Goal: Task Accomplishment & Management: Manage account settings

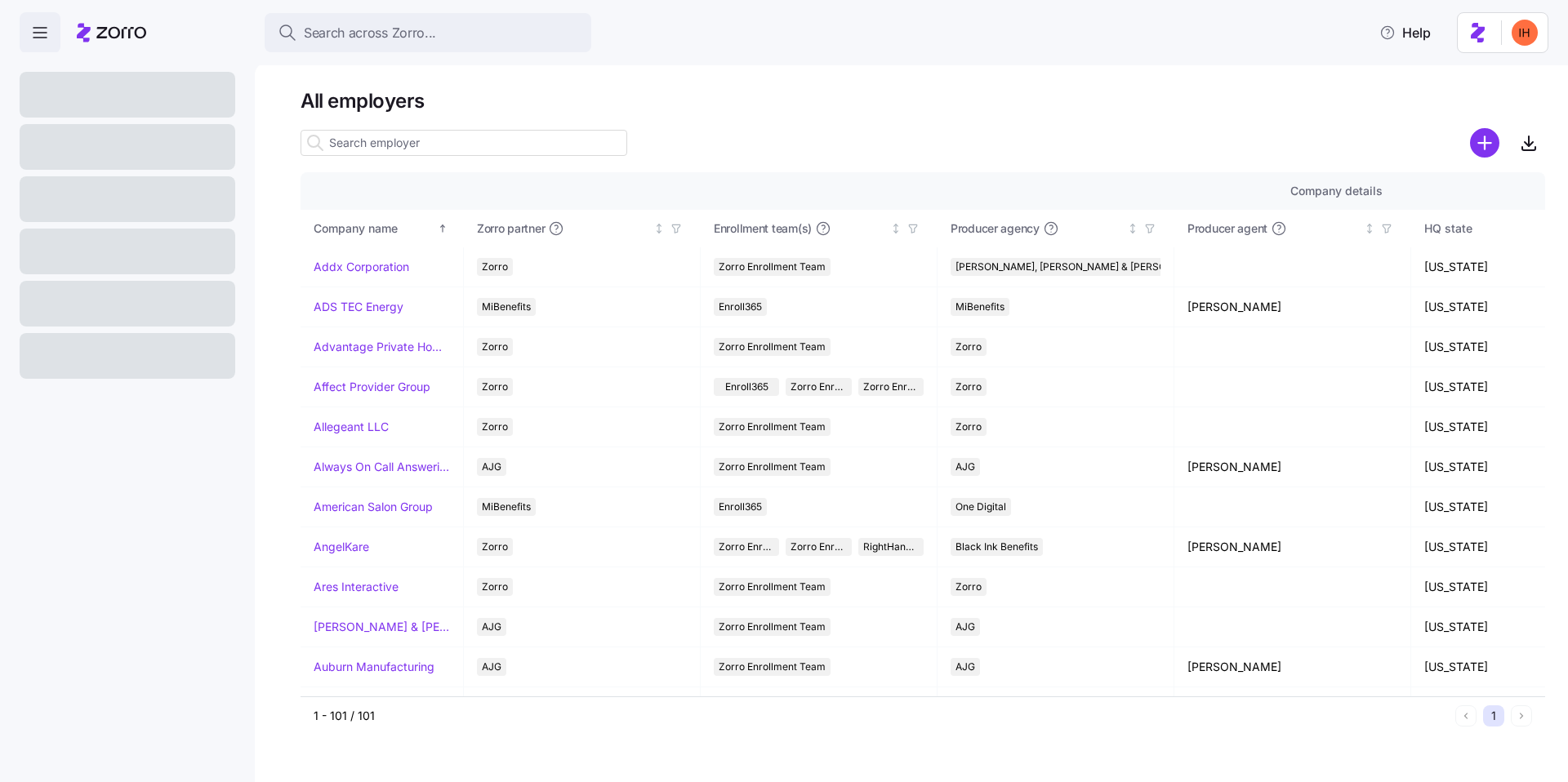
click at [311, 100] on h1 "All employers" at bounding box center [923, 100] width 1244 height 25
click at [355, 99] on h1 "All employers" at bounding box center [923, 100] width 1244 height 25
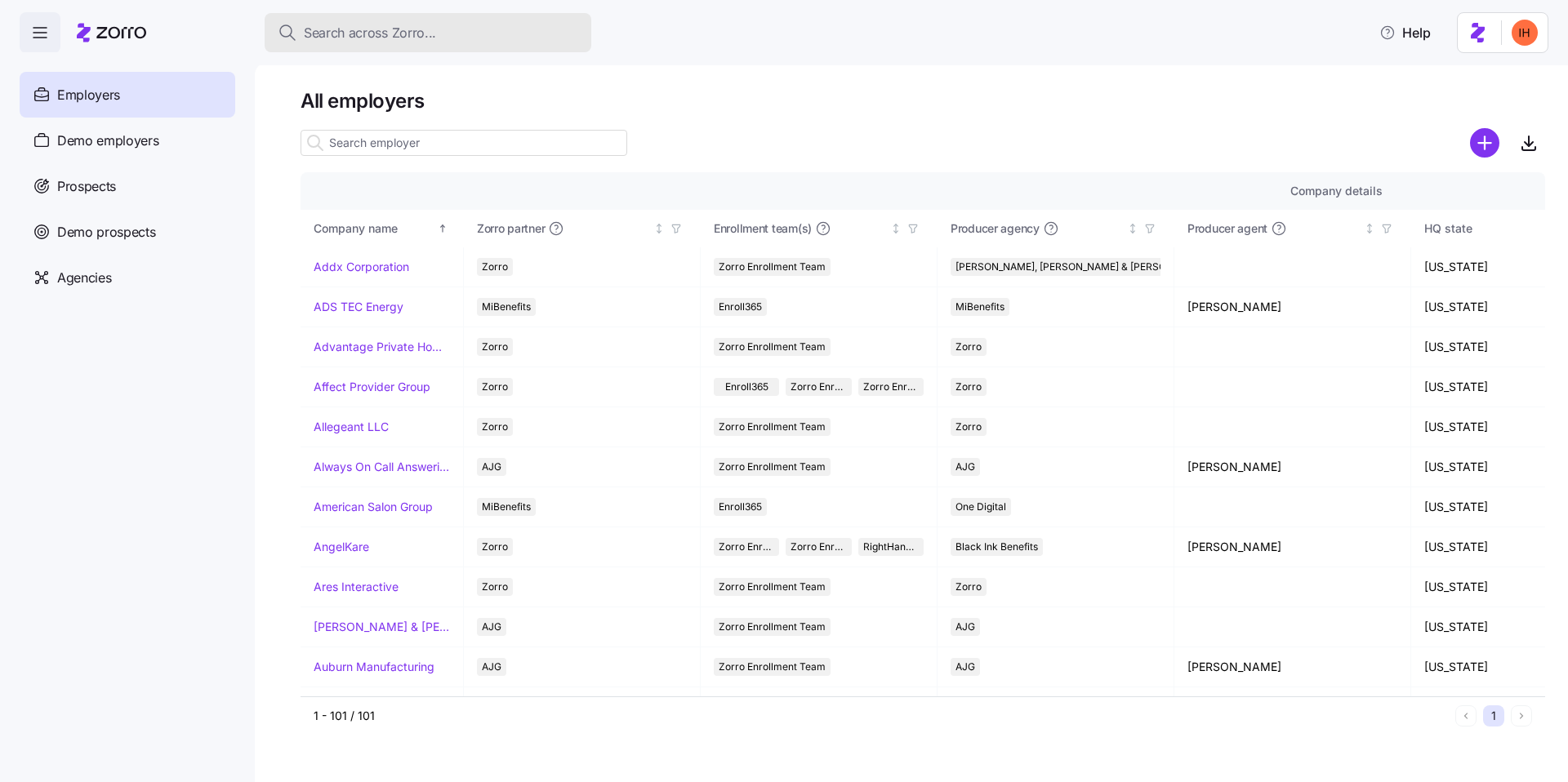
click at [318, 25] on span "Search across Zorro..." at bounding box center [370, 33] width 133 height 20
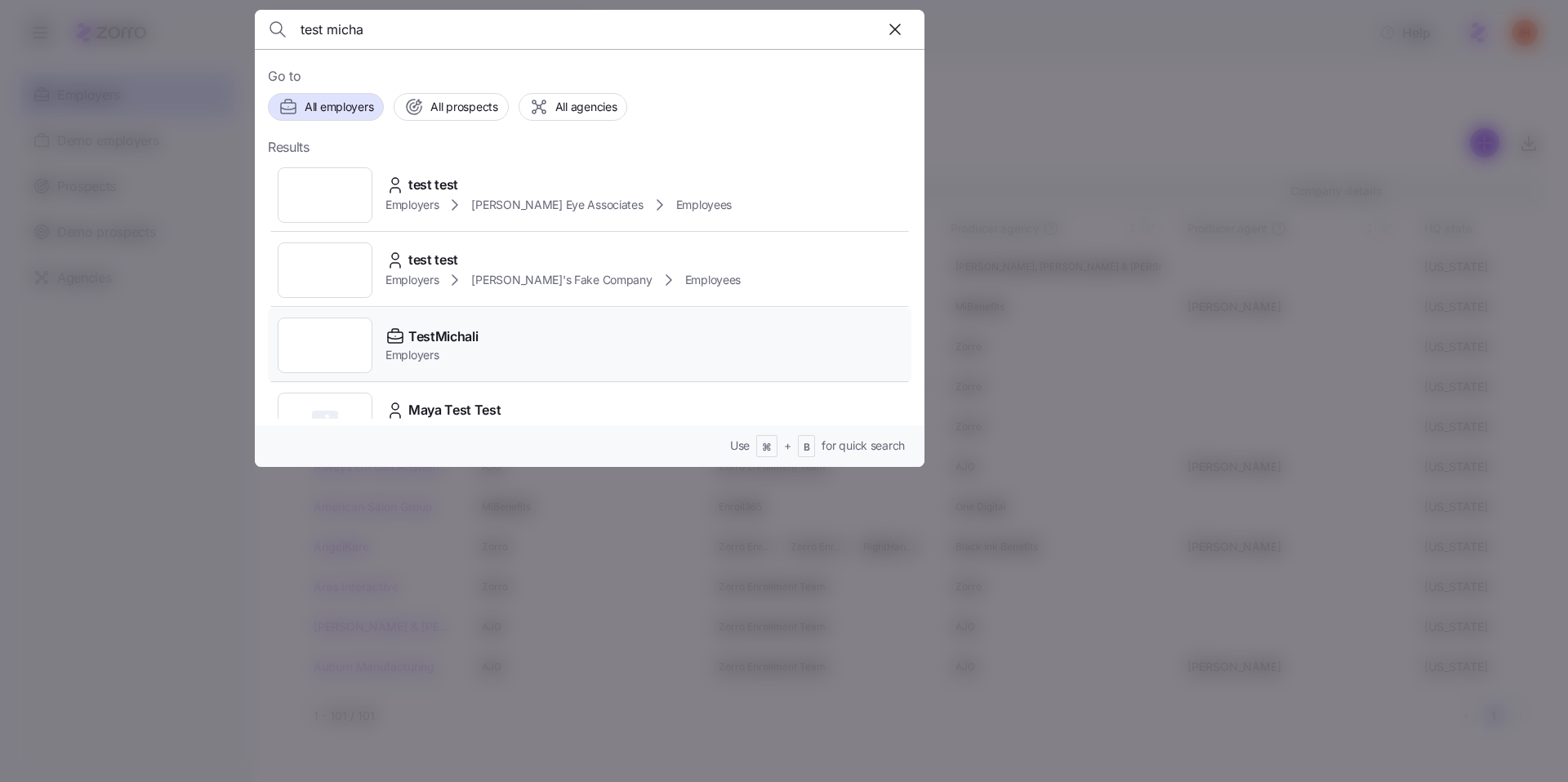
type input "test micha"
click at [486, 335] on div "TestMichali Employers" at bounding box center [590, 345] width 644 height 75
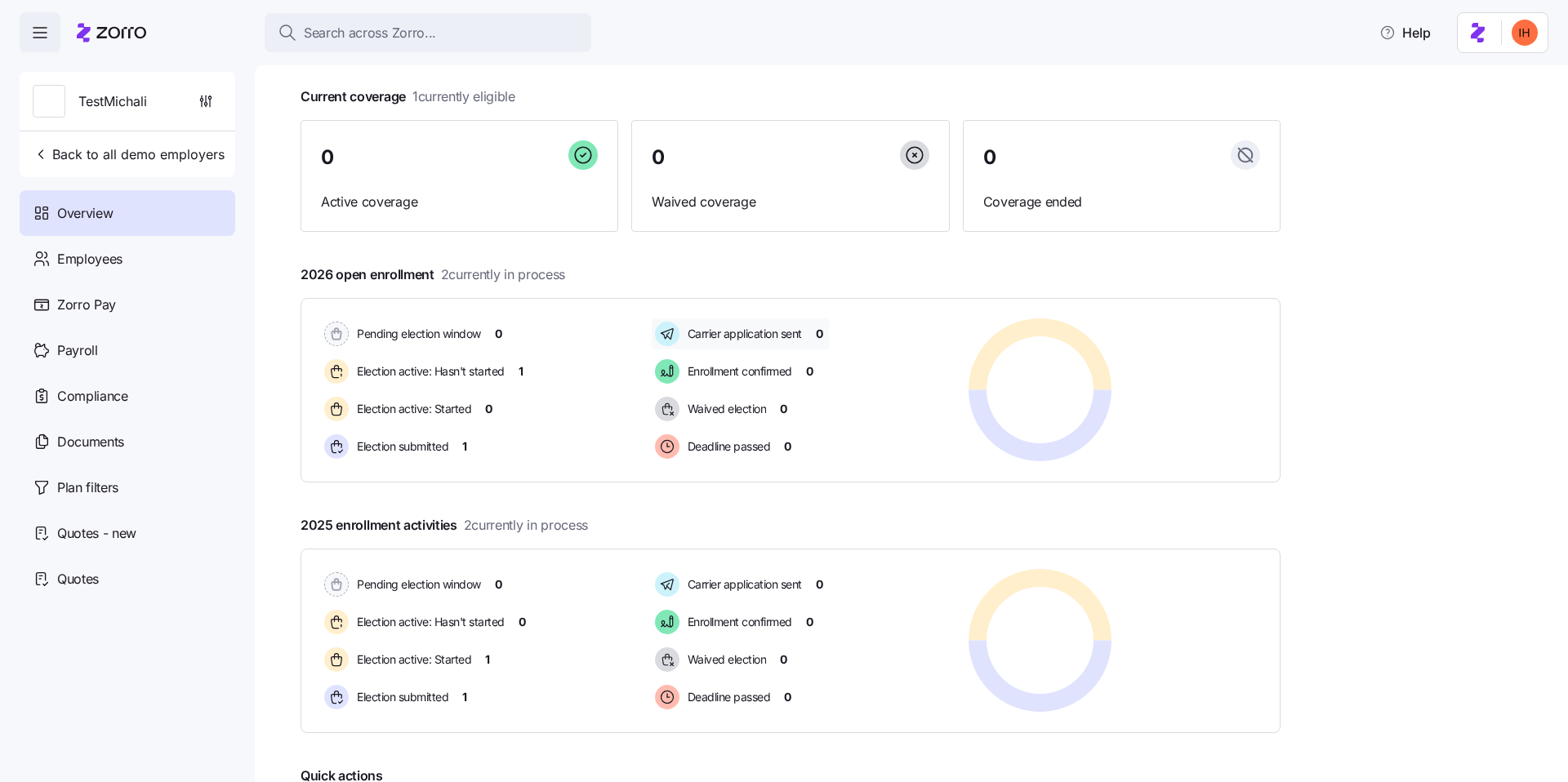
scroll to position [96, 0]
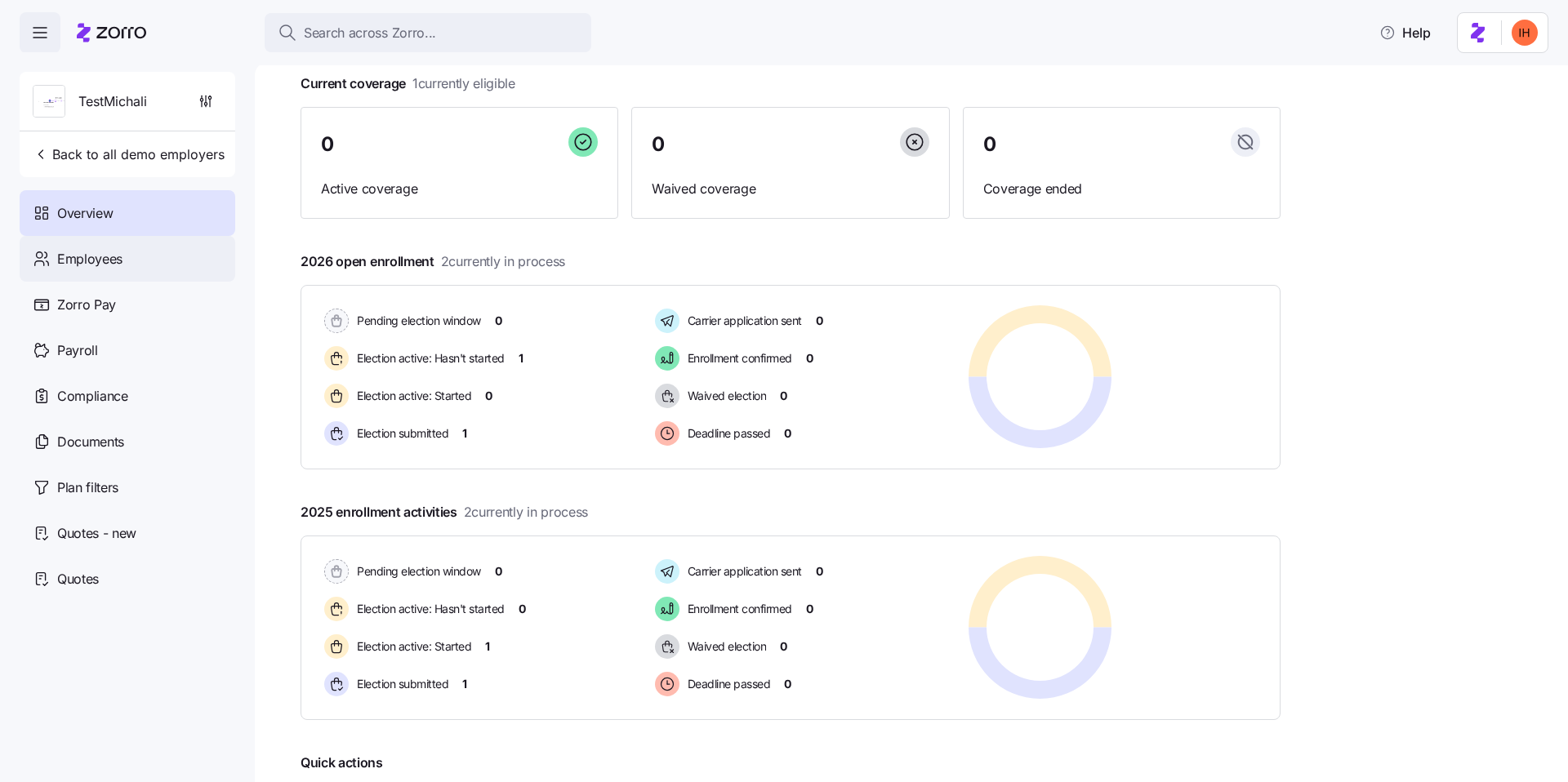
click at [106, 266] on span "Employees" at bounding box center [90, 259] width 65 height 20
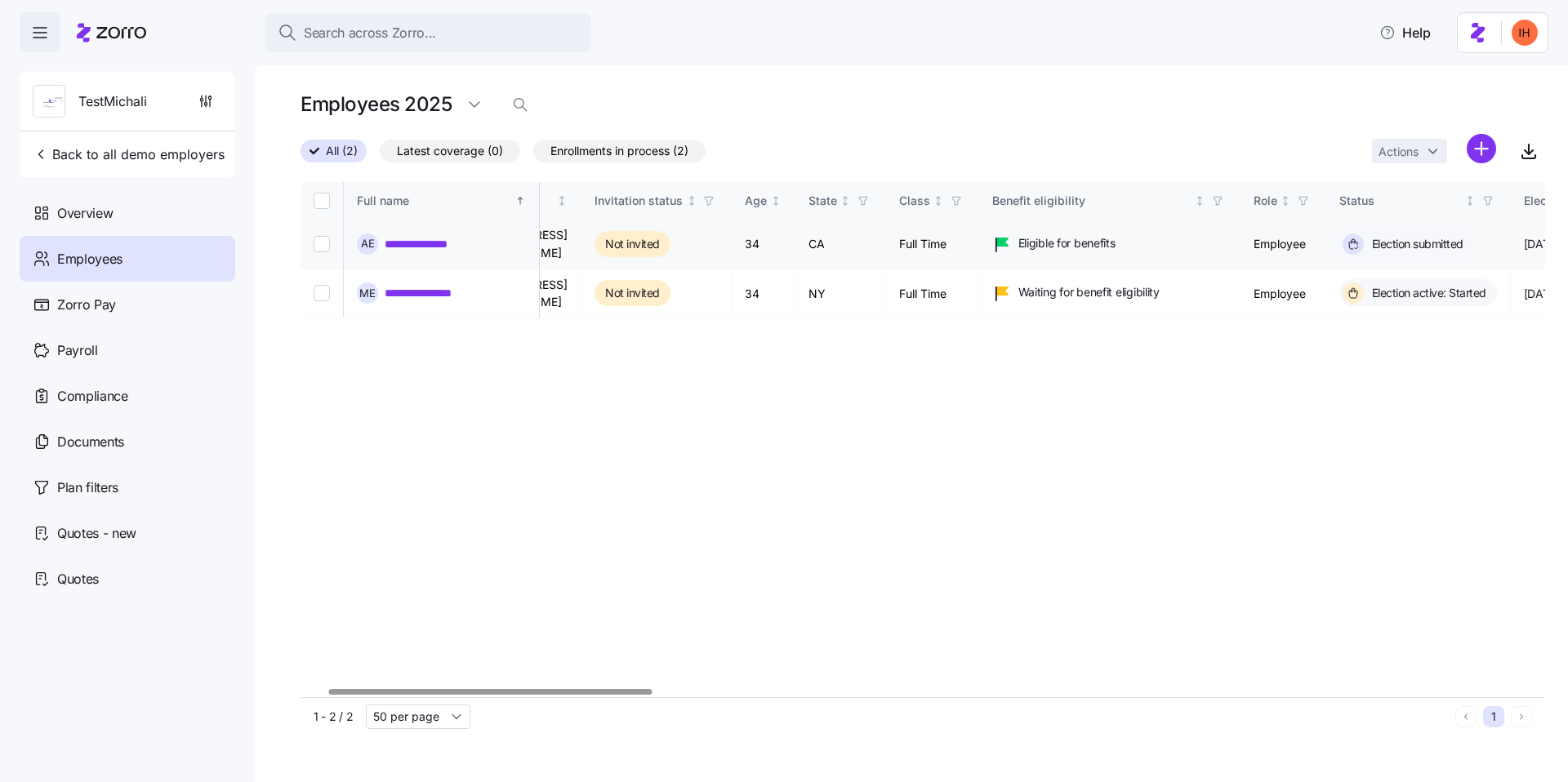
scroll to position [0, 84]
click at [427, 242] on link "**********" at bounding box center [423, 243] width 79 height 16
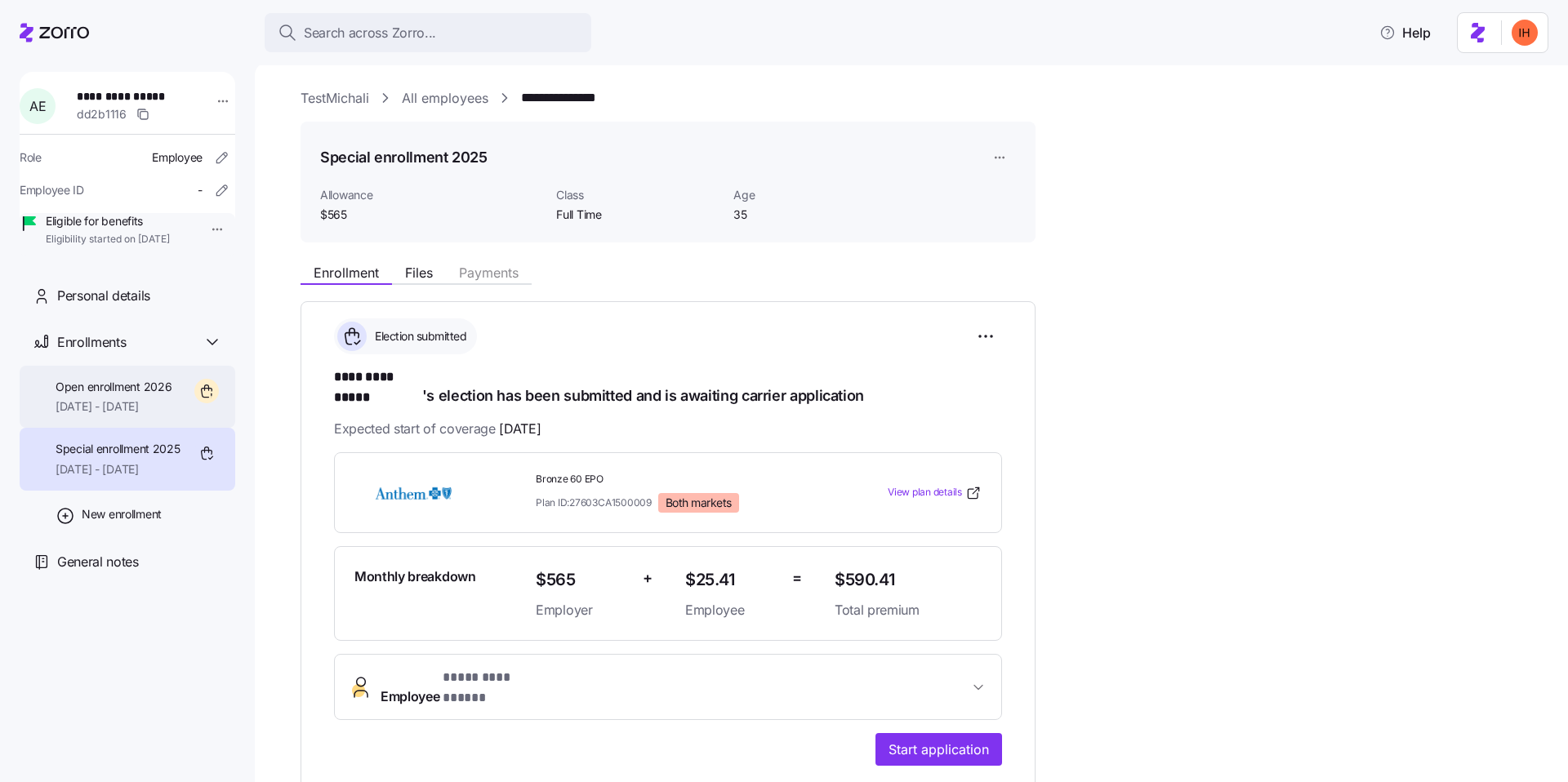
click at [150, 415] on span "01/01/2026 - 12/31/2026" at bounding box center [113, 406] width 116 height 16
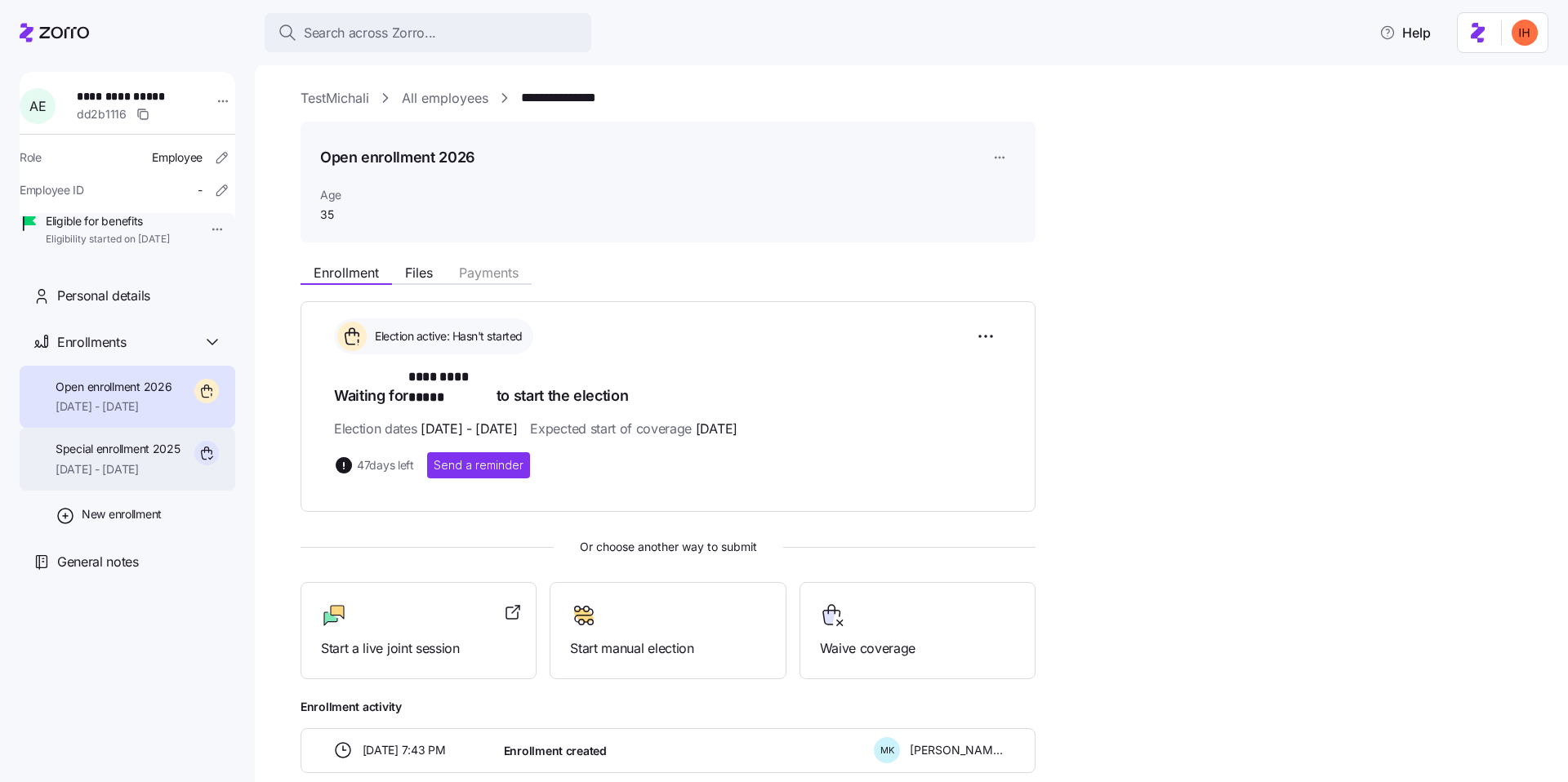
click at [158, 457] on span "Special enrollment 2025" at bounding box center [118, 448] width 125 height 16
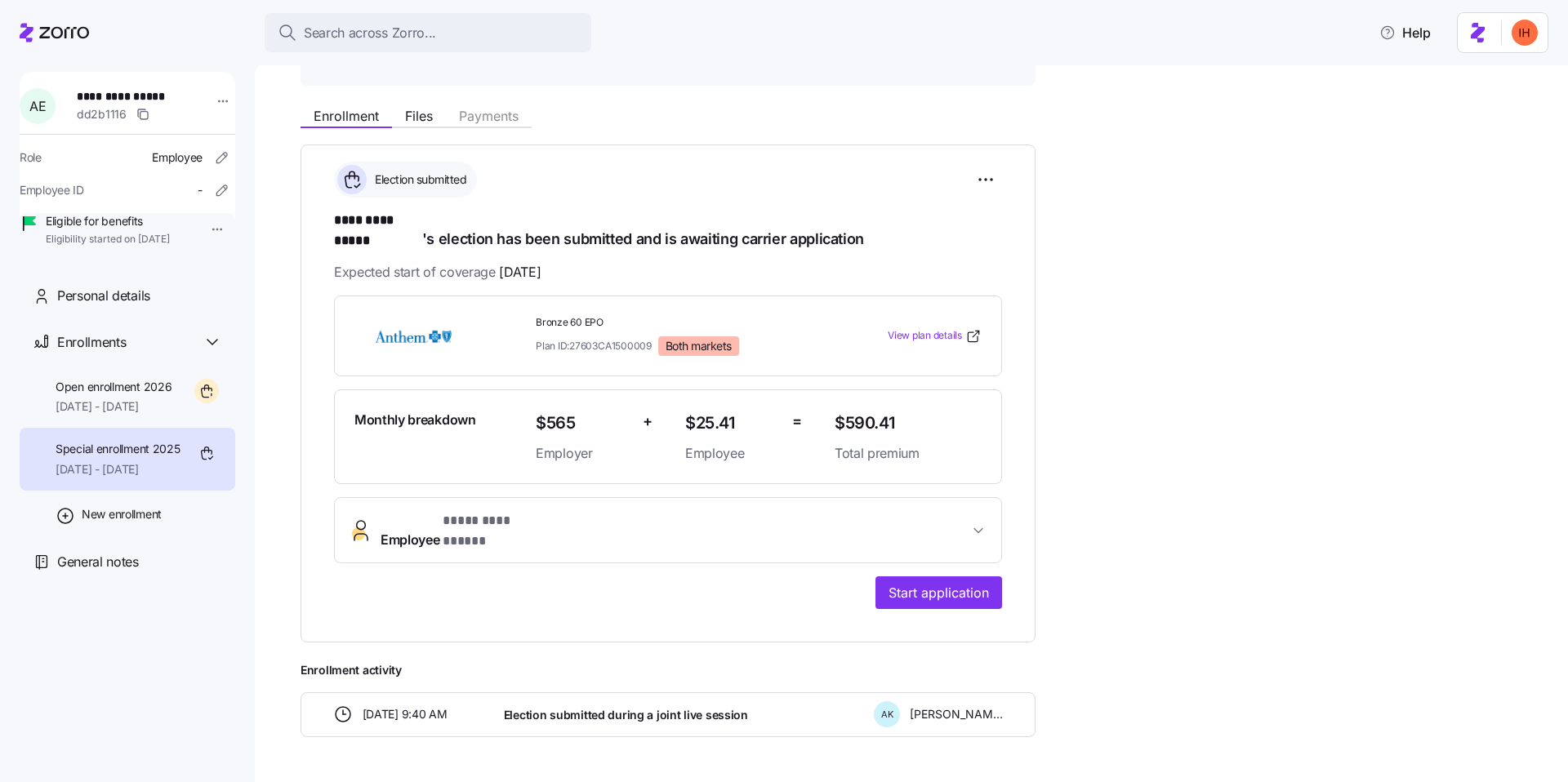
scroll to position [179, 0]
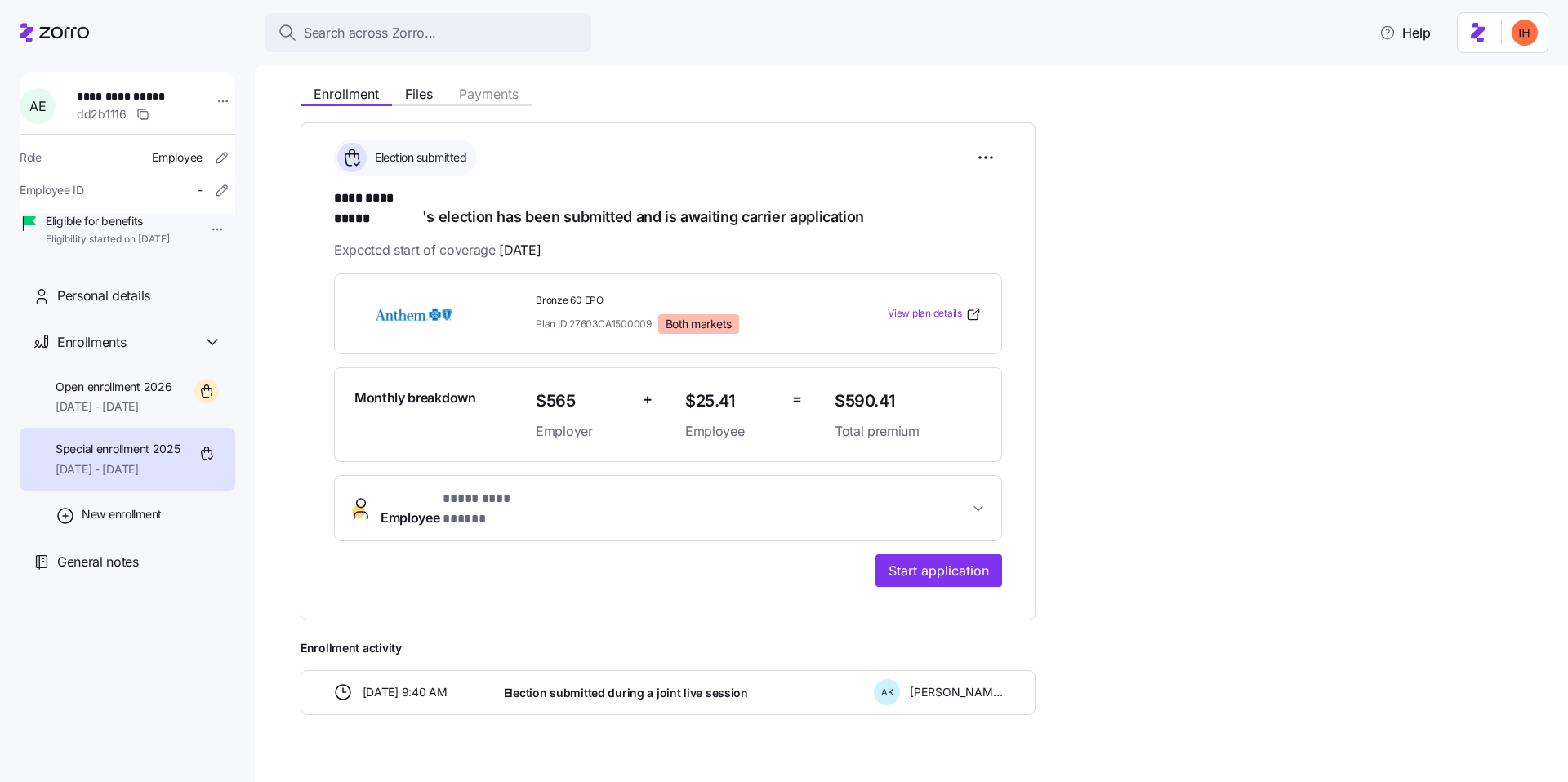
click at [533, 685] on span "Election submitted during a joint live session" at bounding box center [626, 692] width 244 height 16
click at [604, 685] on span "Election submitted during a joint live session" at bounding box center [626, 692] width 244 height 16
click at [550, 685] on span "Election submitted during a joint live session" at bounding box center [626, 692] width 244 height 16
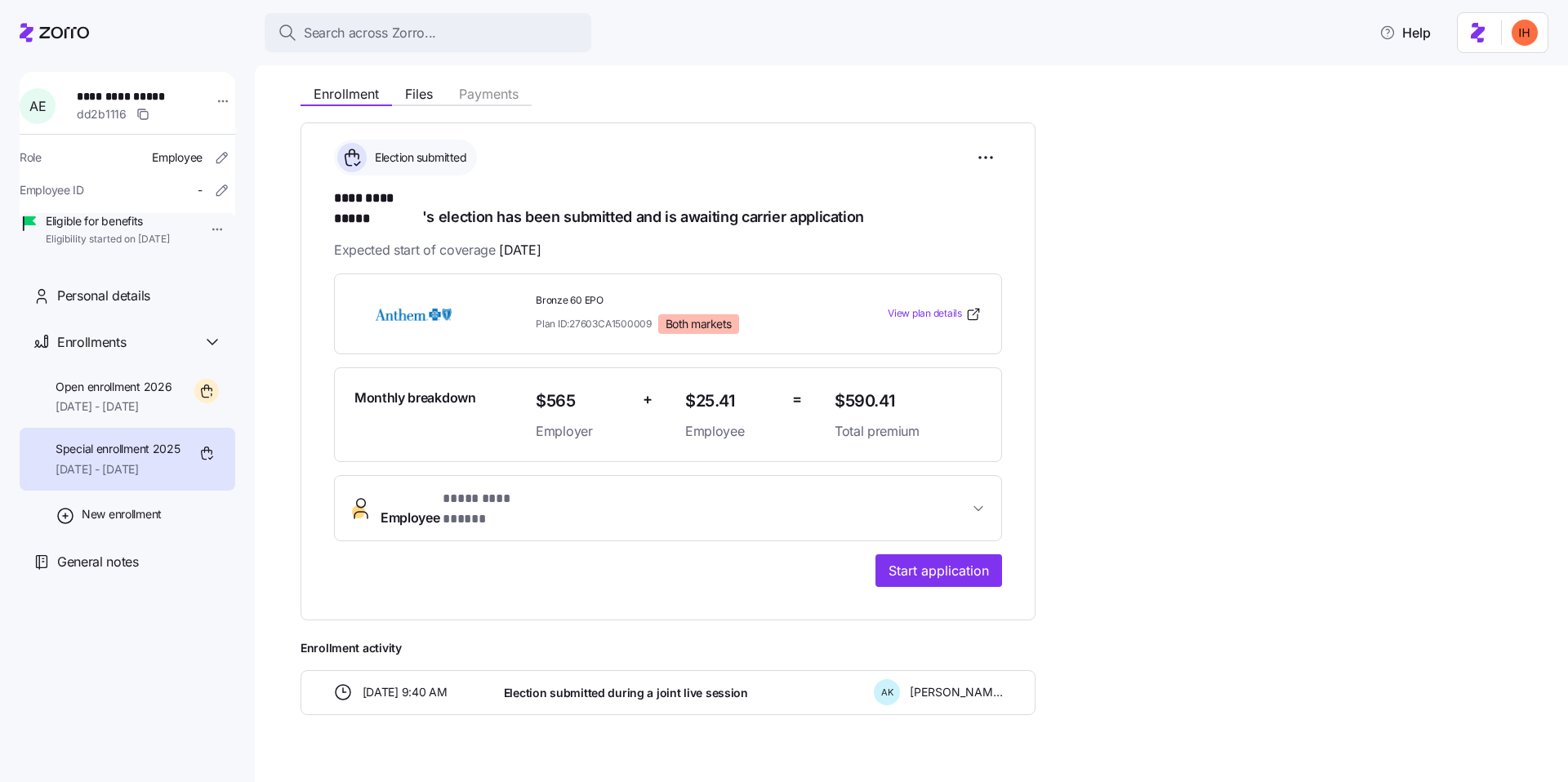
click at [550, 685] on span "Election submitted during a joint live session" at bounding box center [626, 692] width 244 height 16
click at [598, 685] on span "Election submitted during a joint live session" at bounding box center [626, 692] width 244 height 16
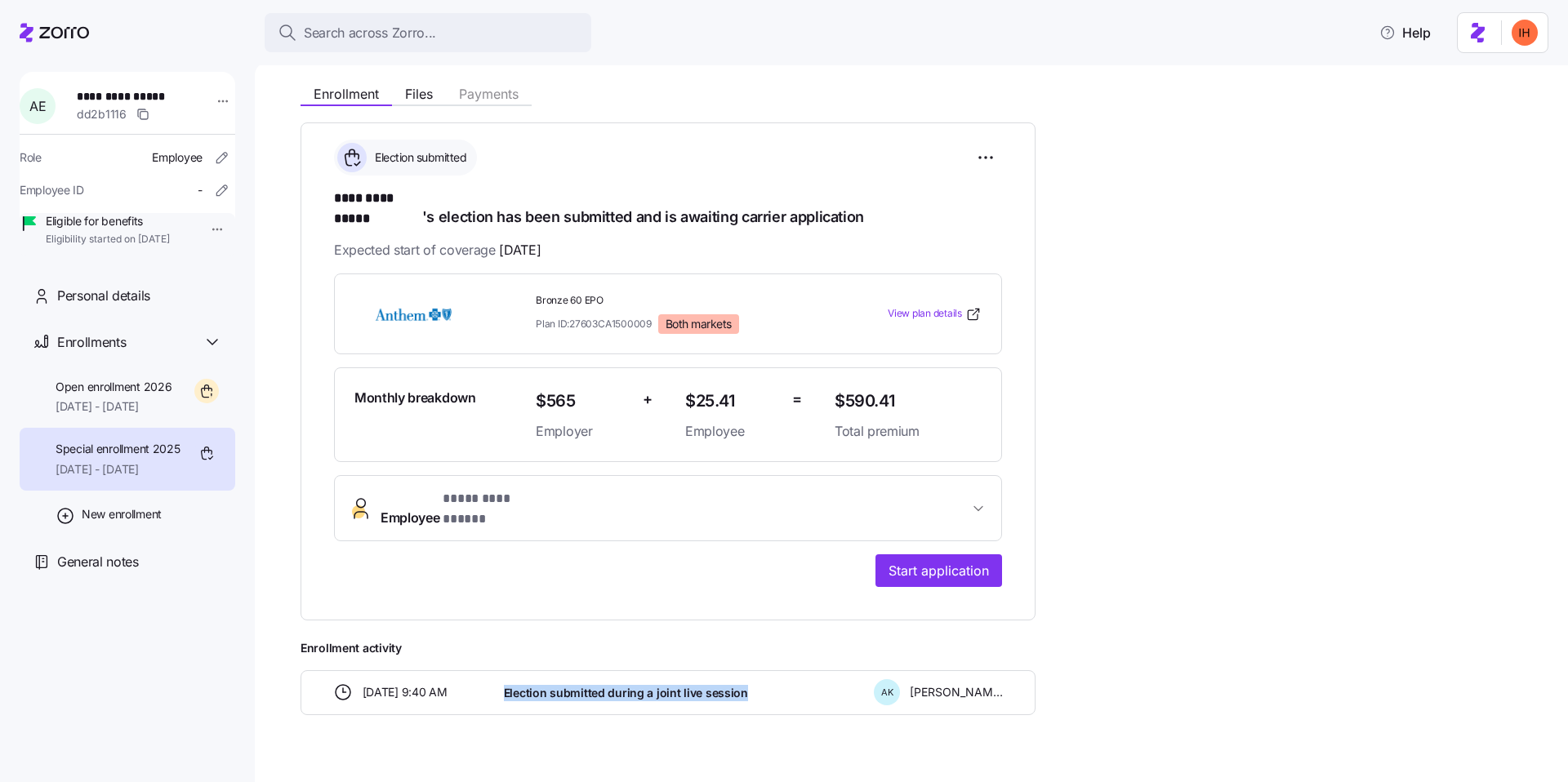
click at [525, 685] on span "Election submitted during a joint live session" at bounding box center [626, 692] width 244 height 16
click at [547, 685] on span "Election submitted during a joint live session" at bounding box center [626, 692] width 244 height 16
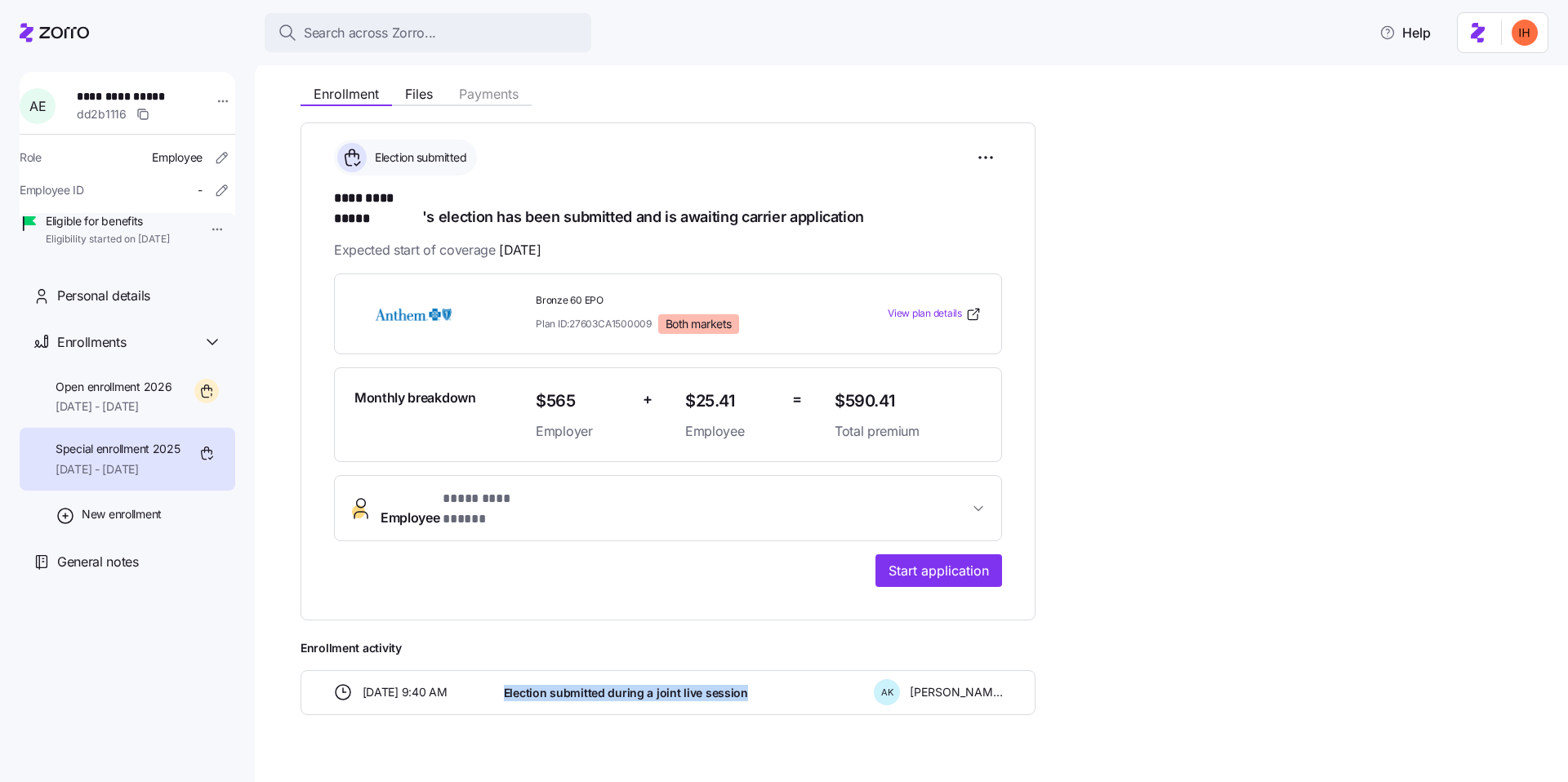
click at [577, 685] on span "Election submitted during a joint live session" at bounding box center [626, 692] width 244 height 16
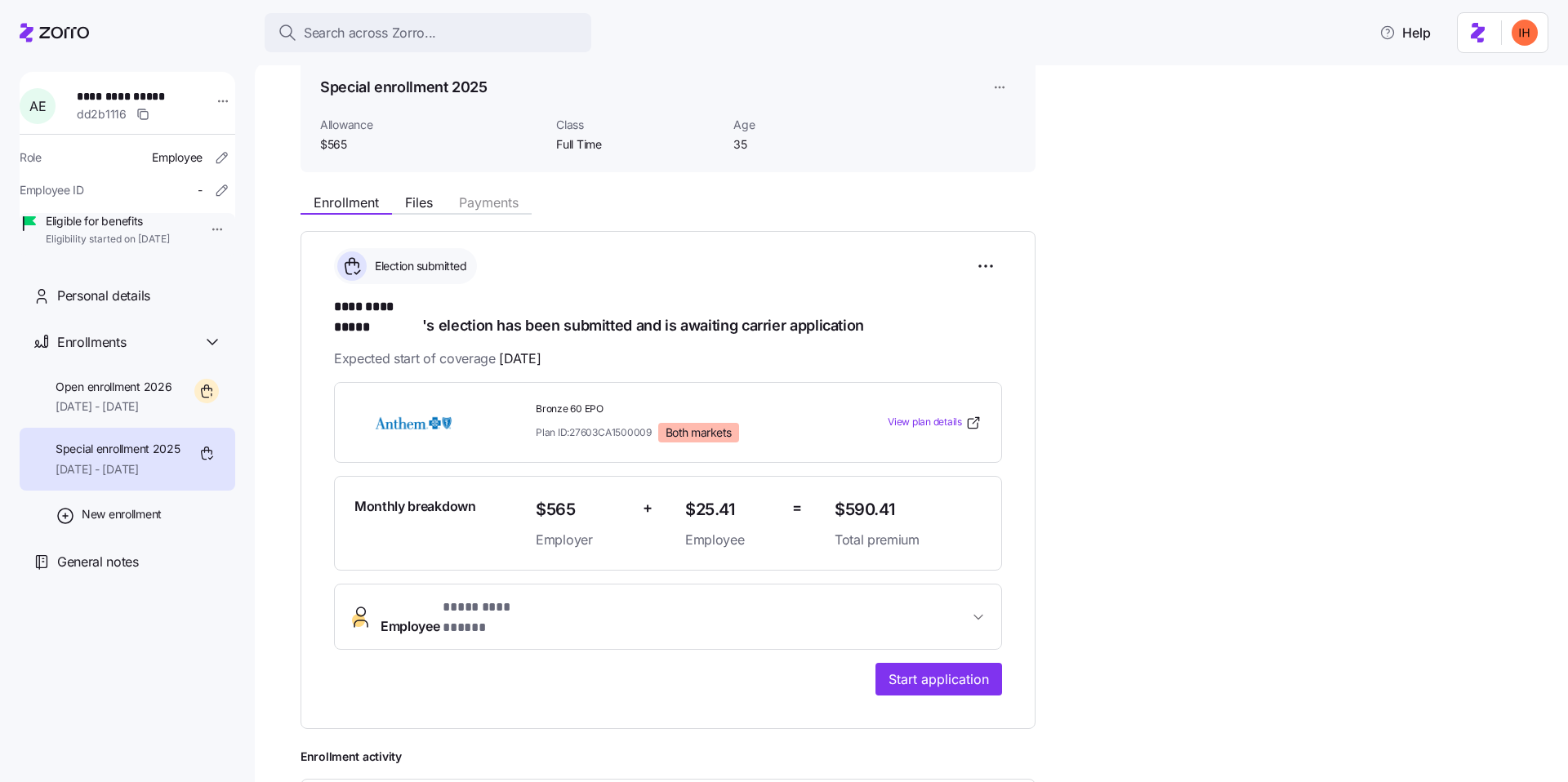
scroll to position [0, 0]
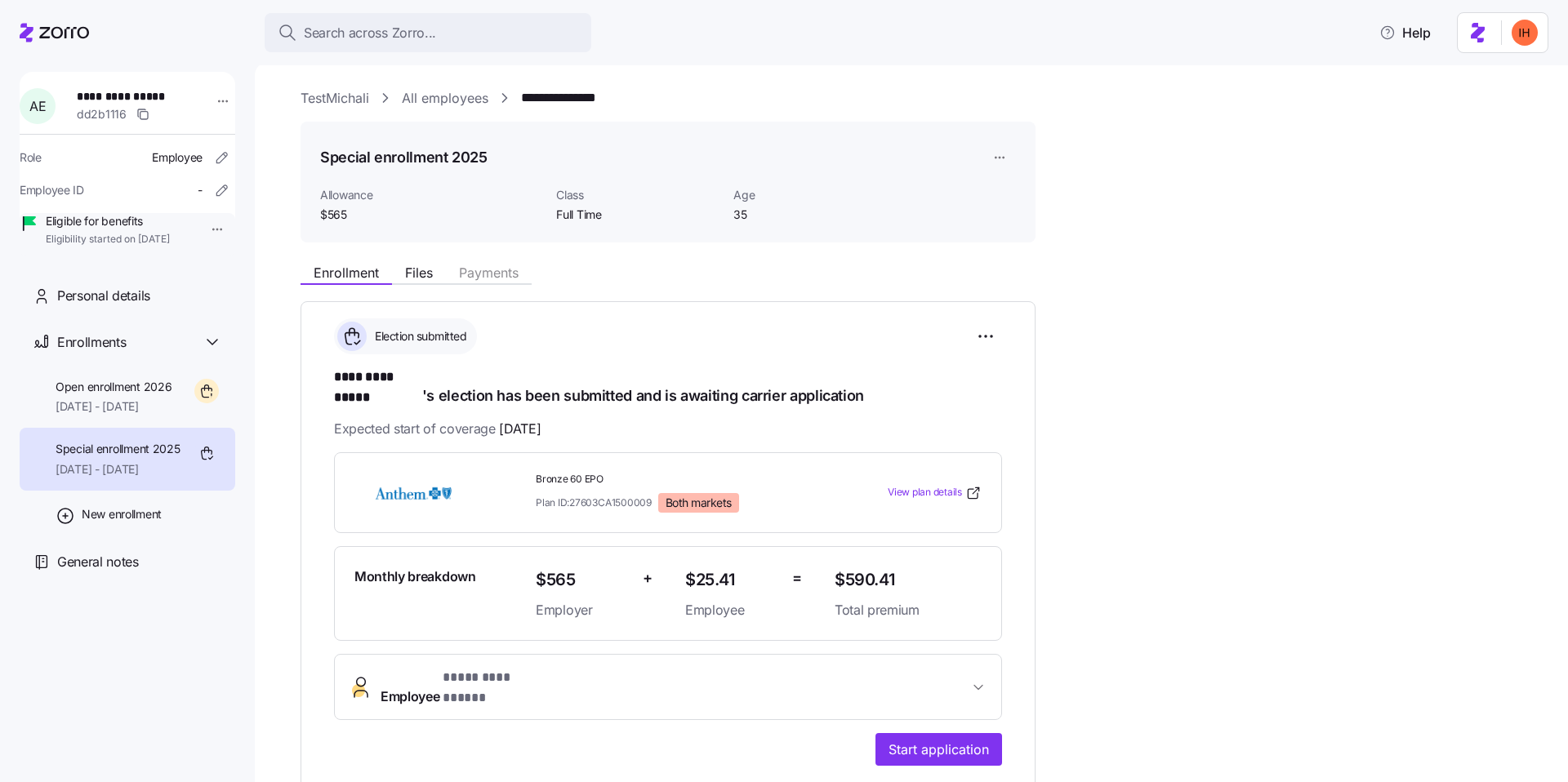
click at [572, 215] on span "Full Time" at bounding box center [638, 215] width 164 height 16
click at [591, 215] on span "Full Time" at bounding box center [638, 215] width 164 height 16
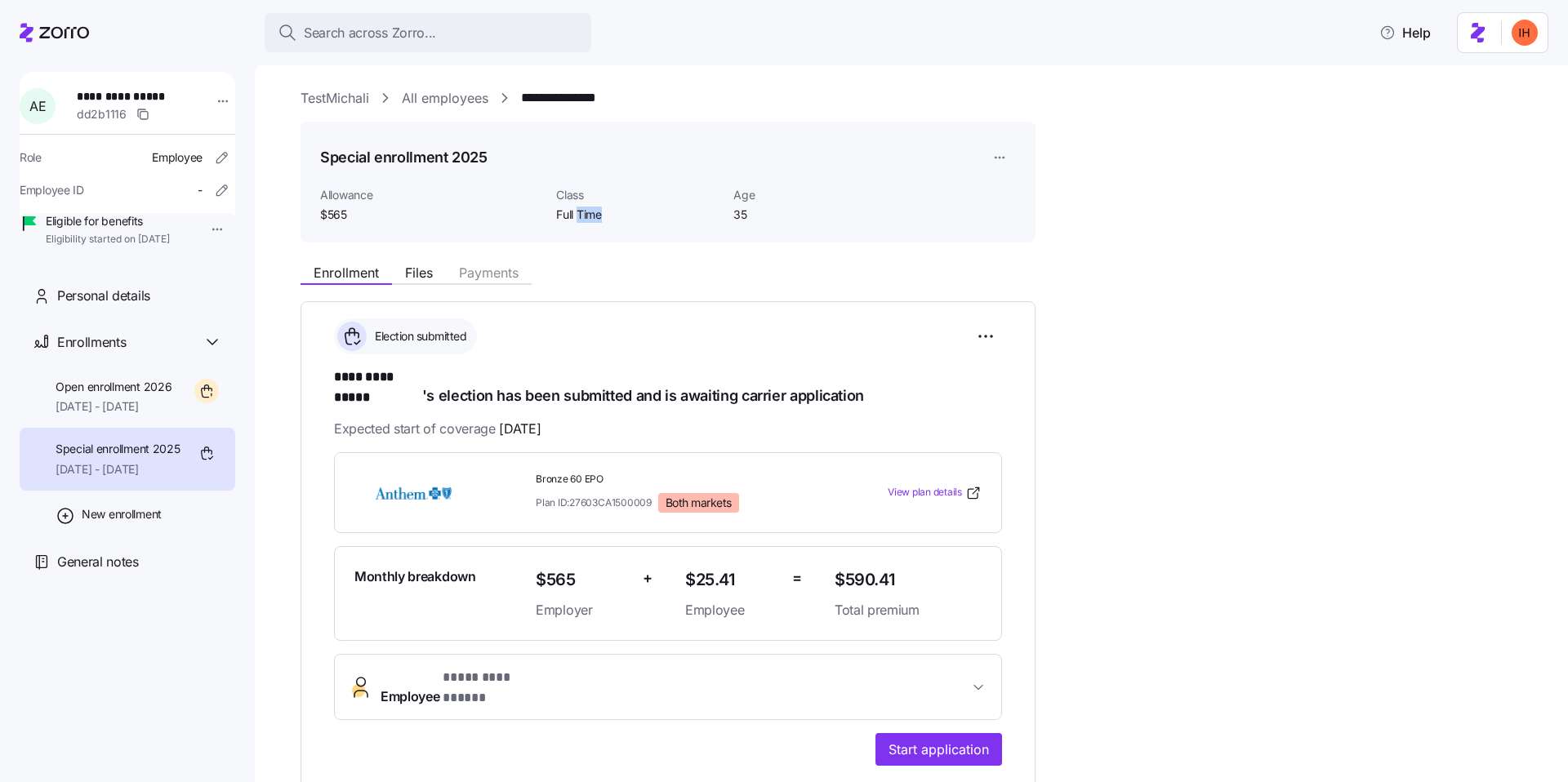
click at [591, 215] on span "Full Time" at bounding box center [638, 215] width 164 height 16
click at [561, 215] on span "Full Time" at bounding box center [638, 215] width 164 height 16
click at [582, 214] on span "Full Time" at bounding box center [638, 215] width 164 height 16
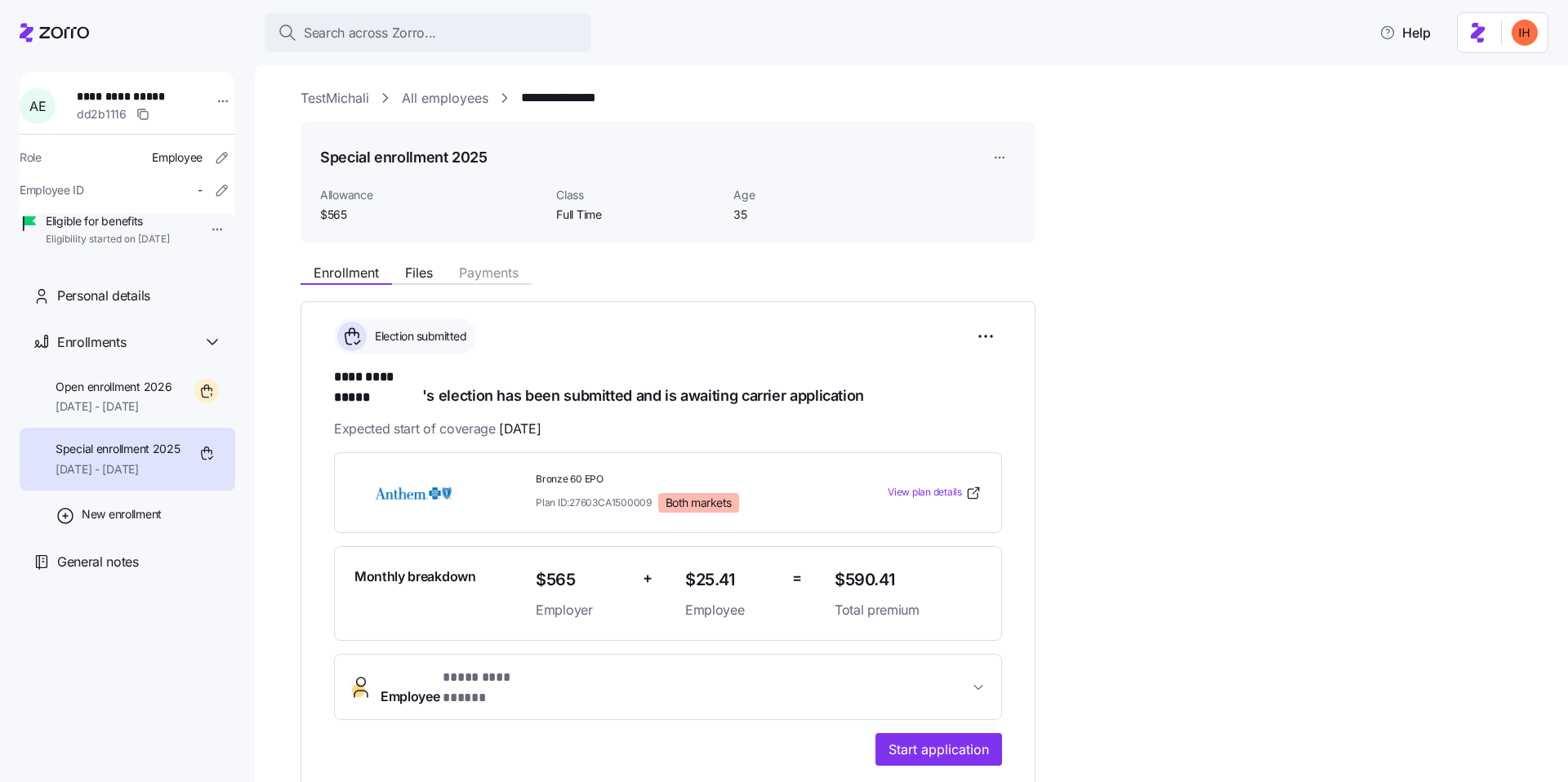
click at [582, 214] on span "Full Time" at bounding box center [638, 215] width 164 height 16
click at [556, 216] on span "Full Time" at bounding box center [638, 215] width 164 height 16
click at [569, 217] on span "Full Time" at bounding box center [638, 215] width 164 height 16
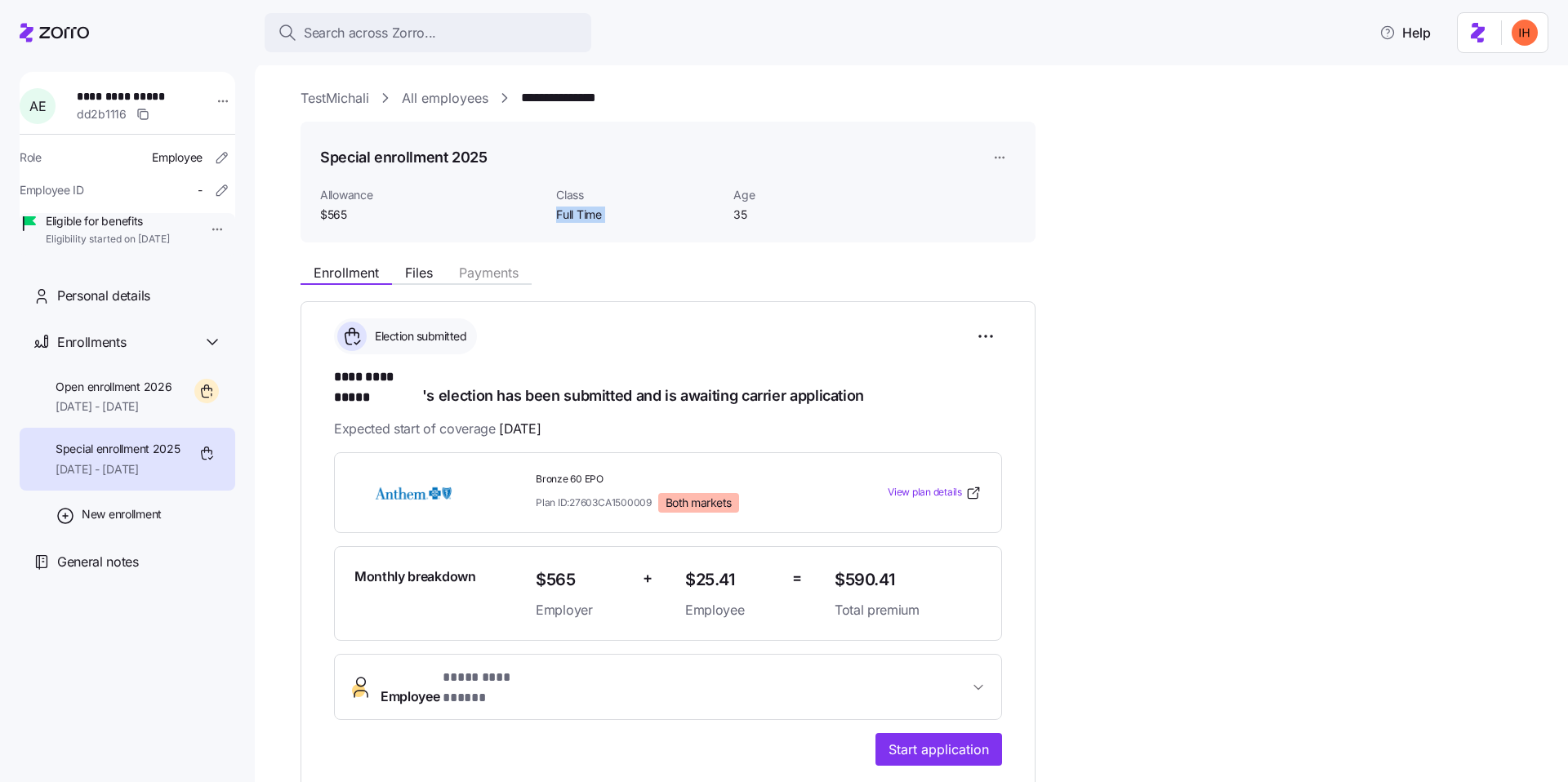
click at [569, 217] on span "Full Time" at bounding box center [638, 215] width 164 height 16
click at [587, 217] on span "Full Time" at bounding box center [638, 215] width 164 height 16
click at [150, 395] on span "Open enrollment 2026" at bounding box center [113, 387] width 116 height 16
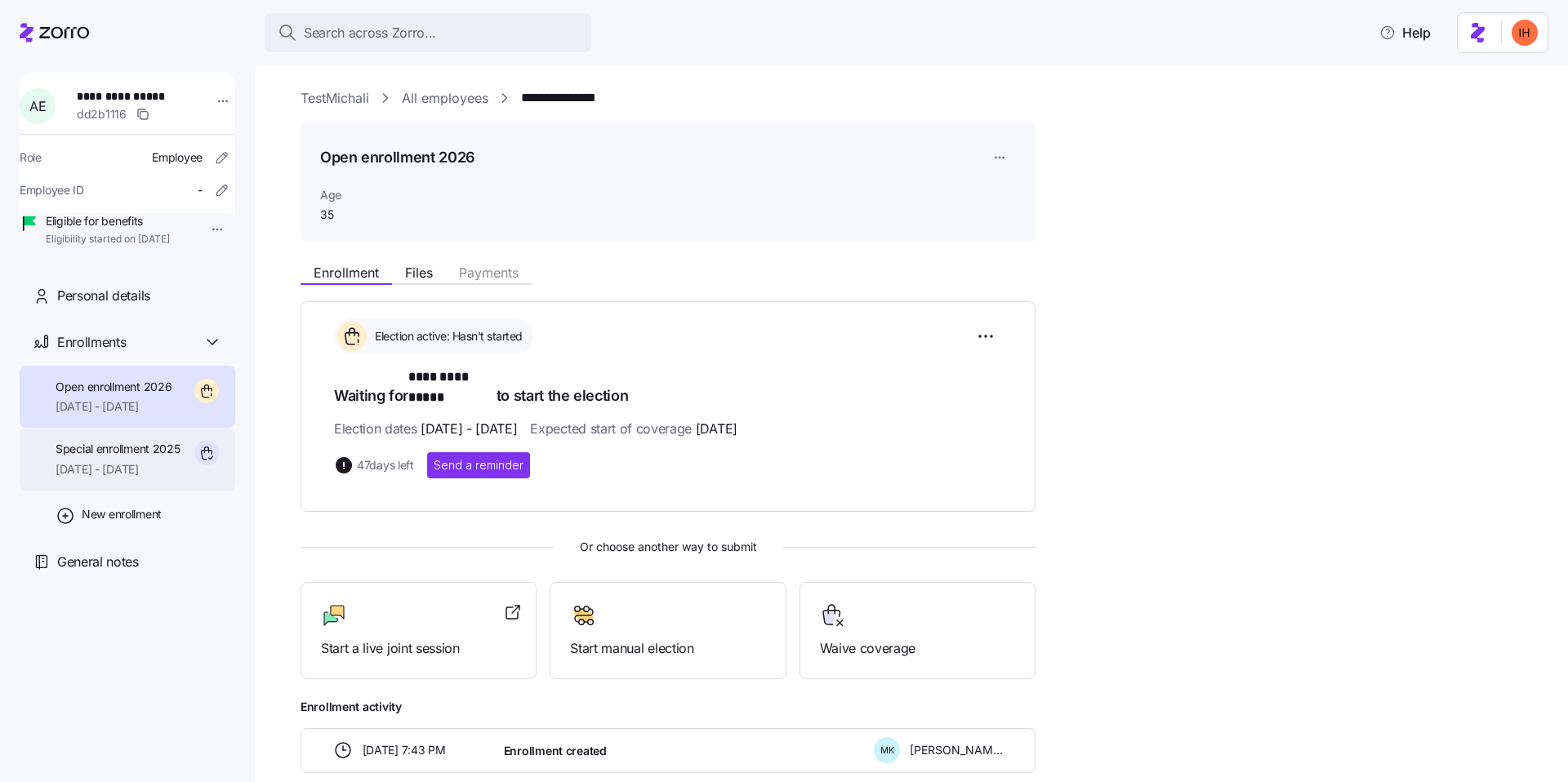
click at [132, 457] on span "Special enrollment 2025" at bounding box center [118, 448] width 125 height 16
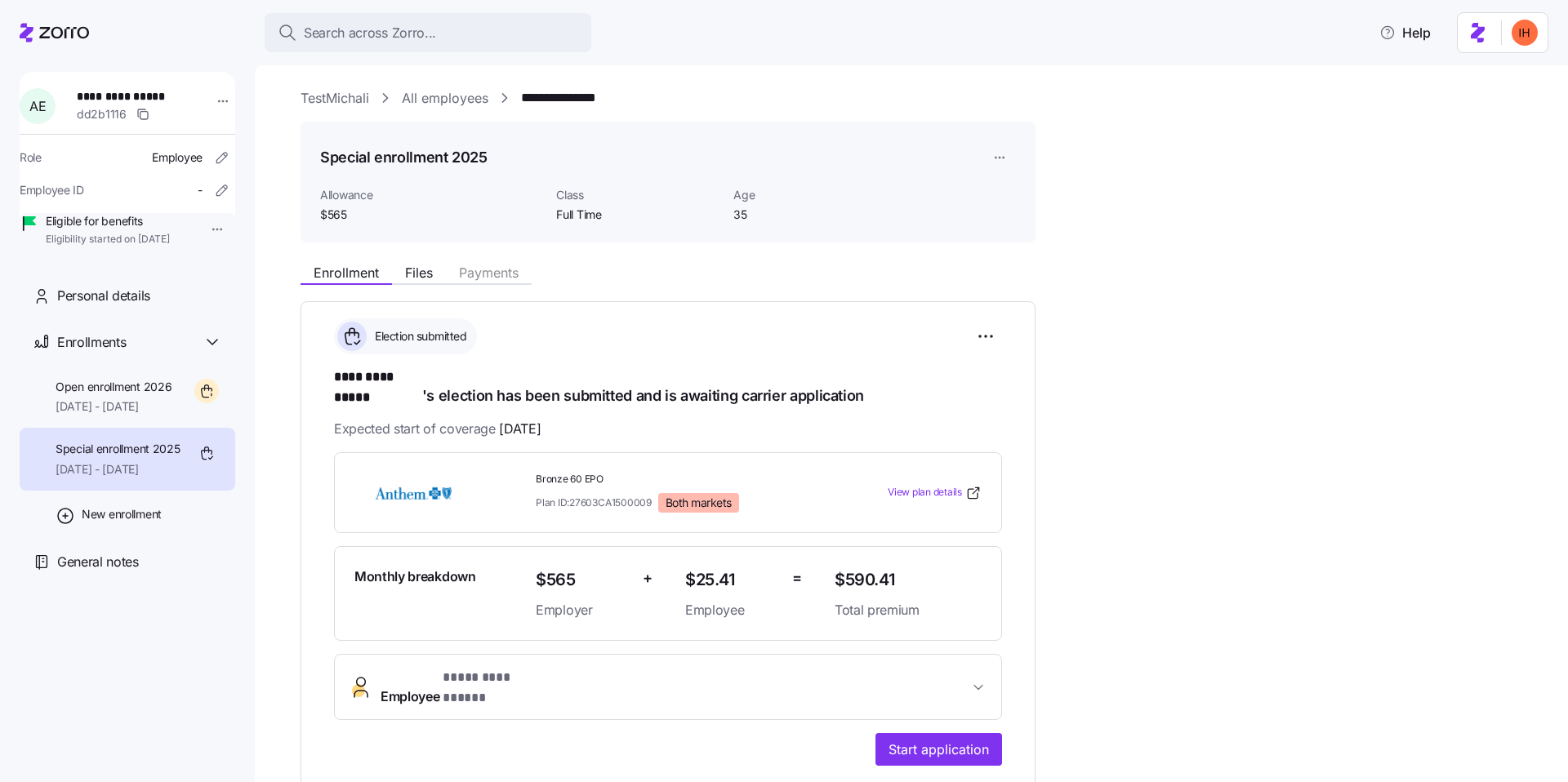
click at [537, 374] on h1 "**********" at bounding box center [667, 386] width 668 height 38
click at [143, 415] on span "01/01/2026 - 12/31/2026" at bounding box center [113, 406] width 116 height 16
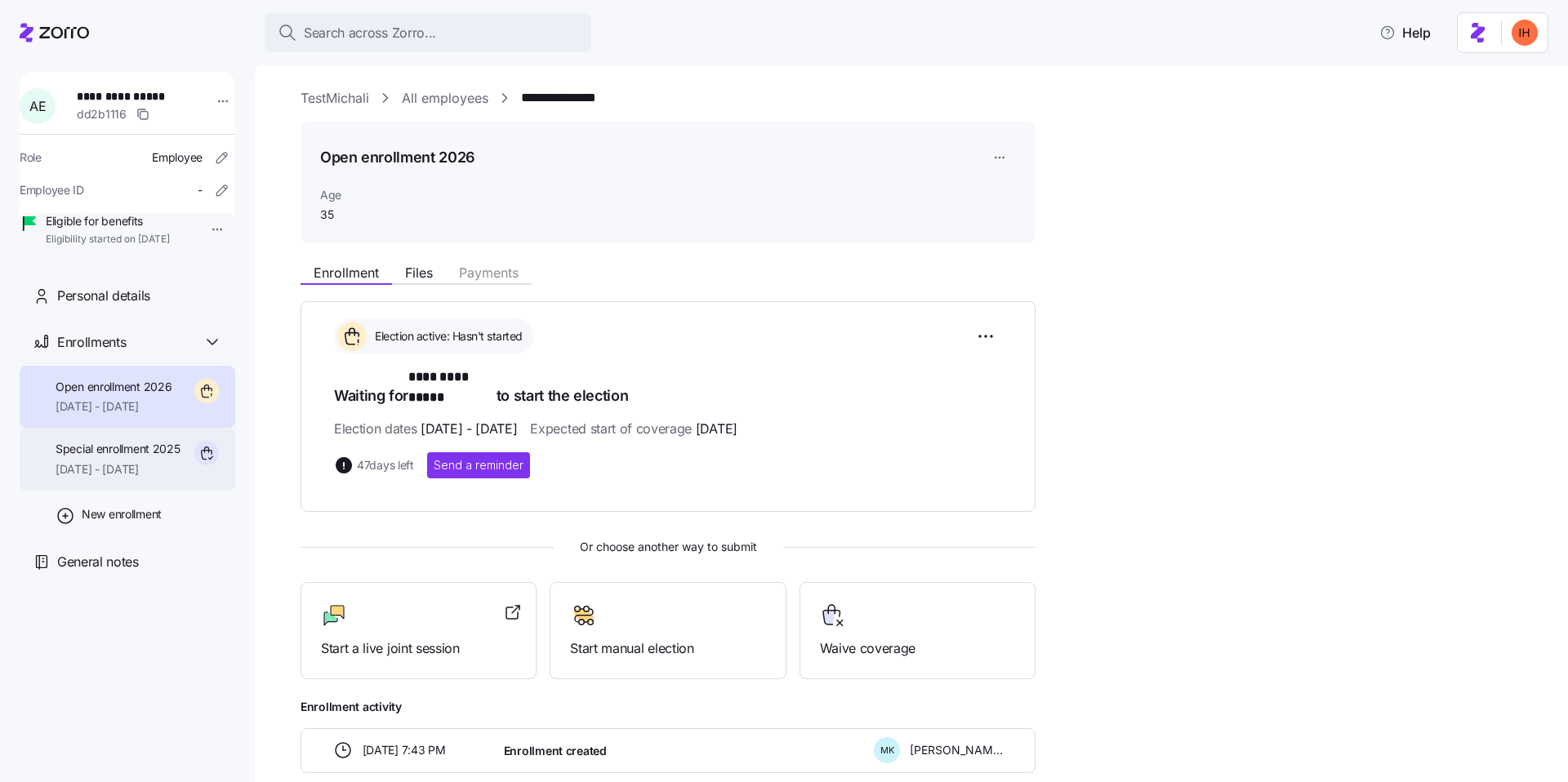
click at [128, 491] on div "Special enrollment 2025 08/01/2025 - 12/31/2025" at bounding box center [127, 459] width 215 height 62
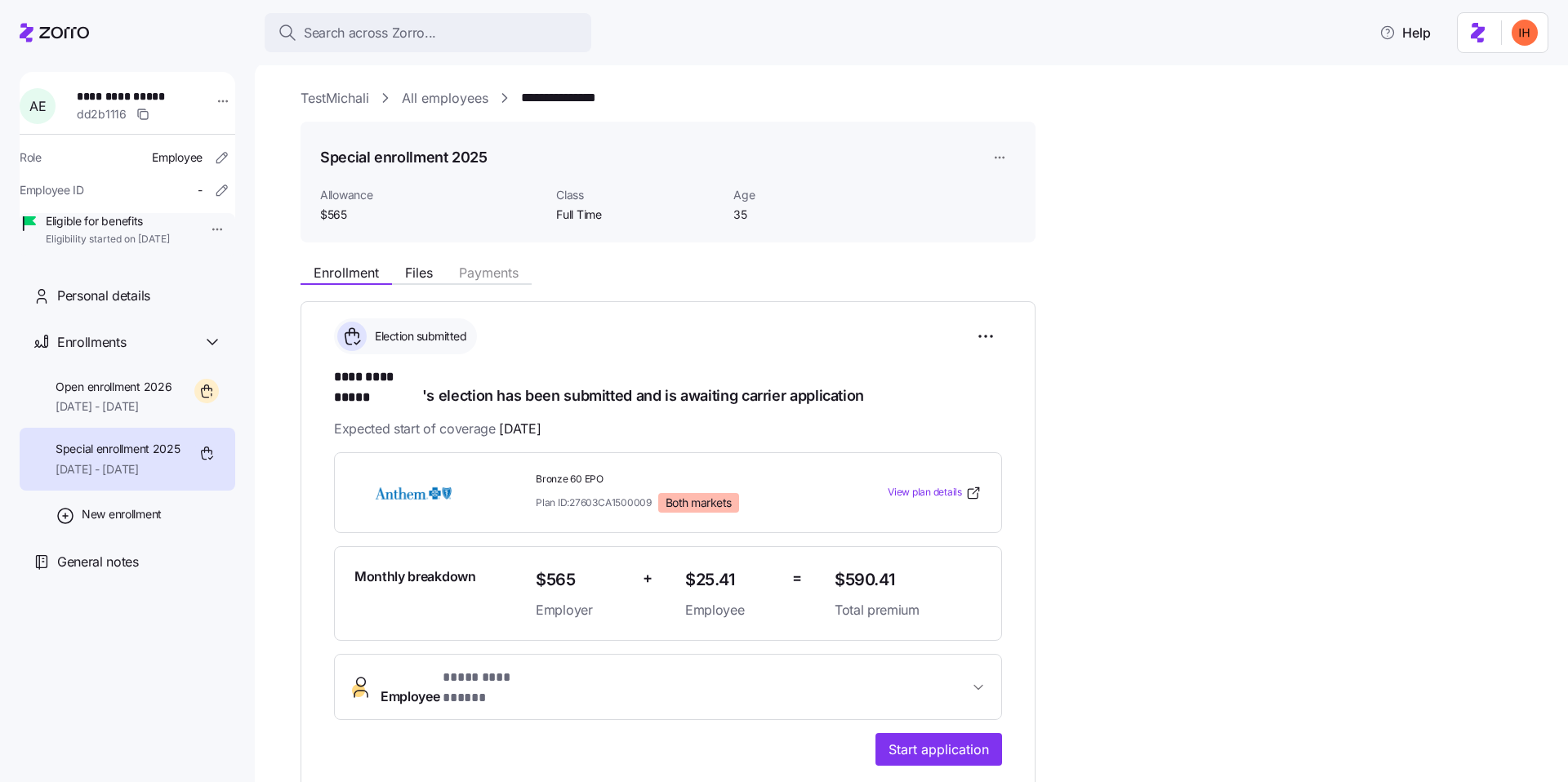
click at [568, 196] on span "Class" at bounding box center [638, 194] width 164 height 16
click at [585, 213] on span "Full Time" at bounding box center [638, 215] width 164 height 16
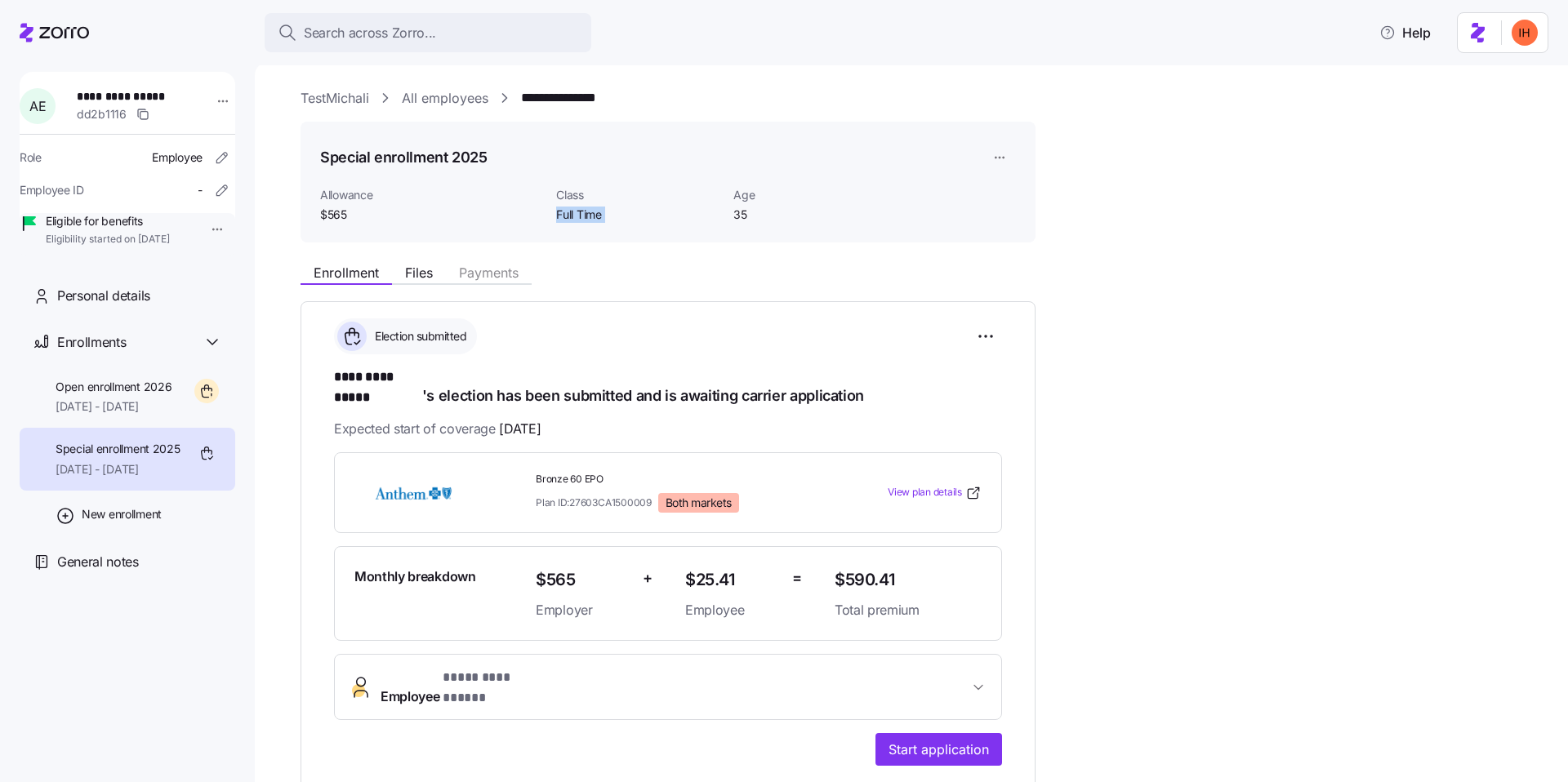
click at [585, 213] on span "Full Time" at bounding box center [638, 215] width 164 height 16
click at [579, 212] on span "Full Time" at bounding box center [638, 215] width 164 height 16
click at [136, 395] on span "Open enrollment 2026" at bounding box center [113, 387] width 116 height 16
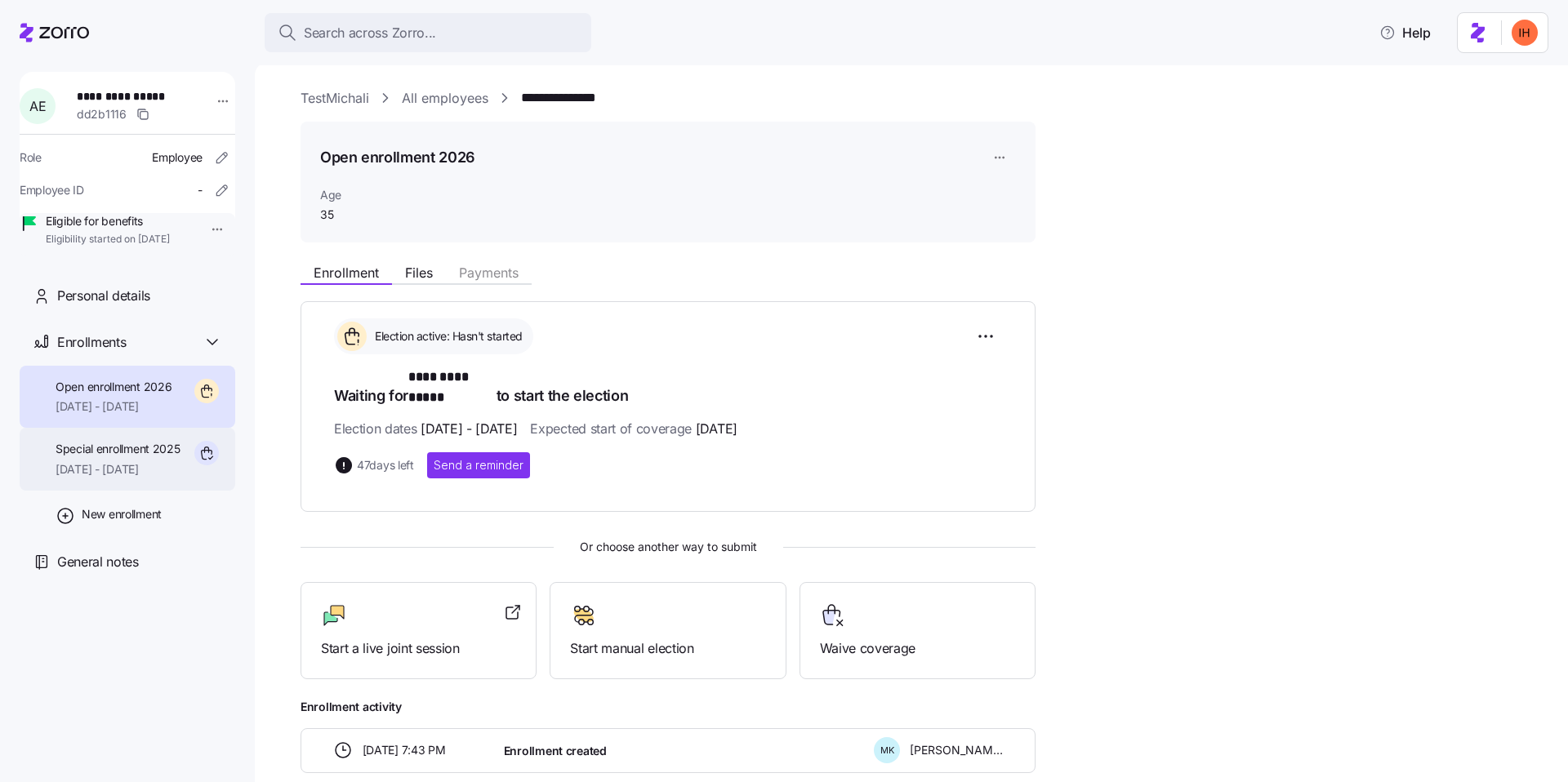
click at [152, 457] on span "Special enrollment 2025" at bounding box center [118, 448] width 125 height 16
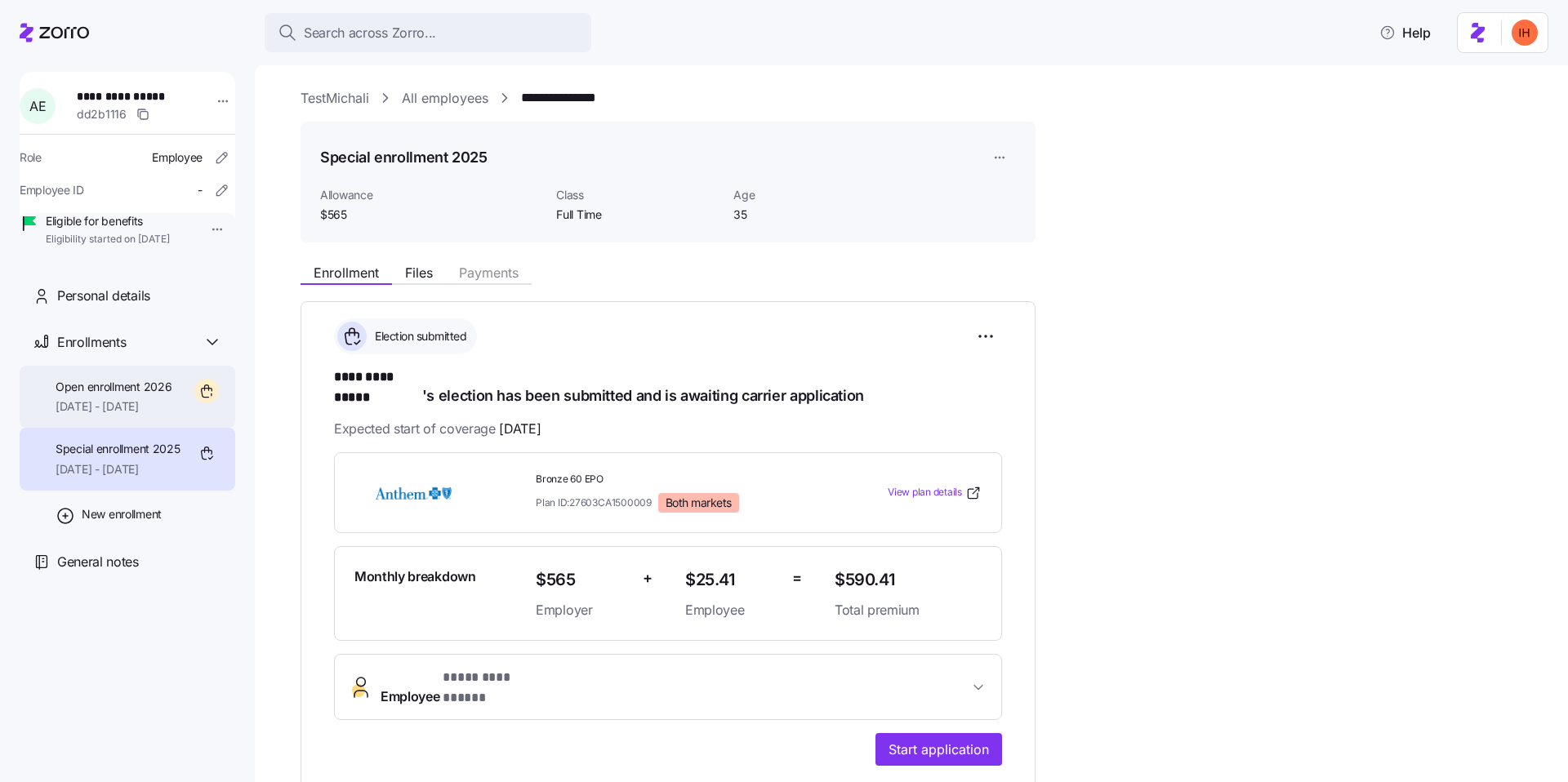
click at [134, 395] on span "Open enrollment 2026" at bounding box center [113, 387] width 116 height 16
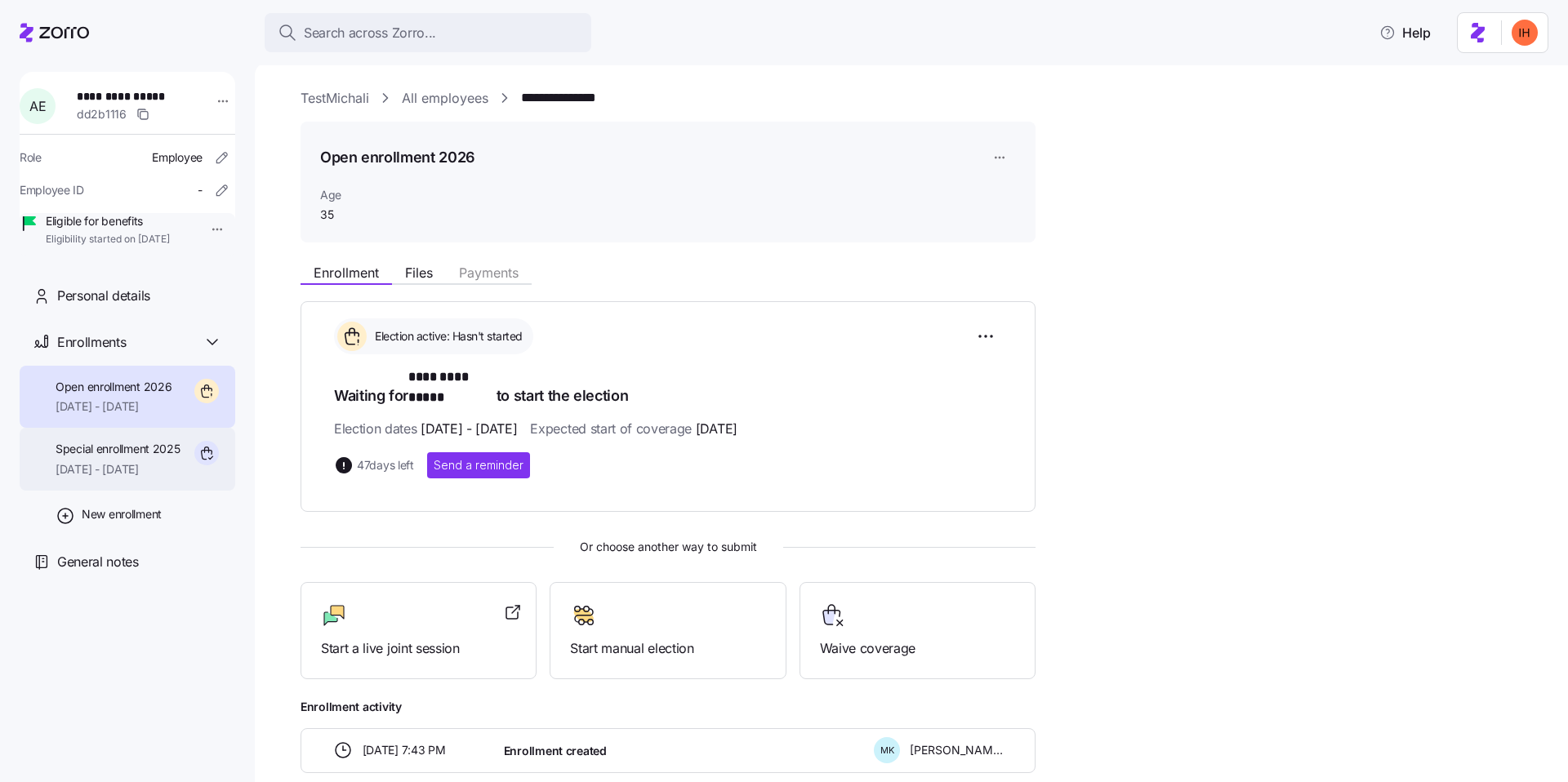
click at [157, 478] on span "08/01/2025 - 12/31/2025" at bounding box center [118, 469] width 125 height 16
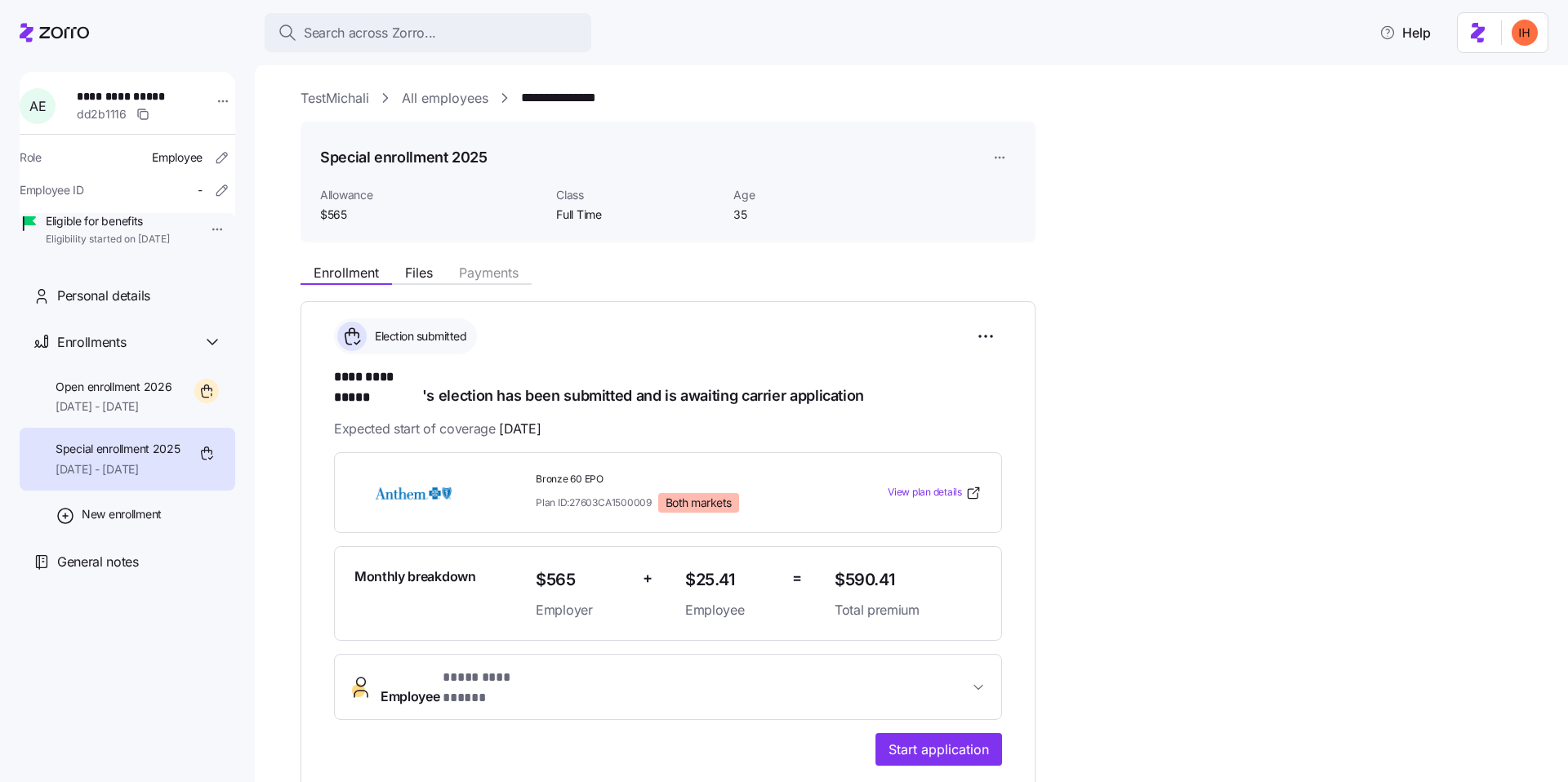
click at [1322, 253] on div "**********" at bounding box center [923, 529] width 1244 height 884
click at [568, 196] on span "Class" at bounding box center [638, 194] width 164 height 16
click at [571, 211] on span "Full Time" at bounding box center [638, 215] width 164 height 16
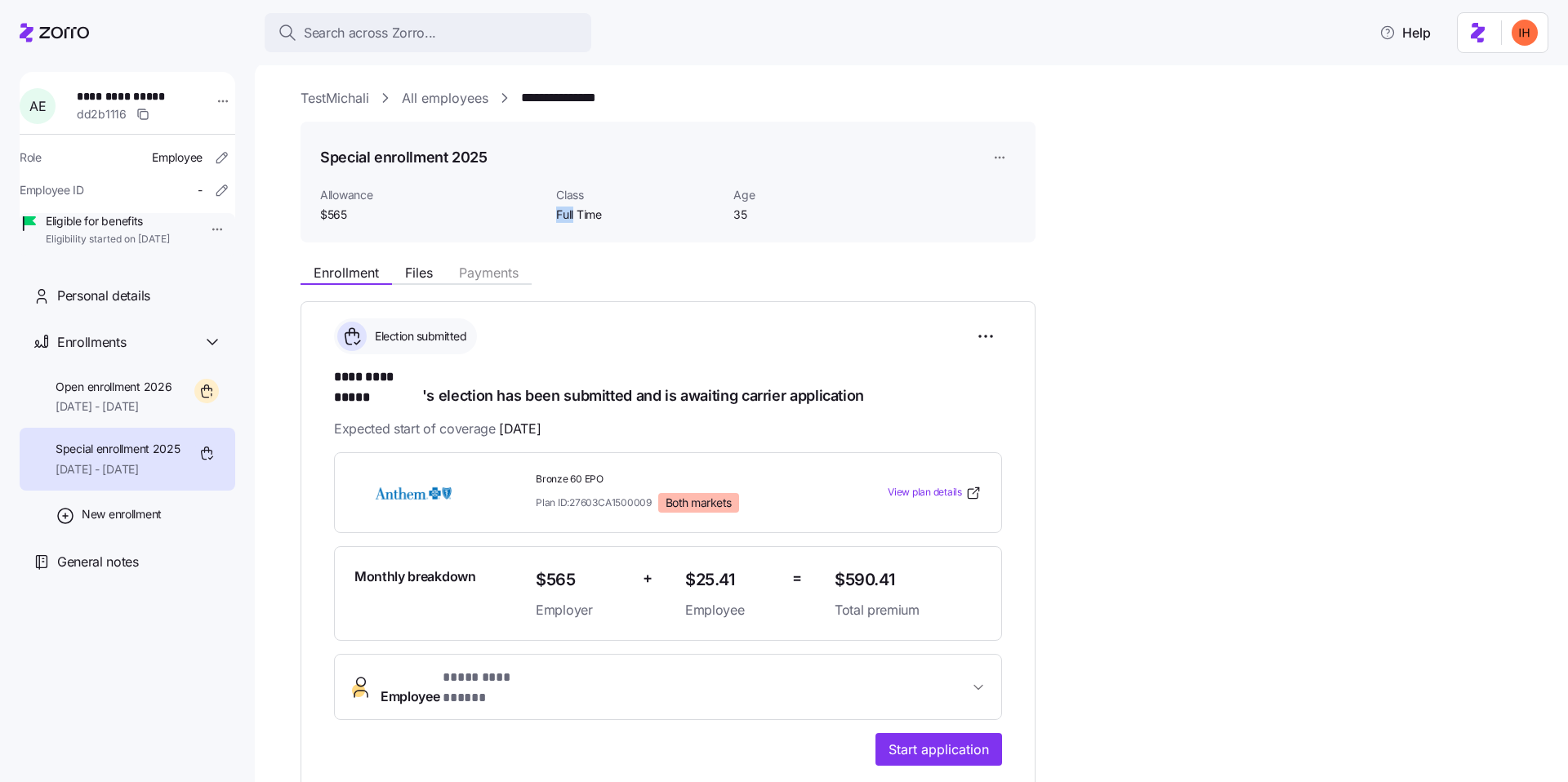
click at [571, 211] on span "Full Time" at bounding box center [638, 215] width 164 height 16
click at [564, 202] on span "Class" at bounding box center [638, 194] width 164 height 16
click at [433, 101] on link "All employees" at bounding box center [445, 98] width 86 height 20
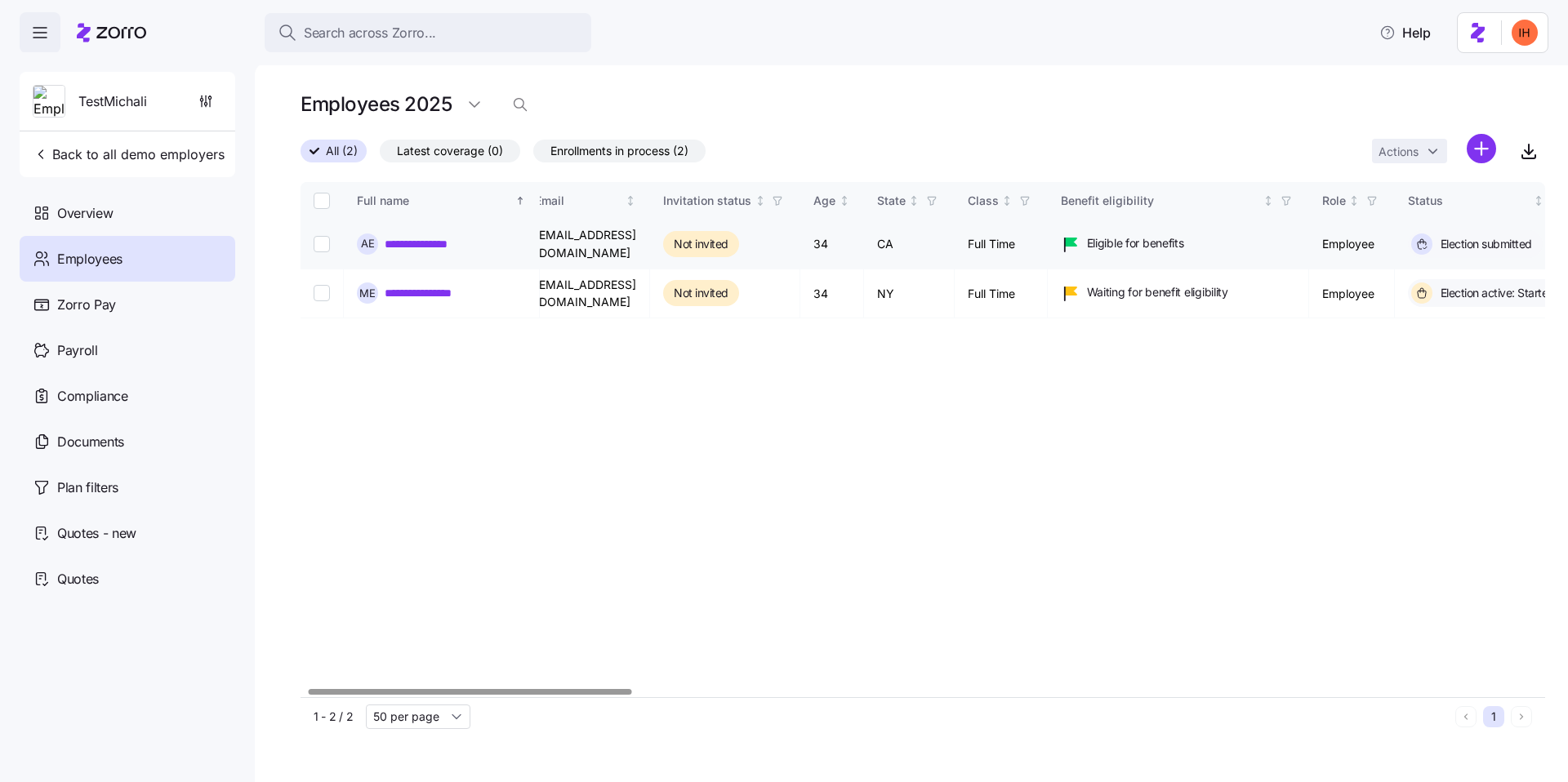
scroll to position [0, 12]
click at [655, 158] on span "Enrollments in process (2)" at bounding box center [619, 150] width 138 height 21
click at [533, 155] on input "Enrollments in process (2)" at bounding box center [533, 155] width 0 height 0
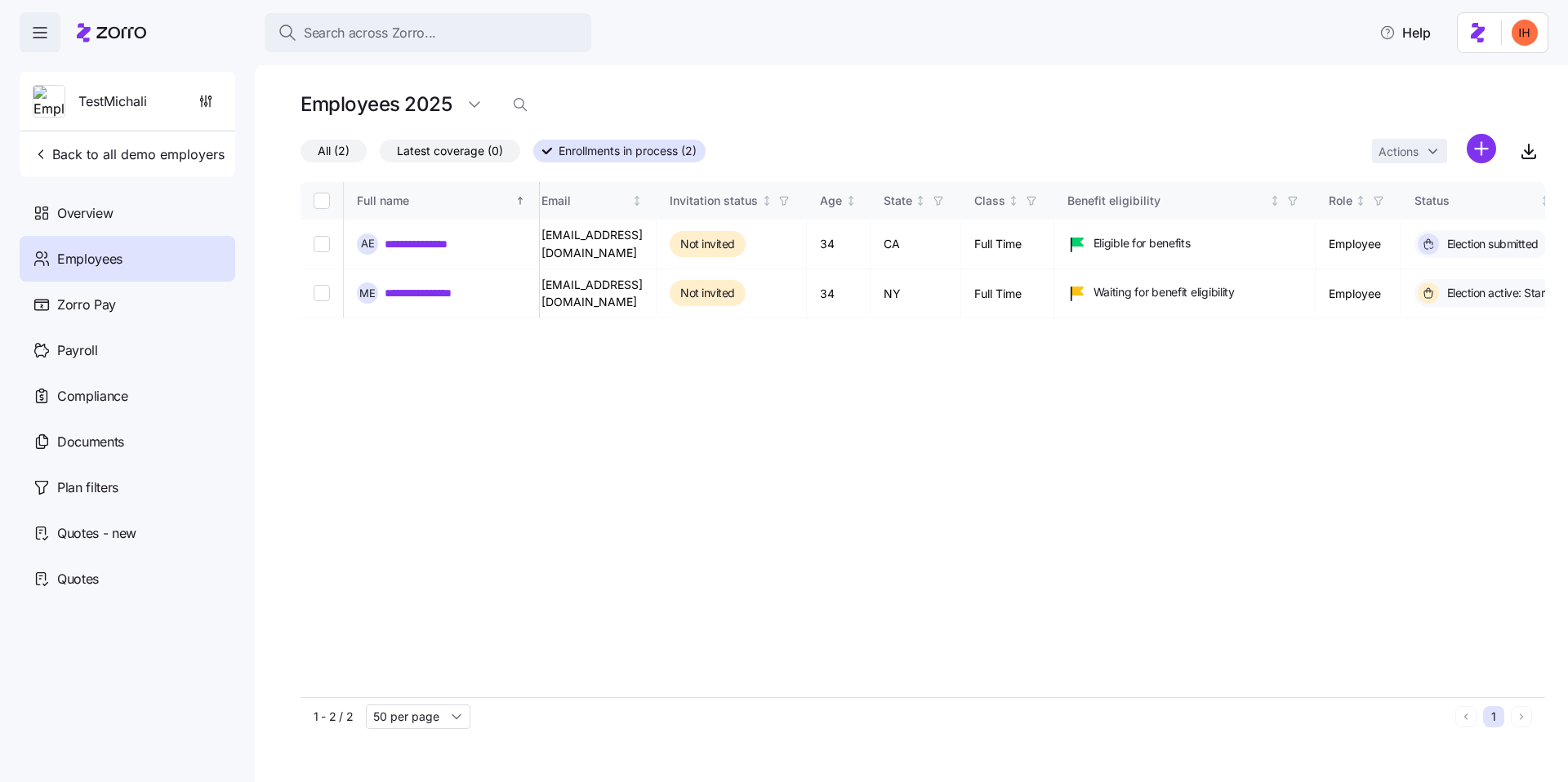
click at [460, 156] on span "Latest coverage (0)" at bounding box center [450, 150] width 106 height 21
click at [380, 155] on input "Latest coverage (0)" at bounding box center [380, 155] width 0 height 0
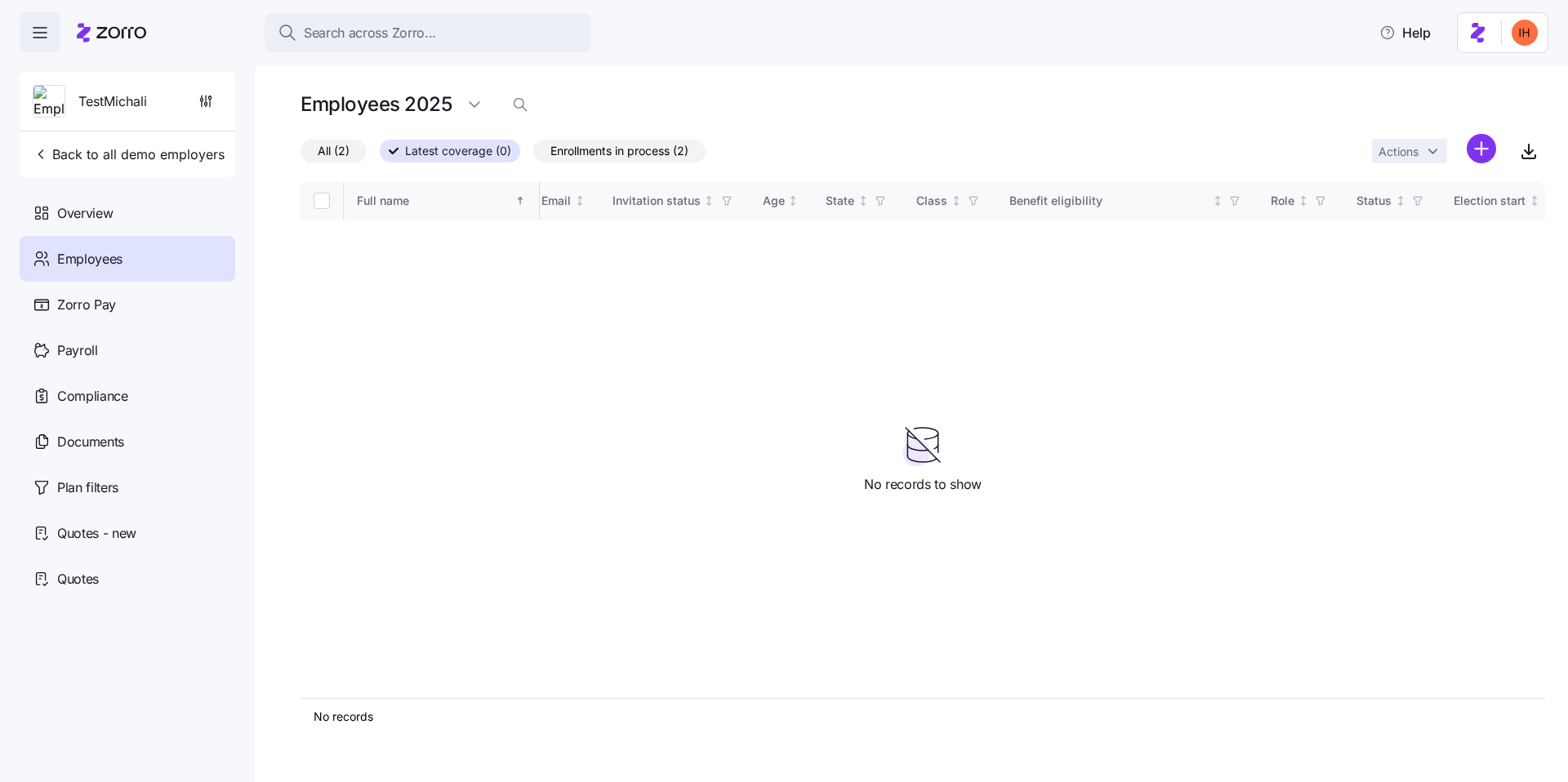
click at [363, 159] on label "All (2)" at bounding box center [334, 150] width 66 height 23
click at [301, 155] on input "All (2)" at bounding box center [301, 155] width 0 height 0
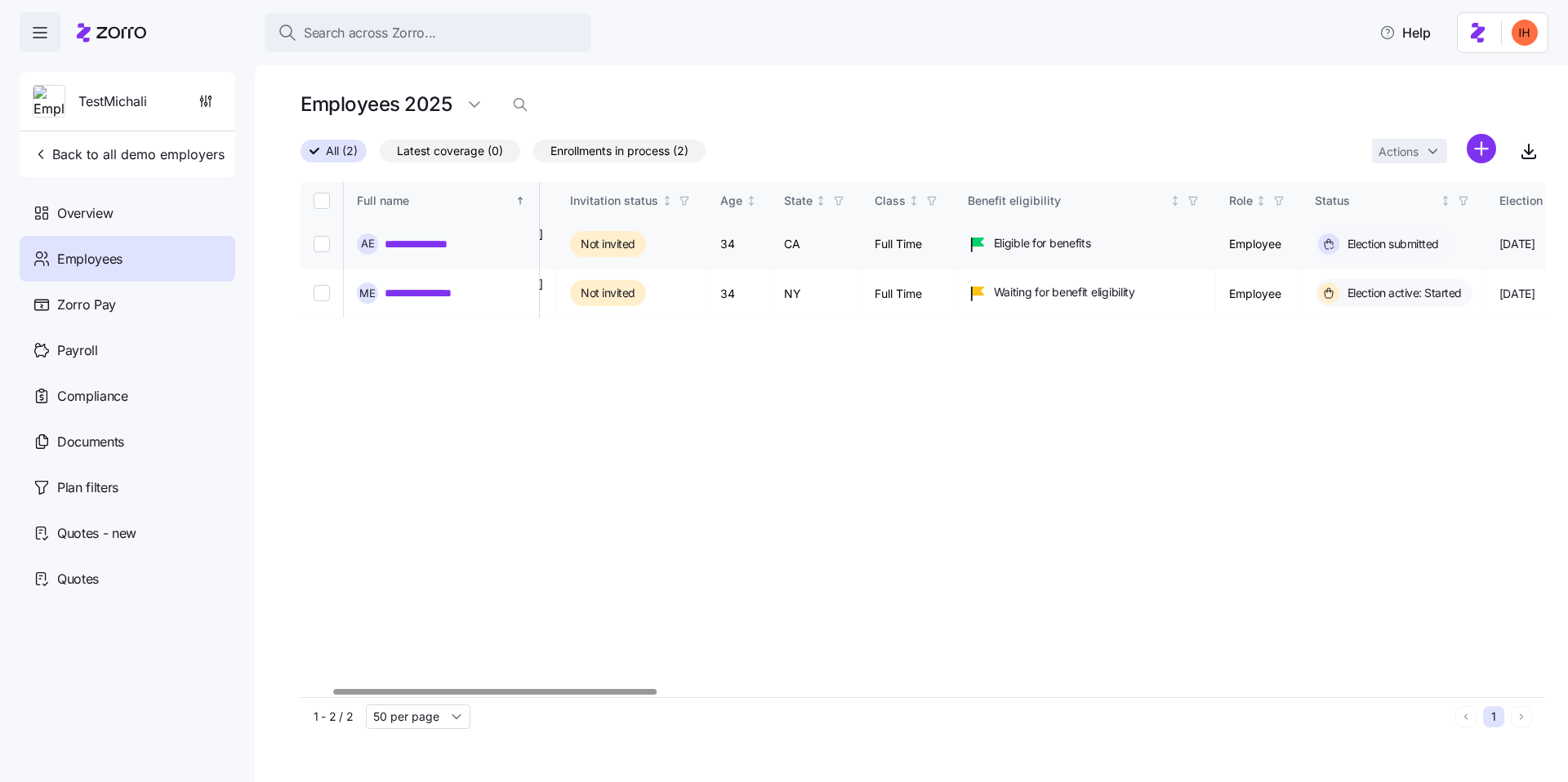
scroll to position [0, 135]
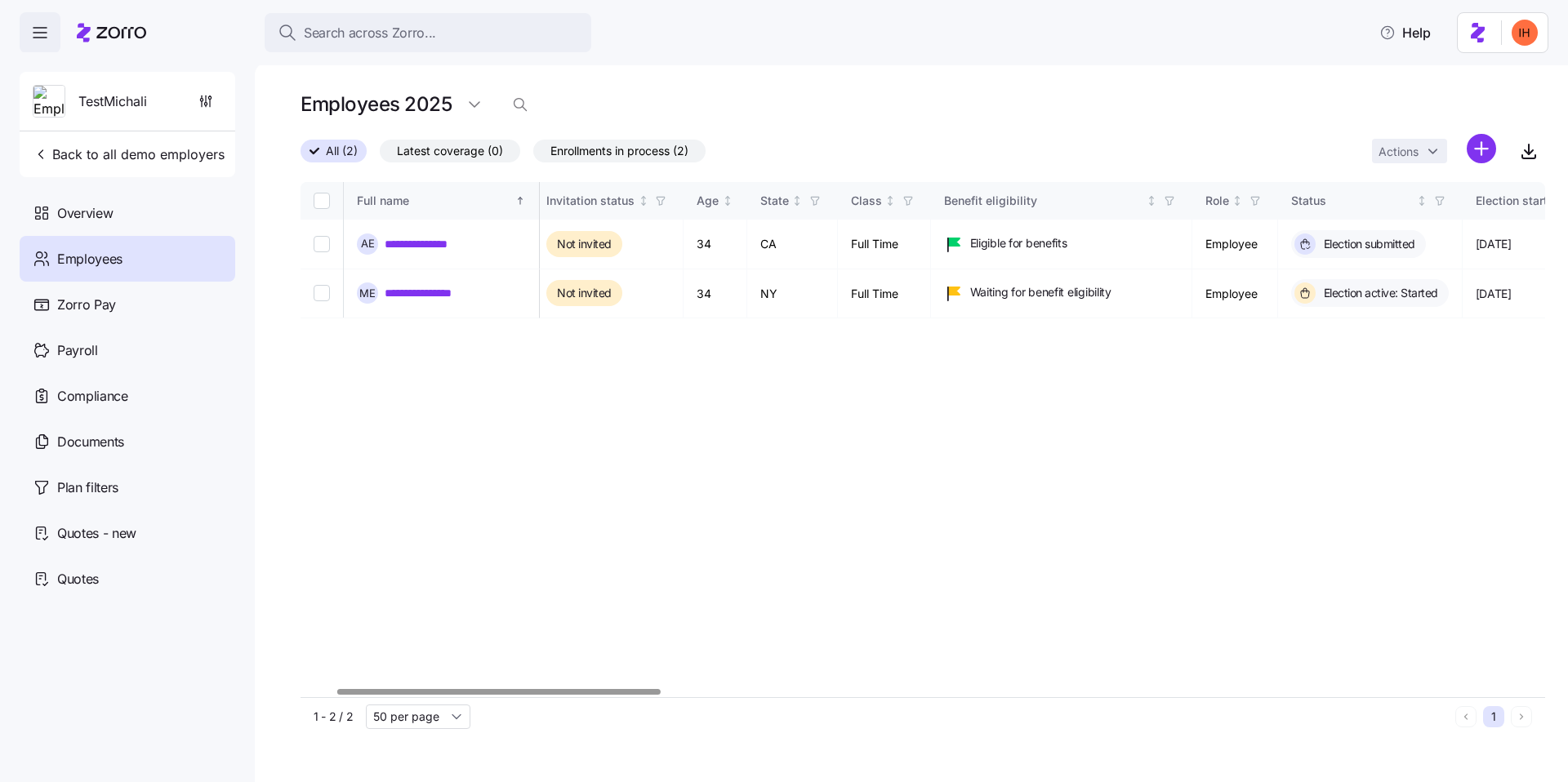
click at [433, 411] on div "**********" at bounding box center [923, 440] width 1244 height 515
click at [408, 249] on link "**********" at bounding box center [423, 243] width 79 height 16
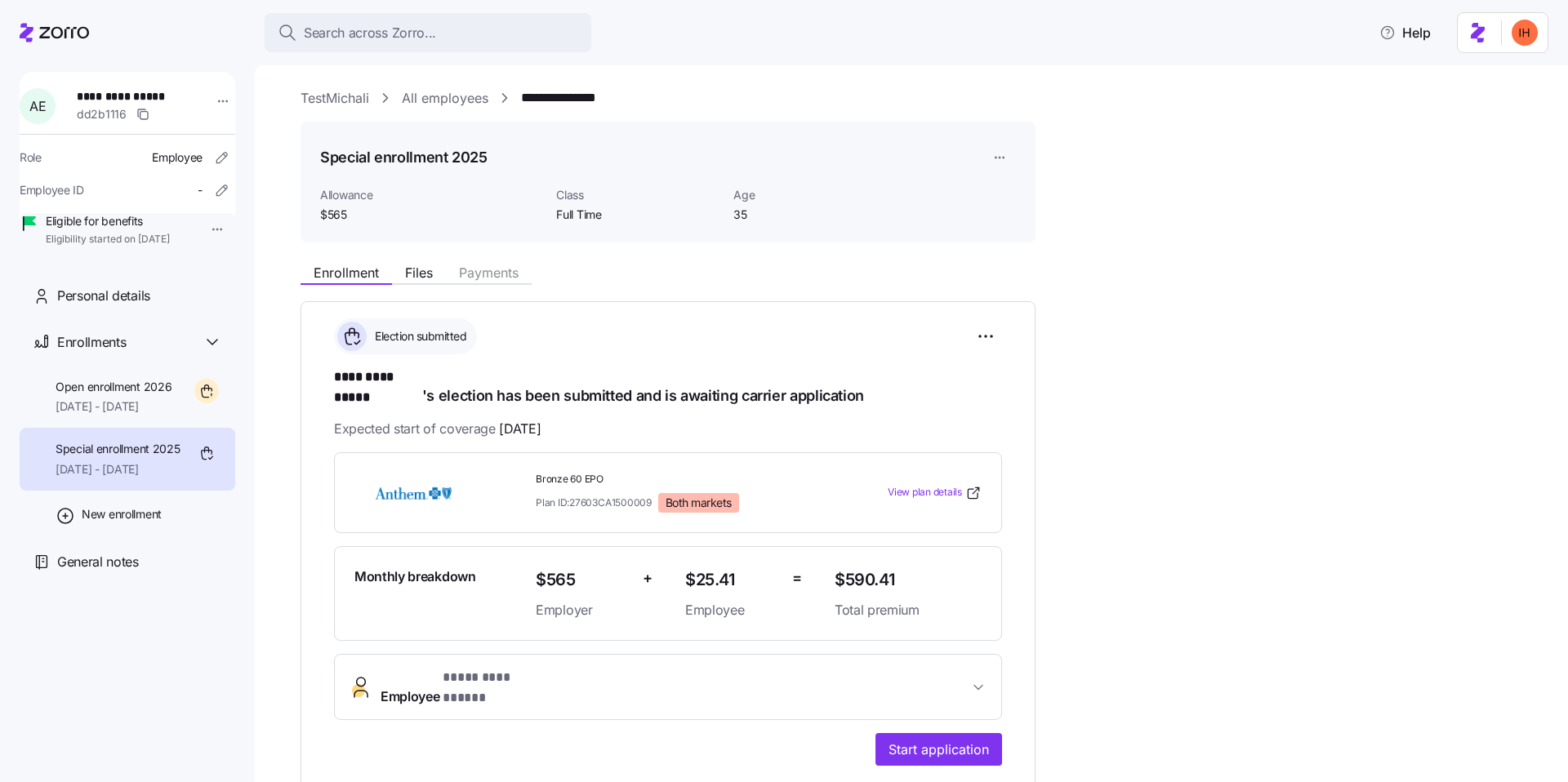
click at [662, 371] on h1 "**********" at bounding box center [667, 386] width 668 height 38
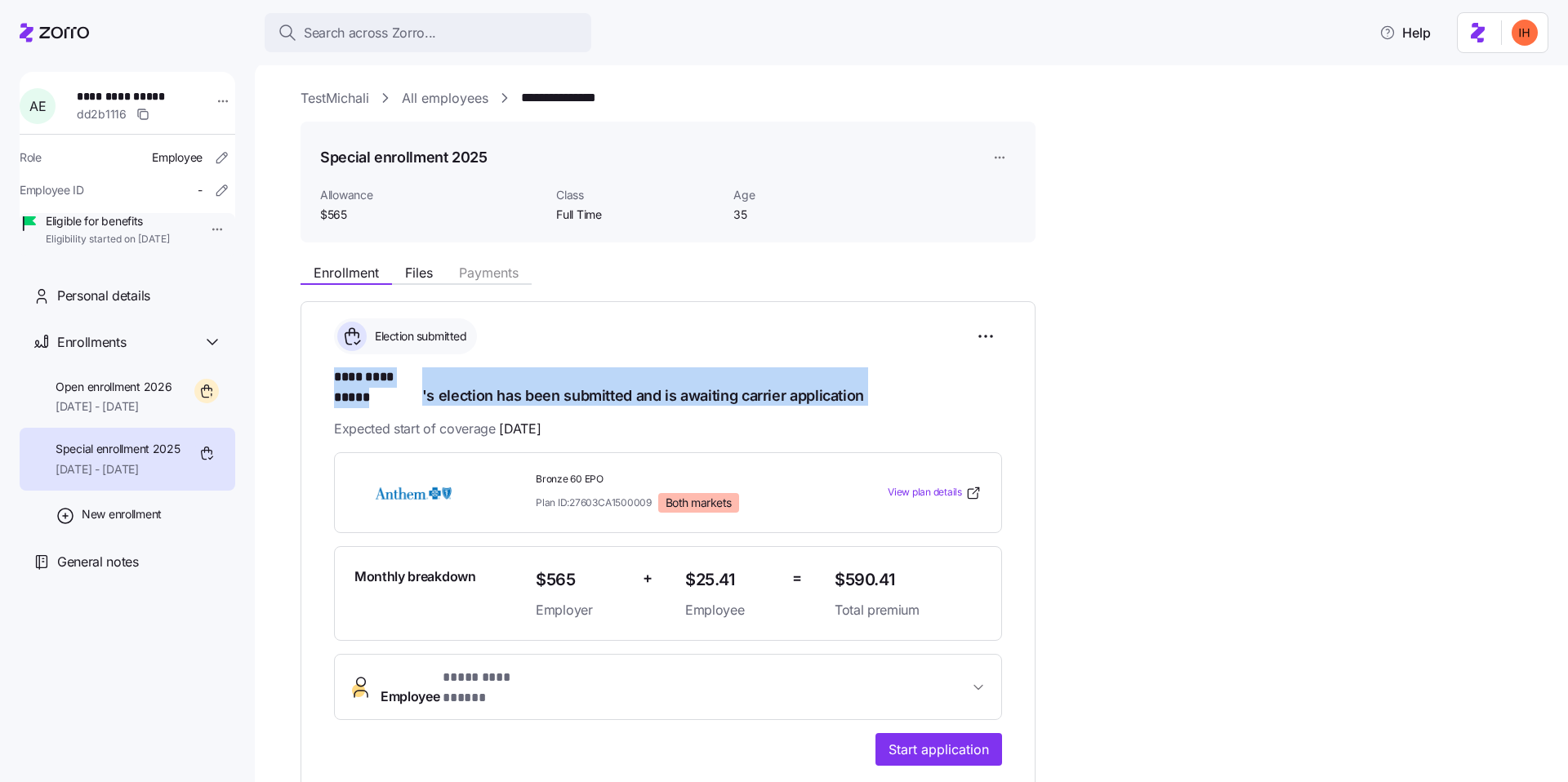
click at [599, 379] on h1 "**********" at bounding box center [667, 386] width 668 height 38
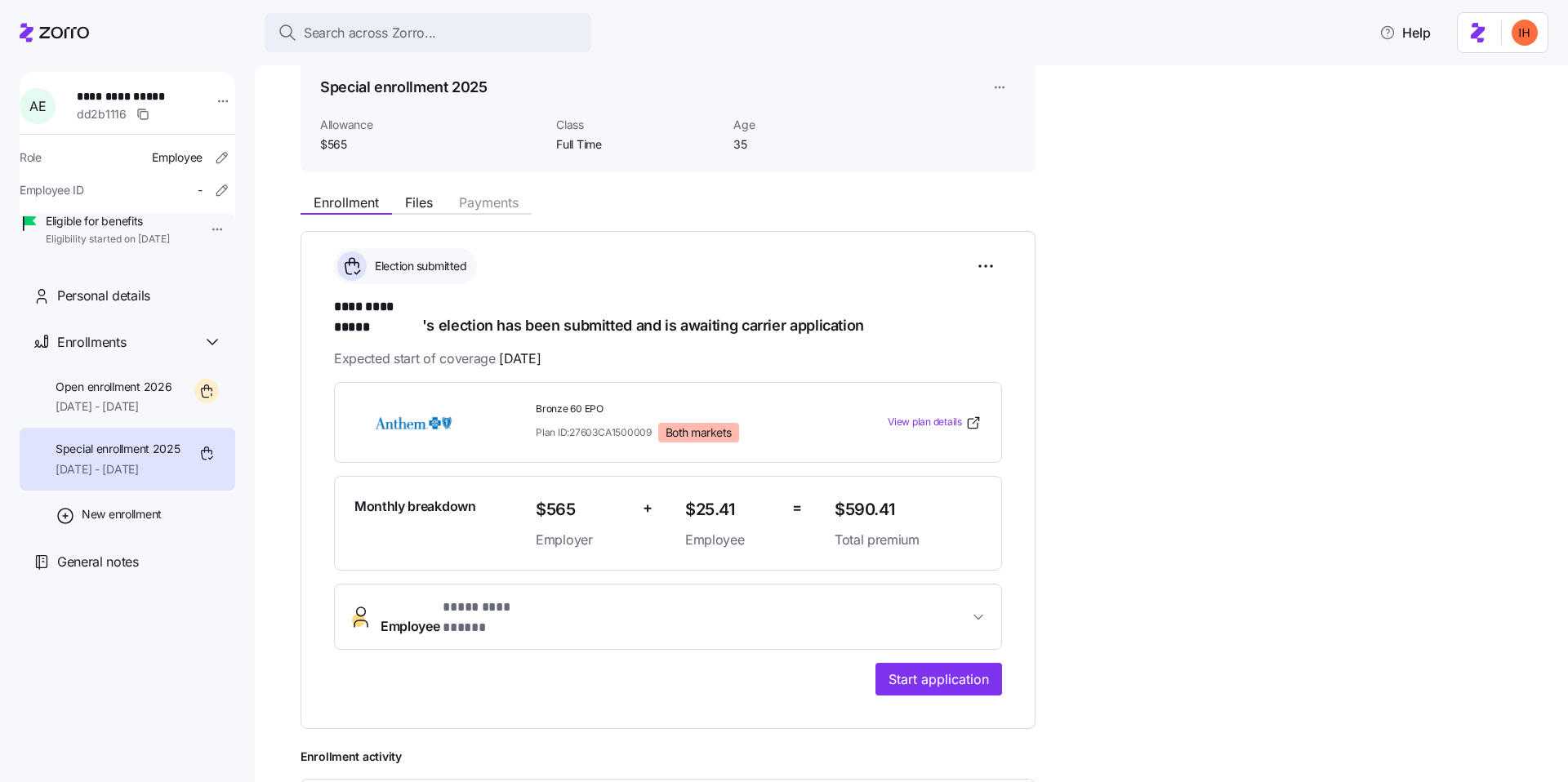
scroll to position [74, 0]
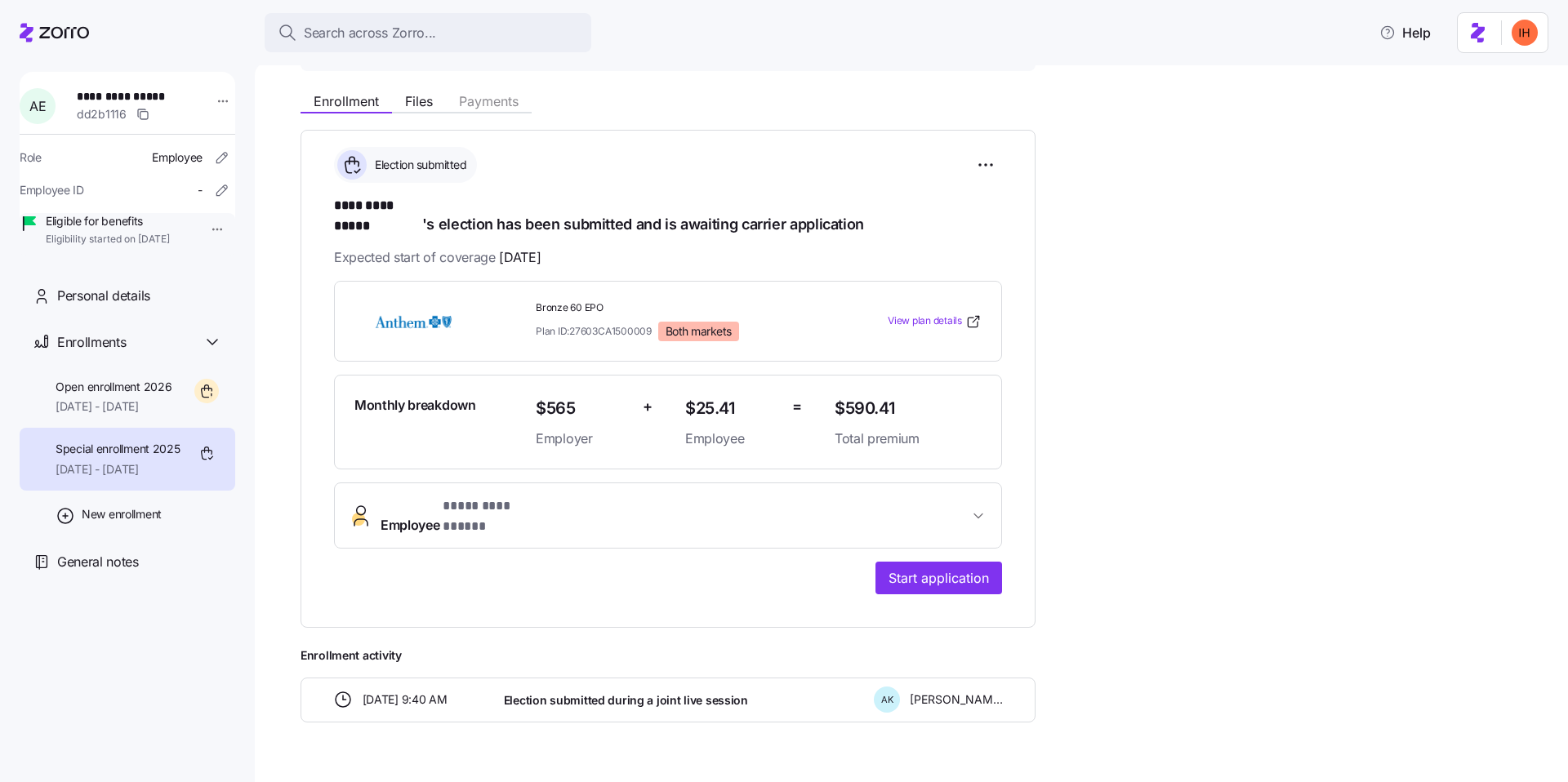
click at [517, 497] on span "**********" at bounding box center [490, 507] width 95 height 20
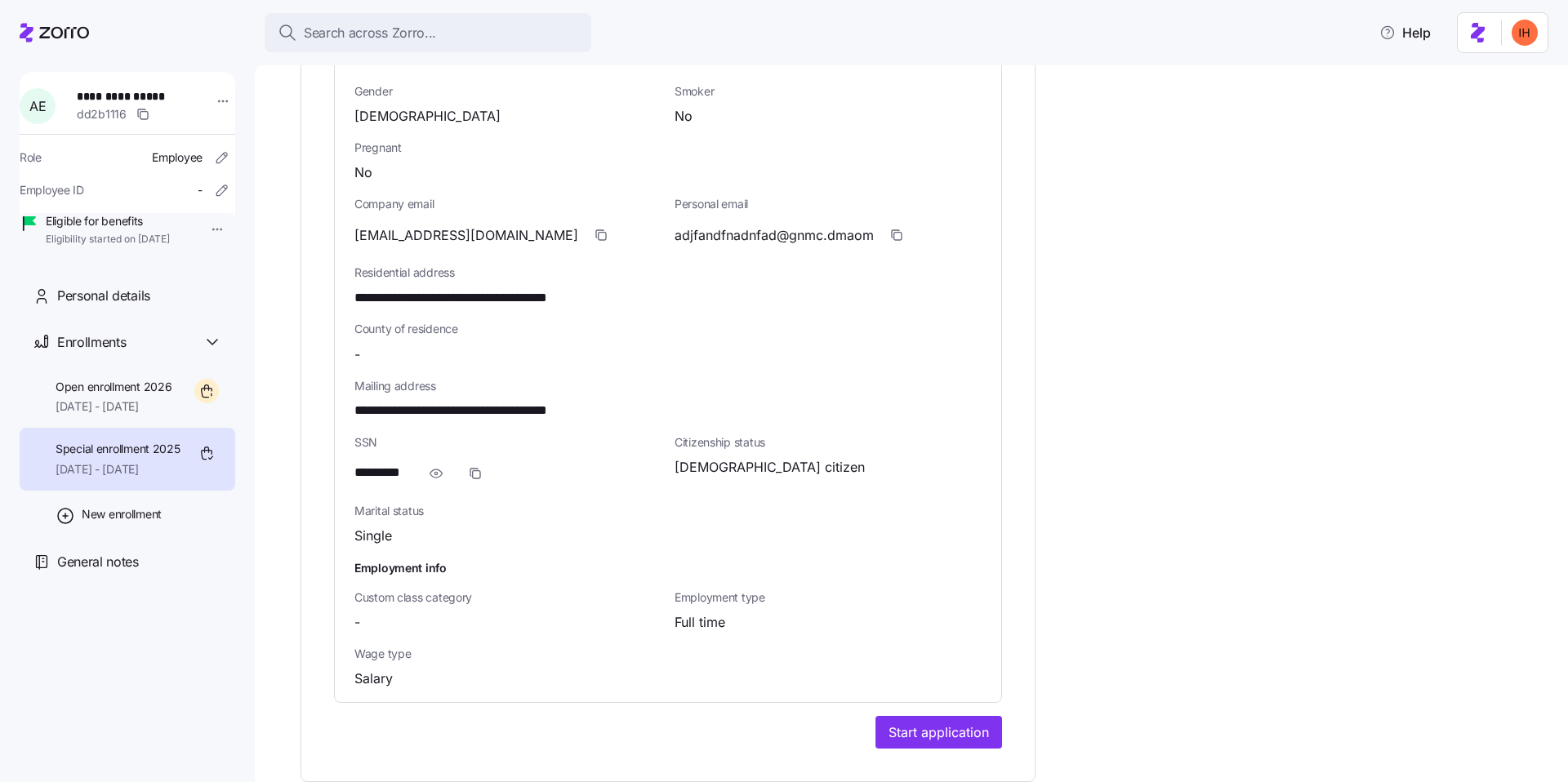
scroll to position [950, 0]
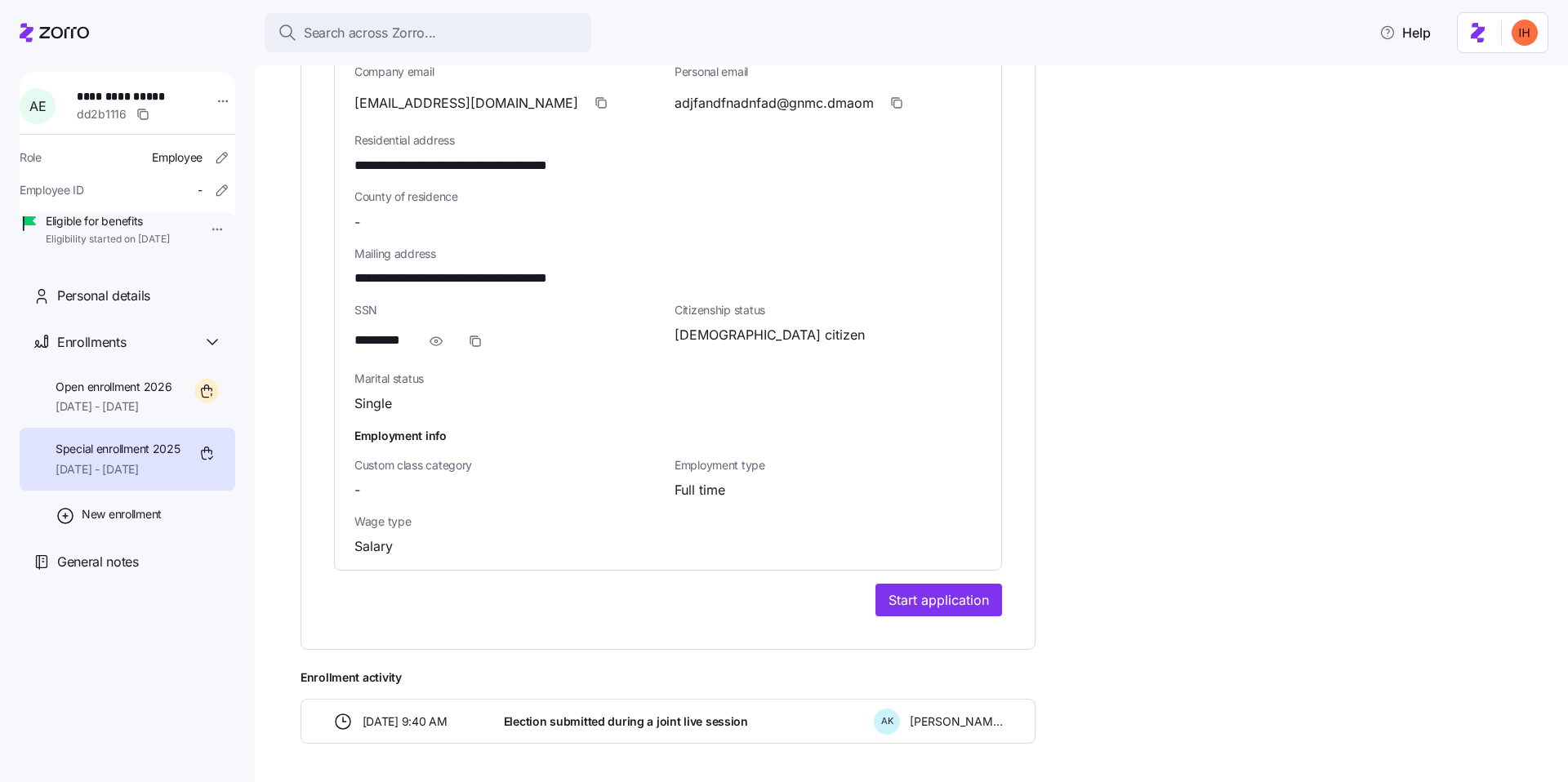
click at [706, 481] on span "Full time" at bounding box center [700, 491] width 51 height 20
click at [693, 481] on span "Full time" at bounding box center [700, 491] width 51 height 20
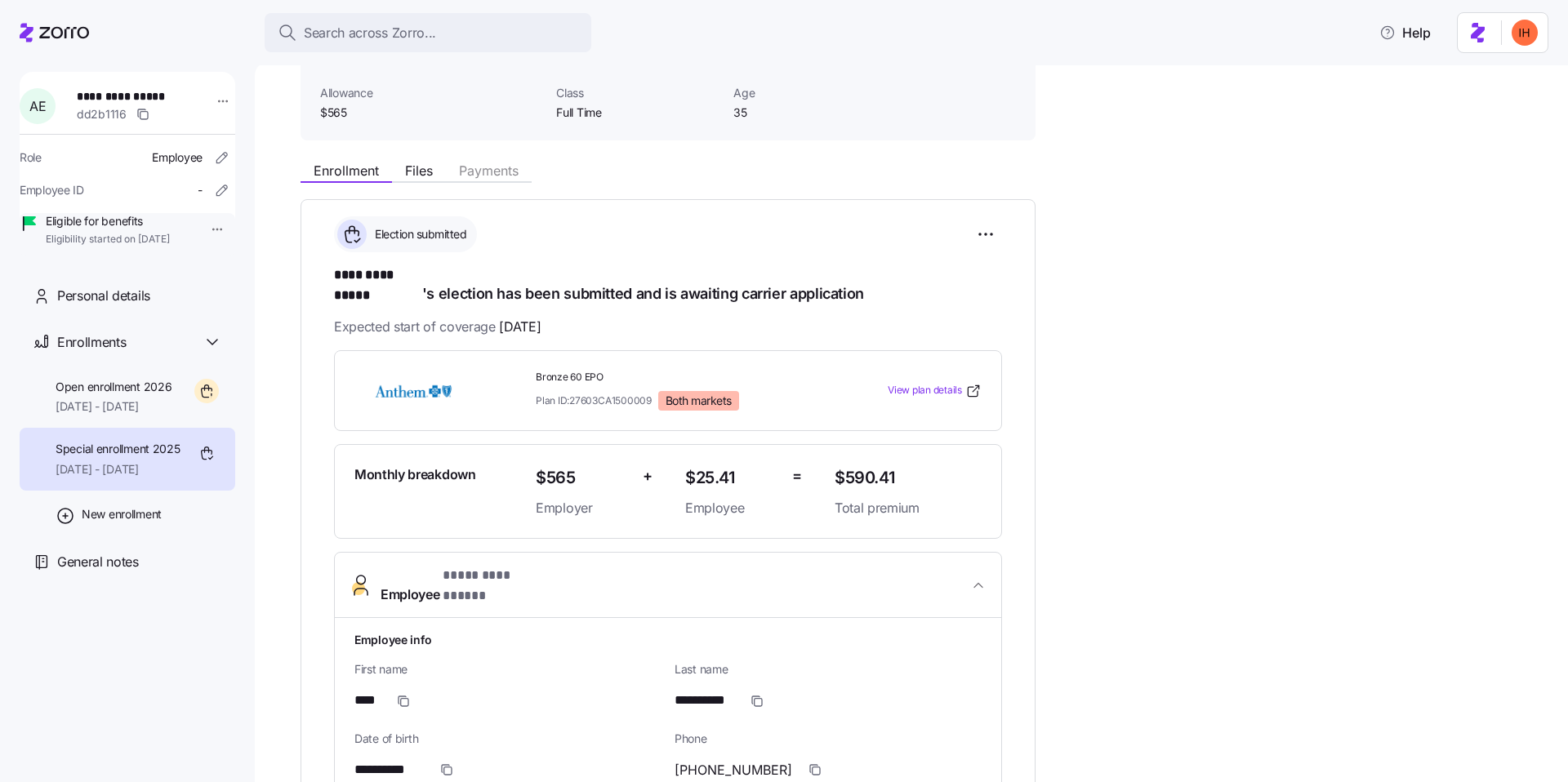
scroll to position [103, 0]
click at [629, 565] on span "**********" at bounding box center [675, 584] width 588 height 39
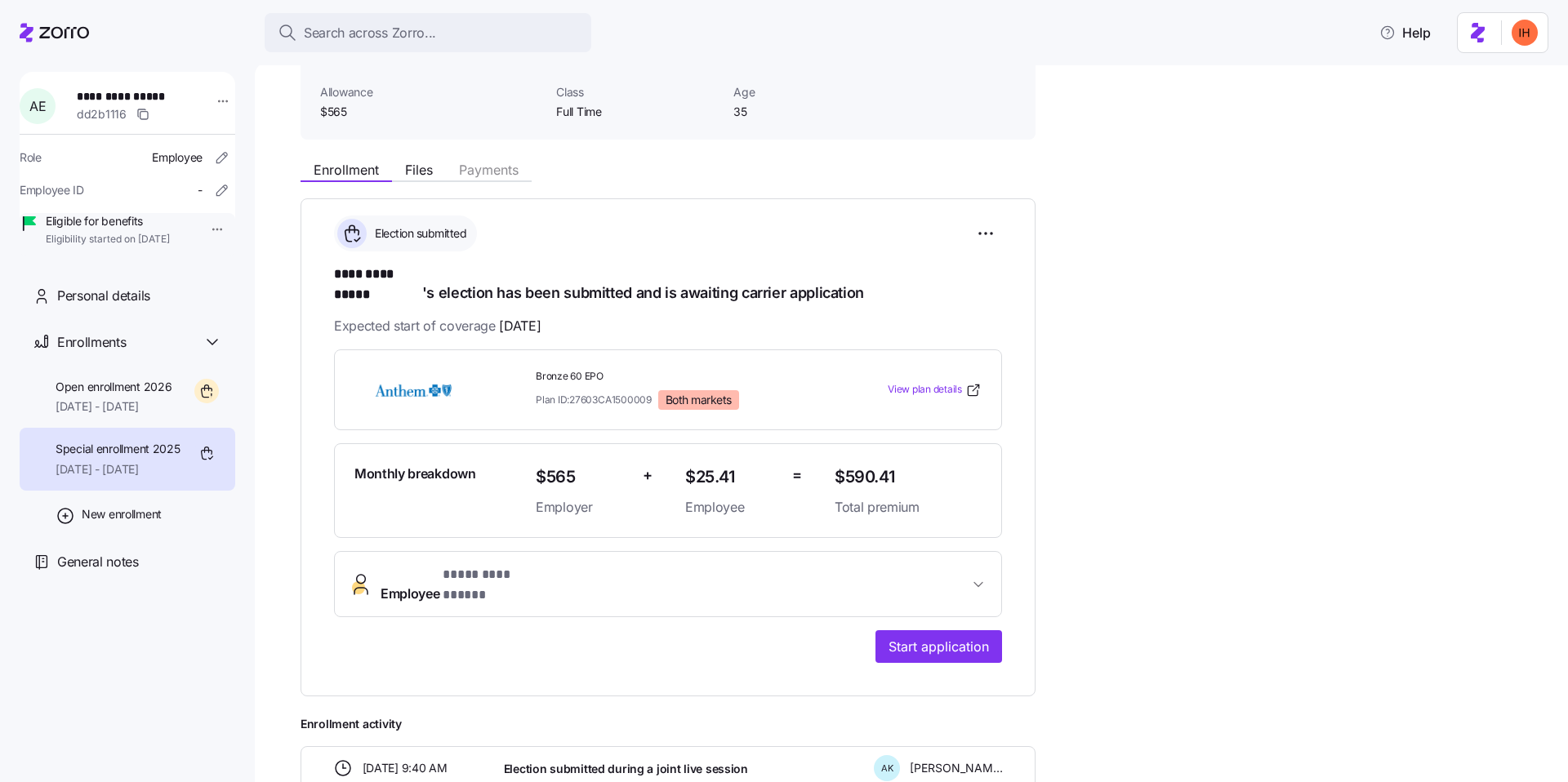
click at [487, 280] on h1 "**********" at bounding box center [667, 283] width 668 height 38
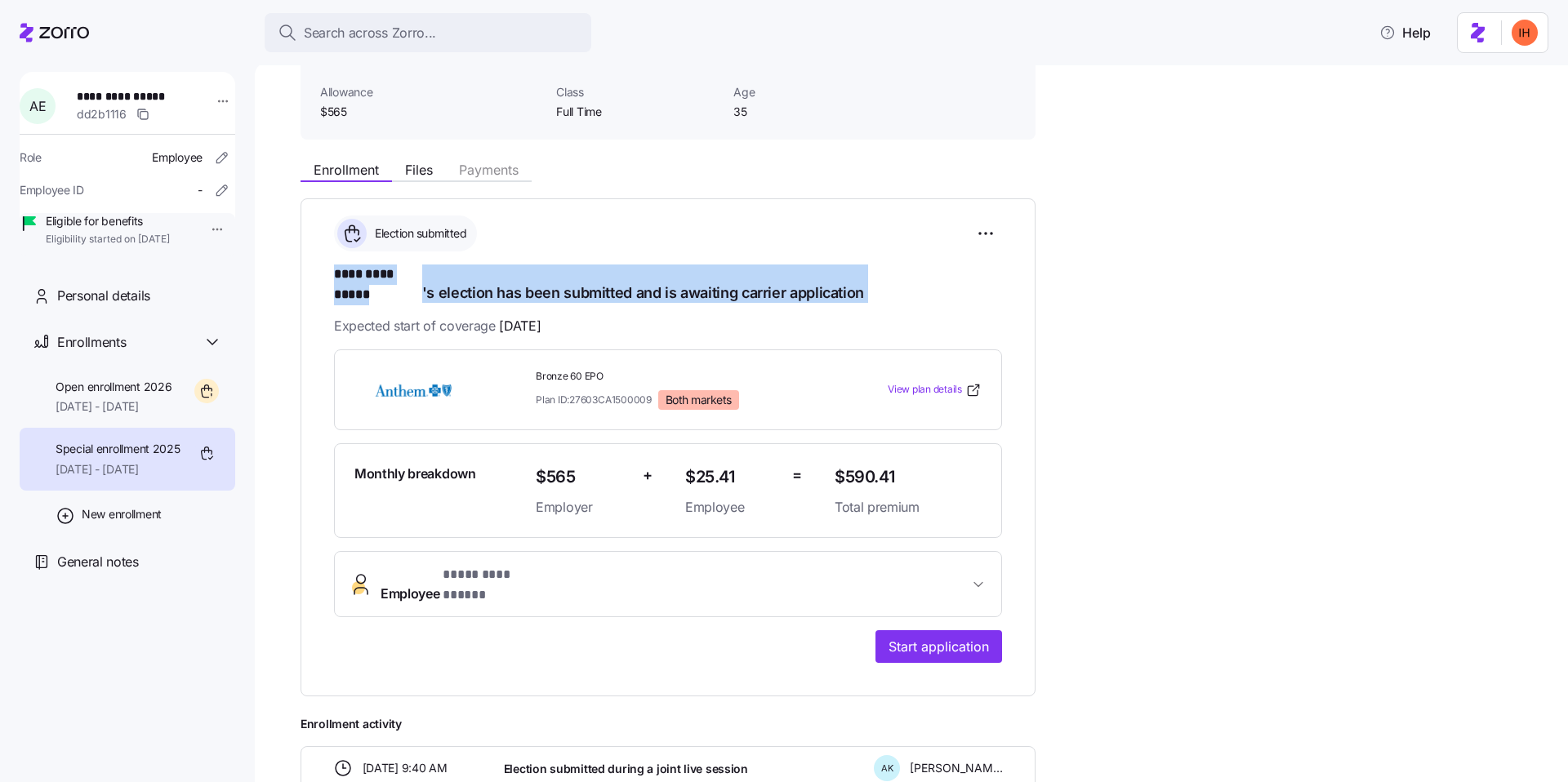
click at [562, 280] on h1 "**********" at bounding box center [667, 283] width 668 height 38
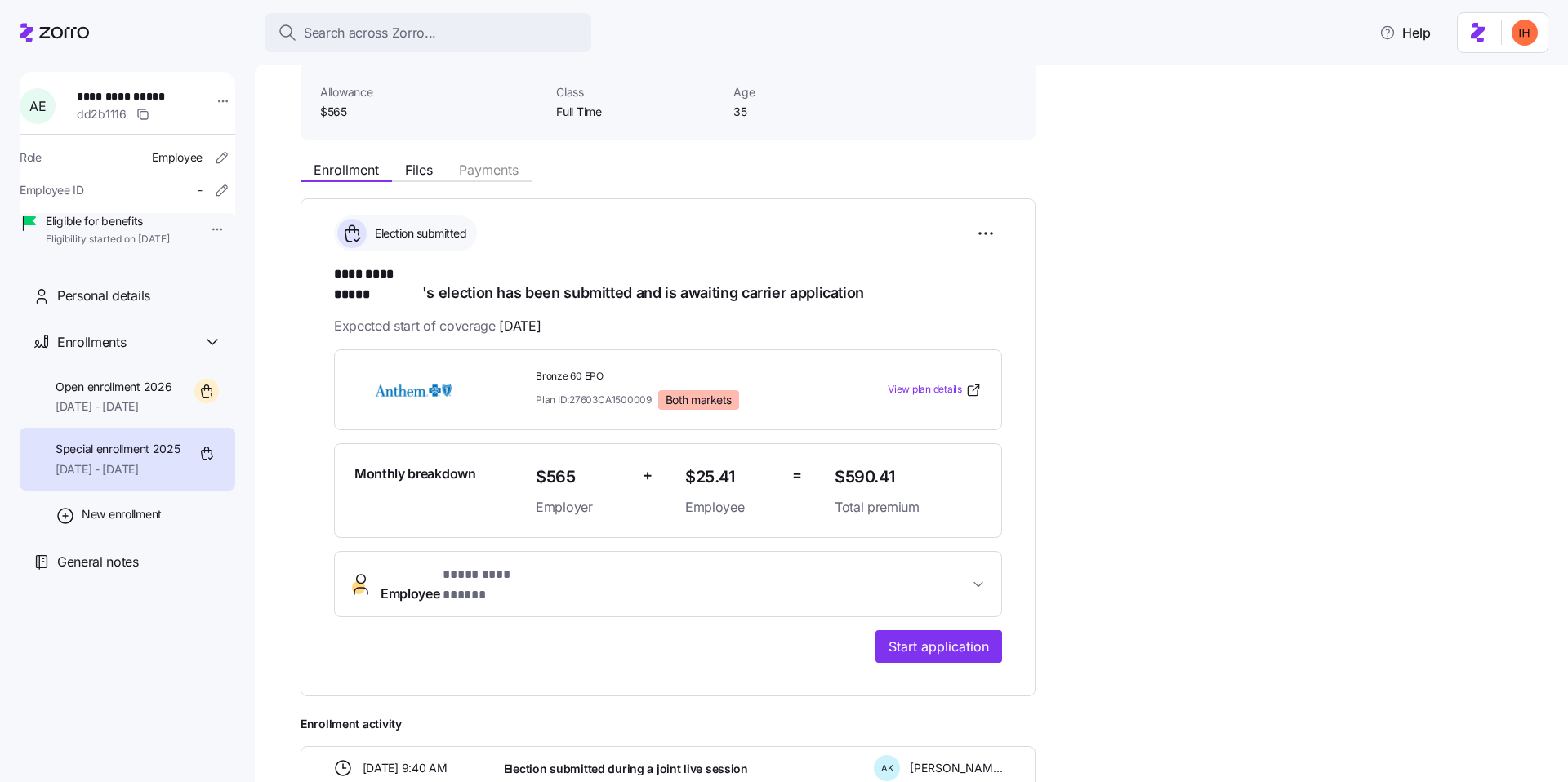
click at [562, 280] on h1 "**********" at bounding box center [667, 283] width 668 height 38
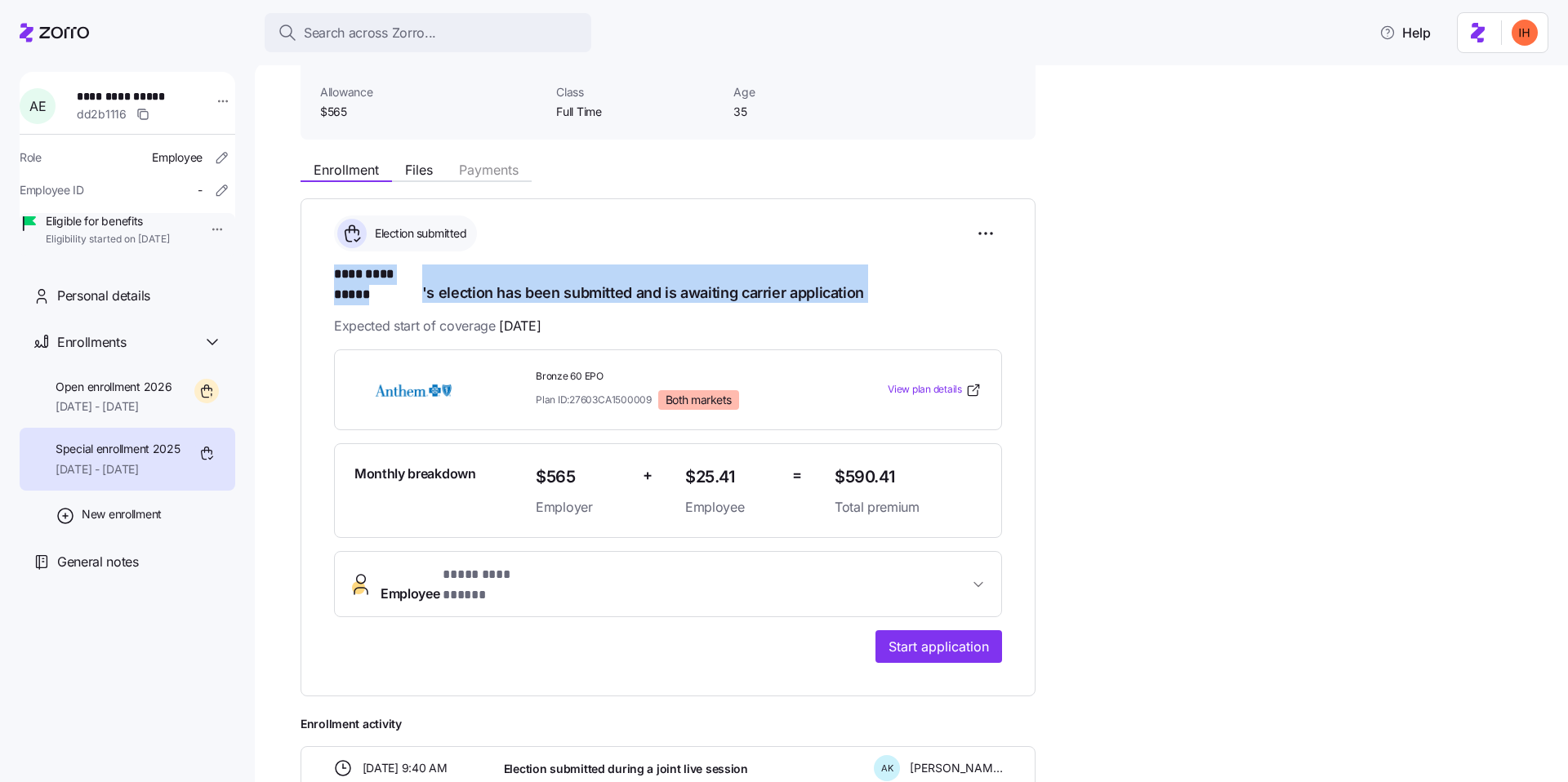
click at [627, 280] on h1 "**********" at bounding box center [667, 283] width 668 height 38
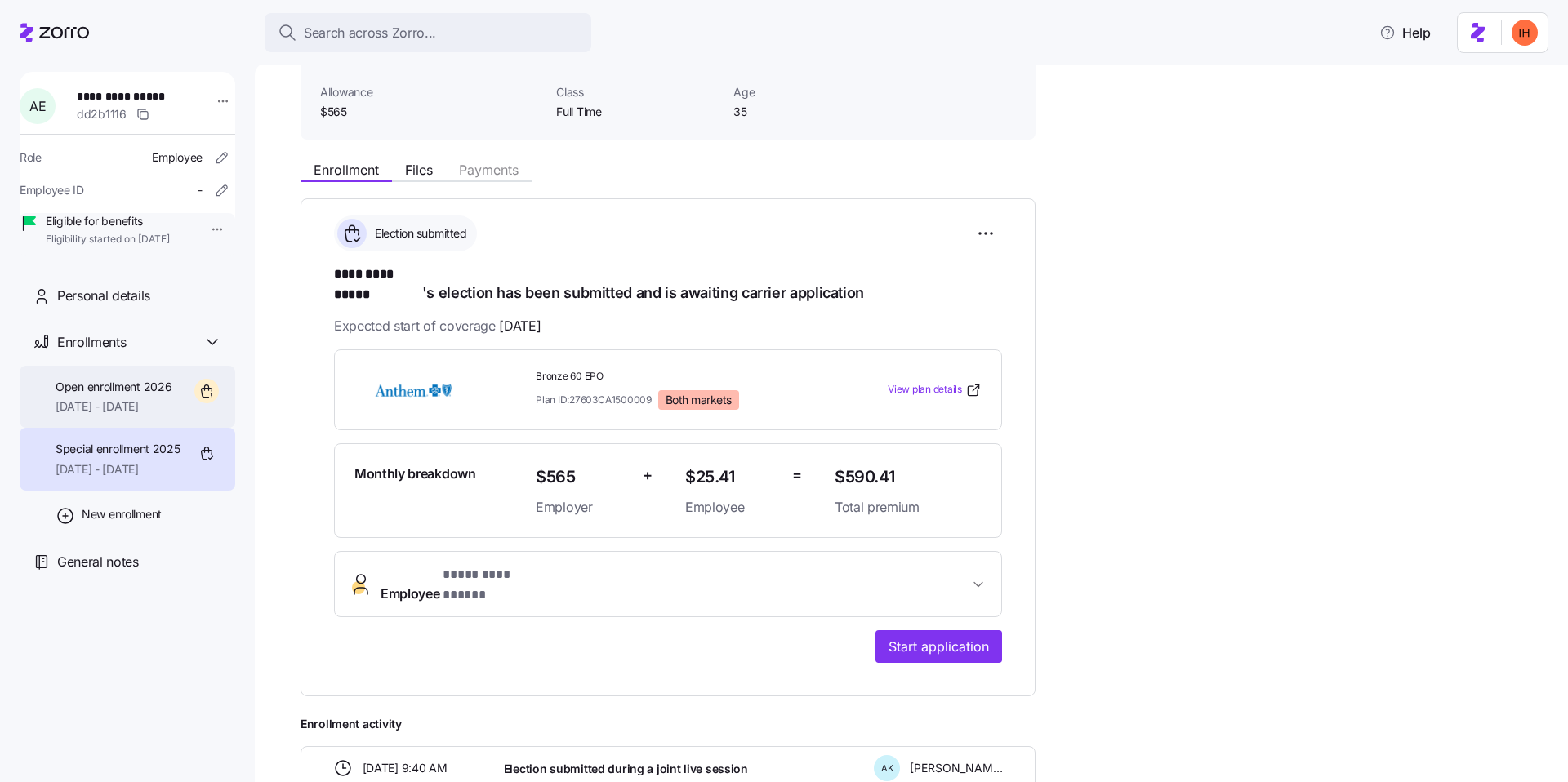
click at [143, 415] on span "01/01/2026 - 12/31/2026" at bounding box center [113, 406] width 116 height 16
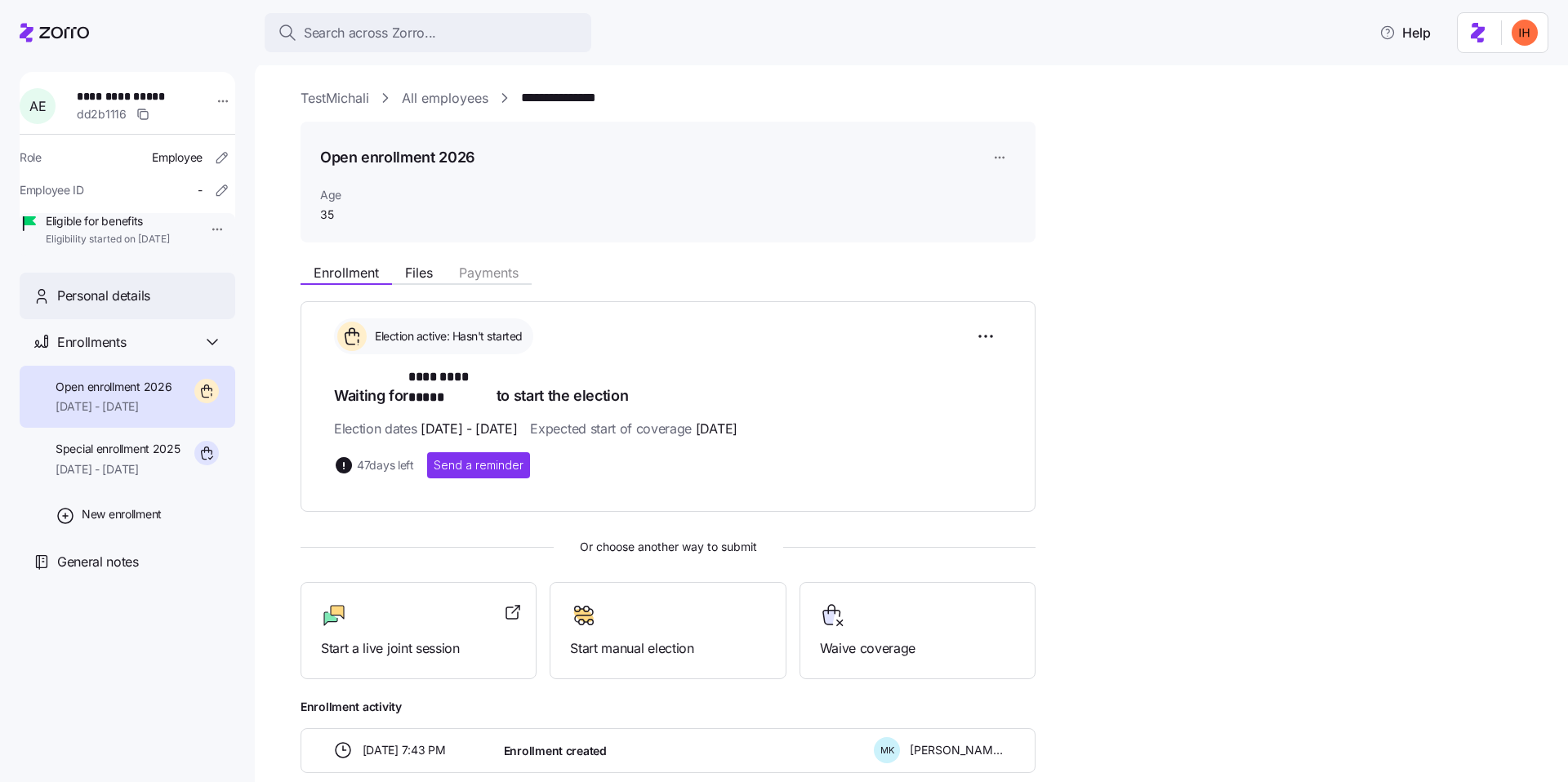
click at [185, 307] on div "Personal details" at bounding box center [139, 296] width 165 height 20
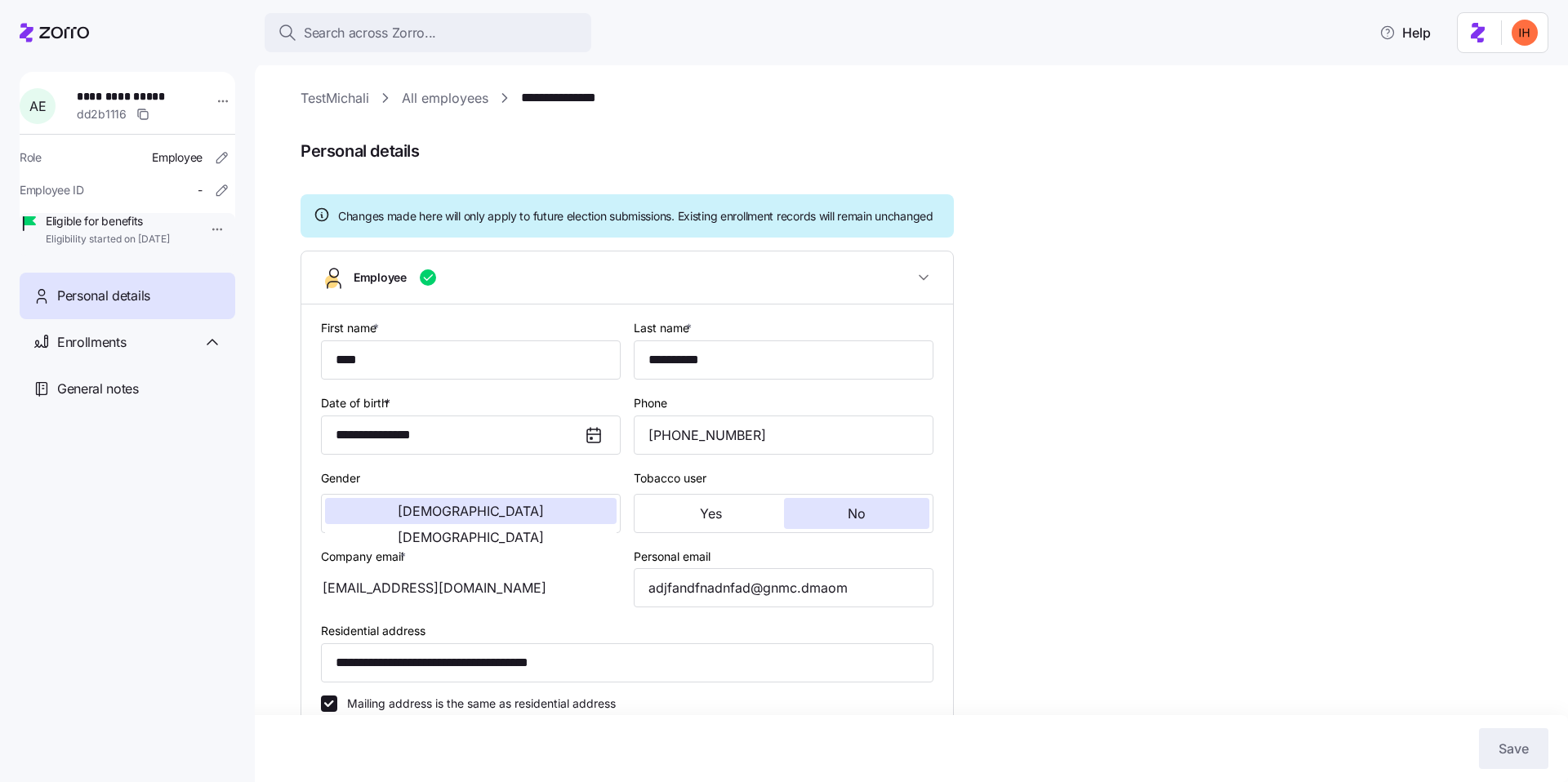
click at [356, 109] on div "**********" at bounding box center [923, 637] width 1244 height 1098
click at [341, 101] on link "TestMichali" at bounding box center [335, 98] width 68 height 20
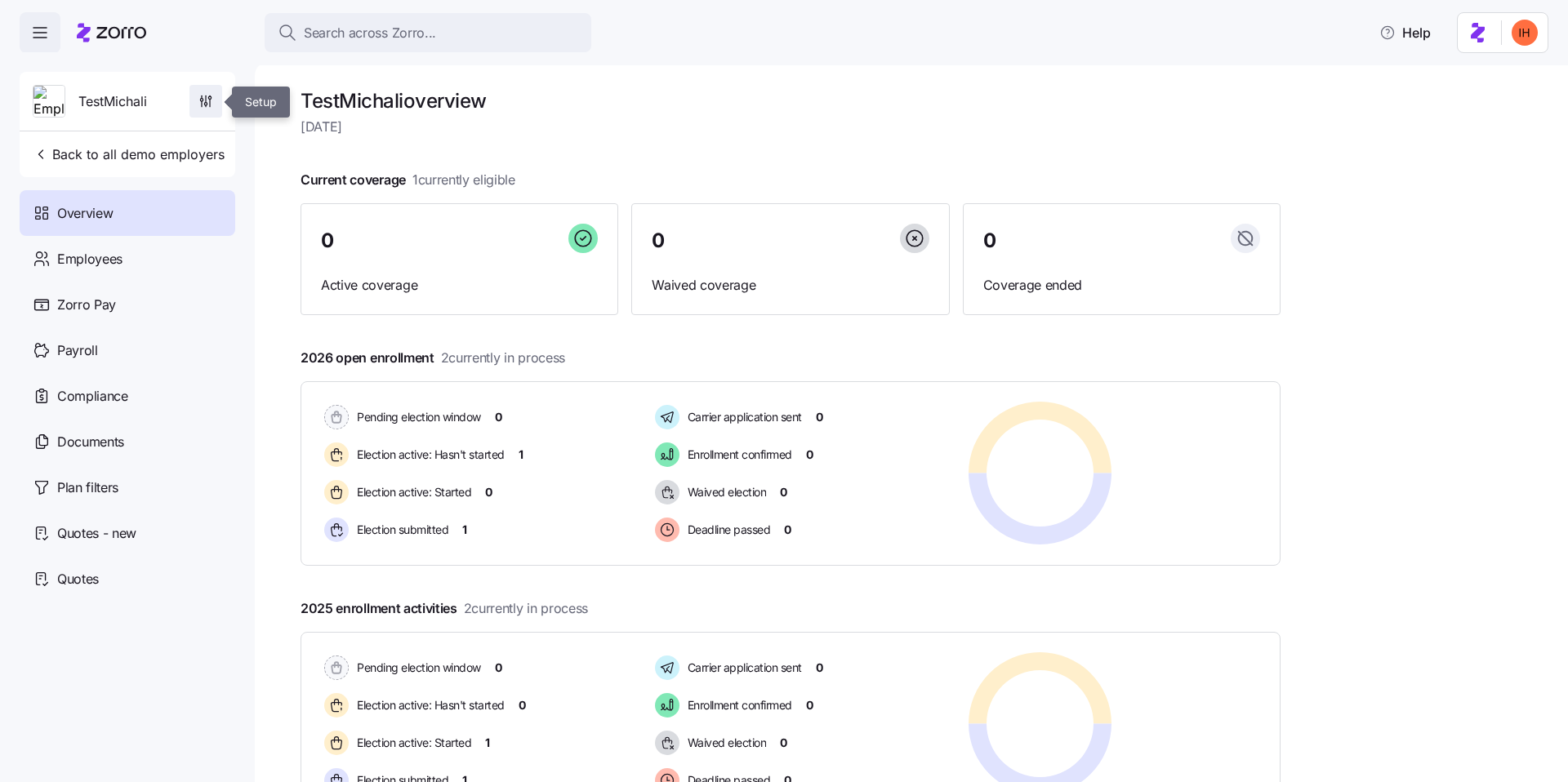
click at [203, 97] on icon "button" at bounding box center [205, 100] width 16 height 16
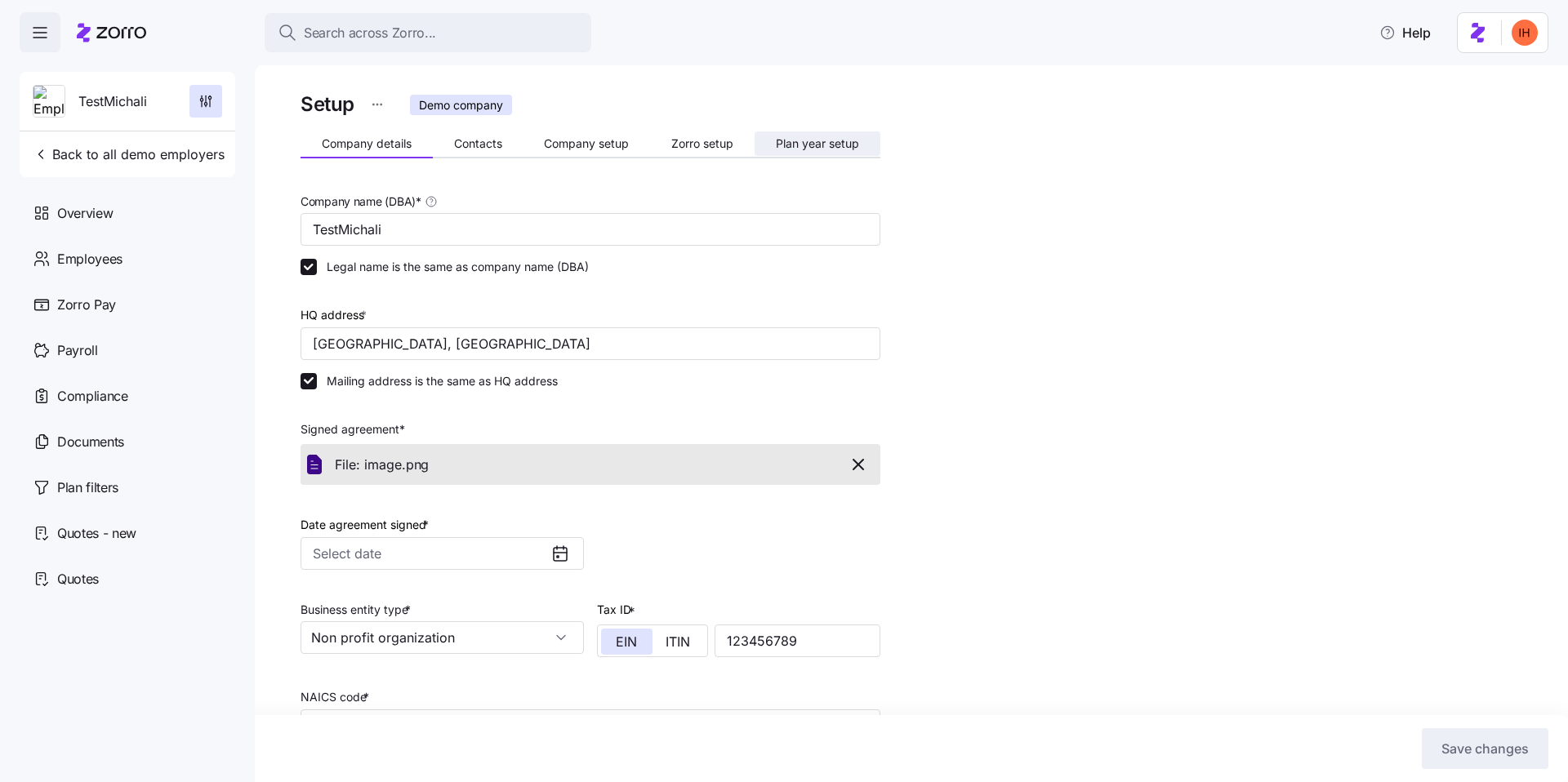
click at [812, 147] on span "Plan year setup" at bounding box center [818, 144] width 84 height 12
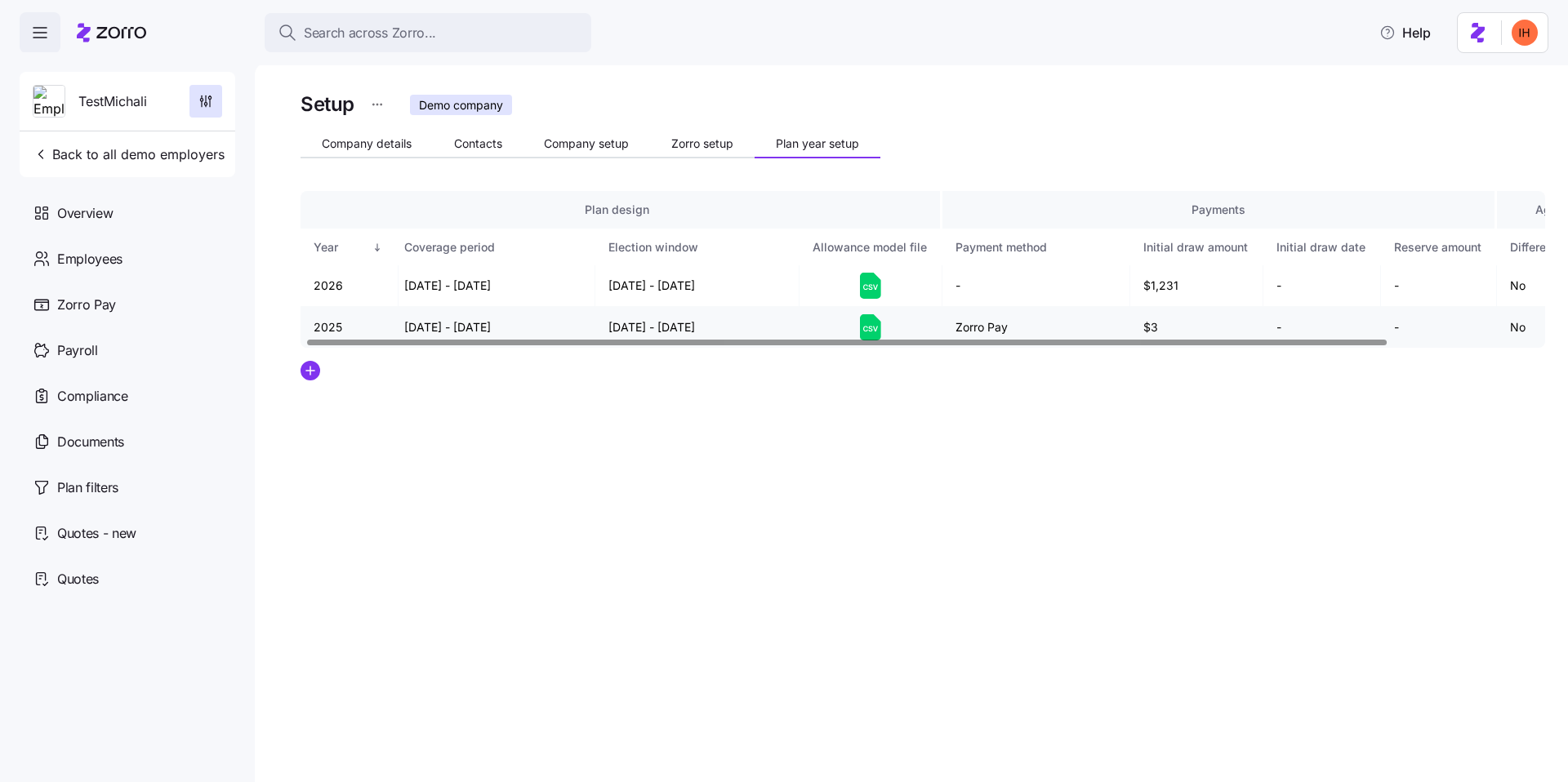
scroll to position [0, 6]
click at [865, 285] on icon at bounding box center [868, 287] width 5 height 6
click at [1222, 14] on div "Search across Zorro... Help" at bounding box center [784, 32] width 1568 height 65
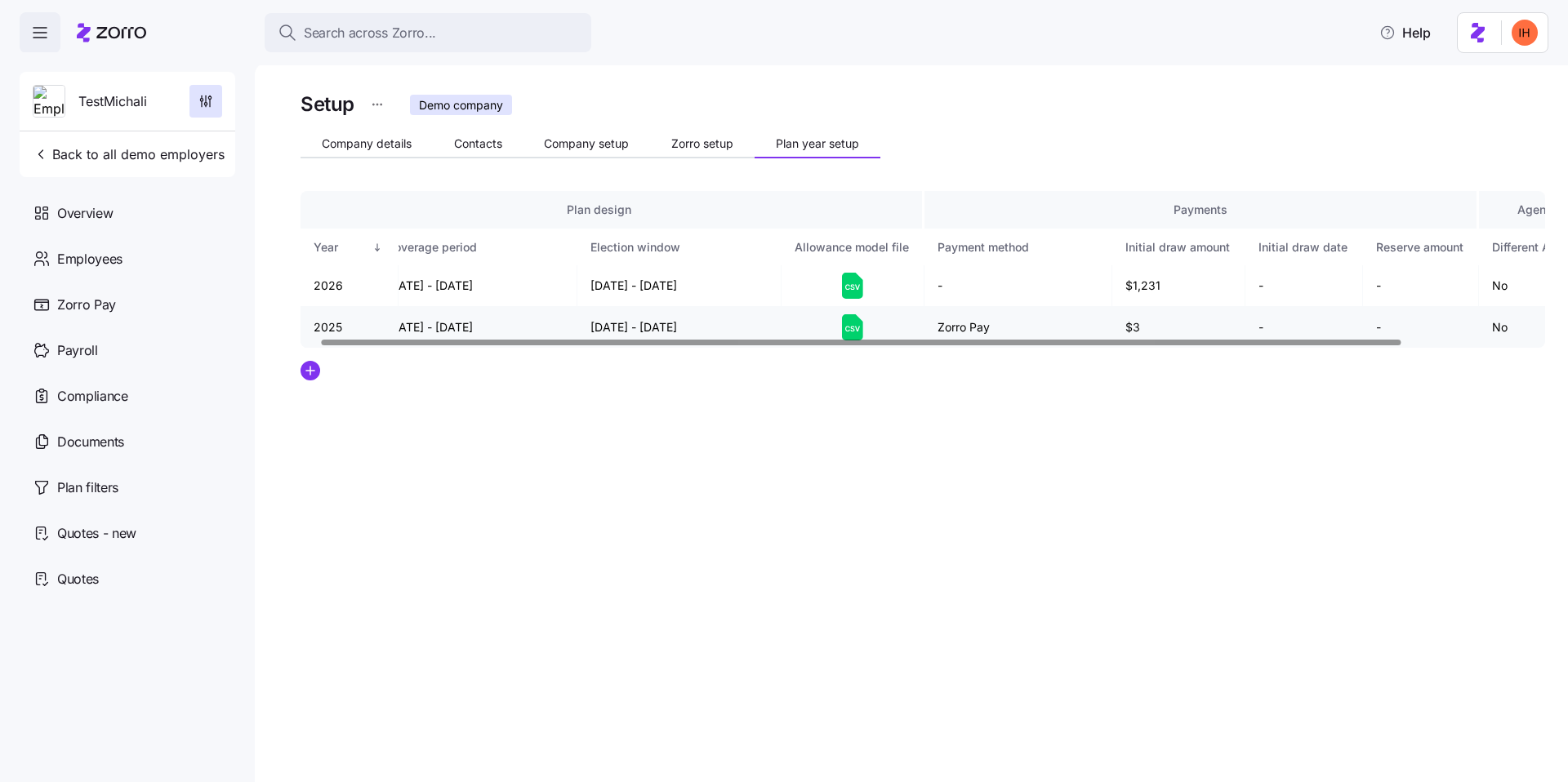
scroll to position [0, 22]
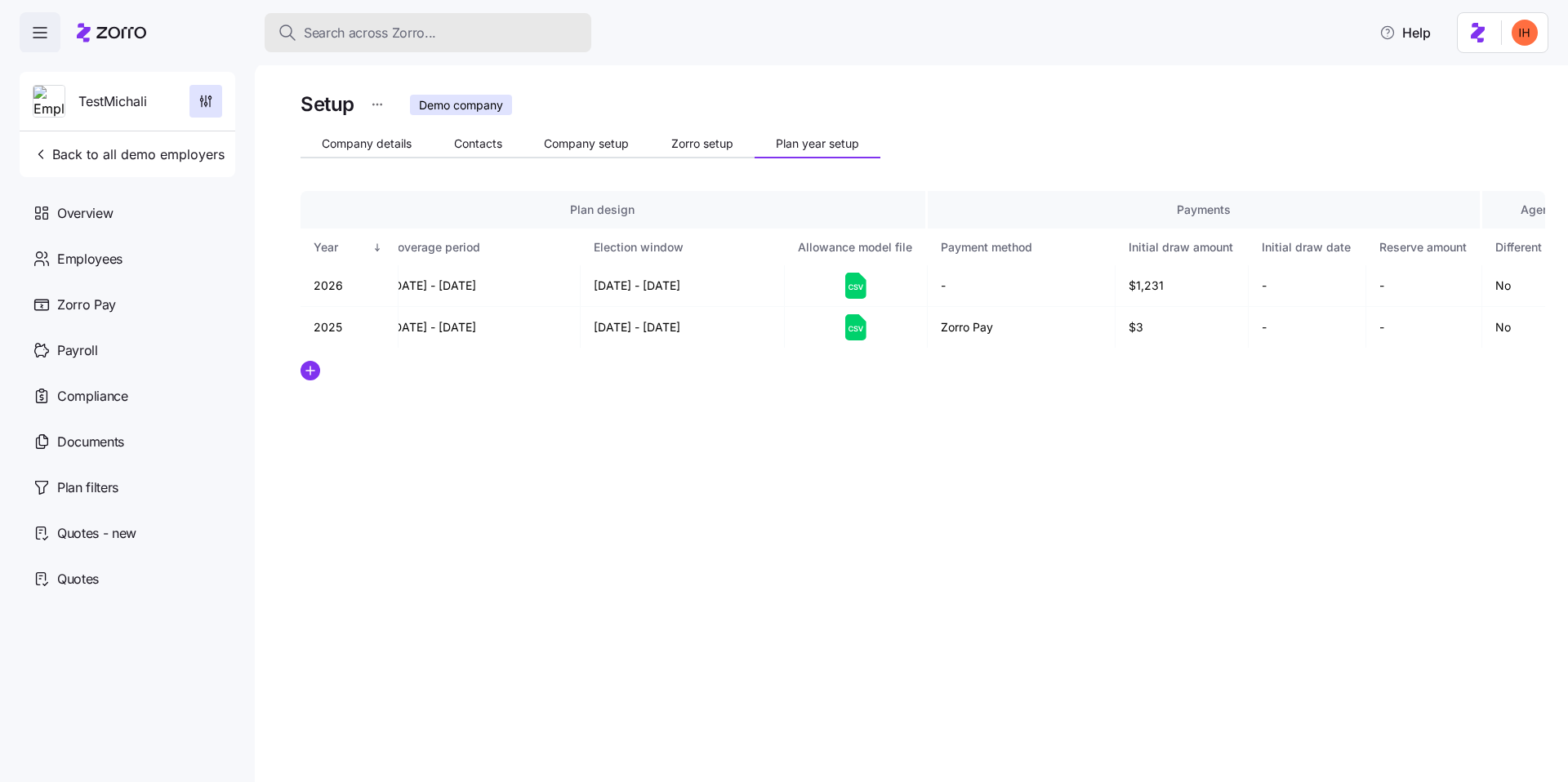
click at [357, 36] on span "Search across Zorro..." at bounding box center [370, 33] width 133 height 20
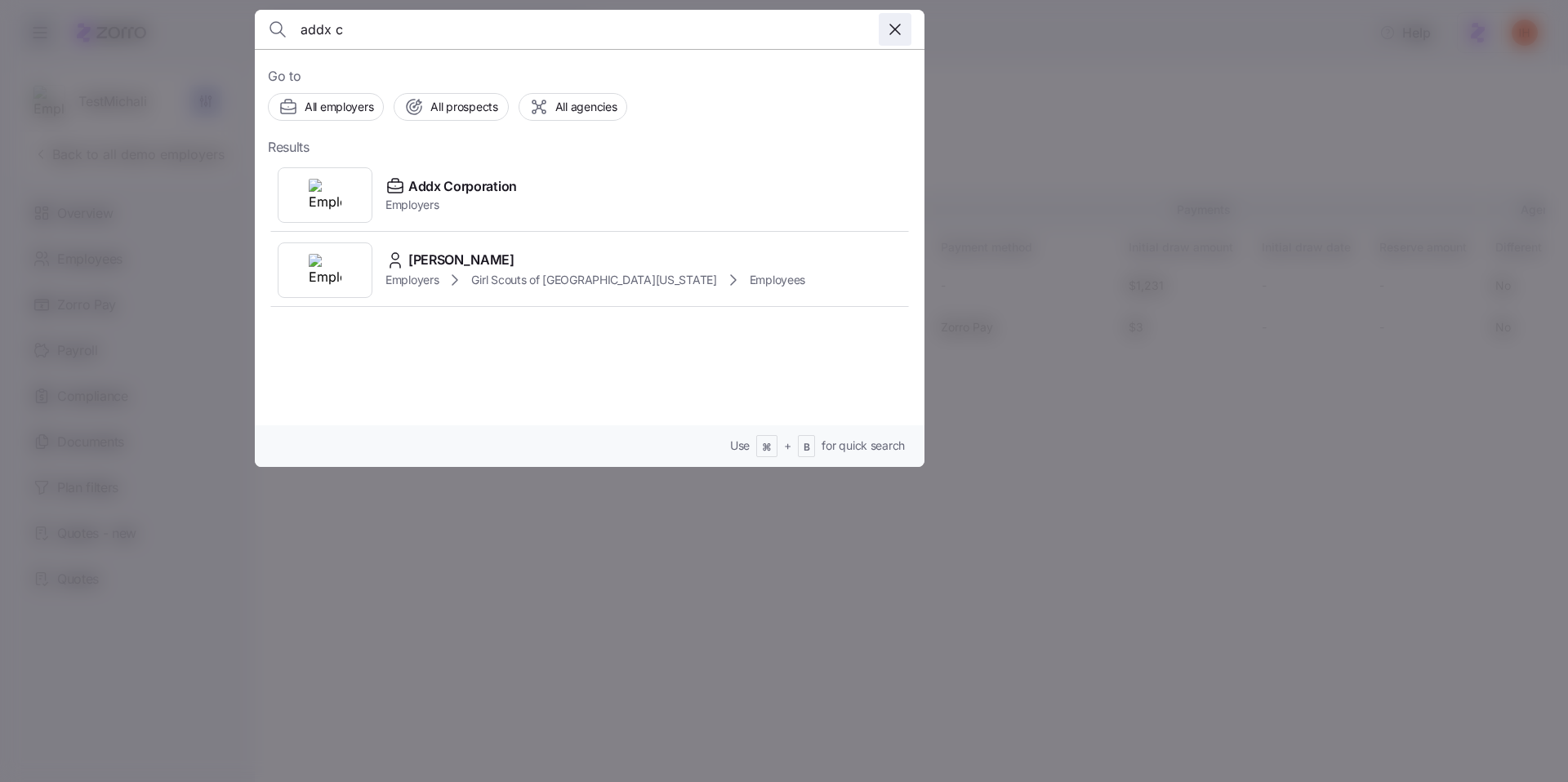
type input "addx c"
click at [890, 23] on icon "button" at bounding box center [895, 29] width 19 height 19
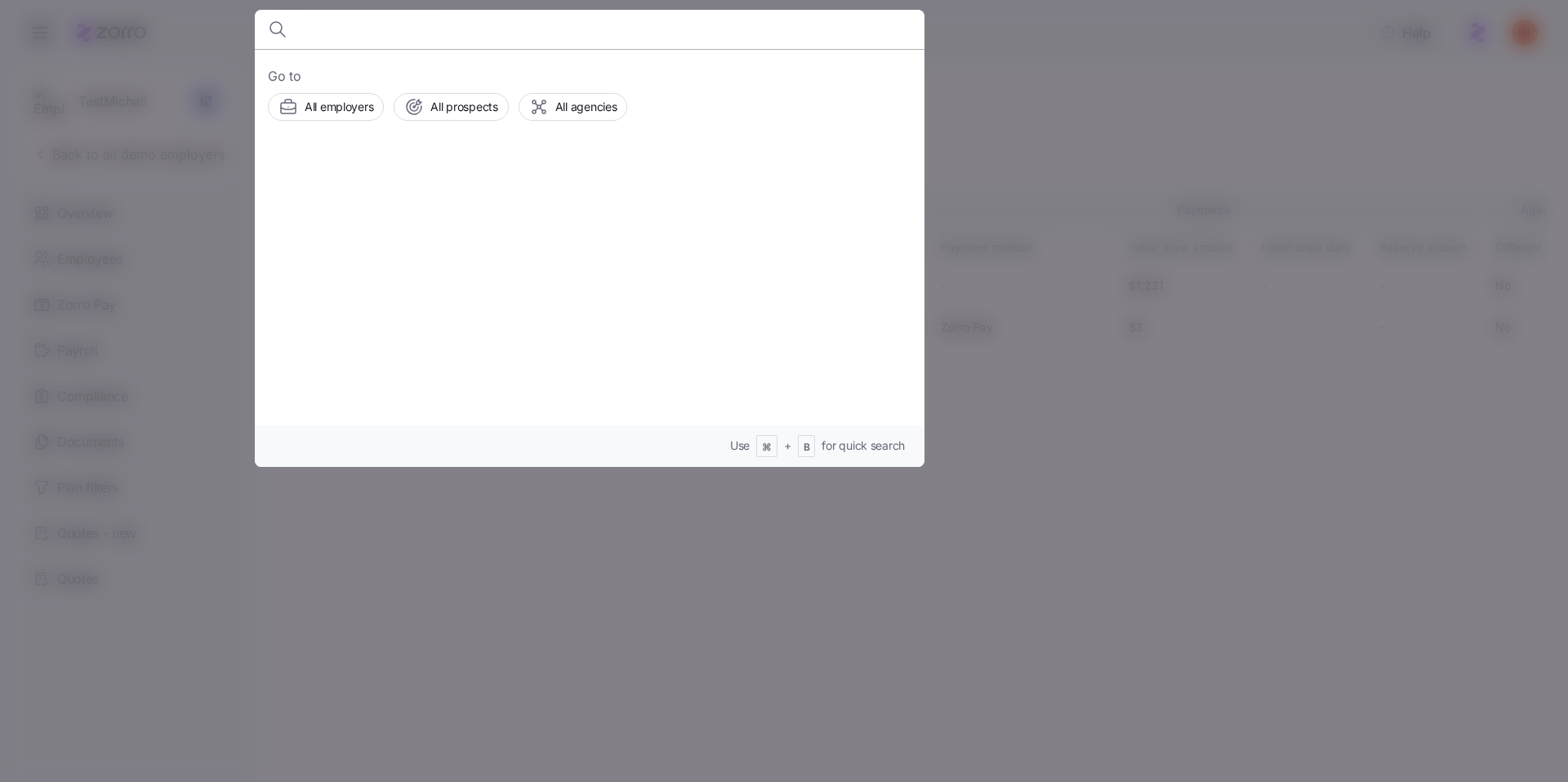
click at [1048, 89] on div at bounding box center [784, 391] width 1568 height 782
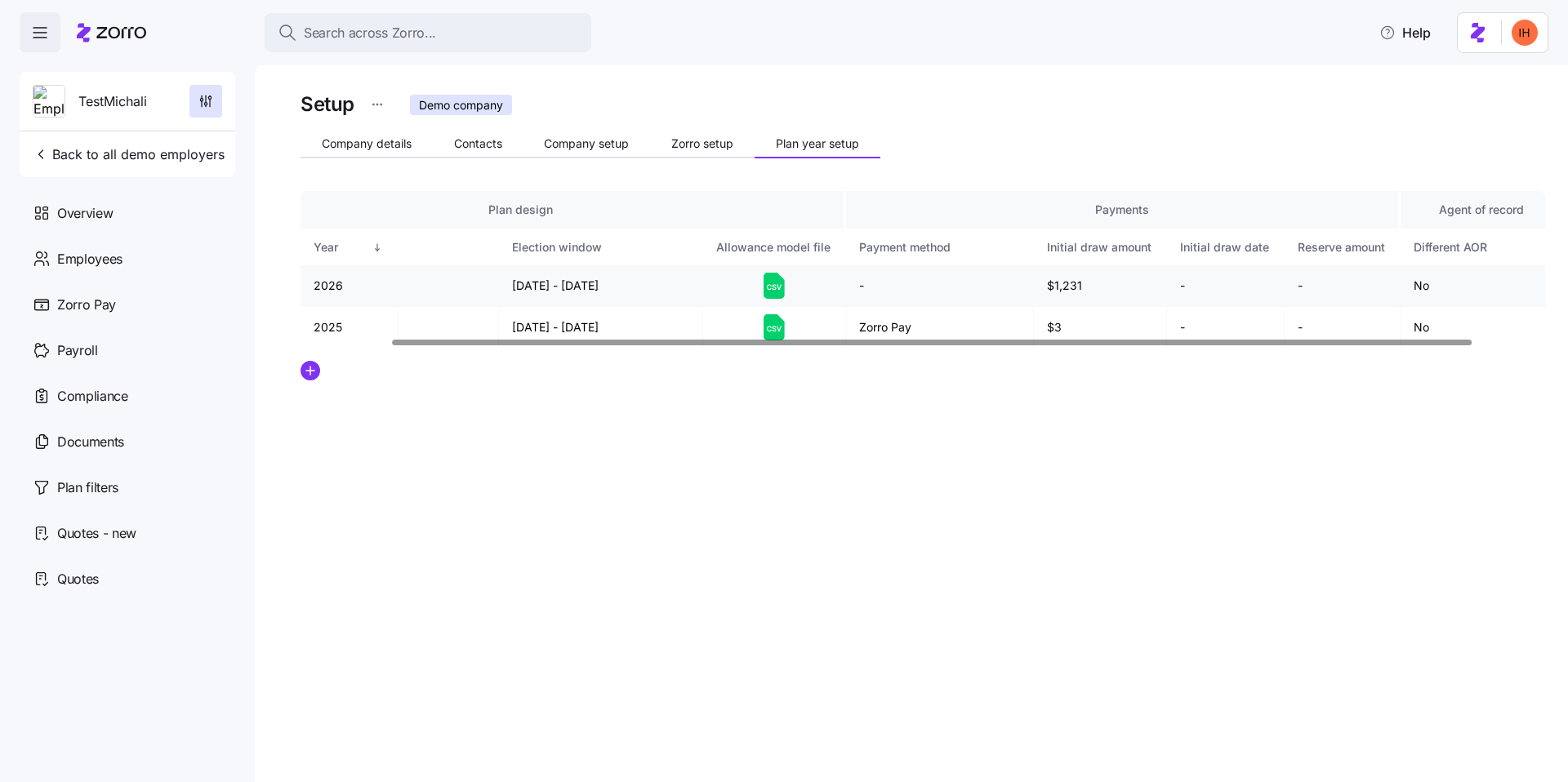
scroll to position [0, 0]
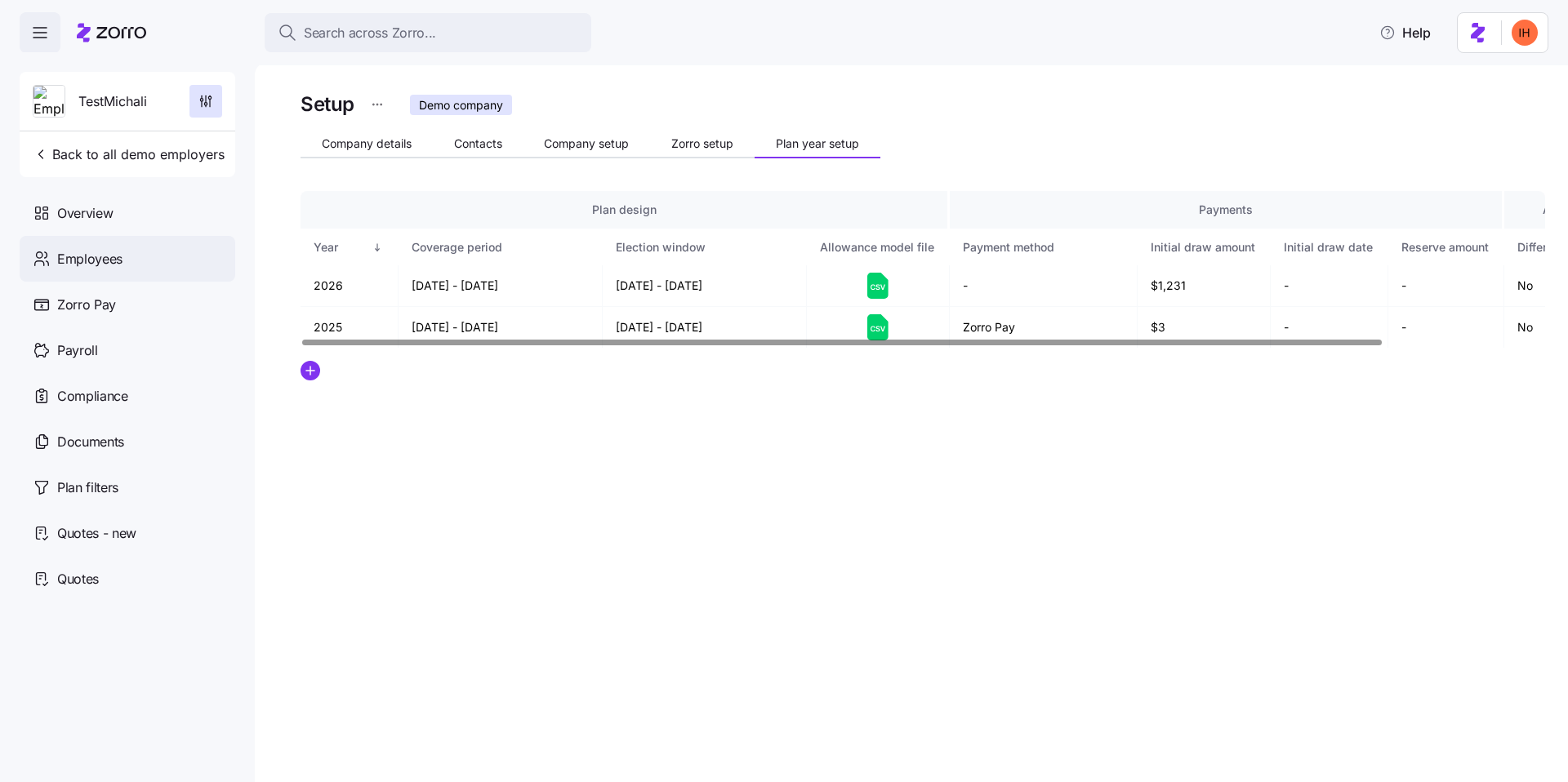
click at [152, 266] on div "Employees" at bounding box center [127, 258] width 215 height 46
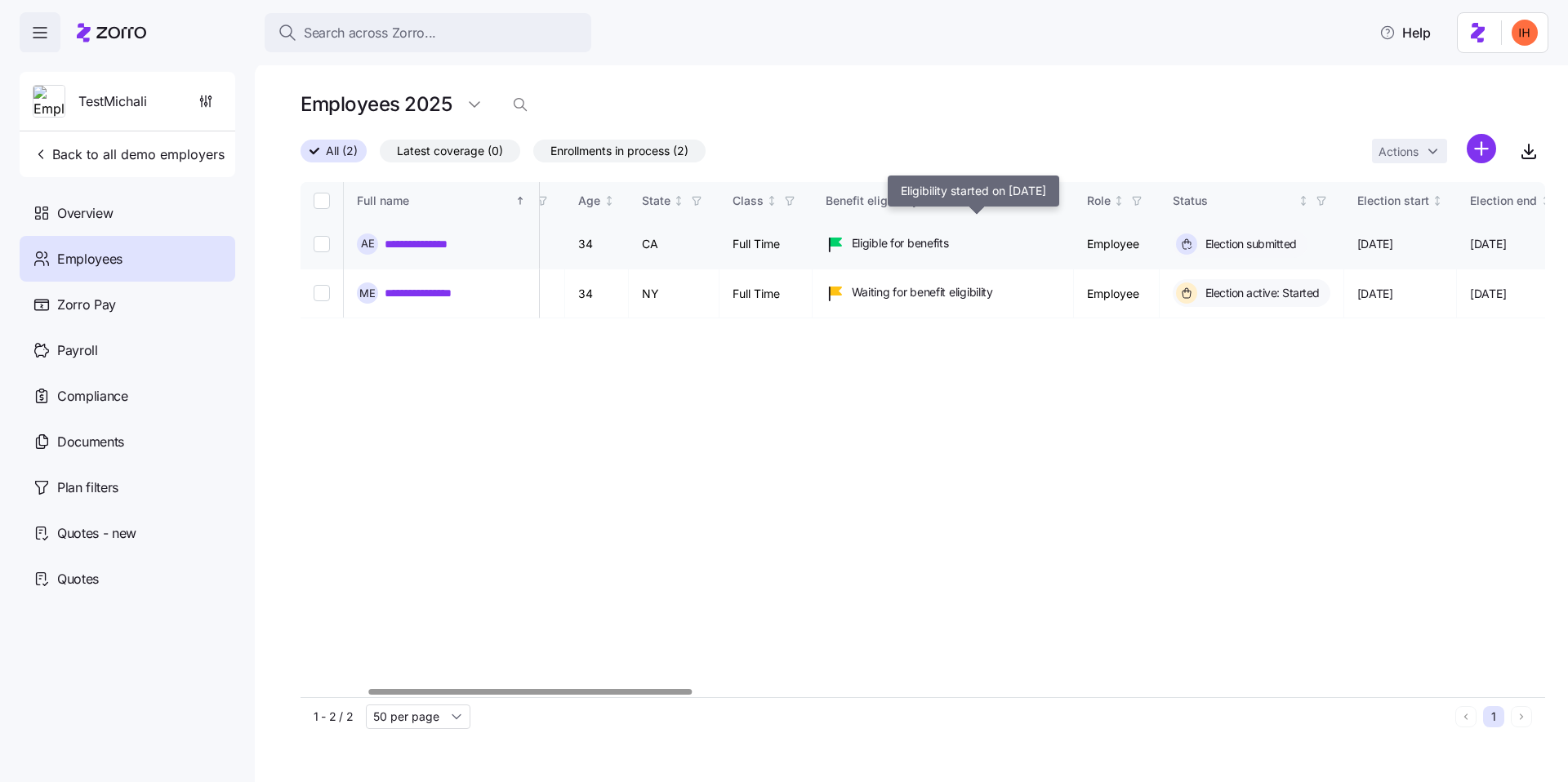
scroll to position [0, 257]
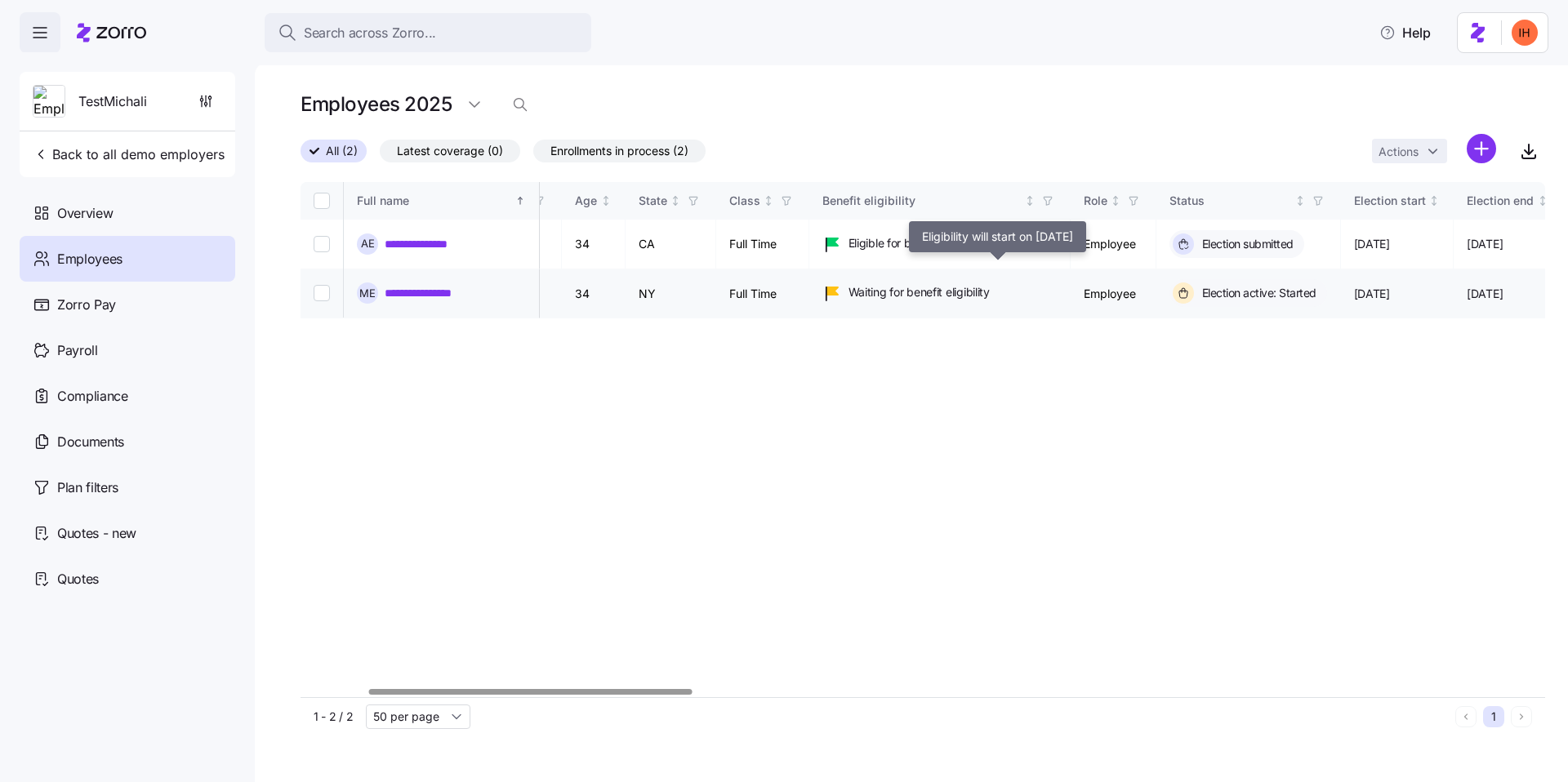
click at [969, 290] on span "Waiting for benefit eligibility" at bounding box center [919, 291] width 141 height 16
click at [990, 290] on span "Waiting for benefit eligibility" at bounding box center [919, 291] width 141 height 16
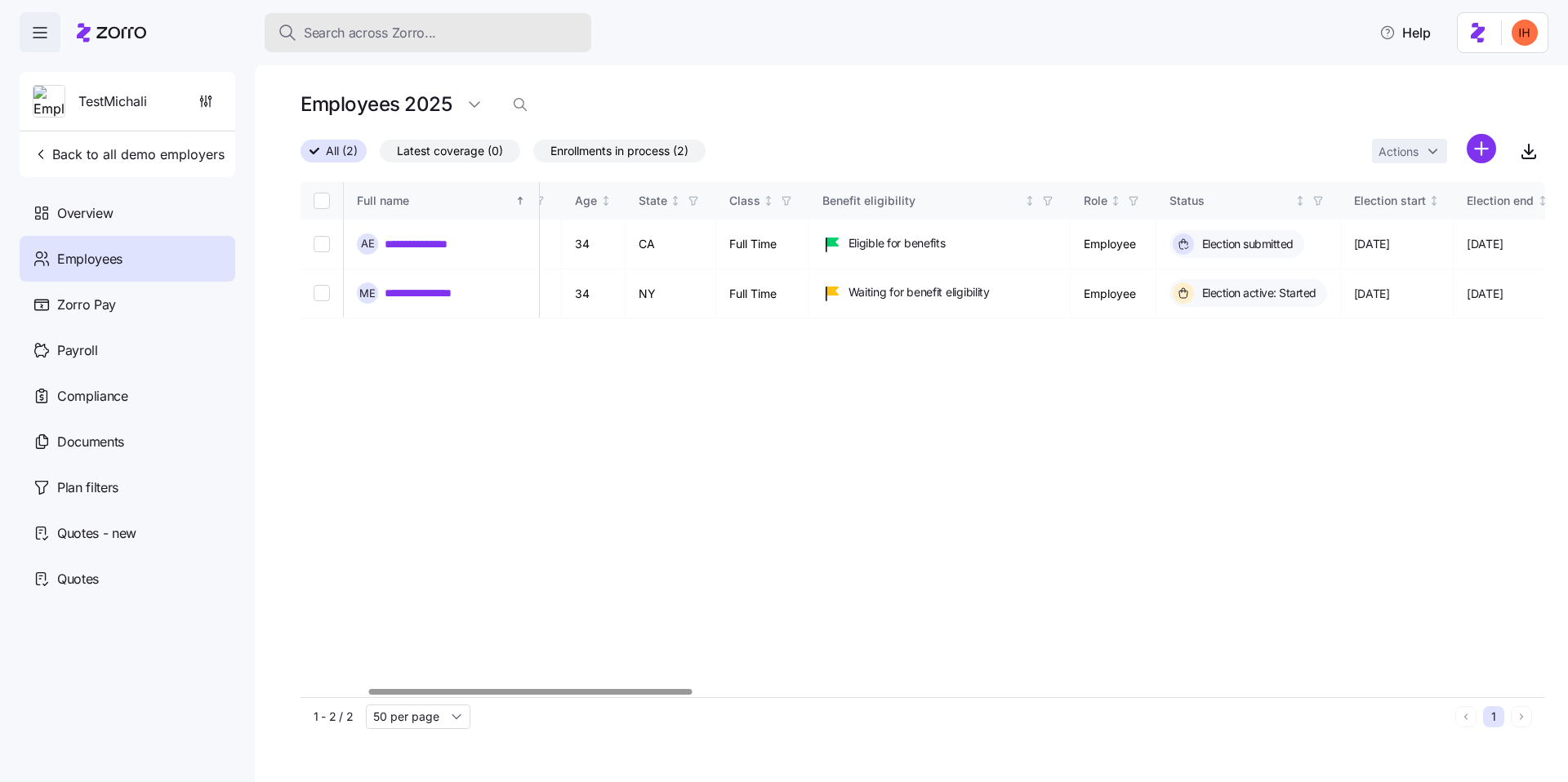
click at [378, 43] on button "Search across Zorro..." at bounding box center [427, 32] width 327 height 39
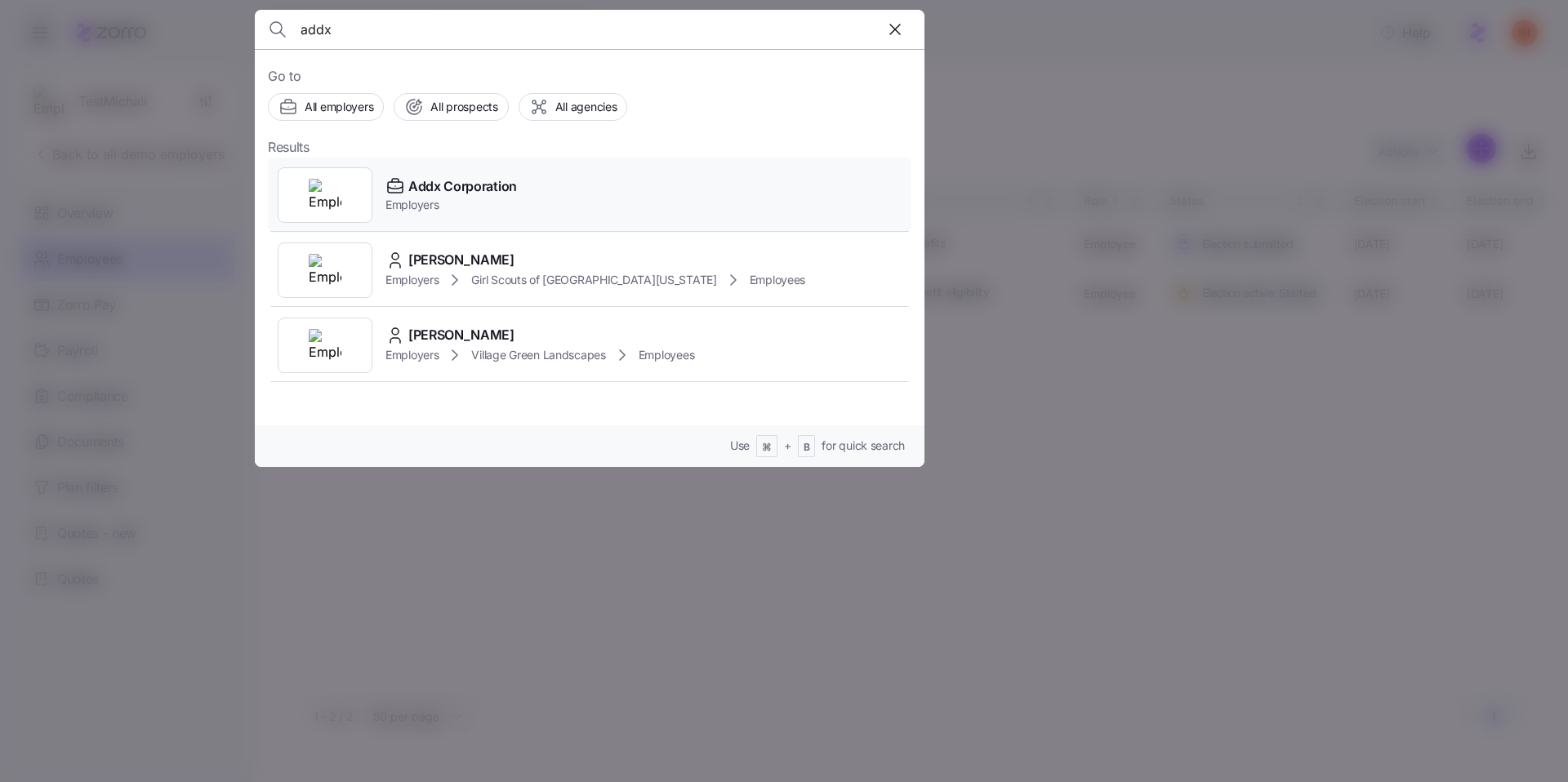
type input "addx"
click at [529, 220] on div "Addx Corporation Employers" at bounding box center [590, 195] width 644 height 75
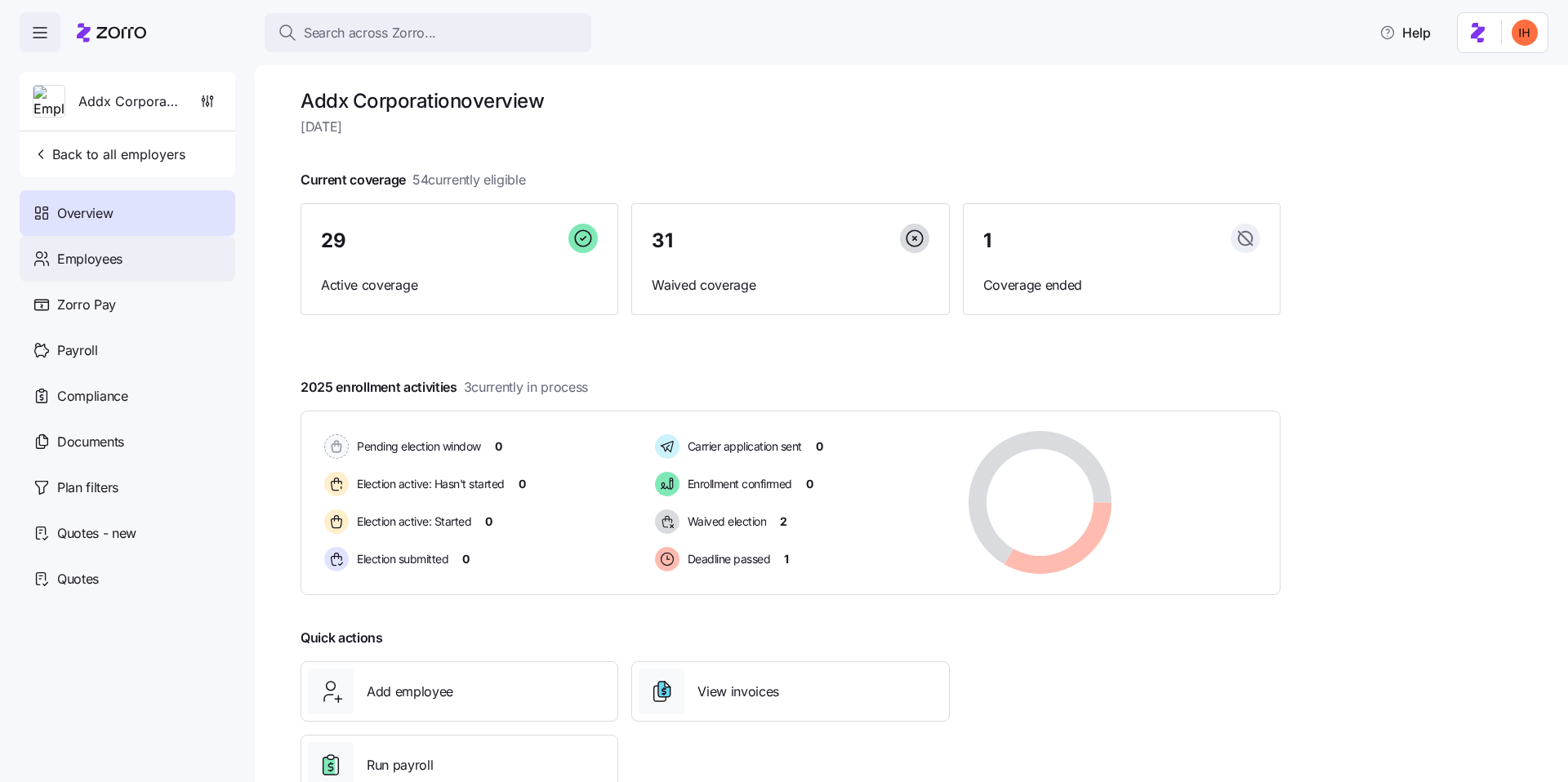
click at [151, 250] on div "Employees" at bounding box center [127, 258] width 215 height 46
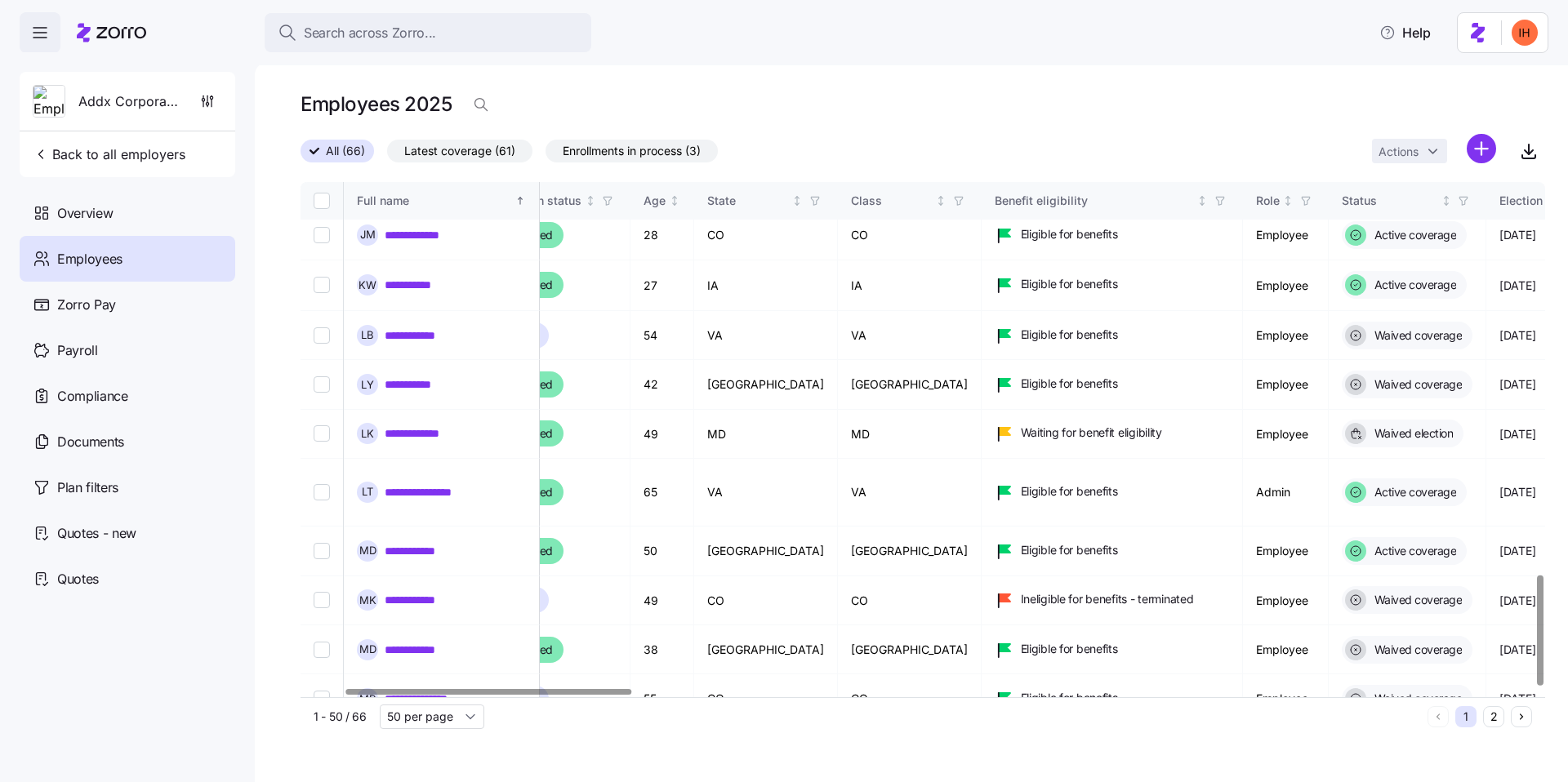
scroll to position [1827, 189]
click at [1491, 717] on button "2" at bounding box center [1494, 716] width 21 height 21
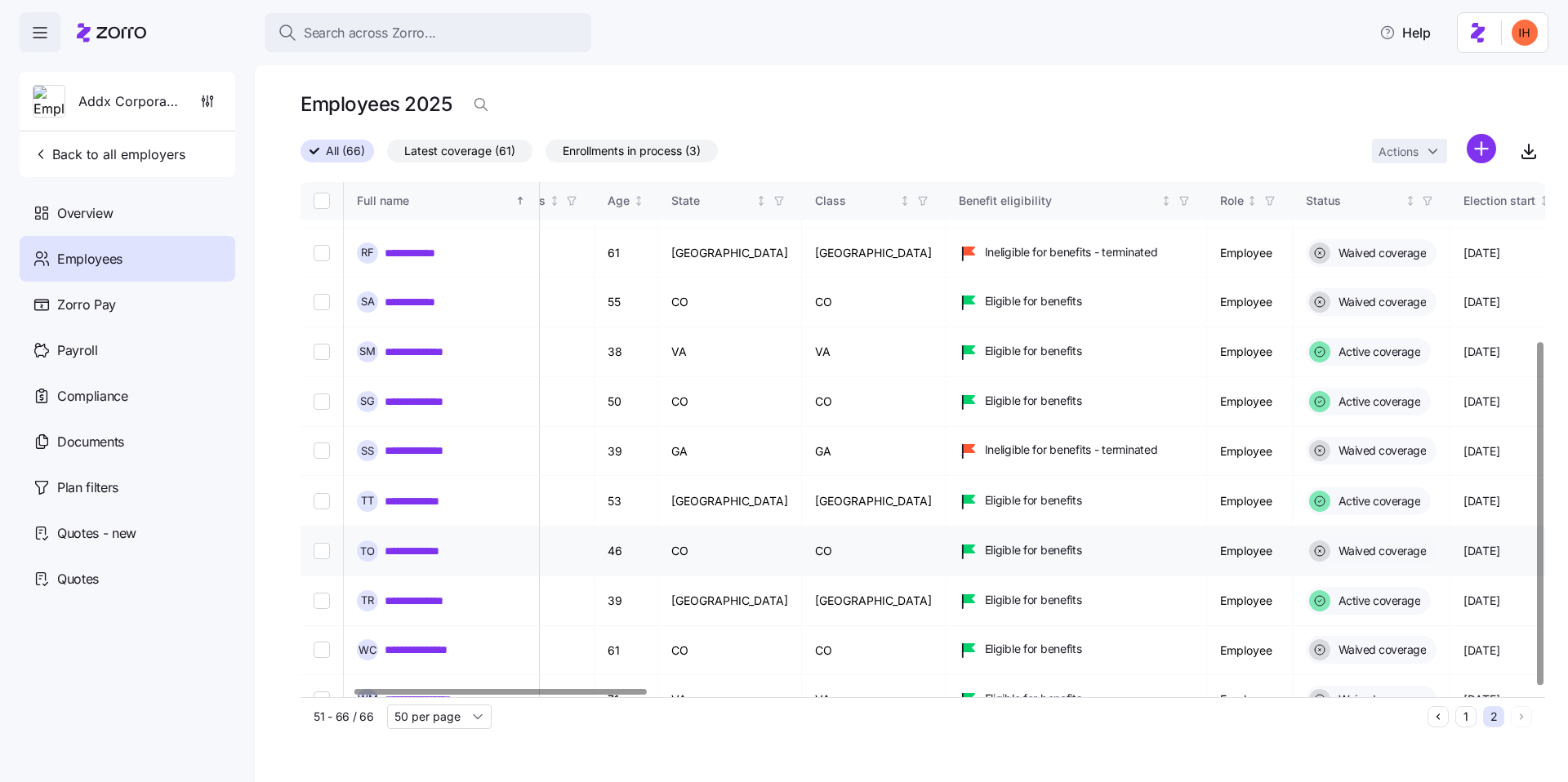
scroll to position [238, 222]
click at [726, 577] on td "[GEOGRAPHIC_DATA]" at bounding box center [732, 601] width 144 height 50
click at [803, 577] on td "[GEOGRAPHIC_DATA]" at bounding box center [875, 601] width 144 height 50
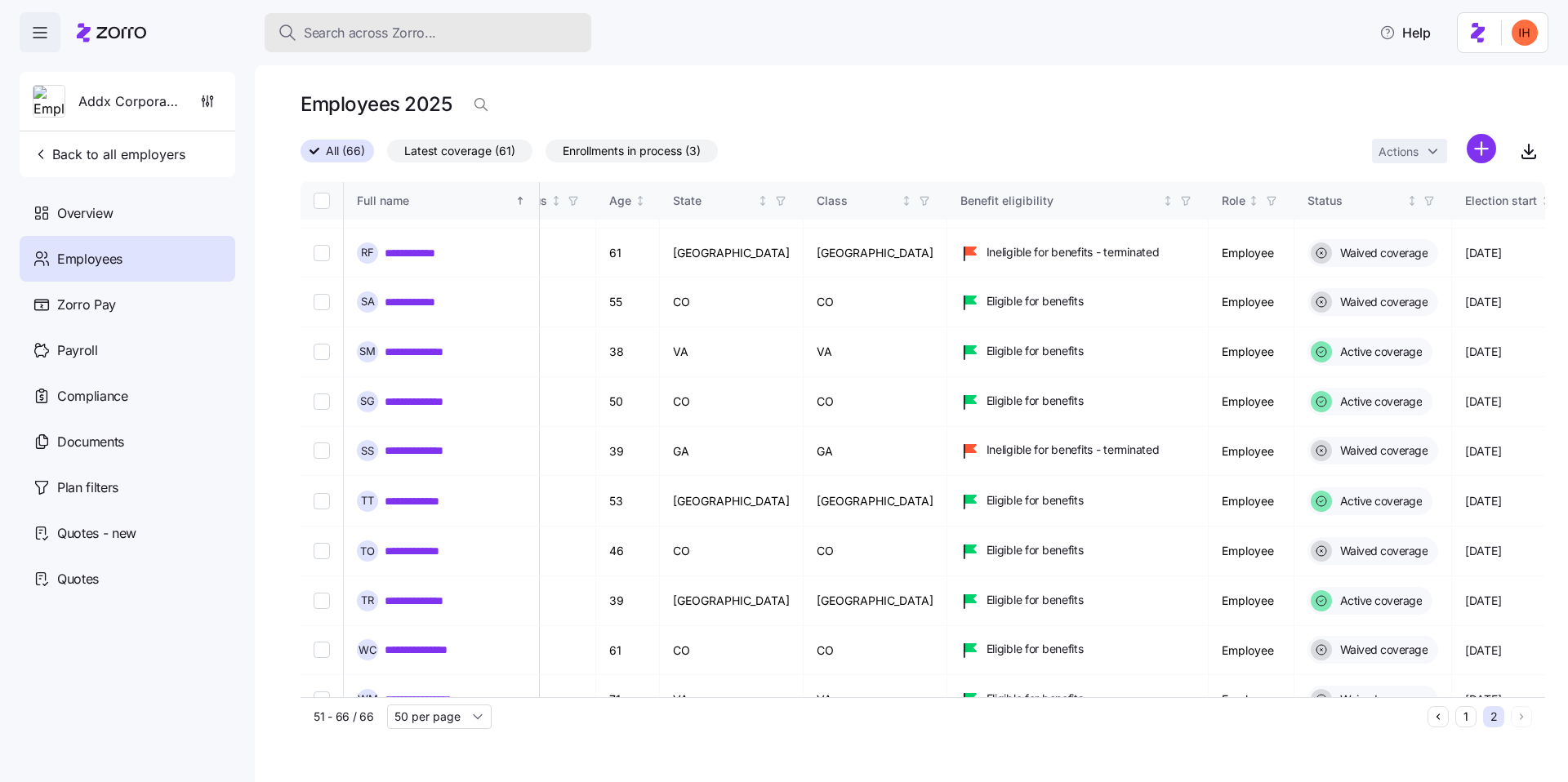
click at [400, 30] on span "Search across Zorro..." at bounding box center [370, 33] width 133 height 20
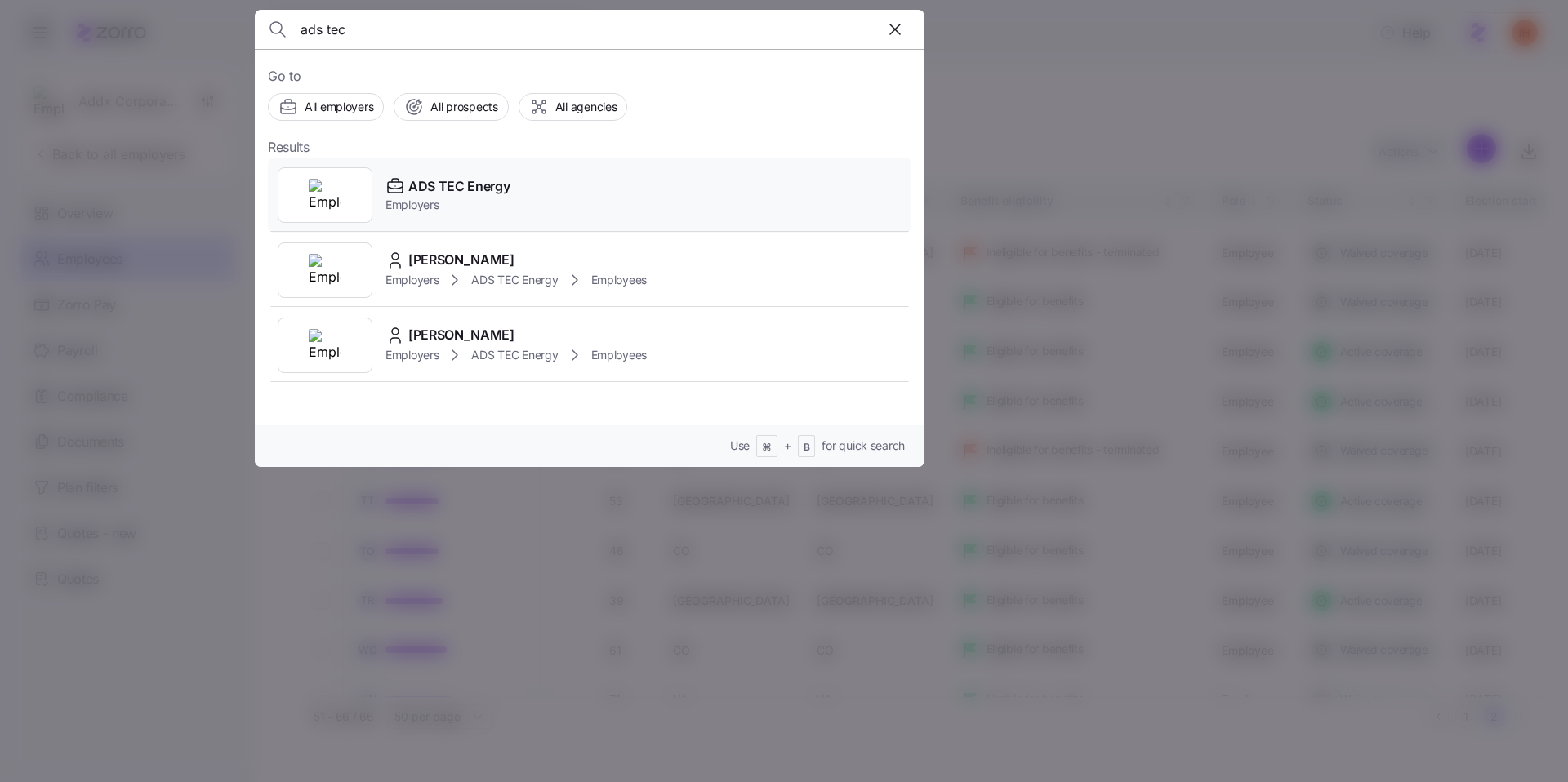
type input "ads tec"
click at [537, 178] on div "ADS TEC Energy Employers" at bounding box center [590, 195] width 644 height 75
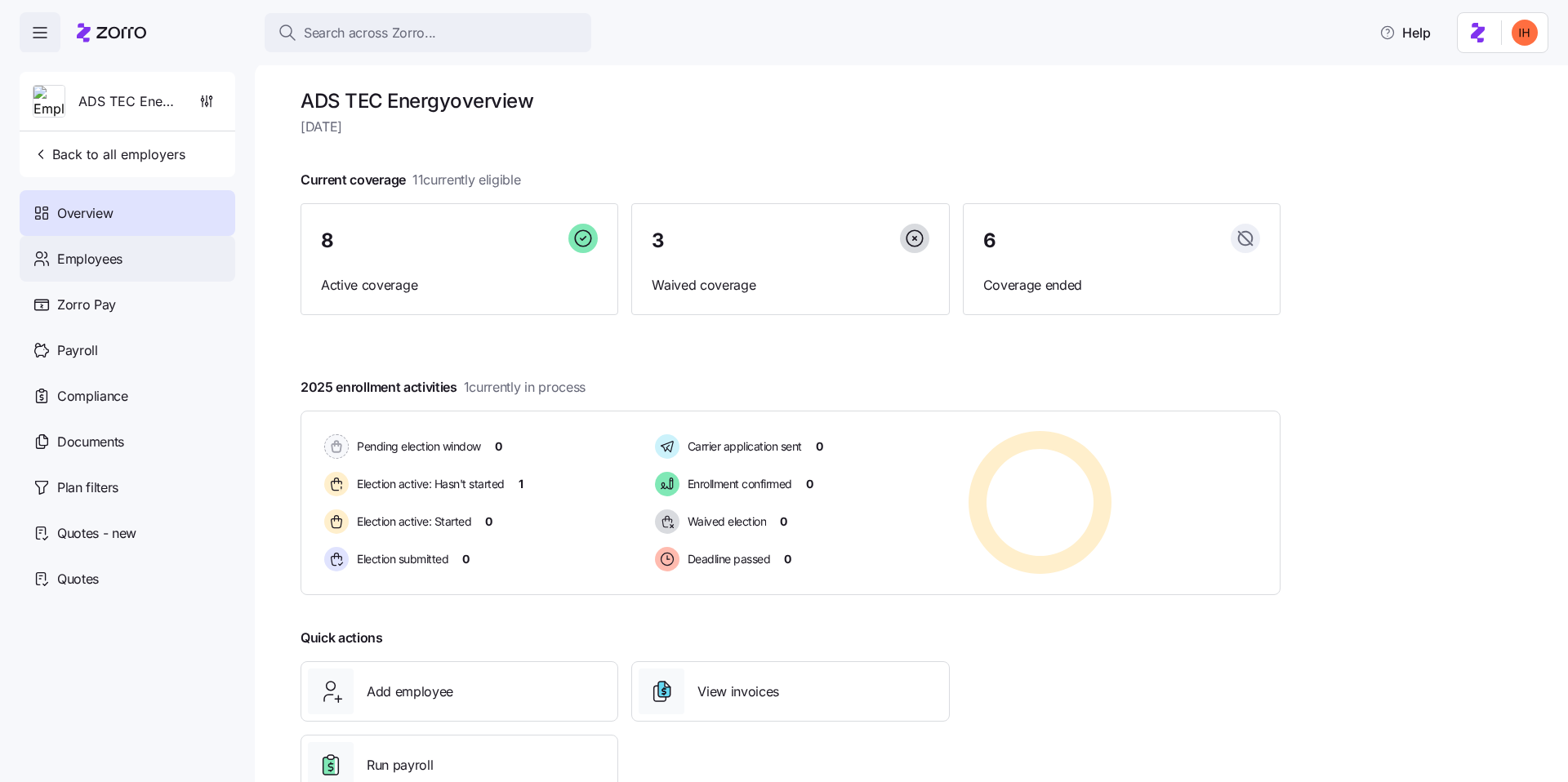
click at [101, 247] on div "Employees" at bounding box center [127, 258] width 215 height 46
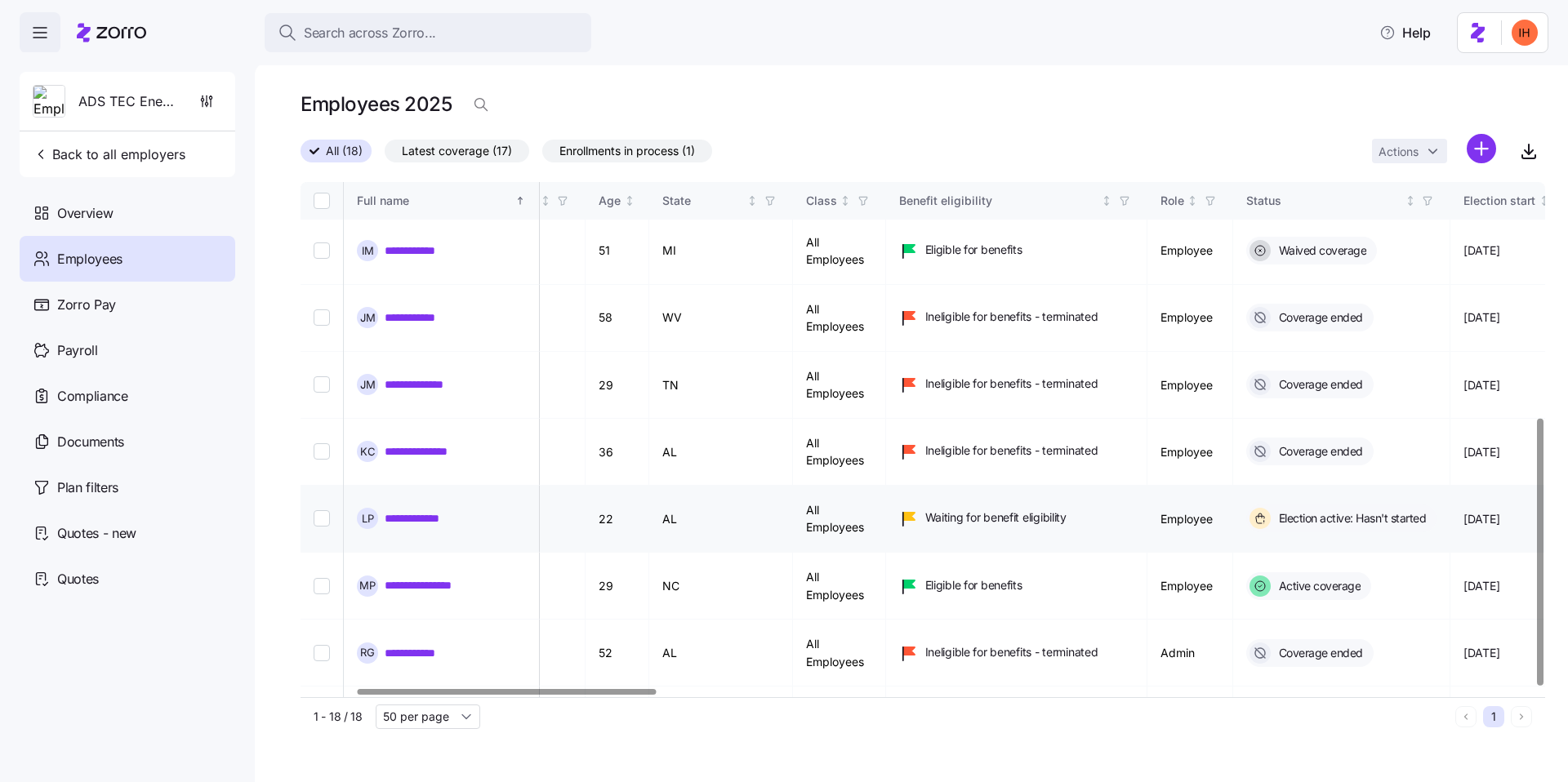
scroll to position [454, 230]
click at [439, 578] on link "**********" at bounding box center [427, 585] width 85 height 16
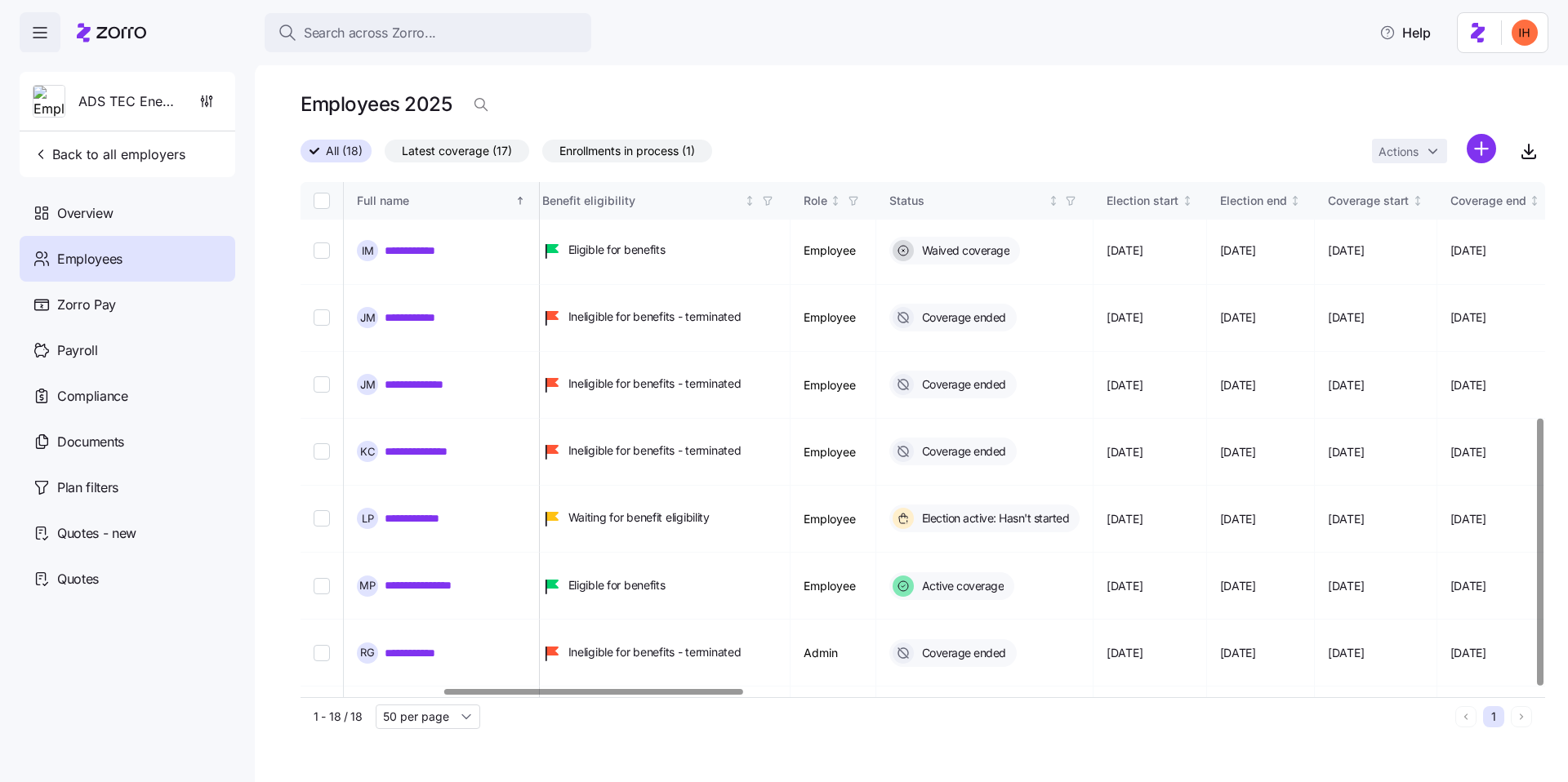
scroll to position [454, 601]
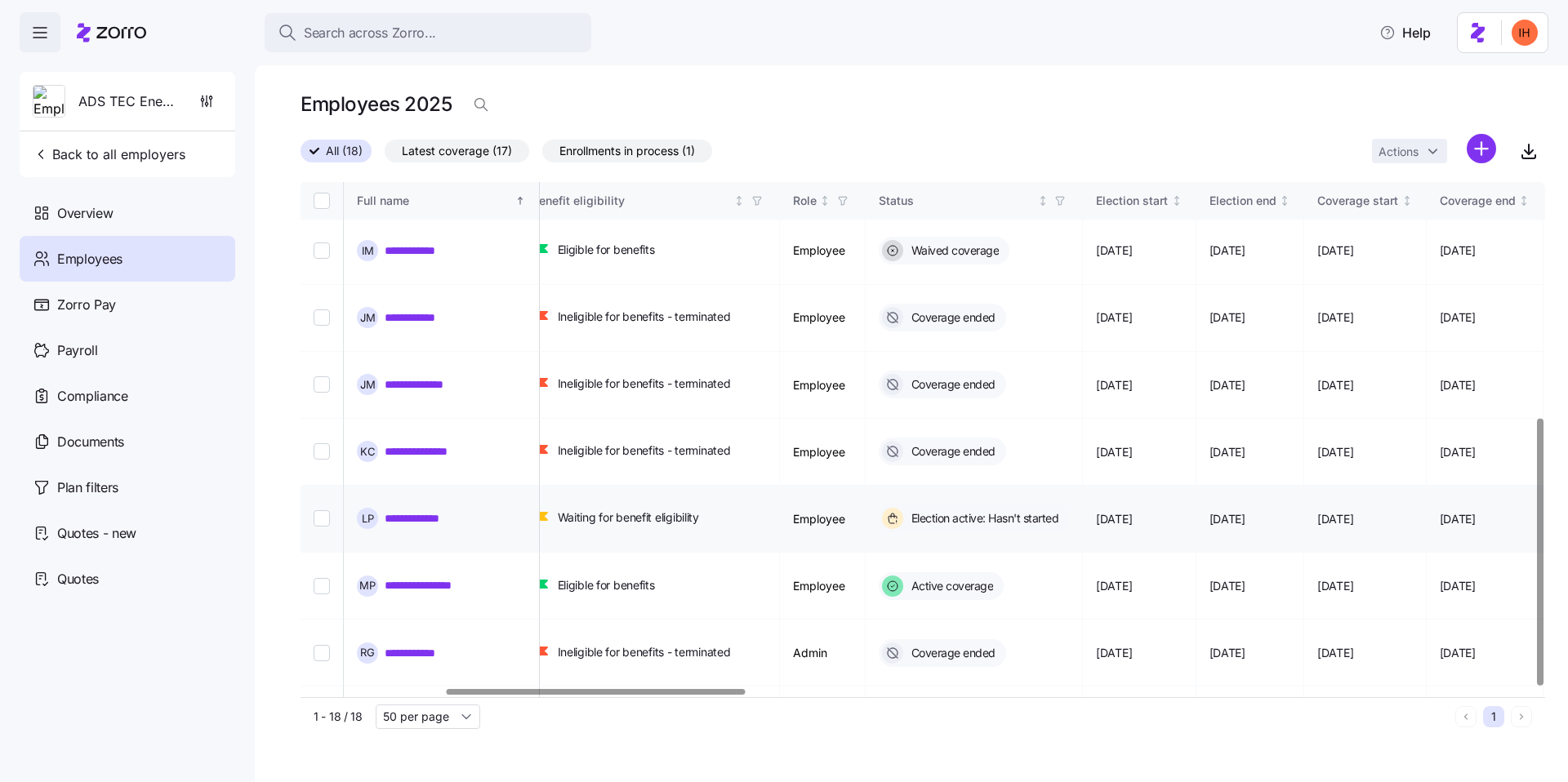
click at [429, 510] on link "**********" at bounding box center [425, 518] width 81 height 16
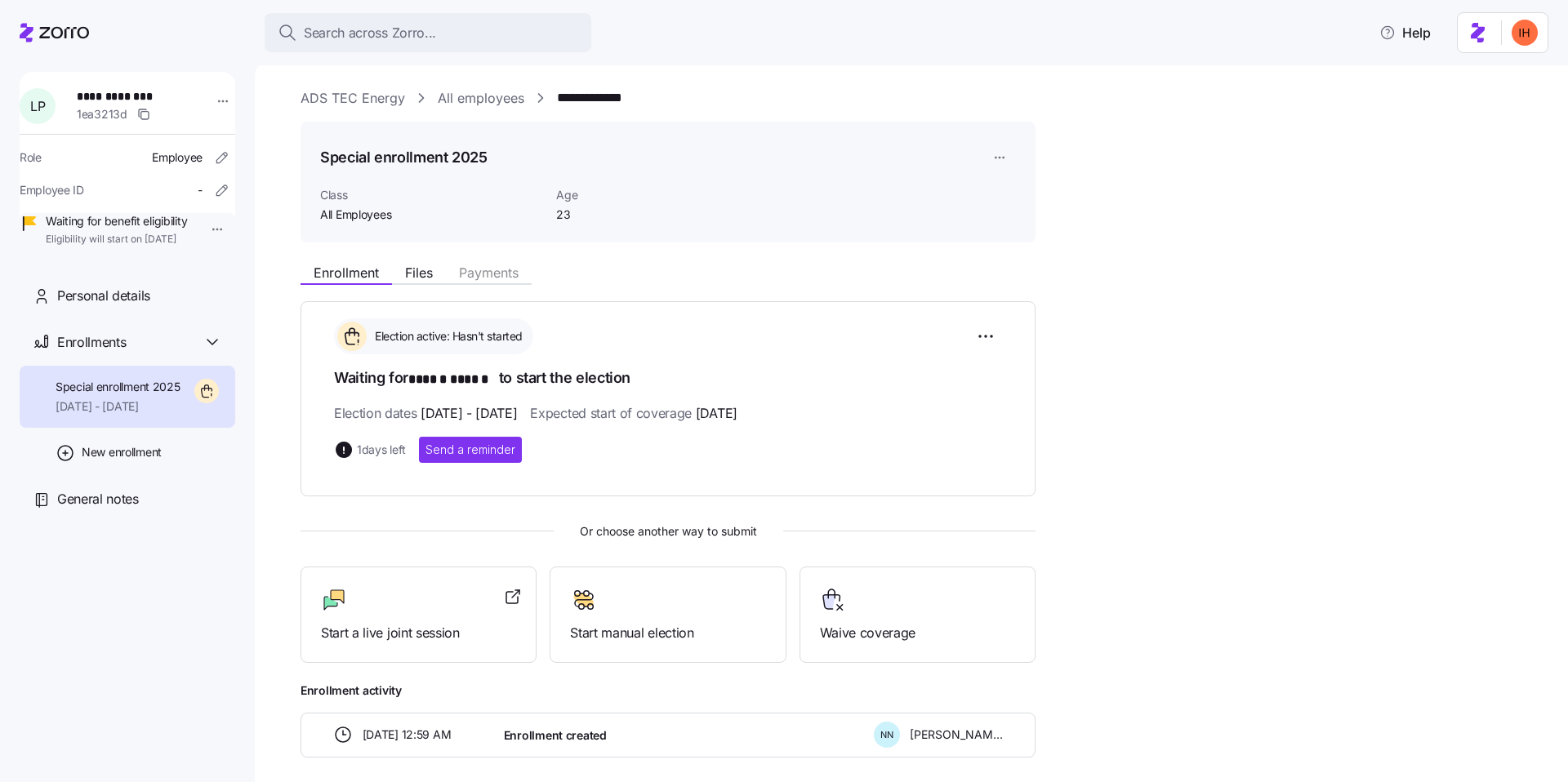
click at [478, 95] on link "All employees" at bounding box center [481, 98] width 86 height 20
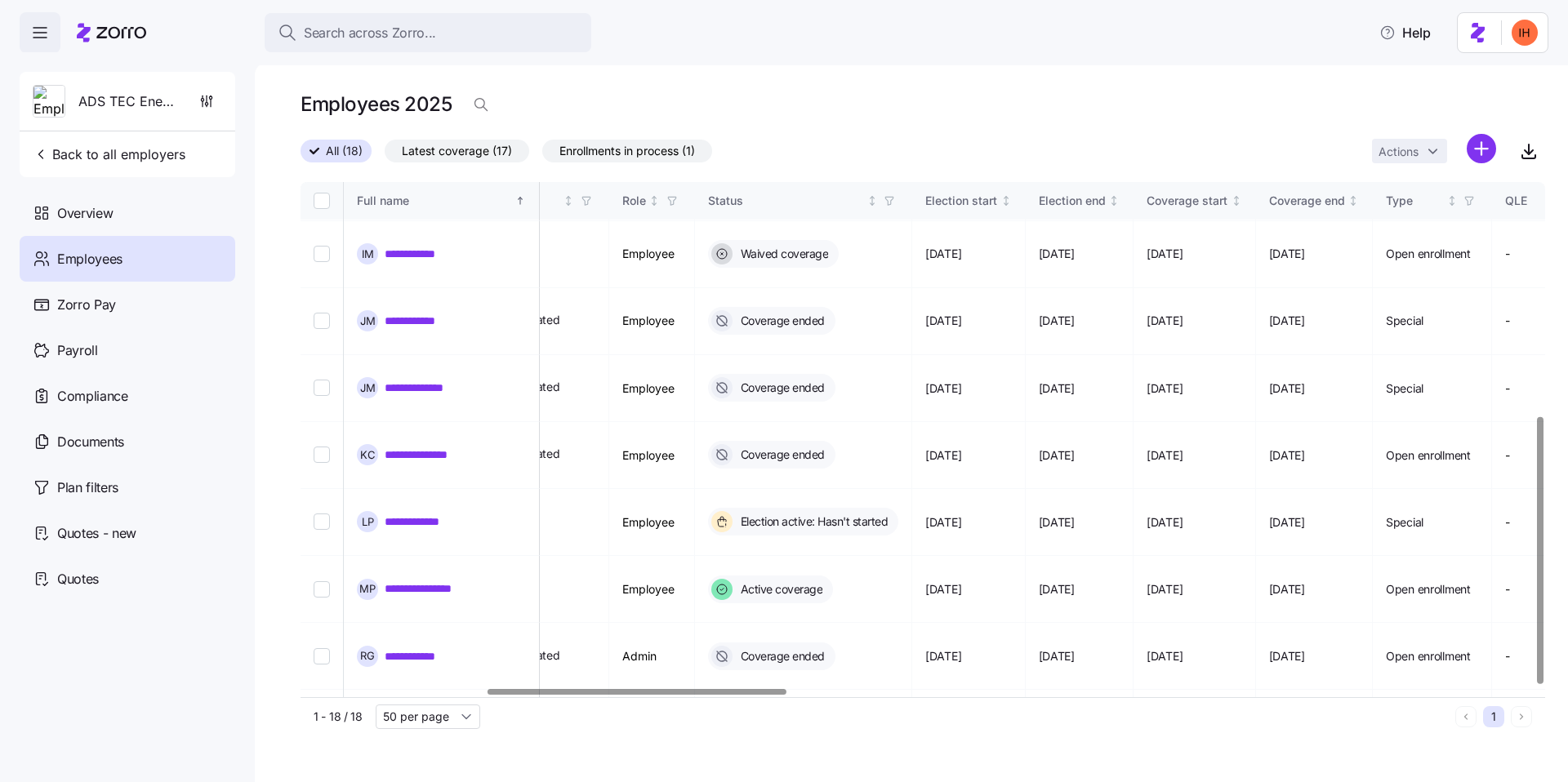
scroll to position [451, 770]
click at [397, 513] on link "**********" at bounding box center [425, 521] width 81 height 16
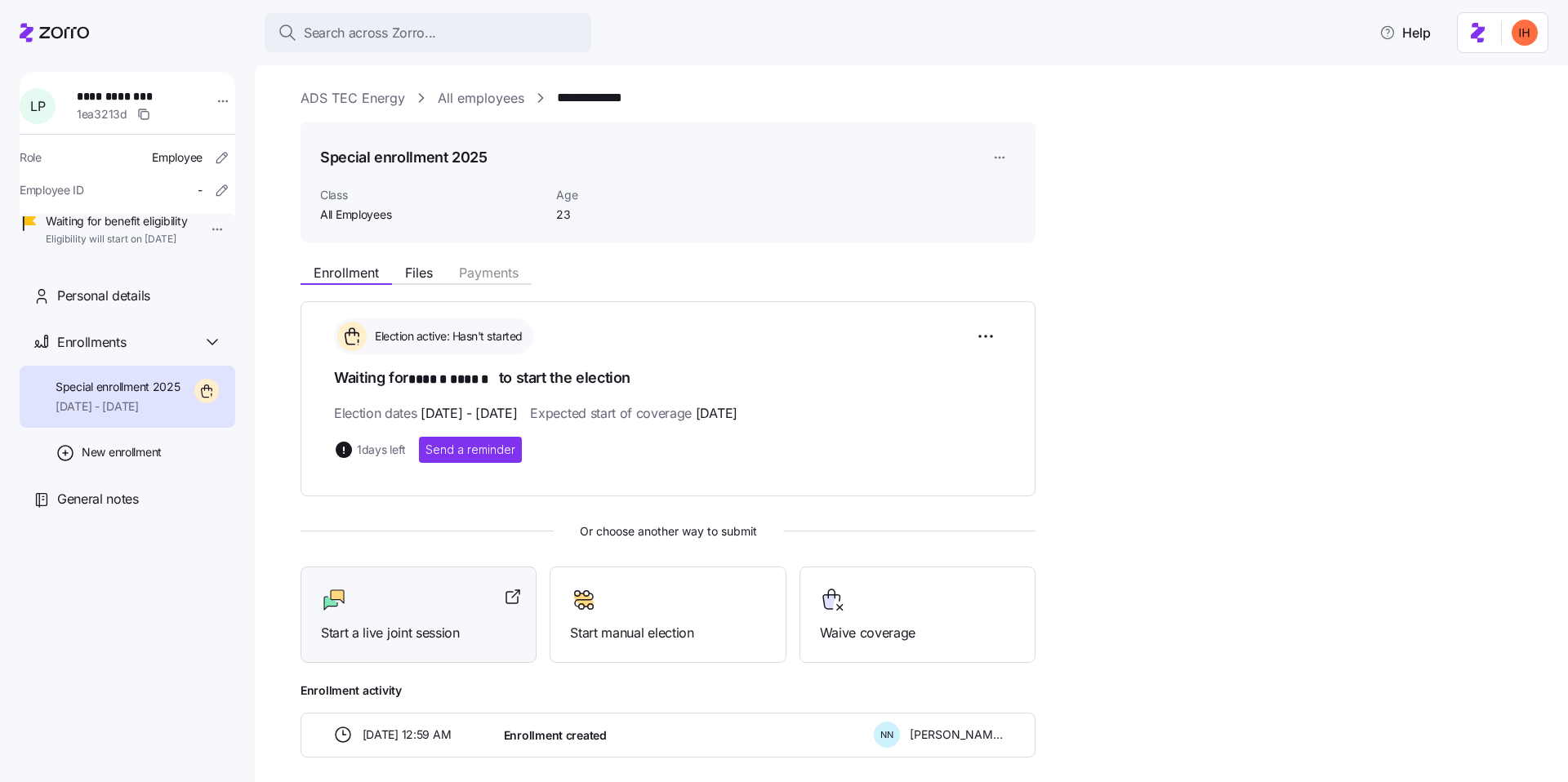
click at [367, 640] on span "Start a live joint session" at bounding box center [418, 633] width 195 height 20
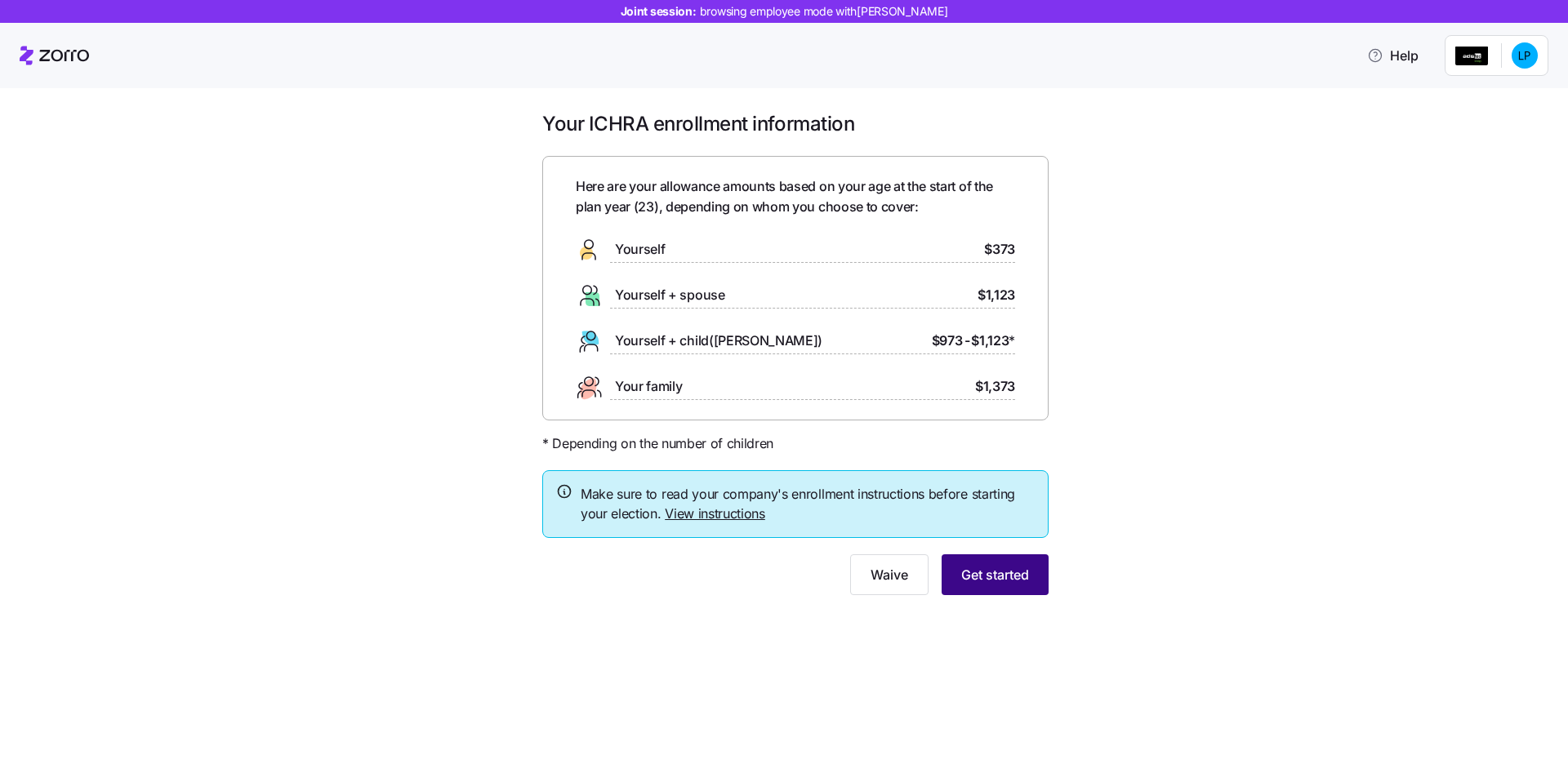
click at [985, 578] on span "Get started" at bounding box center [995, 574] width 68 height 19
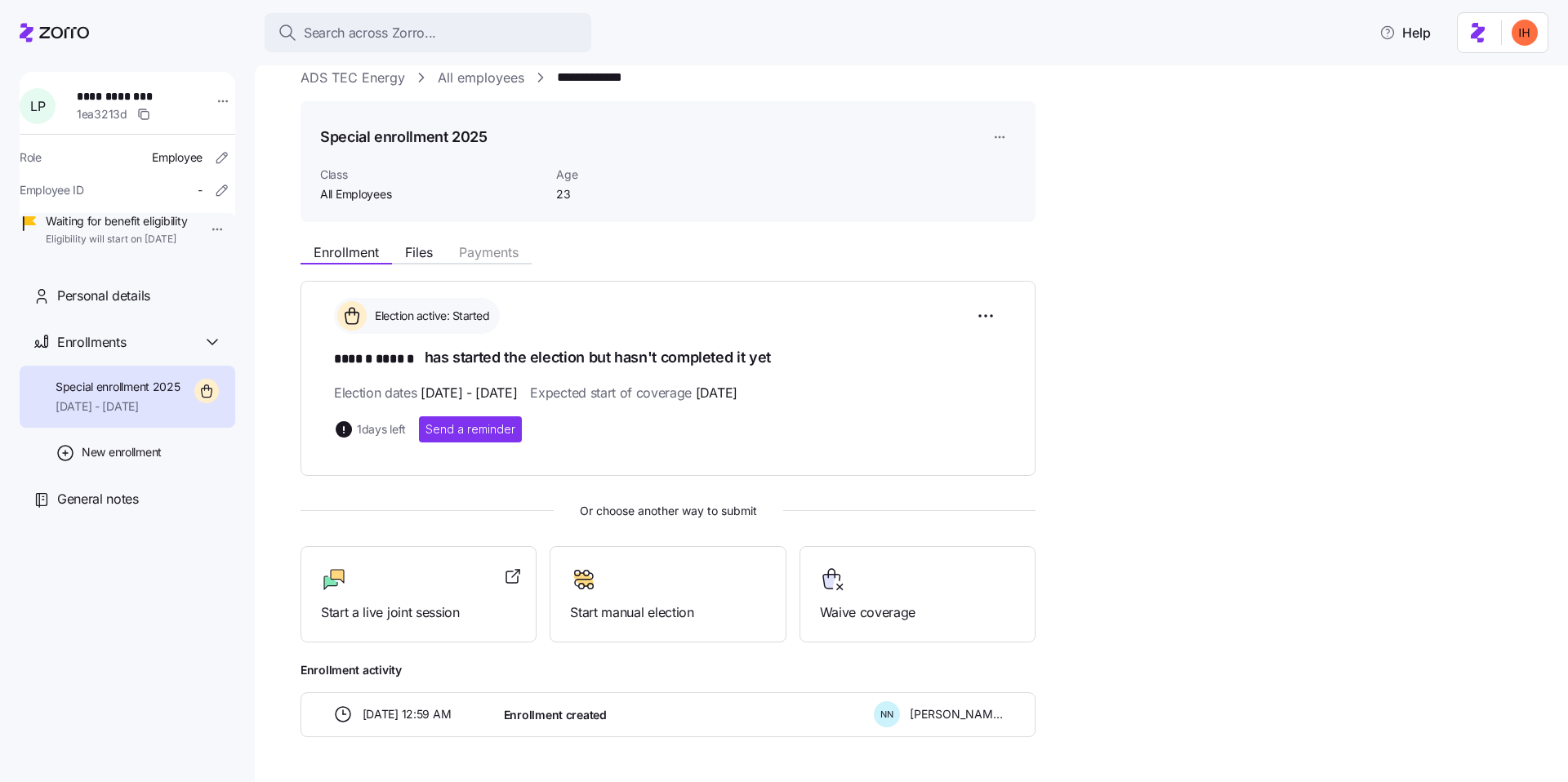
scroll to position [21, 0]
click at [413, 31] on span "Search across Zorro..." at bounding box center [370, 33] width 133 height 20
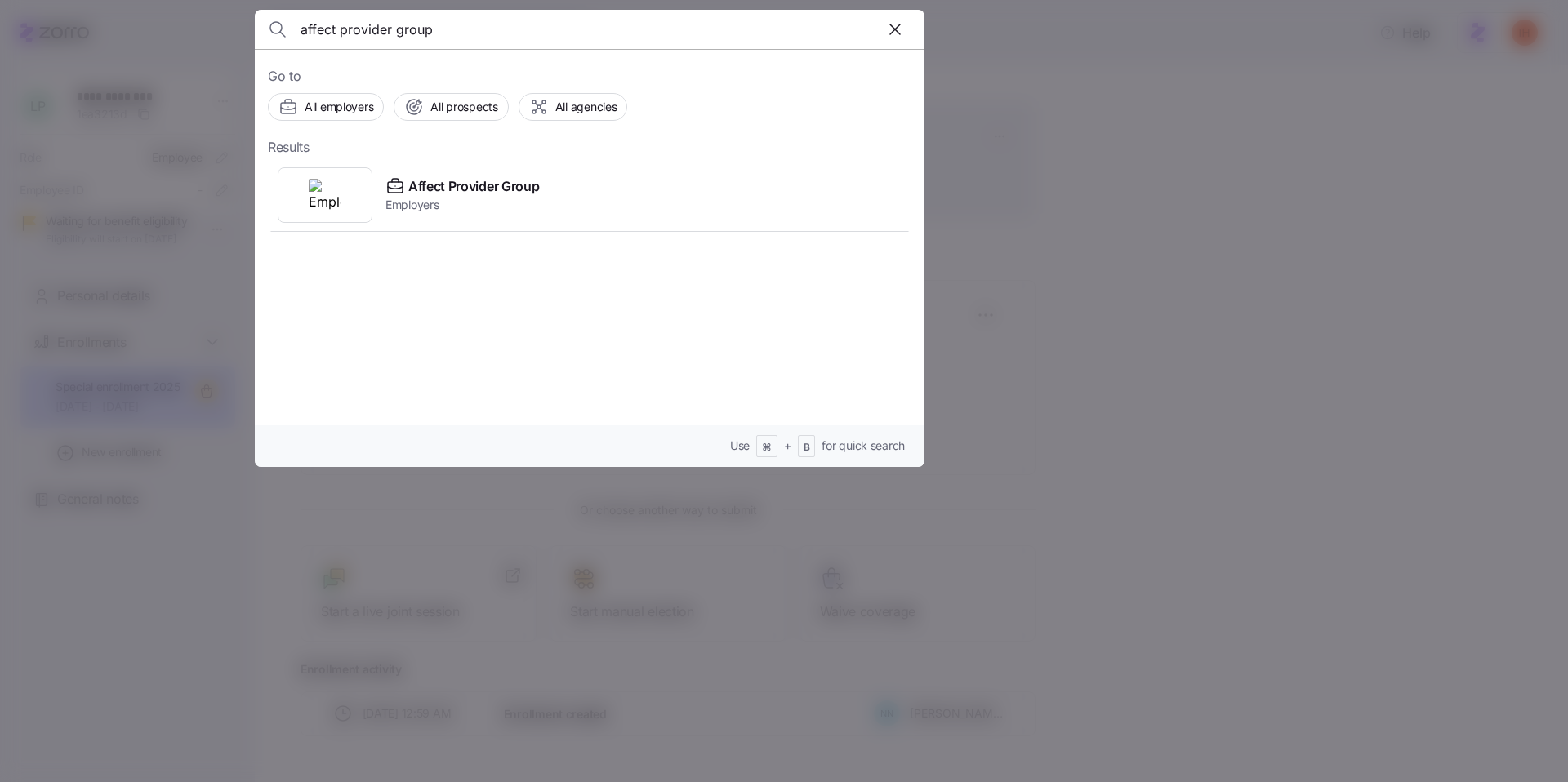
type input "affect provider group"
click at [533, 188] on span "Affect Provider Group" at bounding box center [473, 187] width 131 height 20
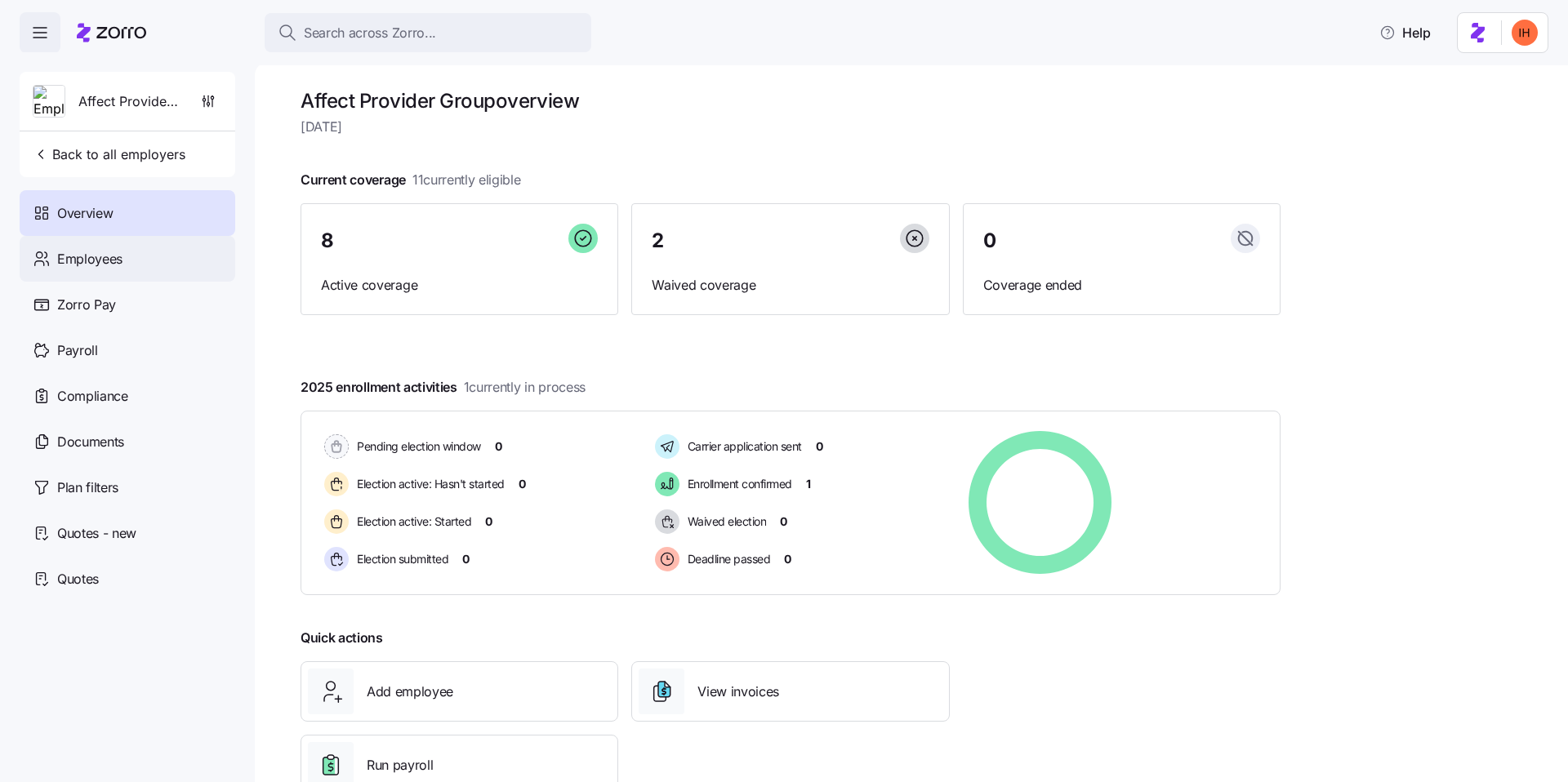
click at [155, 259] on div "Employees" at bounding box center [127, 258] width 215 height 46
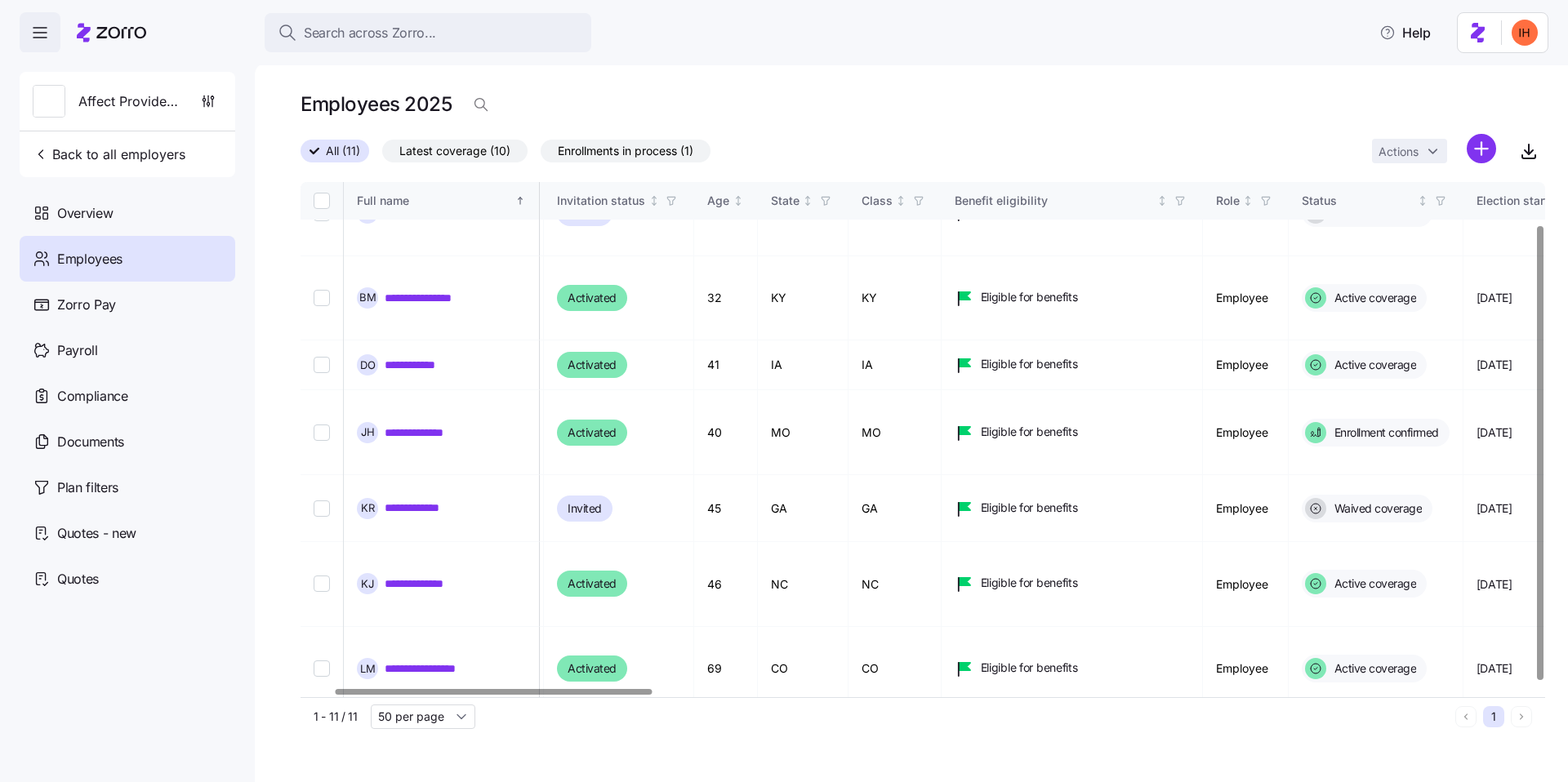
scroll to position [48, 120]
click at [852, 712] on td "WI" at bounding box center [807, 754] width 90 height 85
click at [946, 712] on td "IA" at bounding box center [899, 754] width 93 height 85
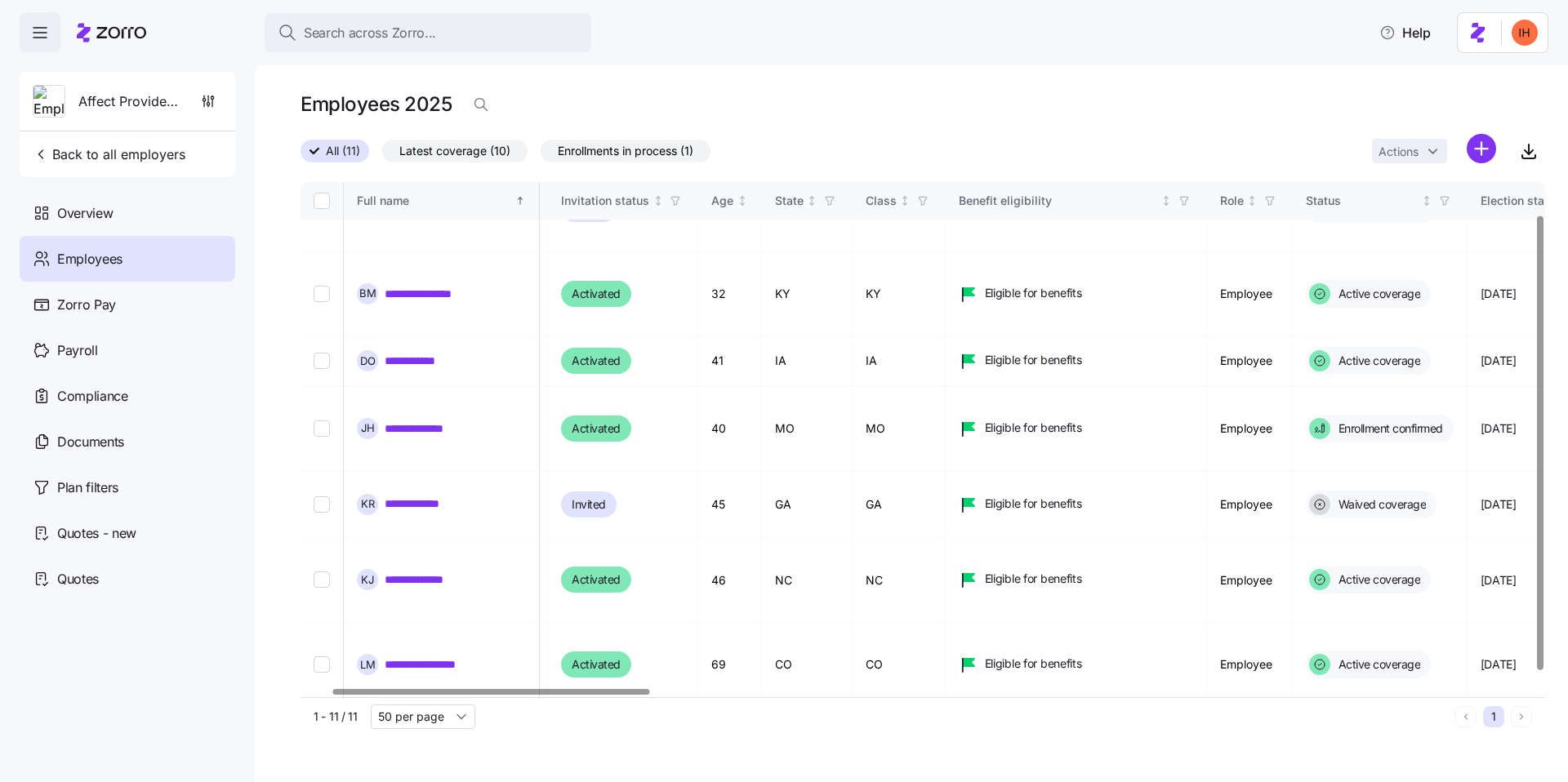
scroll to position [55, 120]
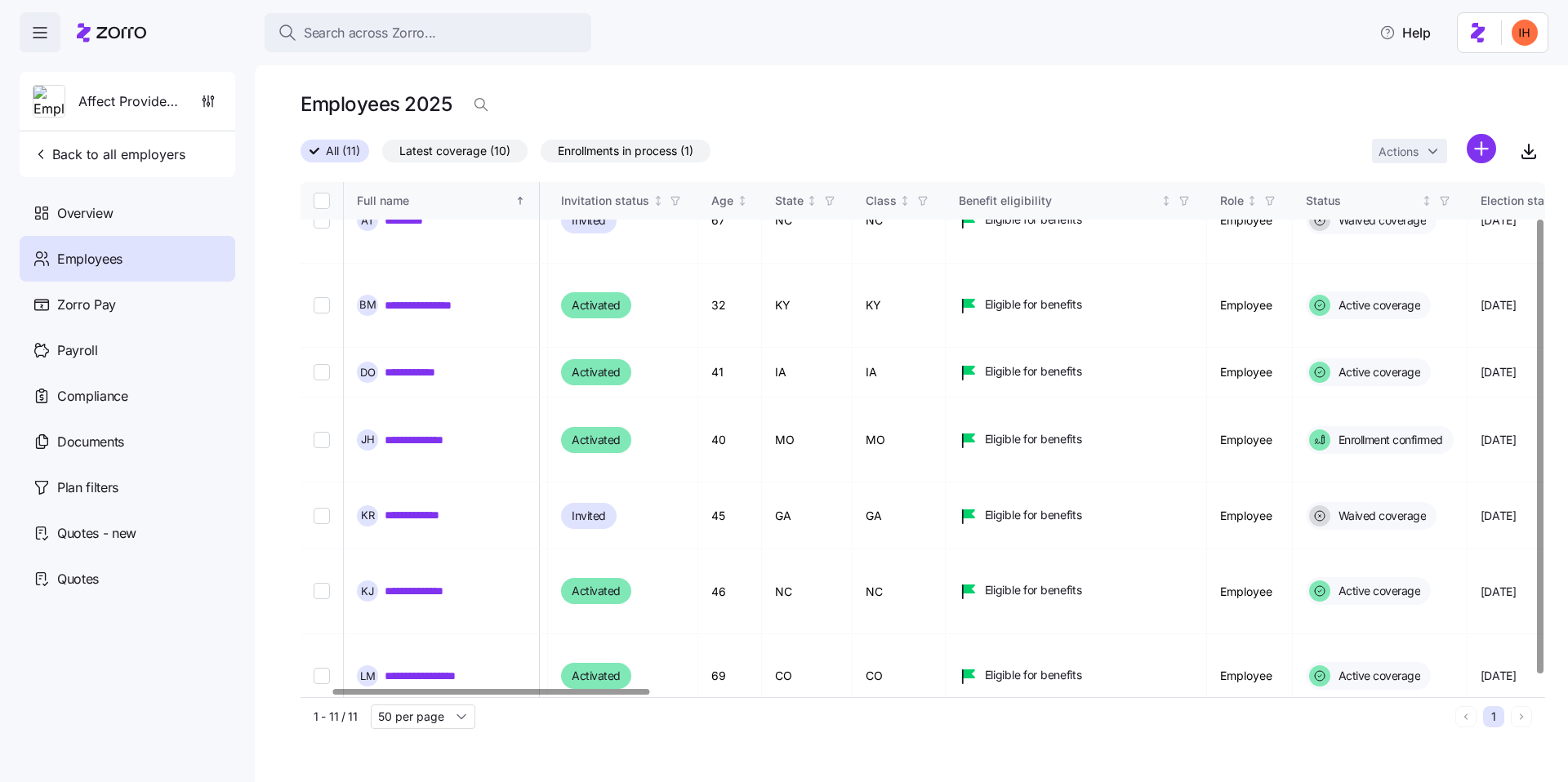
scroll to position [41, 120]
click at [946, 719] on td "IA" at bounding box center [899, 761] width 93 height 85
click at [852, 719] on td "WI" at bounding box center [807, 761] width 90 height 85
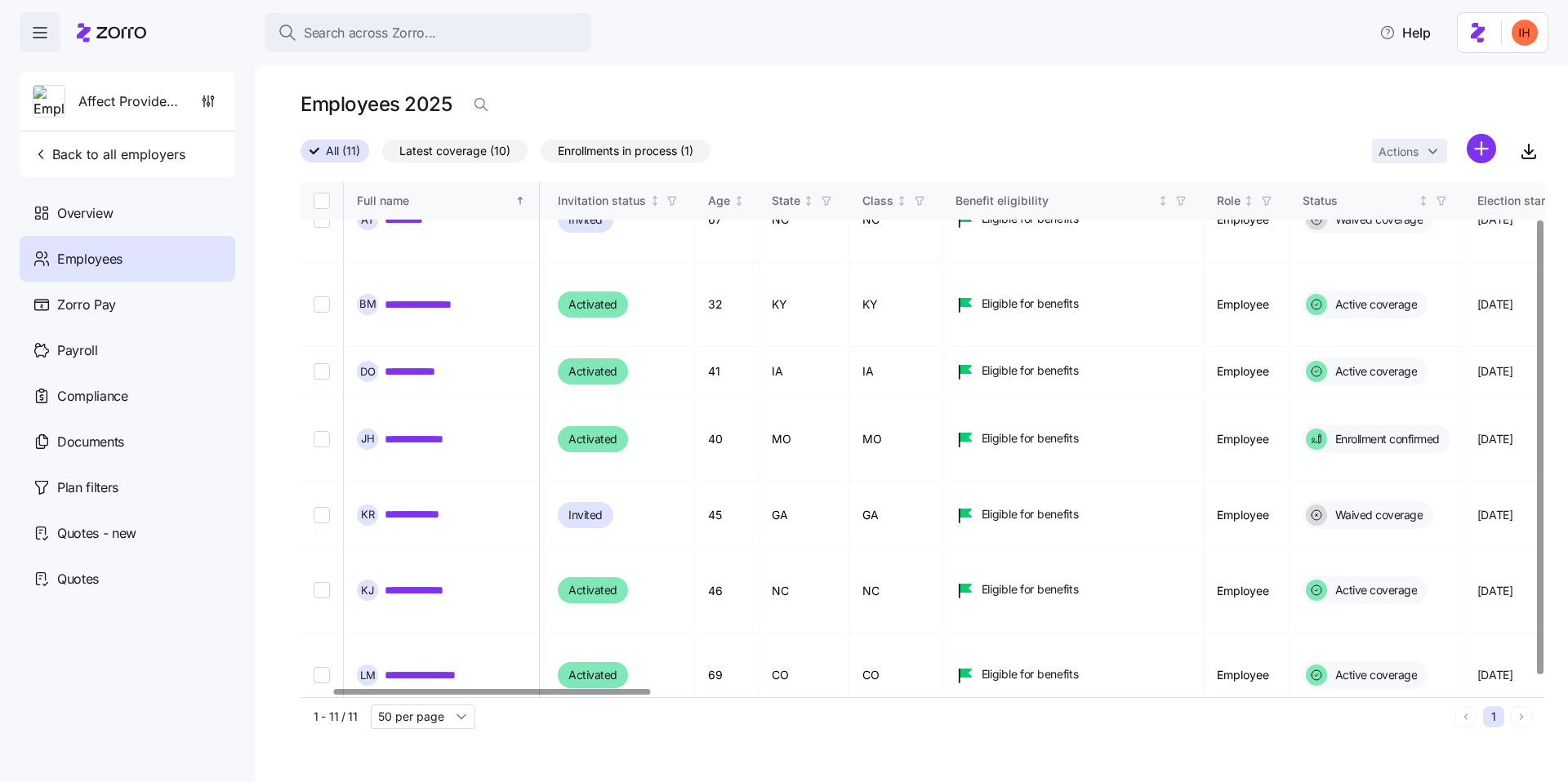
click at [437, 752] on link "**********" at bounding box center [424, 759] width 79 height 16
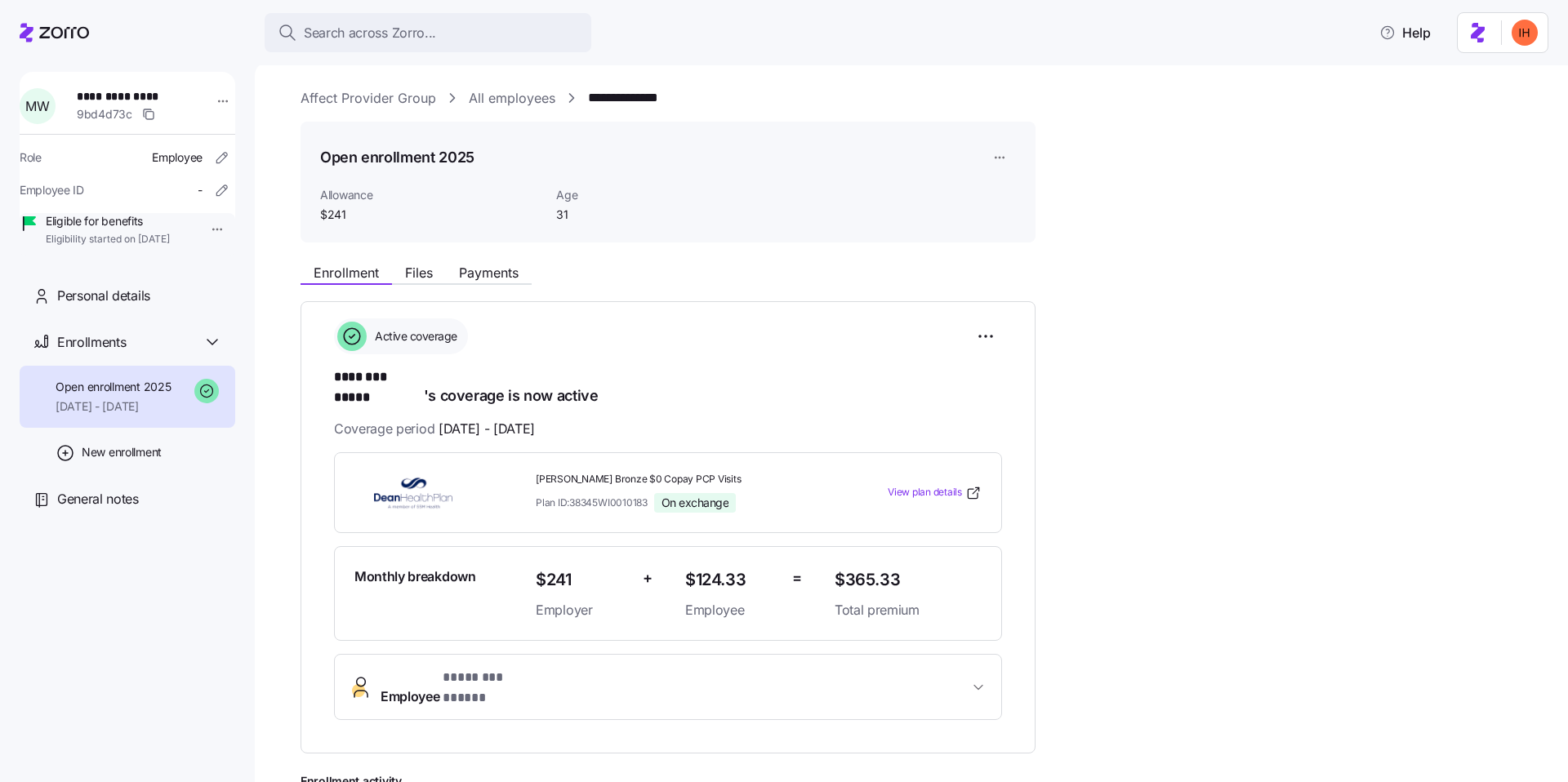
scroll to position [133, 0]
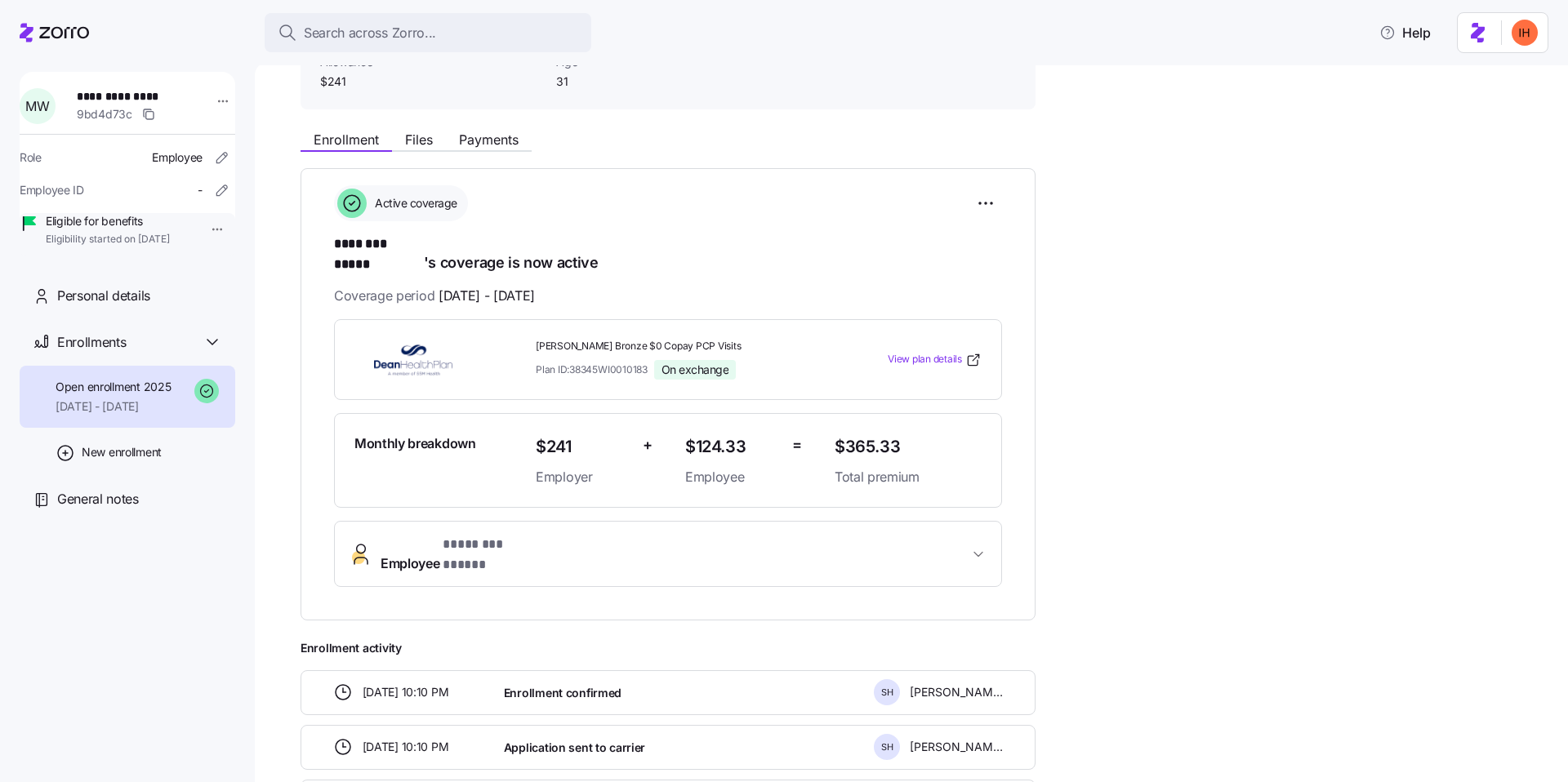
click at [537, 537] on span "* ******** ***** *" at bounding box center [490, 545] width 95 height 20
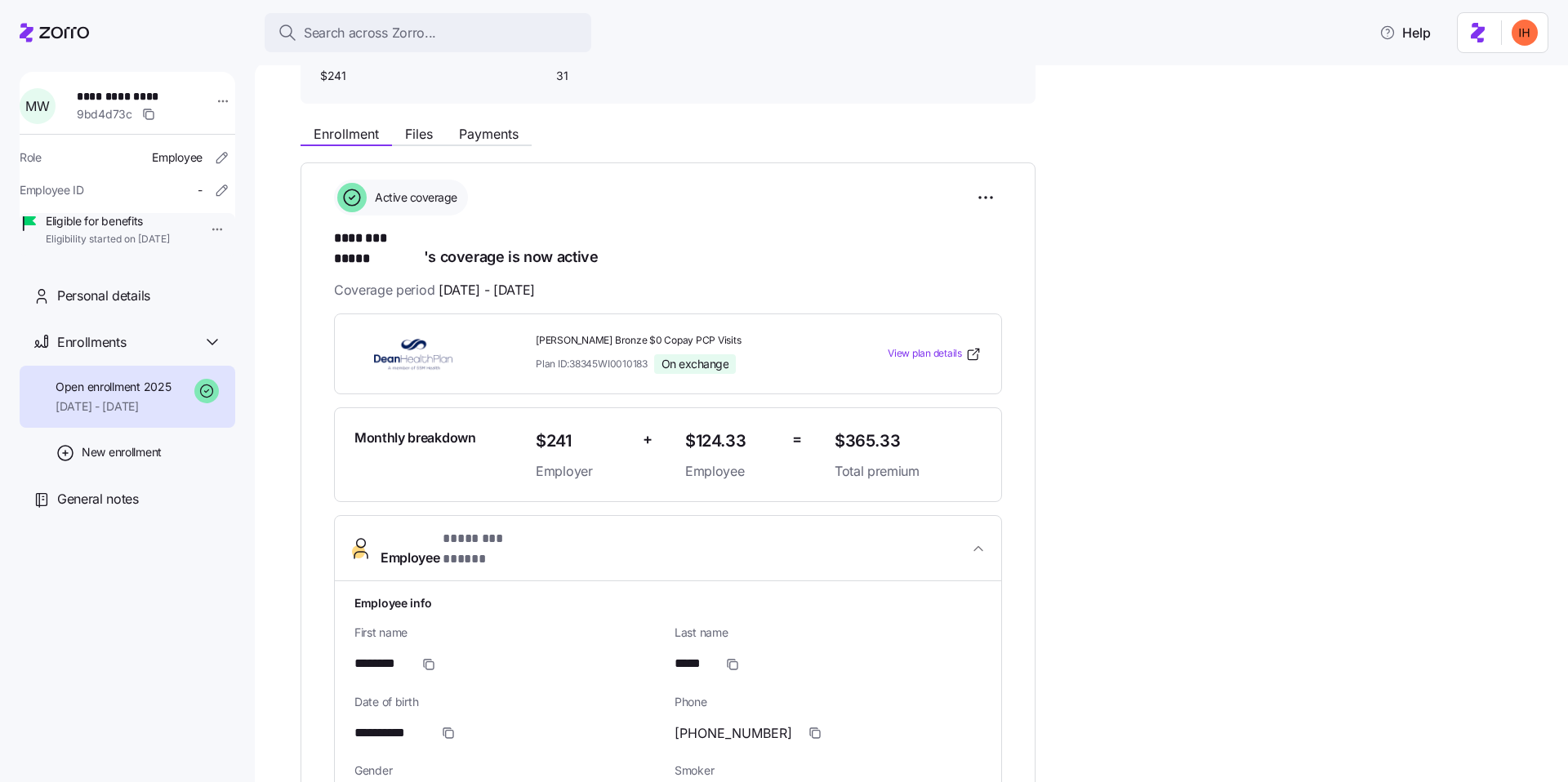
scroll to position [0, 0]
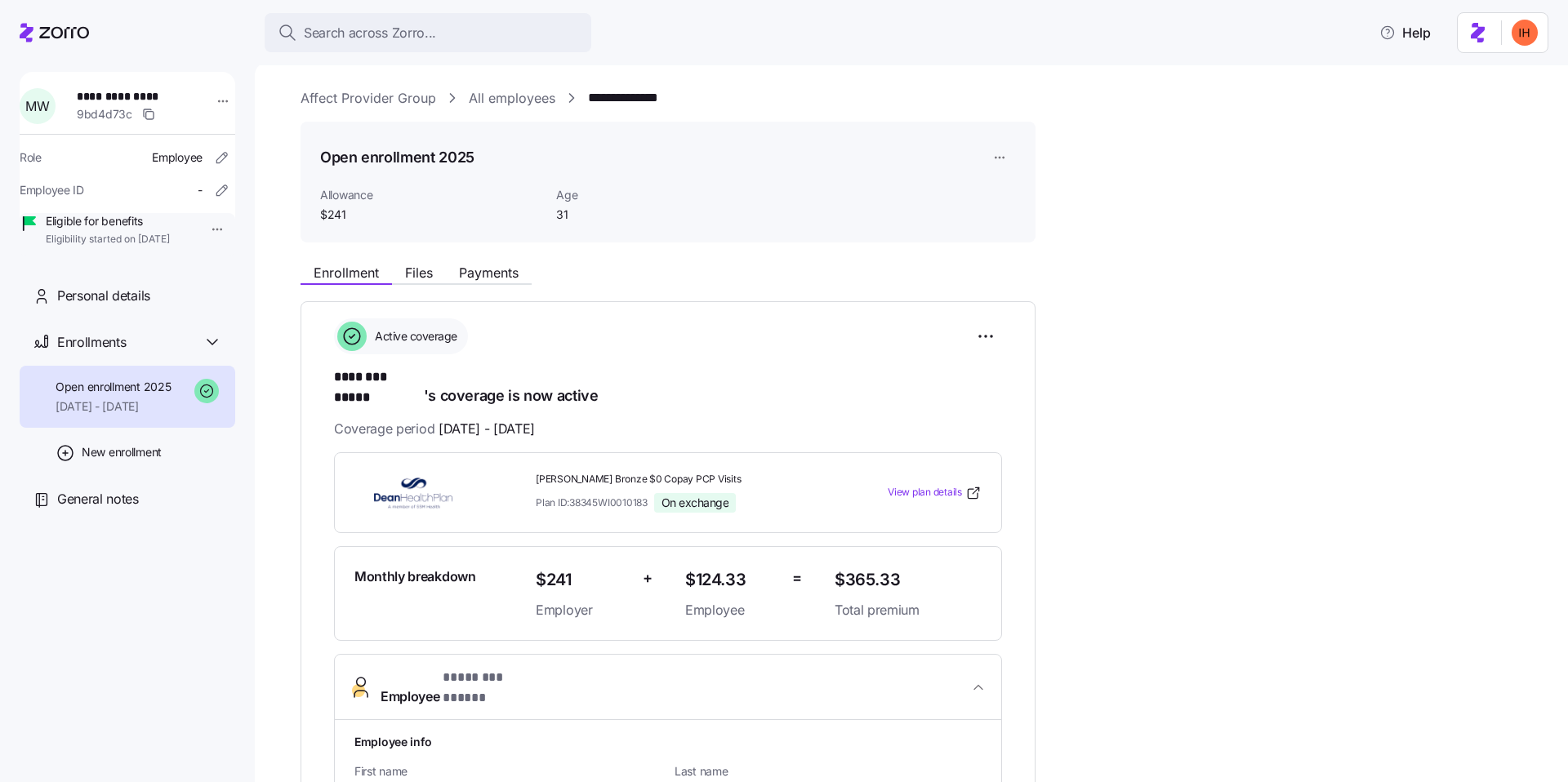
click at [643, 668] on span "Employee * ******** ***** *" at bounding box center [675, 687] width 588 height 39
click at [166, 307] on div "Personal details" at bounding box center [139, 296] width 165 height 20
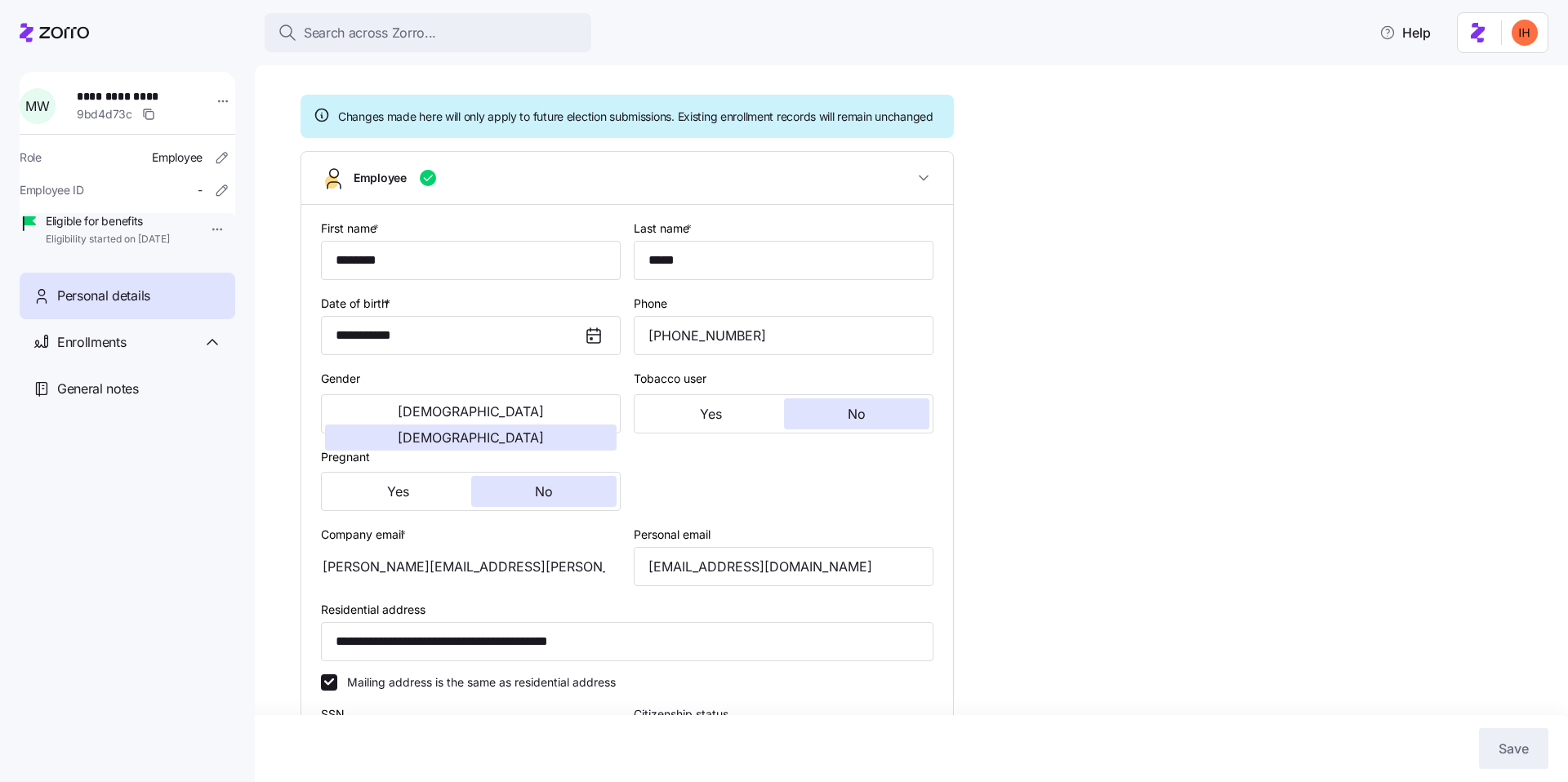
scroll to position [110, 0]
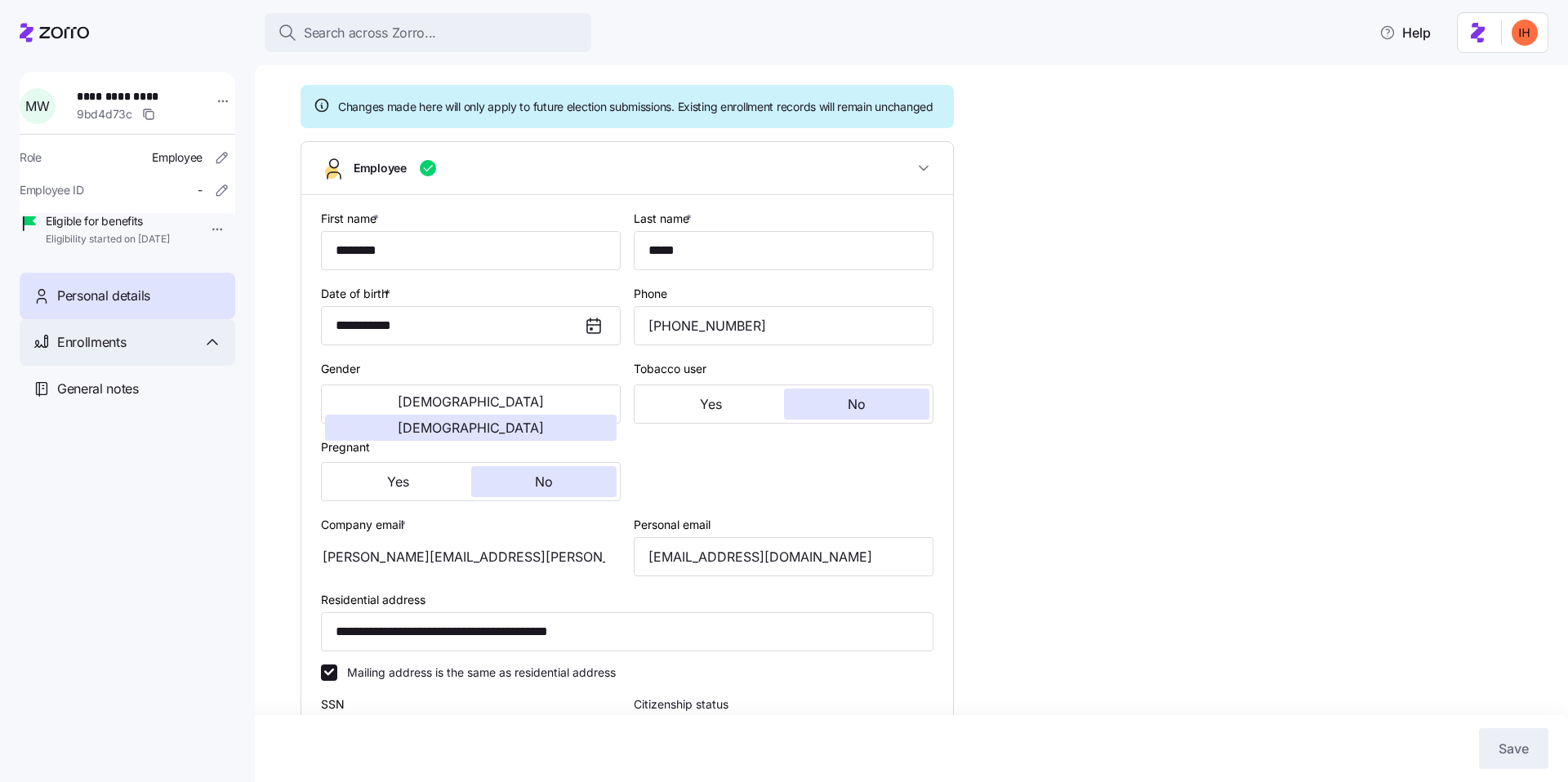
click at [206, 366] on div "Enrollments" at bounding box center [127, 342] width 215 height 46
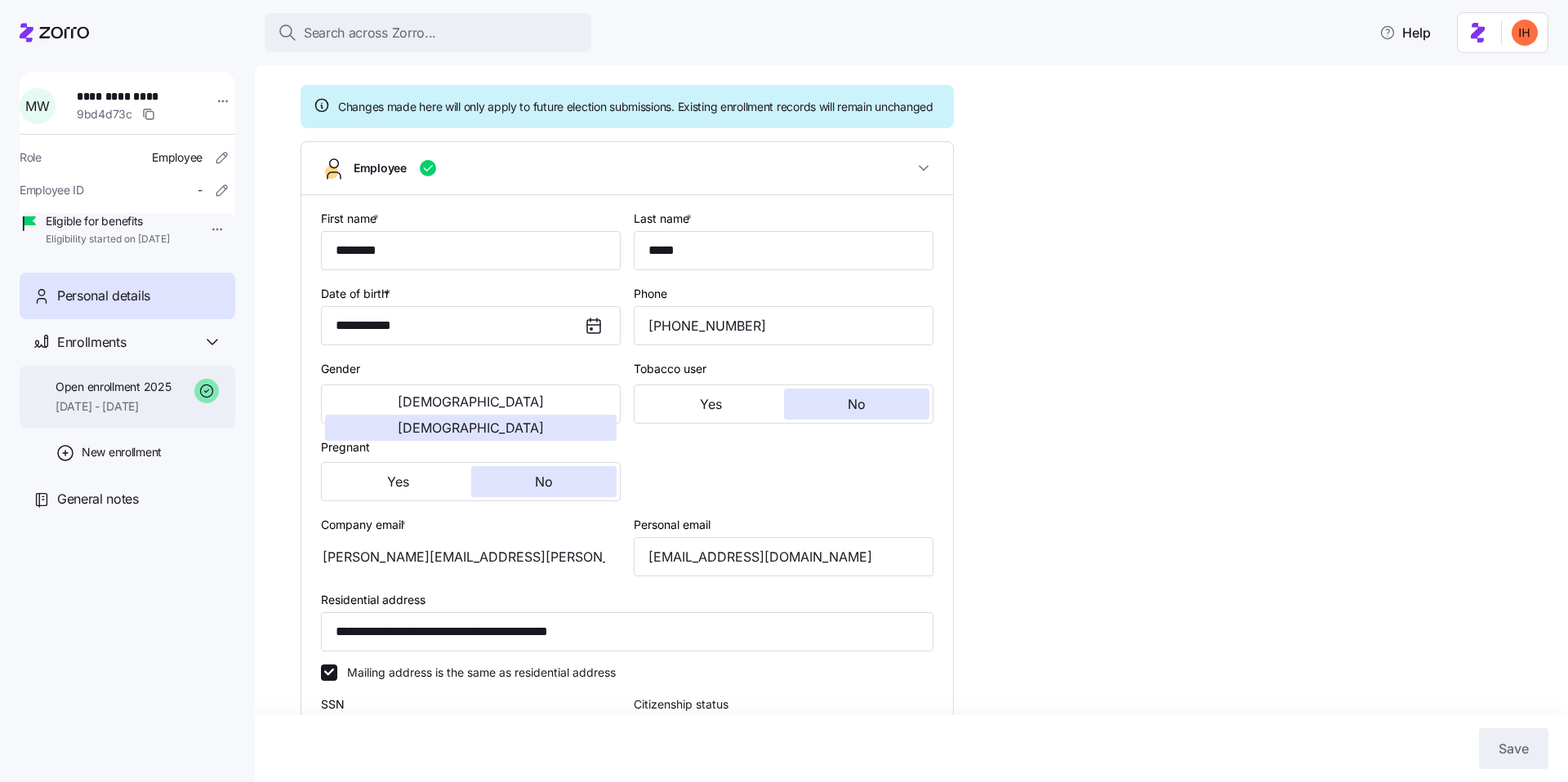
click at [155, 395] on span "Open enrollment 2025" at bounding box center [113, 387] width 115 height 16
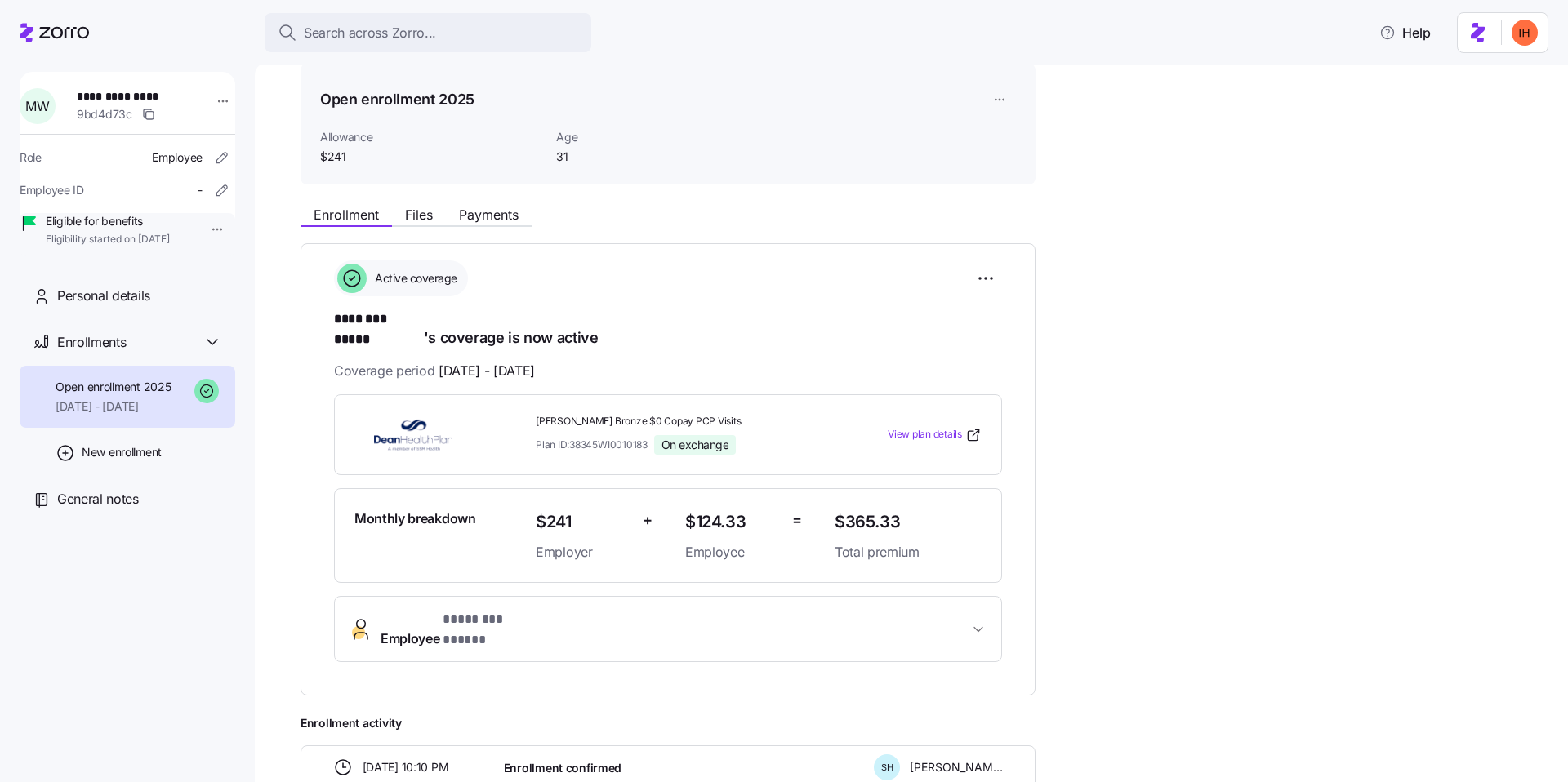
scroll to position [45, 0]
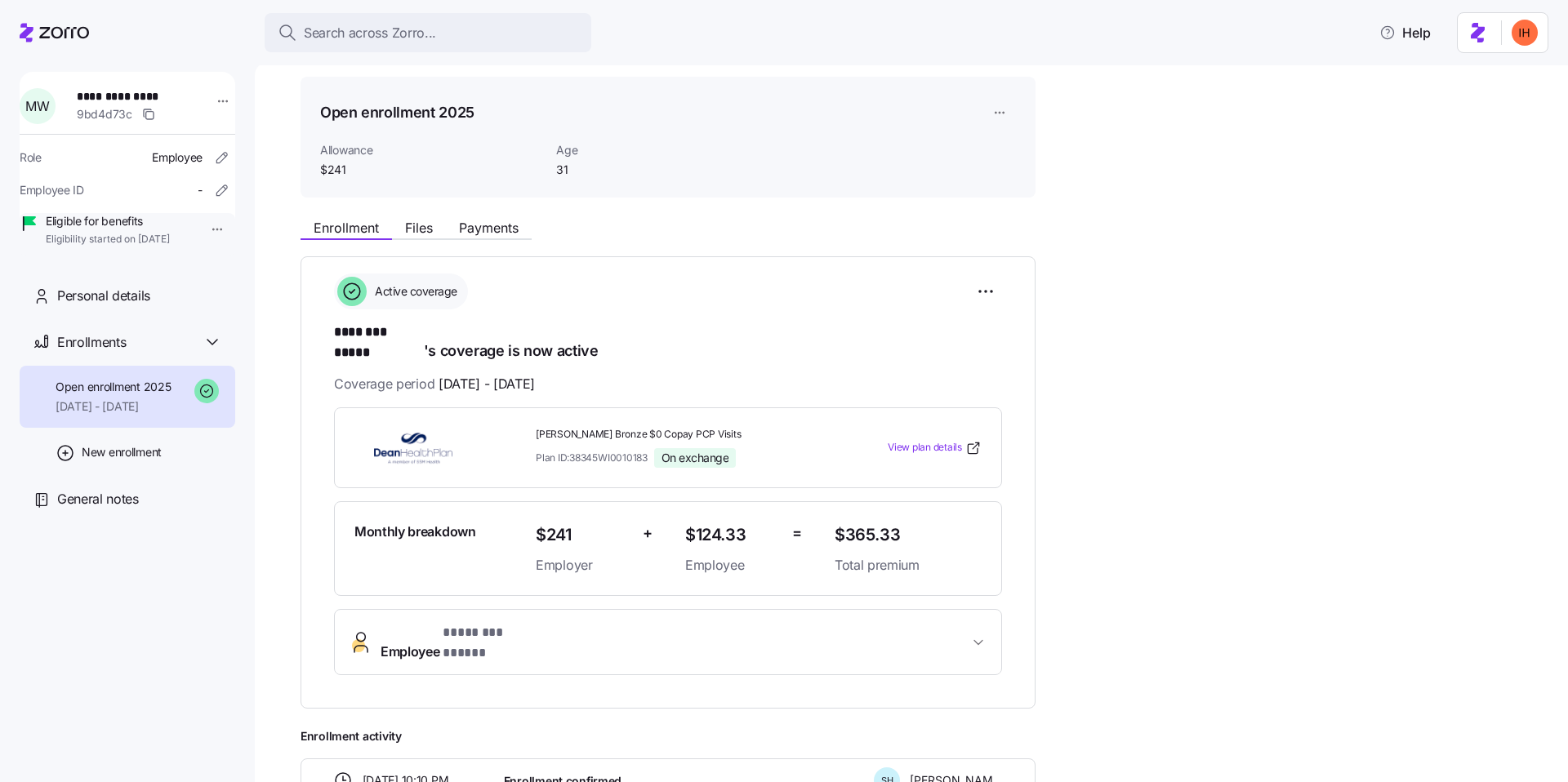
click at [536, 623] on span "* ******** ***** *" at bounding box center [490, 633] width 95 height 20
click at [574, 628] on button "Employee * ******** ***** *" at bounding box center [667, 643] width 667 height 66
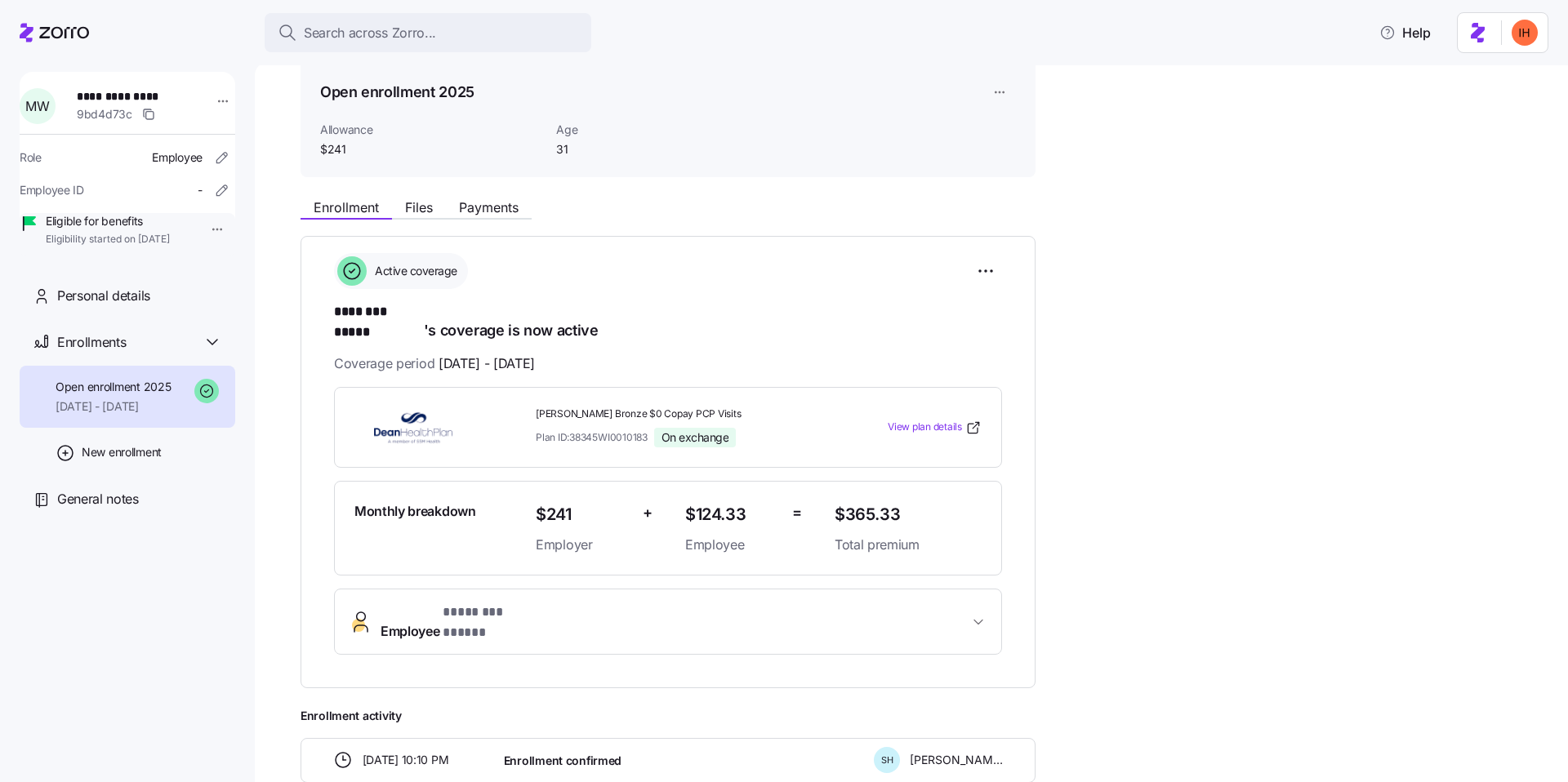
click at [511, 589] on button "Employee * ******** ***** *" at bounding box center [667, 622] width 667 height 65
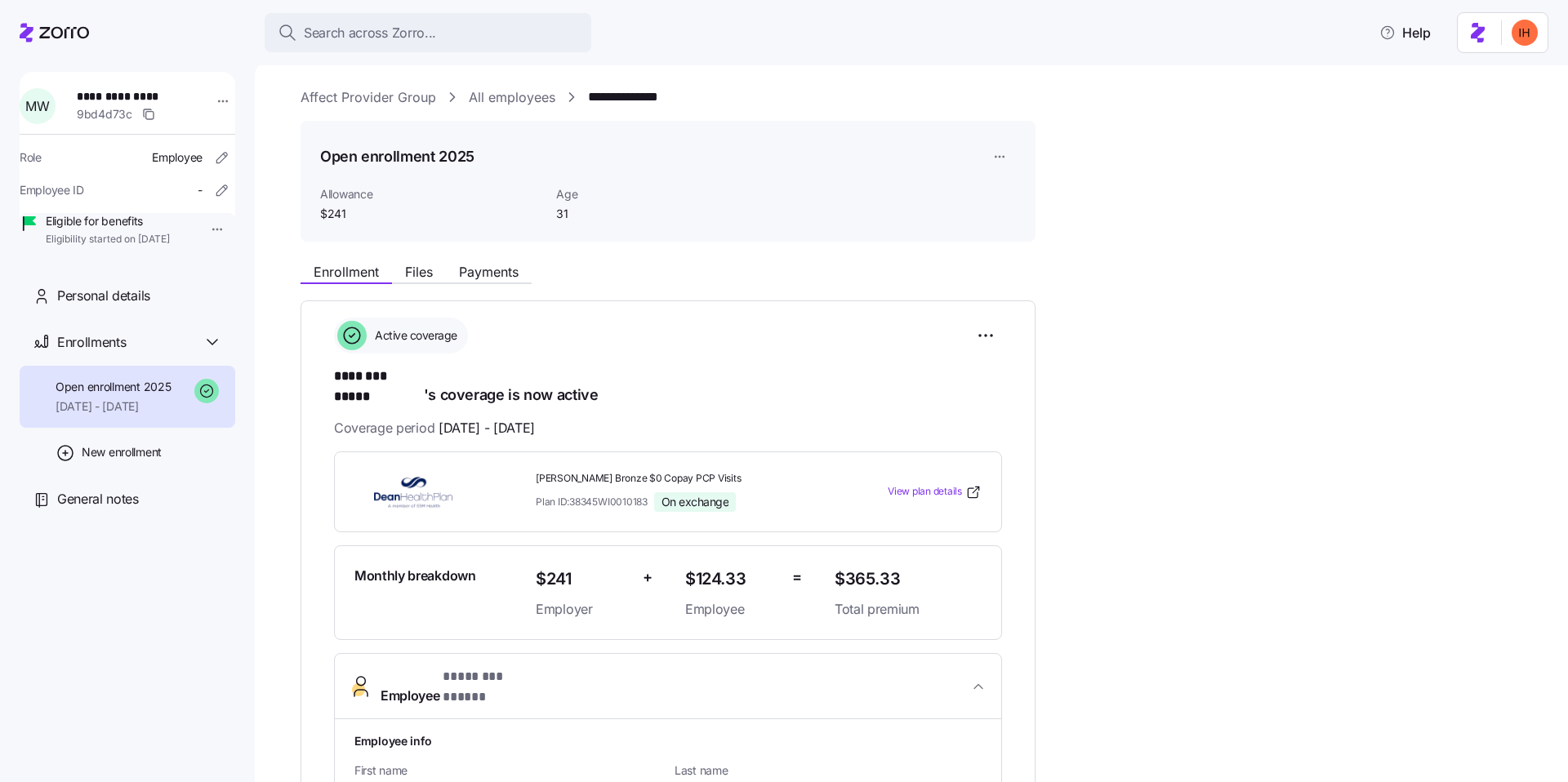
scroll to position [0, 0]
click at [503, 99] on link "All employees" at bounding box center [512, 98] width 86 height 20
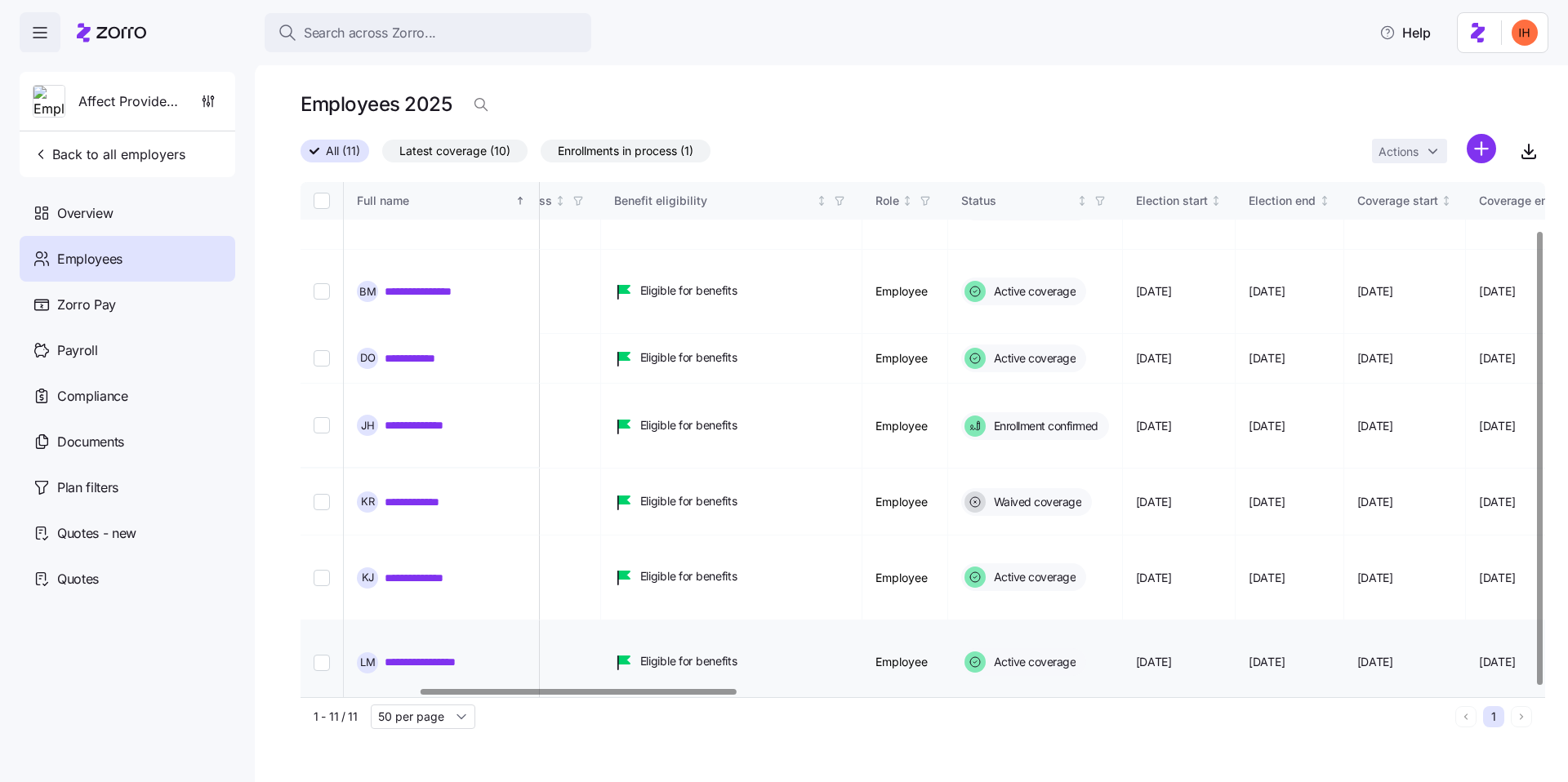
scroll to position [0, 465]
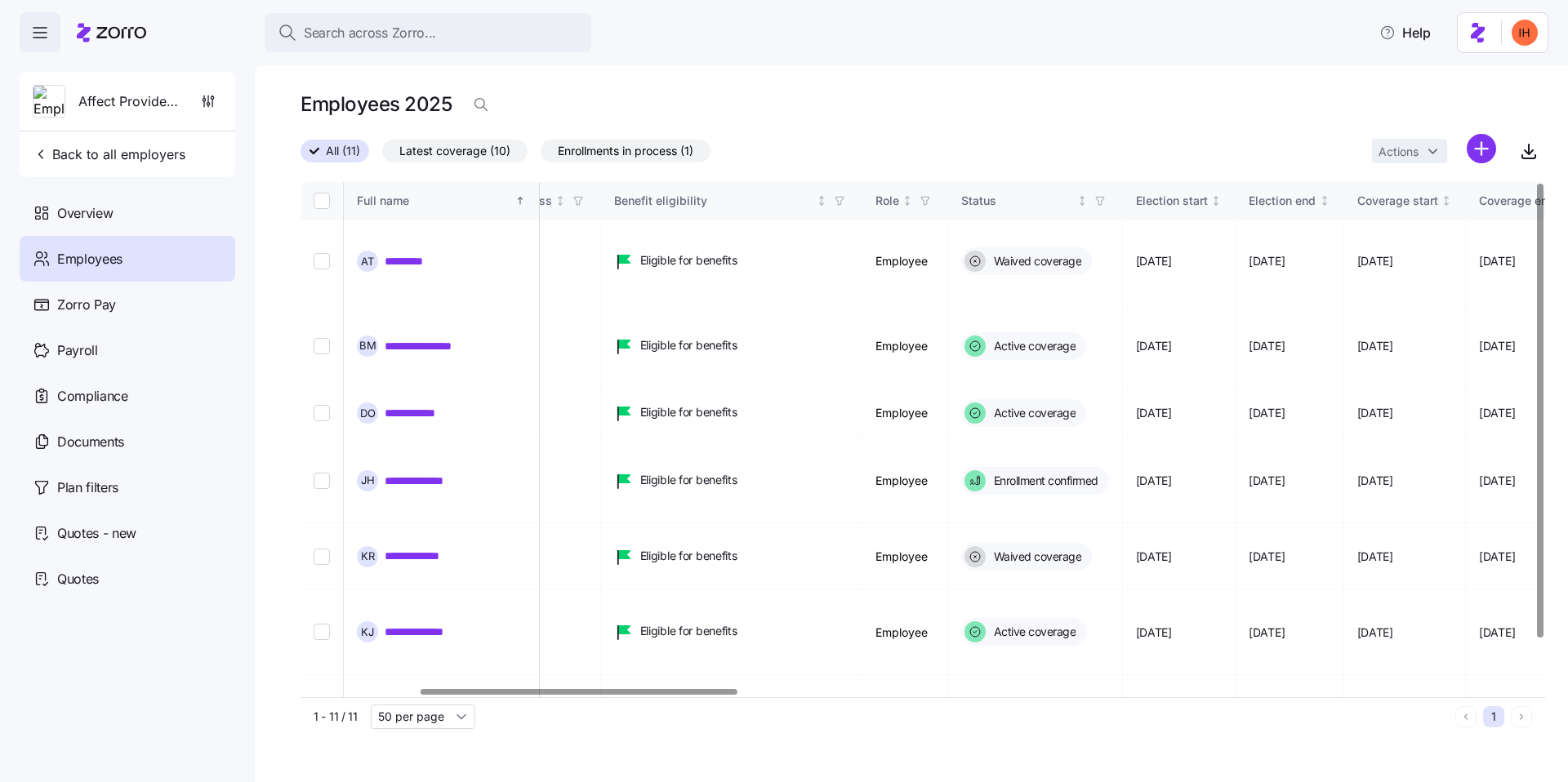
click at [645, 150] on span "Enrollments in process (1)" at bounding box center [625, 150] width 135 height 21
click at [541, 155] on input "Enrollments in process (1)" at bounding box center [541, 155] width 0 height 0
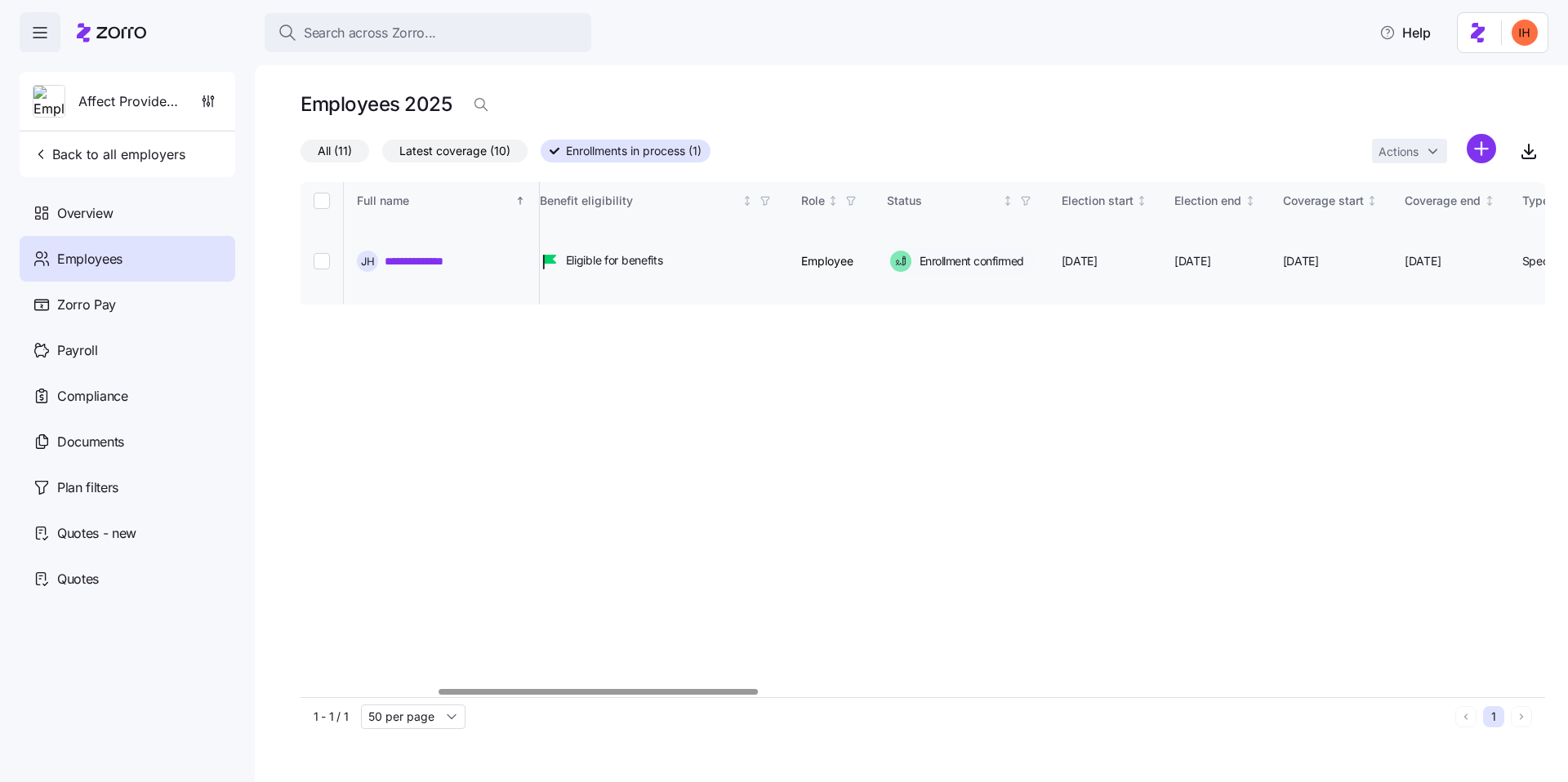
scroll to position [0, 542]
click at [422, 253] on link "**********" at bounding box center [427, 261] width 85 height 16
click at [400, 253] on link "**********" at bounding box center [427, 261] width 85 height 16
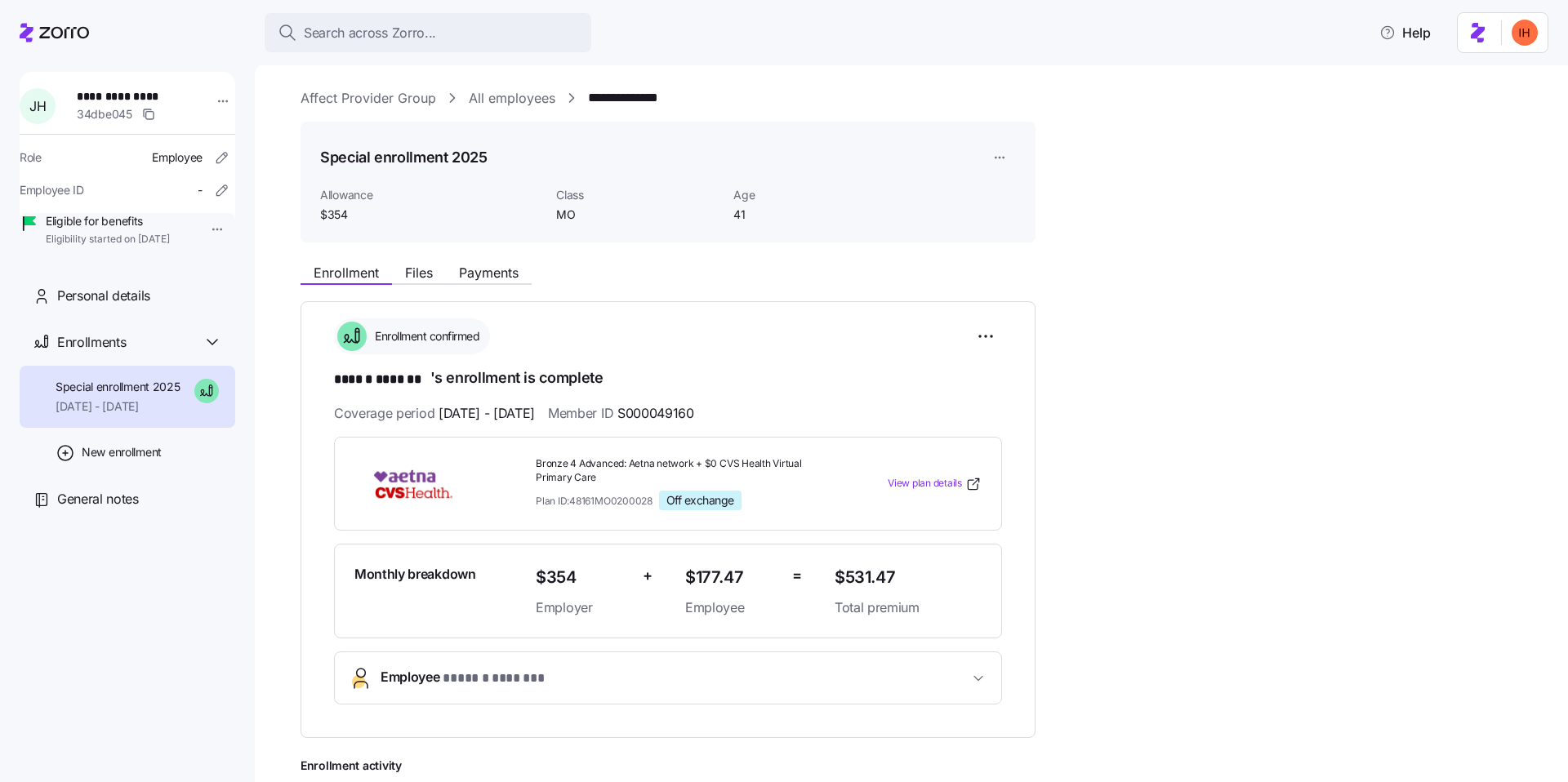
click at [568, 215] on span "MO" at bounding box center [638, 215] width 164 height 16
click at [565, 214] on span "MO" at bounding box center [638, 215] width 164 height 16
click at [566, 198] on span "Class" at bounding box center [638, 194] width 164 height 16
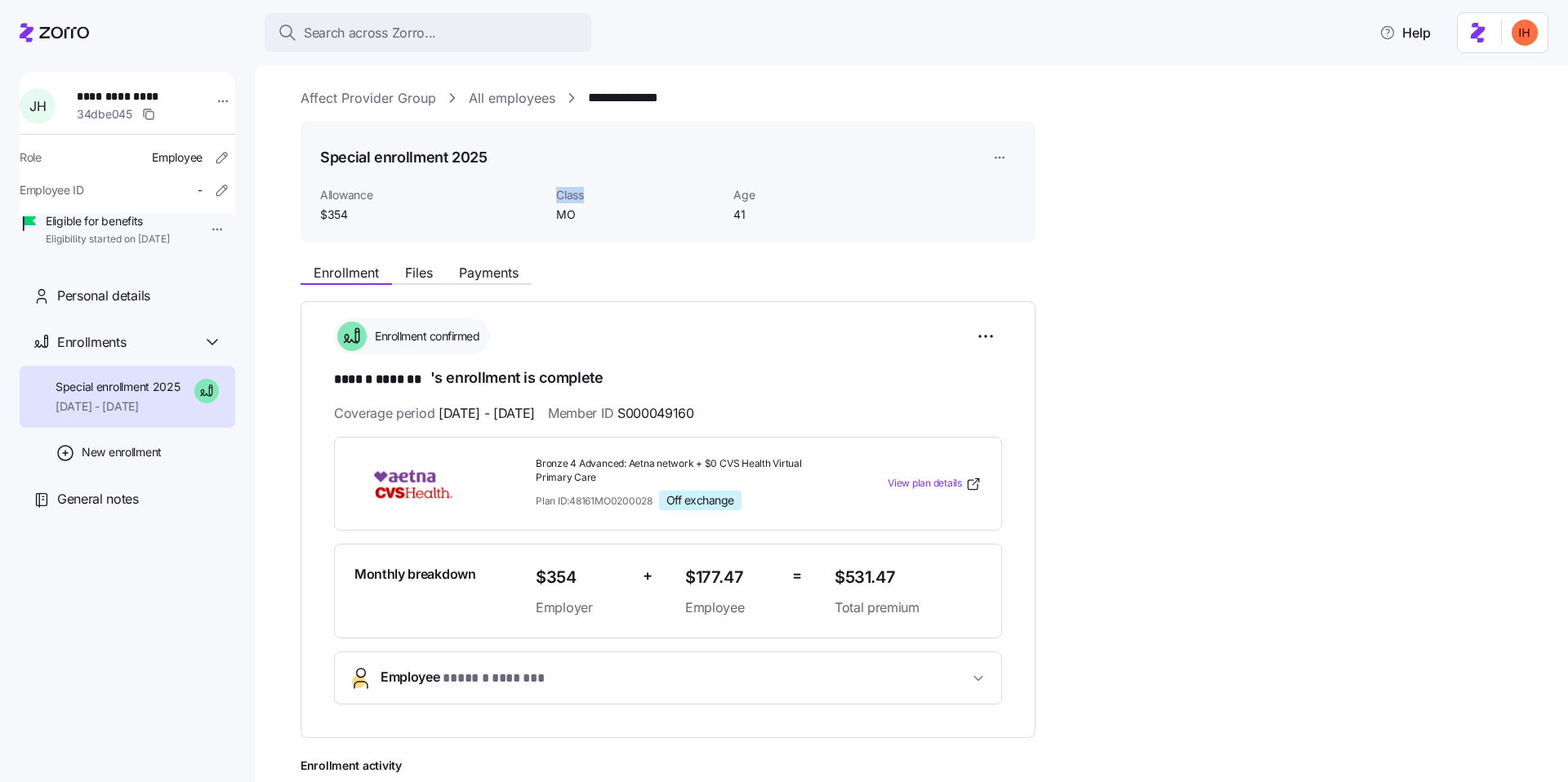
click at [566, 198] on span "Class" at bounding box center [638, 194] width 164 height 16
click at [566, 214] on span "MO" at bounding box center [638, 215] width 164 height 16
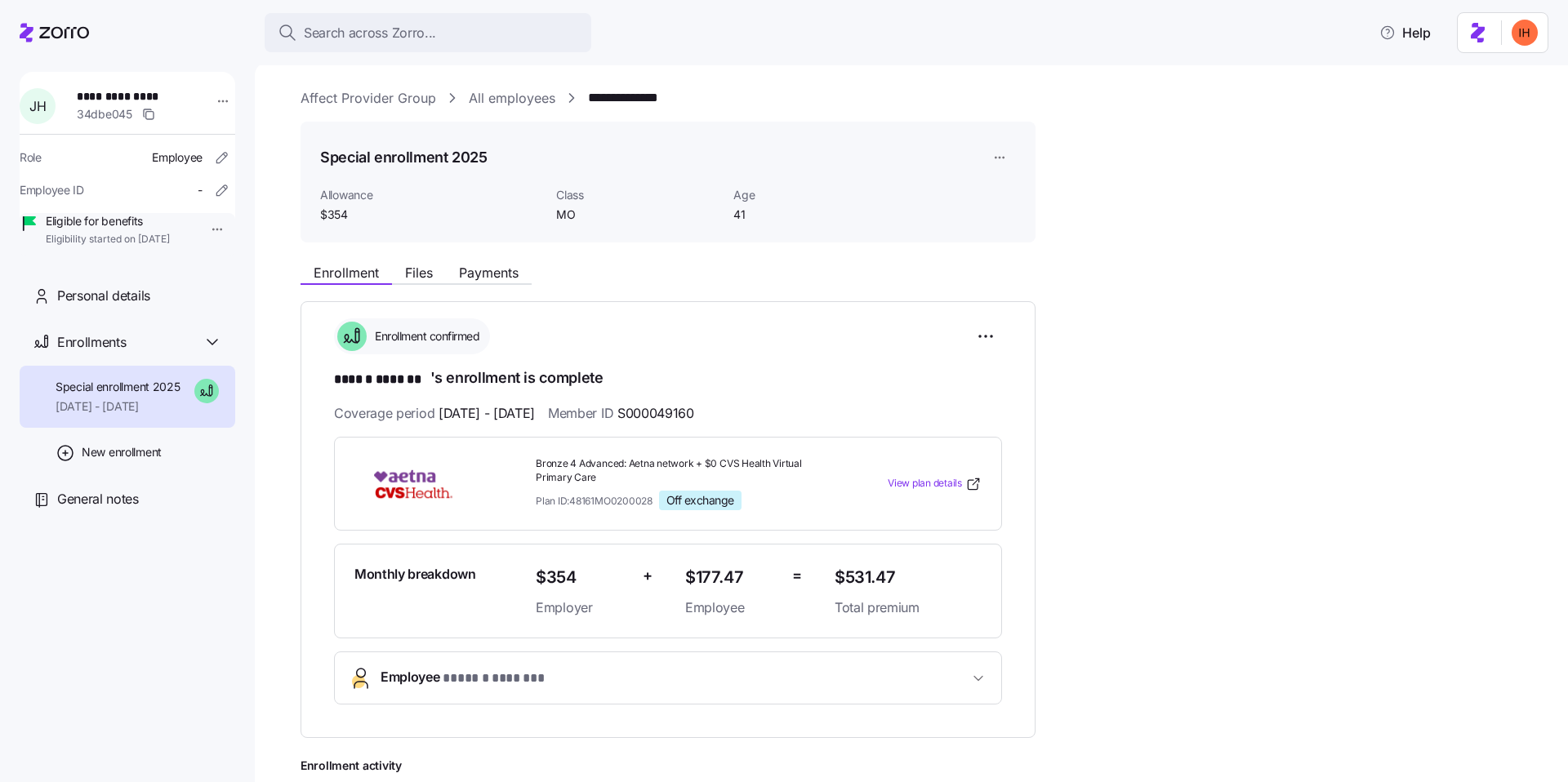
click at [362, 195] on span "Allowance" at bounding box center [432, 194] width 223 height 16
click at [335, 214] on span "$354" at bounding box center [432, 215] width 223 height 16
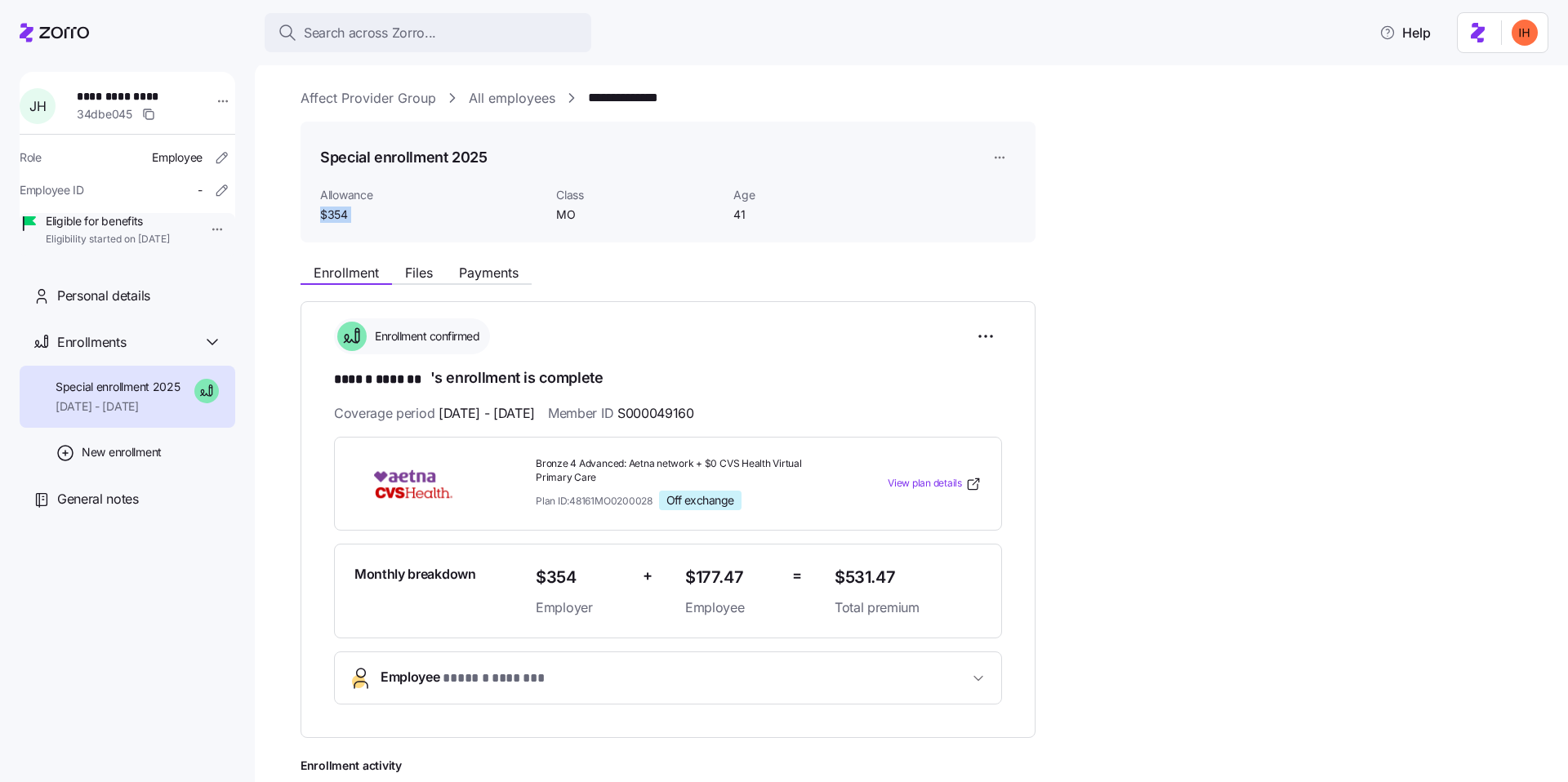
click at [335, 214] on span "$354" at bounding box center [432, 215] width 223 height 16
click at [569, 198] on span "Class" at bounding box center [638, 194] width 164 height 16
click at [568, 212] on span "MO" at bounding box center [638, 215] width 164 height 16
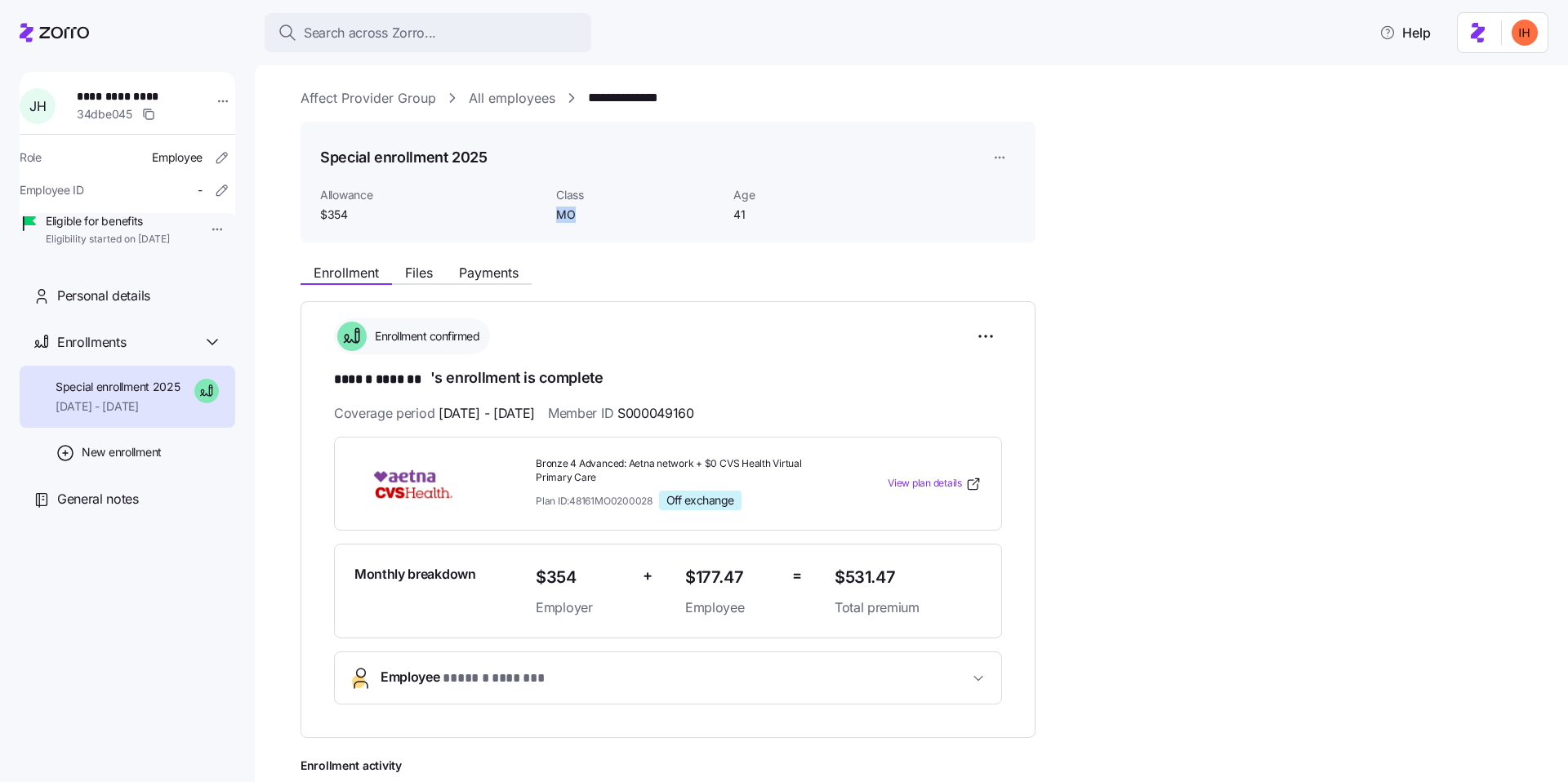
click at [568, 212] on span "MO" at bounding box center [638, 215] width 164 height 16
click at [726, 198] on div "Class MO" at bounding box center [639, 205] width 177 height 50
click at [731, 197] on div "Age 41" at bounding box center [816, 205] width 177 height 50
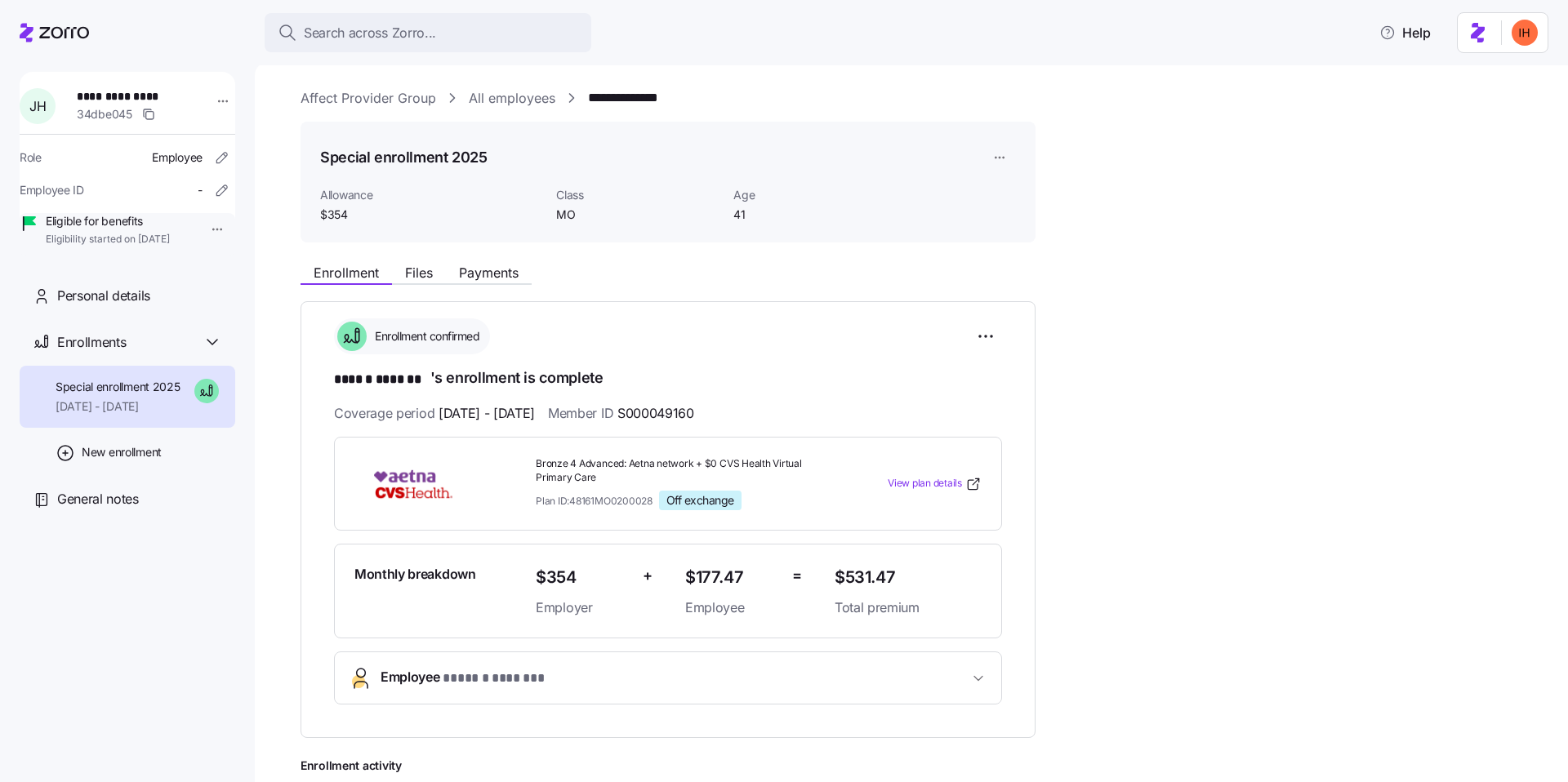
click at [738, 212] on span "41" at bounding box center [815, 215] width 164 height 16
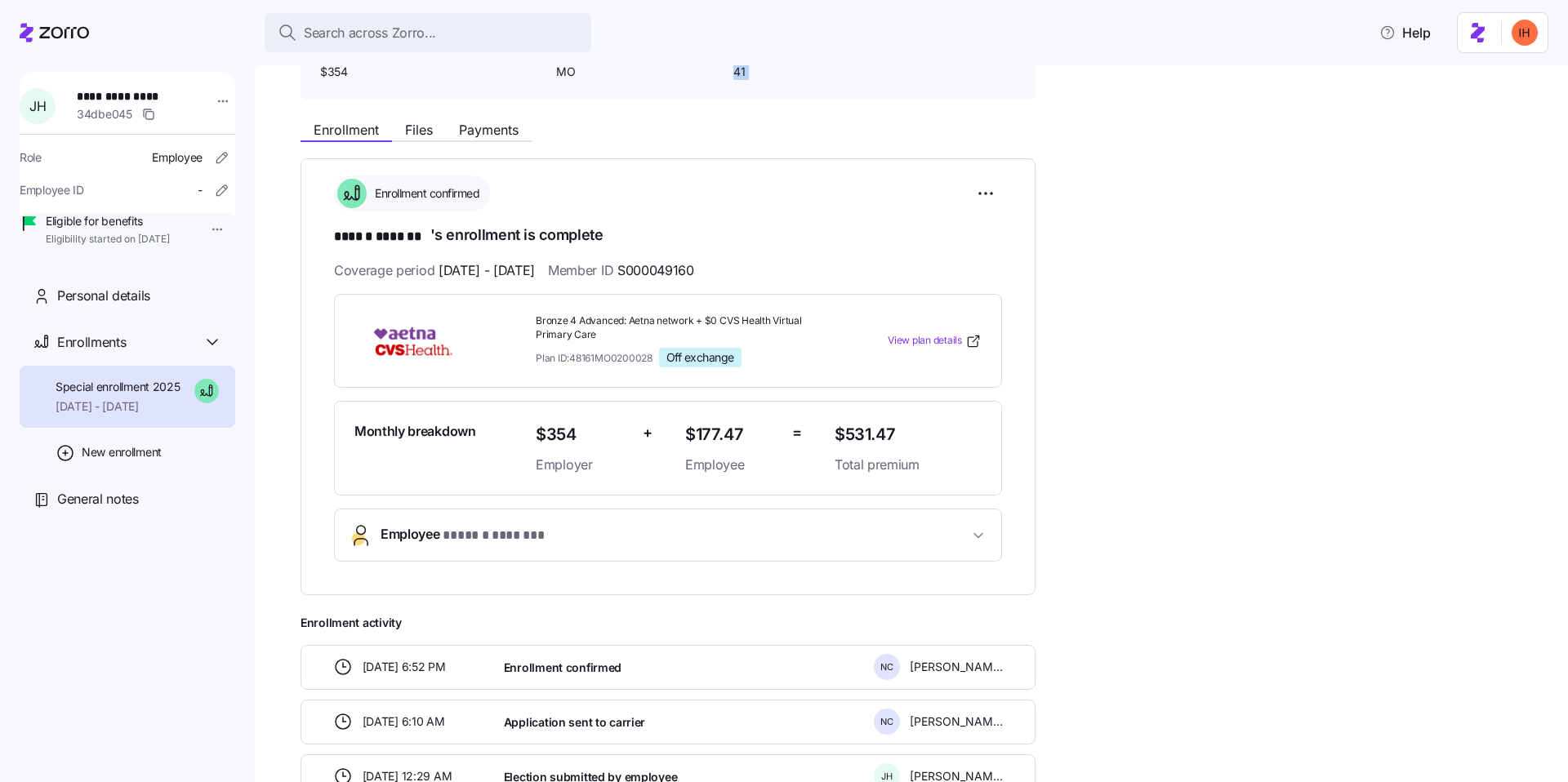
click at [504, 554] on button "Employee * ****** ******* *" at bounding box center [667, 535] width 667 height 52
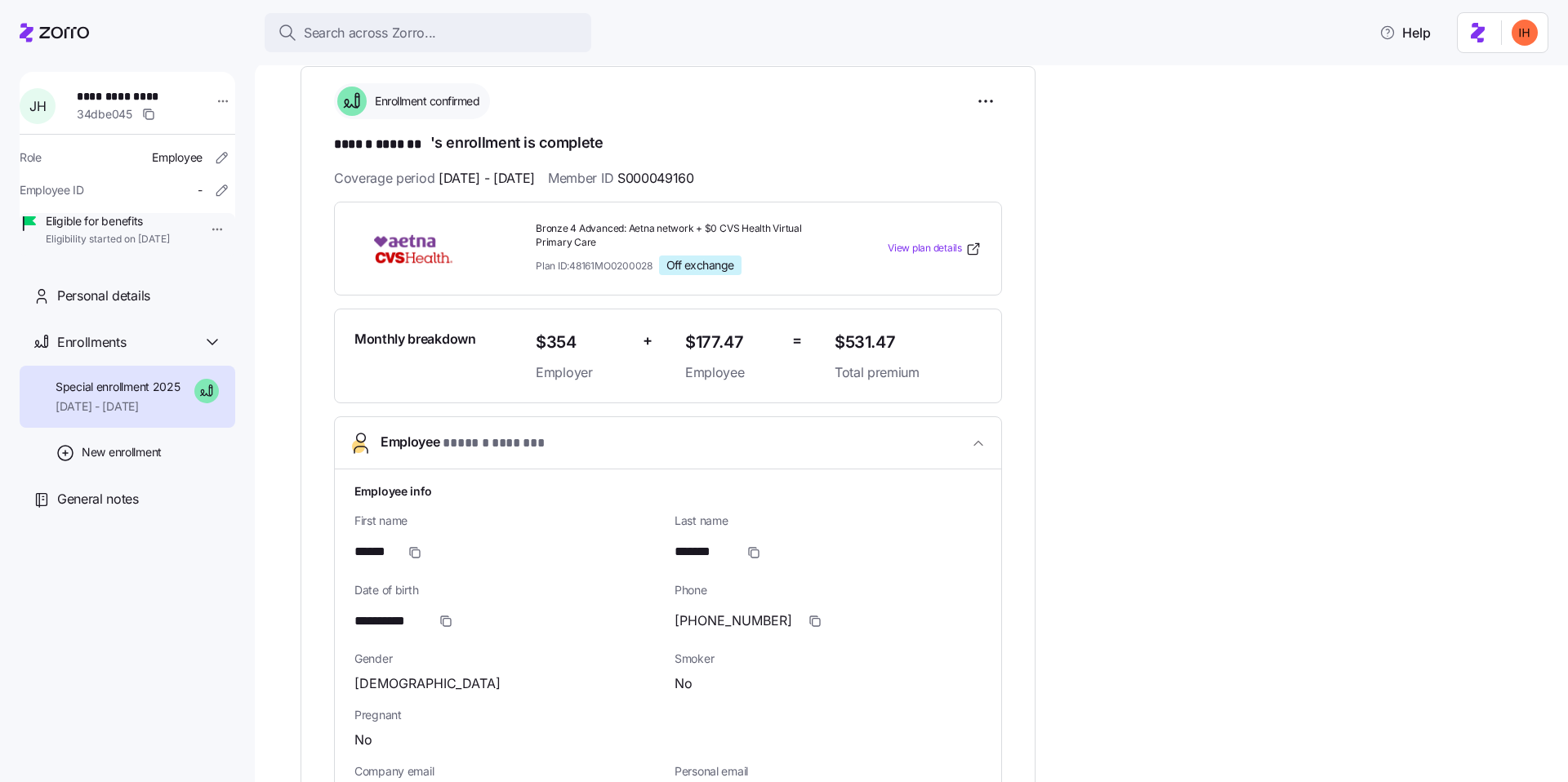
click at [520, 437] on span "* ****** ******* *" at bounding box center [494, 443] width 103 height 20
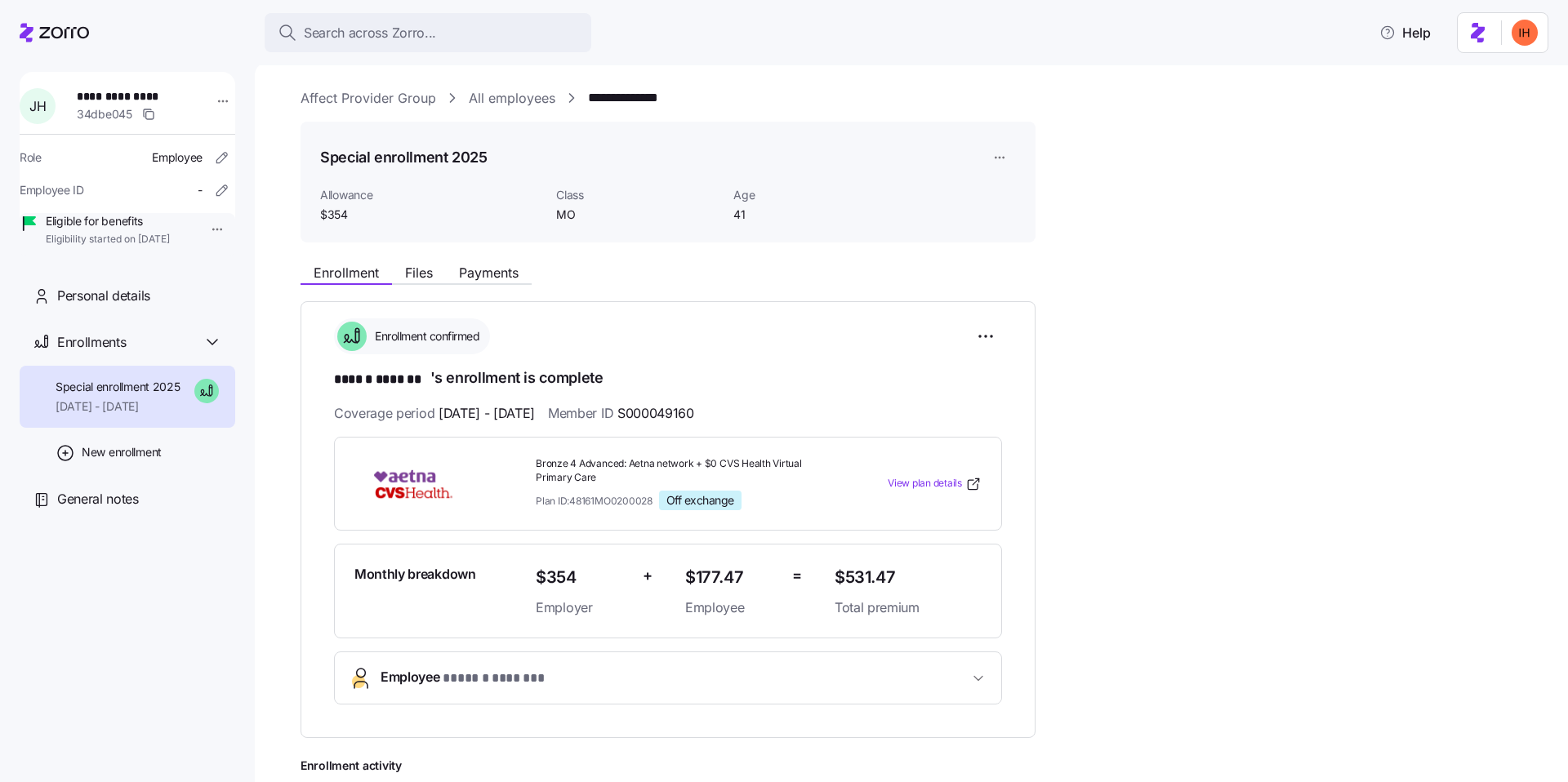
click at [585, 361] on div "**********" at bounding box center [667, 511] width 668 height 386
click at [392, 38] on span "Search across Zorro..." at bounding box center [370, 33] width 133 height 20
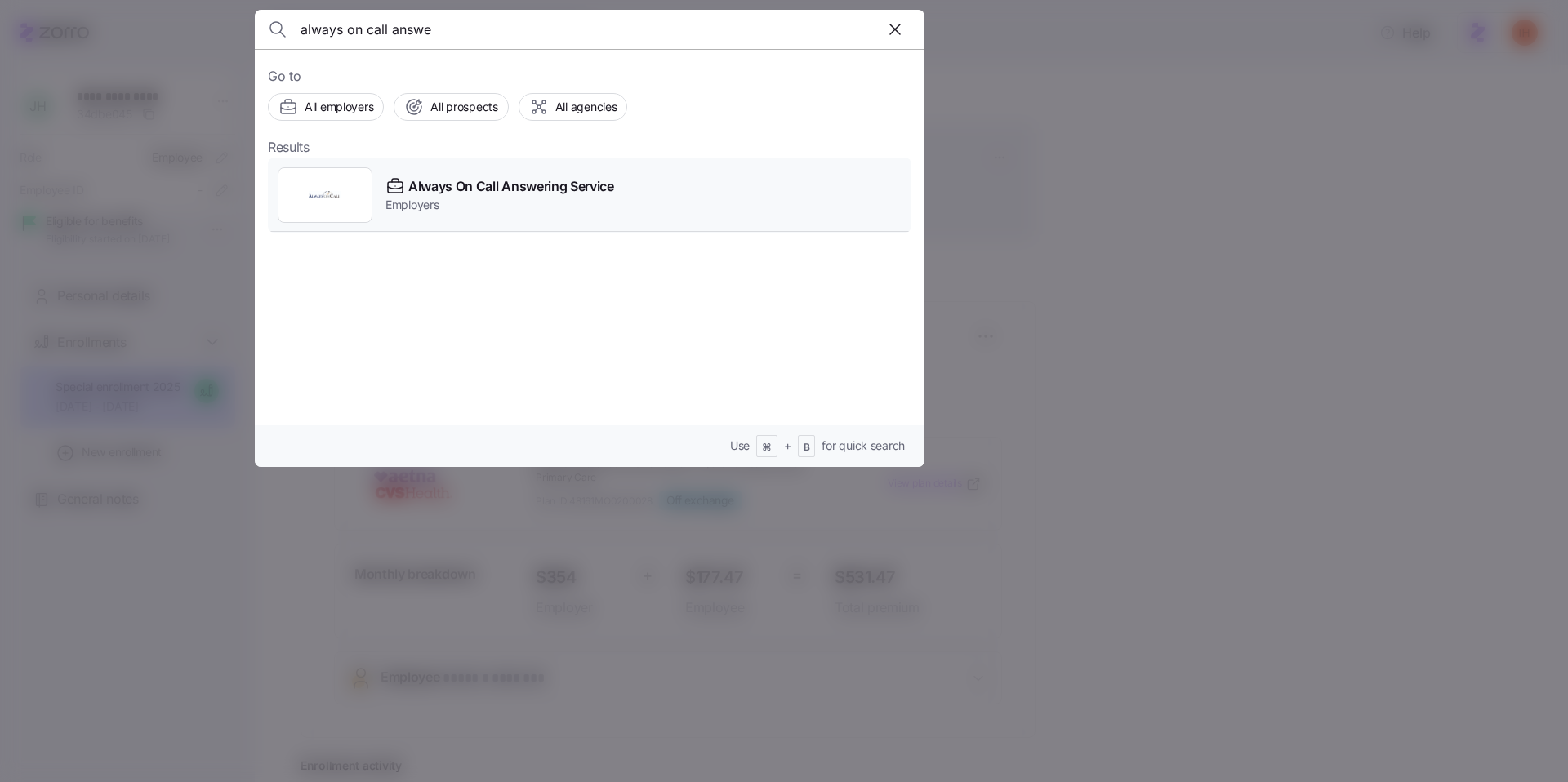
type input "always on call answe"
click at [530, 184] on span "Always On Call Answering Service" at bounding box center [511, 187] width 206 height 20
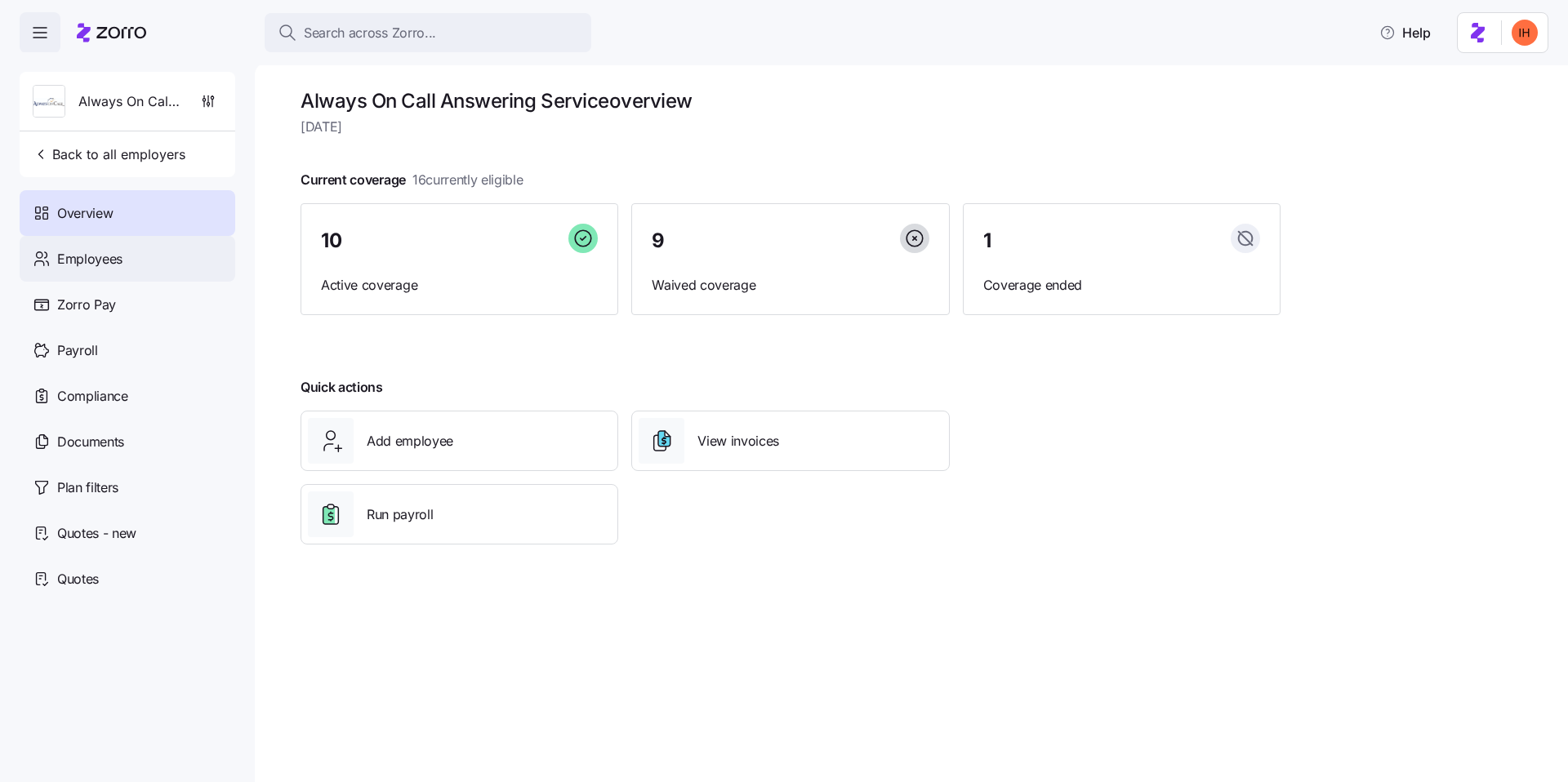
click at [86, 252] on span "Employees" at bounding box center [90, 259] width 65 height 20
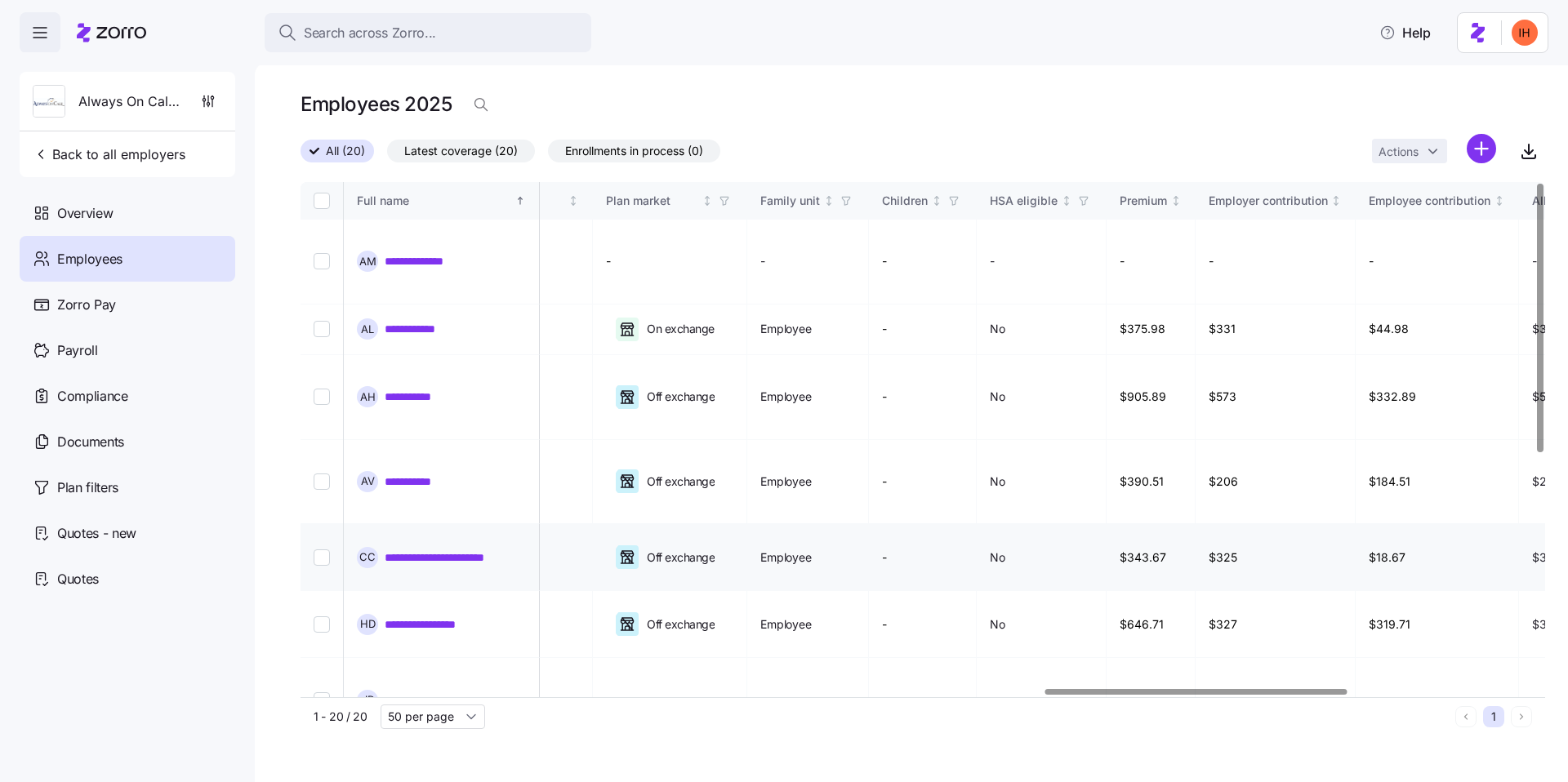
scroll to position [0, 2640]
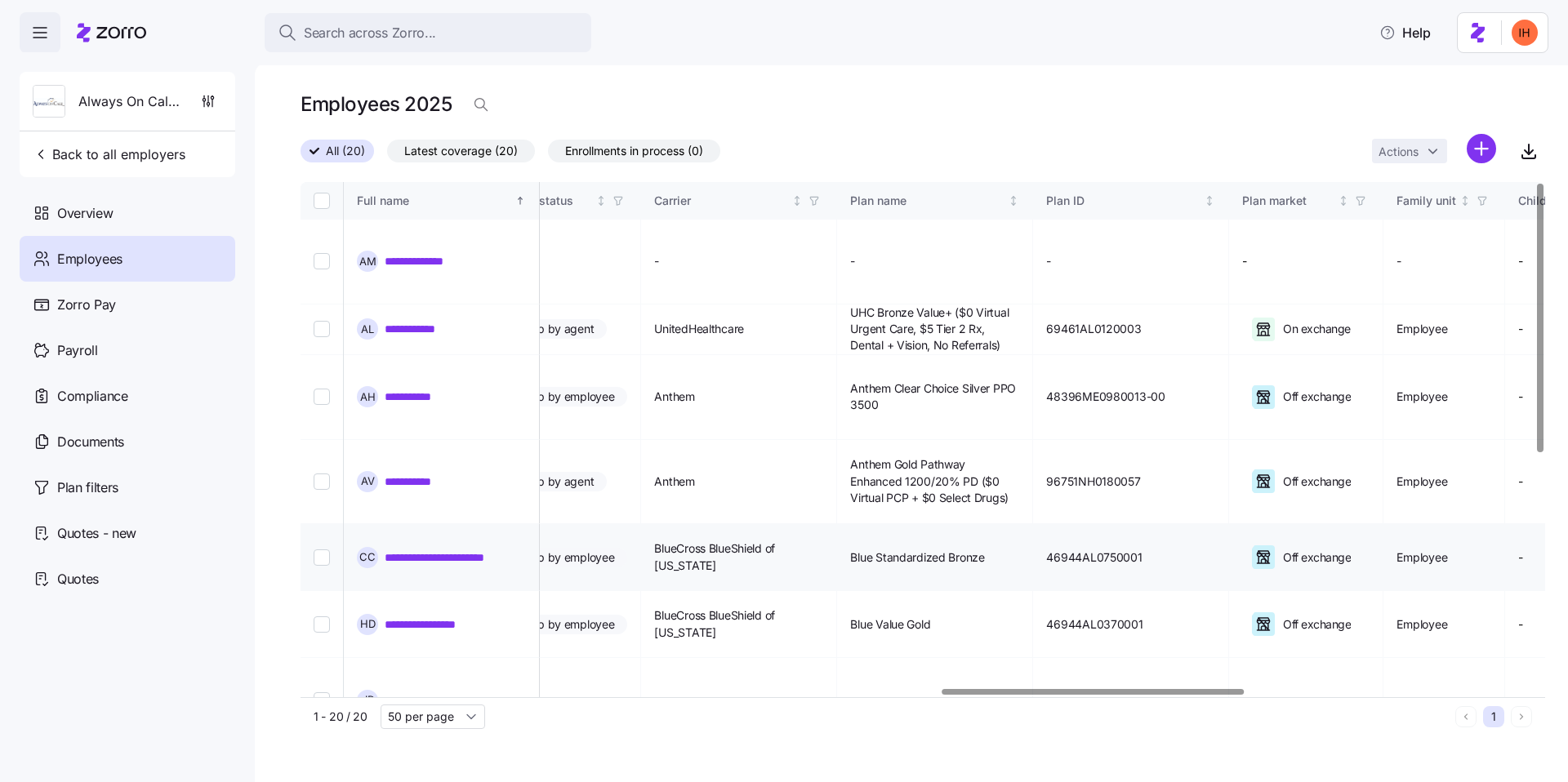
click at [434, 550] on link "**********" at bounding box center [453, 557] width 137 height 16
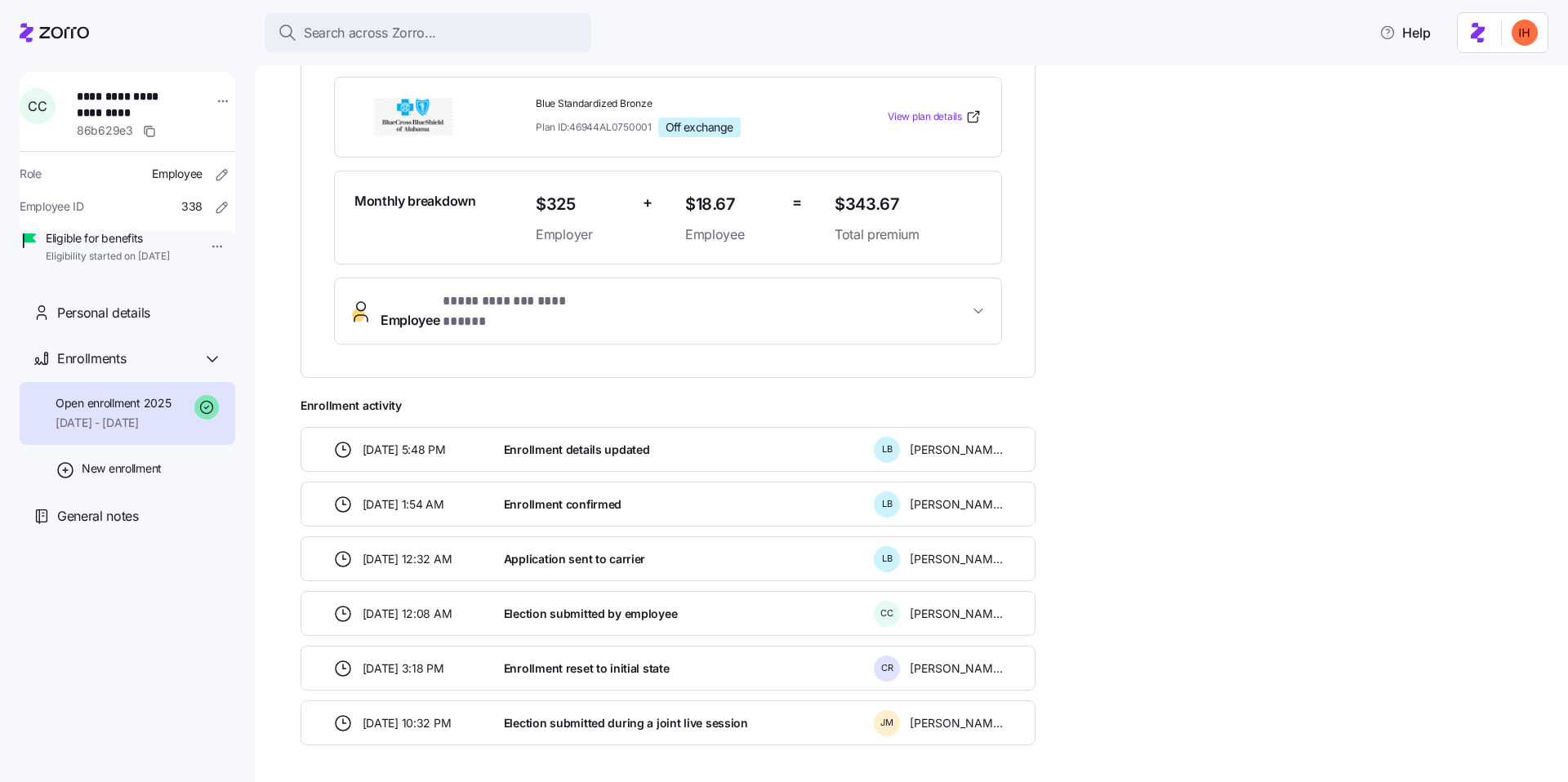
scroll to position [372, 0]
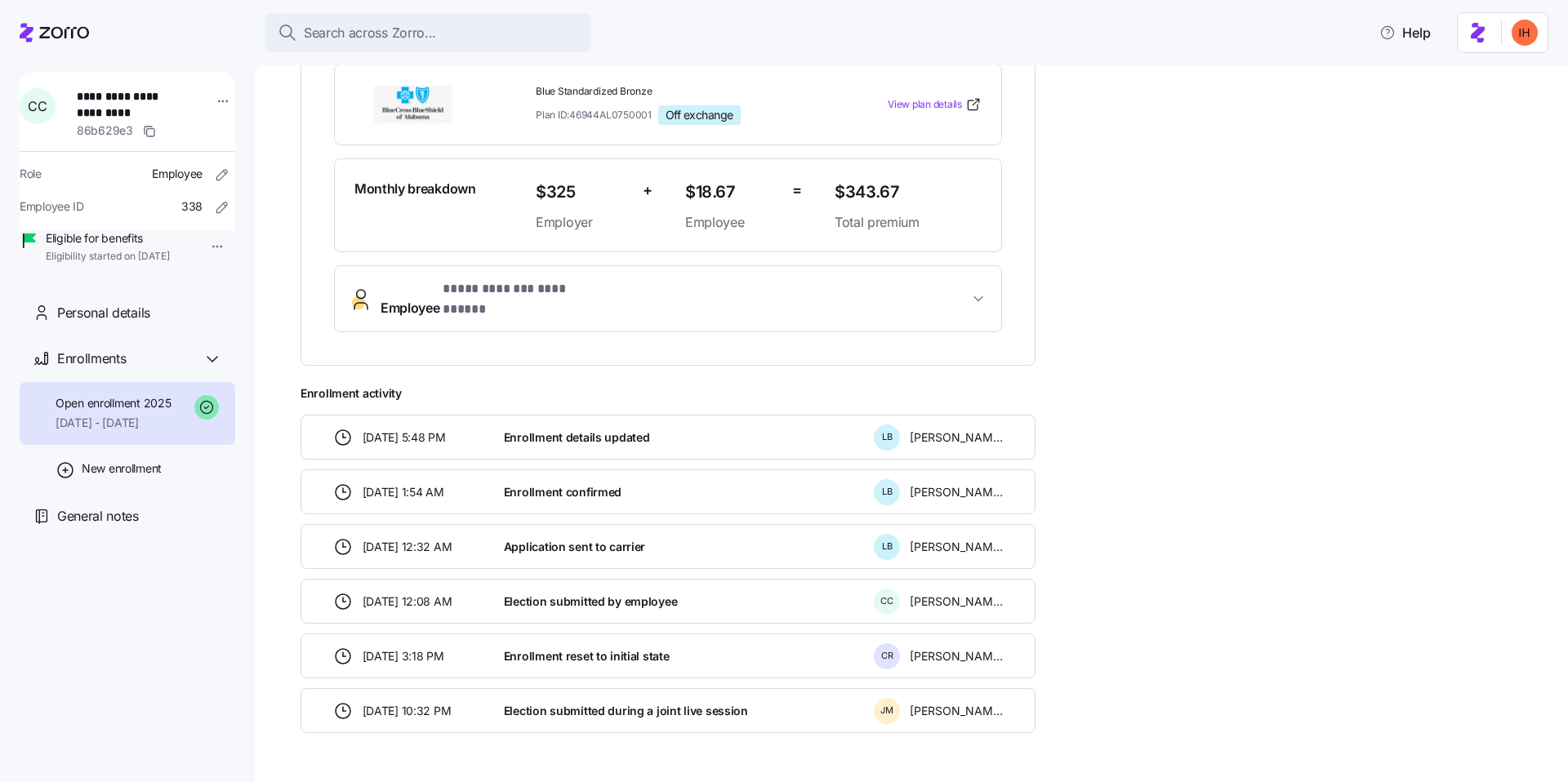
click at [454, 301] on button "**********" at bounding box center [667, 298] width 667 height 65
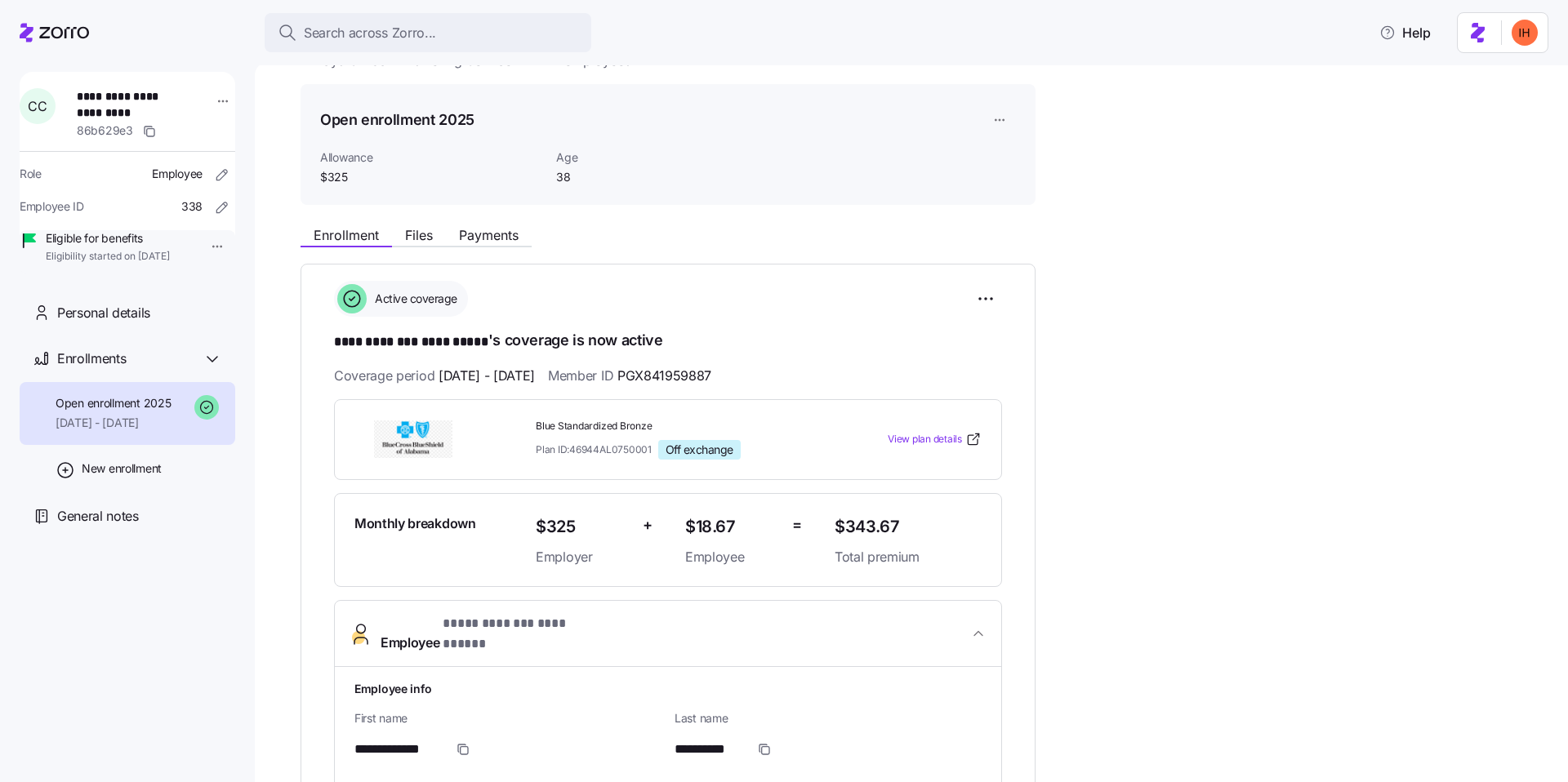
scroll to position [0, 0]
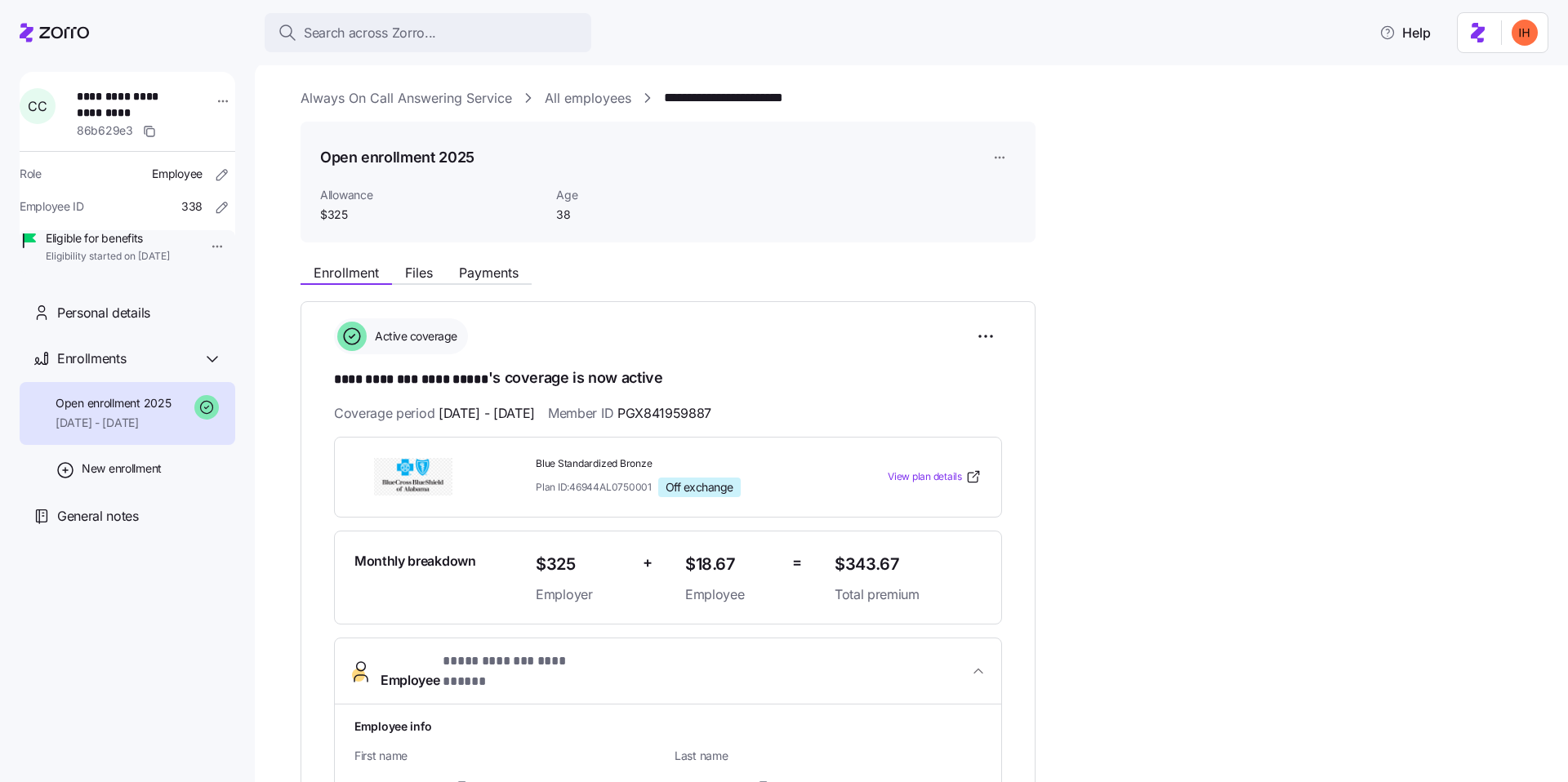
click at [535, 407] on span "01/01/2025 - 12/31/2025" at bounding box center [487, 414] width 96 height 20
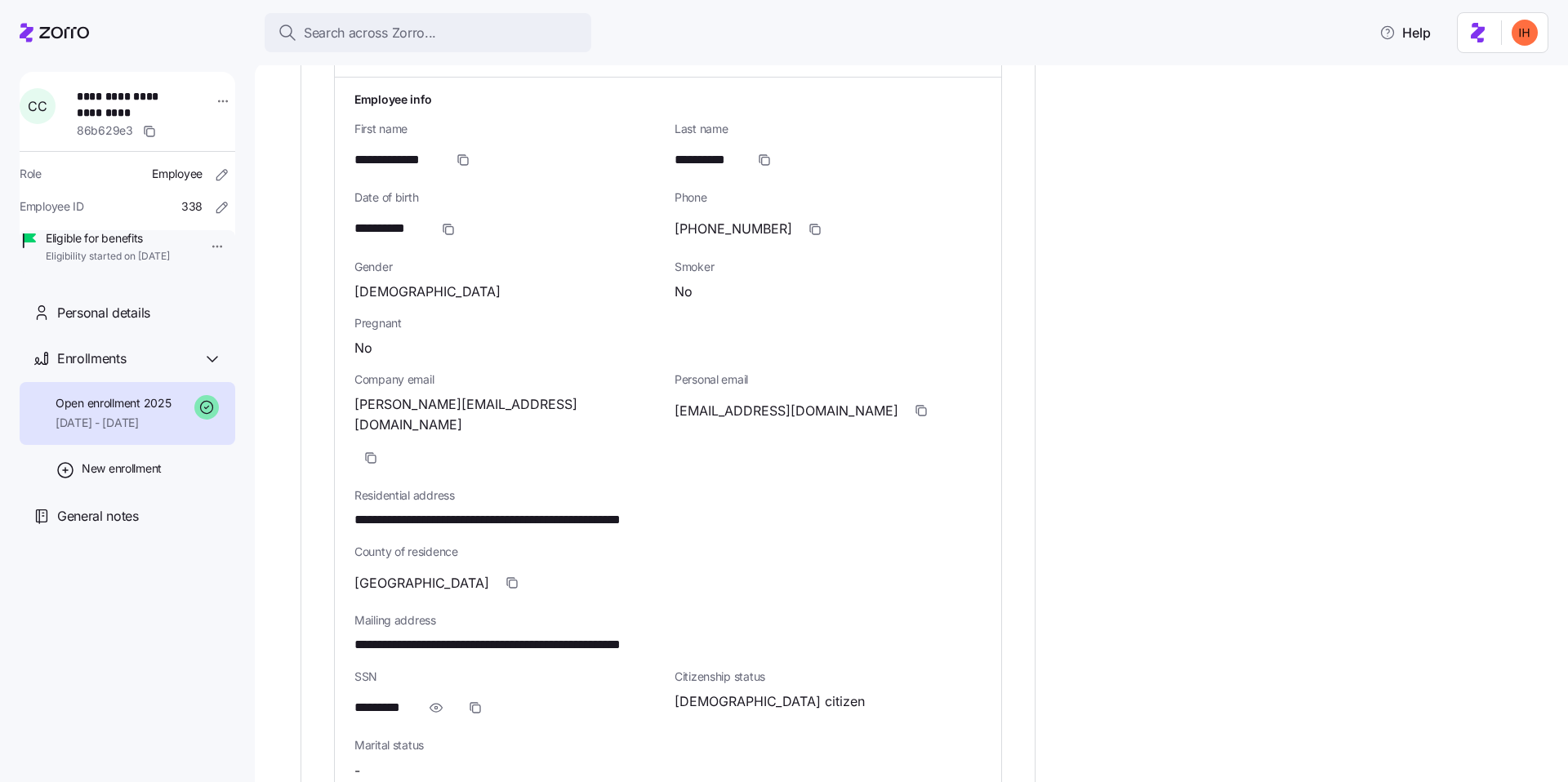
scroll to position [579, 0]
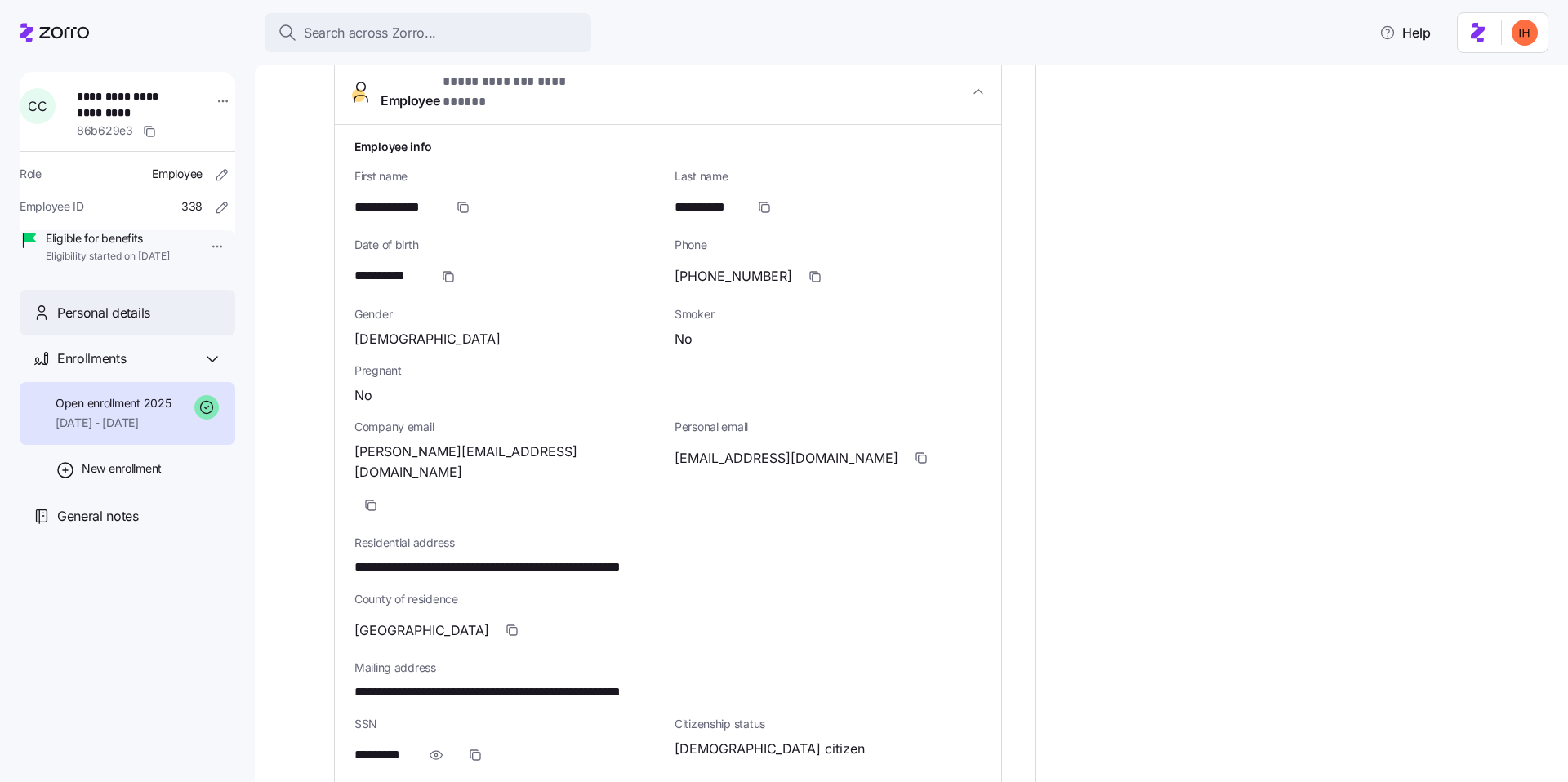
click at [106, 323] on span "Personal details" at bounding box center [104, 313] width 93 height 20
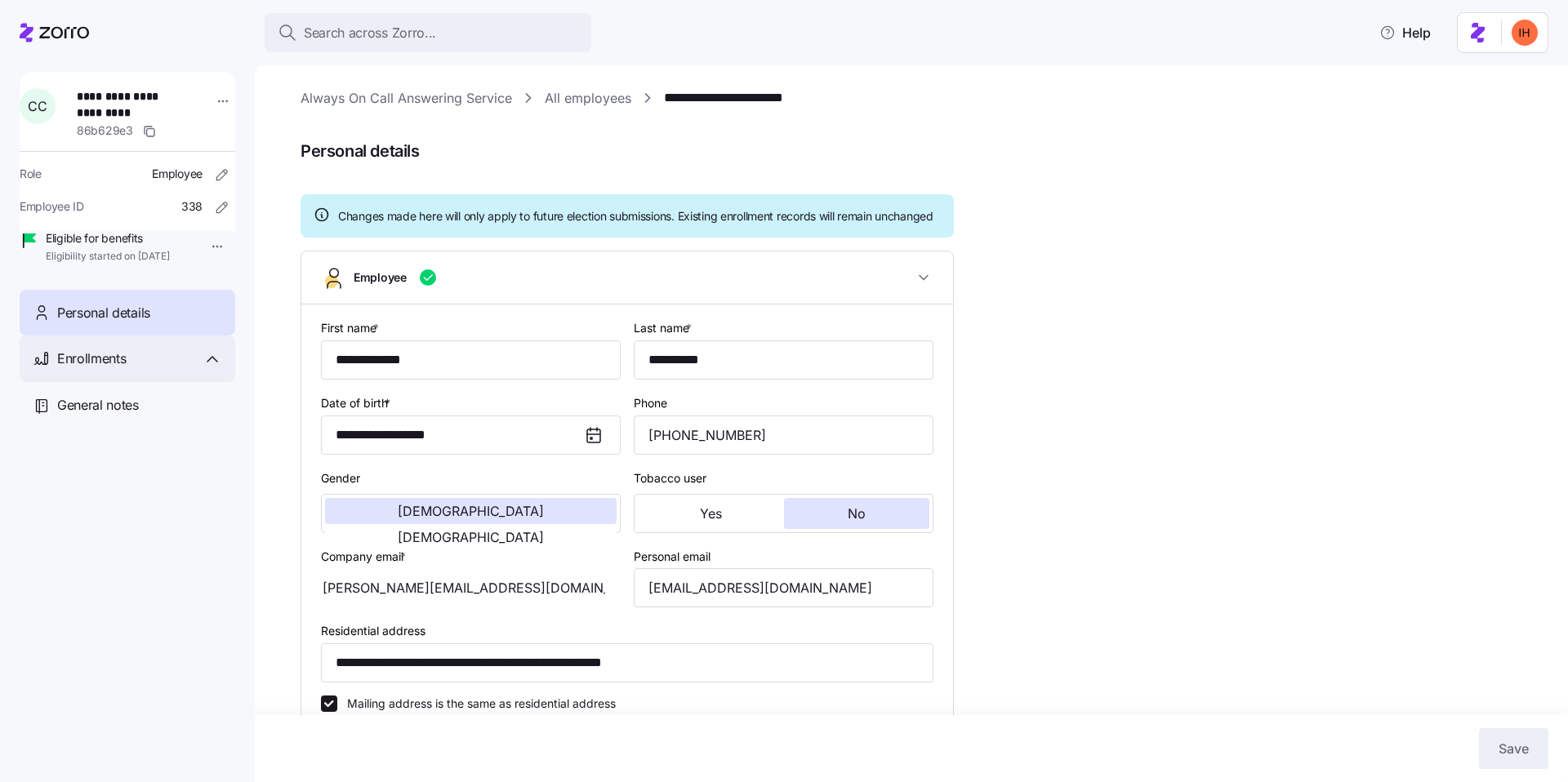
click at [106, 369] on span "Enrollments" at bounding box center [91, 359] width 68 height 20
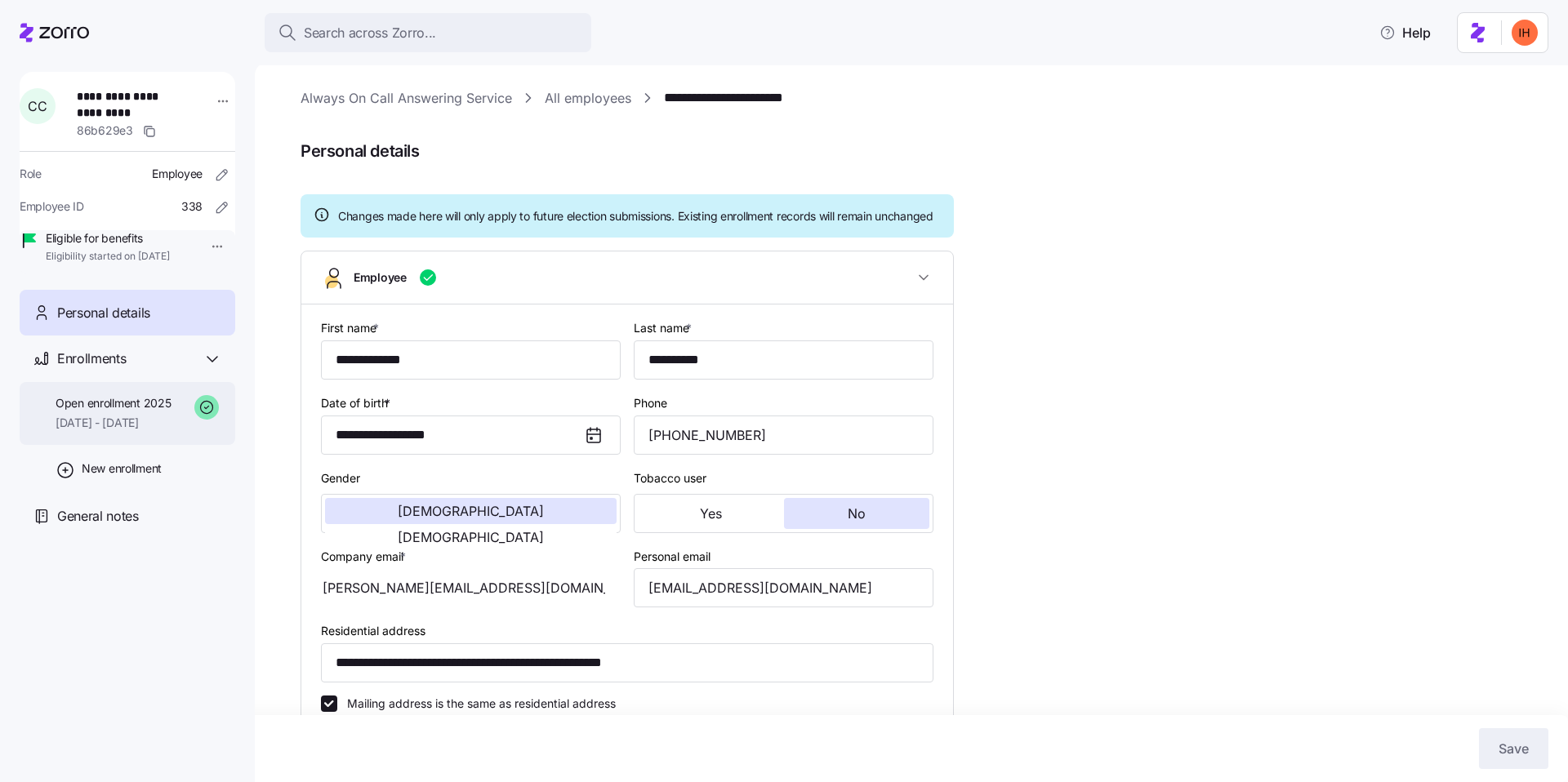
click at [112, 432] on span "01/01/2025 - 12/31/2025" at bounding box center [113, 422] width 115 height 16
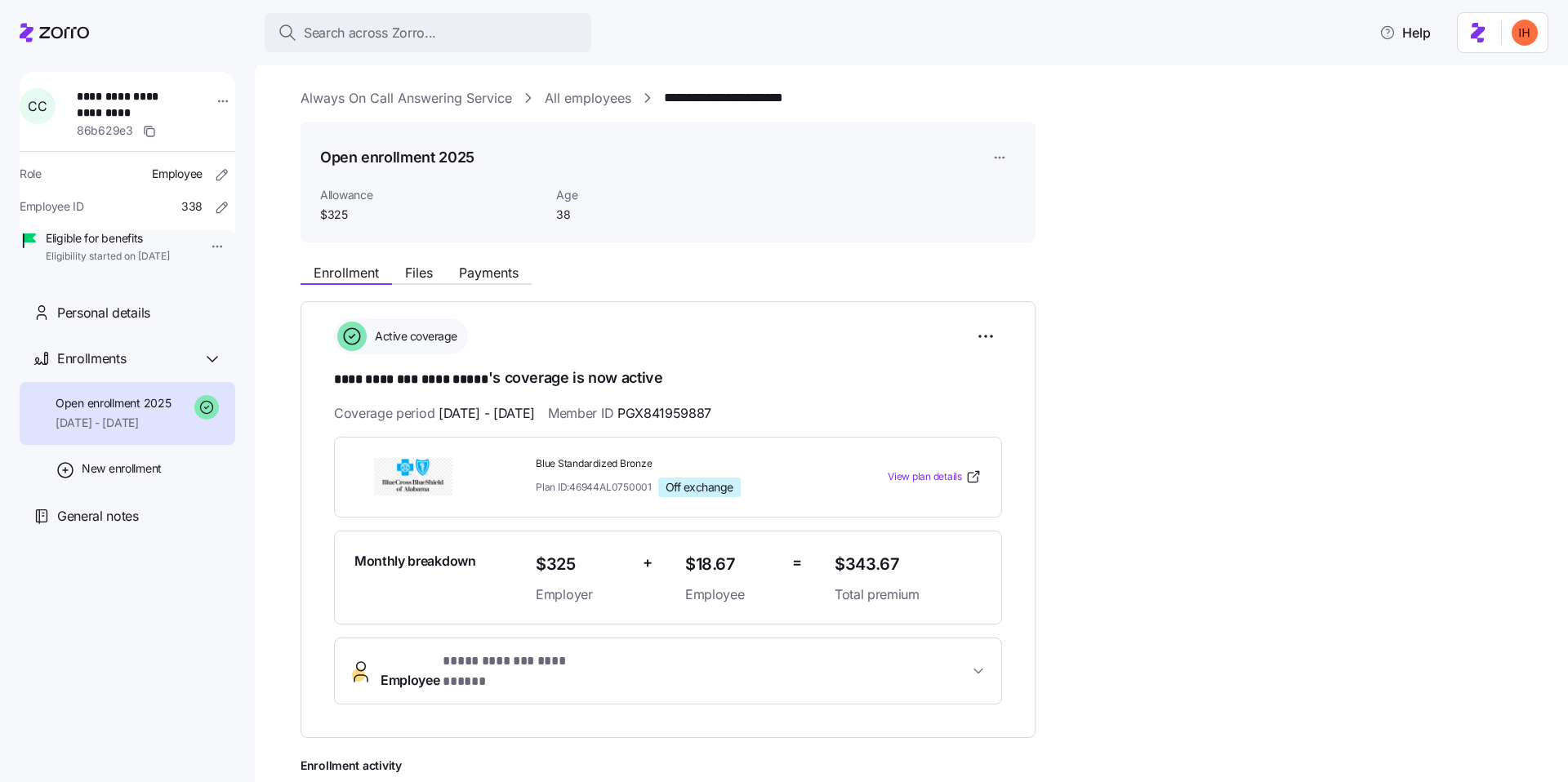
click at [404, 95] on link "Always On Call Answering Service" at bounding box center [406, 98] width 211 height 20
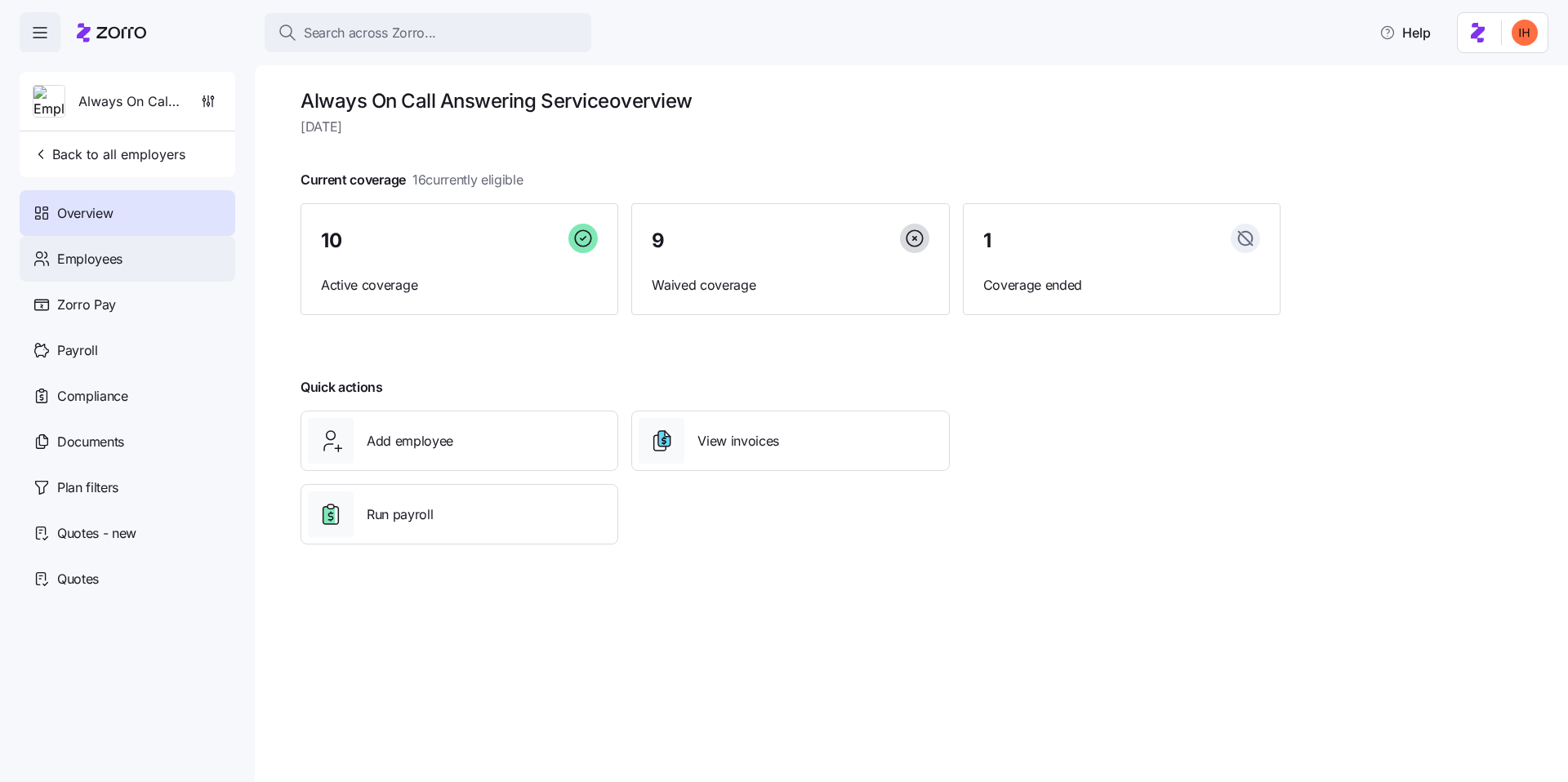
click at [143, 258] on div "Employees" at bounding box center [127, 258] width 215 height 46
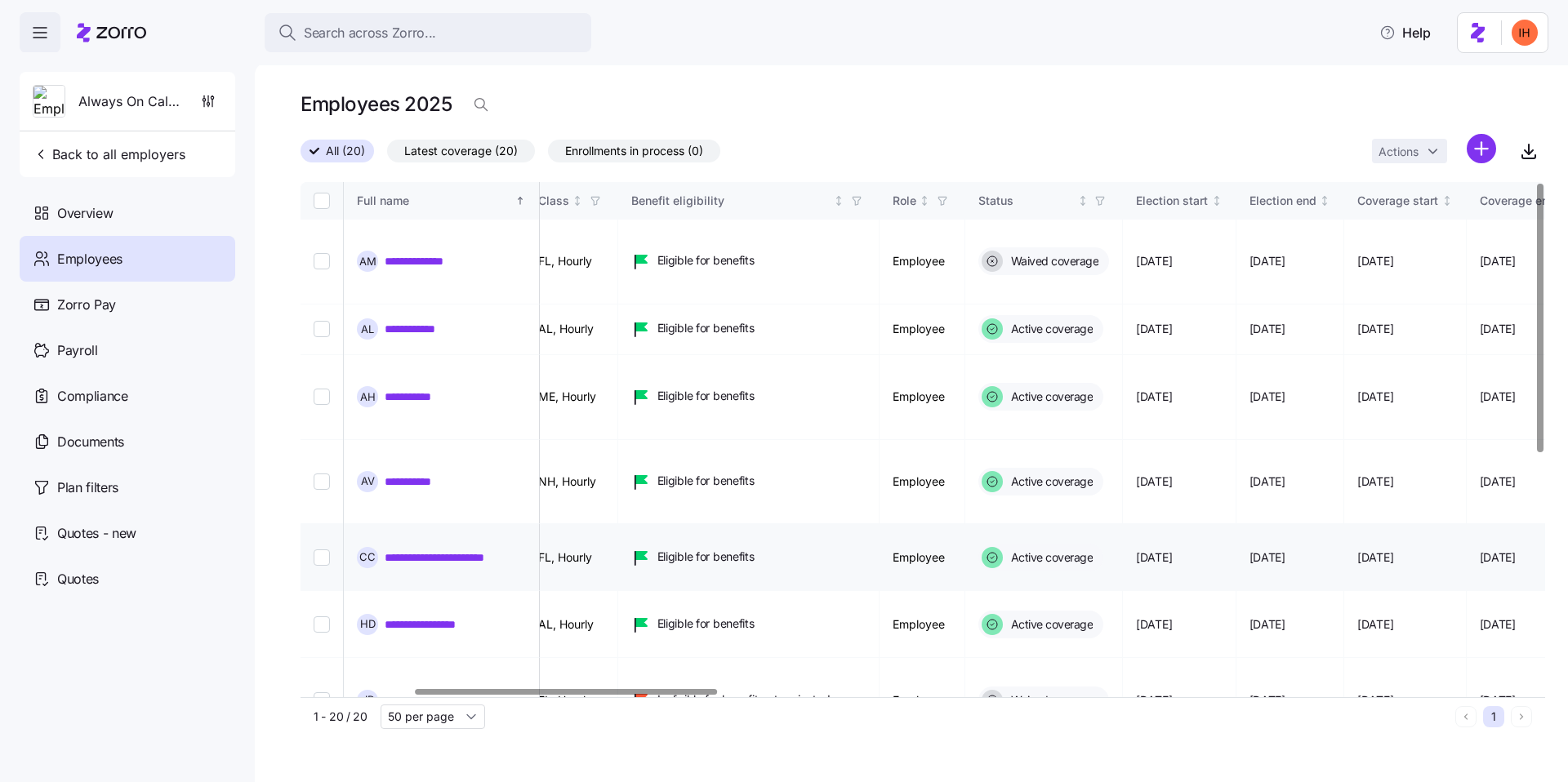
scroll to position [0, 483]
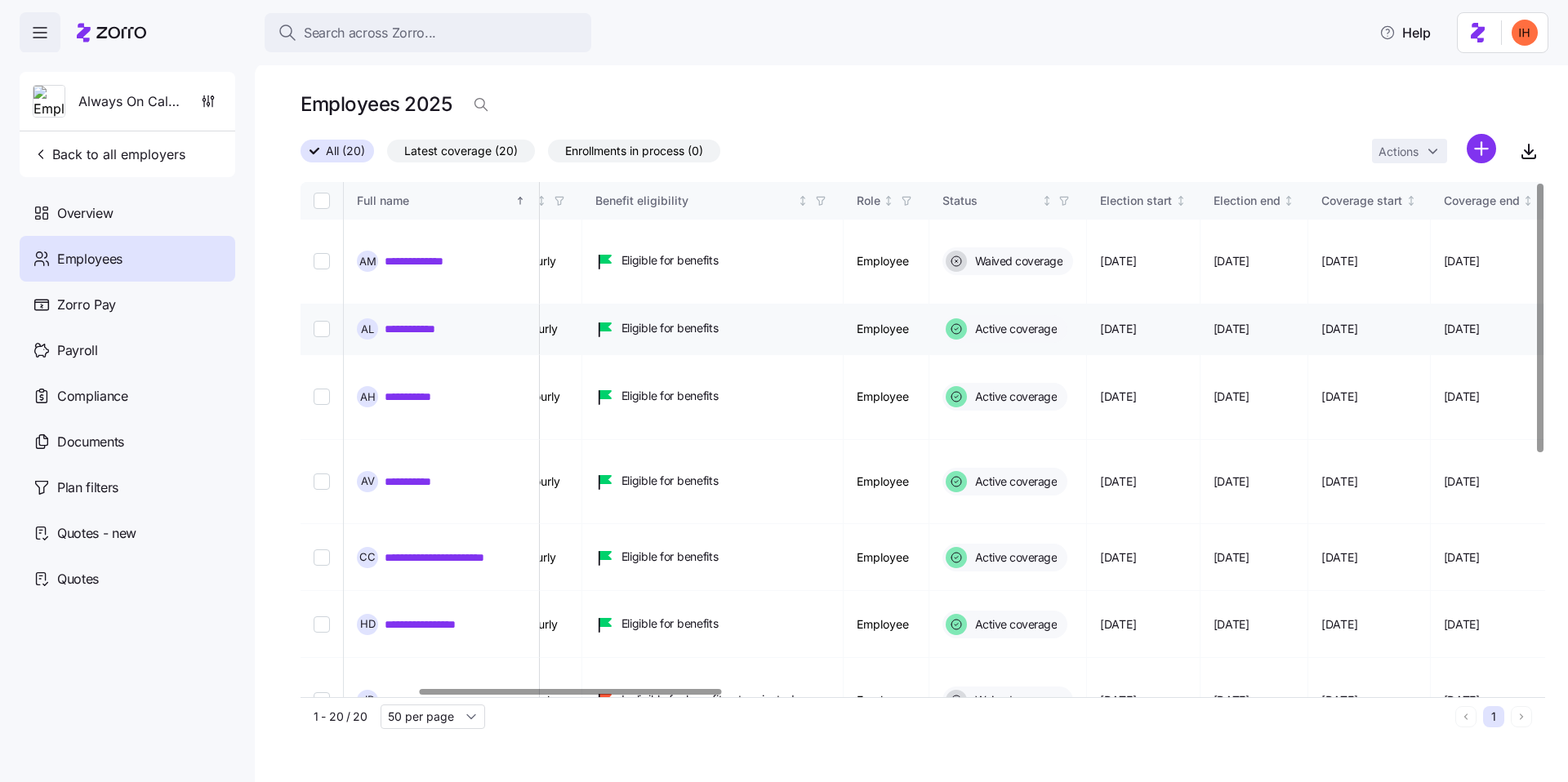
click at [406, 321] on link "**********" at bounding box center [422, 329] width 76 height 16
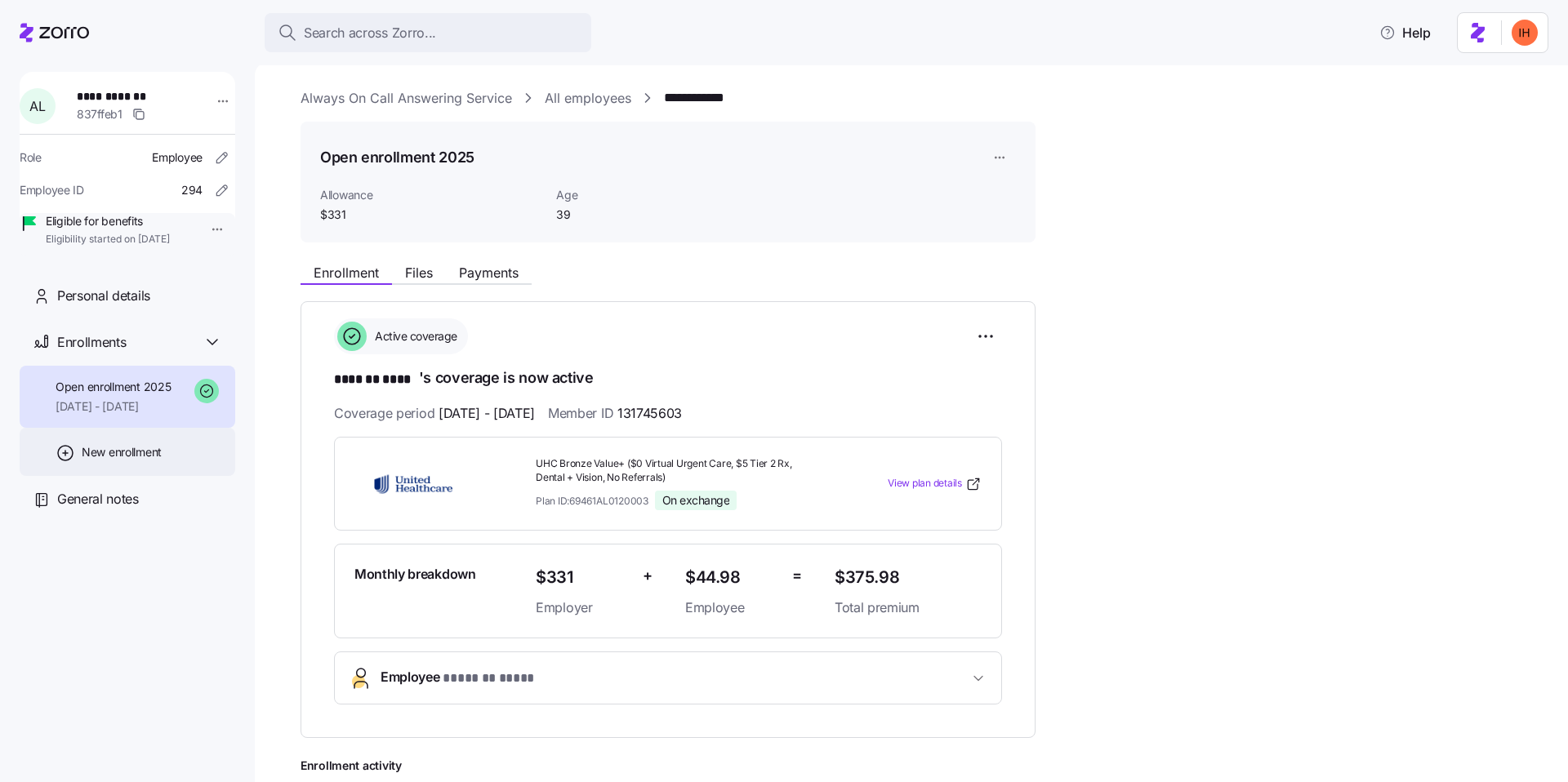
click at [117, 460] on span "New enrollment" at bounding box center [122, 452] width 80 height 16
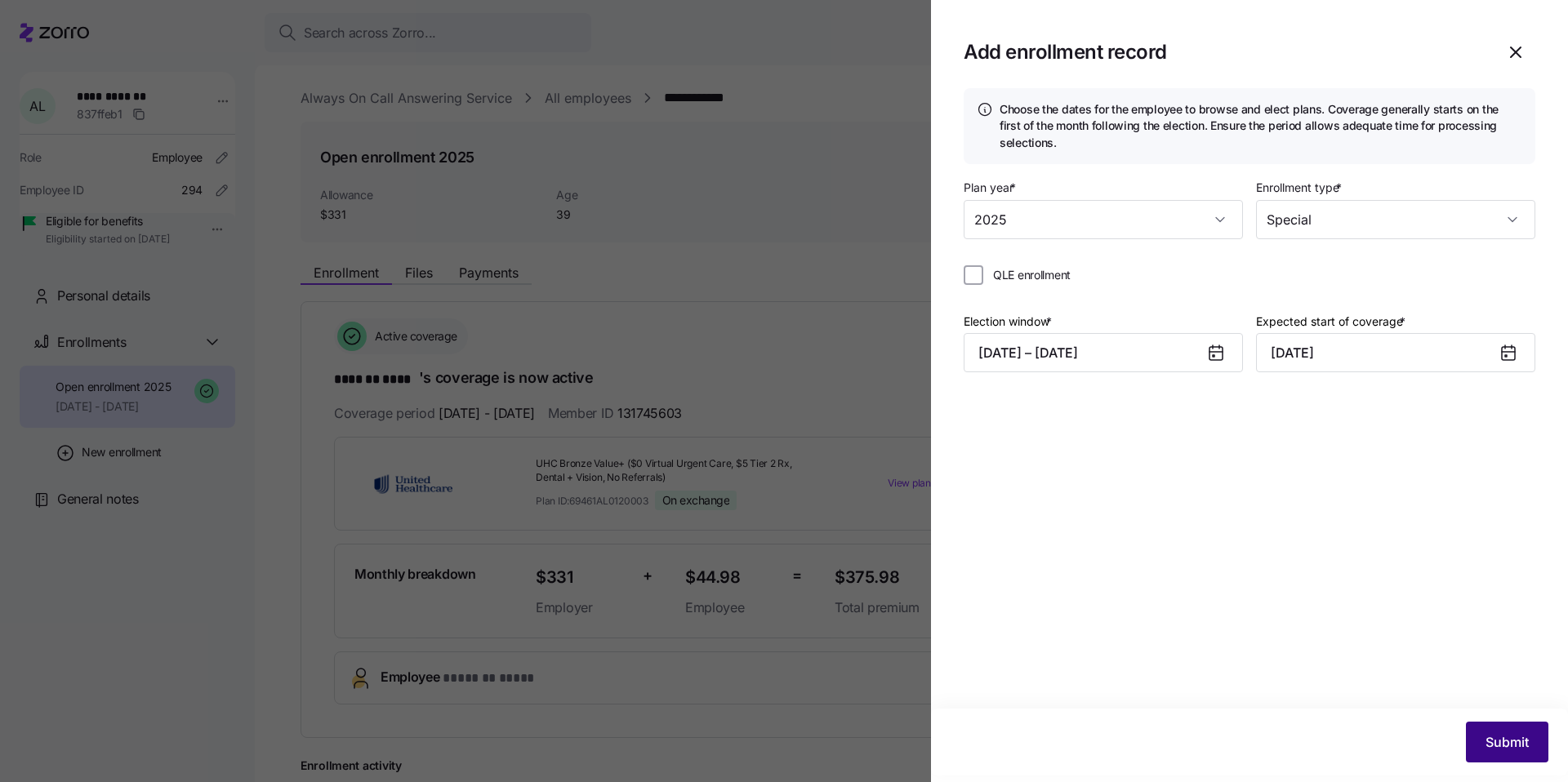
click at [1507, 745] on span "Submit" at bounding box center [1507, 741] width 43 height 19
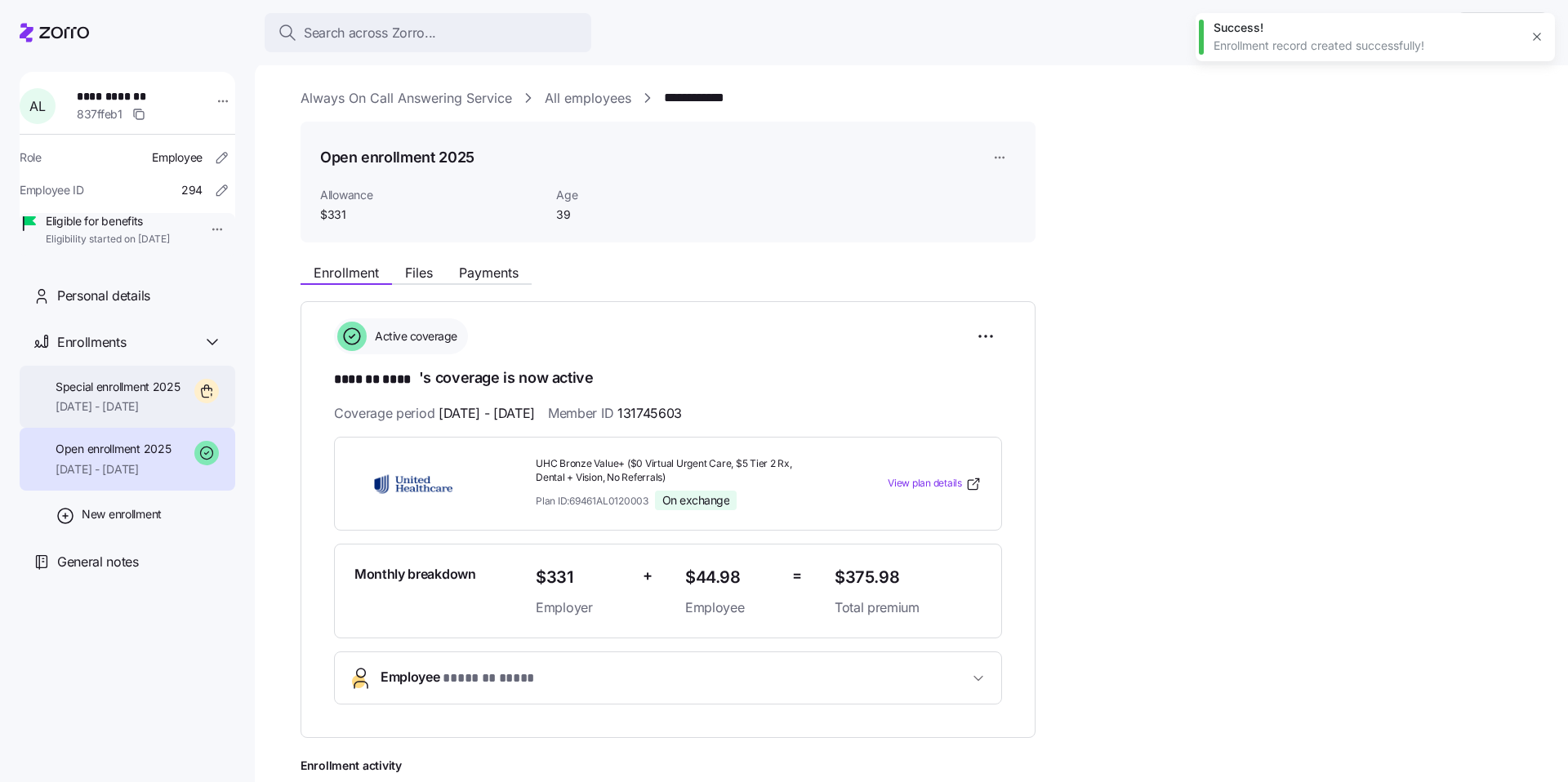
click at [117, 415] on div "Special enrollment 2025 11/01/2025 - 12/31/2025" at bounding box center [118, 398] width 125 height 37
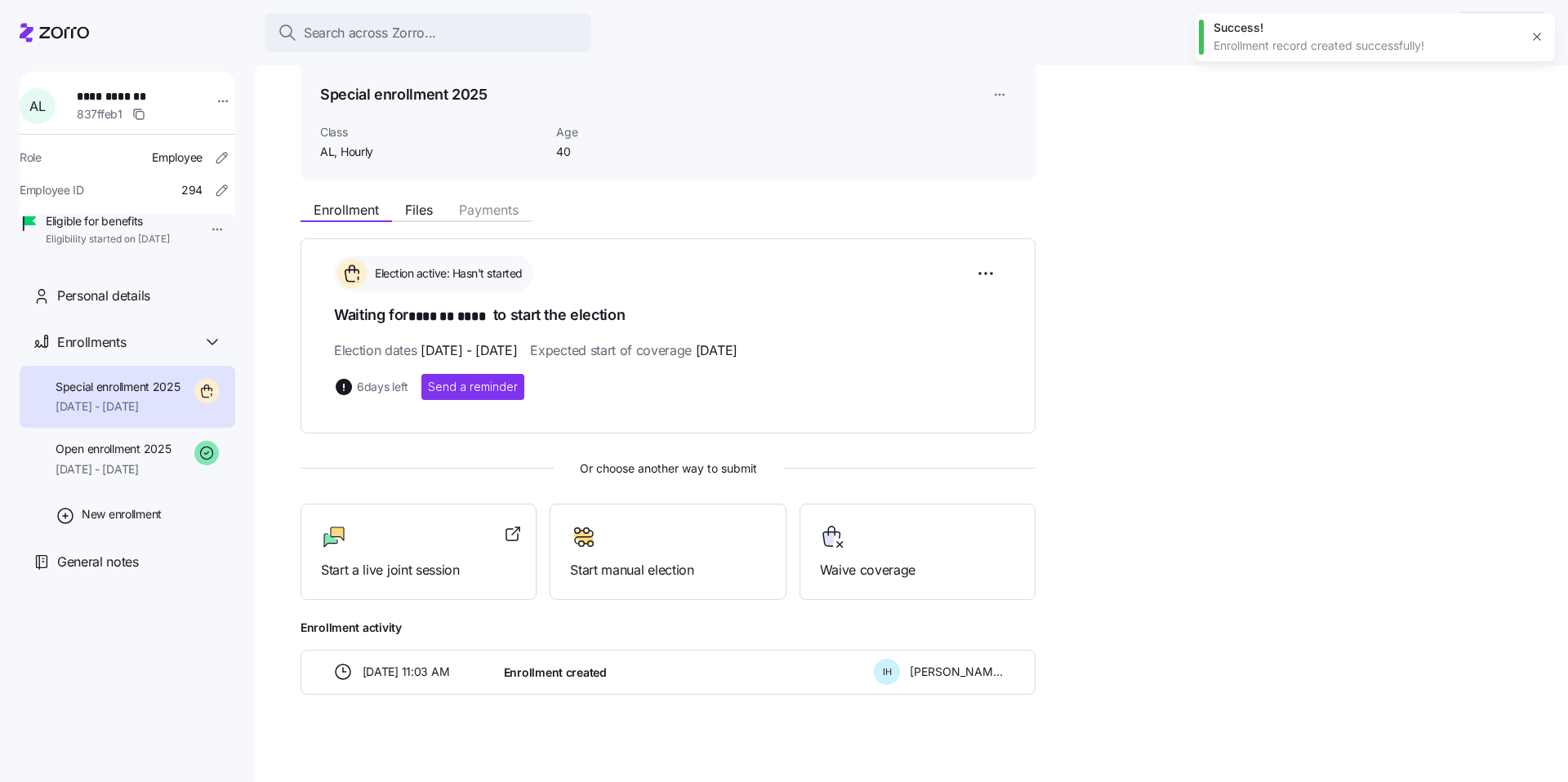
scroll to position [72, 0]
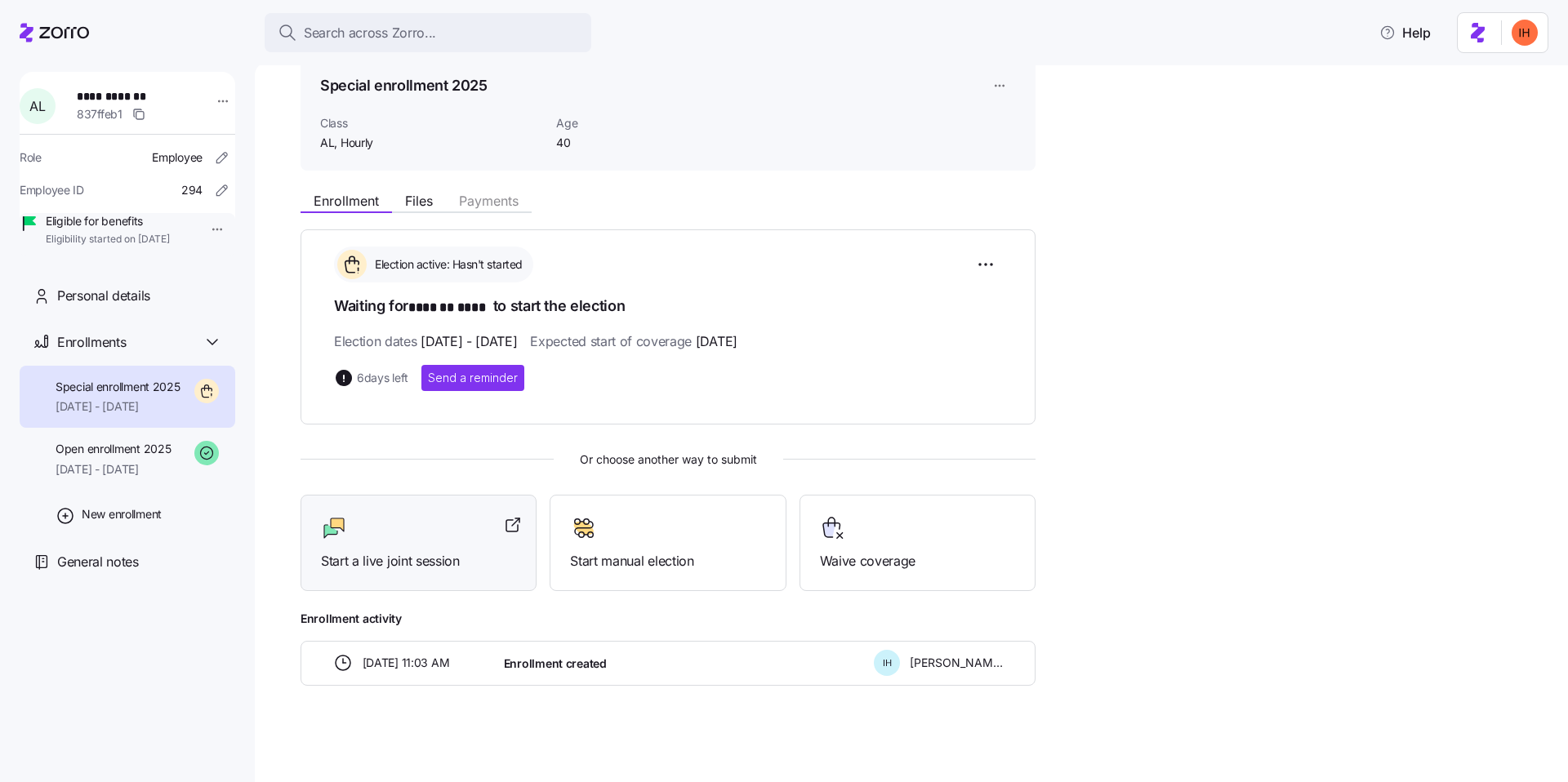
click at [393, 553] on span "Start a live joint session" at bounding box center [418, 562] width 195 height 20
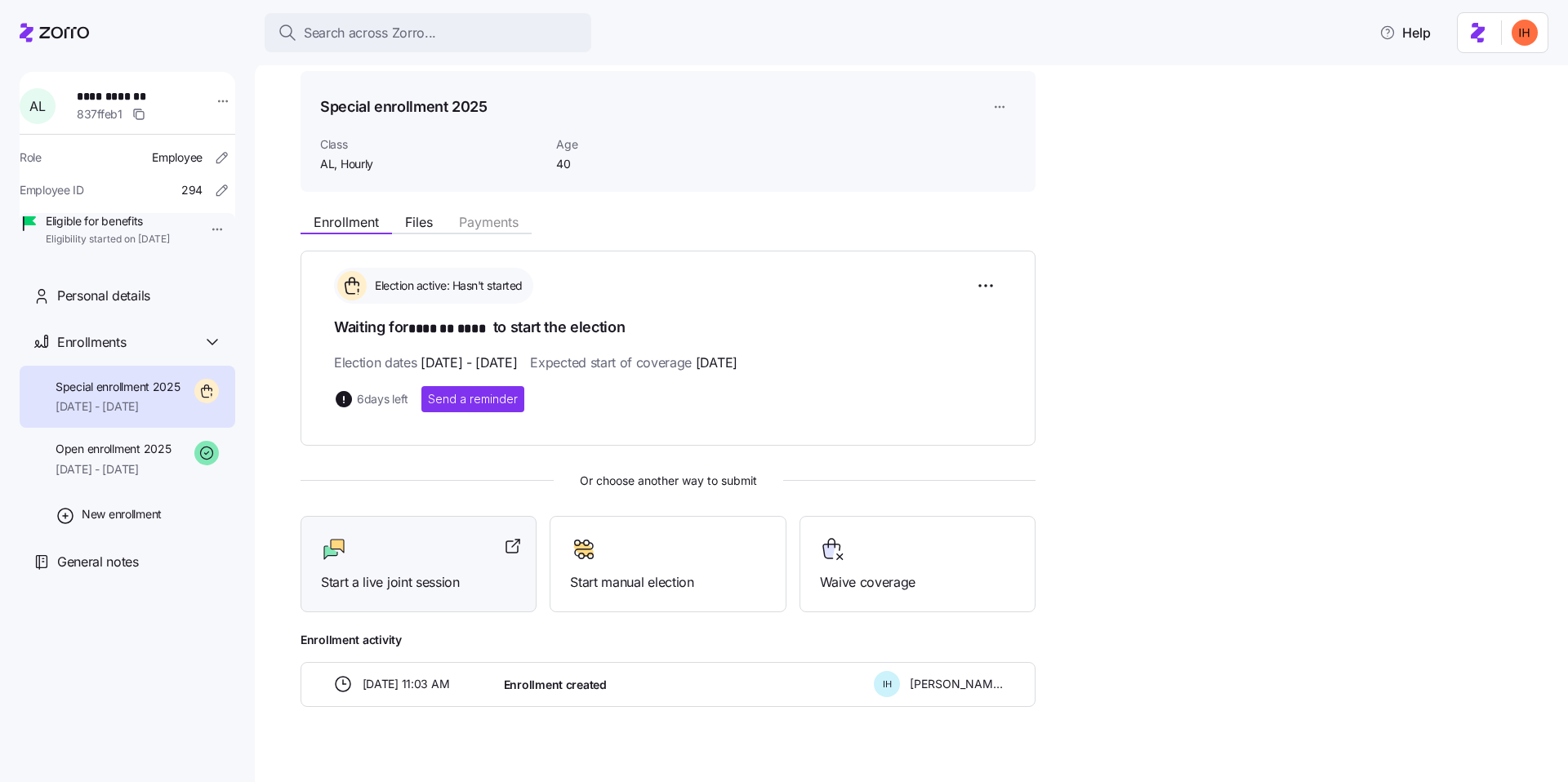
click at [428, 596] on div "Start a live joint session" at bounding box center [418, 564] width 236 height 97
click at [1000, 102] on html "**********" at bounding box center [784, 386] width 1568 height 773
click at [1035, 170] on div "Delete enrollment record" at bounding box center [1063, 172] width 132 height 18
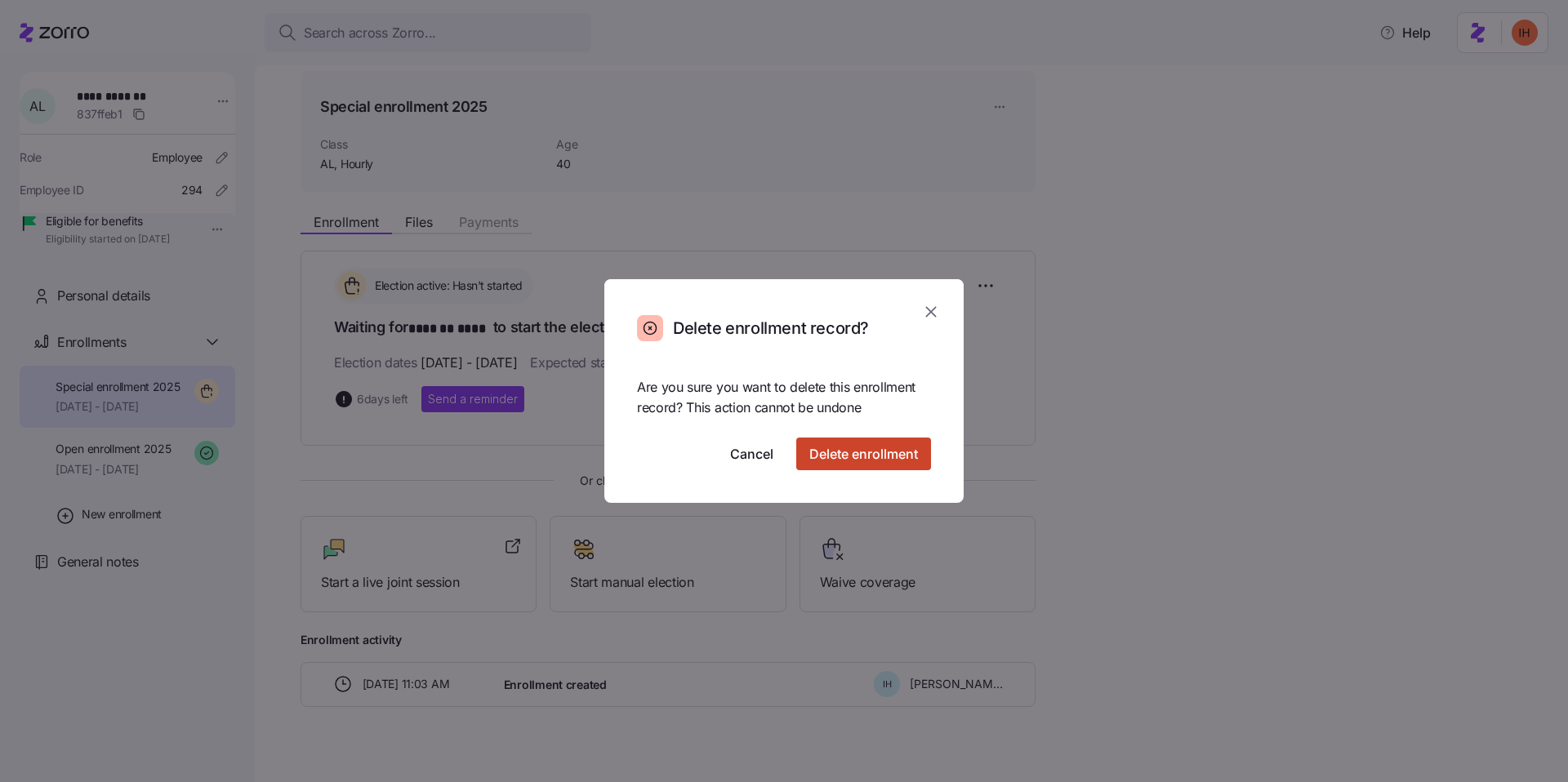
click at [847, 455] on span "Delete enrollment" at bounding box center [863, 453] width 109 height 19
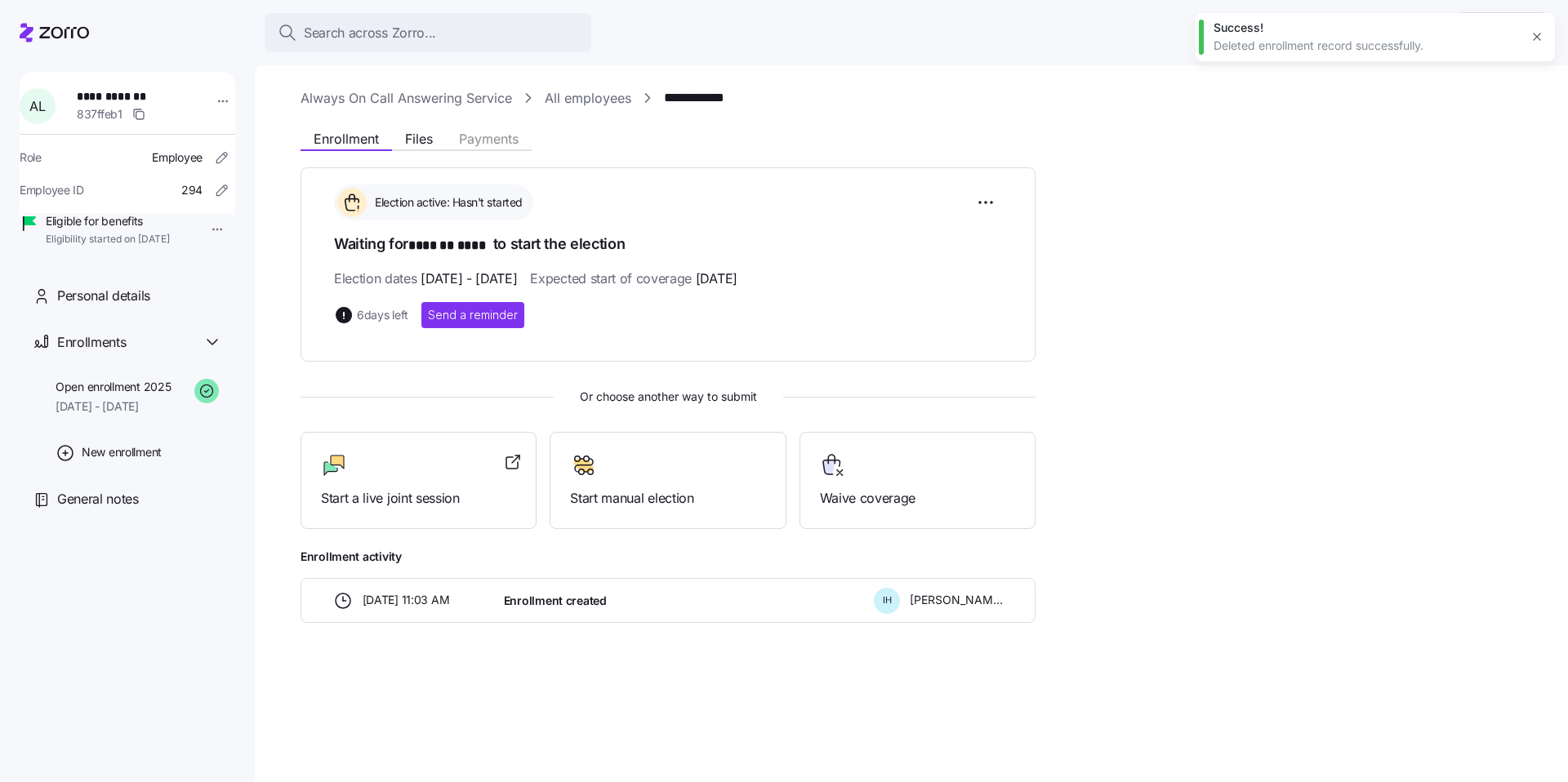
click at [1540, 38] on icon "button" at bounding box center [1537, 36] width 13 height 13
click at [381, 94] on link "Always On Call Answering Service" at bounding box center [406, 98] width 211 height 20
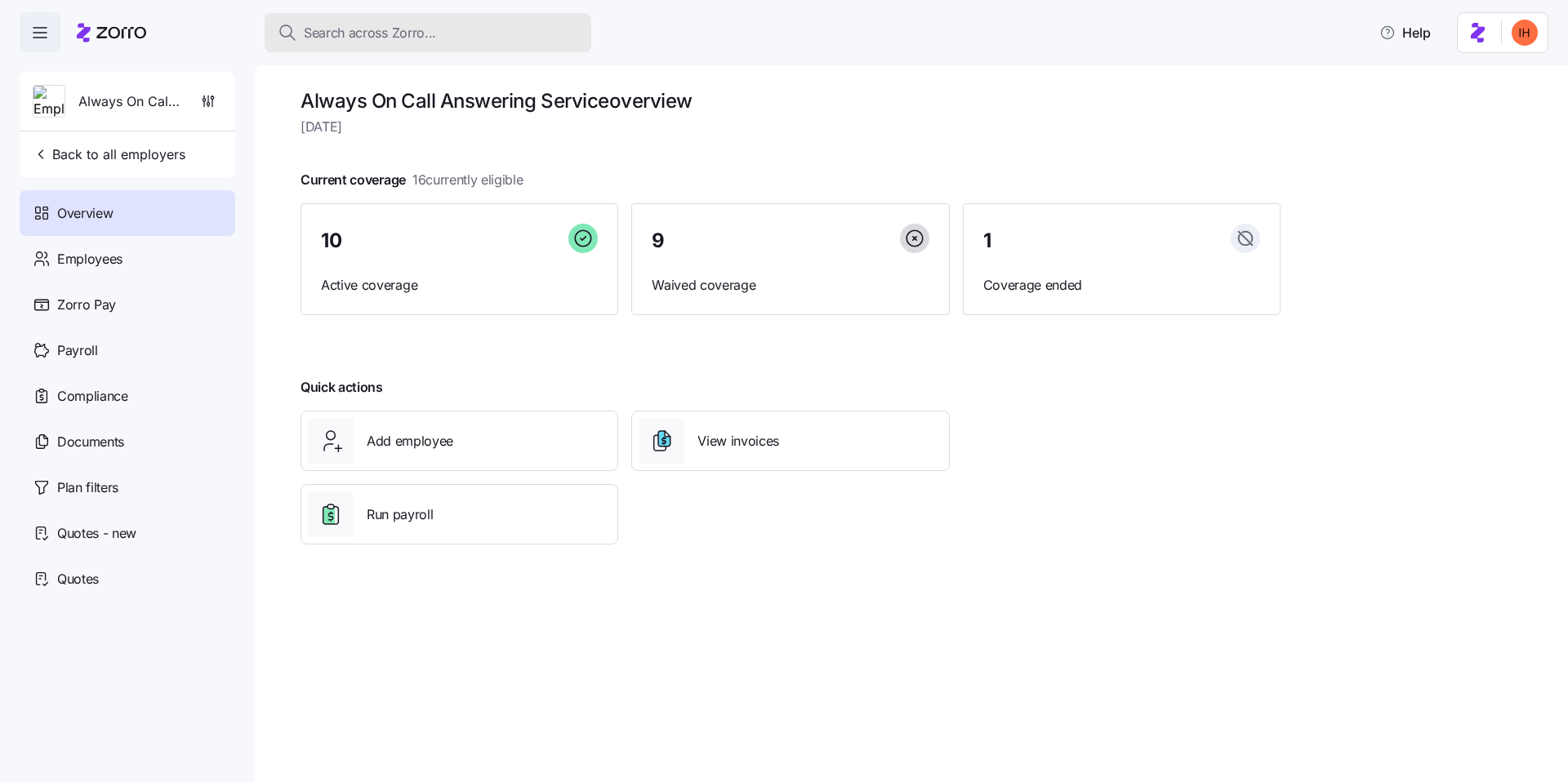
click at [357, 26] on span "Search across Zorro..." at bounding box center [370, 33] width 133 height 20
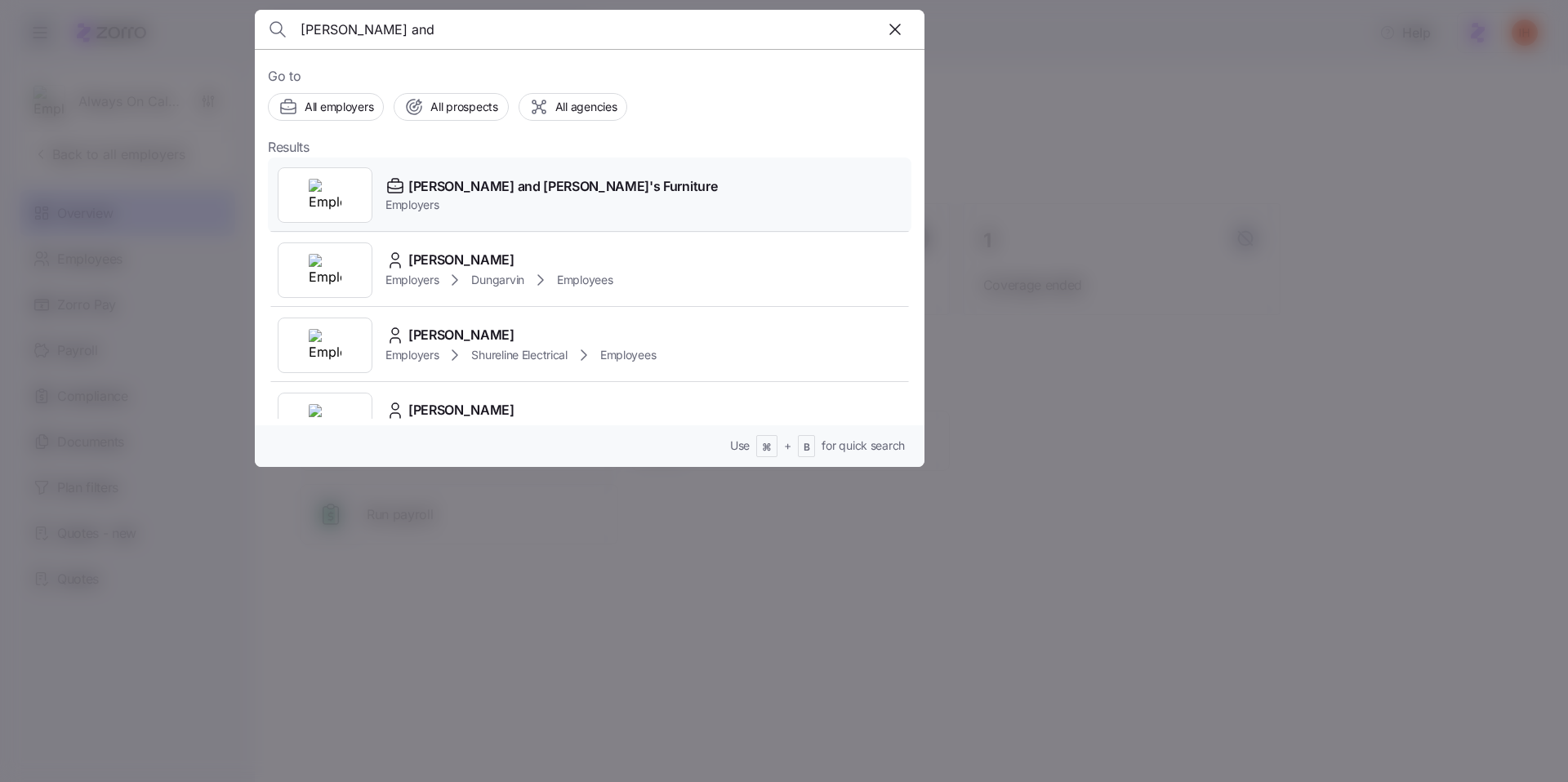
type input "bernie and"
click at [658, 182] on div "Bernie and Phyl's Furniture Employers" at bounding box center [590, 195] width 644 height 75
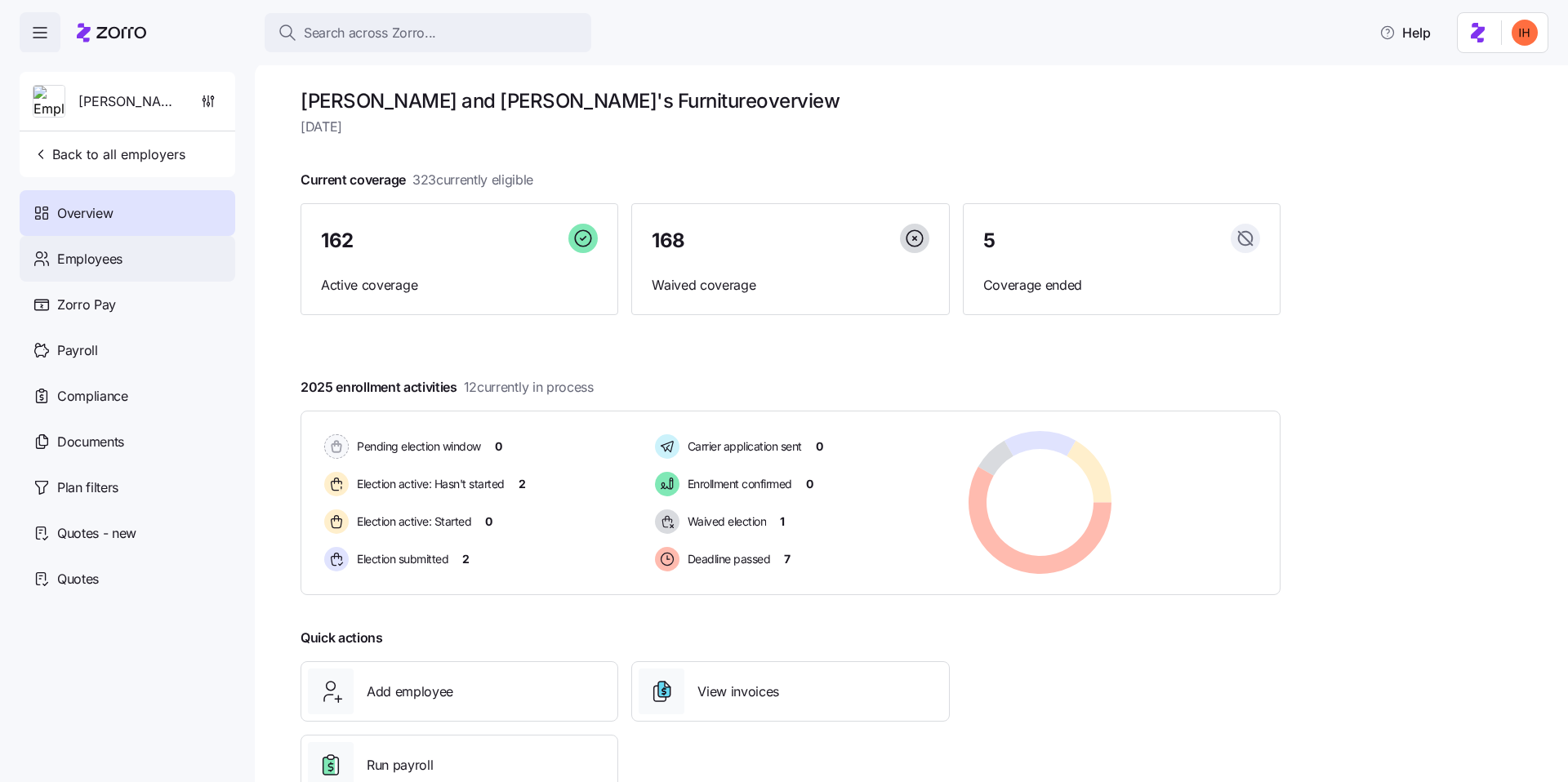
click at [117, 258] on span "Employees" at bounding box center [90, 259] width 65 height 20
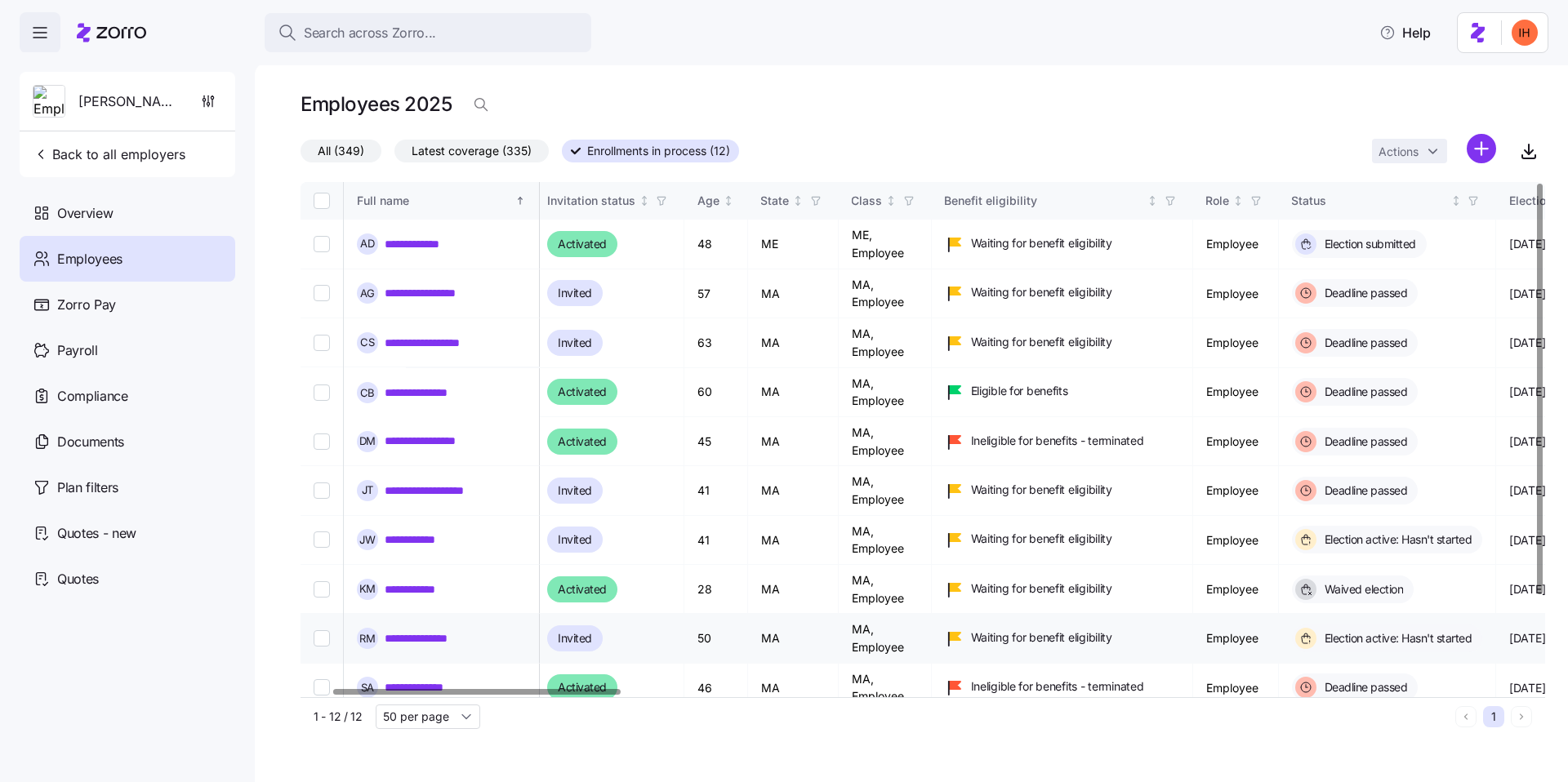
scroll to position [114, 134]
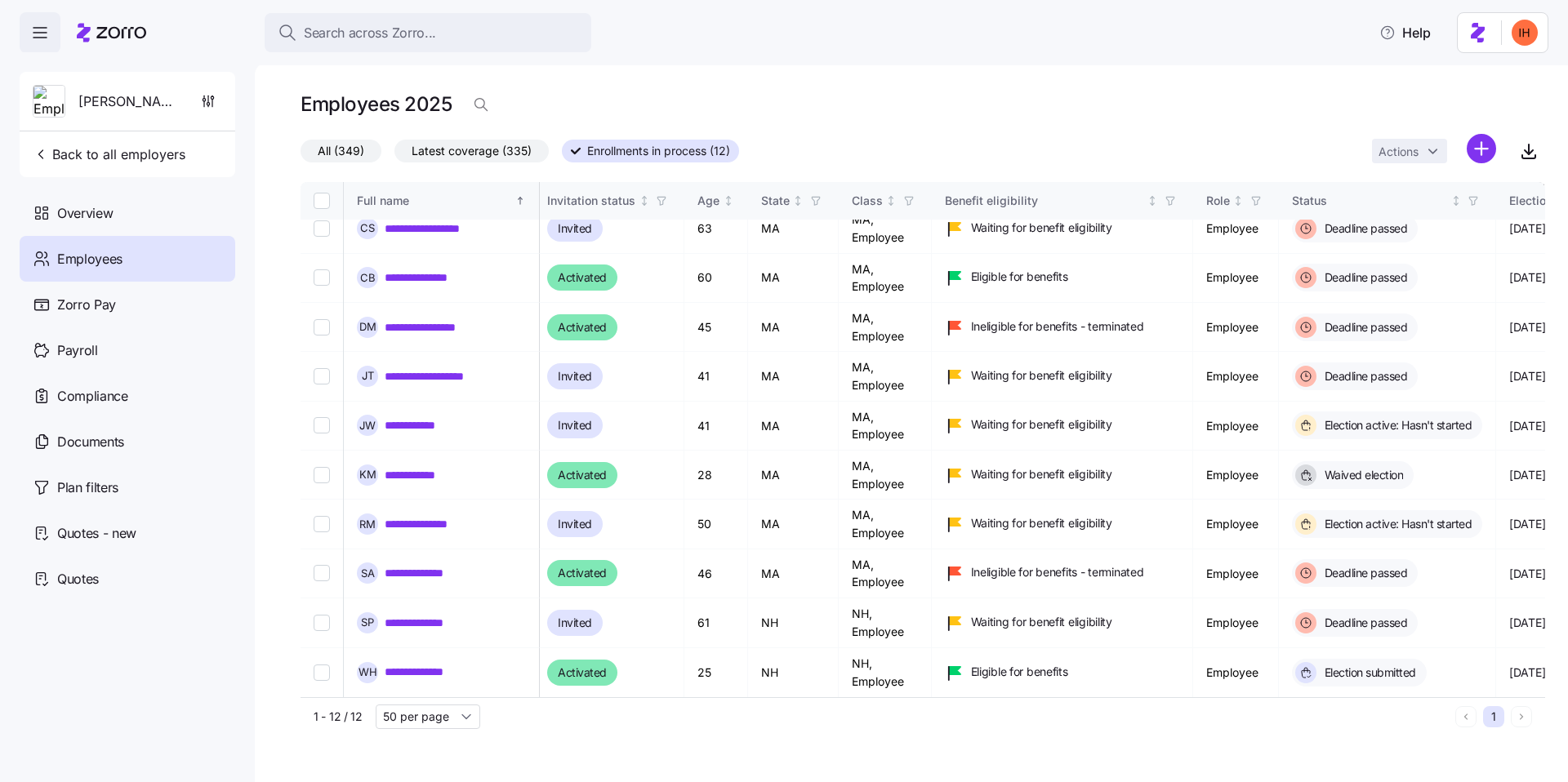
click at [316, 155] on label "All (349)" at bounding box center [341, 150] width 81 height 23
click at [301, 155] on input "All (349)" at bounding box center [301, 155] width 0 height 0
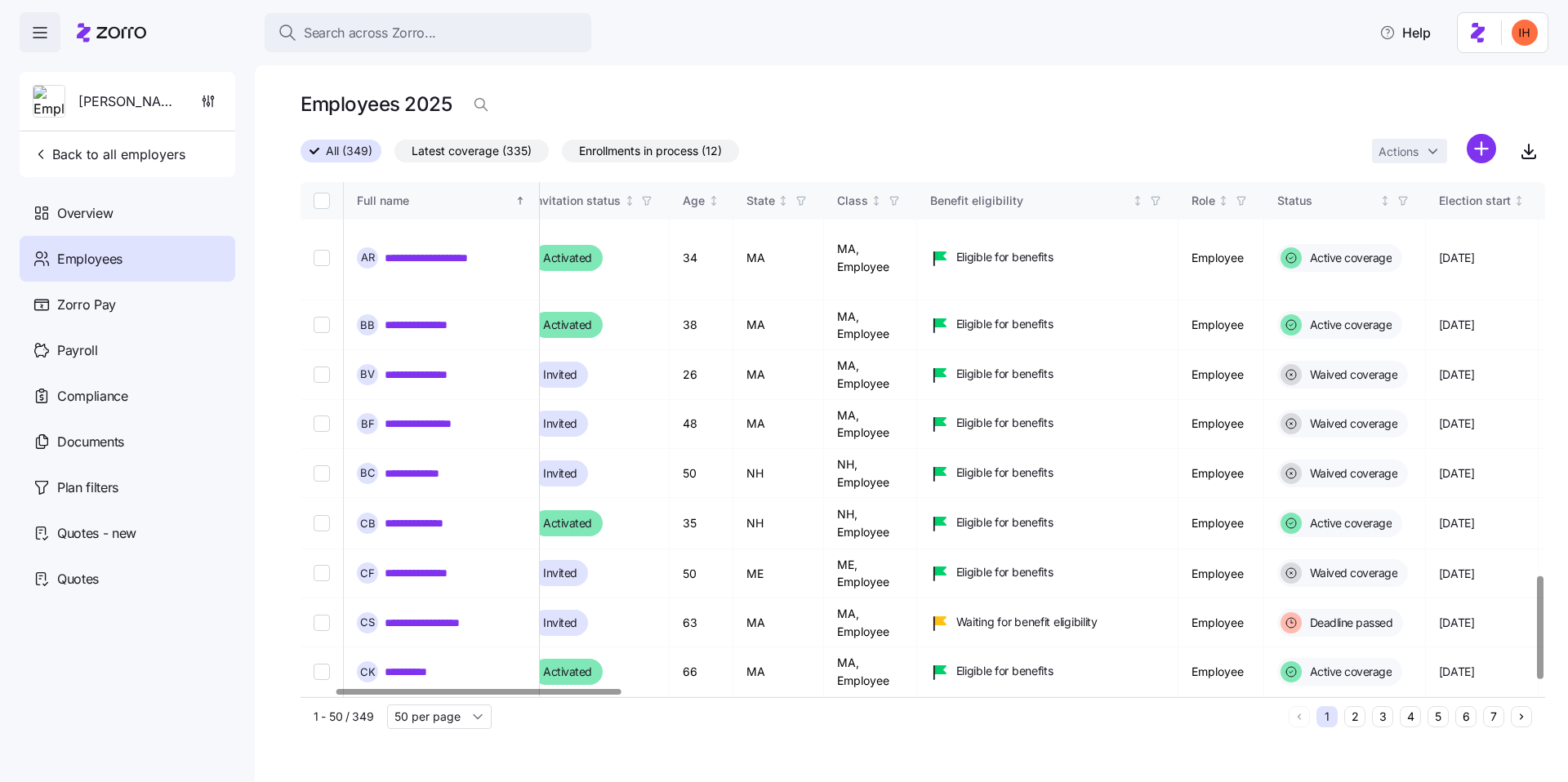
scroll to position [2002, 149]
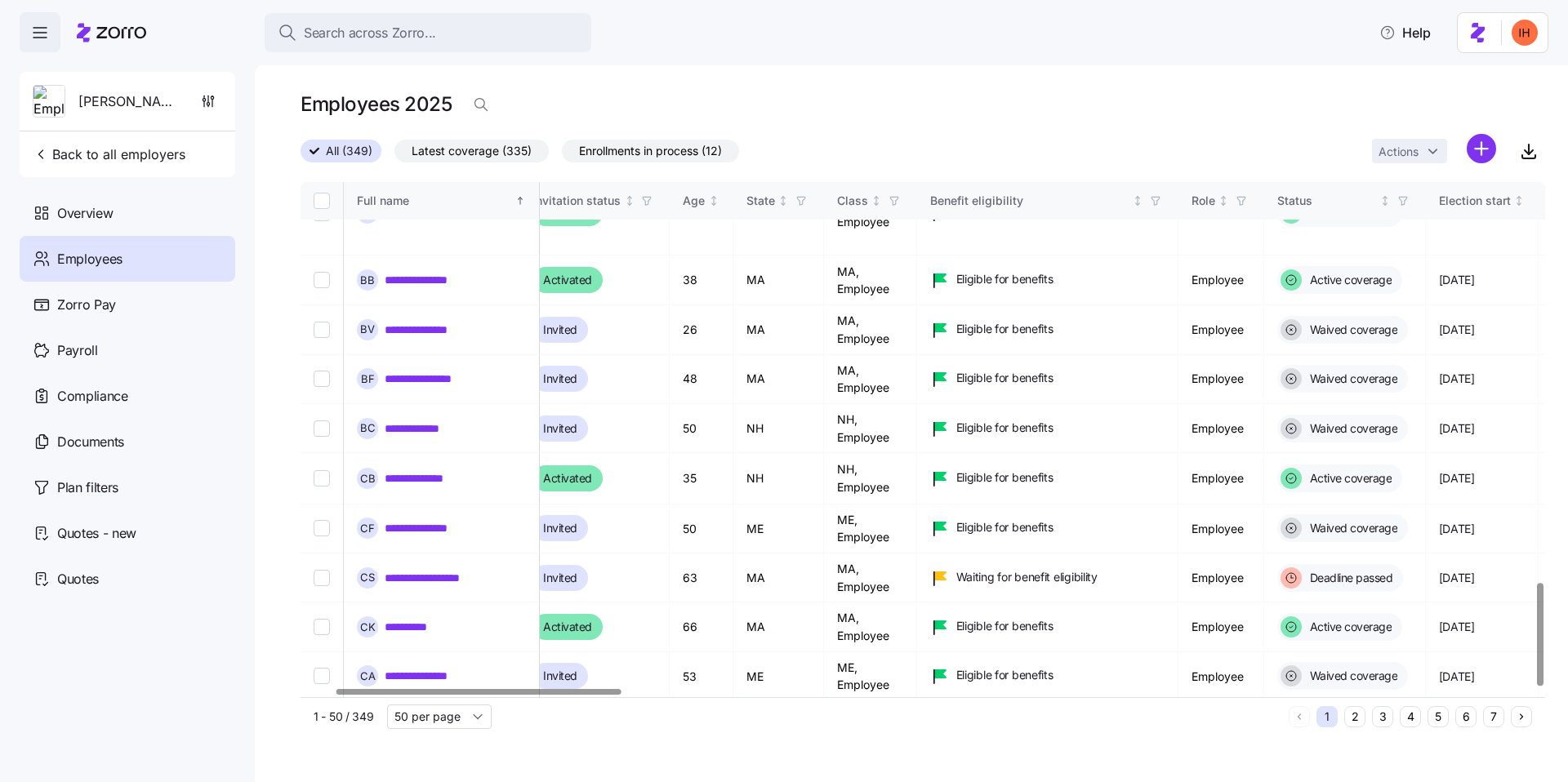
click at [1358, 720] on button "2" at bounding box center [1354, 716] width 21 height 21
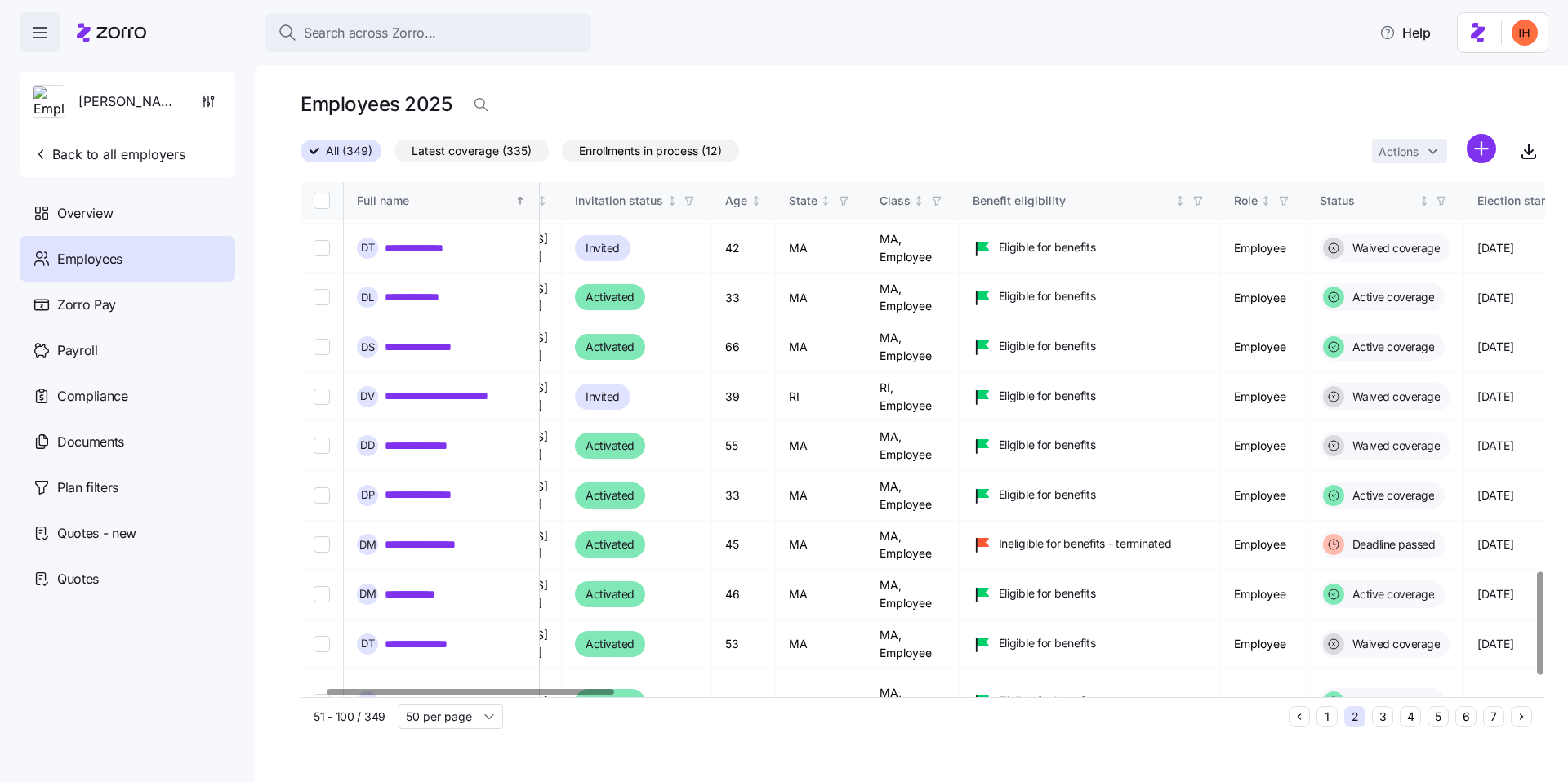
scroll to position [2000, 106]
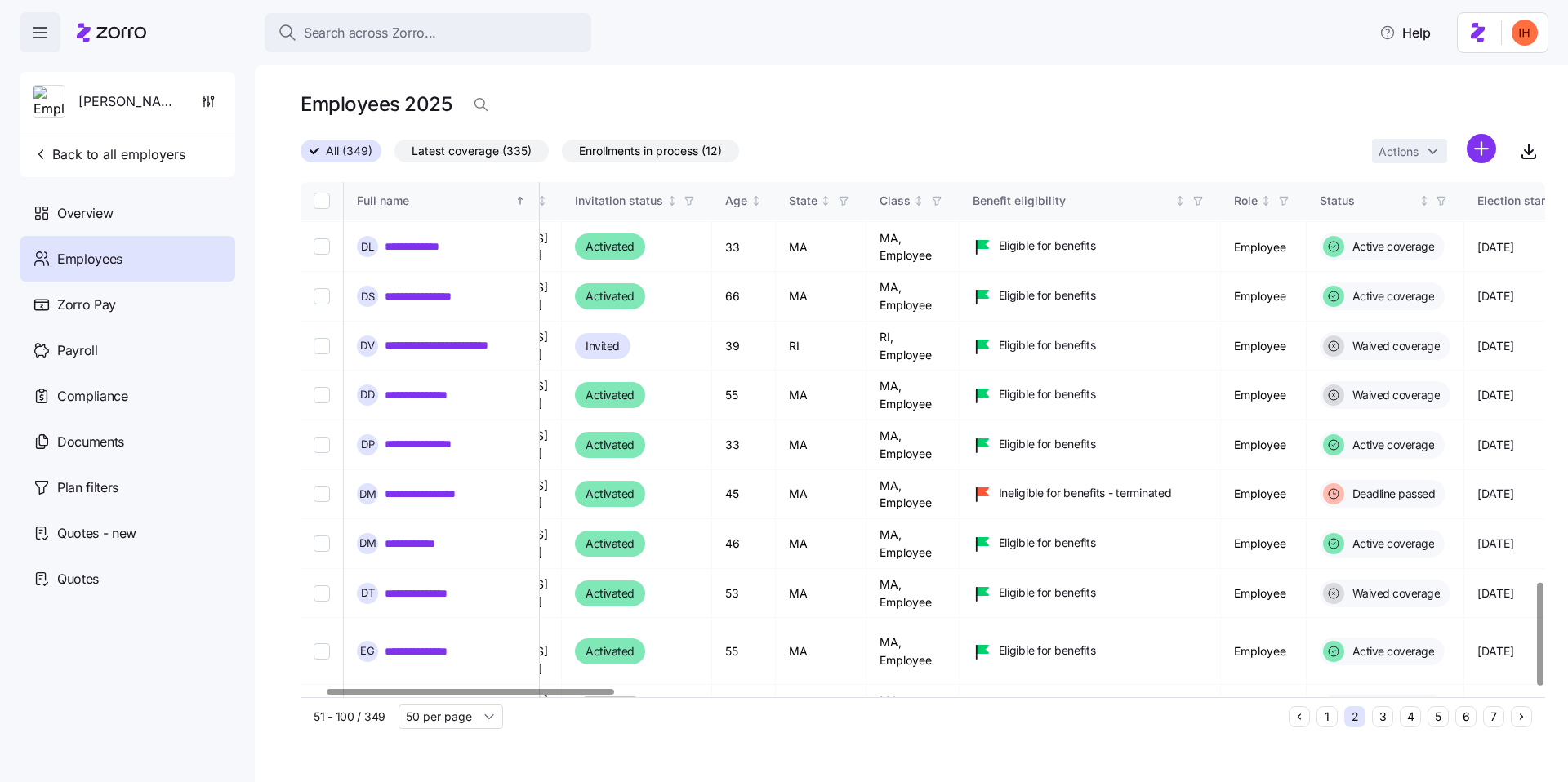
click at [1383, 716] on button "3" at bounding box center [1382, 716] width 21 height 21
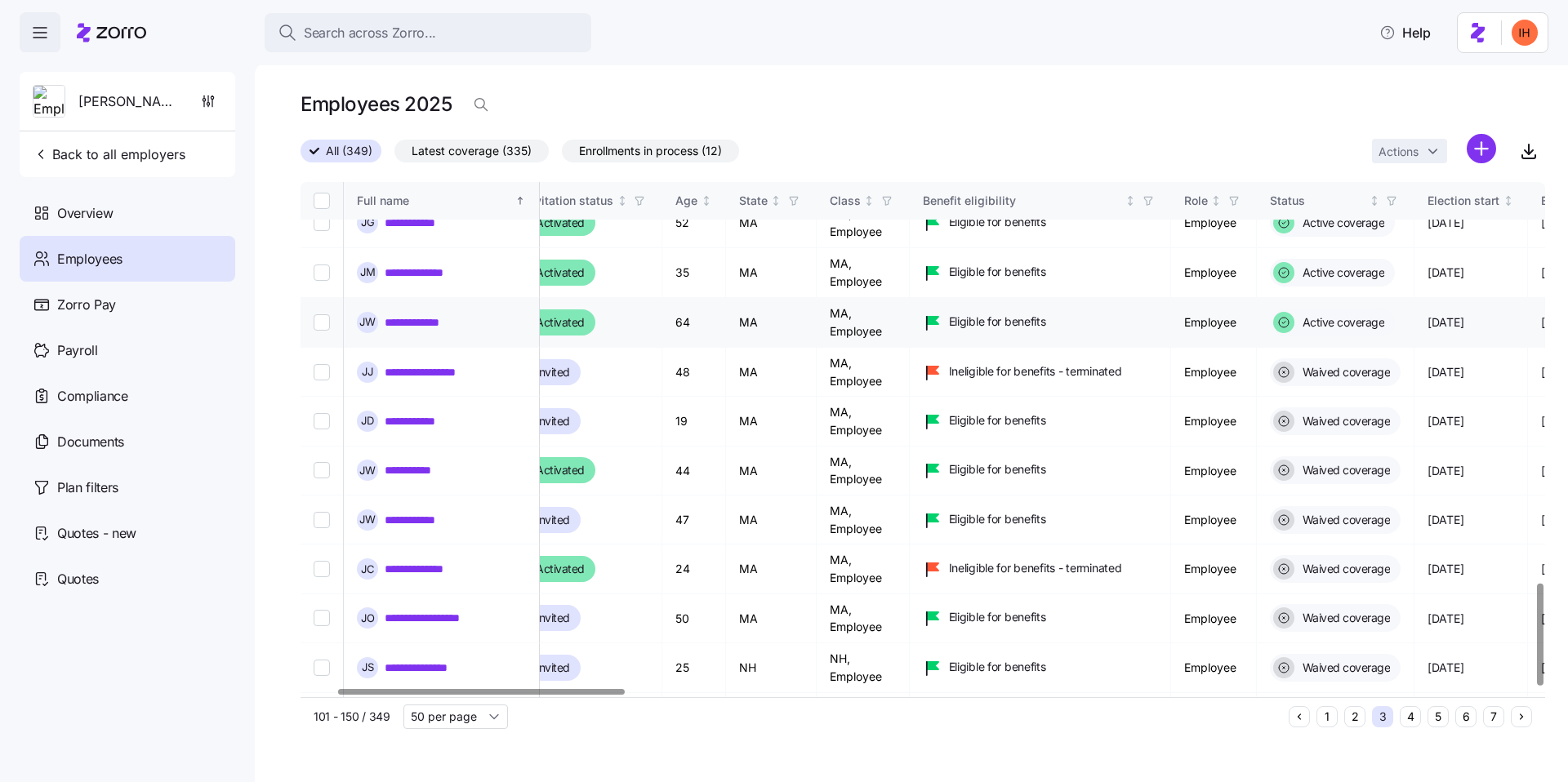
scroll to position [2015, 156]
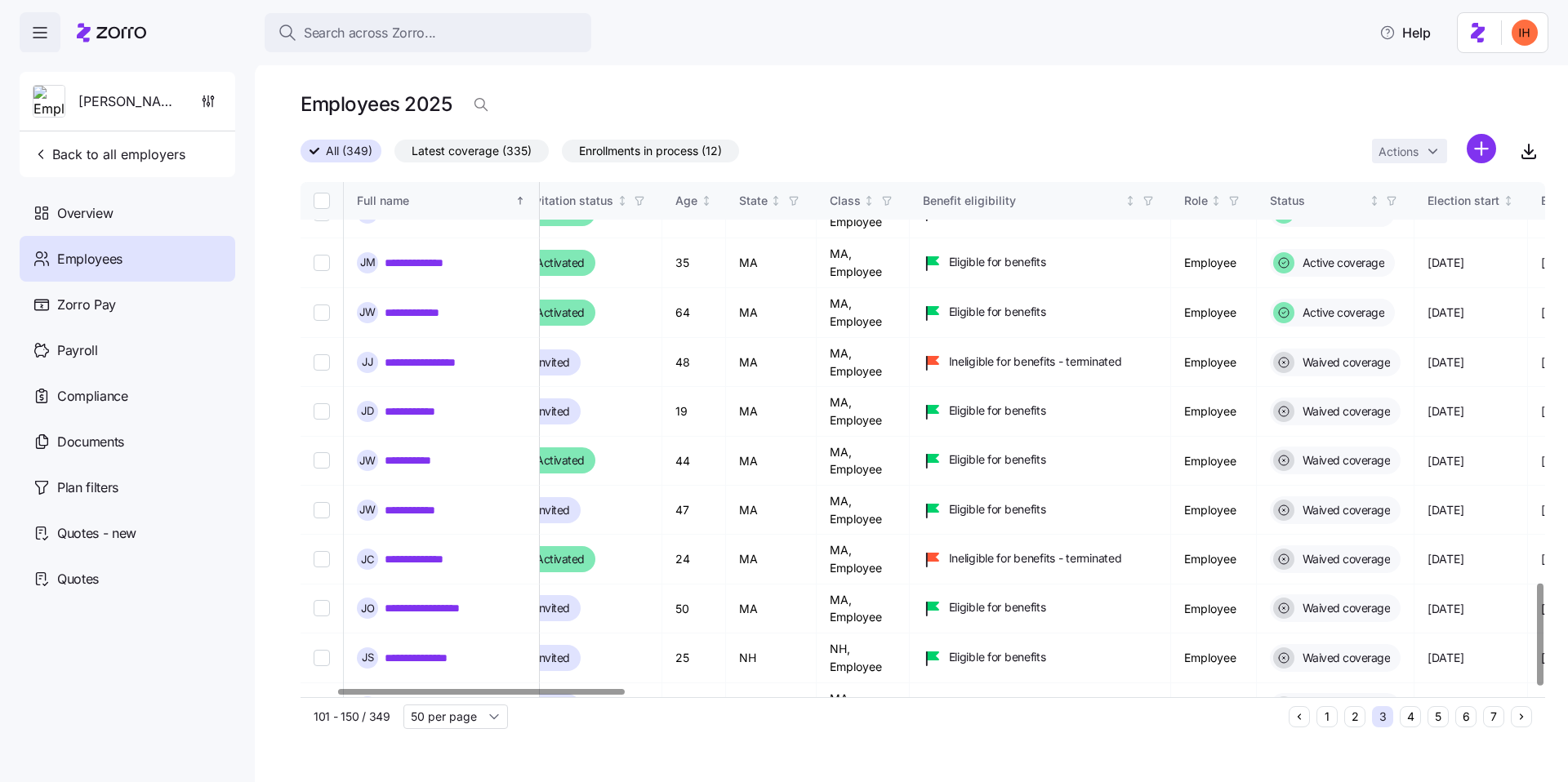
click at [1409, 716] on button "4" at bounding box center [1410, 716] width 21 height 21
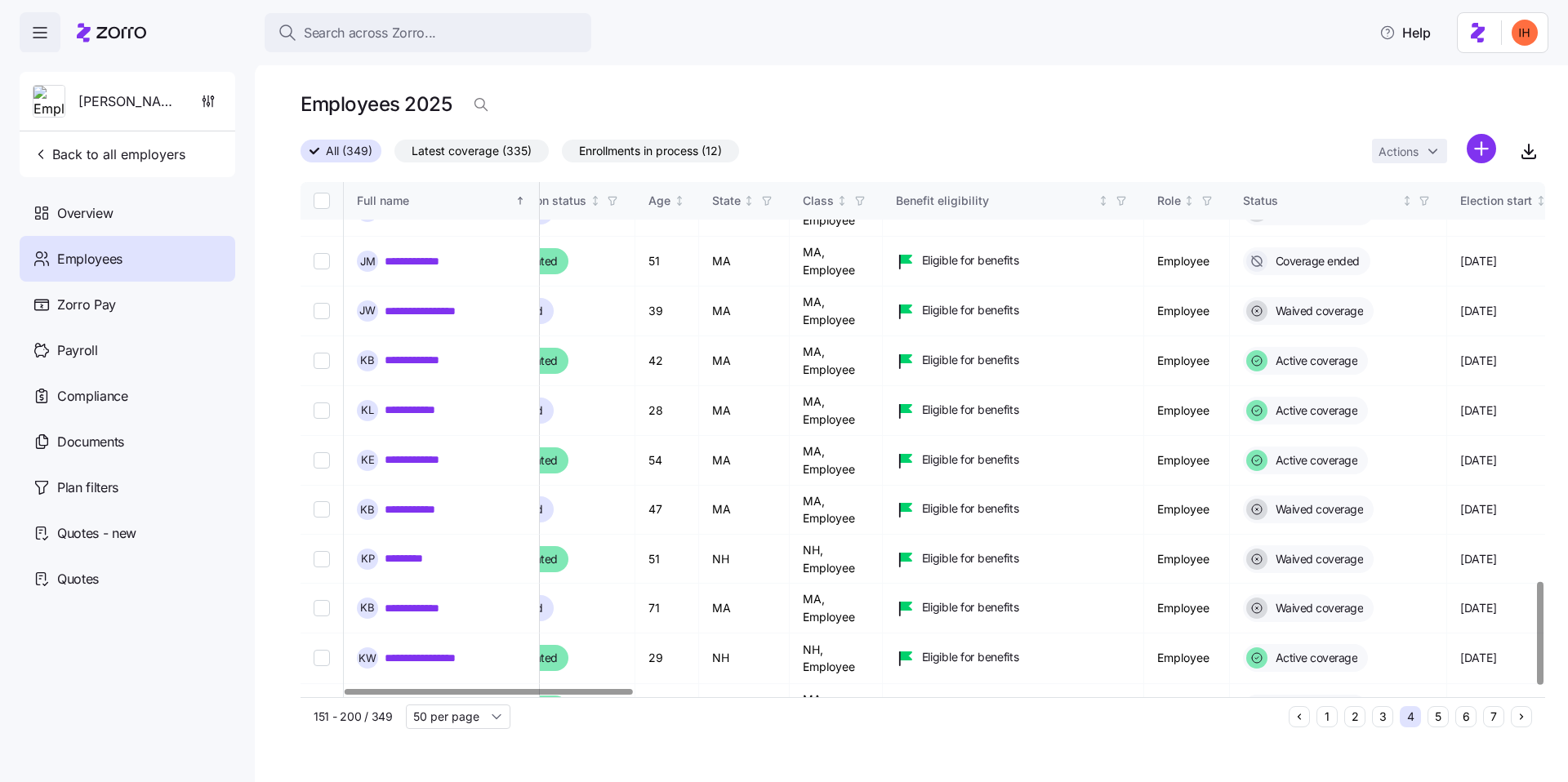
scroll to position [2001, 183]
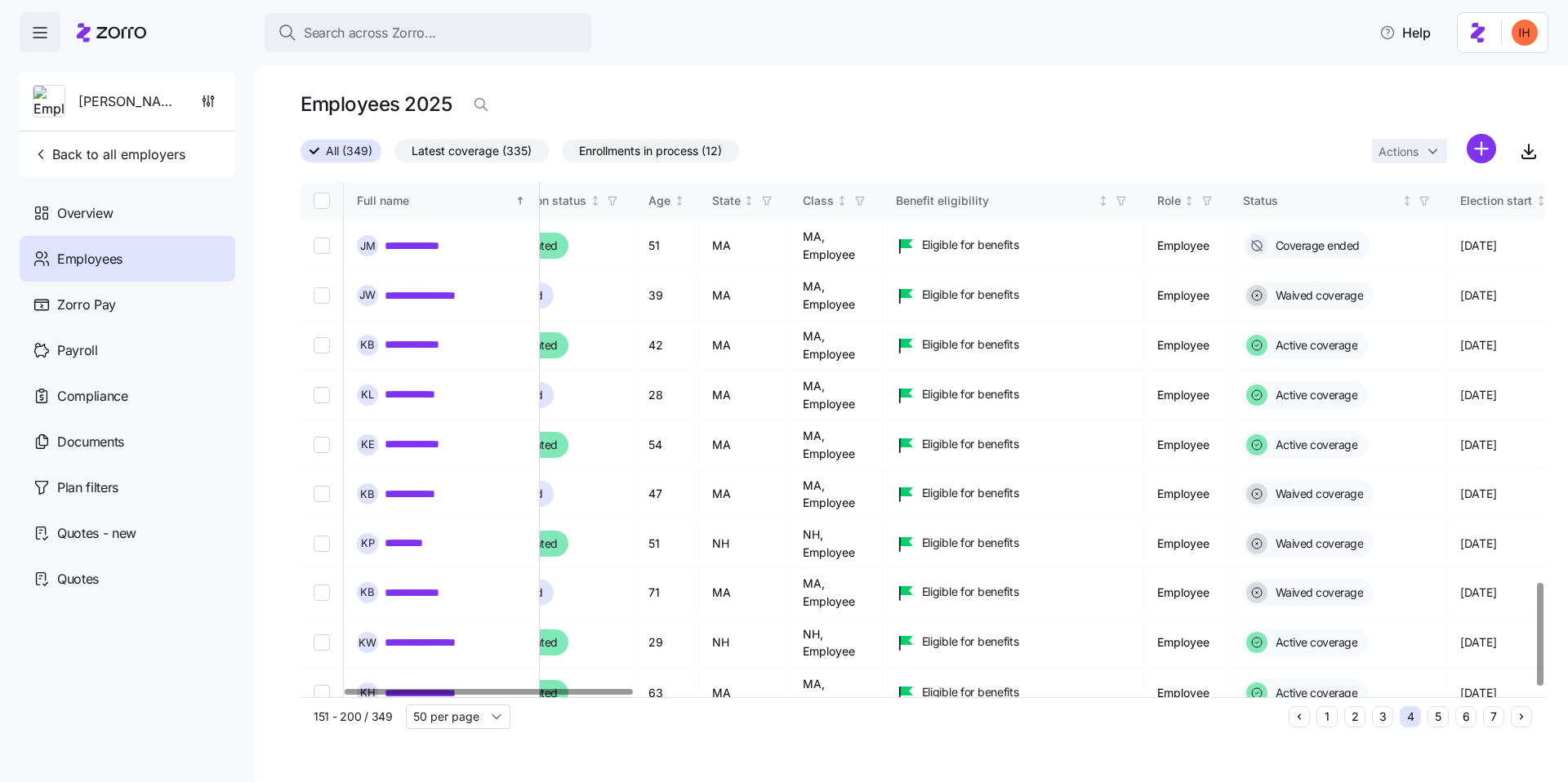
click at [1440, 719] on button "5" at bounding box center [1438, 716] width 21 height 21
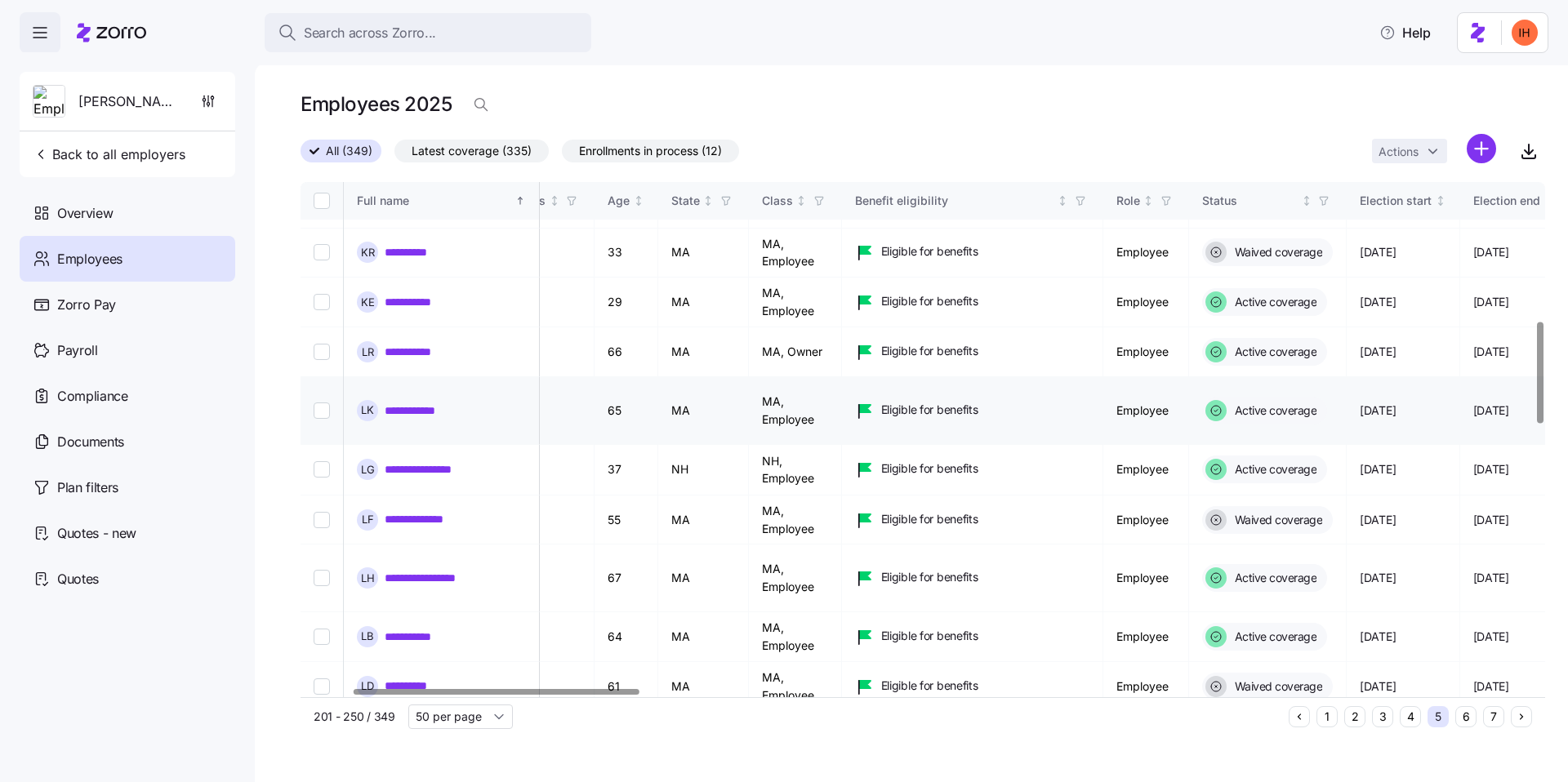
scroll to position [703, 224]
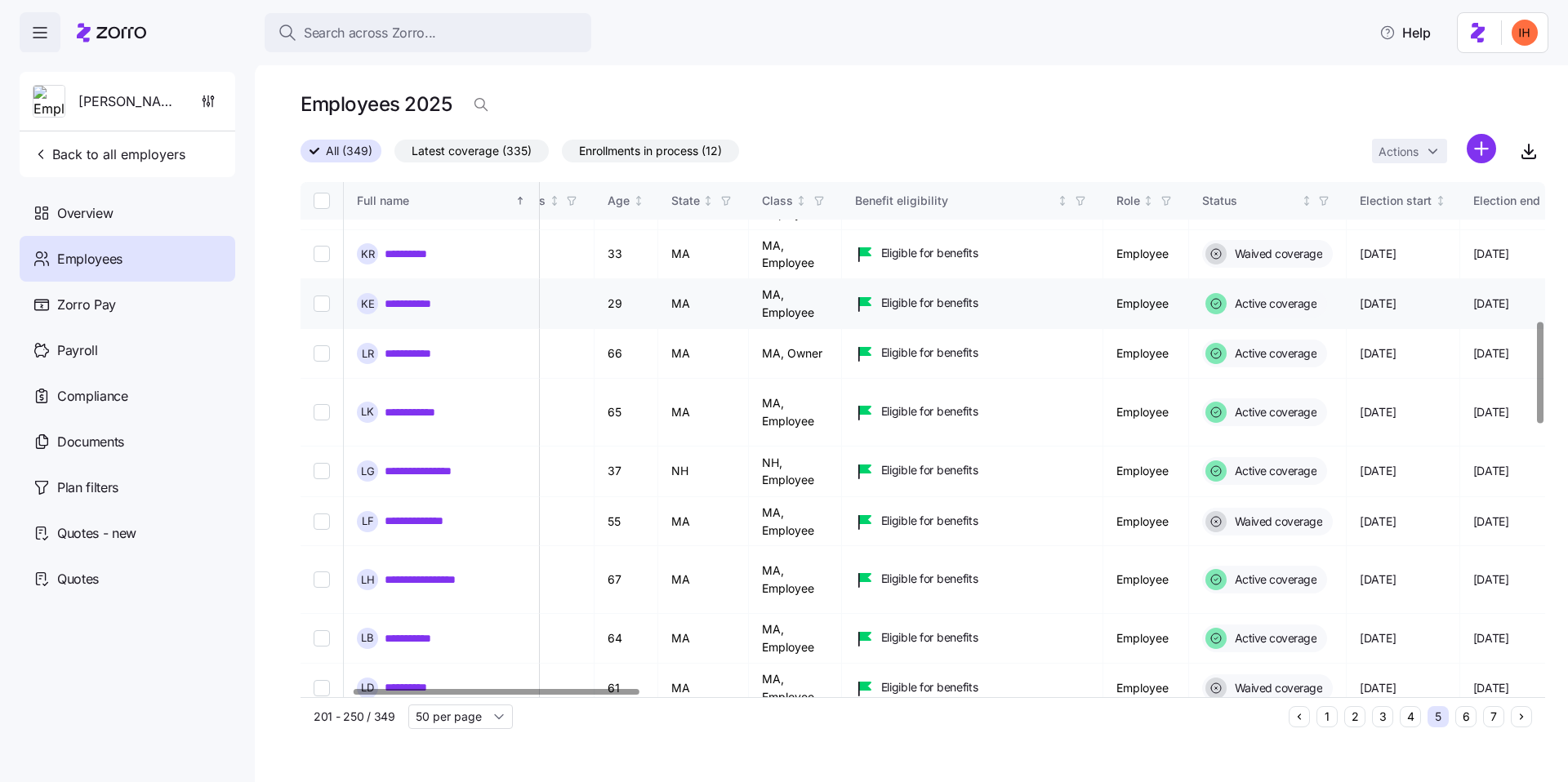
click at [842, 285] on td "MA, Employee" at bounding box center [796, 304] width 93 height 50
click at [842, 297] on td "MA, Employee" at bounding box center [796, 304] width 93 height 50
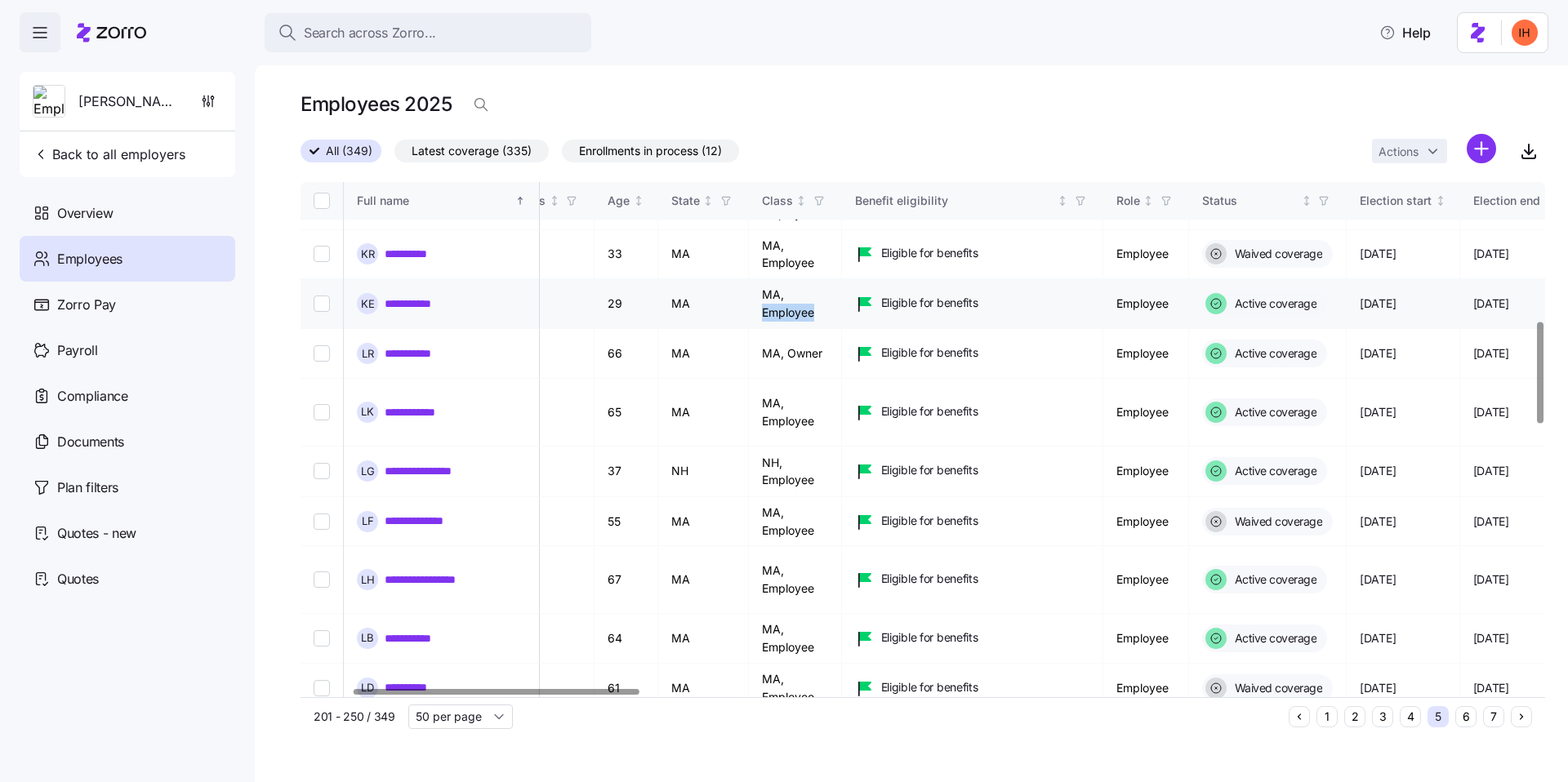
click at [842, 297] on td "MA, Employee" at bounding box center [796, 304] width 93 height 50
click at [842, 298] on td "MA, Employee" at bounding box center [796, 304] width 93 height 50
click at [842, 304] on td "MA, Employee" at bounding box center [796, 304] width 93 height 50
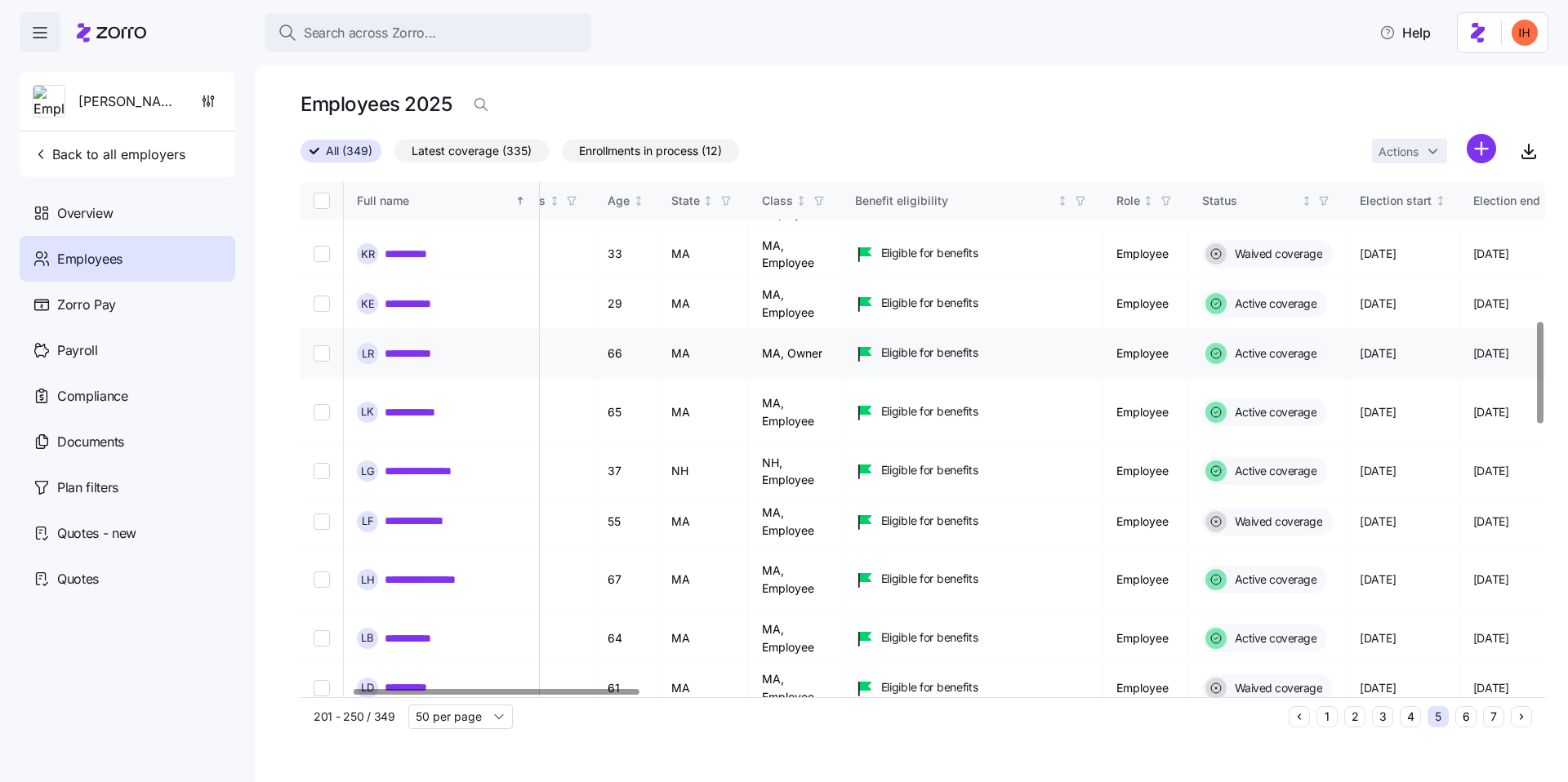
click at [842, 337] on td "MA, Owner" at bounding box center [796, 354] width 93 height 50
click at [842, 336] on td "MA, Owner" at bounding box center [796, 354] width 93 height 50
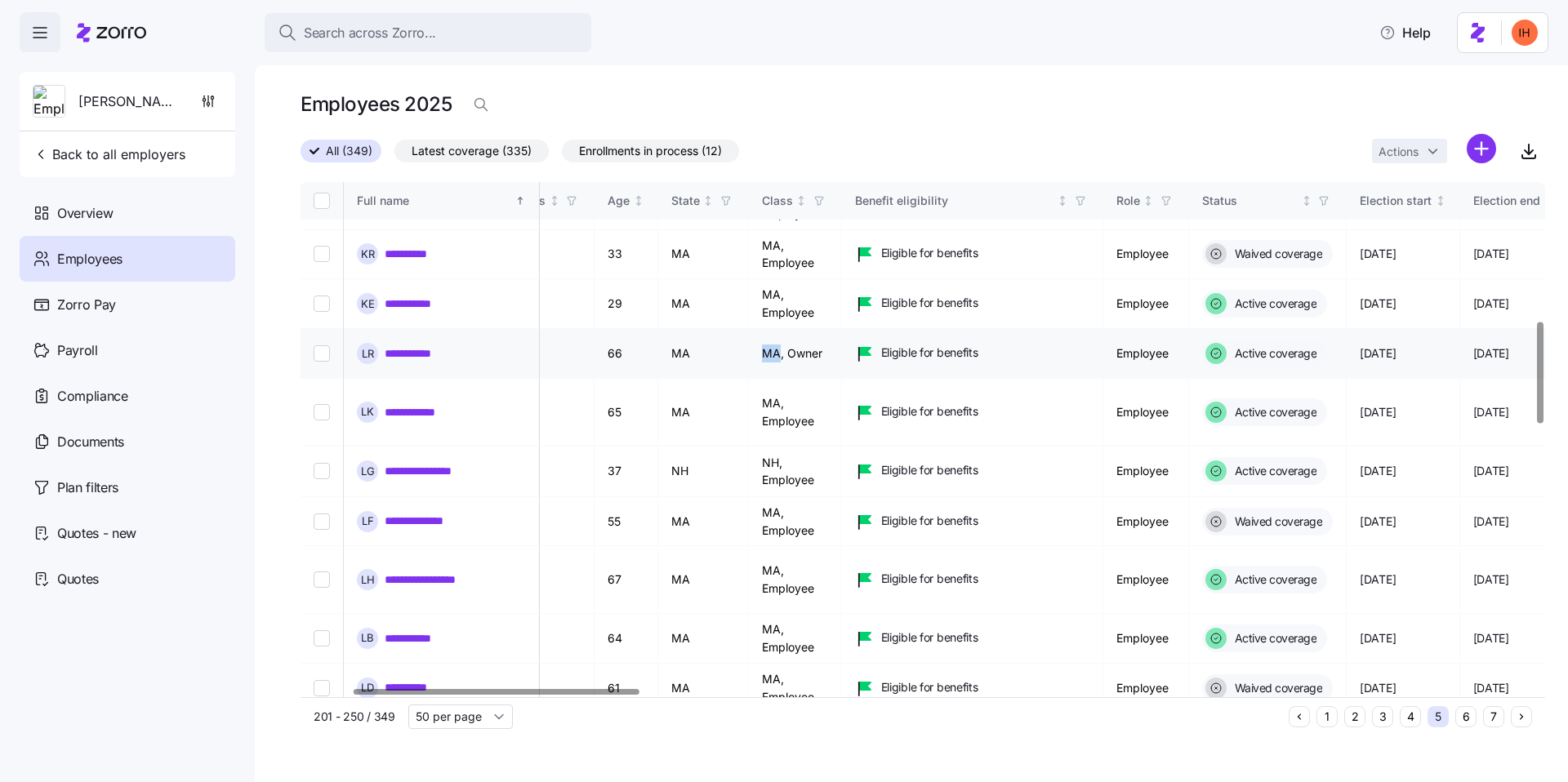
click at [842, 336] on td "MA, Owner" at bounding box center [796, 354] width 93 height 50
click at [842, 345] on td "MA, Owner" at bounding box center [796, 354] width 93 height 50
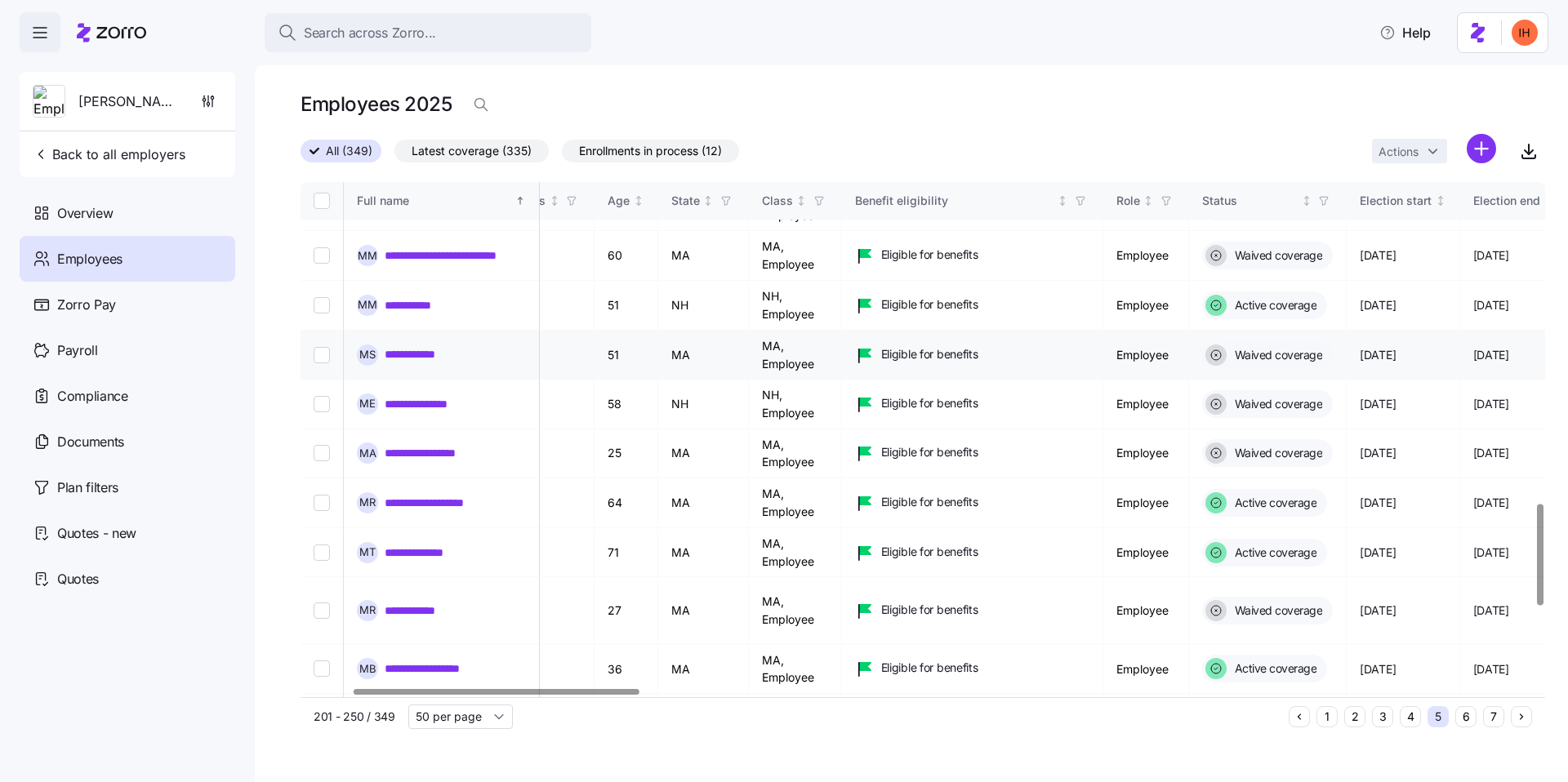
scroll to position [1627, 224]
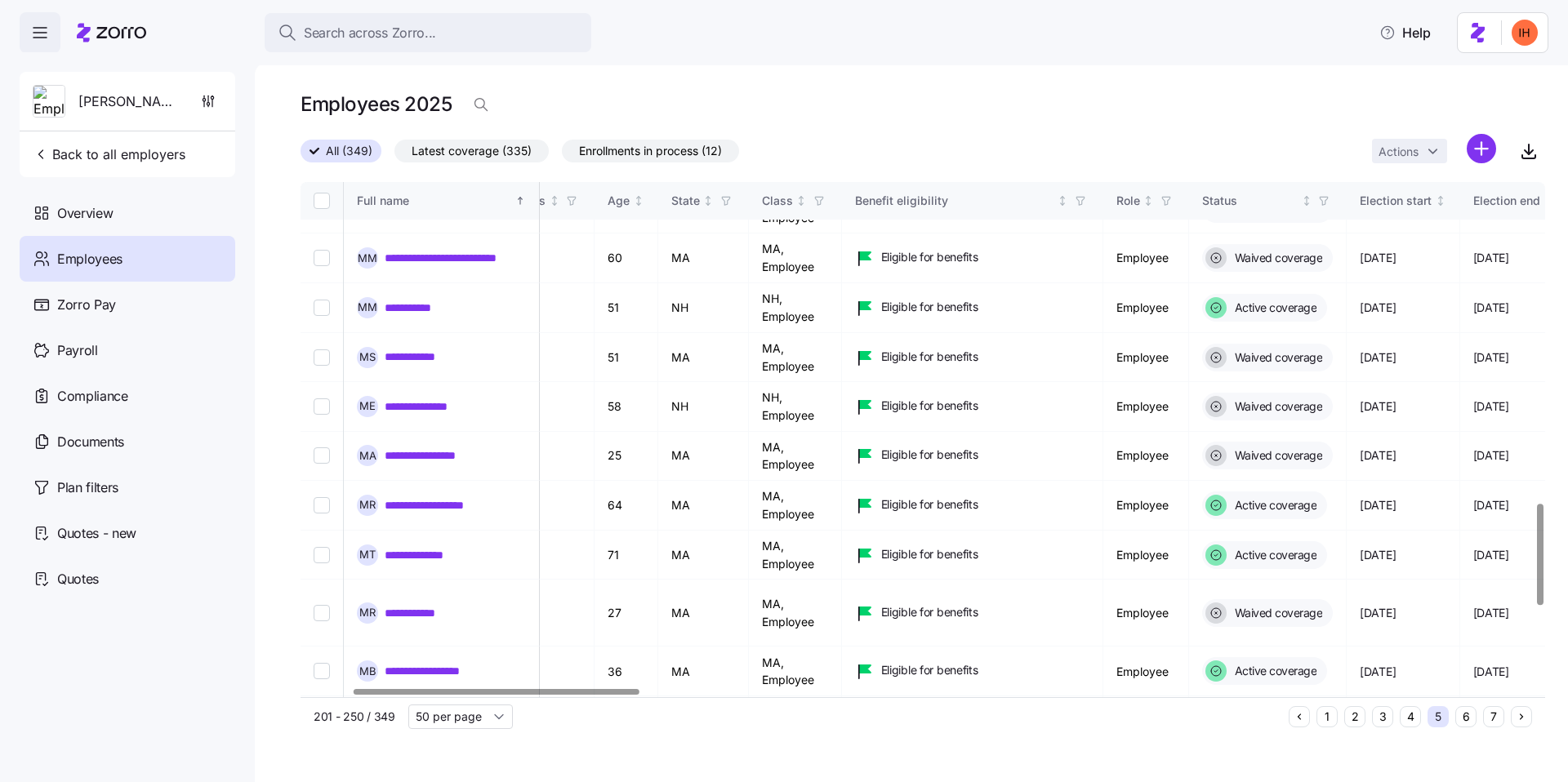
click at [629, 154] on span "Enrollments in process (12)" at bounding box center [651, 150] width 143 height 21
click at [562, 155] on input "Enrollments in process (12)" at bounding box center [562, 155] width 0 height 0
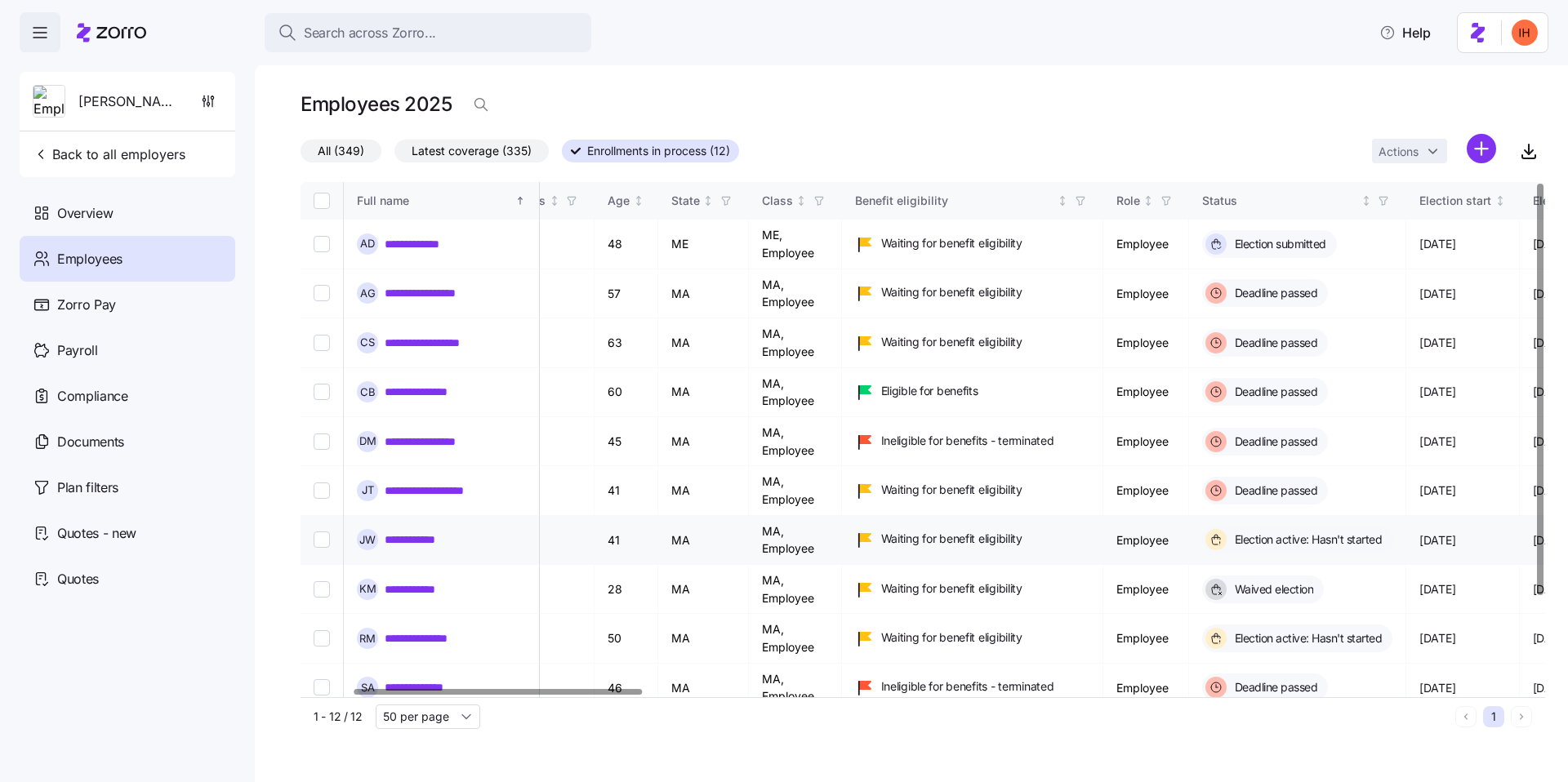
scroll to position [30, 224]
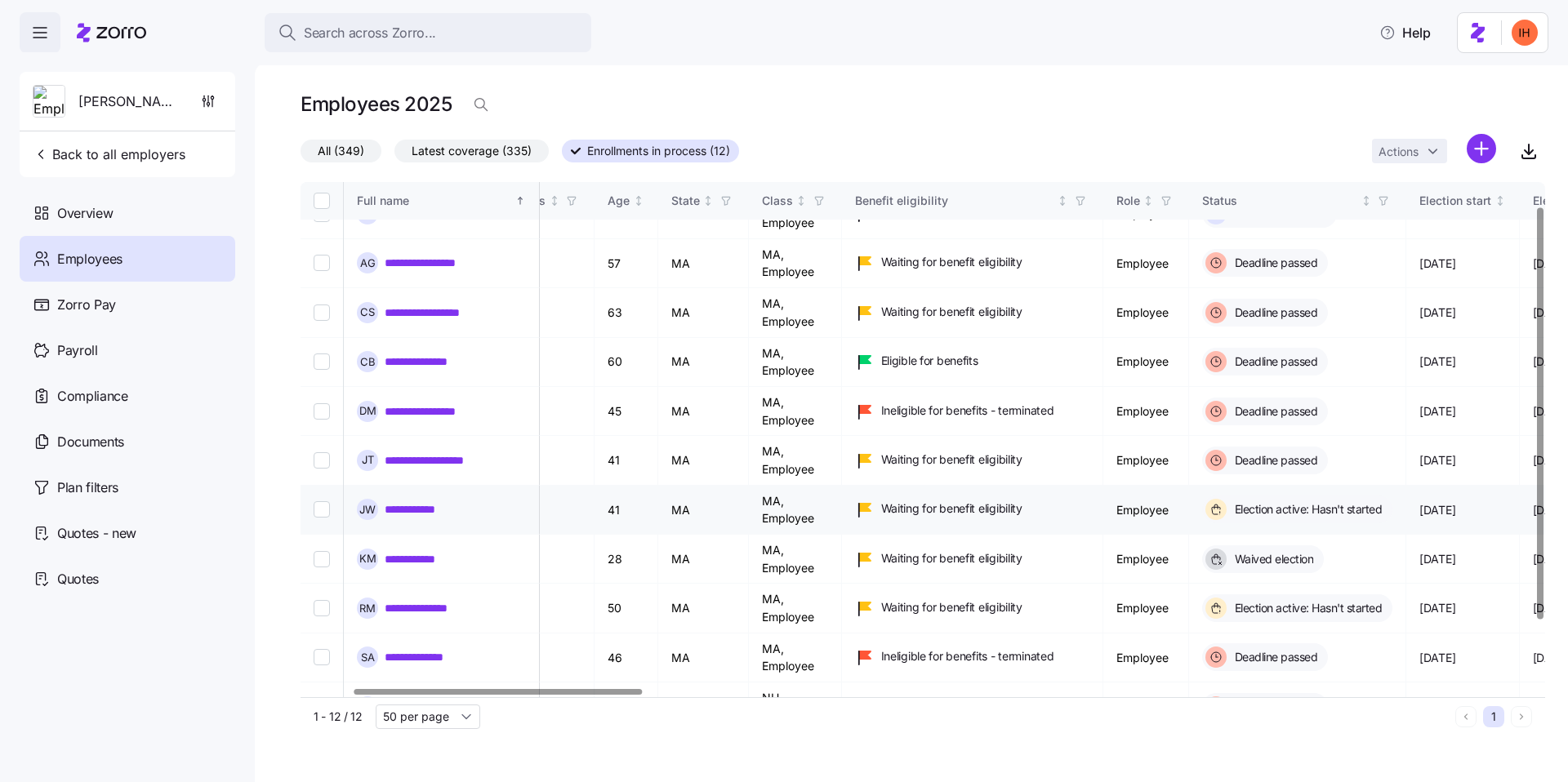
click at [408, 508] on link "**********" at bounding box center [427, 509] width 87 height 16
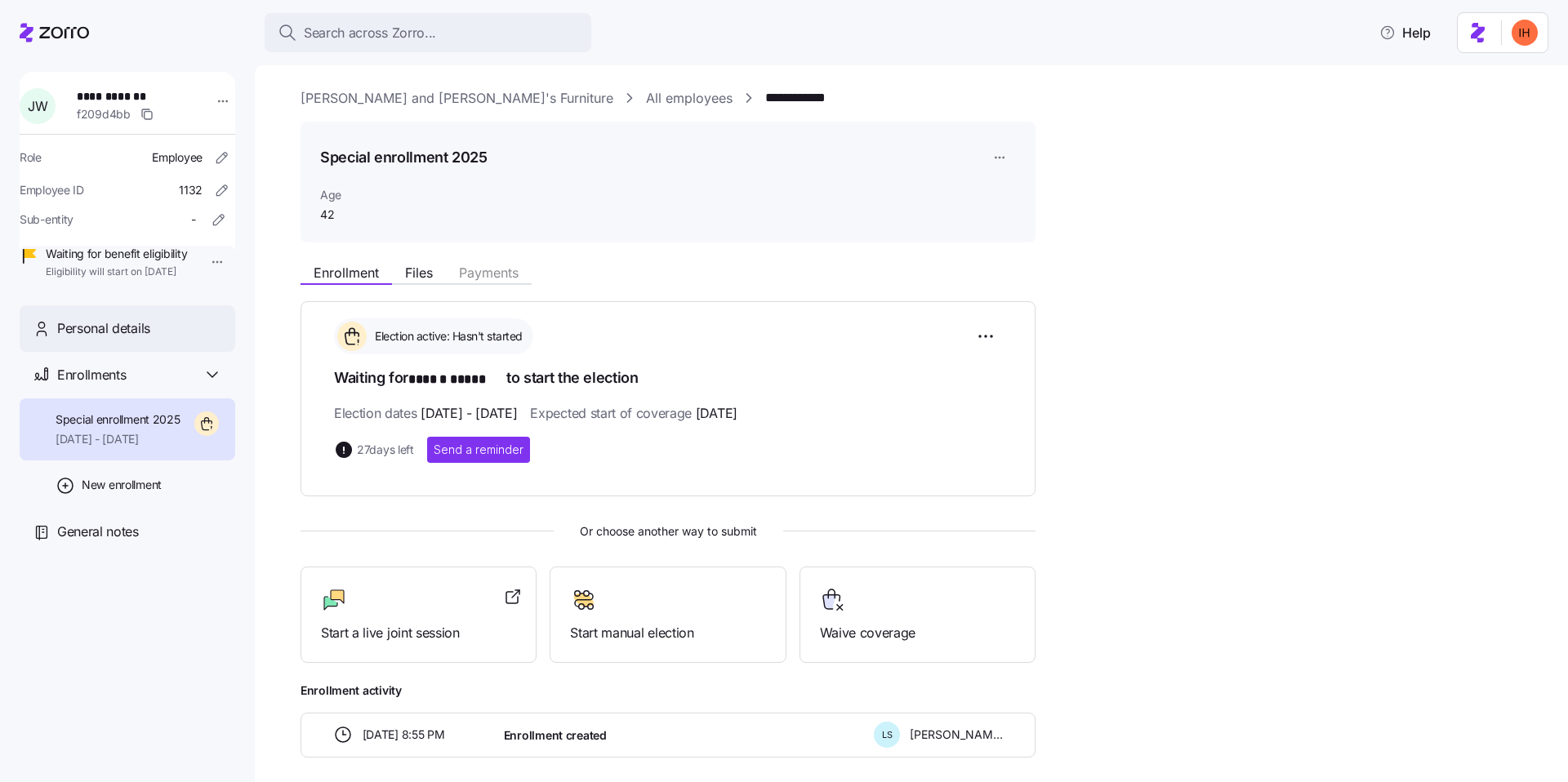
click at [131, 339] on span "Personal details" at bounding box center [104, 329] width 93 height 20
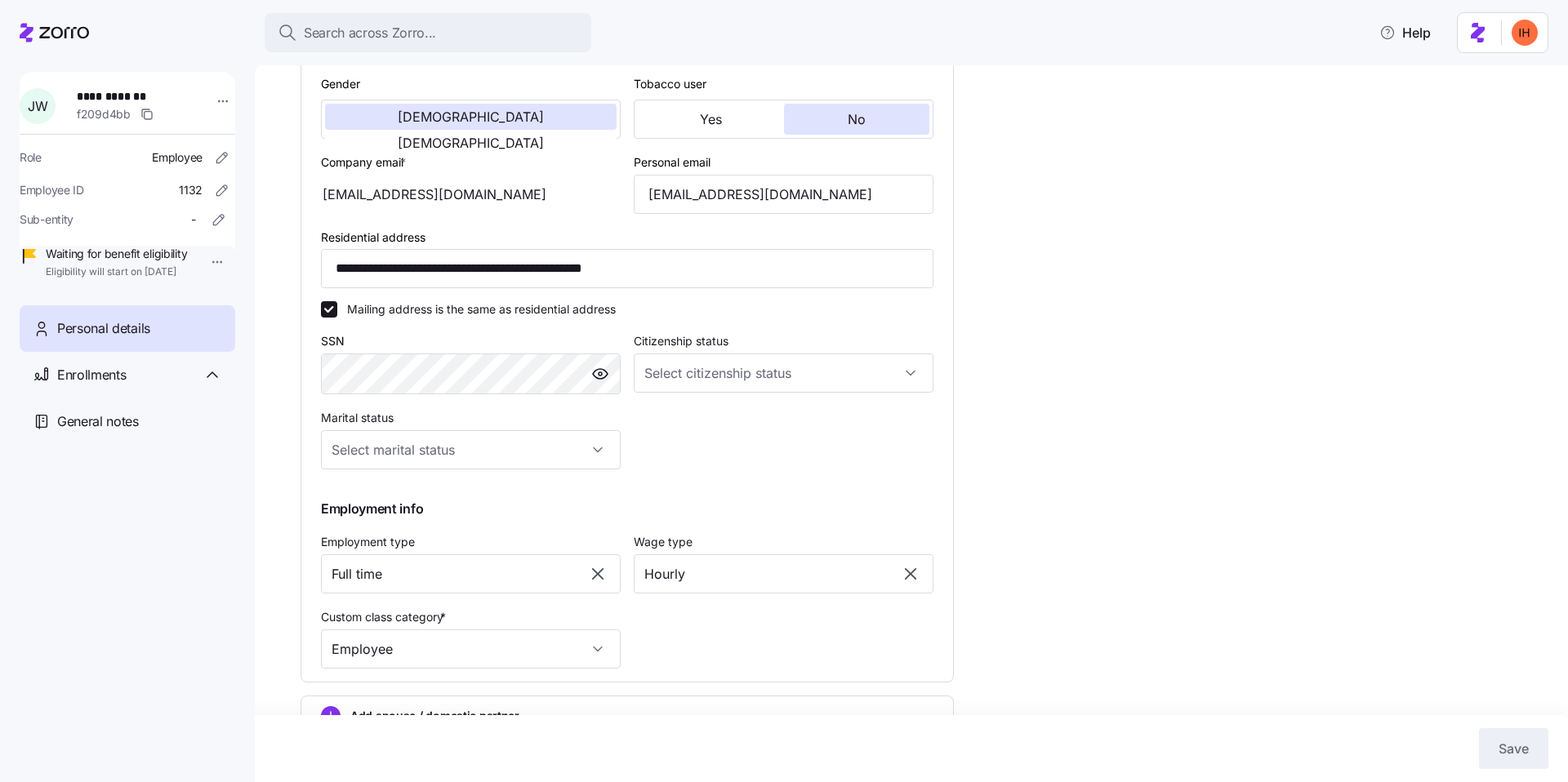
scroll to position [336, 0]
click at [175, 385] on div "Enrollments" at bounding box center [139, 375] width 165 height 20
click at [183, 461] on div "Special enrollment 2025 12/01/2025 - 12/31/2025" at bounding box center [127, 430] width 215 height 62
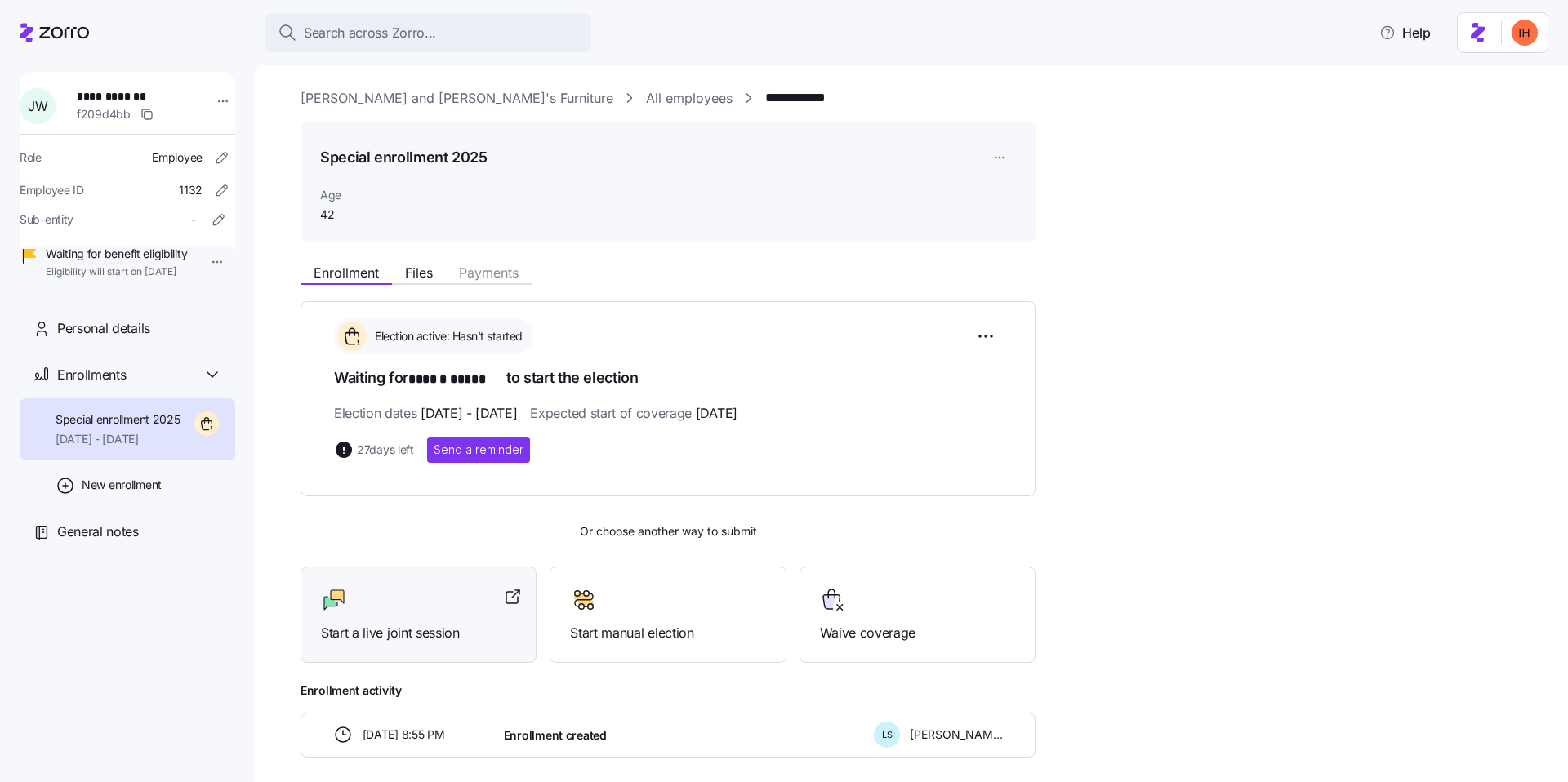
click at [402, 599] on div at bounding box center [418, 600] width 195 height 26
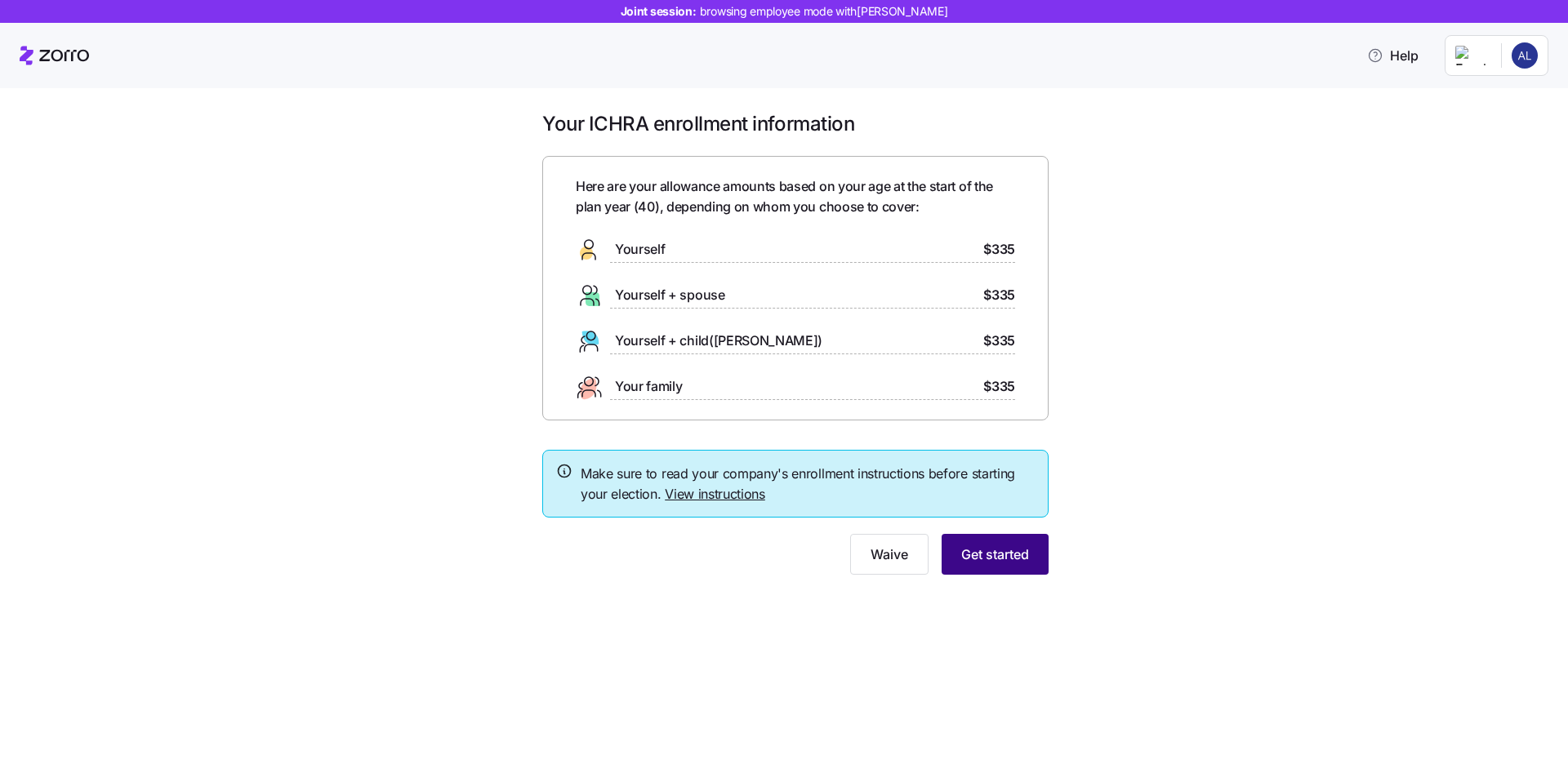
click at [996, 551] on span "Get started" at bounding box center [995, 554] width 68 height 19
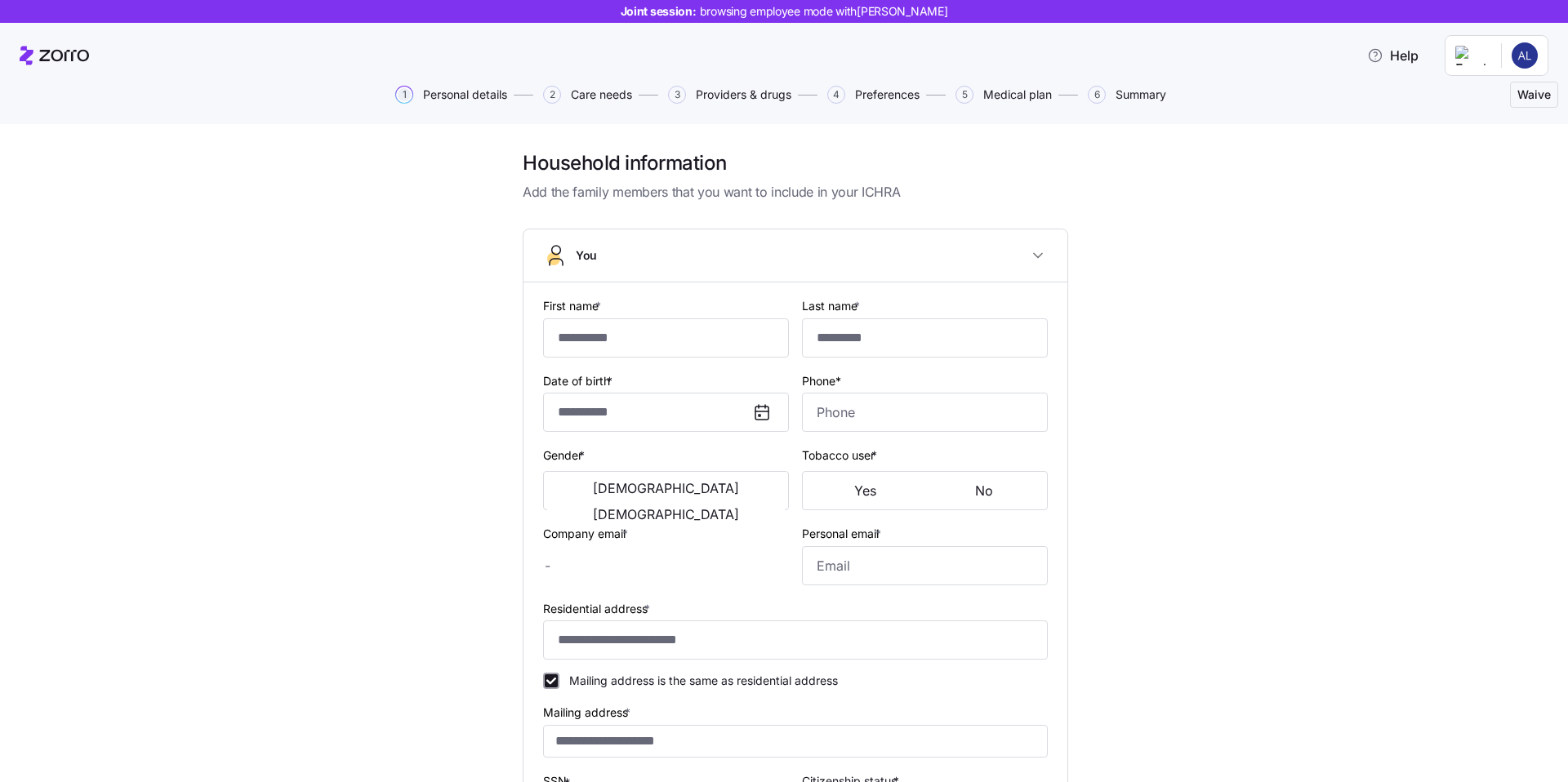
type input "*******"
type input "****"
type input "amber.long@alwaysoncall.com"
type input "alw4007@yahoo.com"
type input "**********"
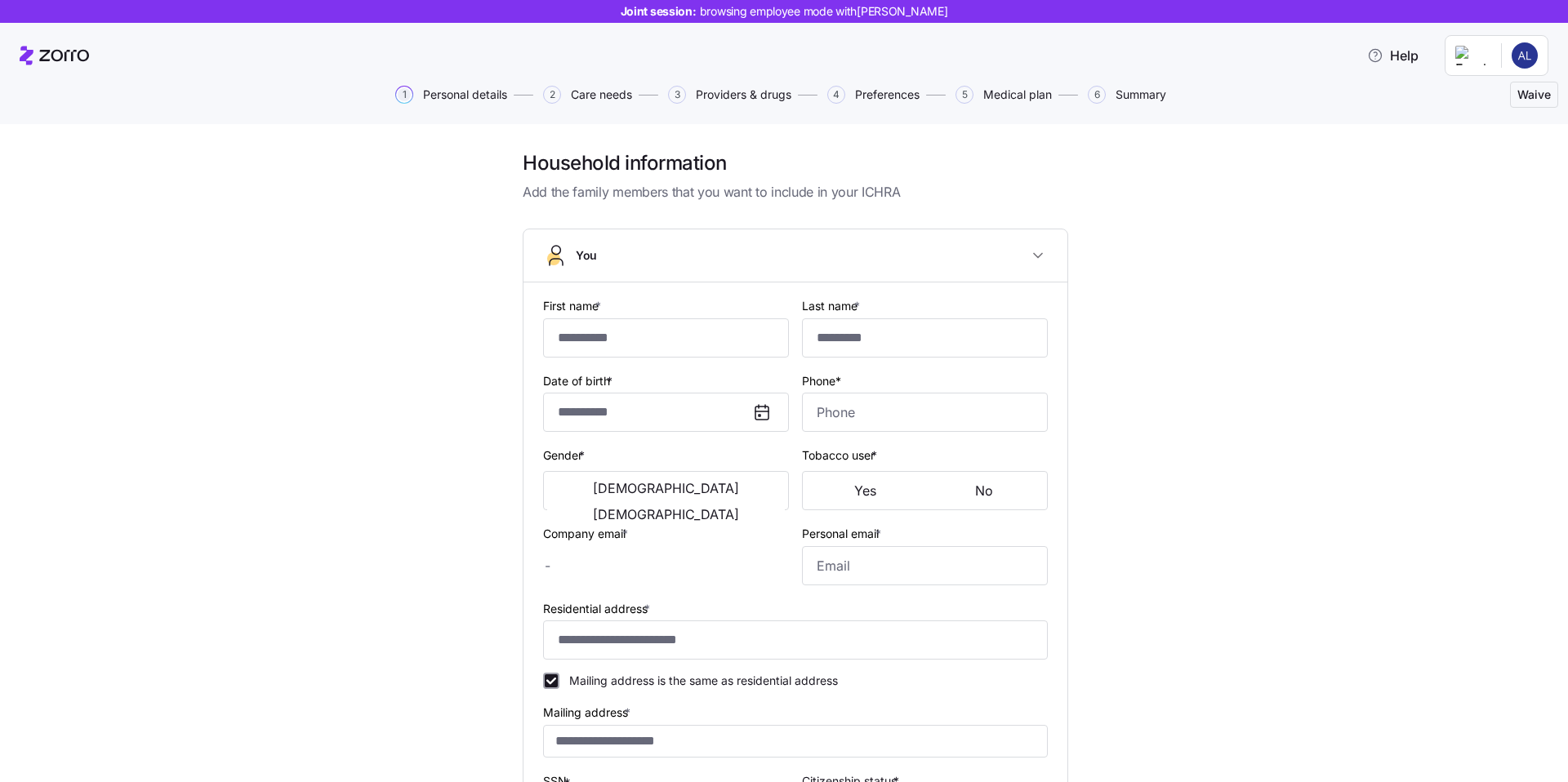
checkbox input "true"
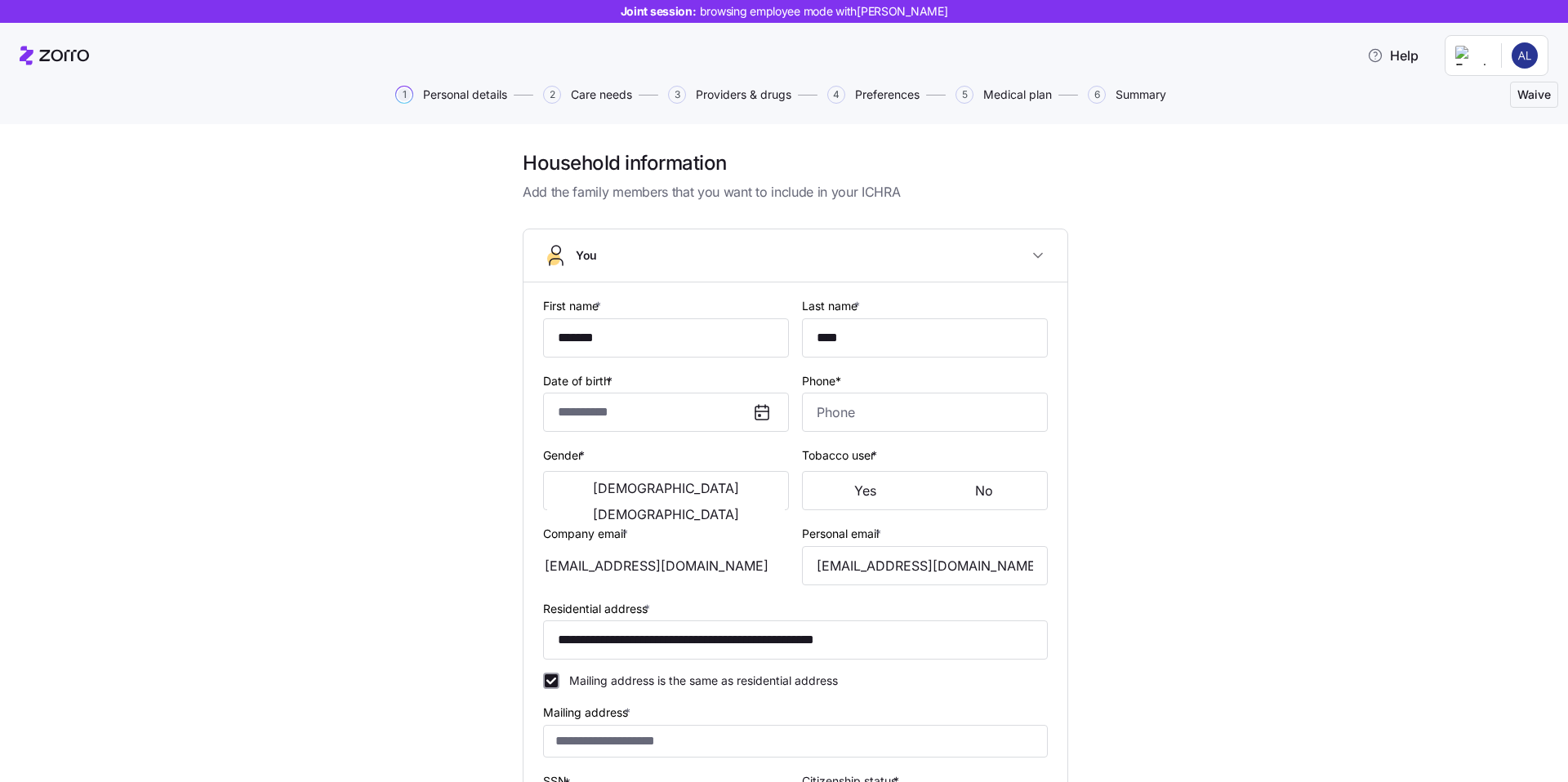
type input "**********"
type input "(205) 442-2285"
type input "US citizen"
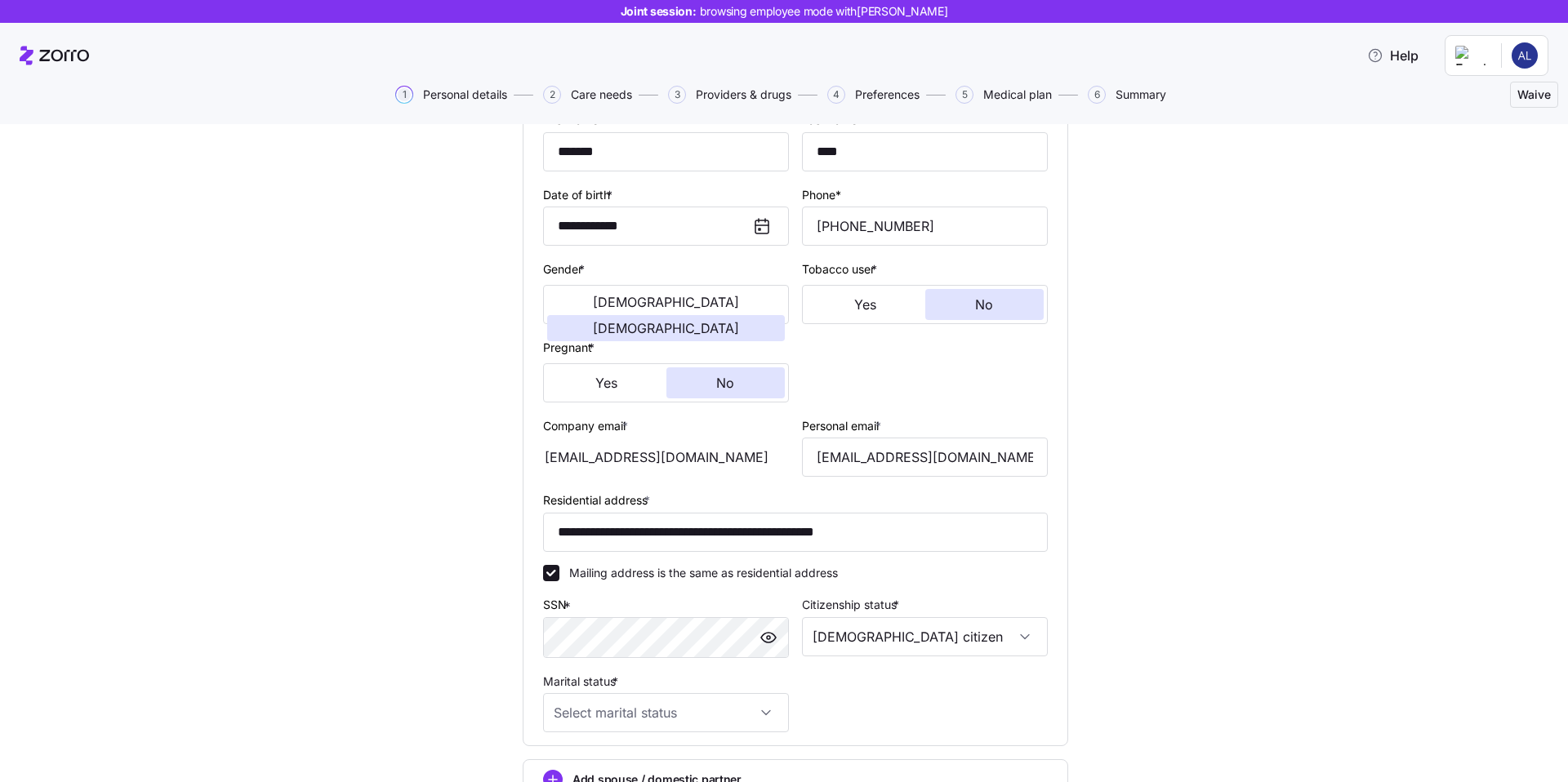
scroll to position [215, 0]
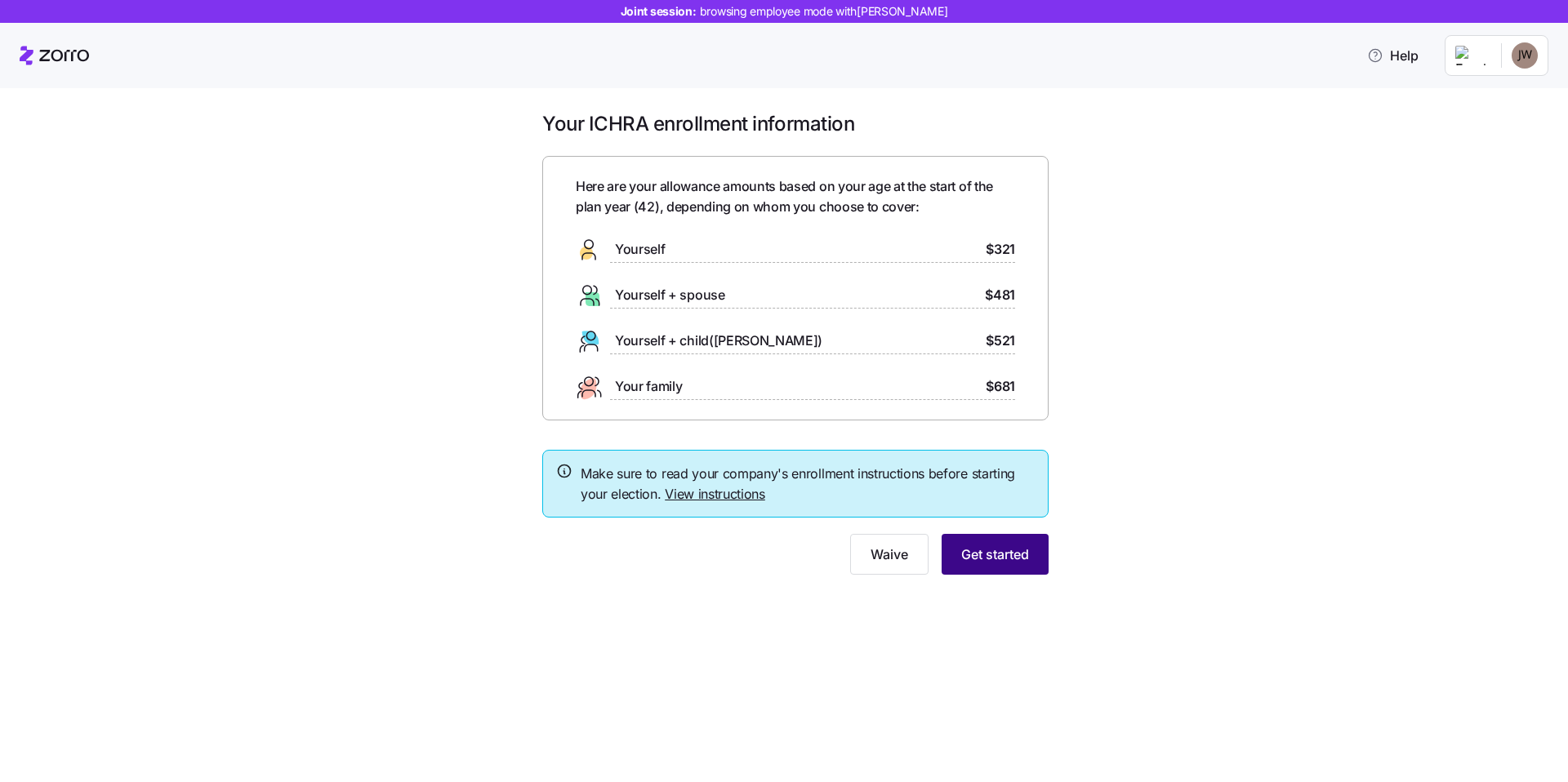
click at [986, 562] on span "Get started" at bounding box center [995, 554] width 68 height 19
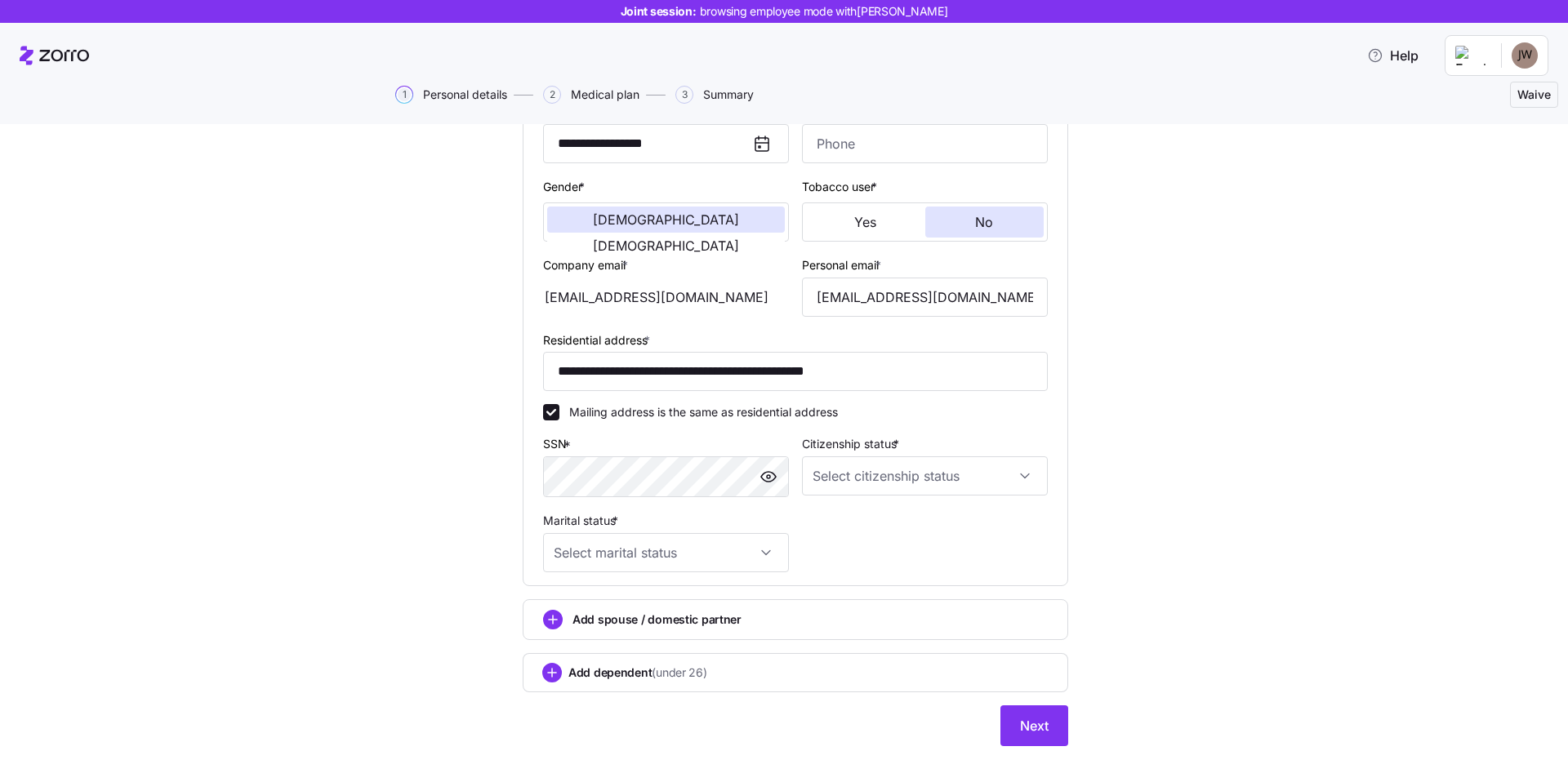
scroll to position [269, 0]
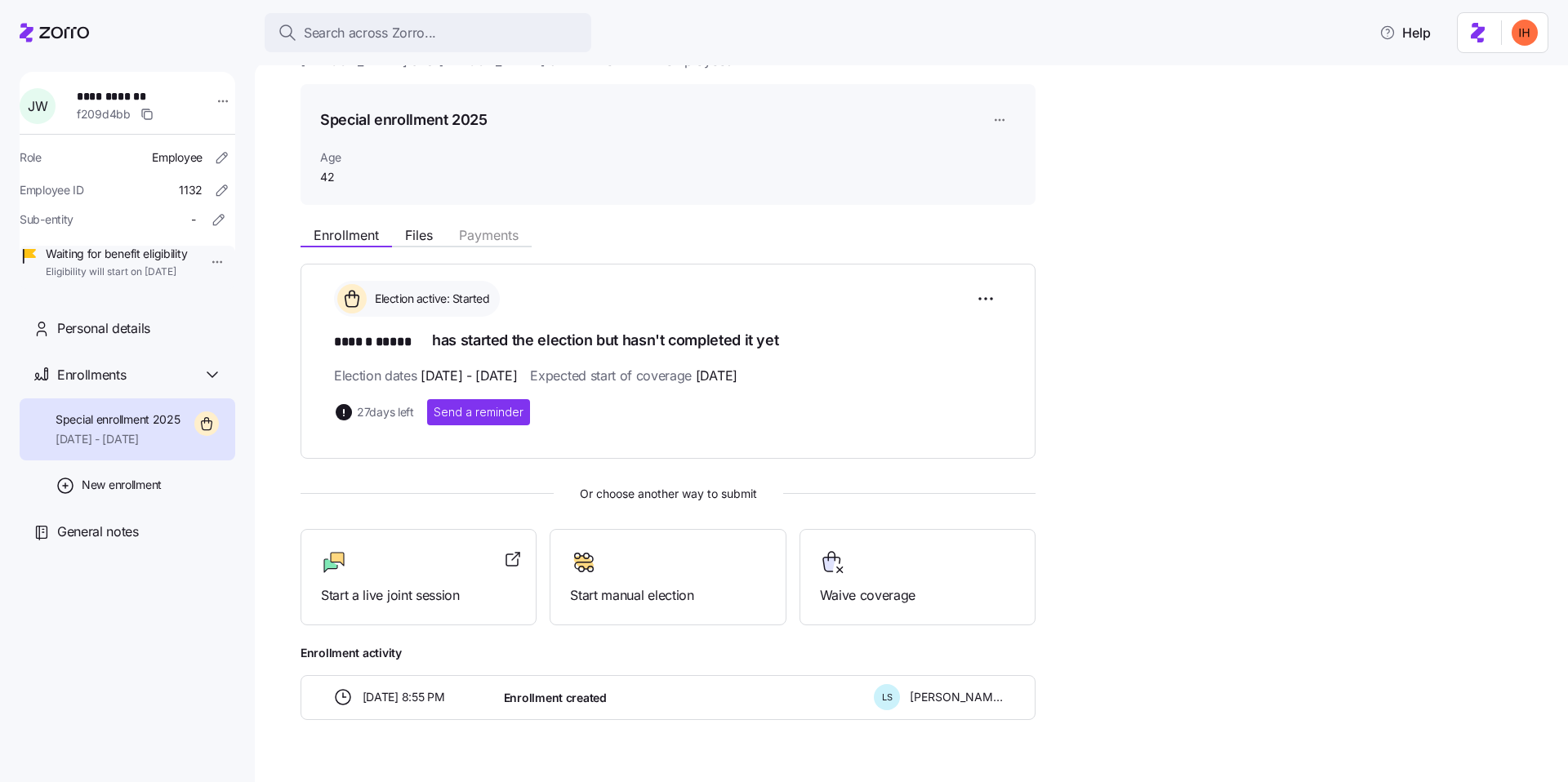
scroll to position [41, 0]
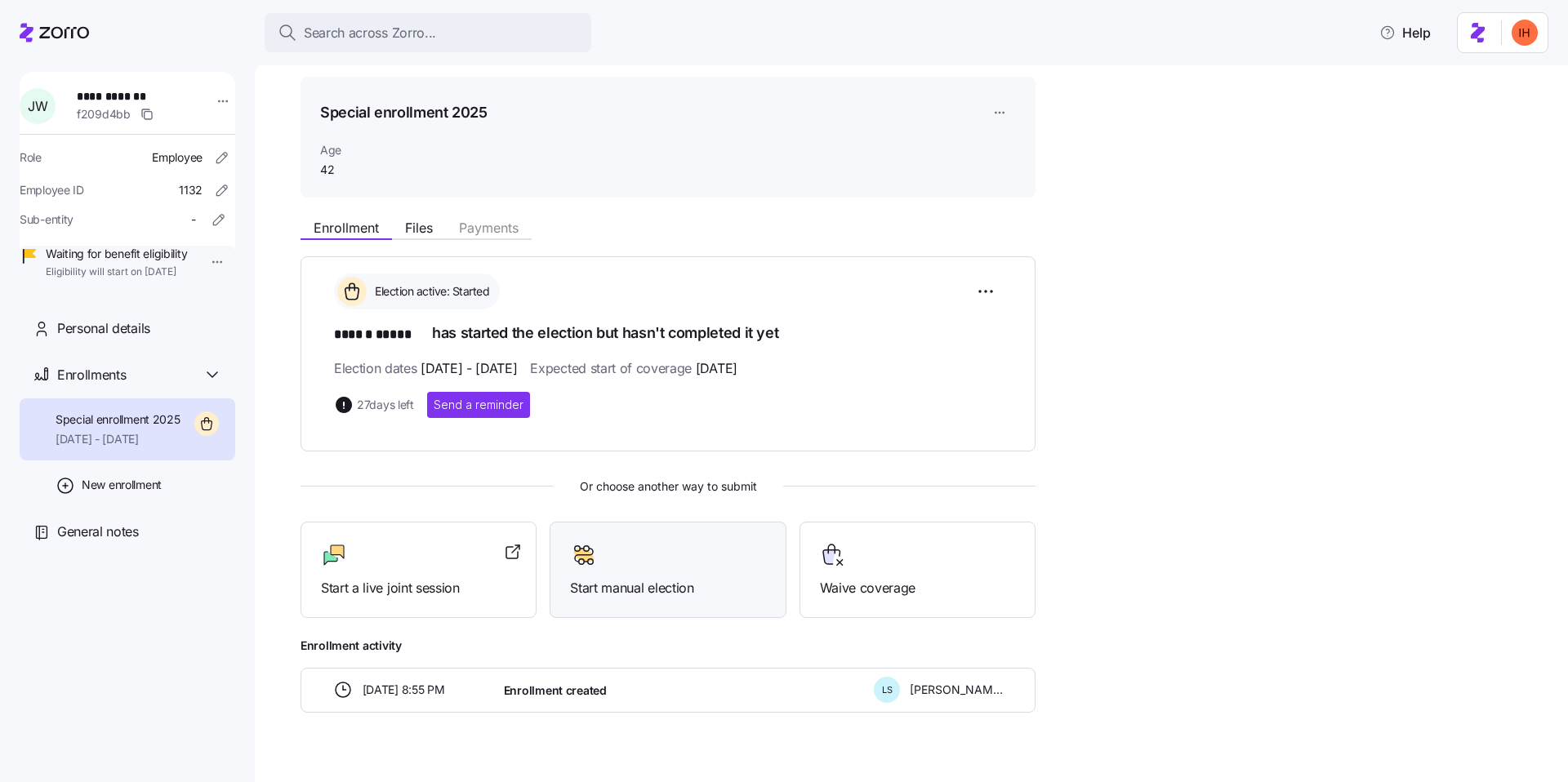
click at [642, 551] on div at bounding box center [667, 555] width 195 height 26
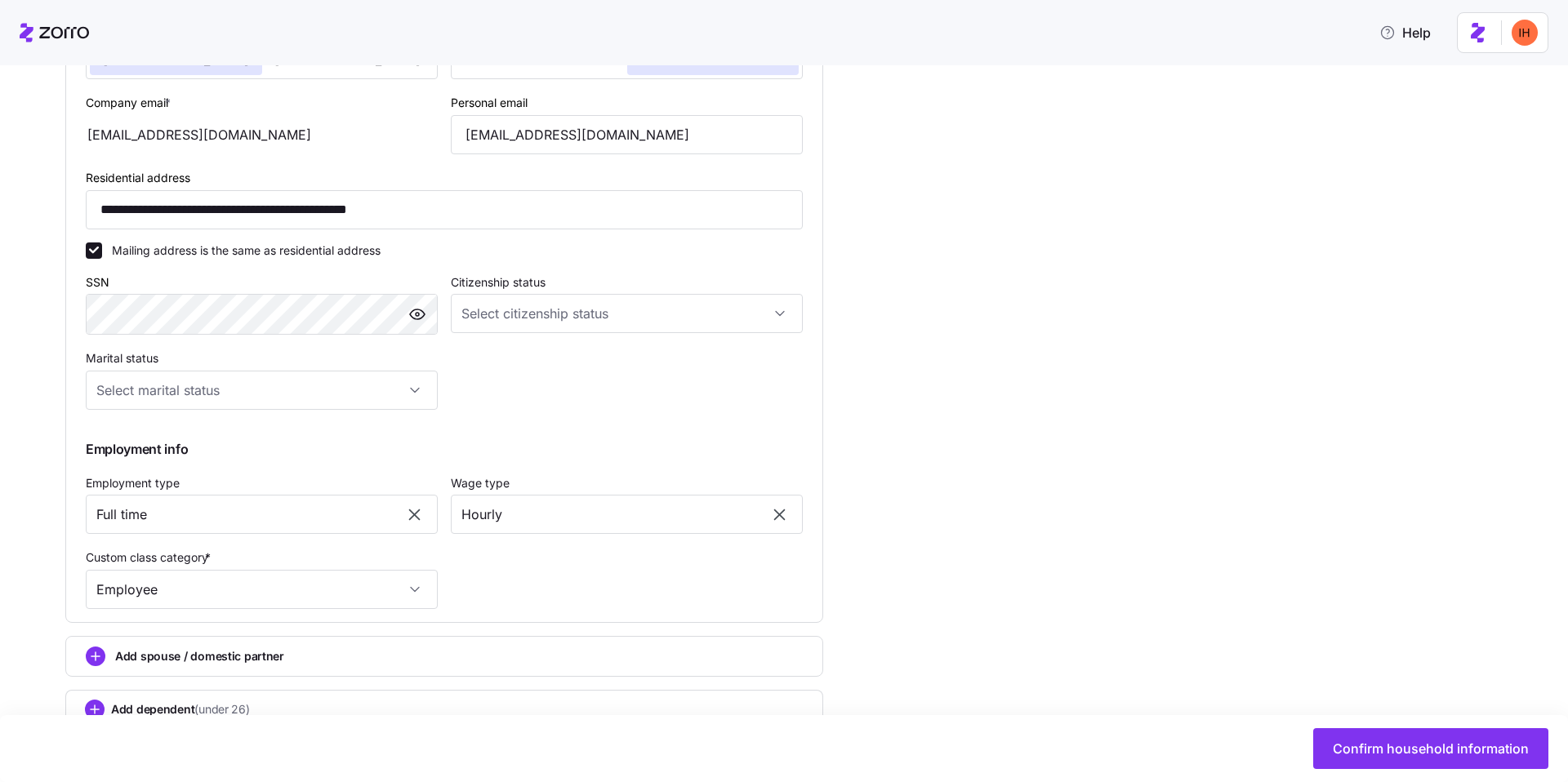
scroll to position [529, 0]
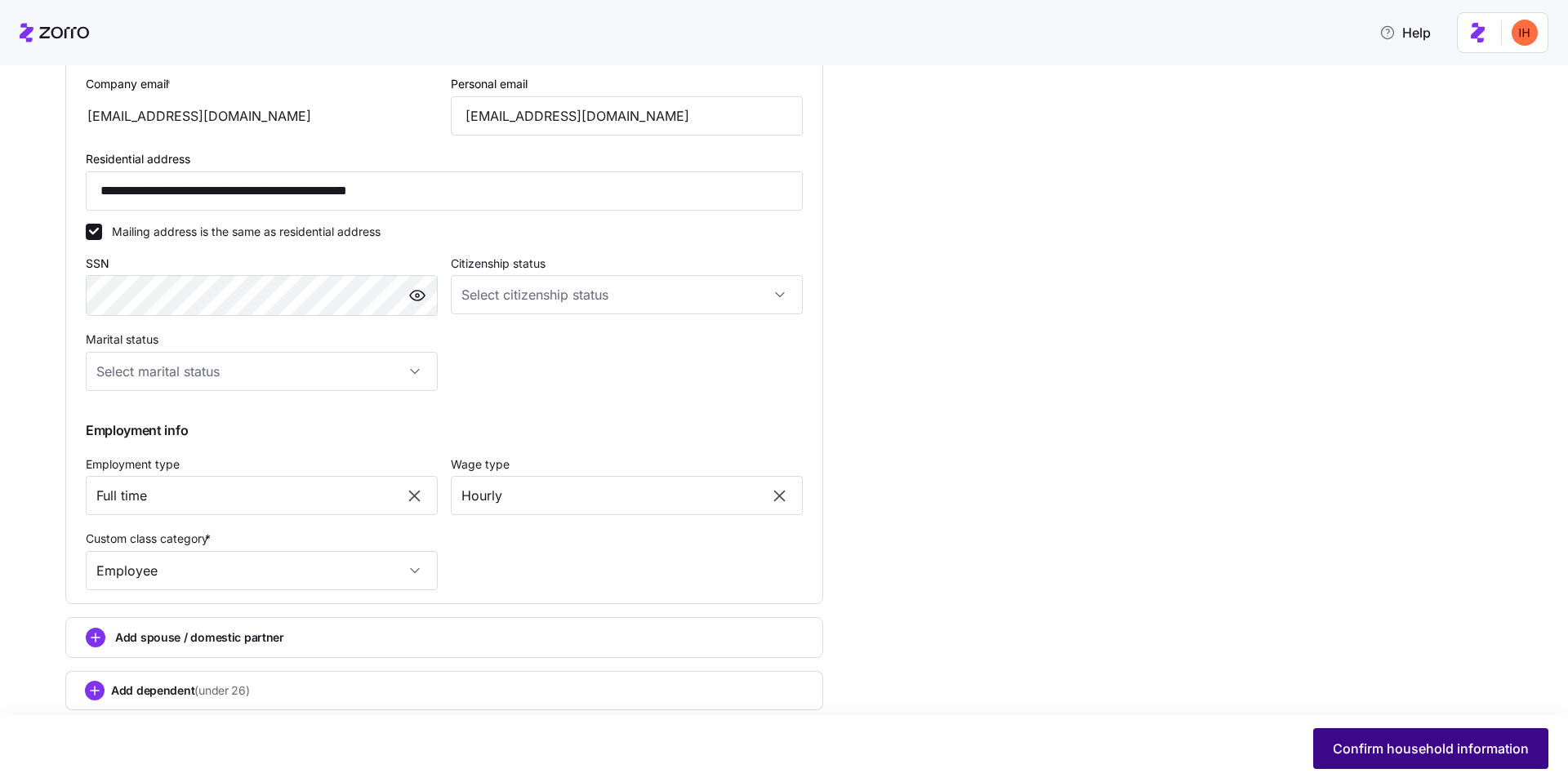
click at [1377, 752] on span "Confirm household information" at bounding box center [1431, 748] width 196 height 19
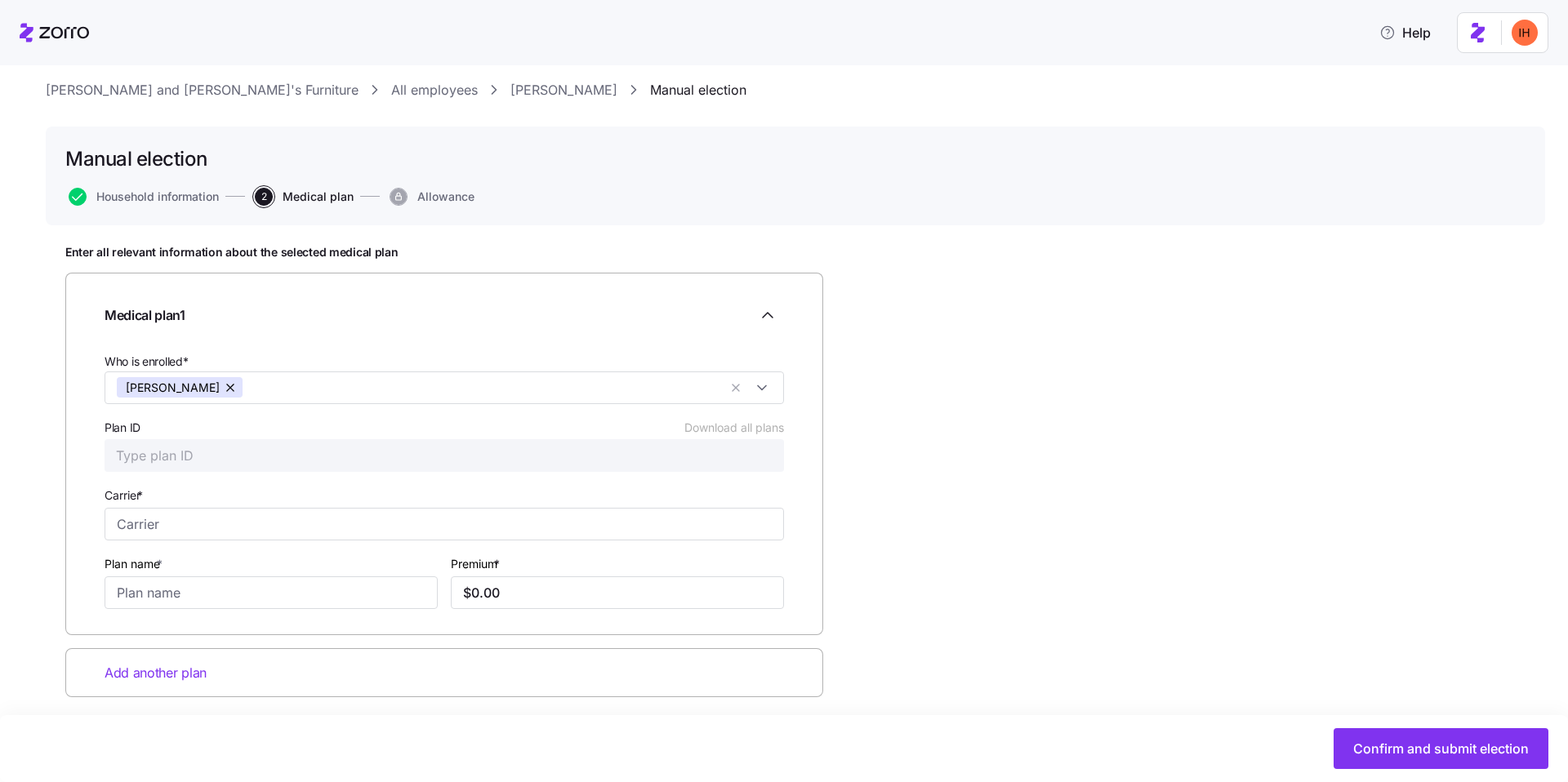
scroll to position [37, 0]
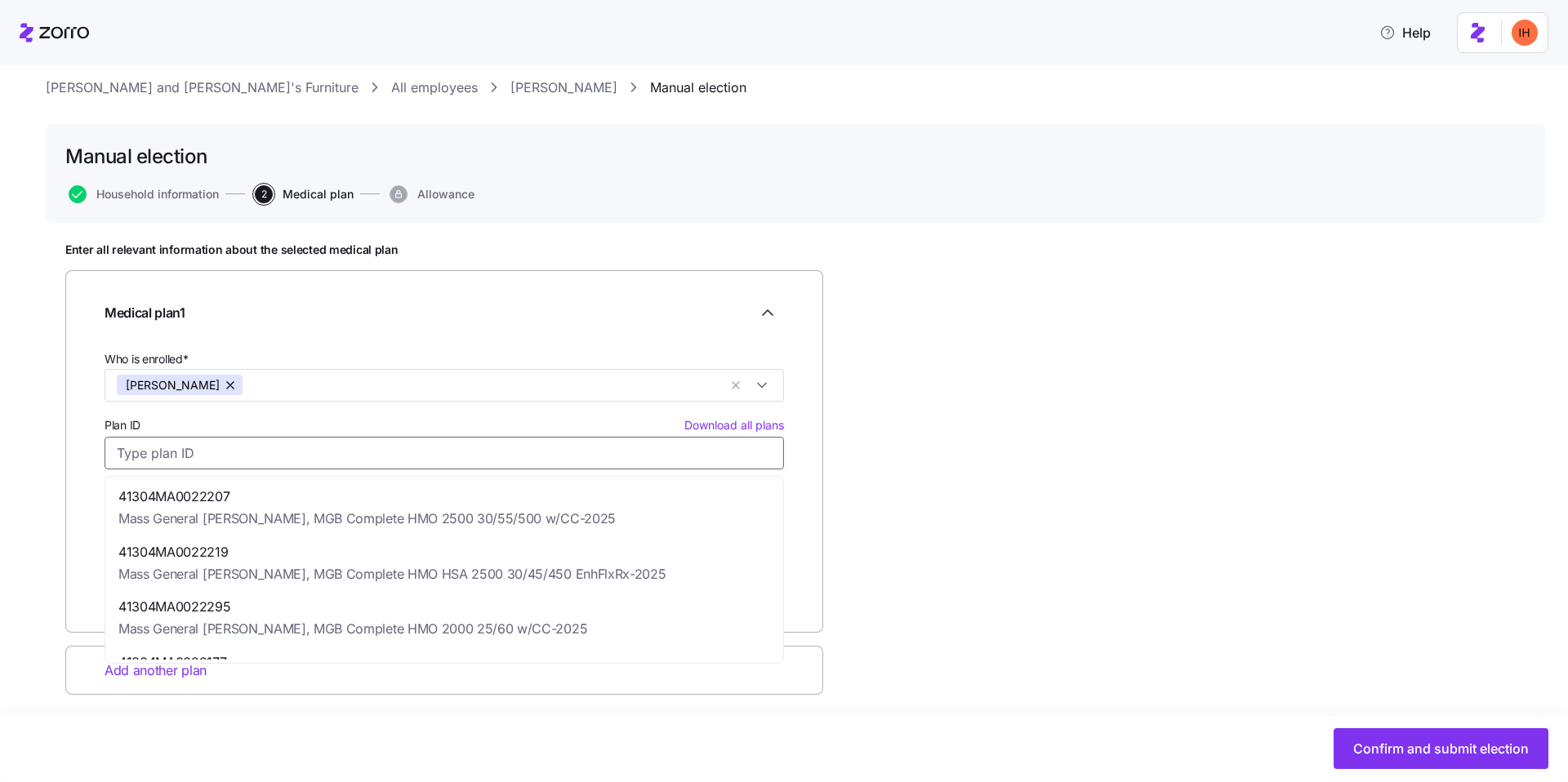
click at [337, 462] on input "Plan ID Download all plans" at bounding box center [444, 453] width 679 height 33
click at [385, 349] on div "Who is enrolled* JOSHUA WHITE" at bounding box center [444, 375] width 679 height 53
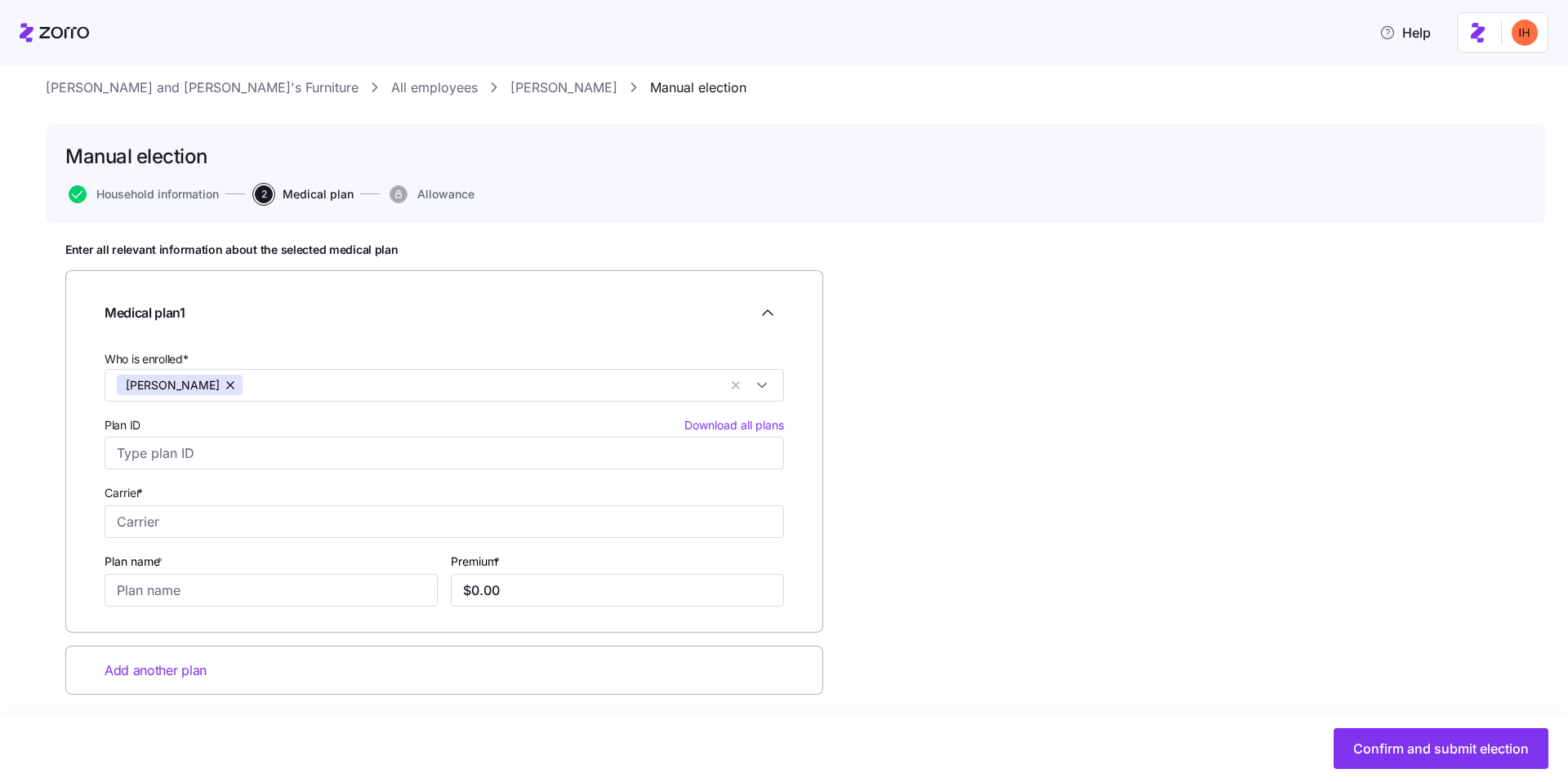
click at [510, 93] on link "JOSHUA WHITE" at bounding box center [564, 88] width 107 height 20
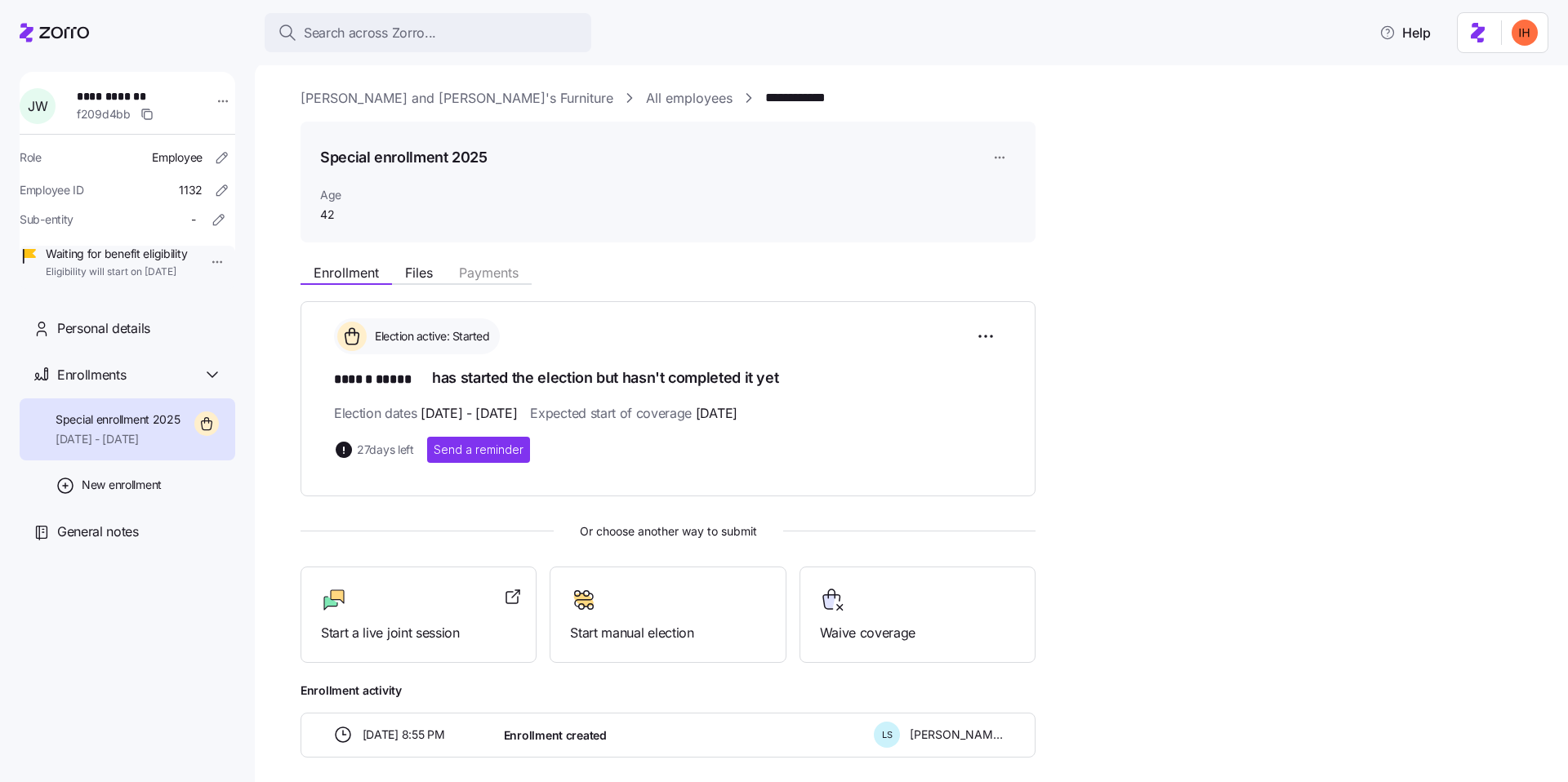
click at [325, 209] on span "42" at bounding box center [402, 215] width 164 height 16
click at [327, 194] on span "Age" at bounding box center [402, 194] width 164 height 16
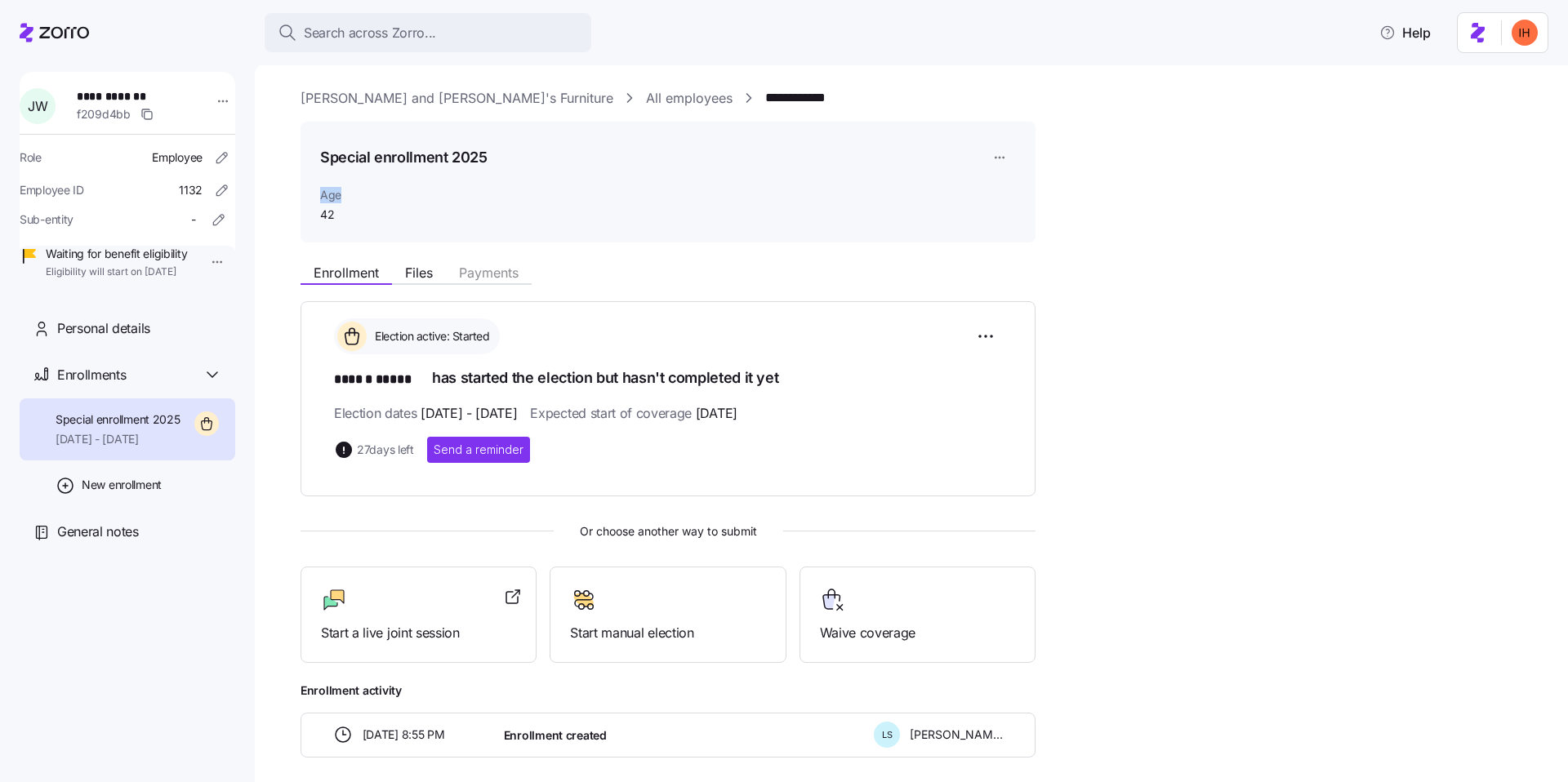
click at [327, 194] on span "Age" at bounding box center [402, 194] width 164 height 16
click at [325, 219] on span "42" at bounding box center [402, 215] width 164 height 16
click at [361, 225] on div "Special enrollment 2025 Age 42" at bounding box center [668, 182] width 735 height 122
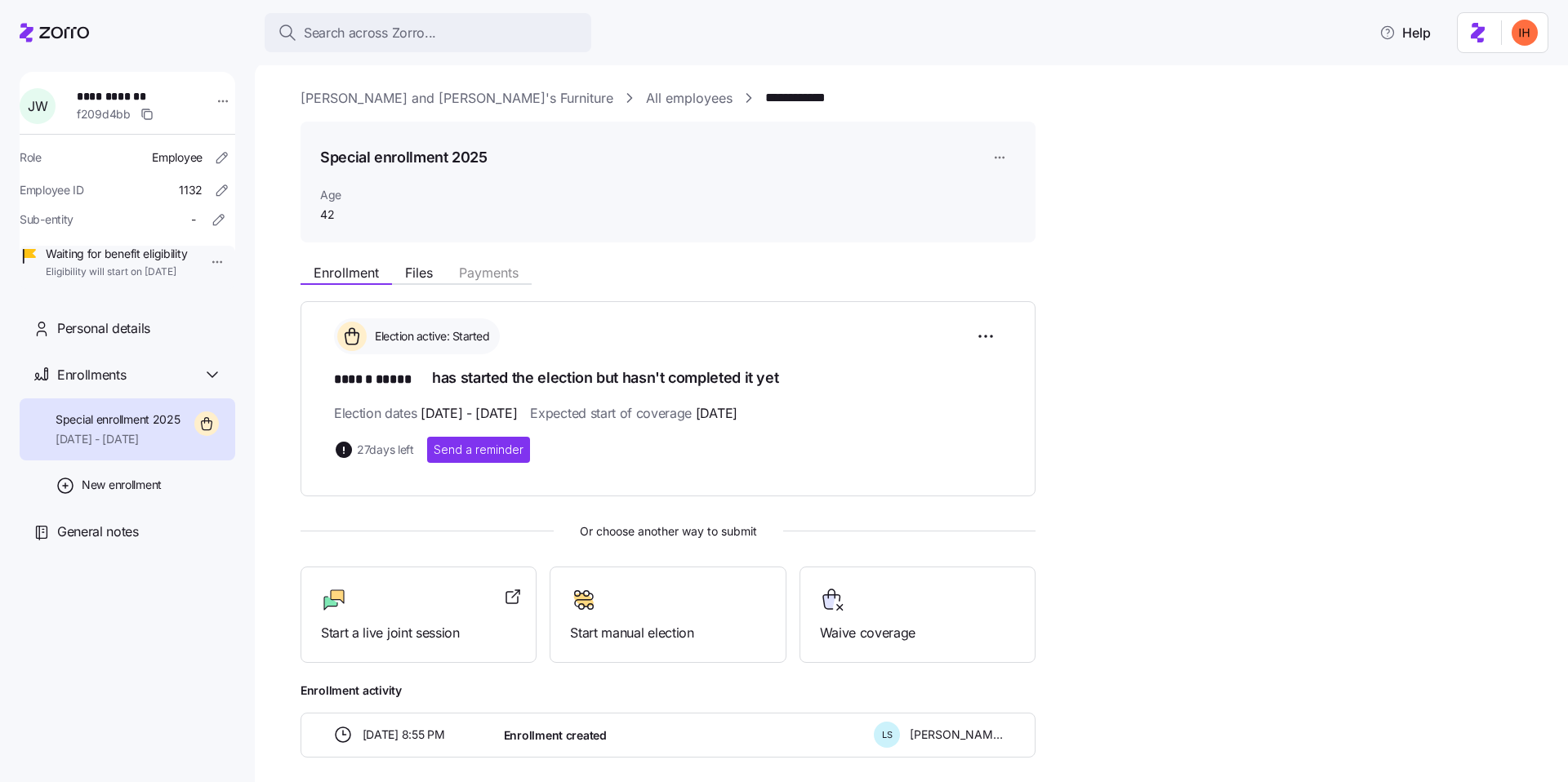
click at [420, 95] on link "Bernie and Phyl's Furniture" at bounding box center [457, 98] width 313 height 20
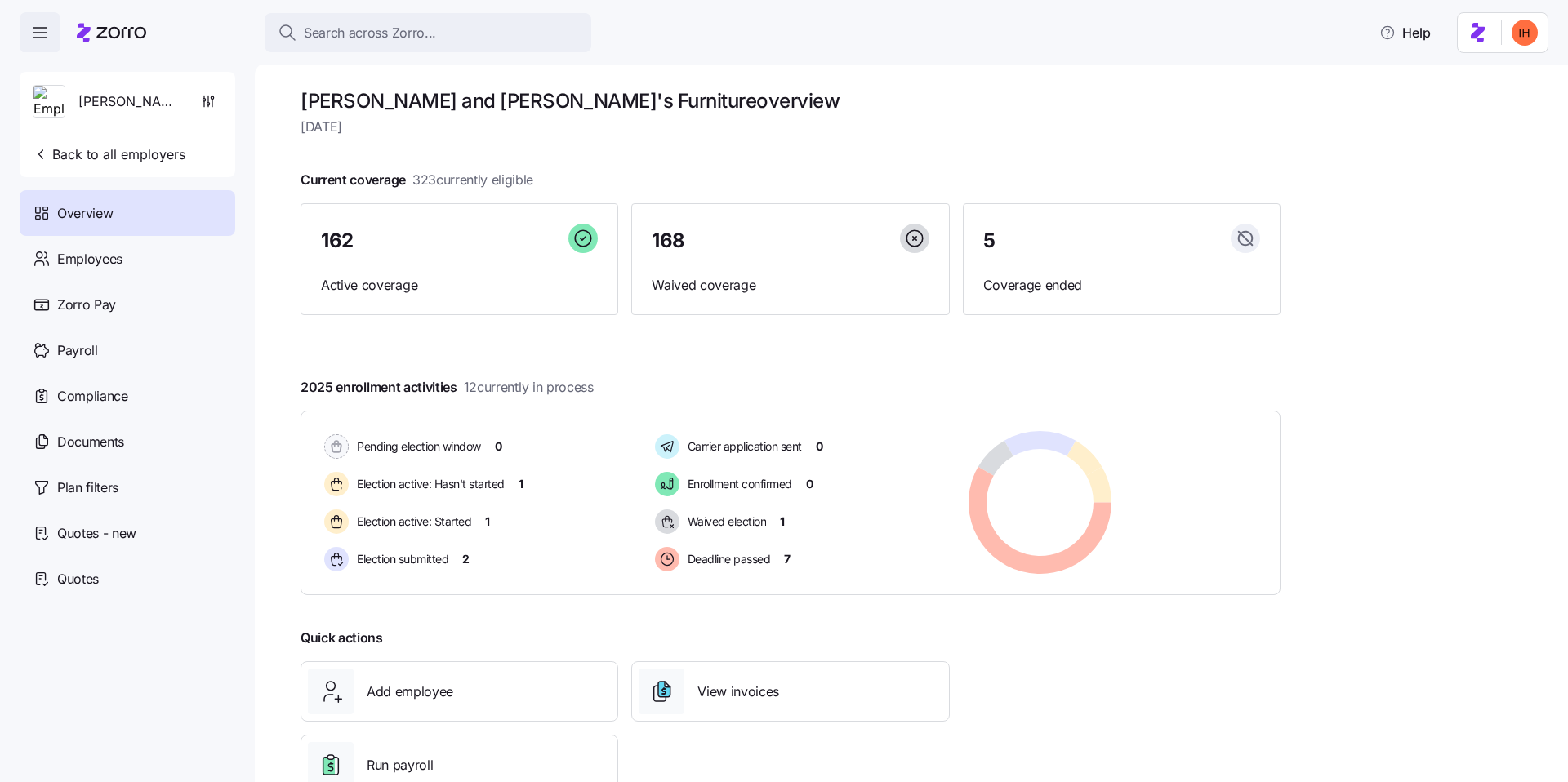
scroll to position [10, 0]
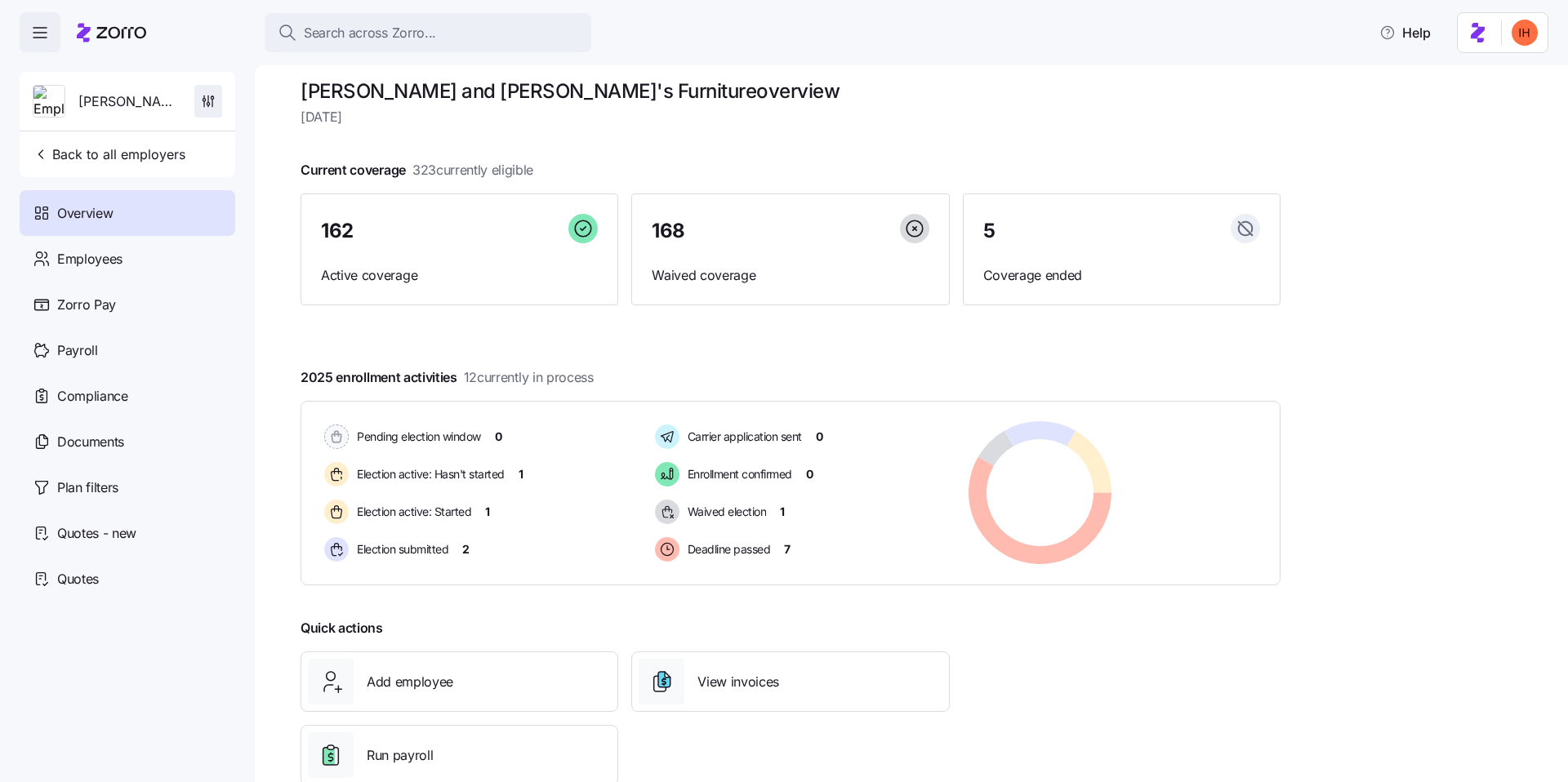
click at [216, 101] on span "button" at bounding box center [208, 101] width 26 height 31
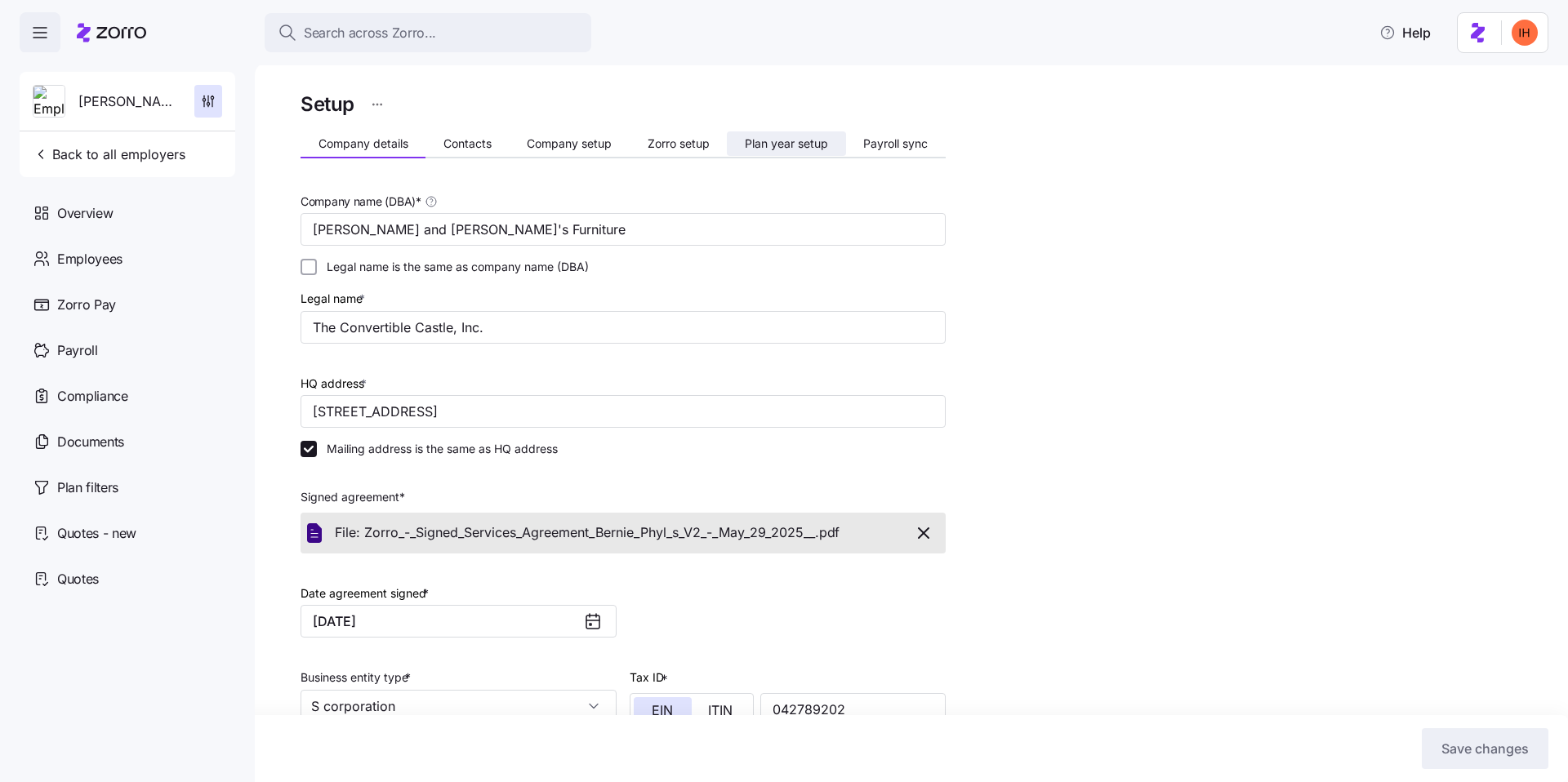
click at [781, 146] on span "Plan year setup" at bounding box center [787, 144] width 84 height 12
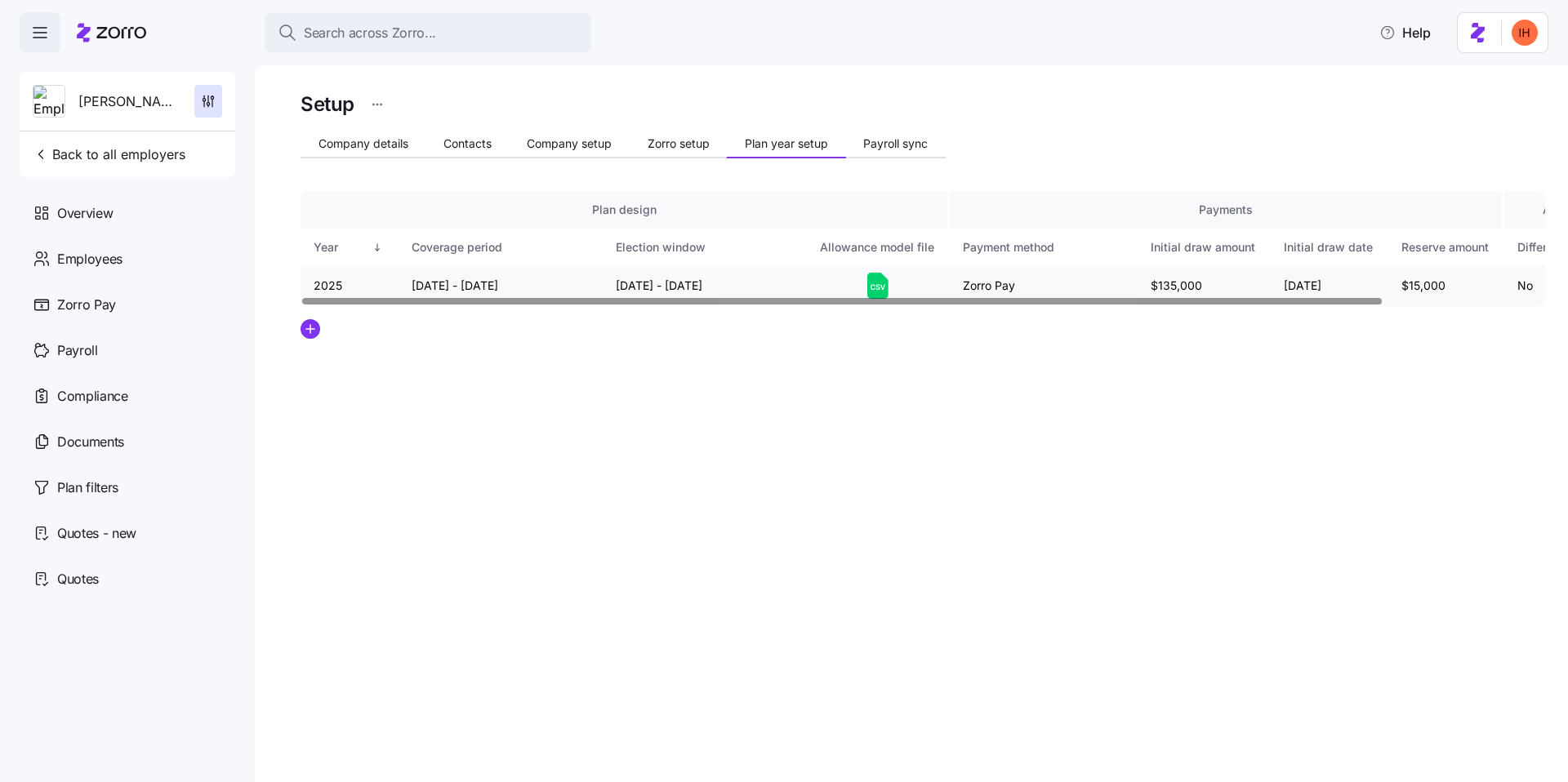
click at [880, 284] on icon at bounding box center [878, 285] width 21 height 26
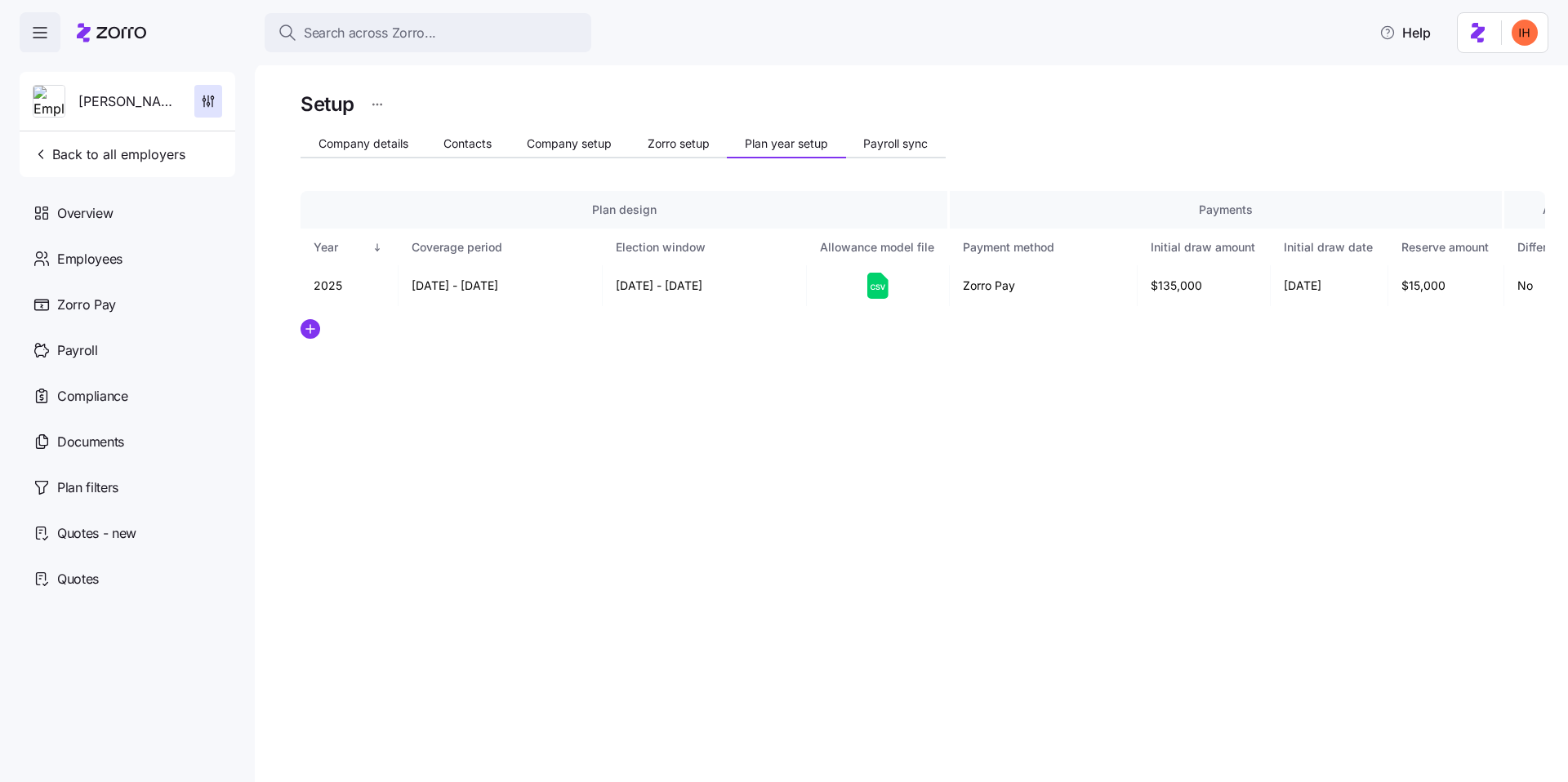
click at [1185, 19] on div "Search across Zorro... Help" at bounding box center [784, 32] width 1568 height 65
click at [109, 249] on span "Employees" at bounding box center [90, 259] width 65 height 20
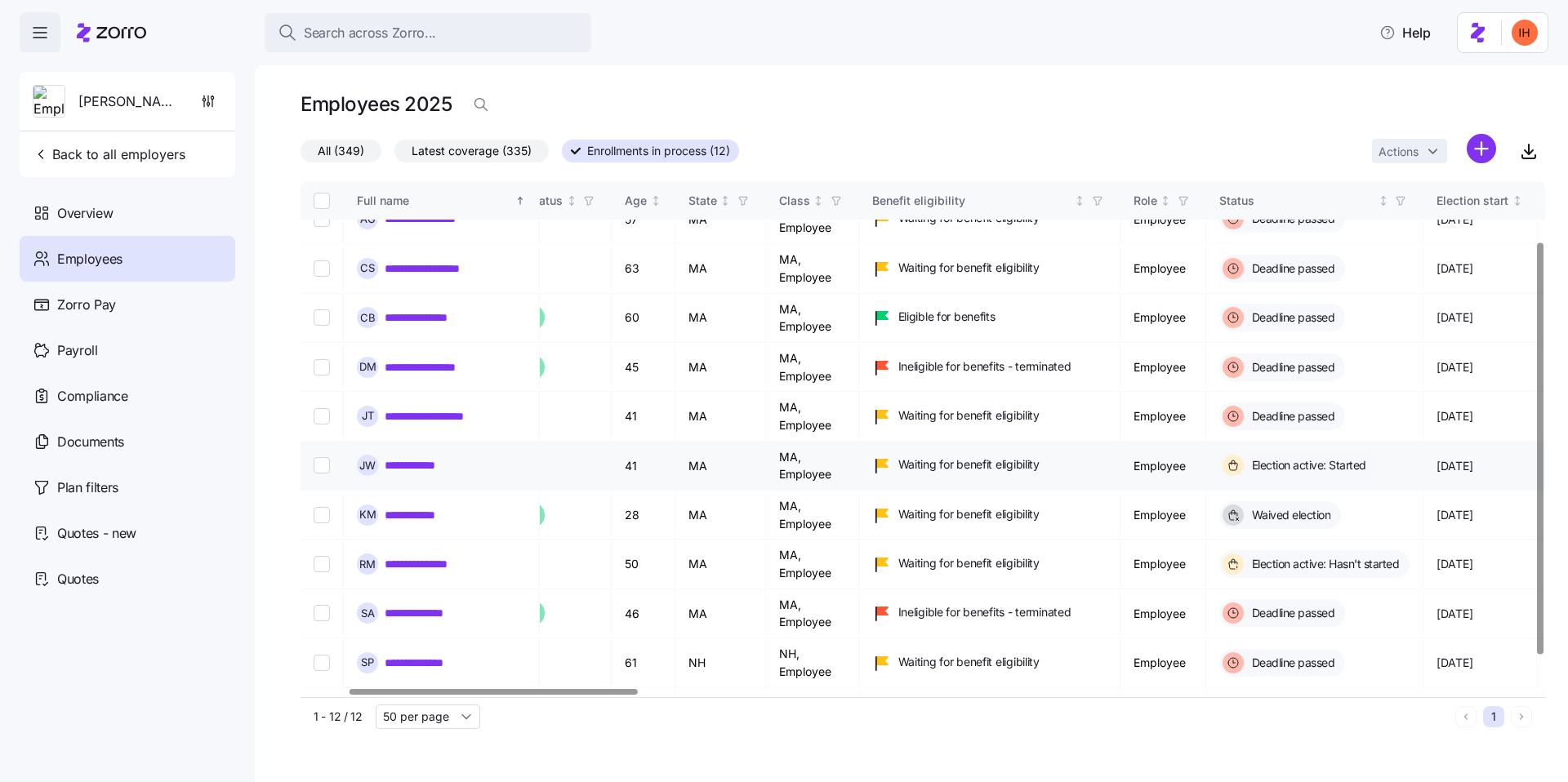
scroll to position [74, 220]
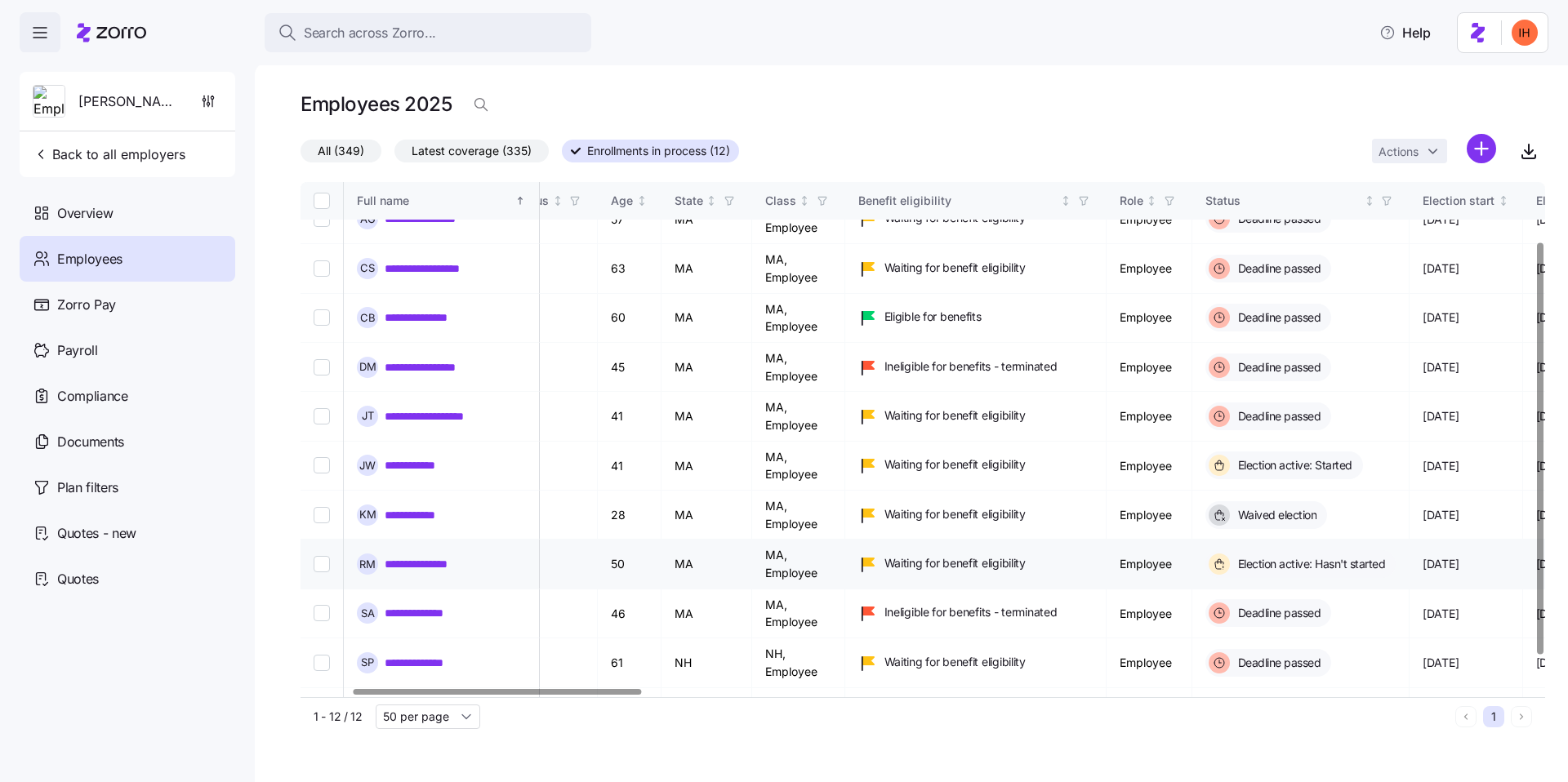
click at [428, 565] on link "**********" at bounding box center [438, 563] width 107 height 16
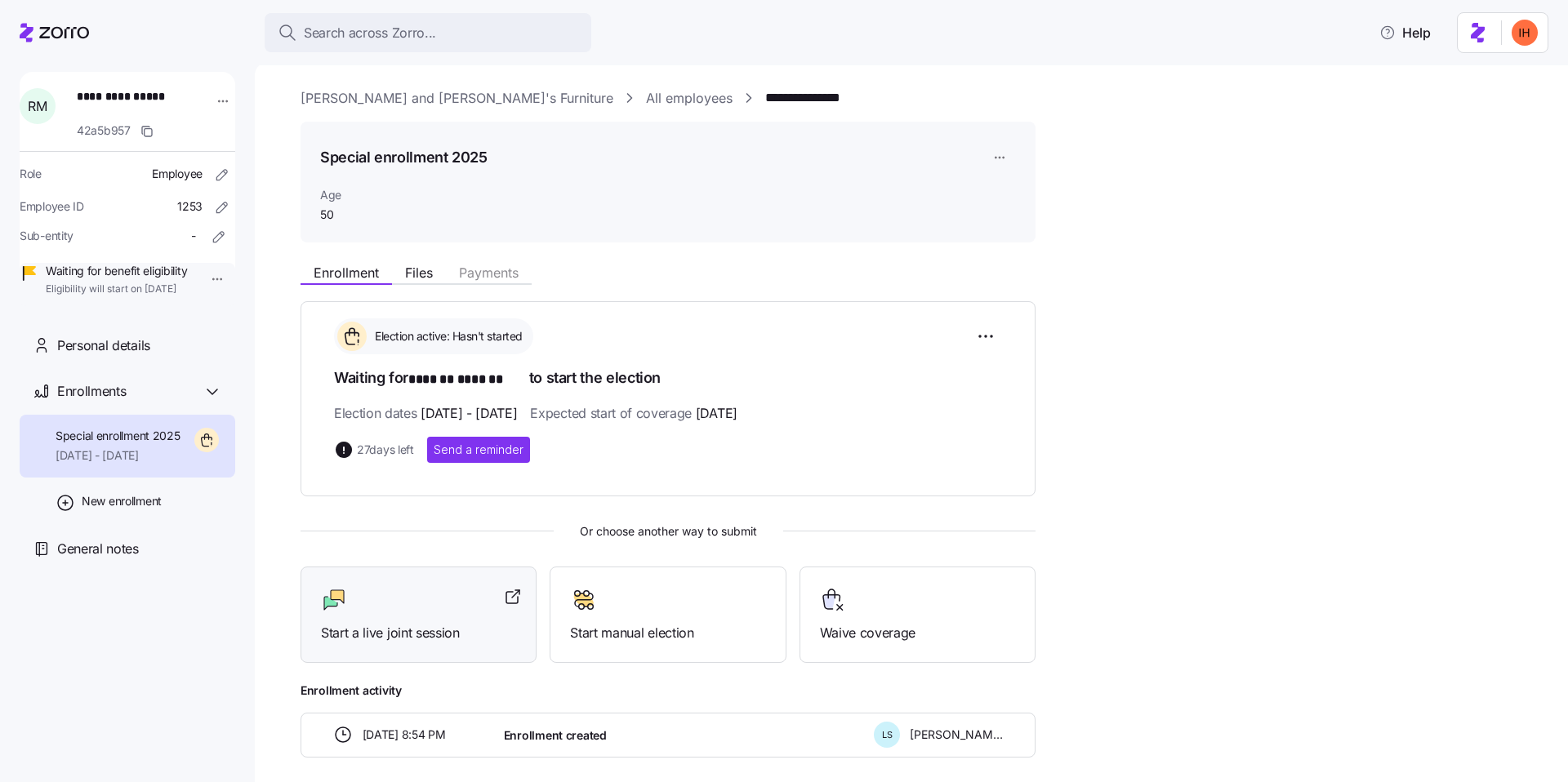
click at [453, 619] on div "Start a live joint session" at bounding box center [418, 615] width 195 height 57
click at [639, 362] on div "Election active: Hasn't started Waiting for ******* ******* to start the electi…" at bounding box center [667, 390] width 668 height 144
click at [646, 104] on link "All employees" at bounding box center [689, 98] width 86 height 20
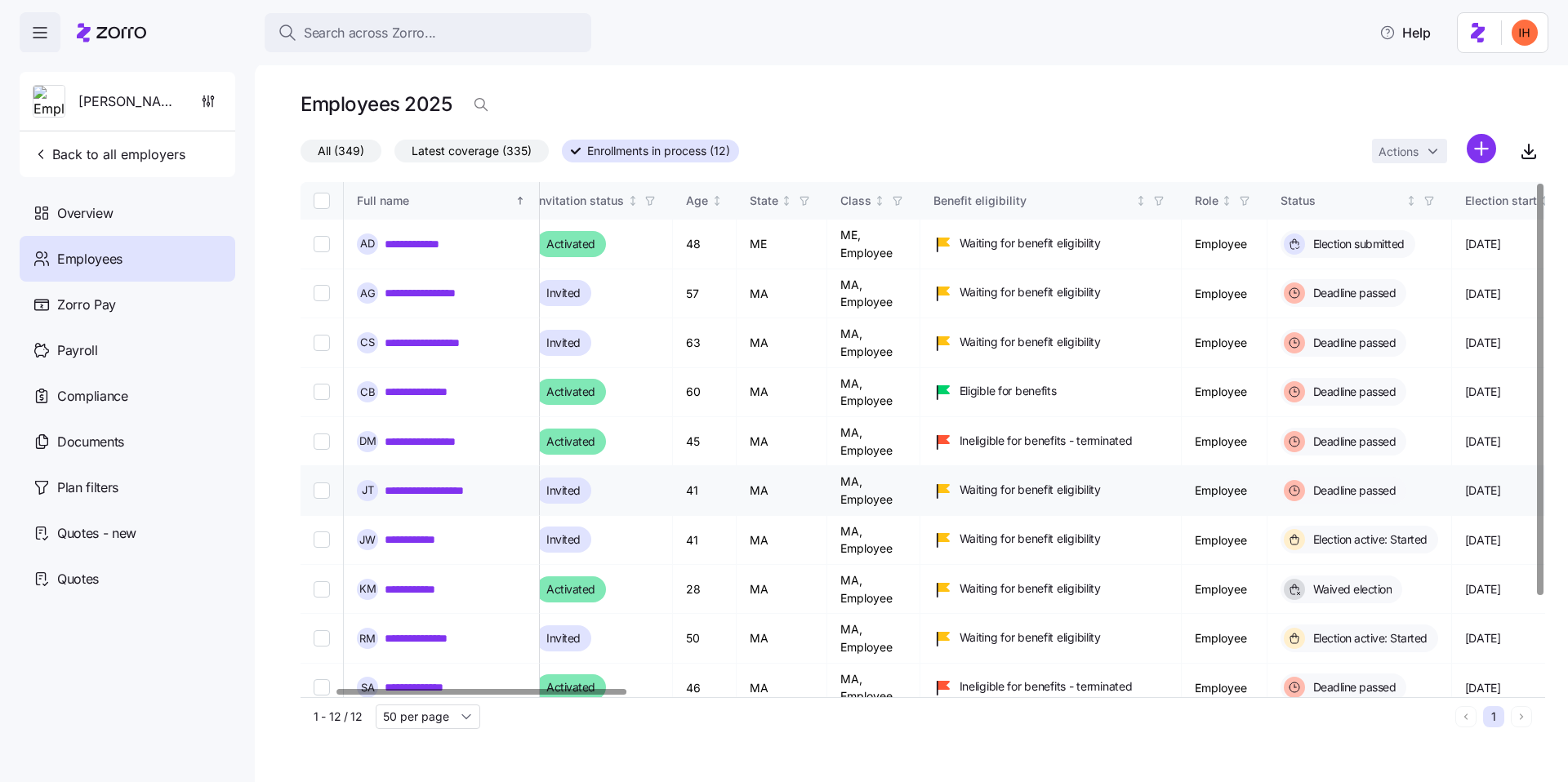
scroll to position [0, 149]
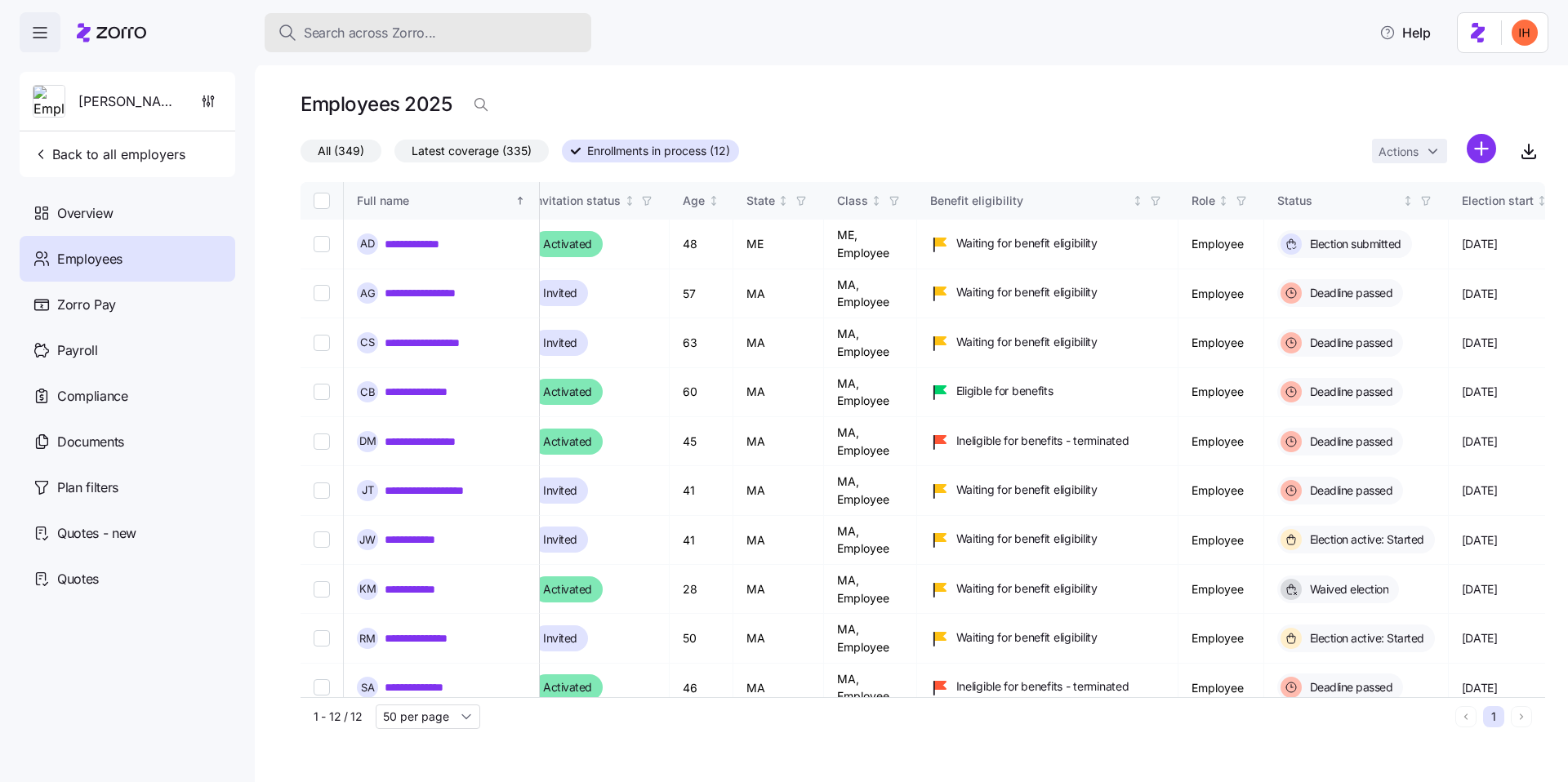
click at [387, 32] on span "Search across Zorro..." at bounding box center [370, 33] width 133 height 20
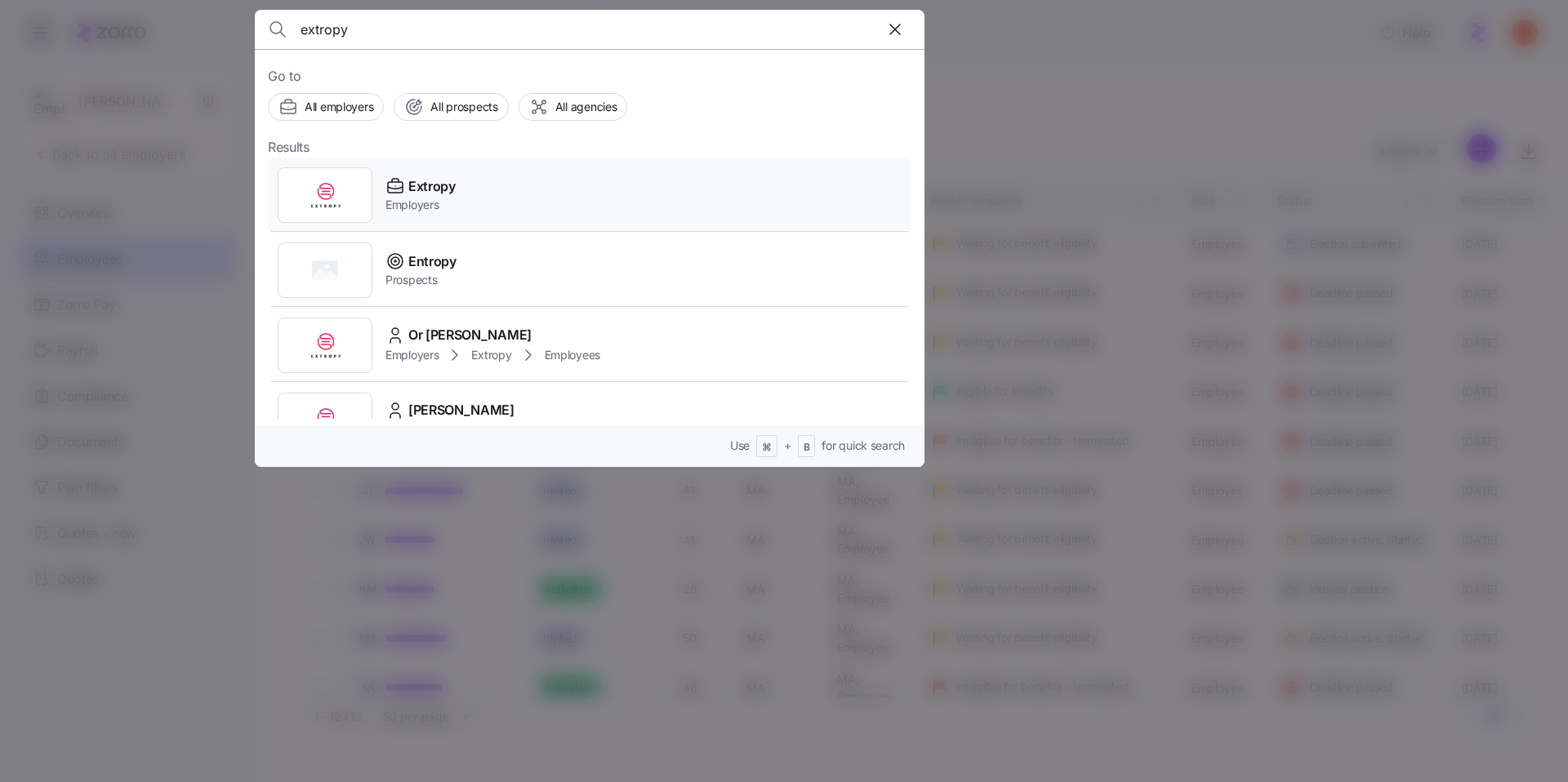
type input "extropy"
click at [485, 189] on div "Extropy Employers" at bounding box center [590, 195] width 644 height 75
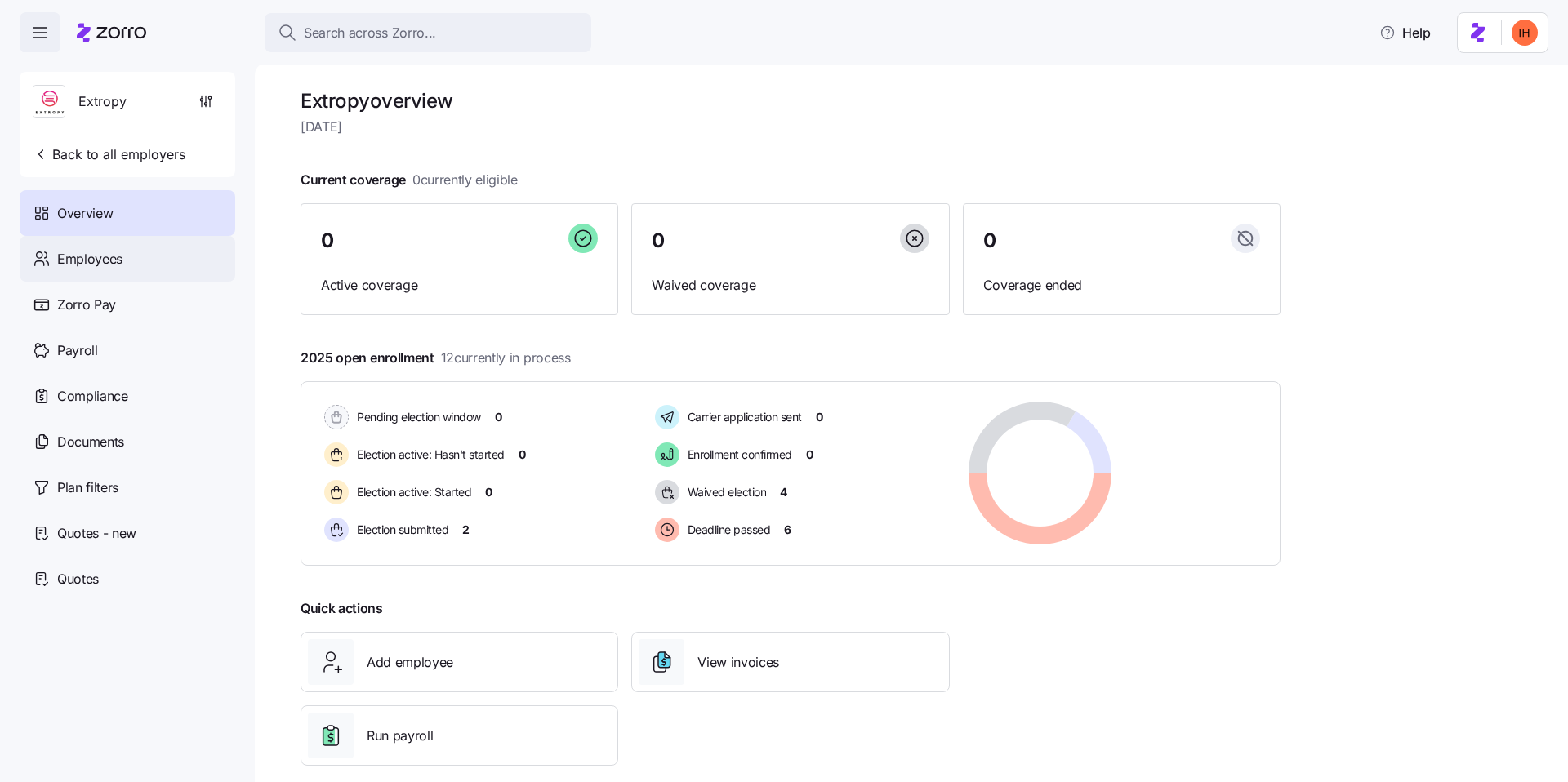
click at [135, 266] on div "Employees" at bounding box center [127, 258] width 215 height 46
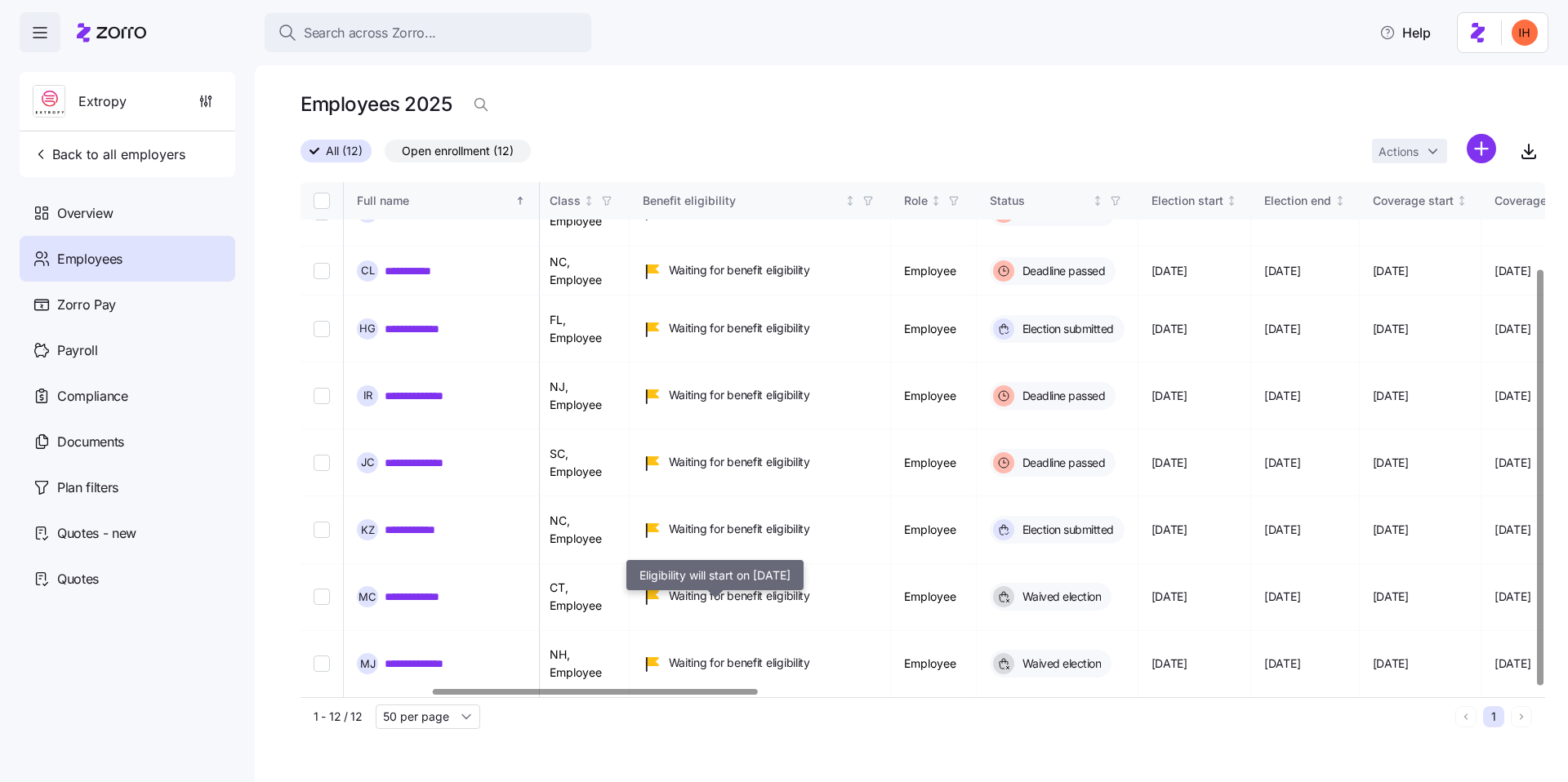
scroll to position [107, 500]
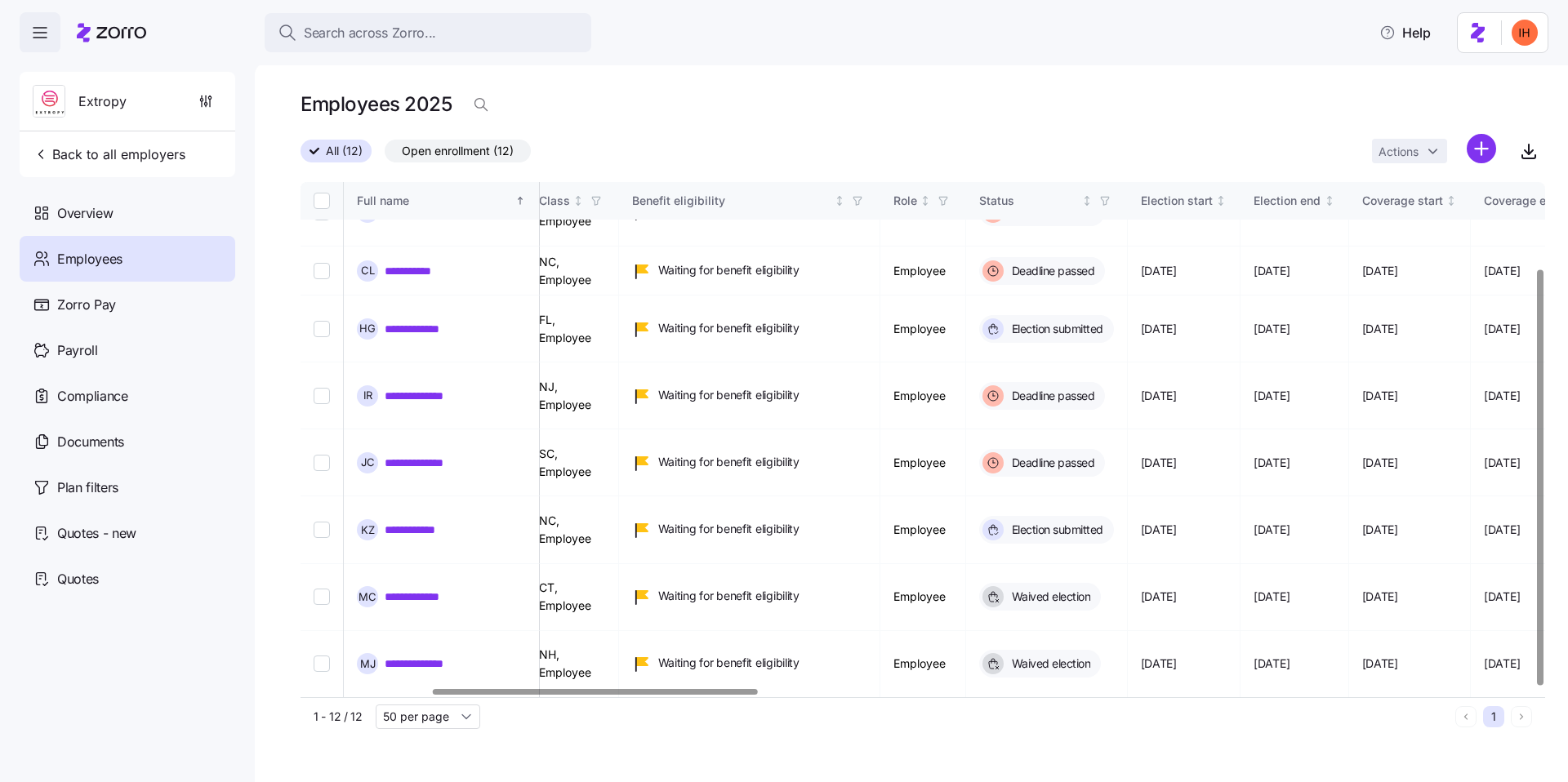
click at [422, 763] on link "**********" at bounding box center [420, 771] width 72 height 16
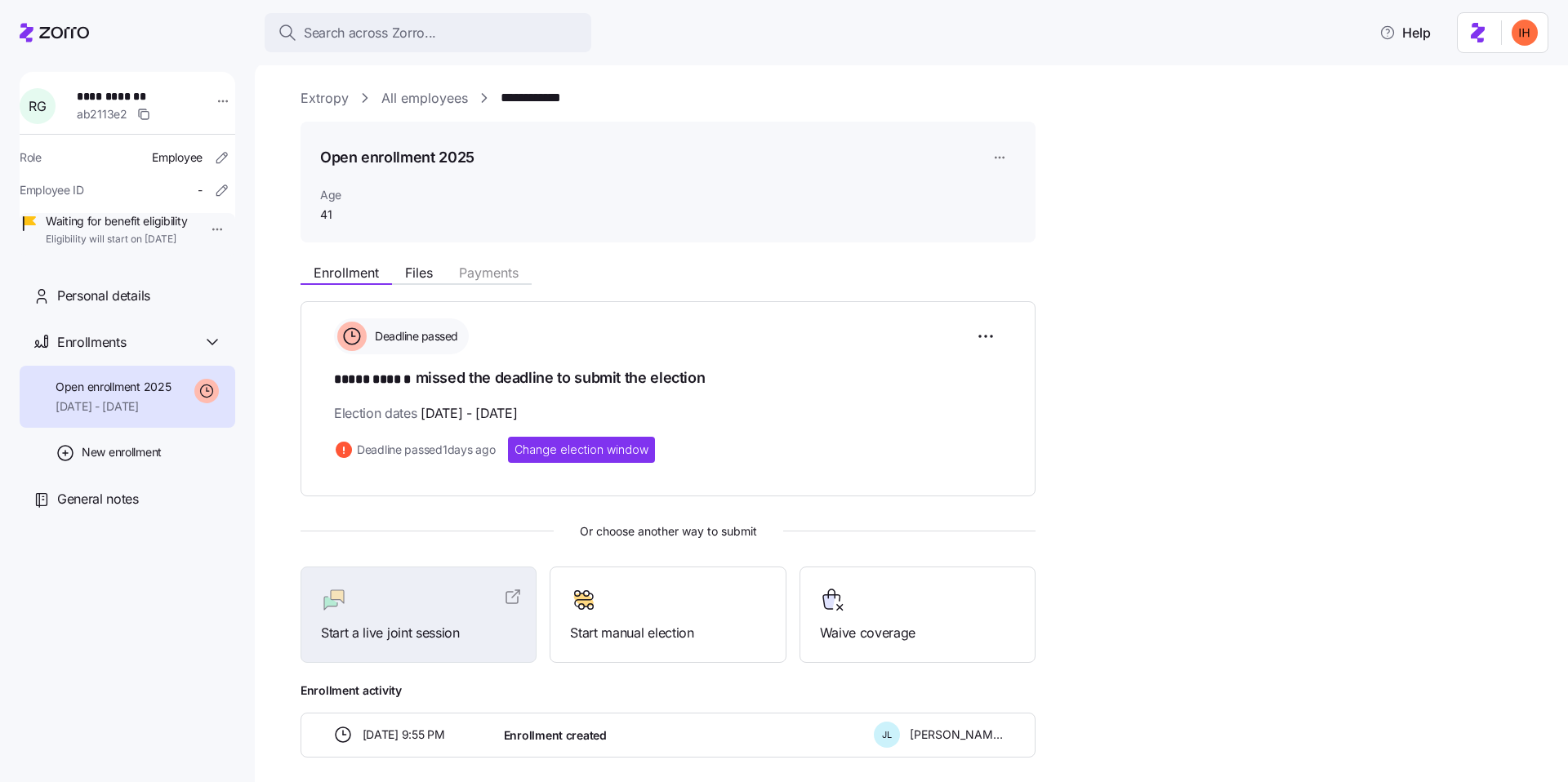
click at [389, 373] on span "***** ******" at bounding box center [374, 380] width 82 height 20
click at [434, 418] on span "10/07/2025 - 10/12/2025" at bounding box center [469, 414] width 96 height 20
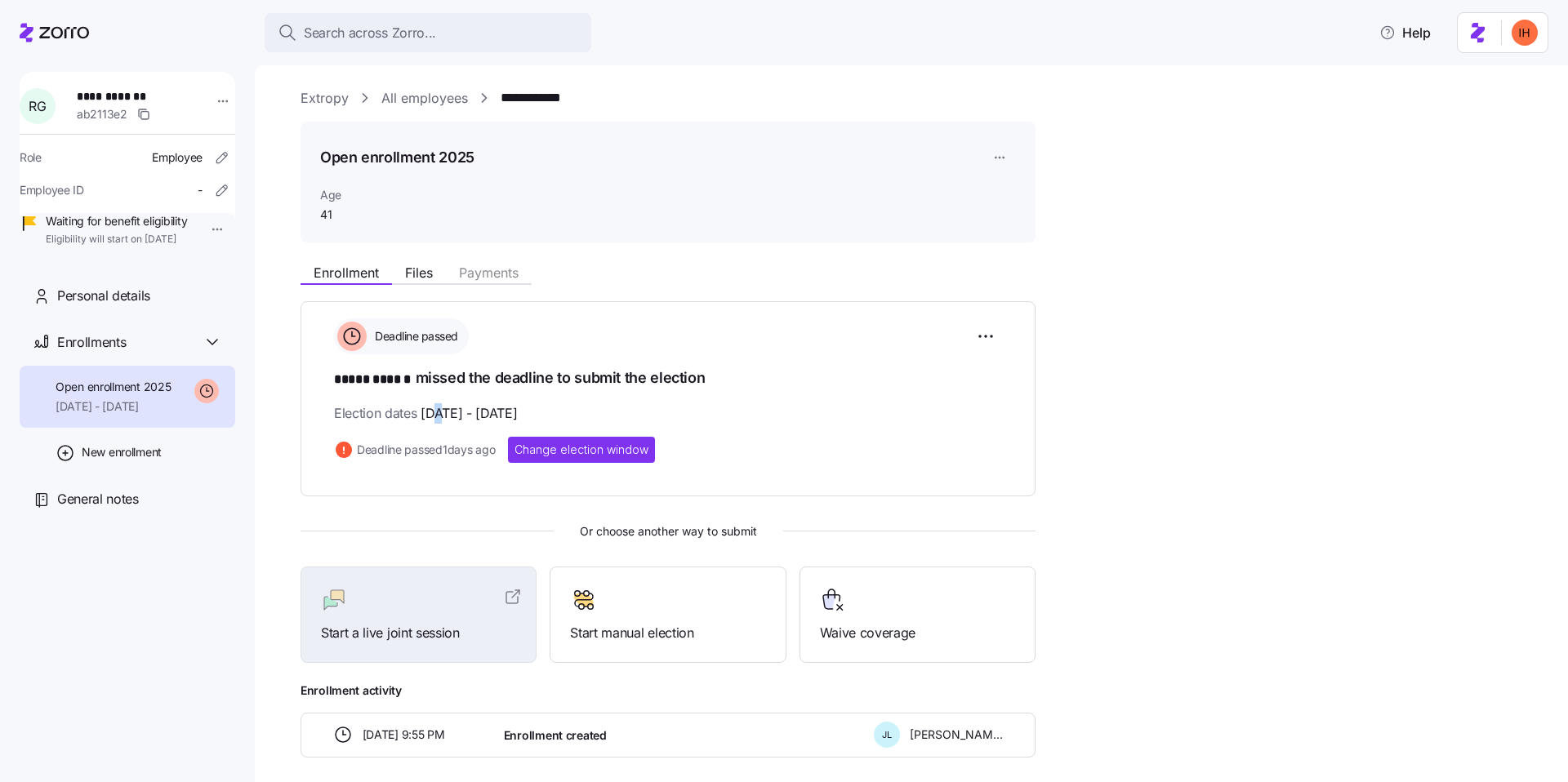
click at [434, 418] on span "10/07/2025 - 10/12/2025" at bounding box center [469, 414] width 96 height 20
click at [383, 373] on span "***** ******" at bounding box center [374, 380] width 82 height 20
click at [448, 374] on h1 "***** ****** missed the deadline to submit the election" at bounding box center [667, 378] width 668 height 23
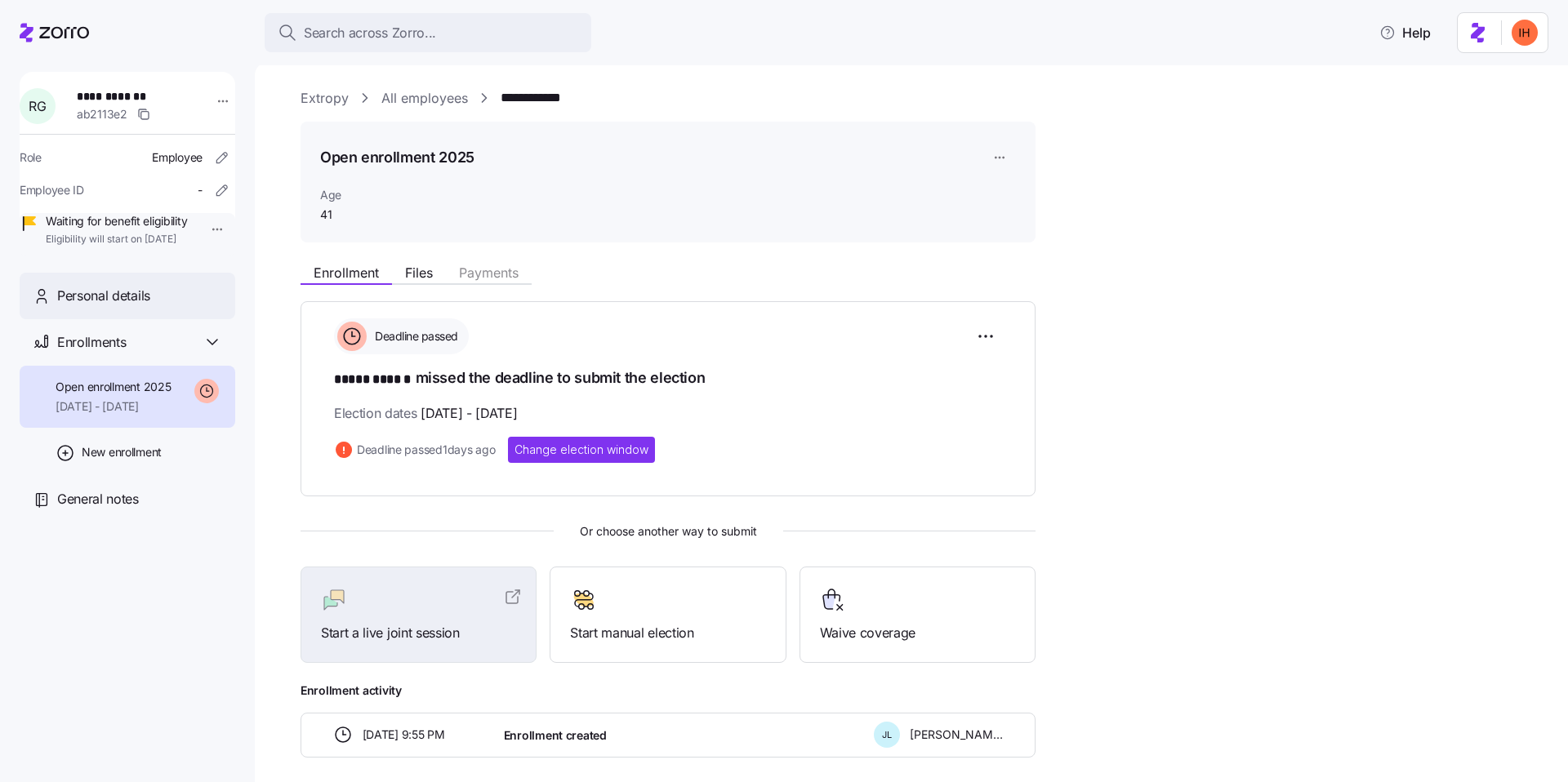
click at [115, 307] on span "Personal details" at bounding box center [104, 296] width 93 height 20
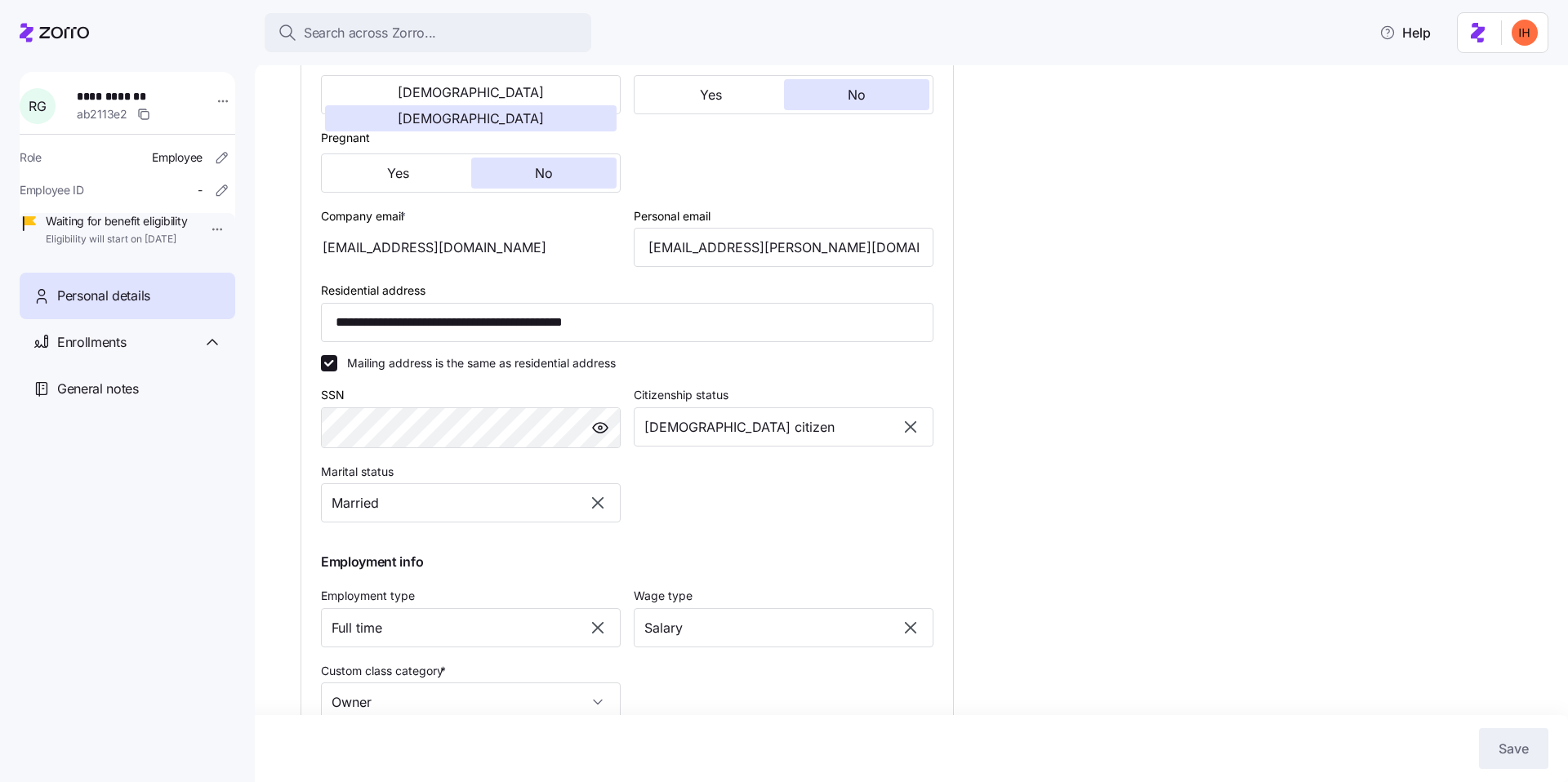
scroll to position [506, 0]
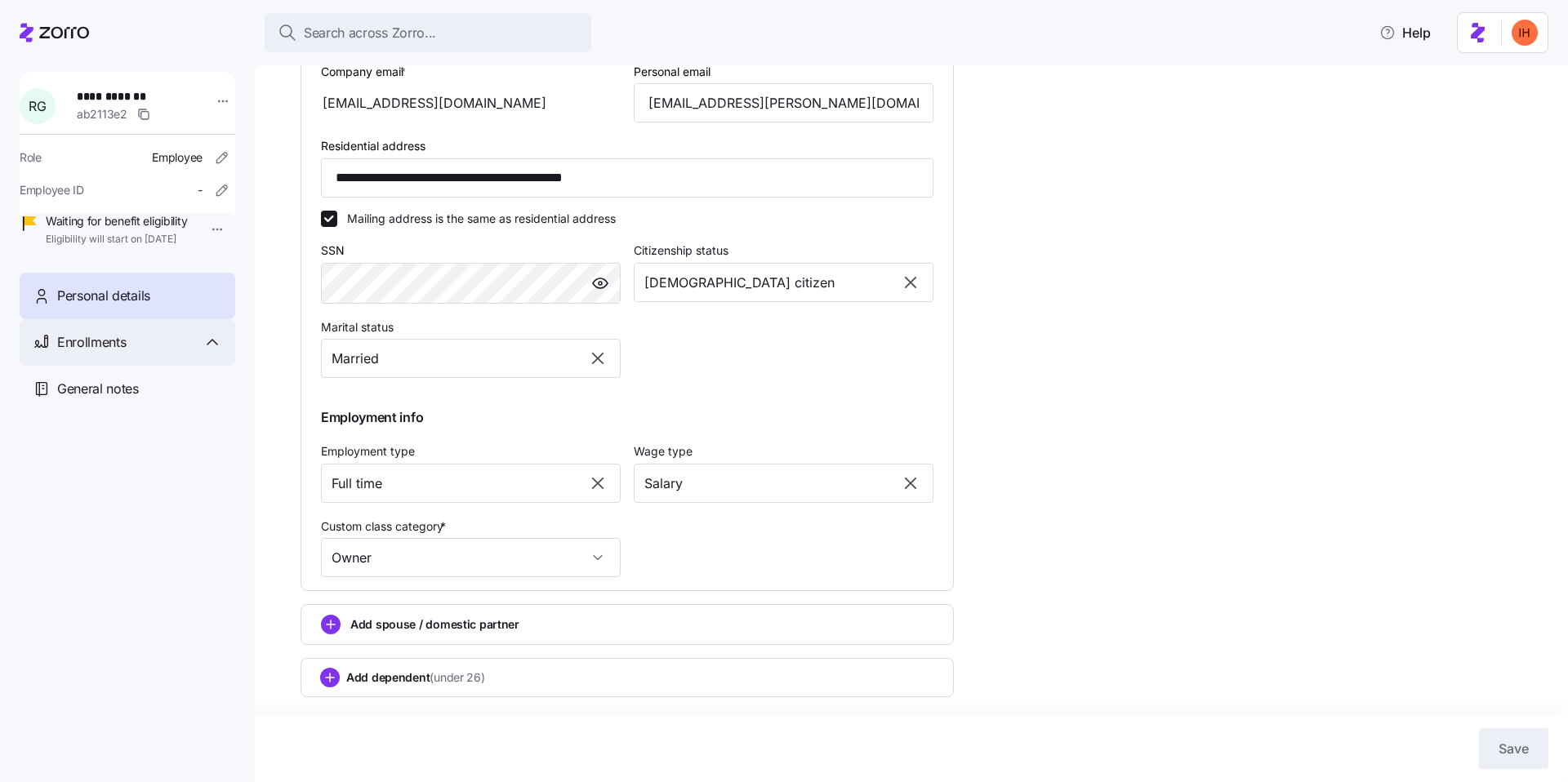
click at [136, 350] on div "Enrollments" at bounding box center [127, 342] width 215 height 46
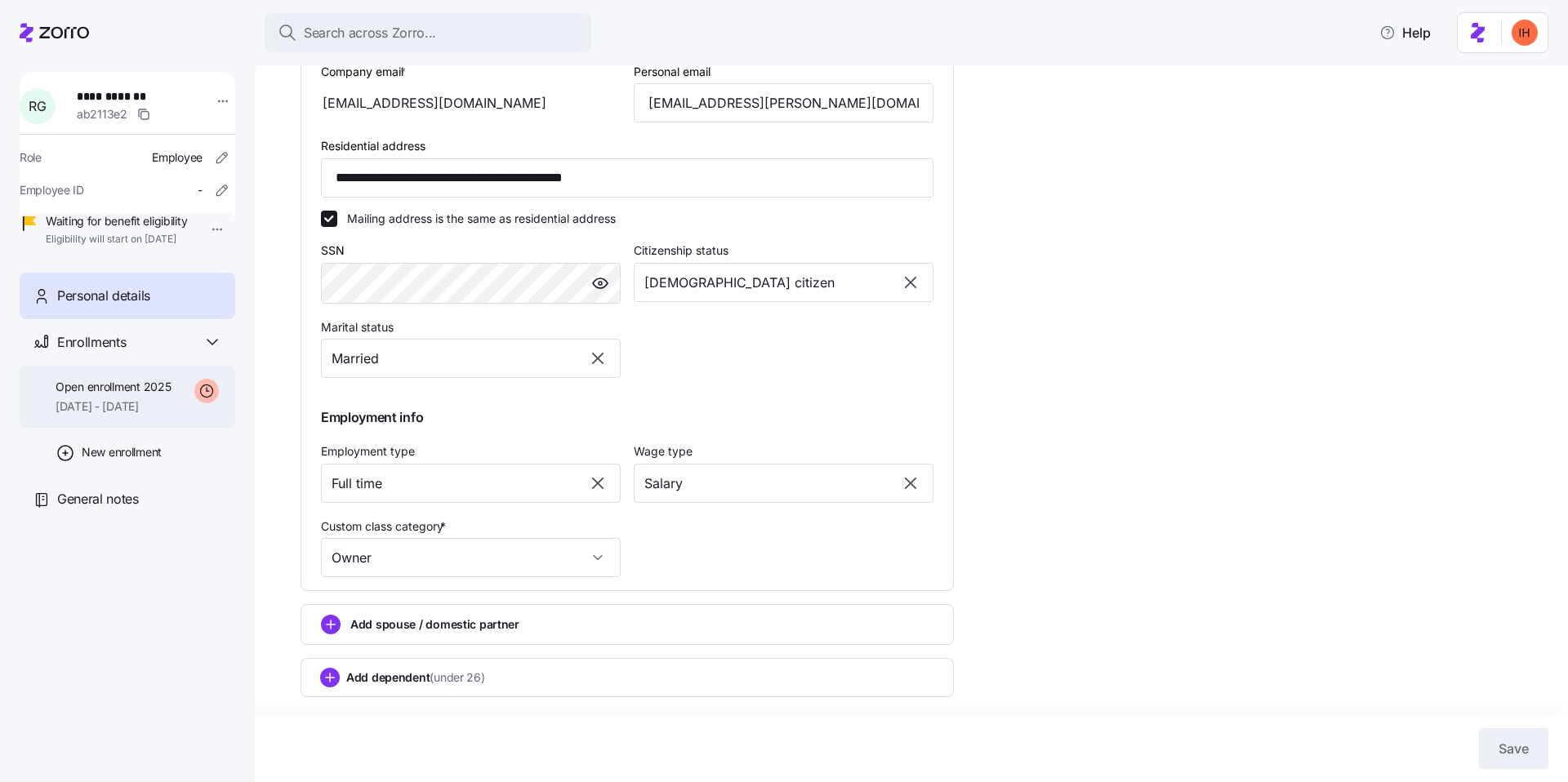
click at [166, 395] on span "Open enrollment 2025" at bounding box center [113, 387] width 115 height 16
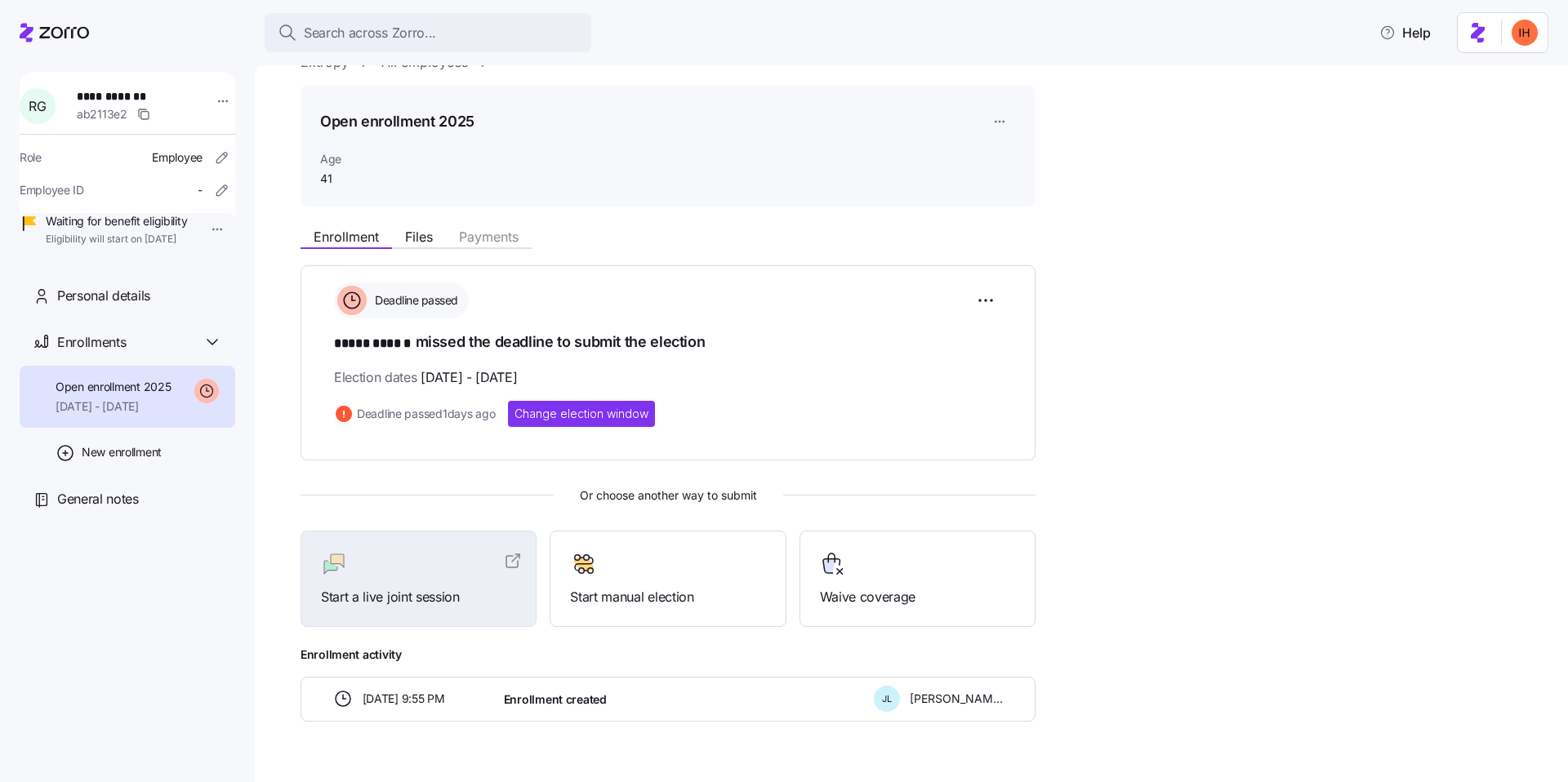
scroll to position [72, 0]
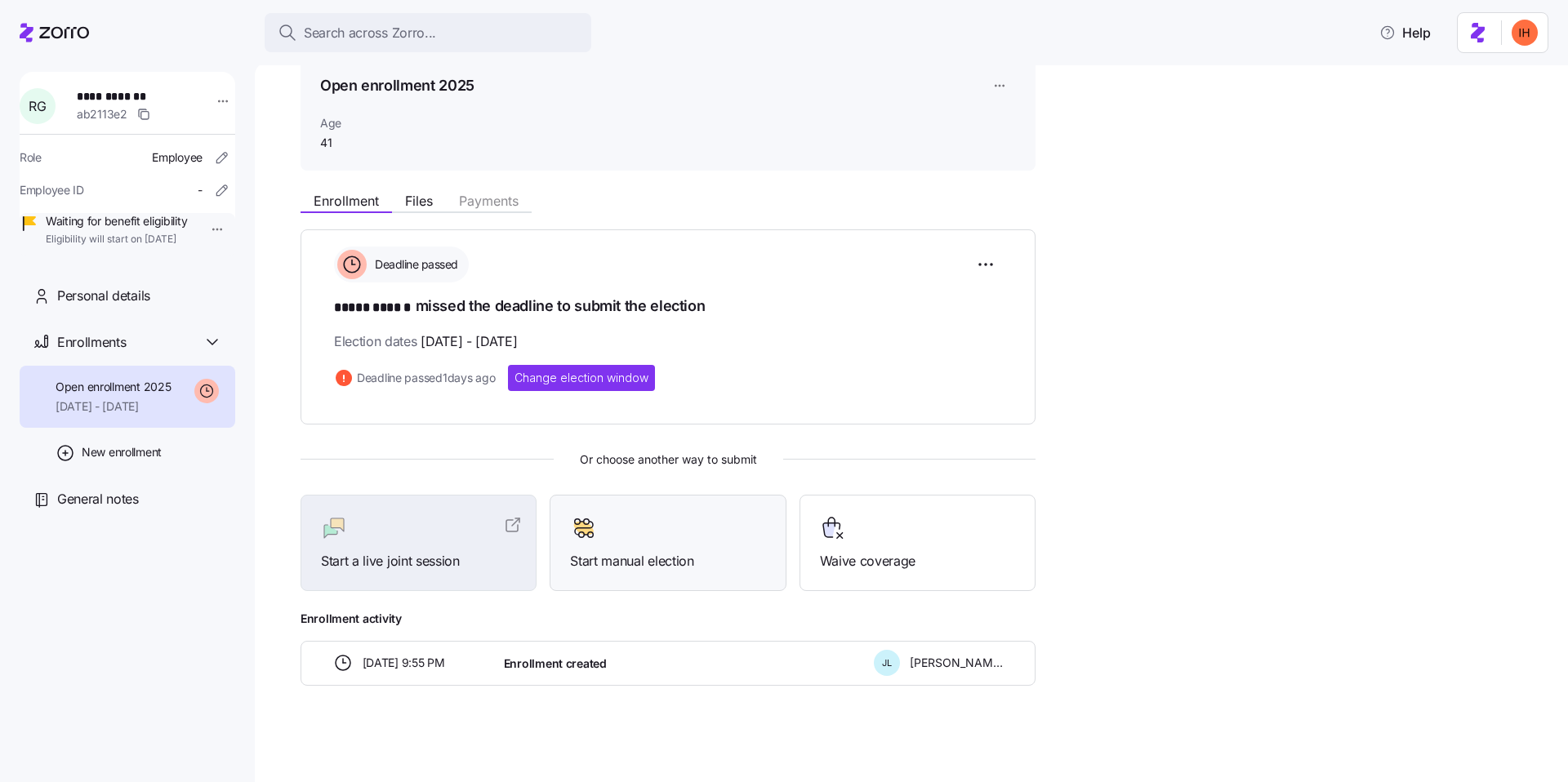
click at [633, 551] on span "Start manual election" at bounding box center [667, 562] width 195 height 20
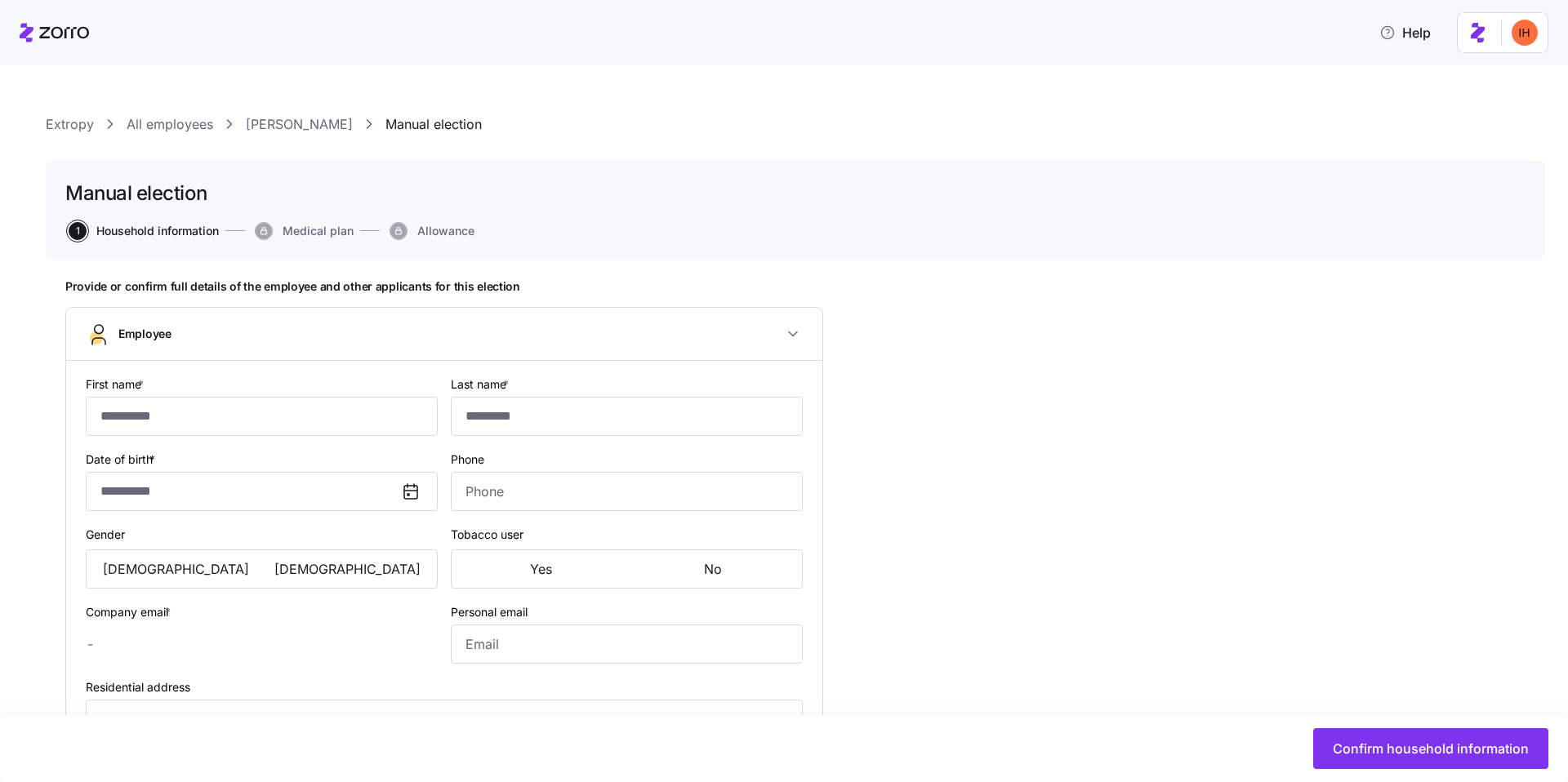
type input "*****"
type input "******"
type input "rgutman@extropyadv.com"
type input "ravit.gutman@gmail.com"
type input "**********"
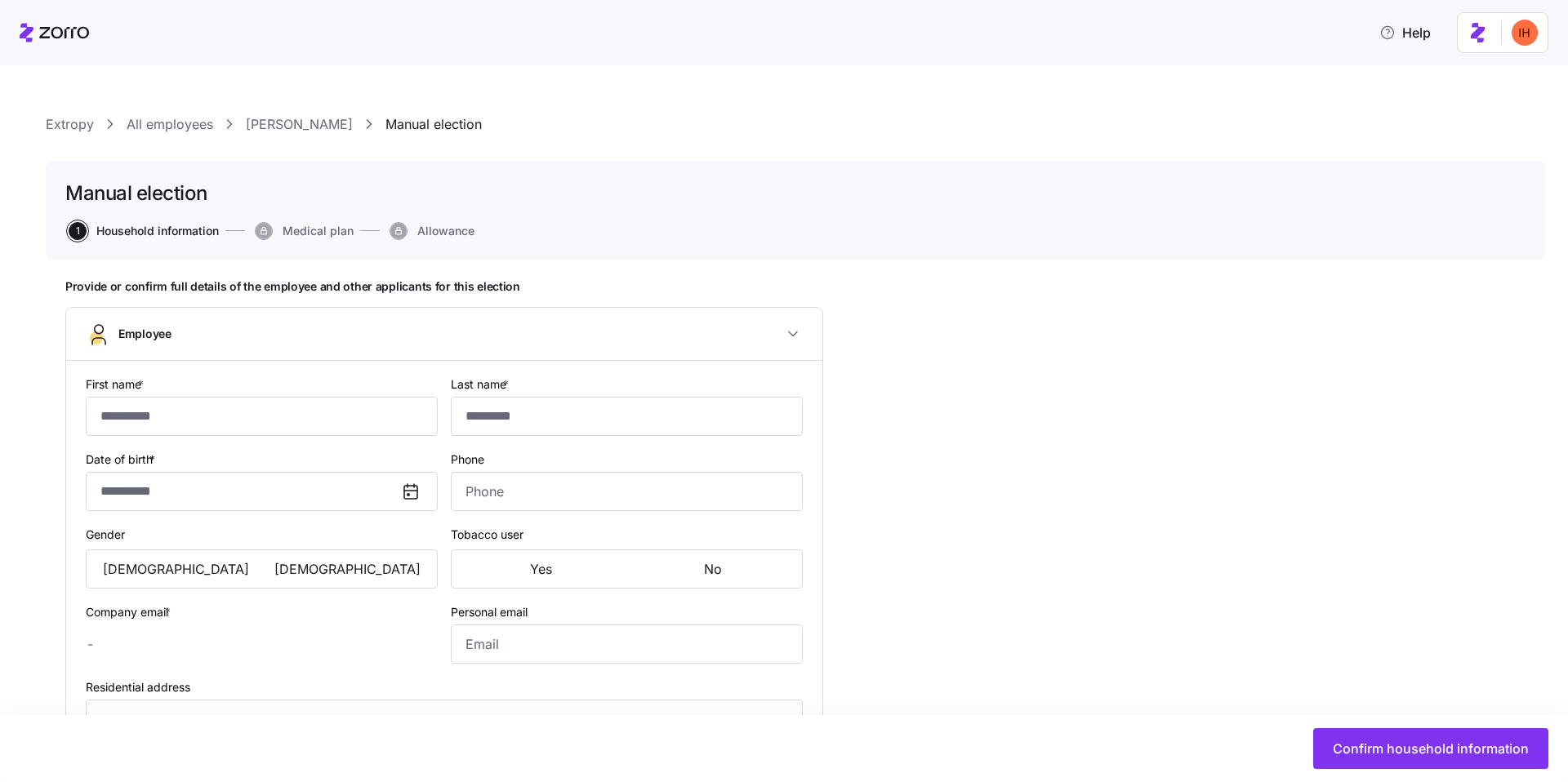
checkbox input "true"
type input "**********"
type input "(239) 961-5916"
type input "[DEMOGRAPHIC_DATA] citizen"
type input "Married"
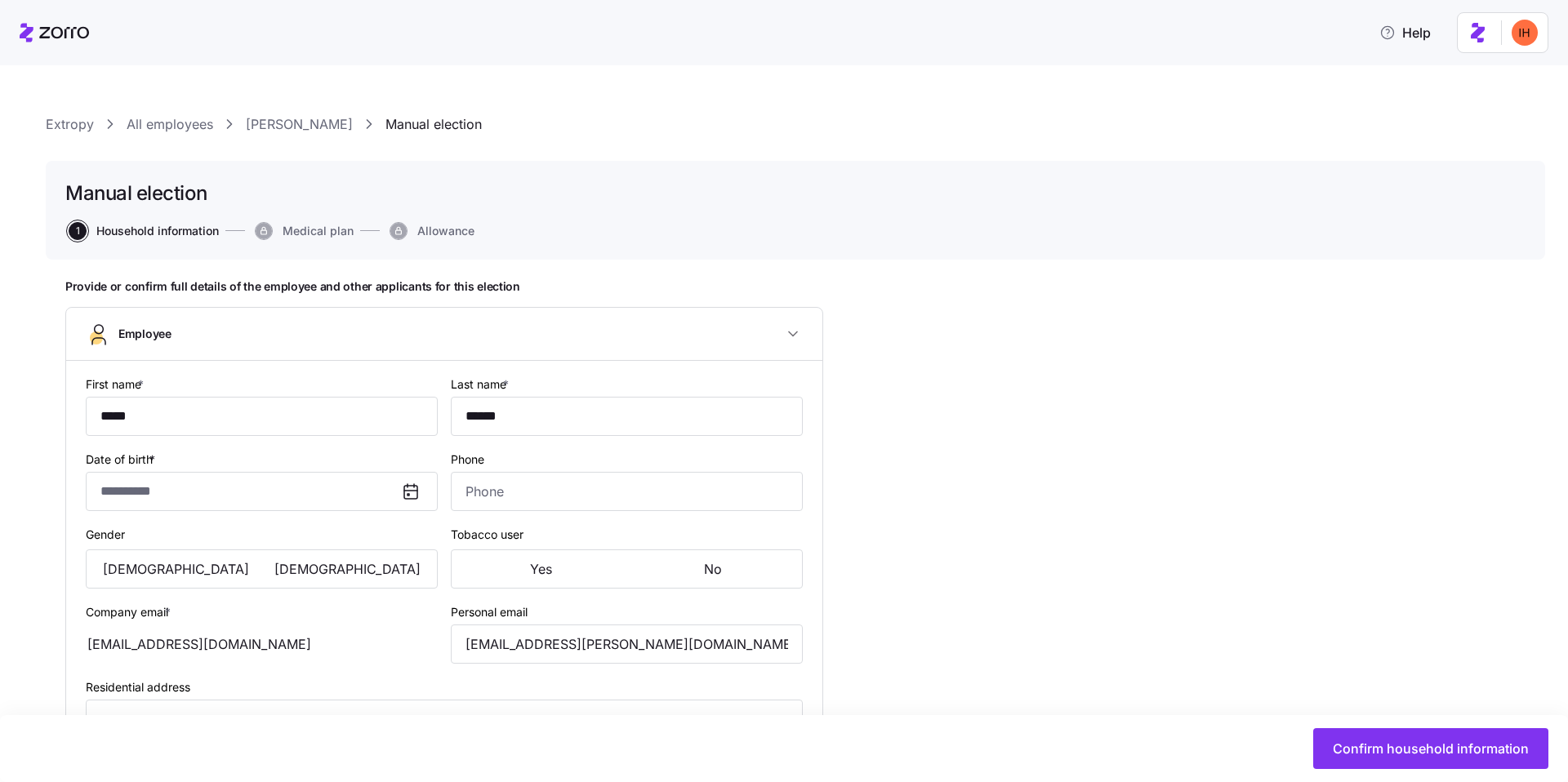
type input "Full time"
type input "Salary"
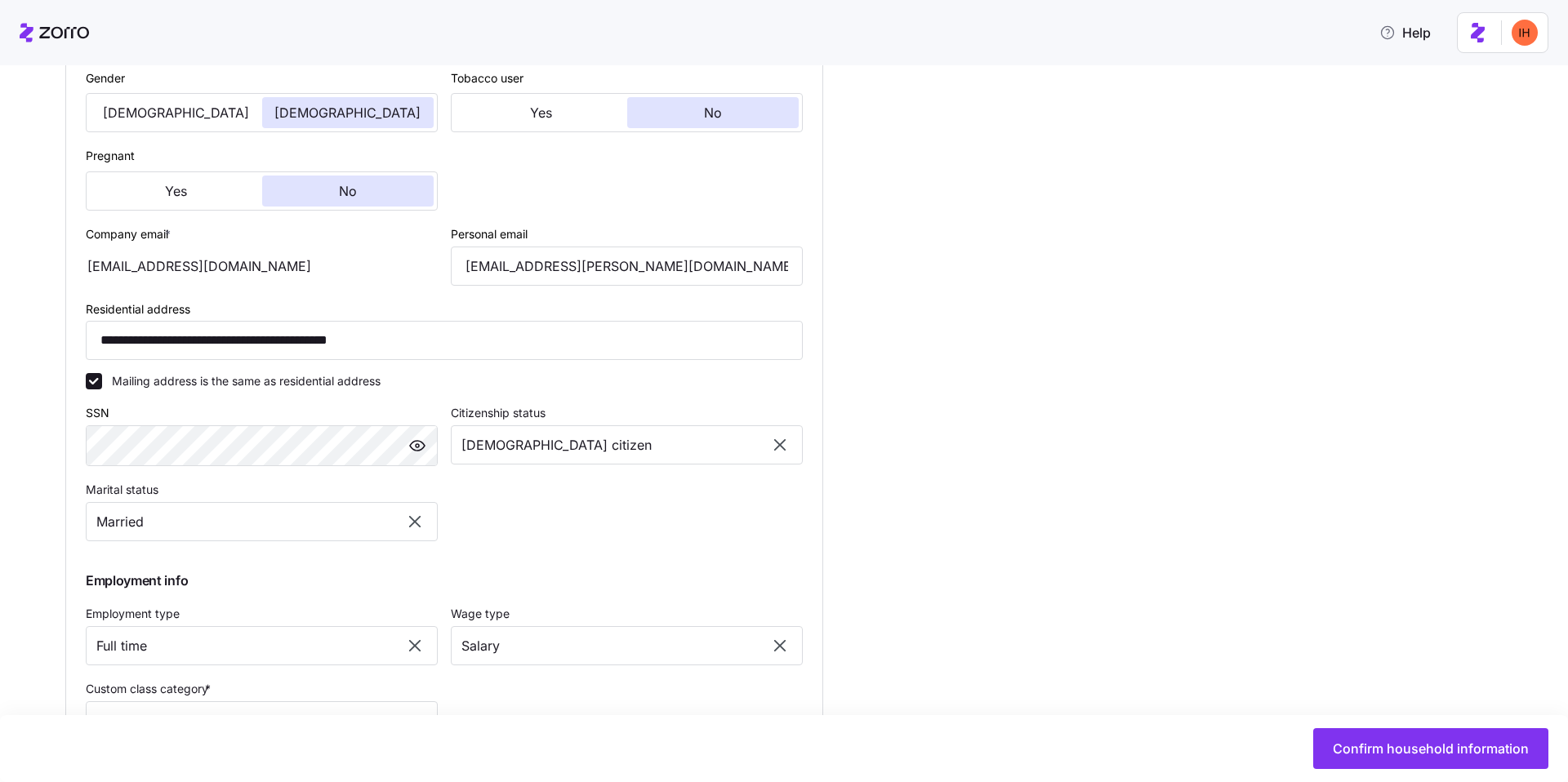
scroll to position [611, 0]
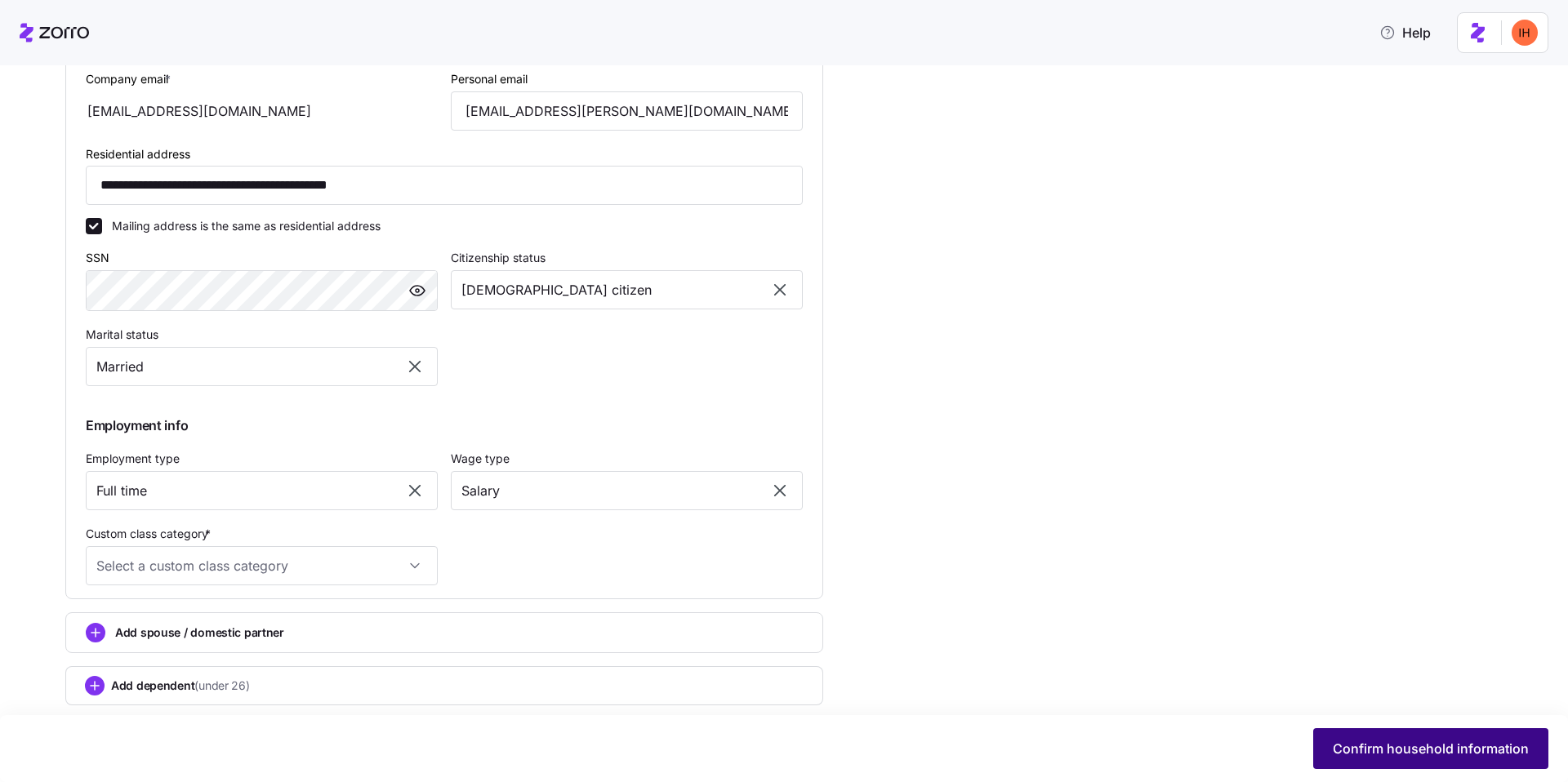
click at [1396, 755] on span "Confirm household information" at bounding box center [1431, 748] width 196 height 19
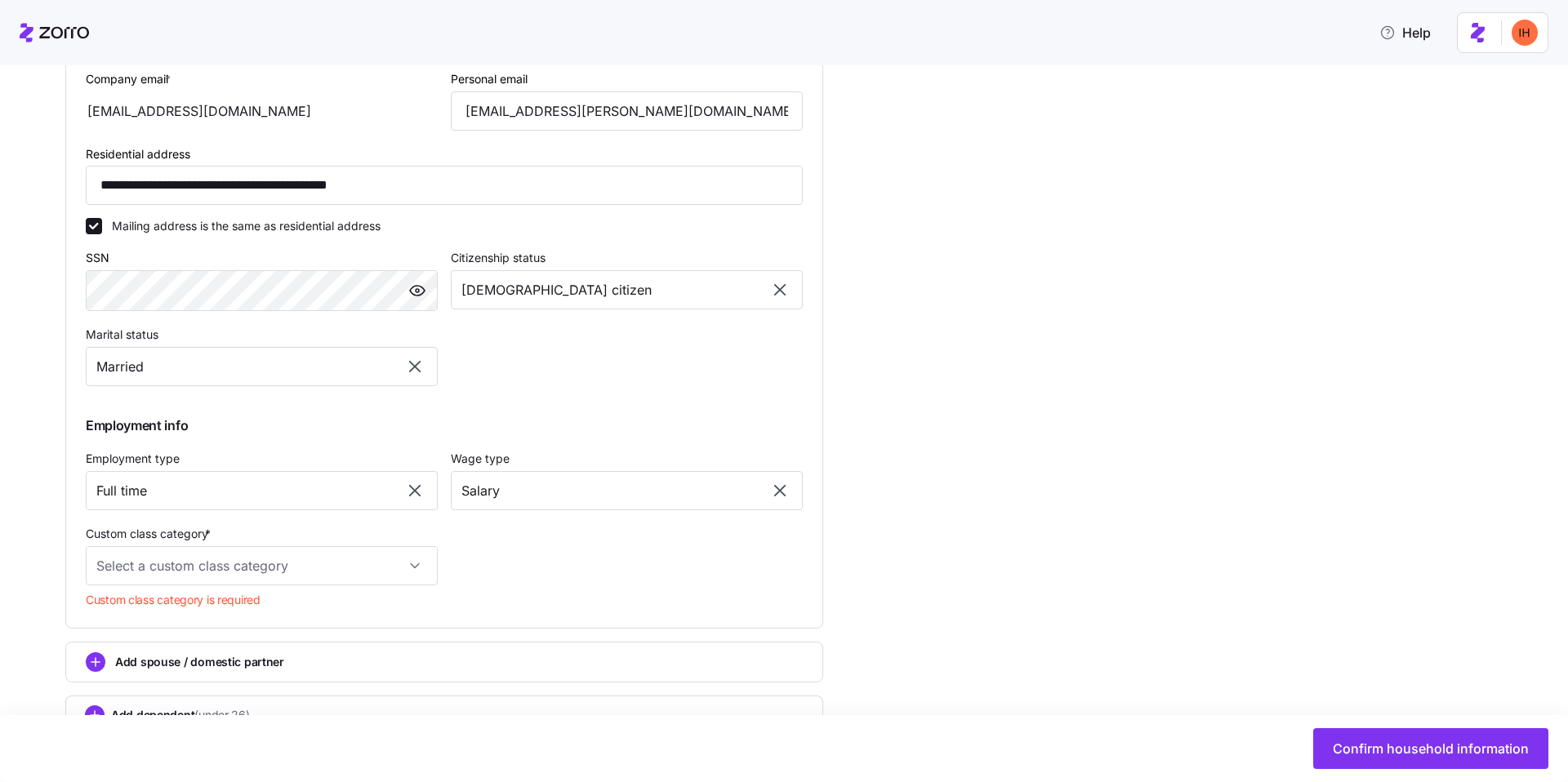
scroll to position [603, 0]
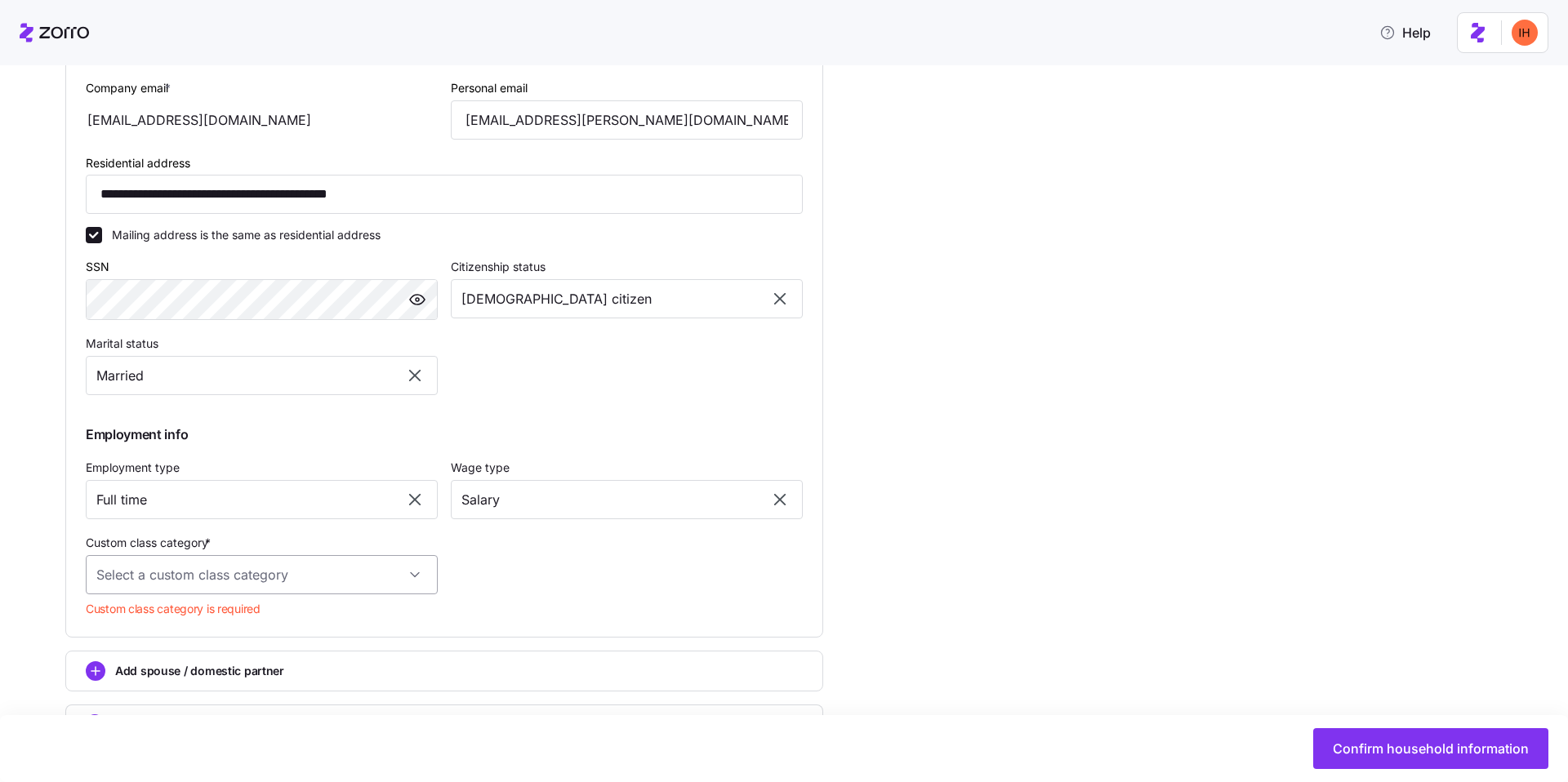
click at [340, 572] on input "Custom class category *" at bounding box center [262, 574] width 352 height 39
click at [936, 559] on div "**********" at bounding box center [795, 251] width 1461 height 1149
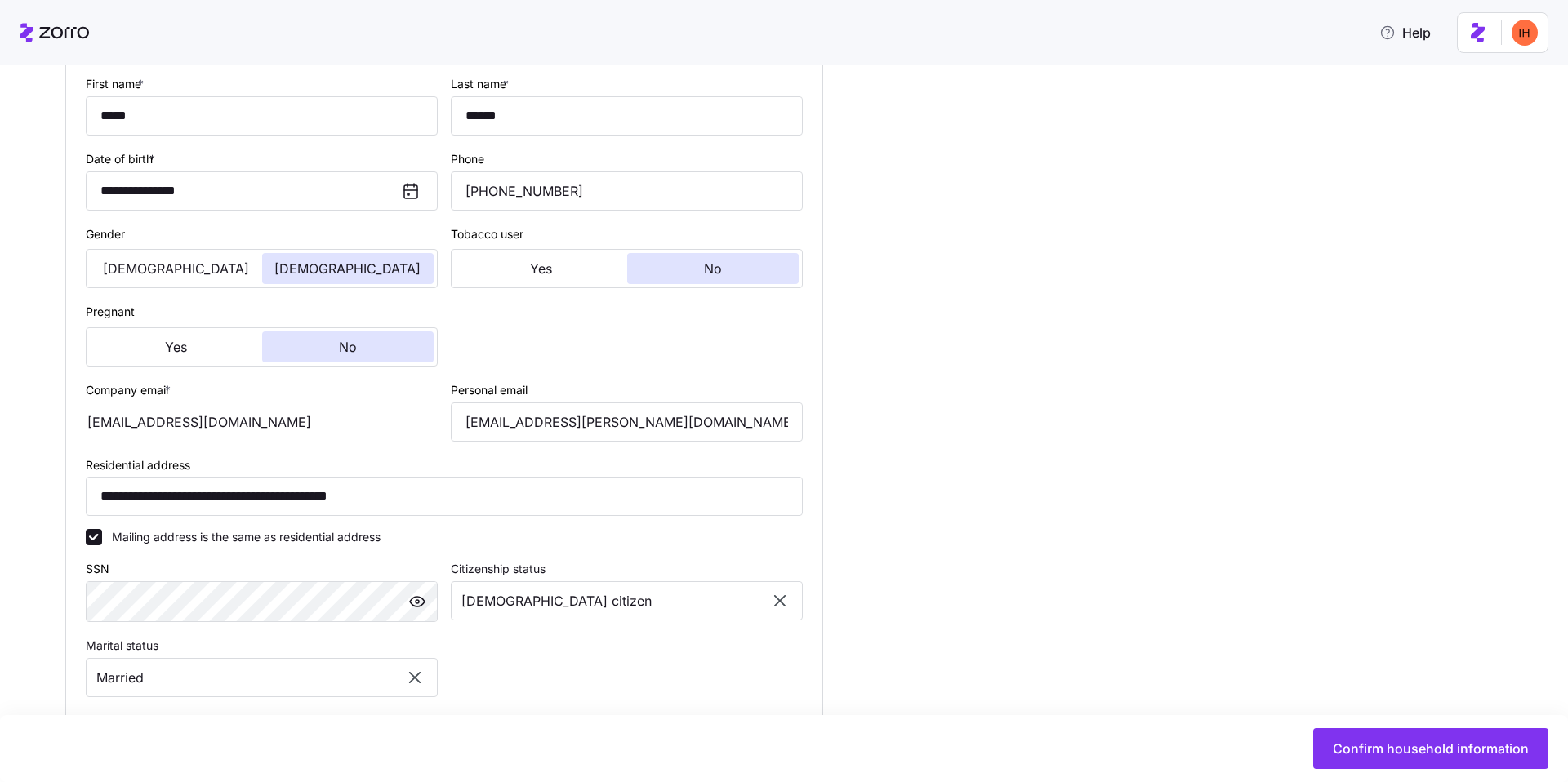
scroll to position [665, 0]
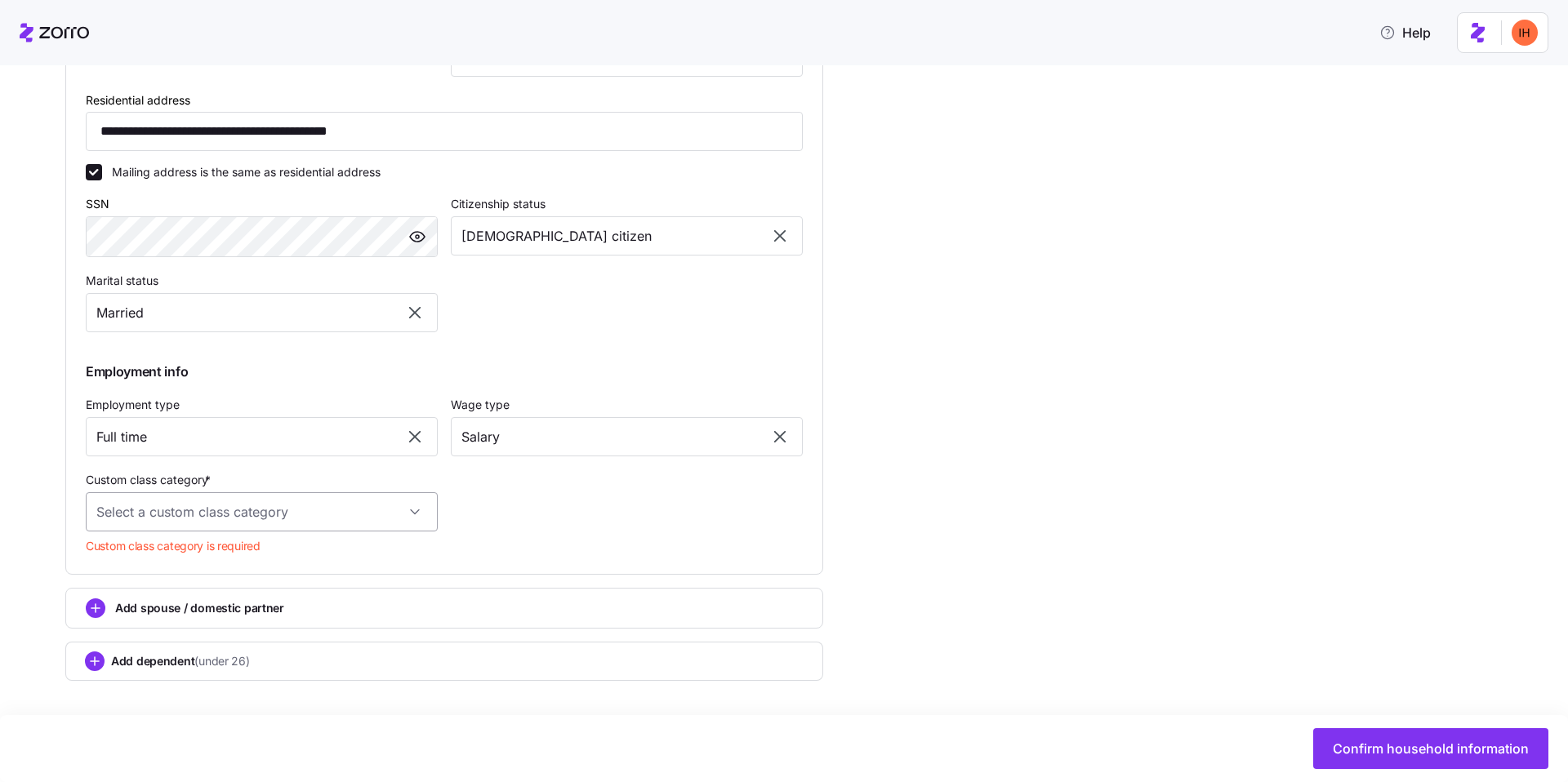
click at [311, 514] on input "Custom class category *" at bounding box center [262, 512] width 352 height 39
click at [999, 518] on div "**********" at bounding box center [795, 188] width 1461 height 1149
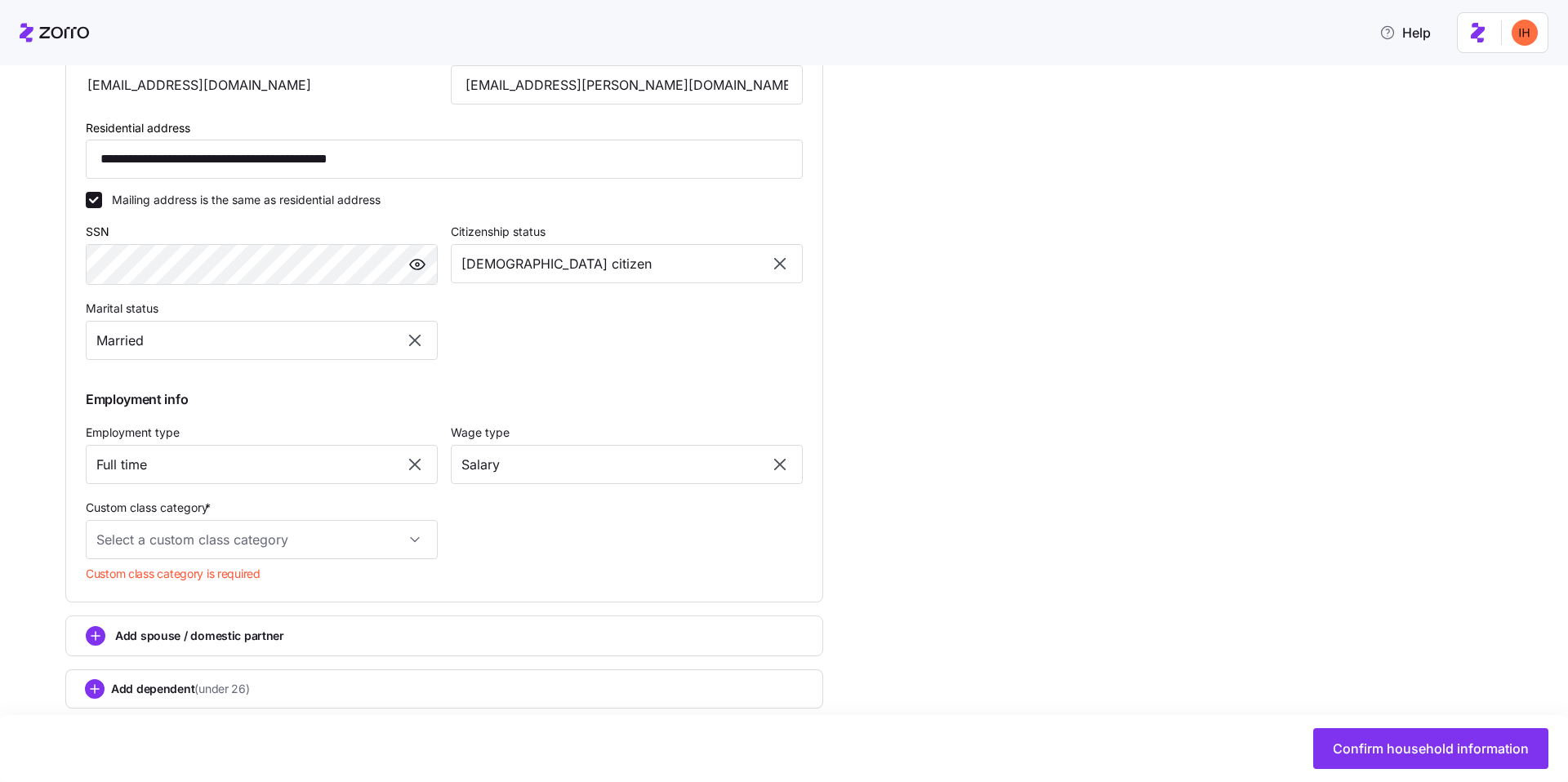
scroll to position [643, 0]
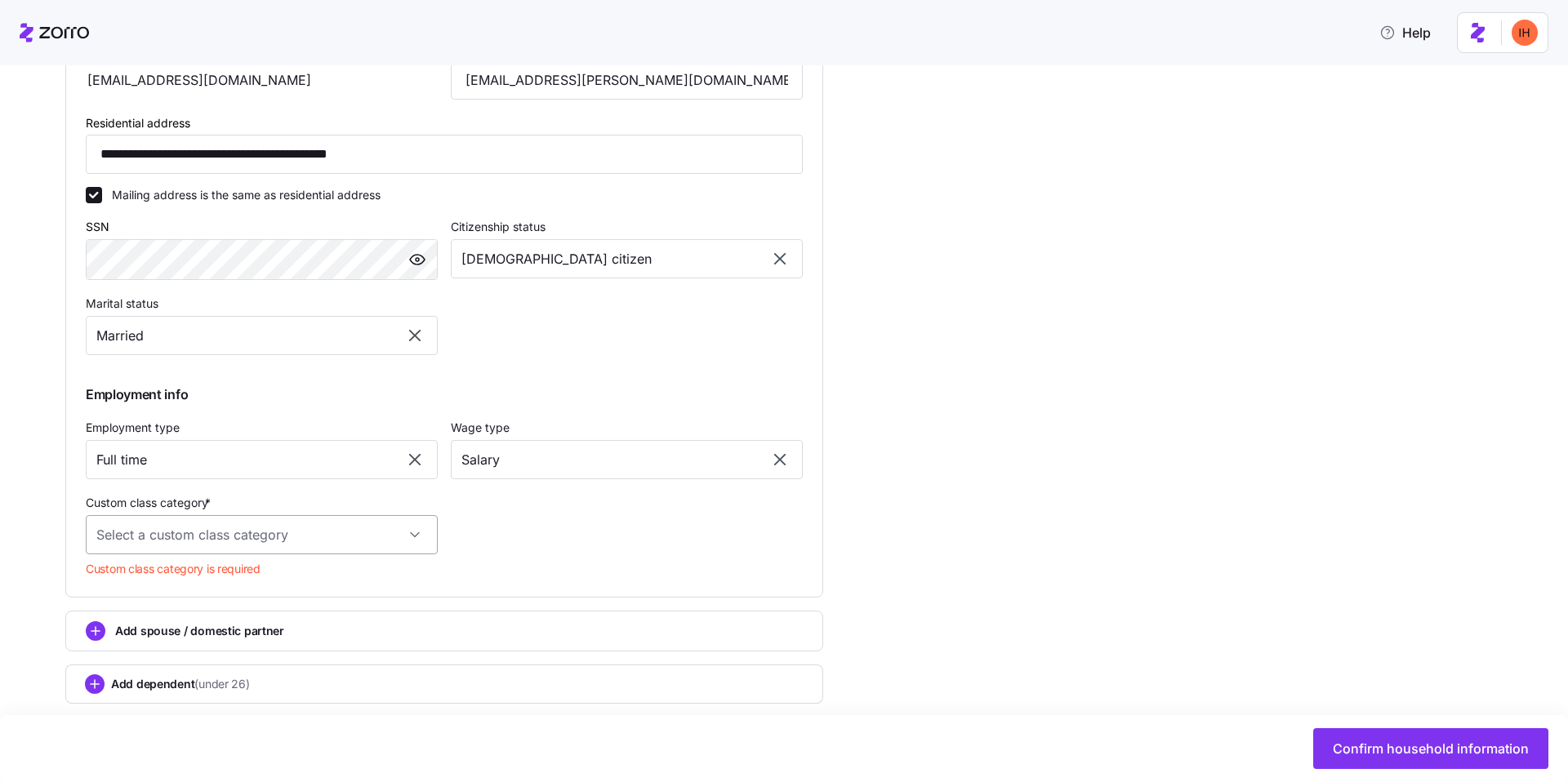
click at [231, 536] on input "Custom class category *" at bounding box center [262, 535] width 352 height 39
click at [197, 615] on div "Owner" at bounding box center [261, 619] width 339 height 35
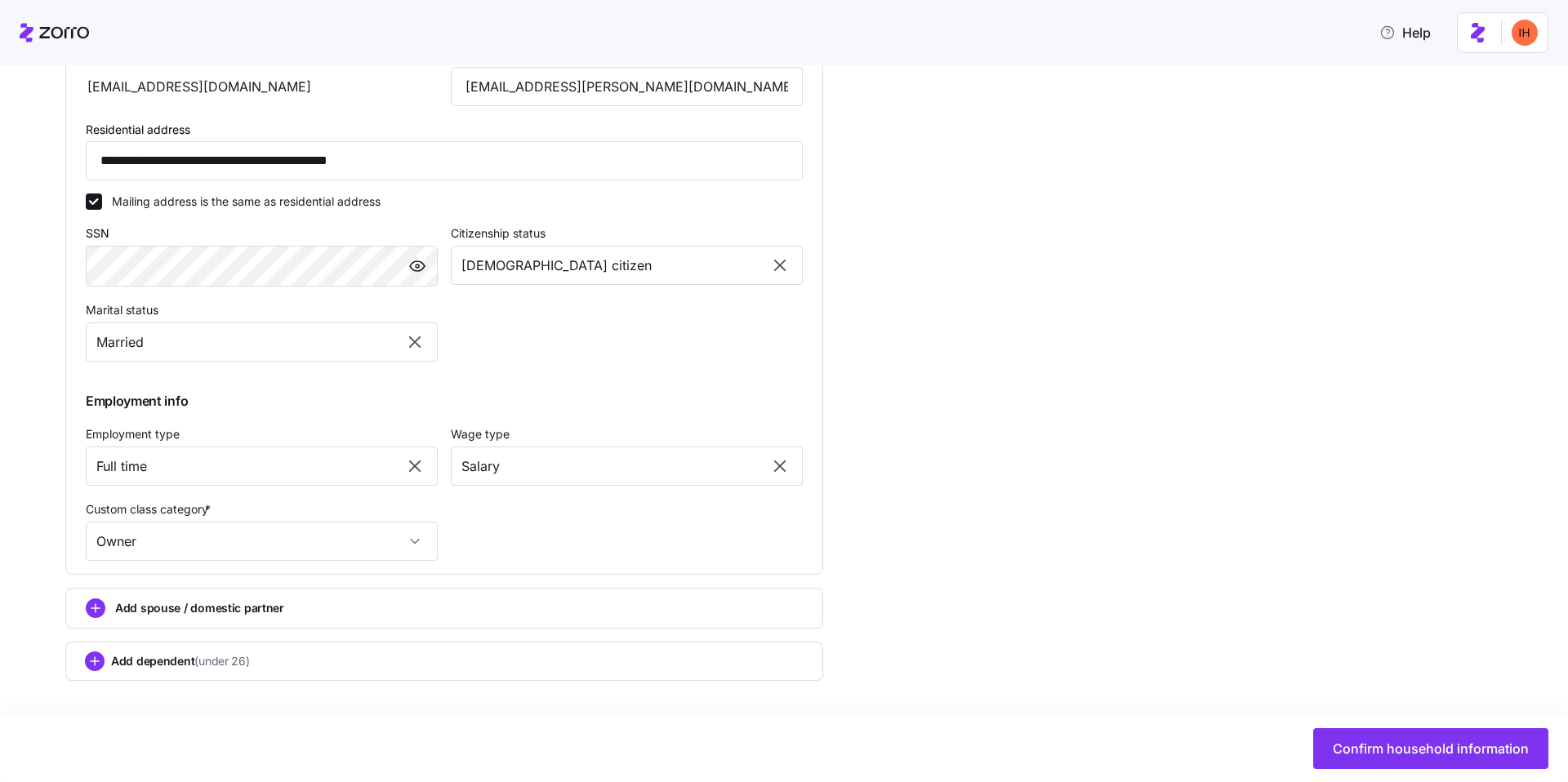
scroll to position [636, 0]
click at [188, 526] on input "Owner" at bounding box center [262, 541] width 352 height 39
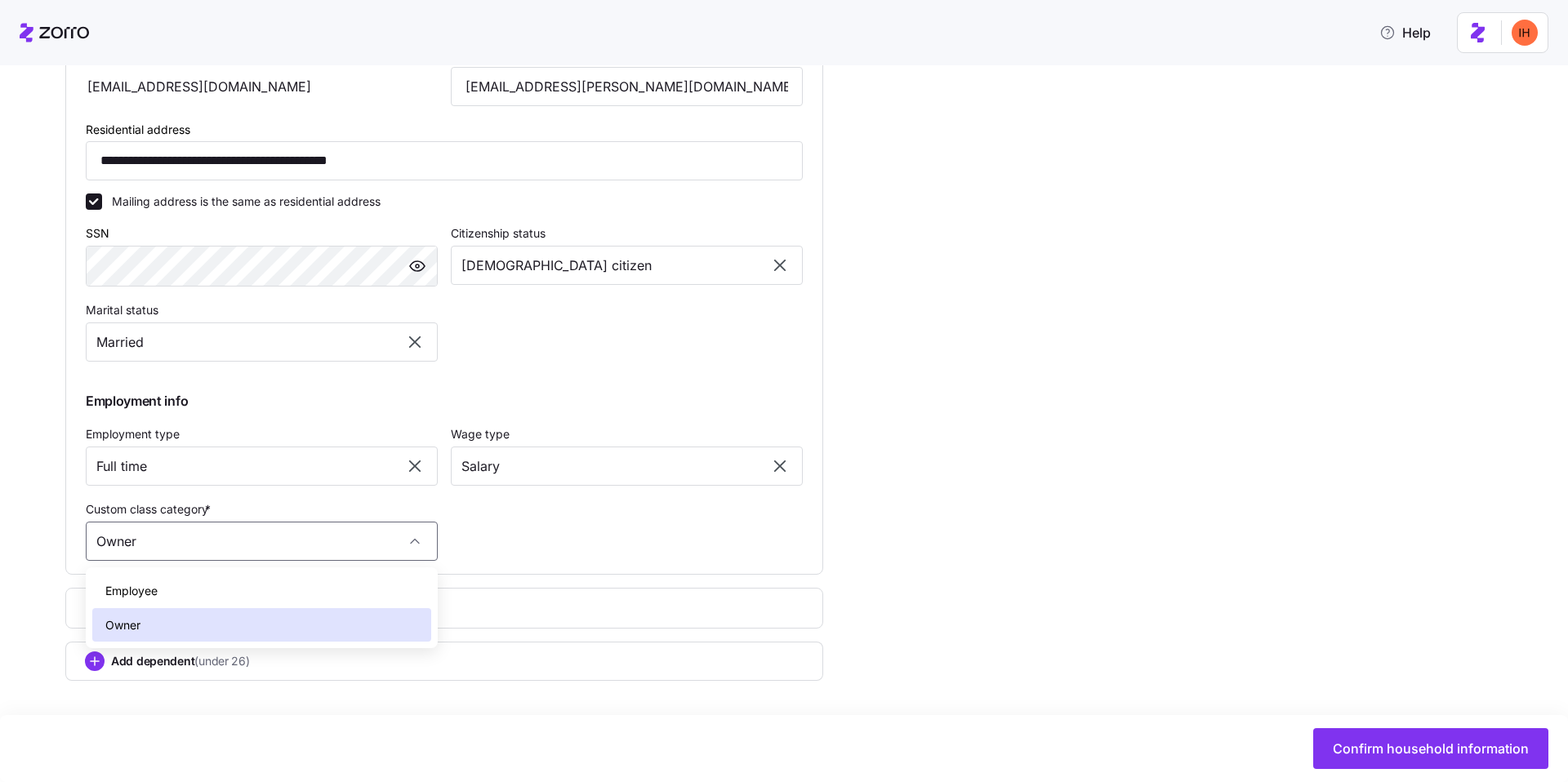
click at [199, 595] on div "Employee" at bounding box center [261, 591] width 339 height 35
type input "Employee"
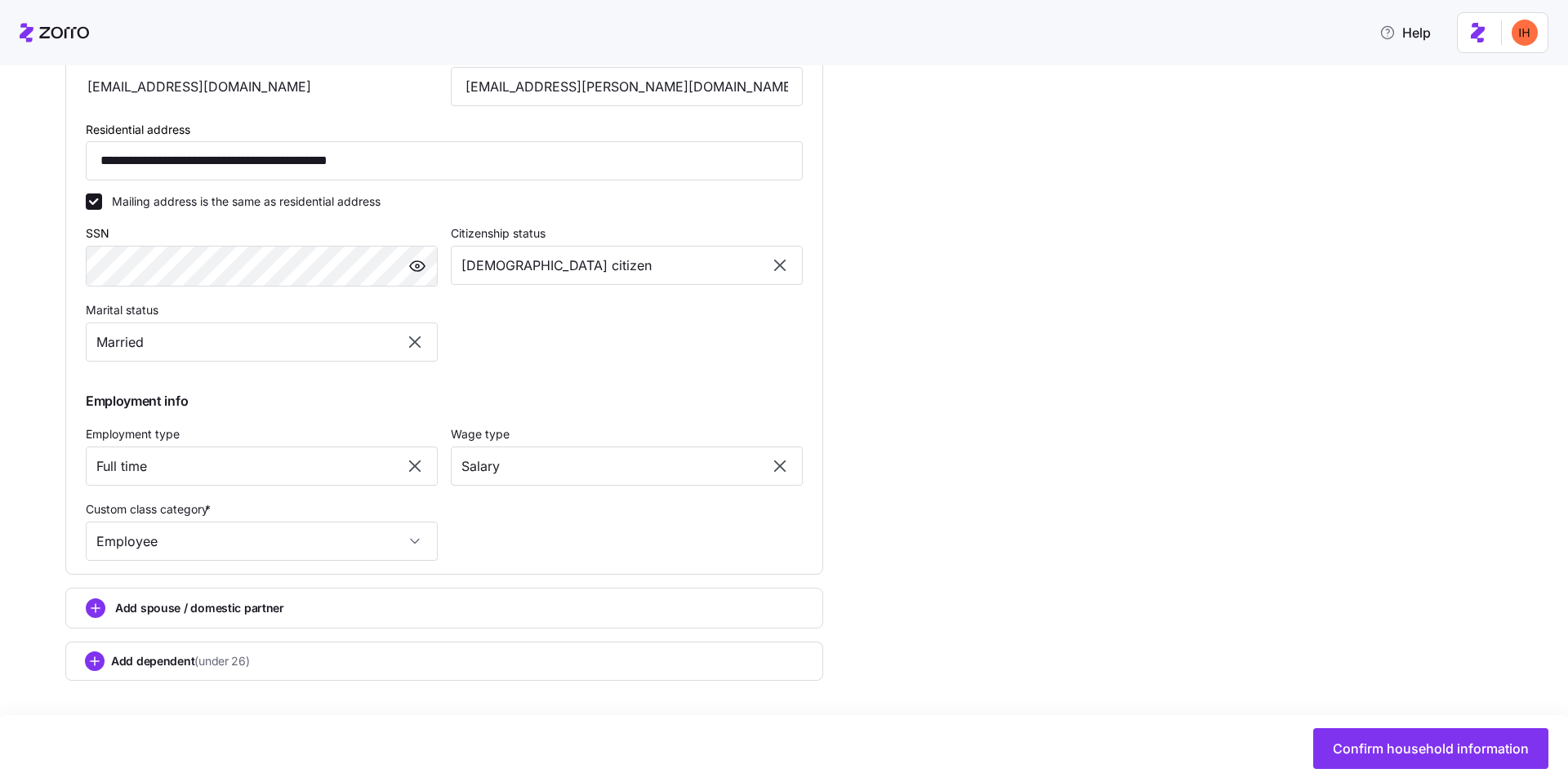
click at [1048, 606] on div "**********" at bounding box center [795, 203] width 1461 height 1120
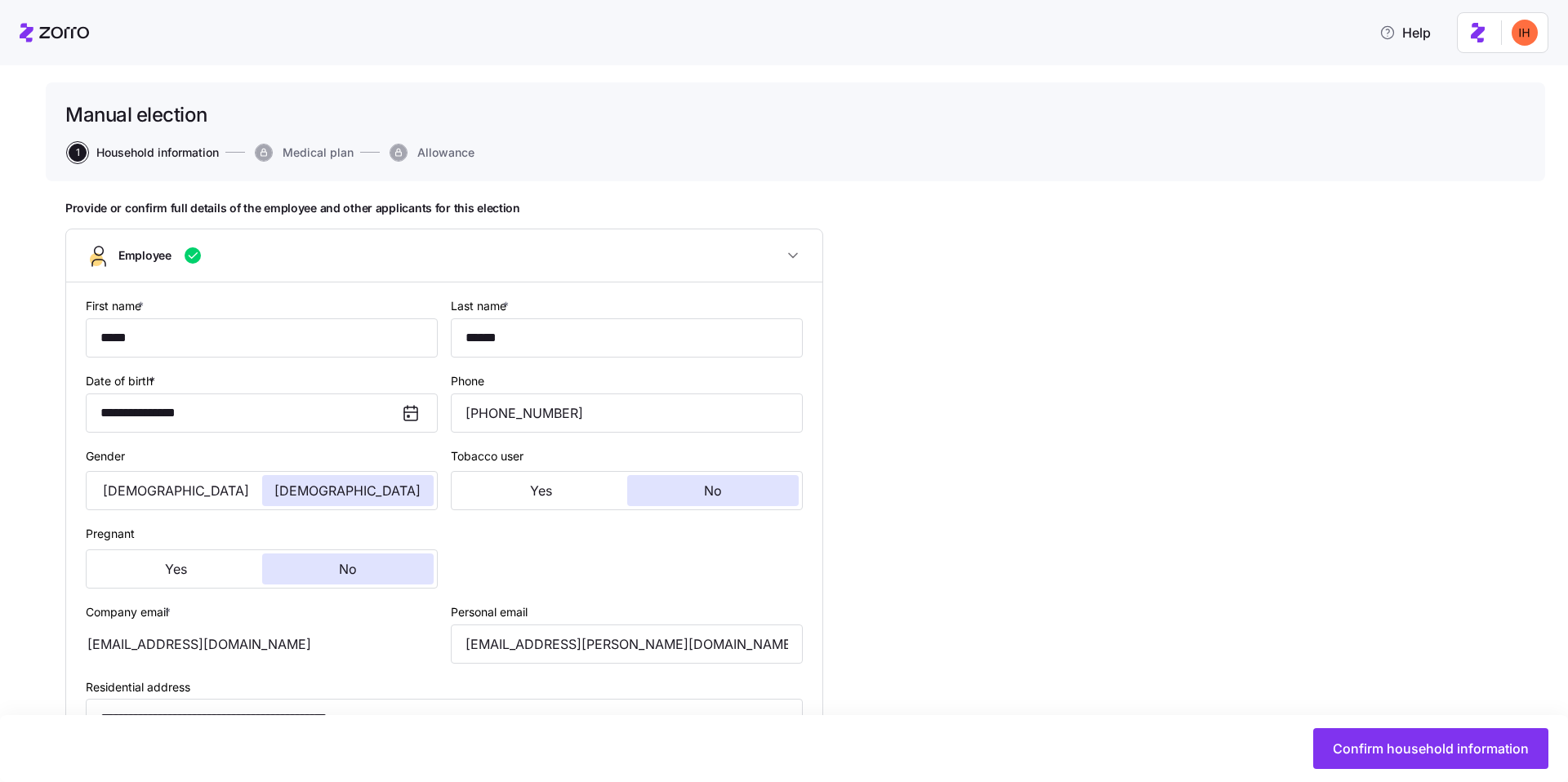
scroll to position [68, 0]
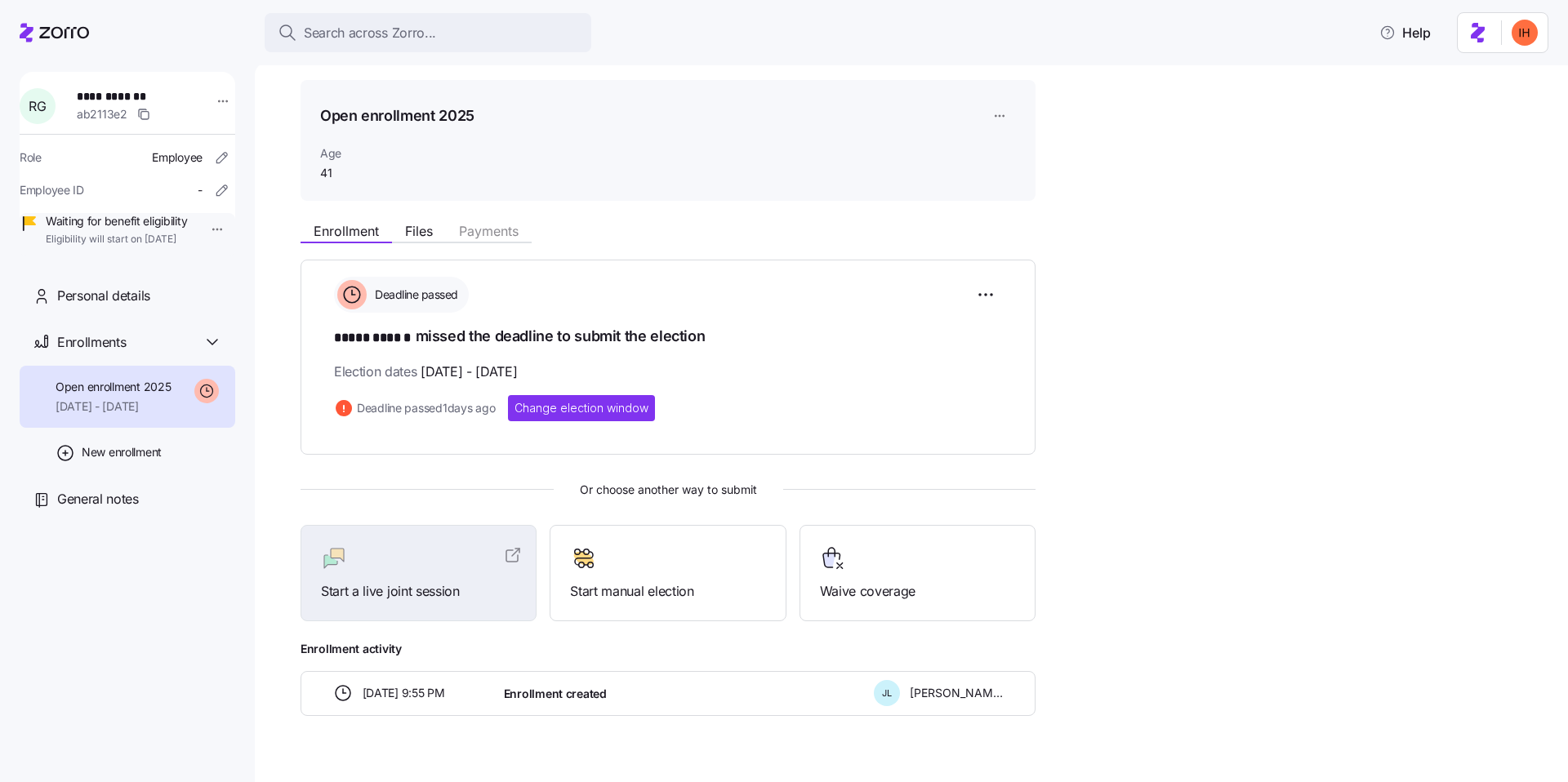
scroll to position [72, 0]
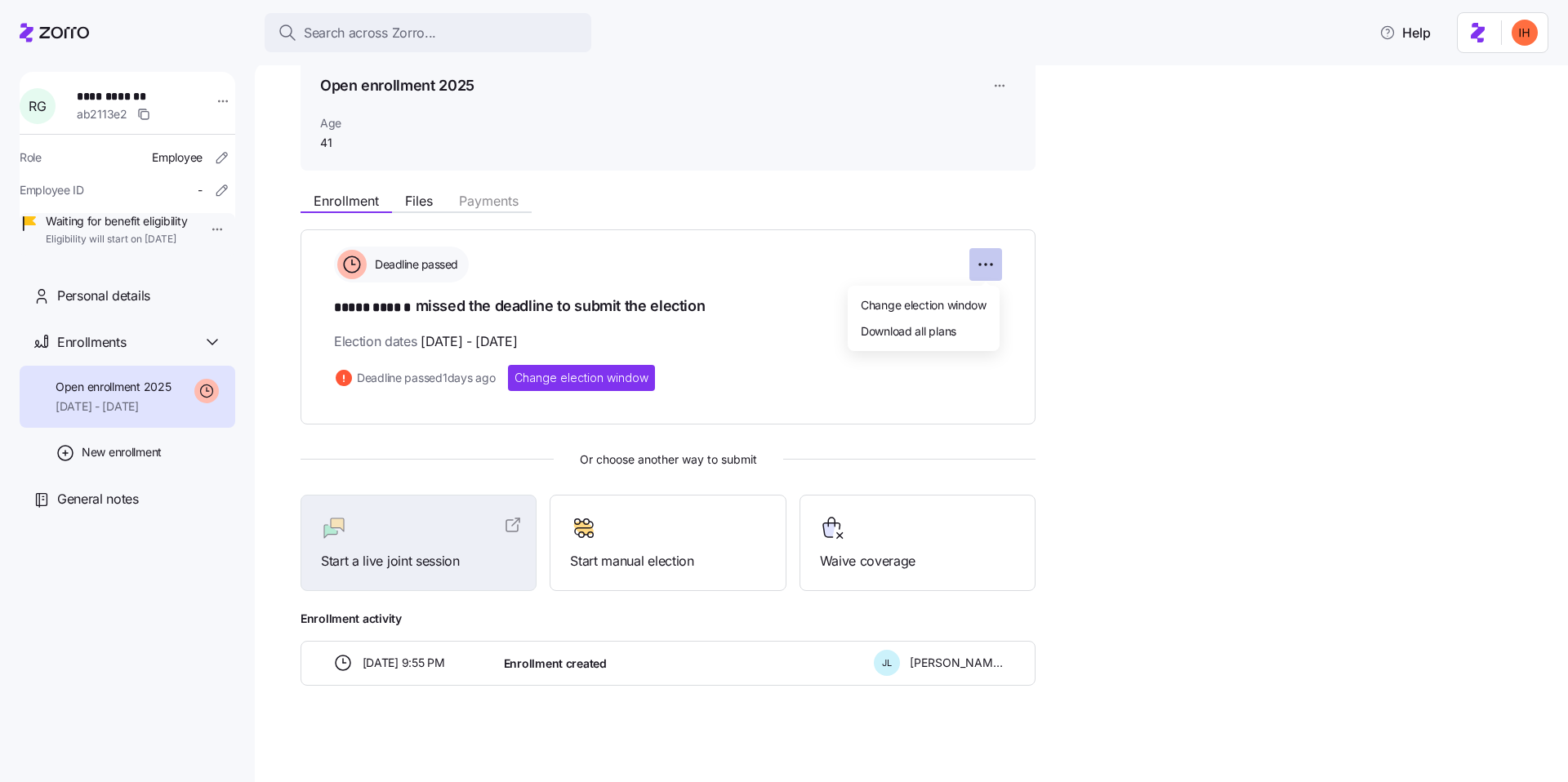
click at [983, 267] on html "**********" at bounding box center [784, 386] width 1568 height 773
click at [949, 308] on span "Change election window" at bounding box center [923, 304] width 126 height 16
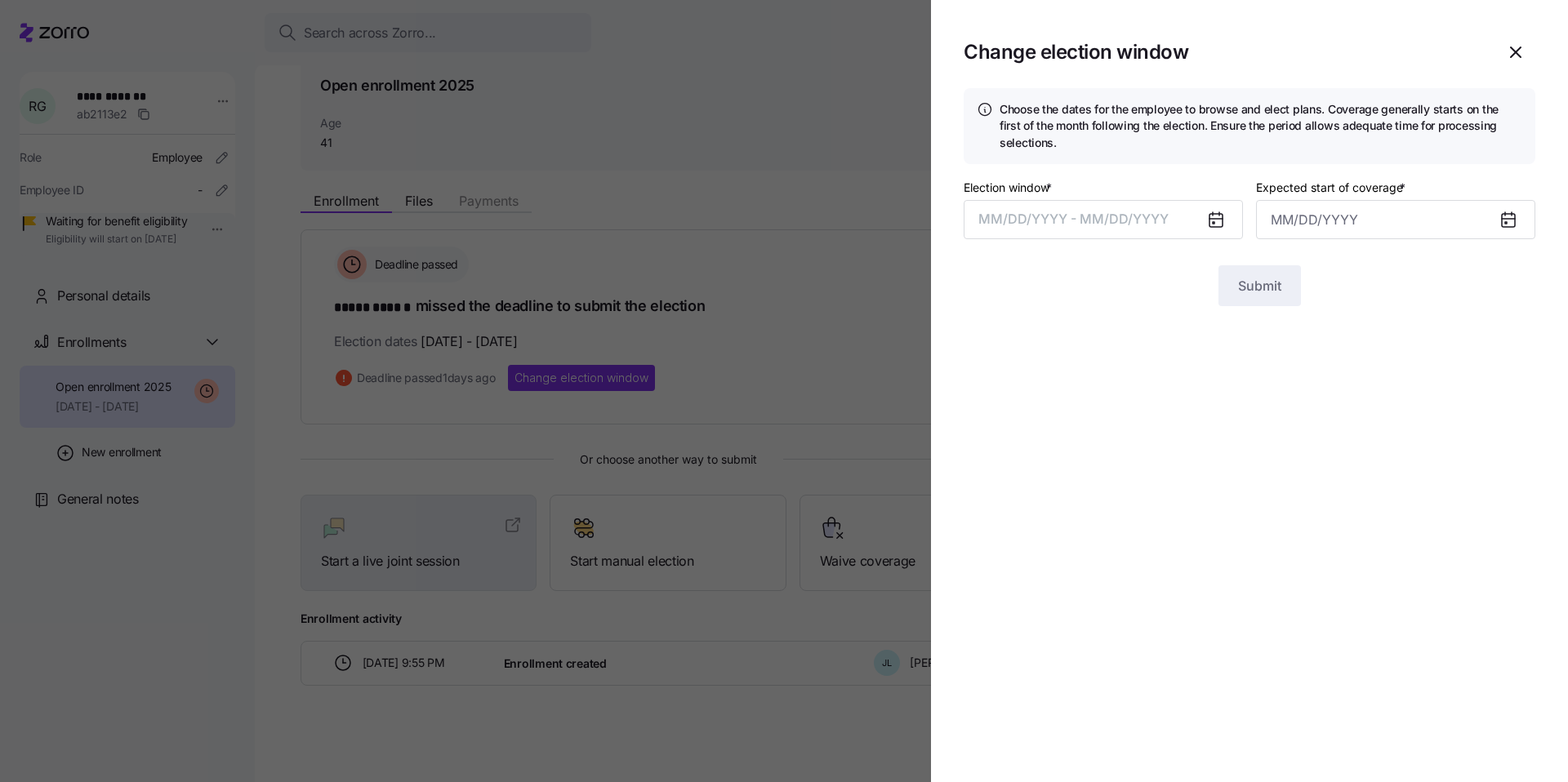
type input "November 1, 2025"
click at [1140, 209] on button "10/07/2025 – 10/12/2025" at bounding box center [1103, 220] width 280 height 39
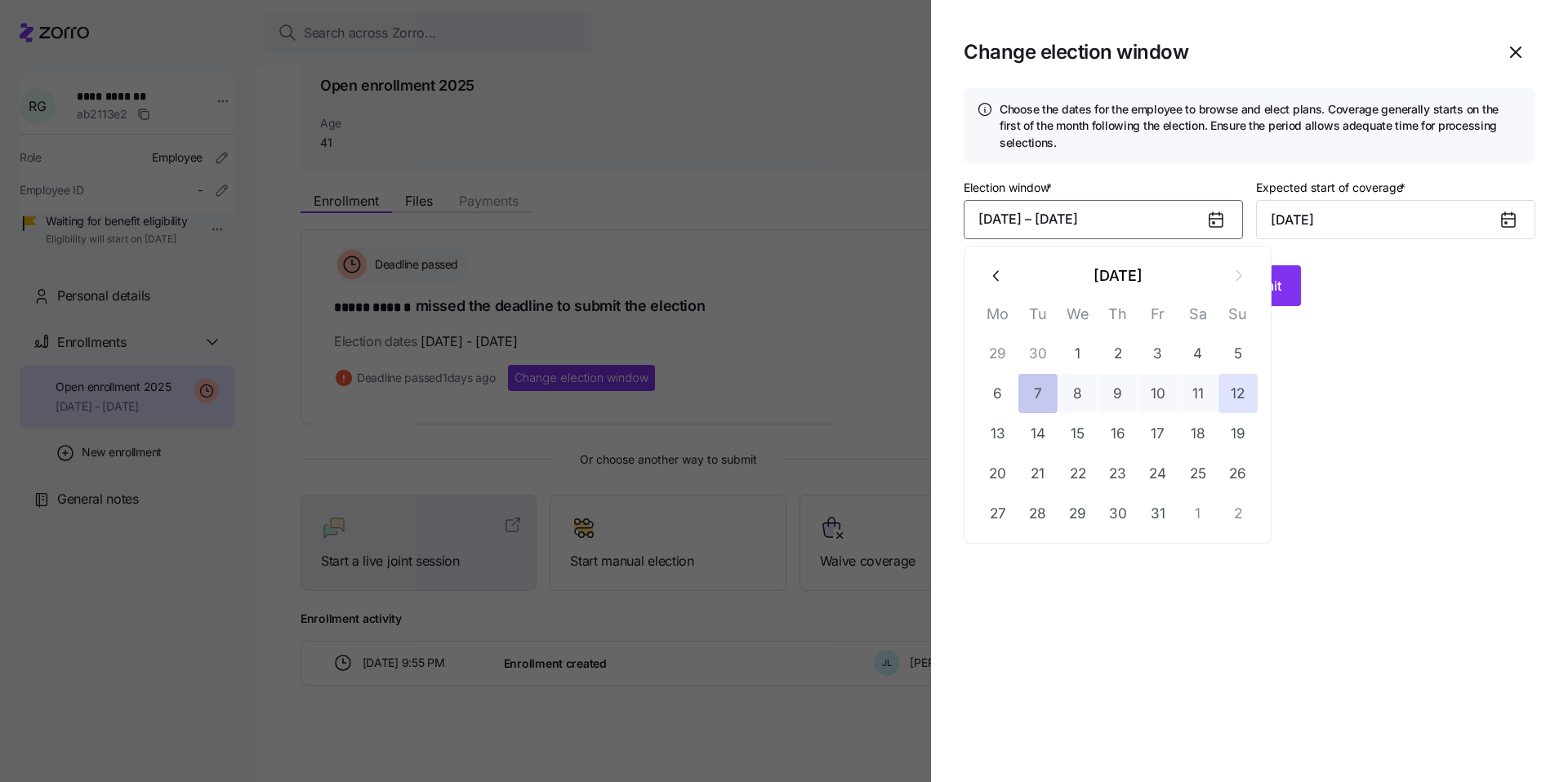
click at [1030, 405] on button "7" at bounding box center [1038, 394] width 39 height 39
click at [1003, 437] on button "13" at bounding box center [998, 433] width 39 height 39
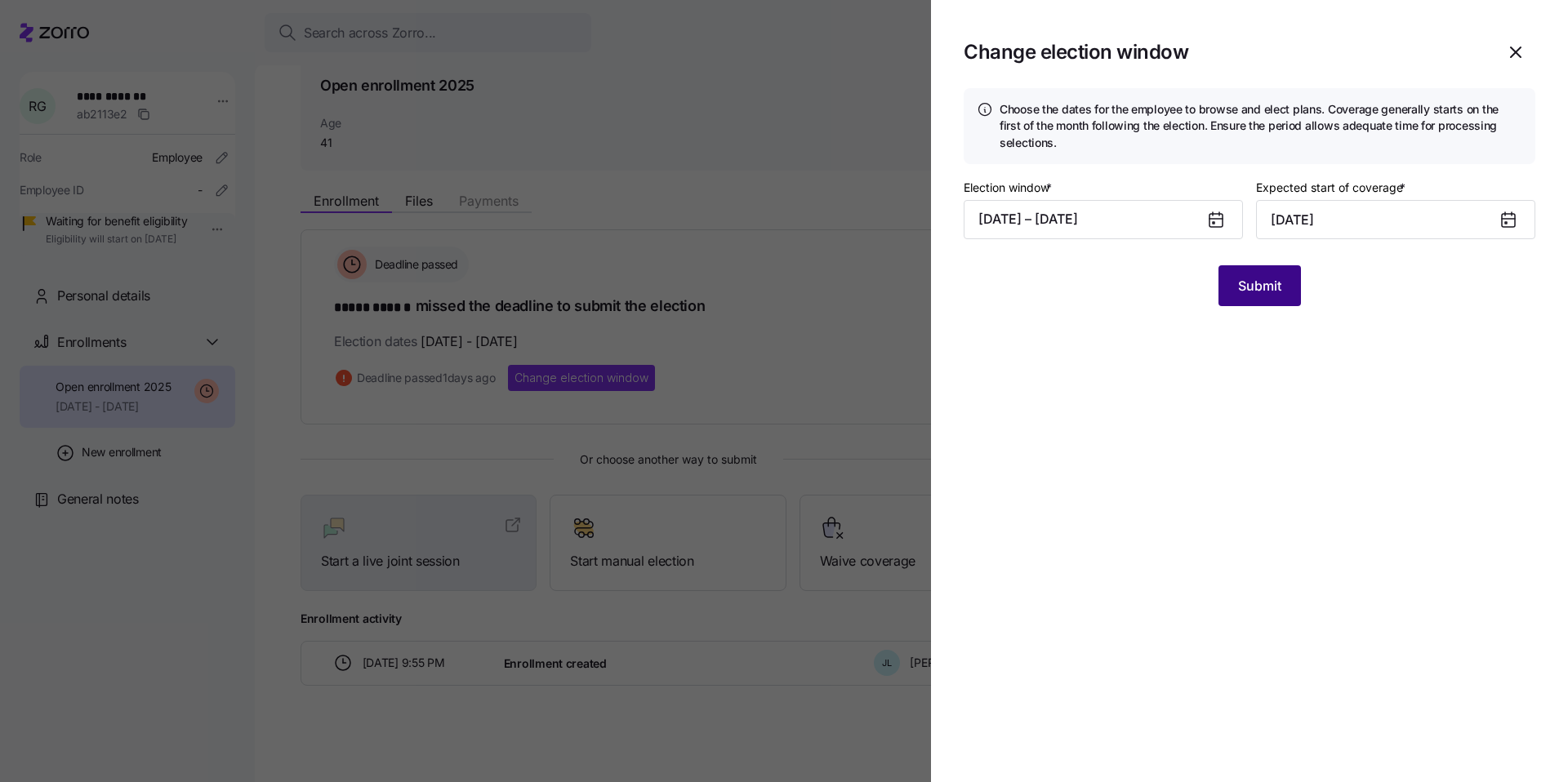
click at [1266, 278] on span "Submit" at bounding box center [1260, 285] width 43 height 19
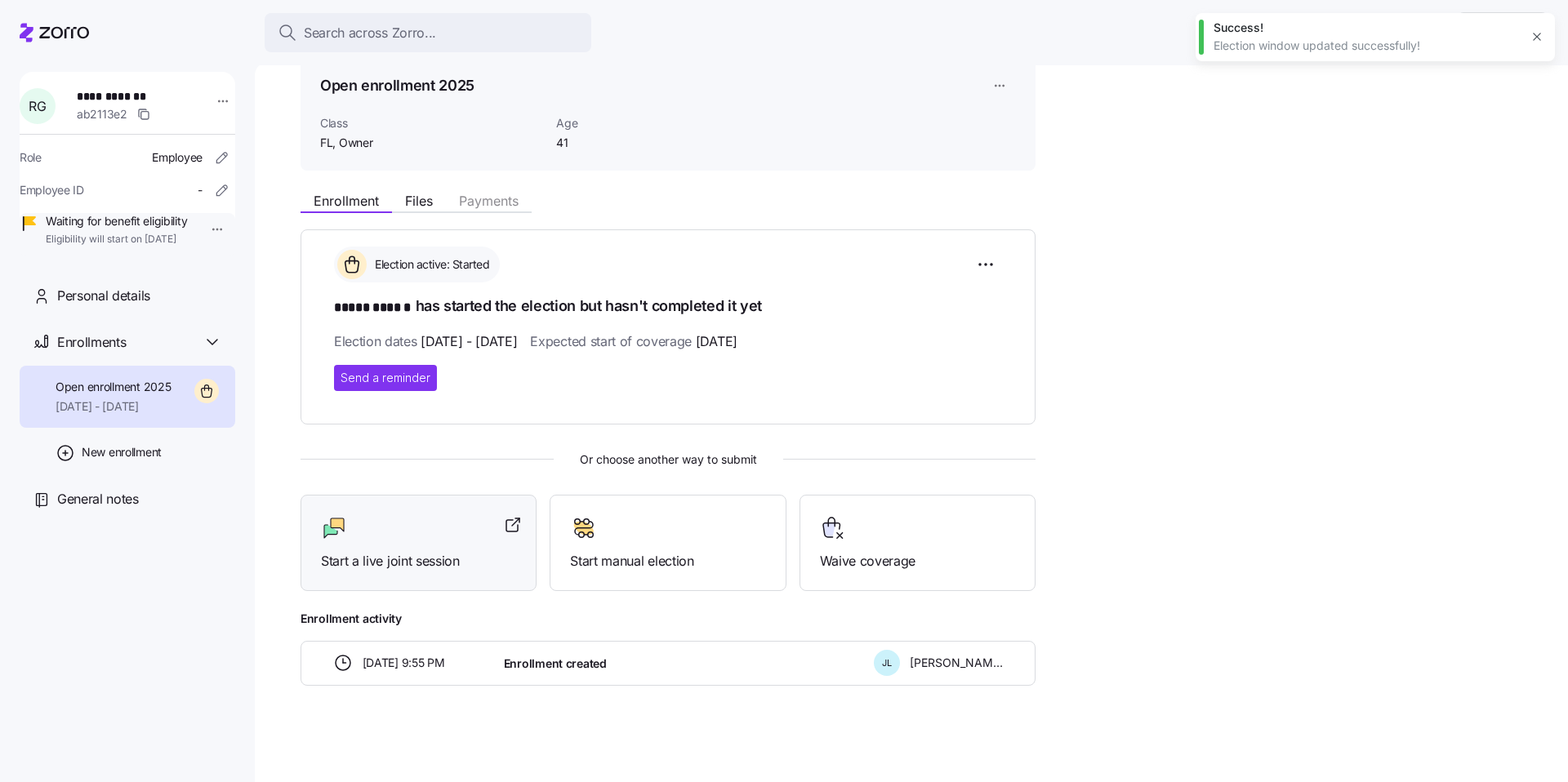
click at [427, 535] on div at bounding box center [418, 528] width 195 height 26
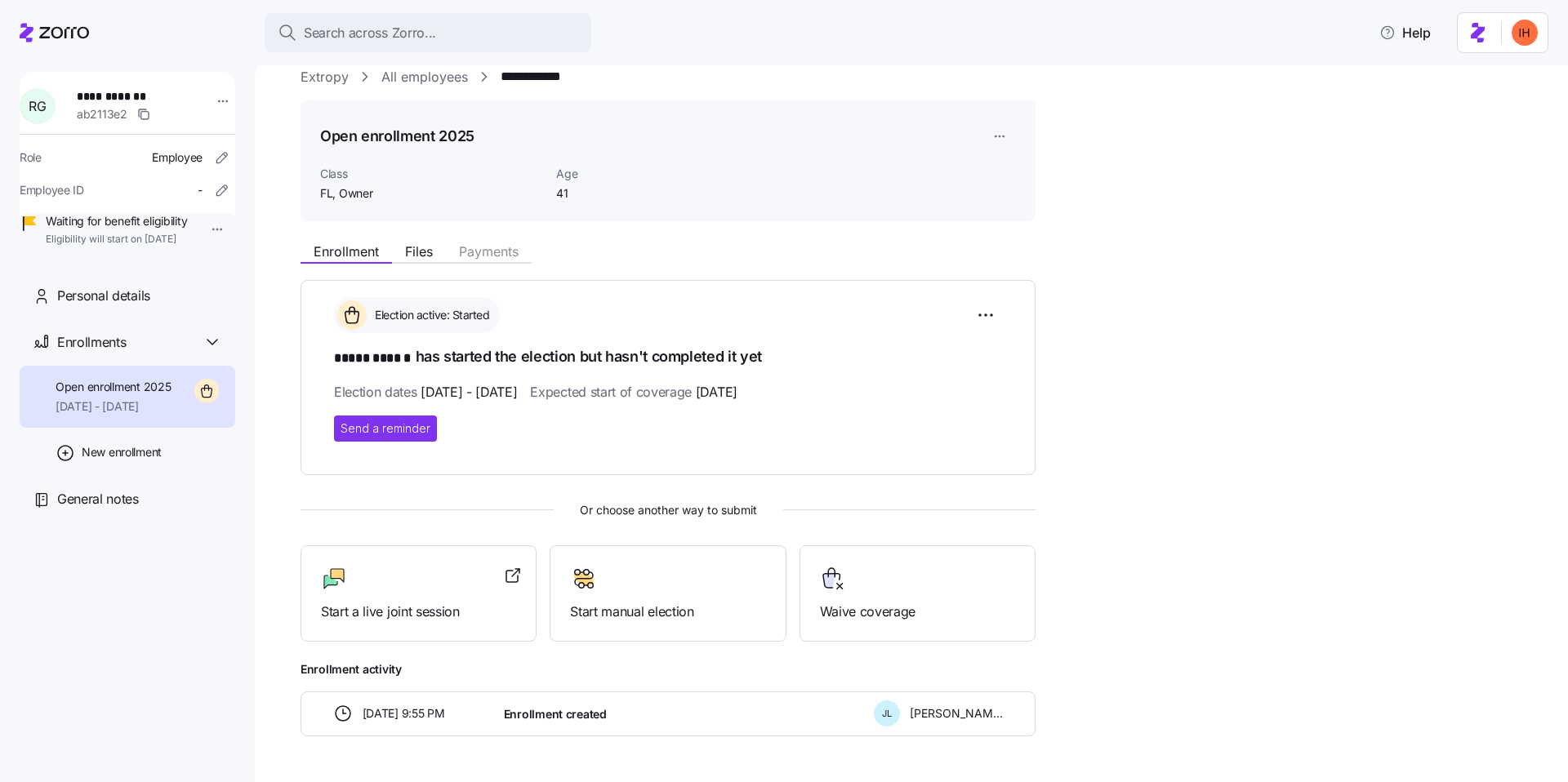
scroll to position [0, 0]
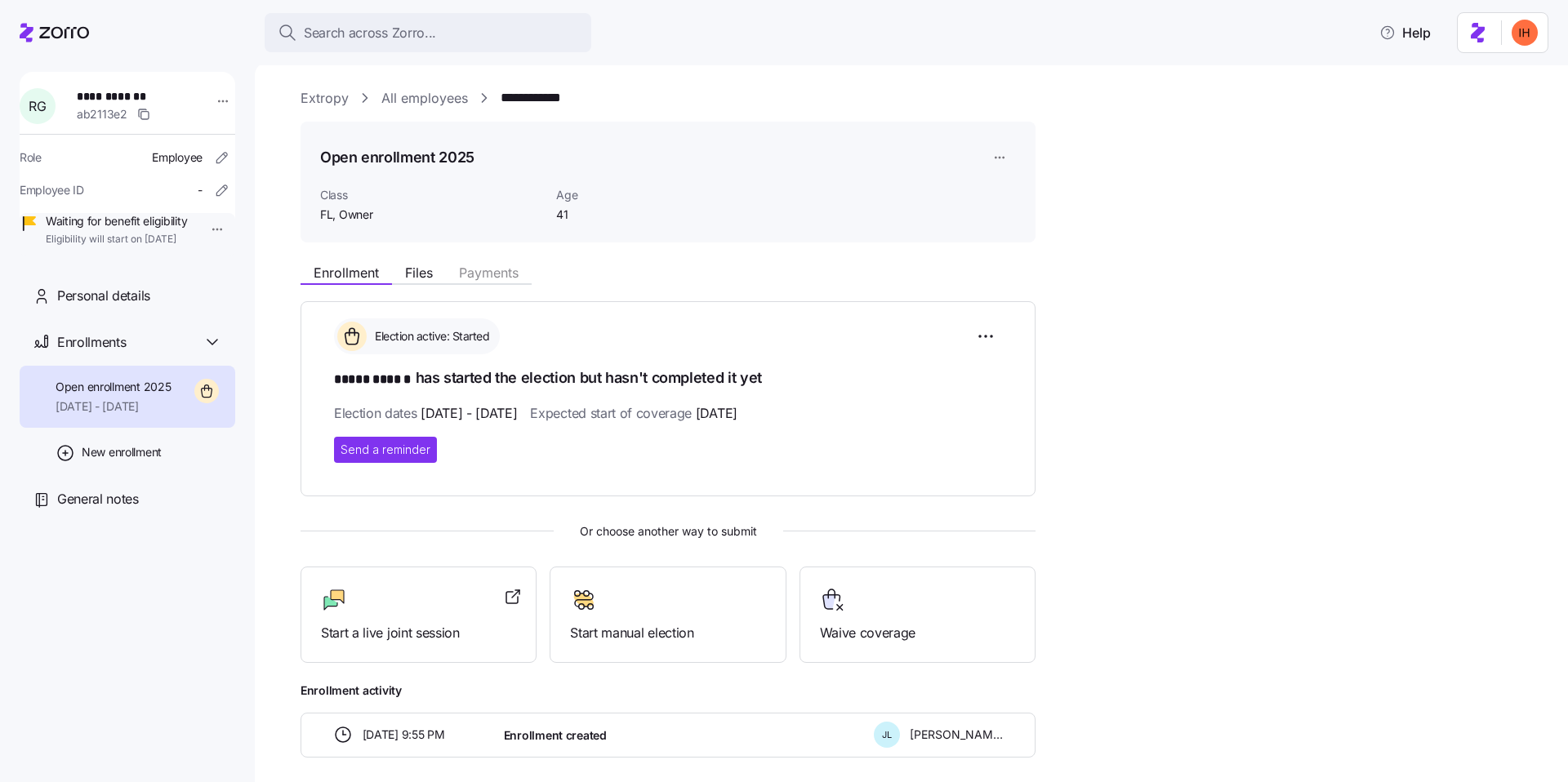
click at [405, 391] on div "Election active: Started ***** ****** has started the election but hasn't compl…" at bounding box center [667, 390] width 668 height 144
click at [390, 377] on span "***** ******" at bounding box center [374, 380] width 82 height 20
click at [478, 404] on span "10/07/2025 - 10/13/2025" at bounding box center [469, 414] width 96 height 20
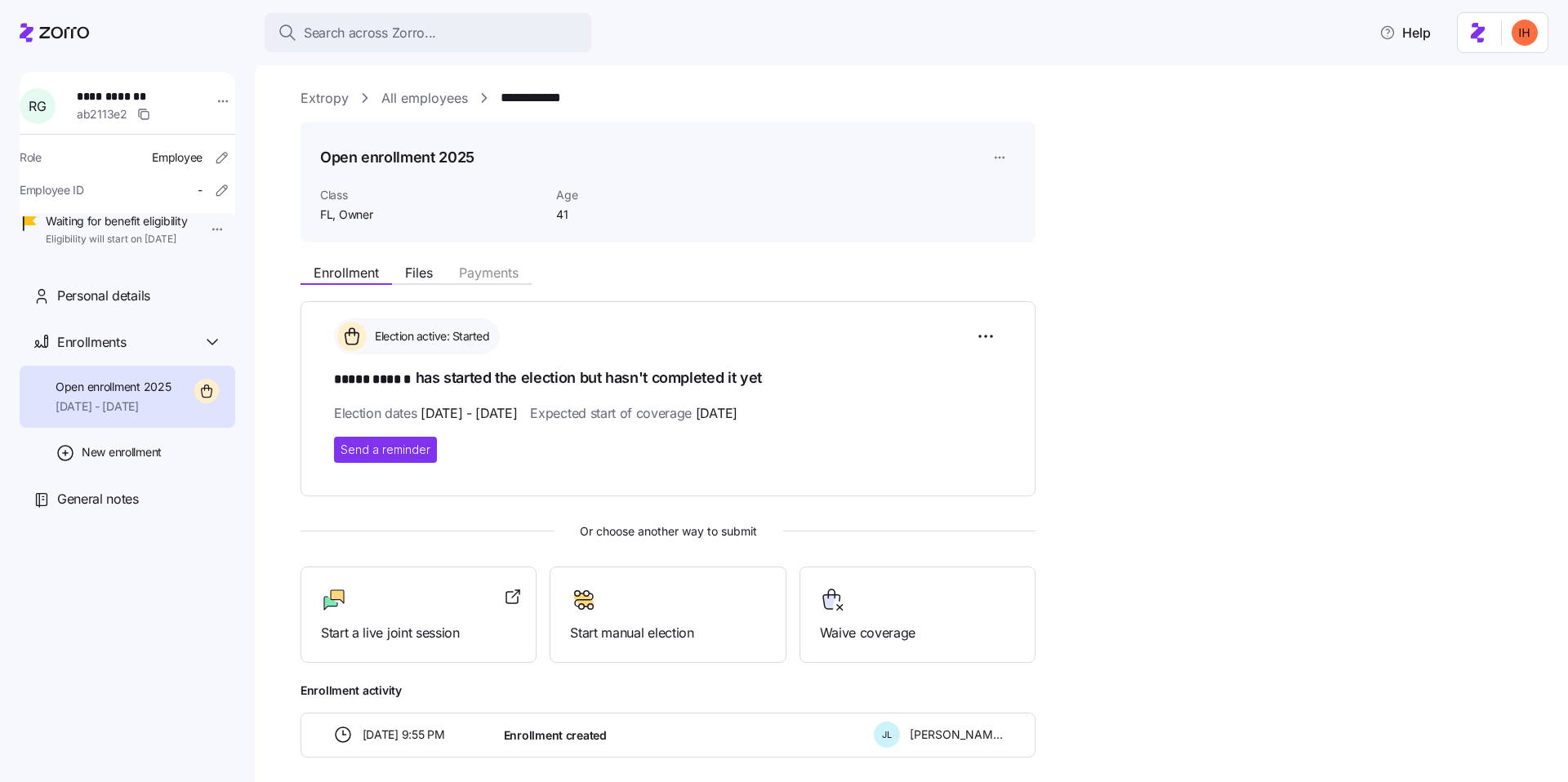
click at [478, 404] on span "10/07/2025 - 10/13/2025" at bounding box center [469, 414] width 96 height 20
click at [436, 372] on h1 "***** ****** has started the election but hasn't completed it yet" at bounding box center [667, 378] width 668 height 23
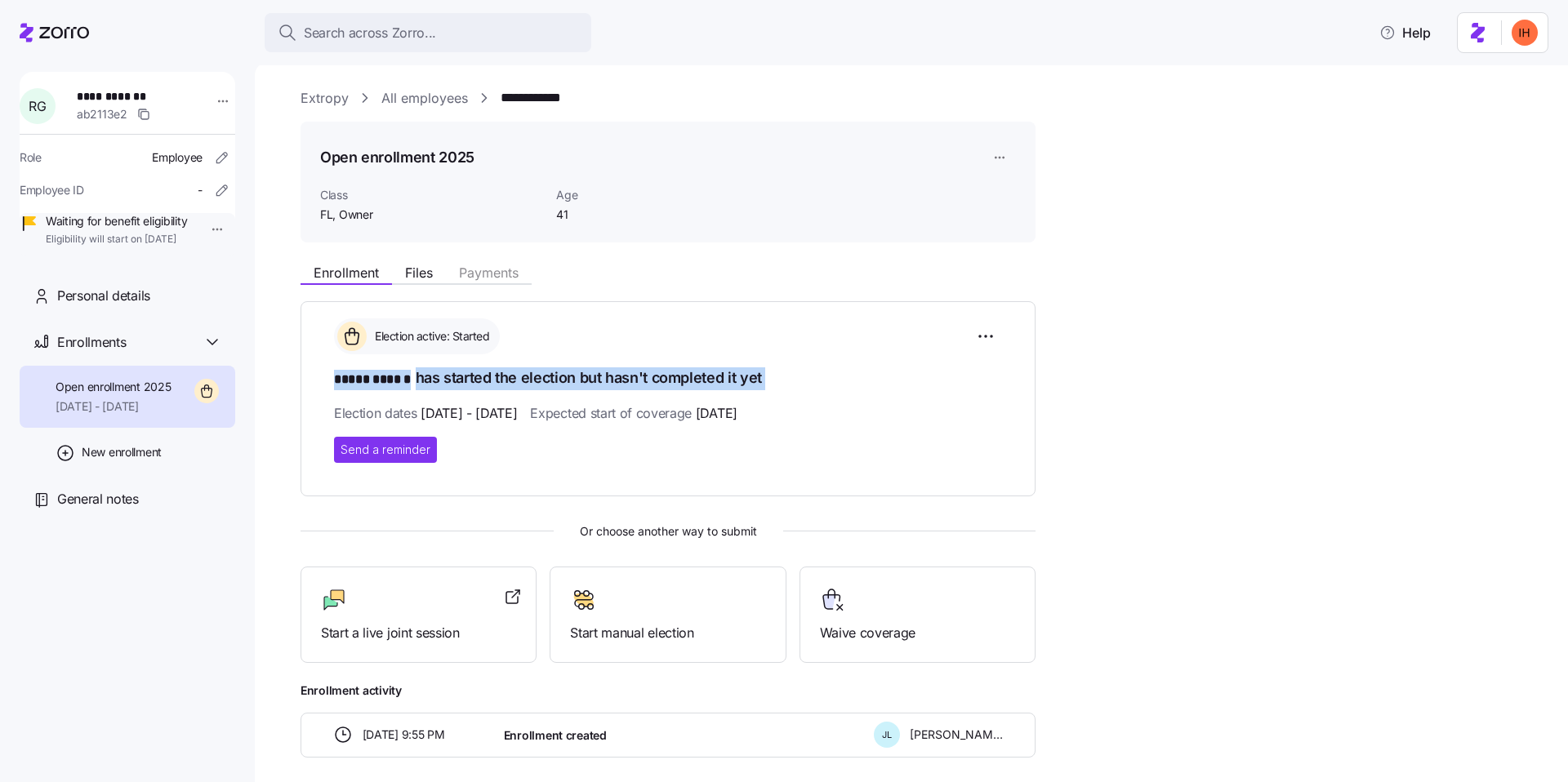
click at [638, 412] on span "Expected start of coverage 11/01/2025" at bounding box center [633, 414] width 207 height 20
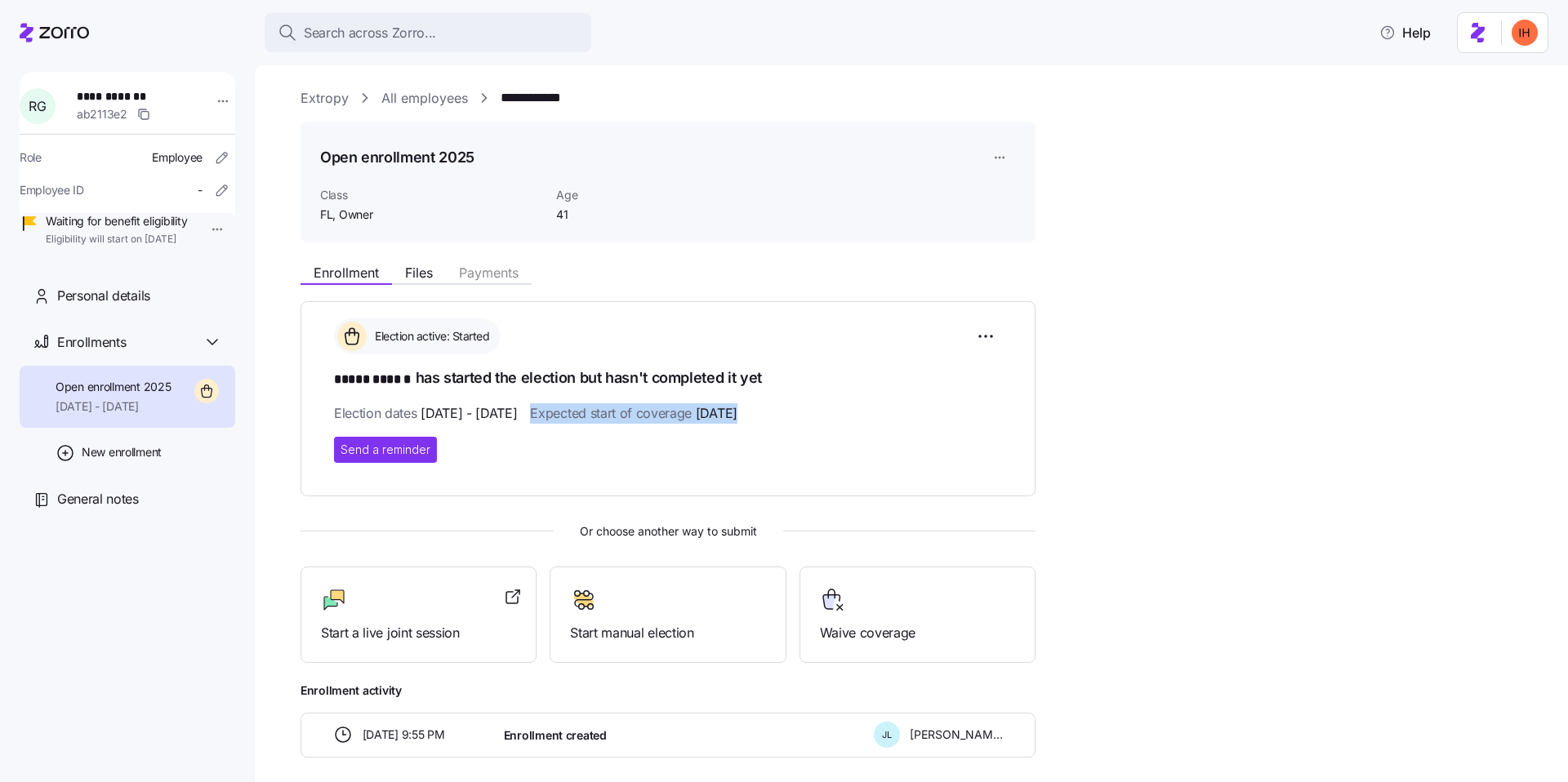
click at [517, 415] on span "10/07/2025 - 10/13/2025" at bounding box center [469, 414] width 96 height 20
click at [471, 382] on h1 "***** ****** has started the election but hasn't completed it yet" at bounding box center [667, 378] width 668 height 23
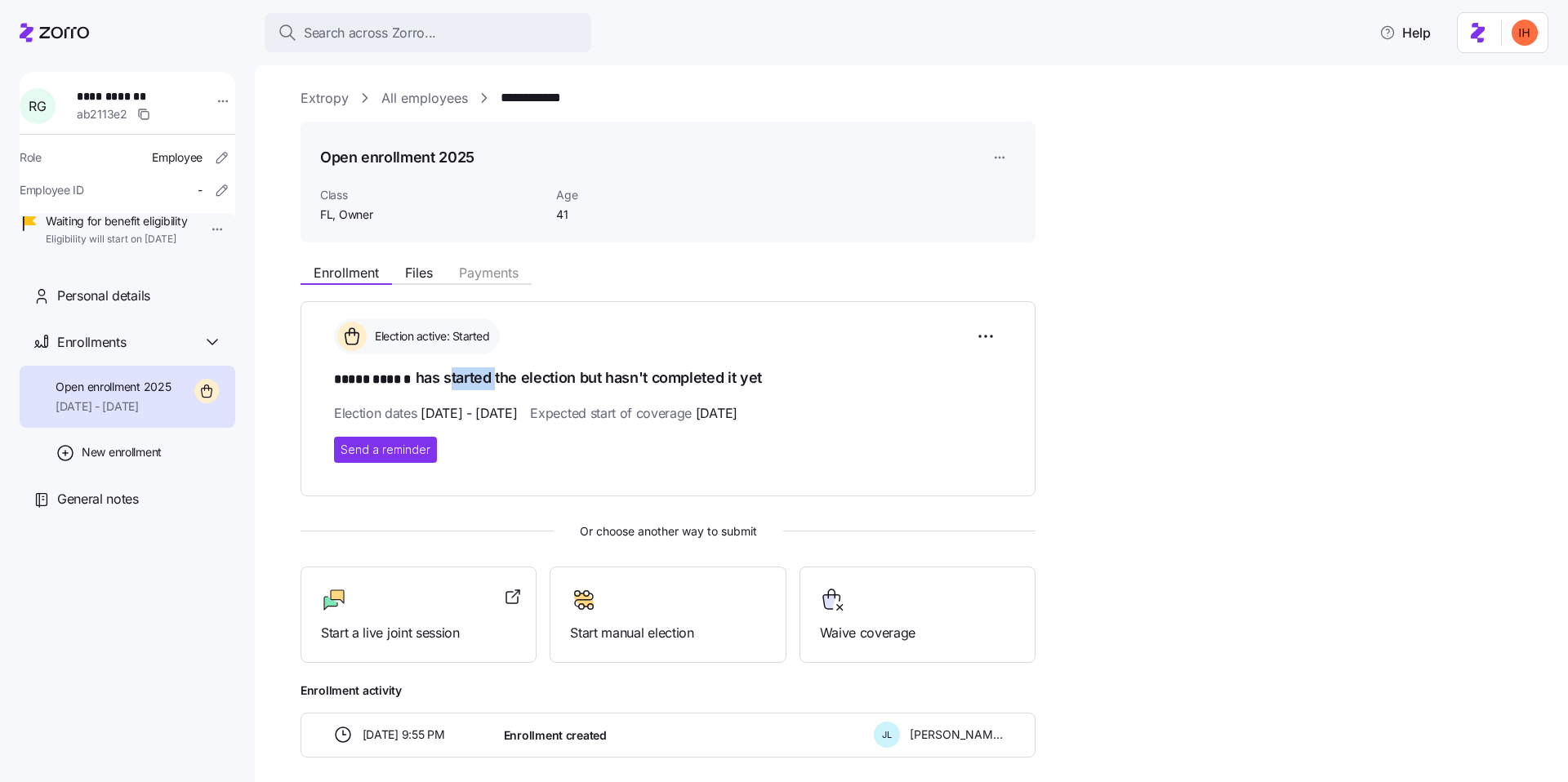
click at [471, 382] on h1 "***** ****** has started the election but hasn't completed it yet" at bounding box center [667, 378] width 668 height 23
click at [540, 383] on h1 "***** ****** has started the election but hasn't completed it yet" at bounding box center [667, 378] width 668 height 23
click at [622, 421] on span "Expected start of coverage 11/01/2025" at bounding box center [633, 414] width 207 height 20
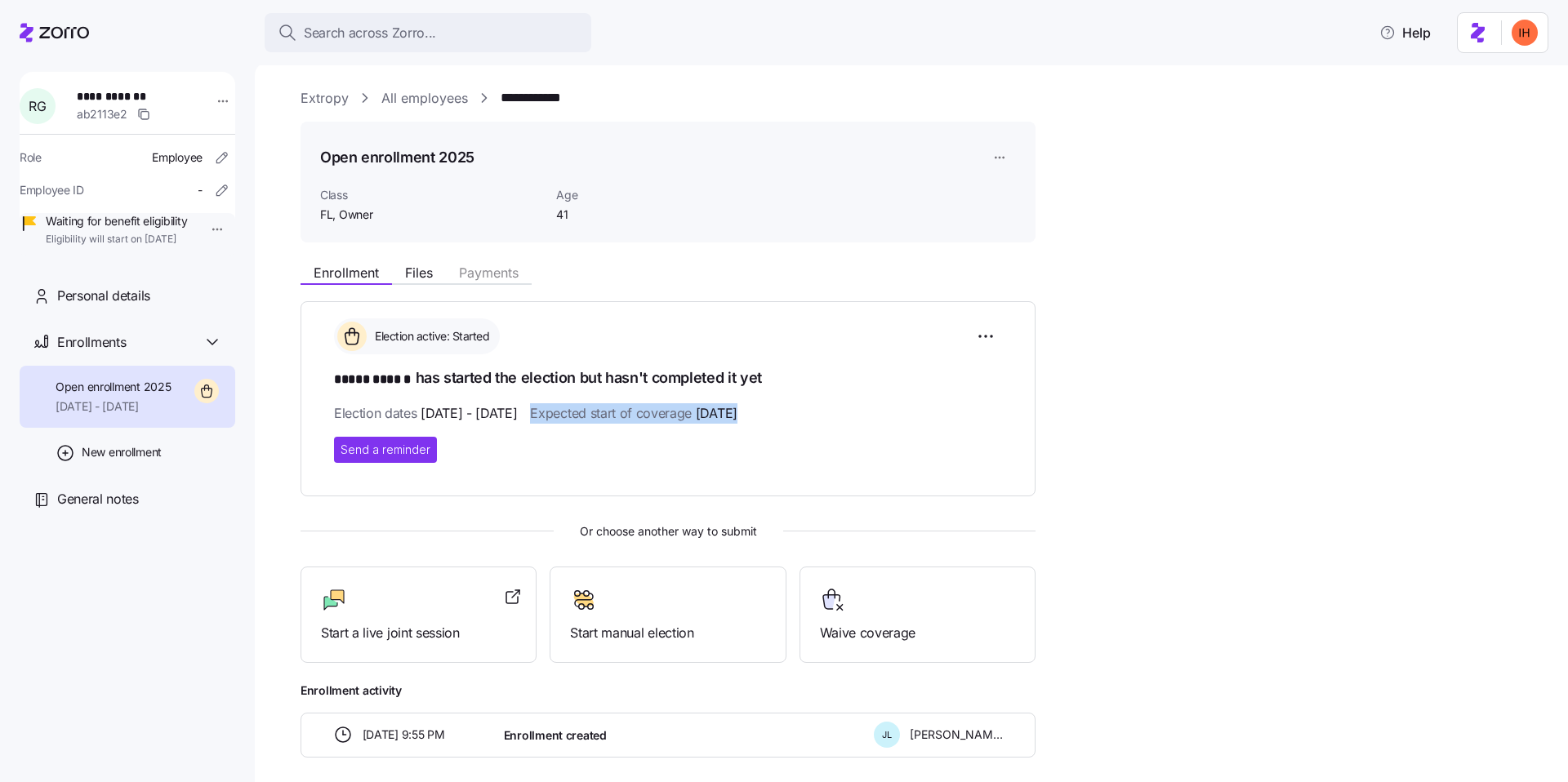
click at [509, 416] on span "10/07/2025 - 10/13/2025" at bounding box center [469, 414] width 96 height 20
click at [452, 390] on div "Election active: Started ***** ****** has started the election but hasn't compl…" at bounding box center [667, 390] width 668 height 144
click at [432, 381] on h1 "***** ****** has started the election but hasn't completed it yet" at bounding box center [667, 378] width 668 height 23
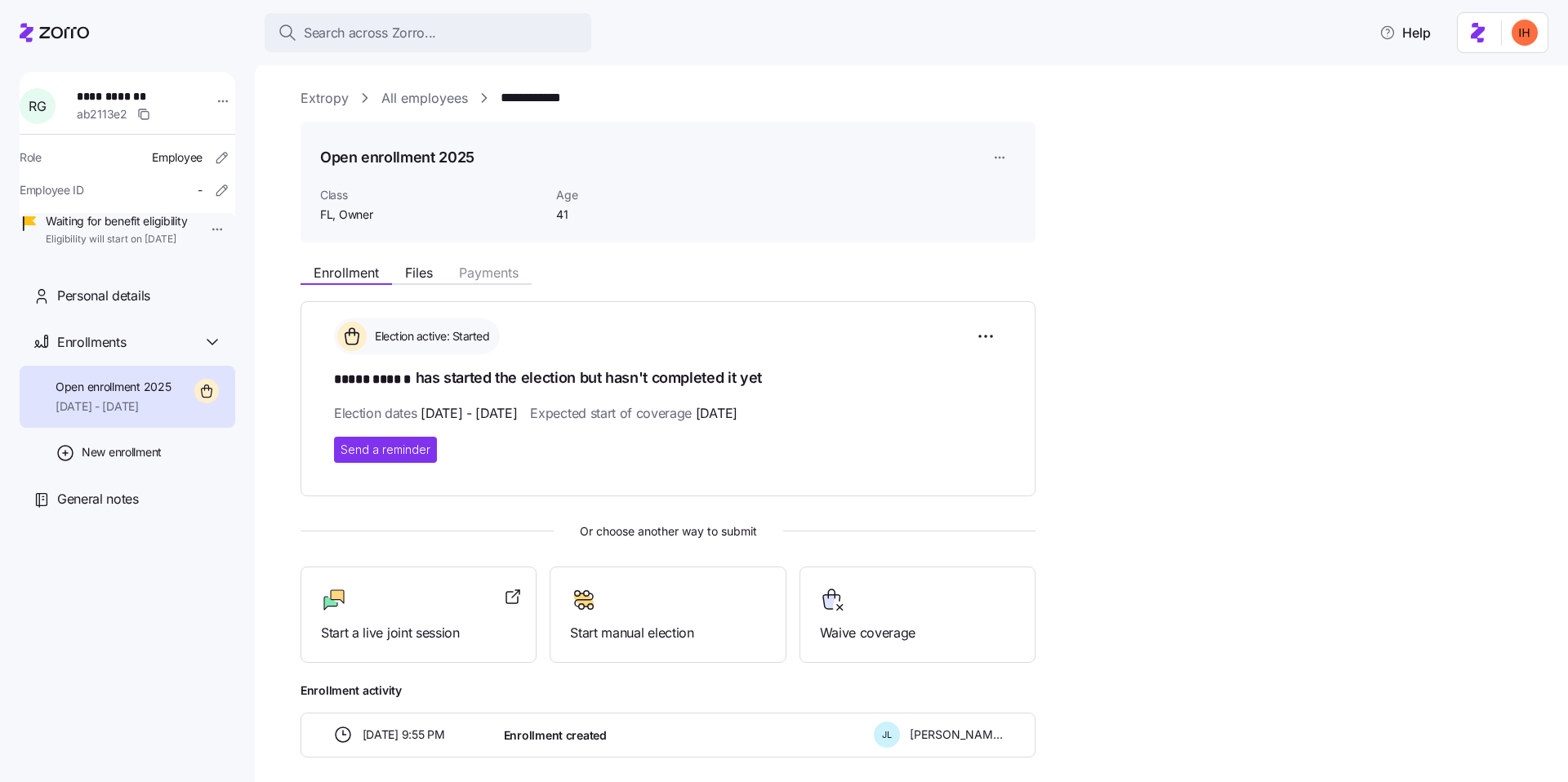
click at [432, 381] on h1 "***** ****** has started the election but hasn't completed it yet" at bounding box center [667, 378] width 668 height 23
click at [472, 406] on span "10/07/2025 - 10/13/2025" at bounding box center [469, 414] width 96 height 20
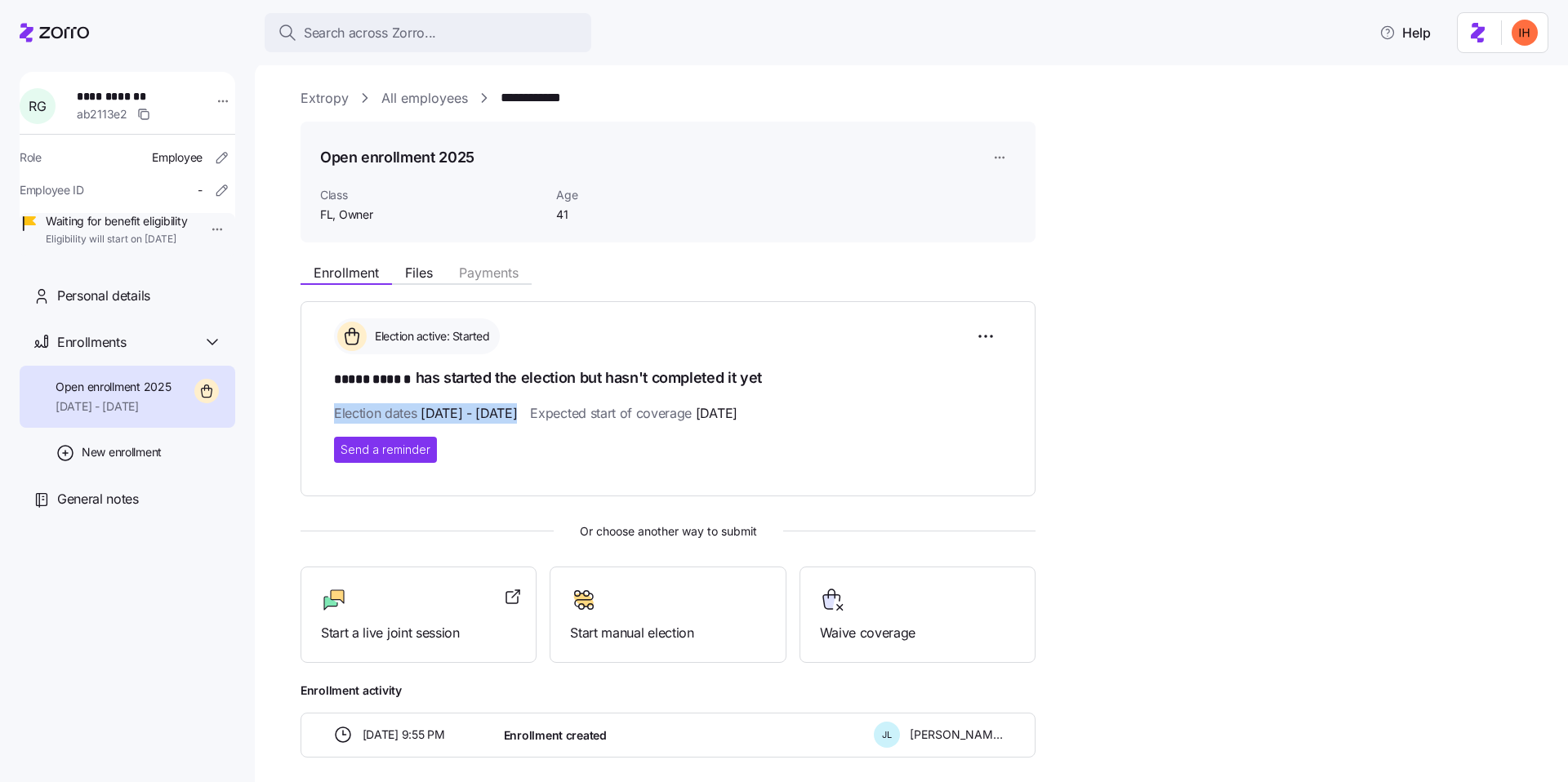
click at [627, 409] on span "Expected start of coverage 11/01/2025" at bounding box center [633, 414] width 207 height 20
click at [512, 406] on span "10/07/2025 - 10/13/2025" at bounding box center [469, 414] width 96 height 20
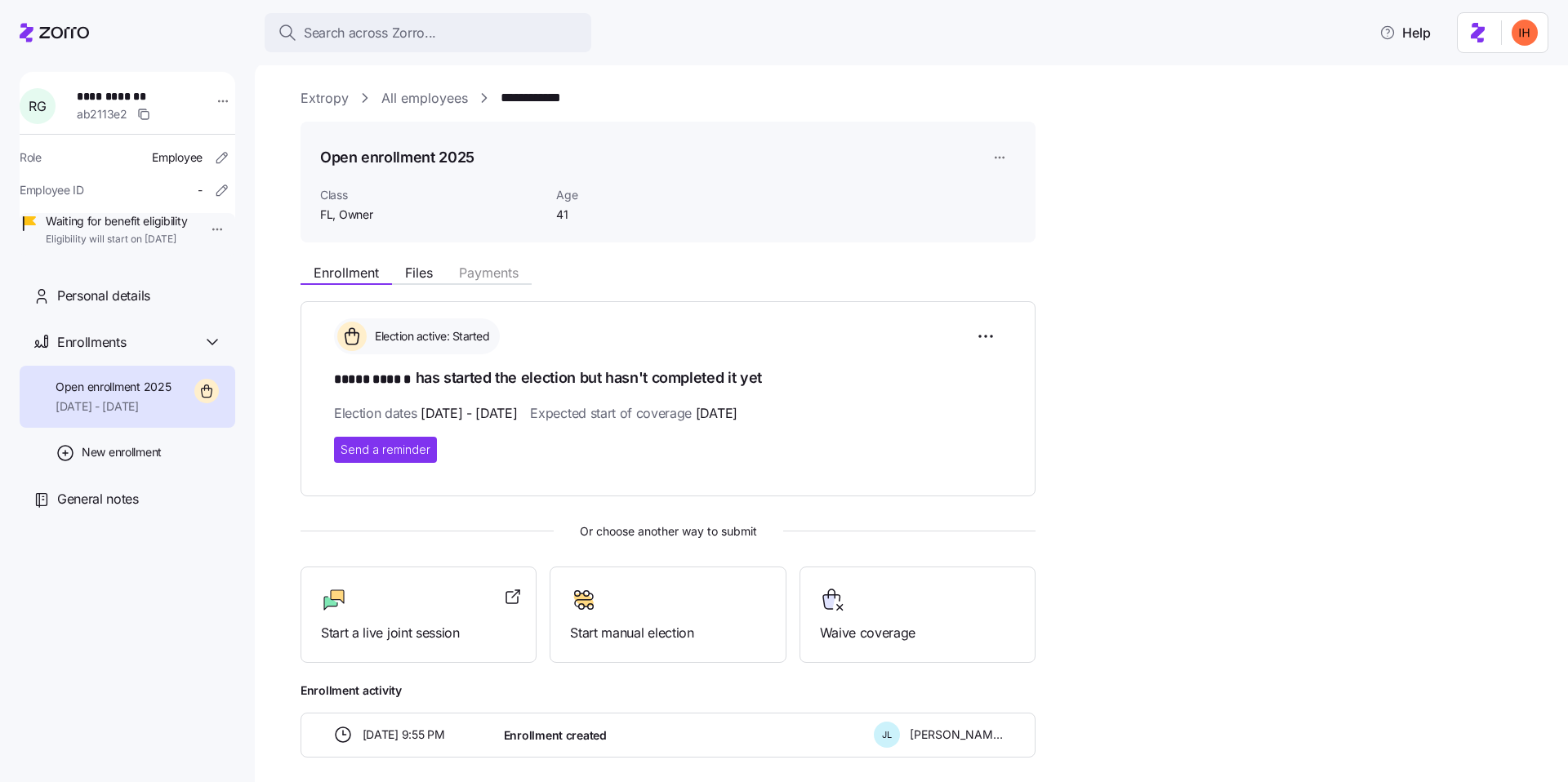
click at [512, 406] on span "10/07/2025 - 10/13/2025" at bounding box center [469, 414] width 96 height 20
click at [466, 385] on h1 "***** ****** has started the election but hasn't completed it yet" at bounding box center [667, 378] width 668 height 23
click at [609, 409] on span "Expected start of coverage 11/01/2025" at bounding box center [633, 414] width 207 height 20
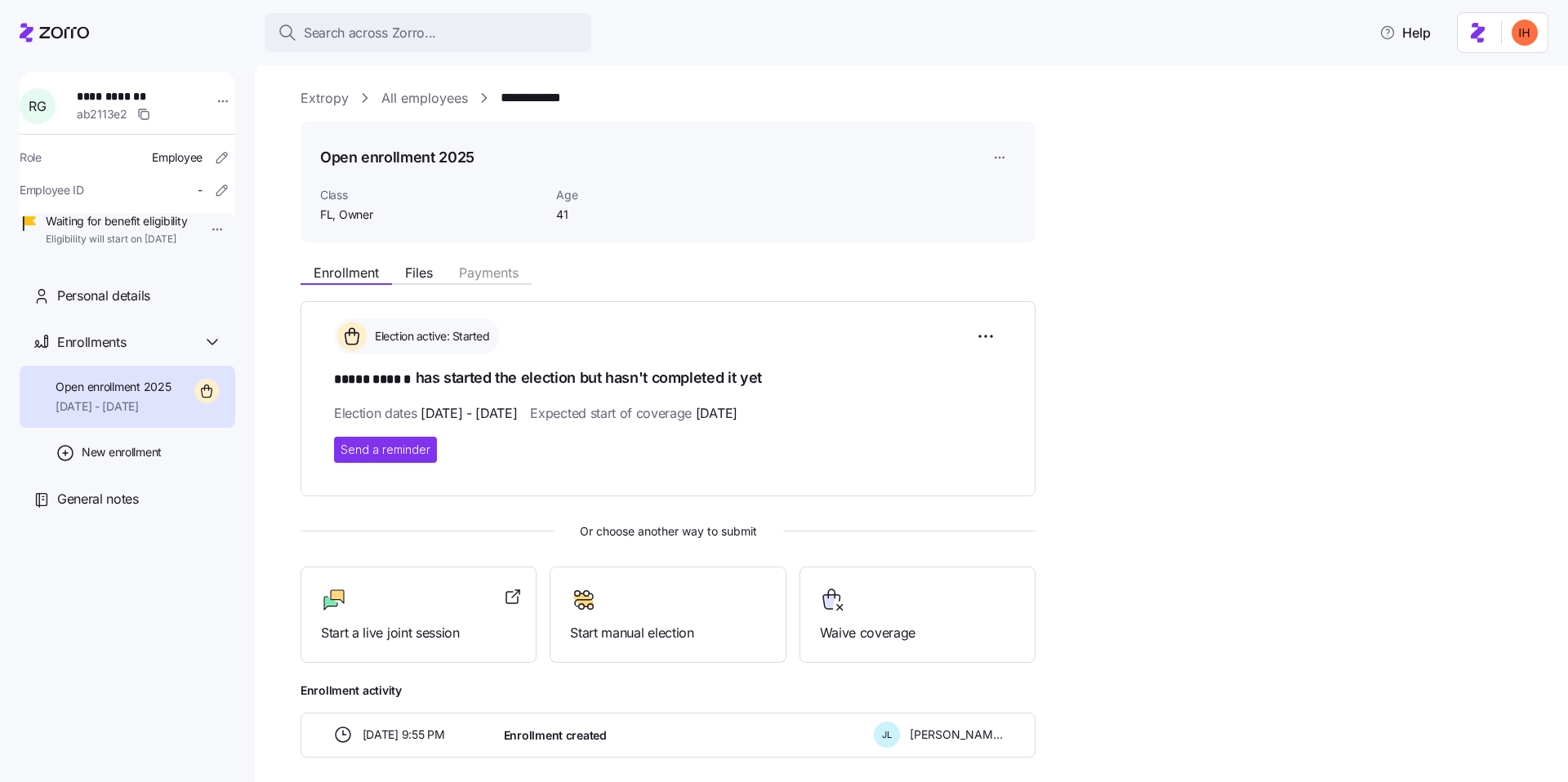
click at [609, 409] on span "Expected start of coverage 11/01/2025" at bounding box center [633, 414] width 207 height 20
click at [517, 412] on span "10/07/2025 - 10/13/2025" at bounding box center [469, 414] width 96 height 20
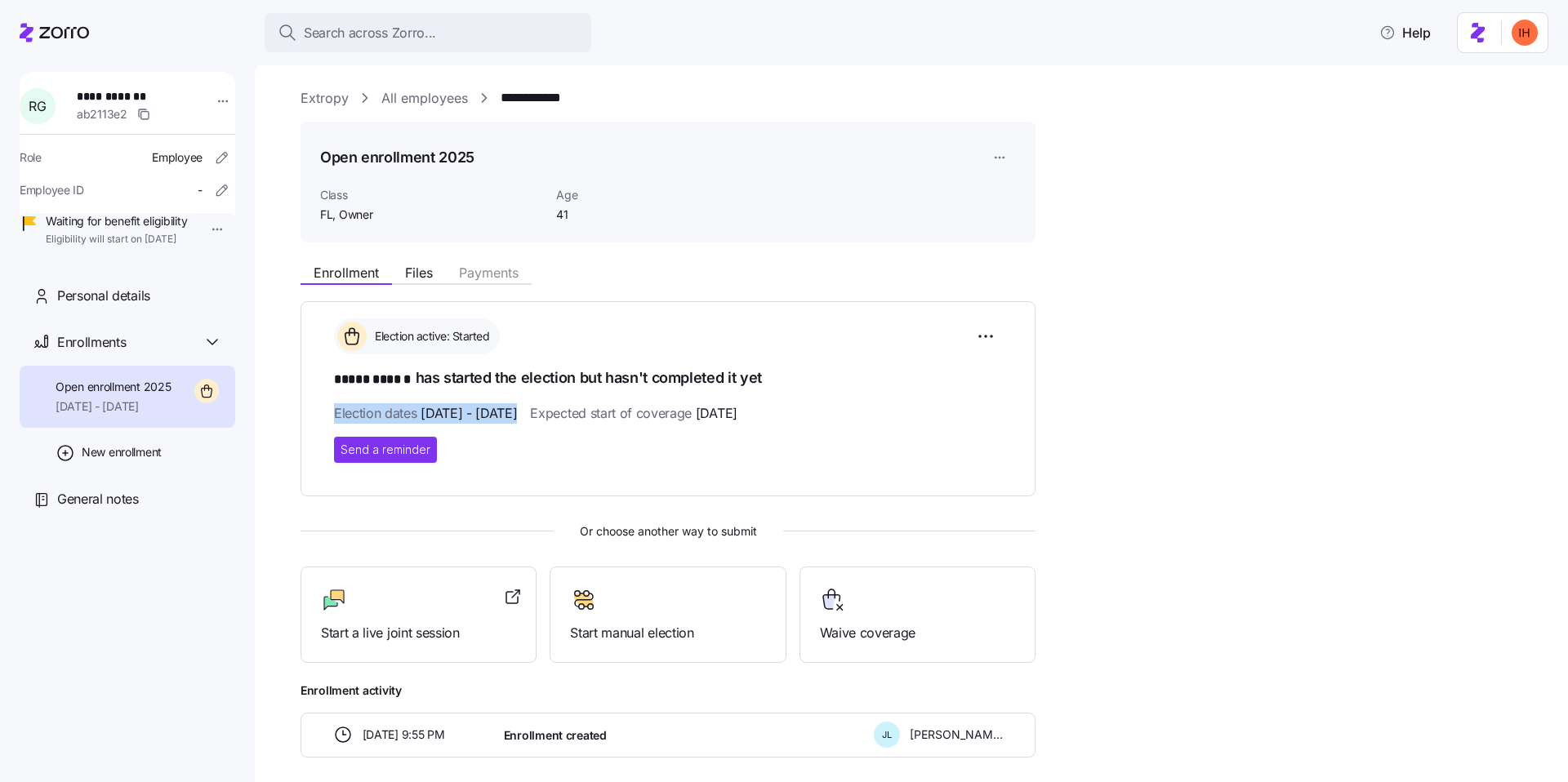
click at [645, 414] on span "Expected start of coverage 11/01/2025" at bounding box center [633, 414] width 207 height 20
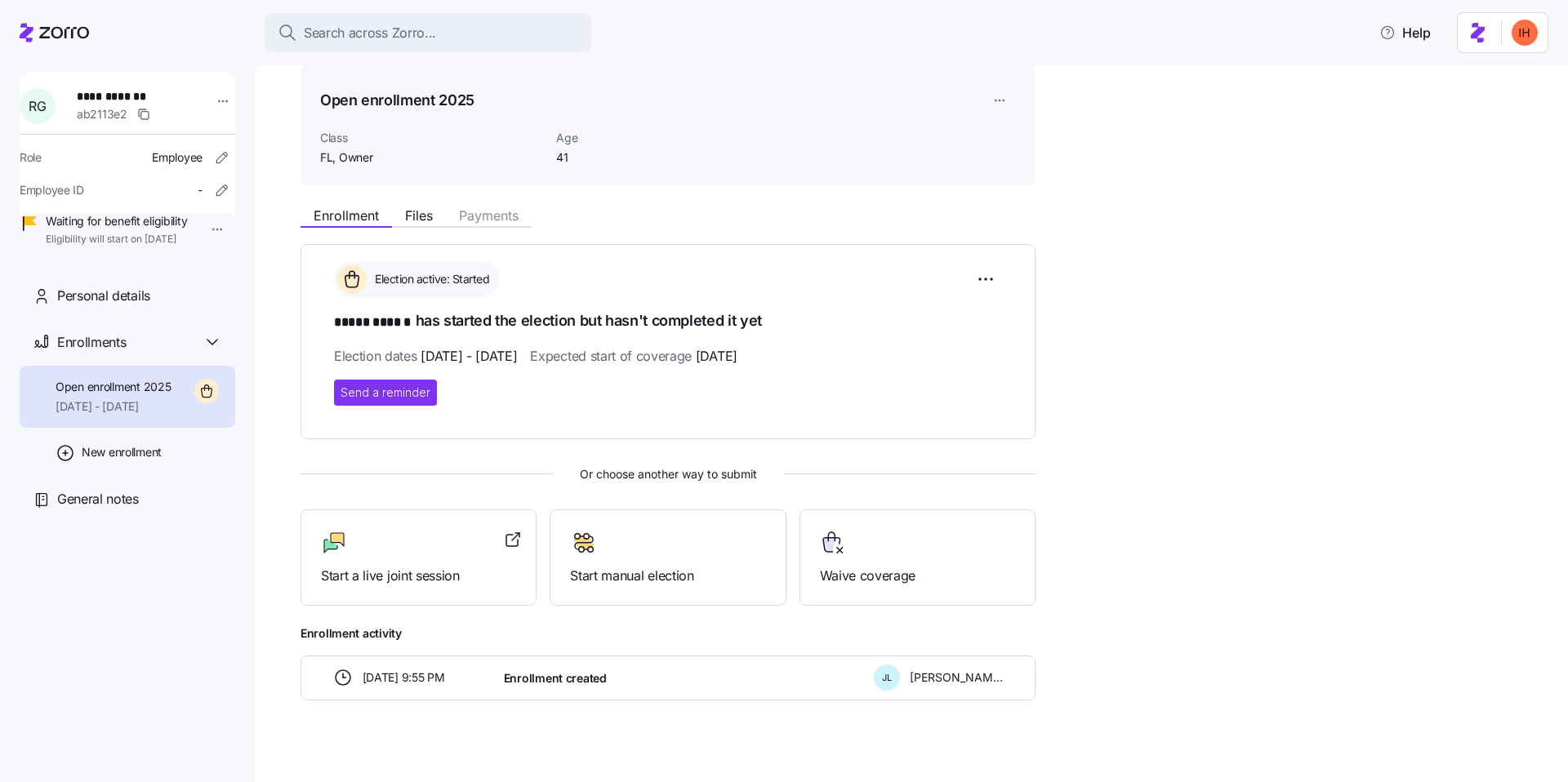
scroll to position [72, 0]
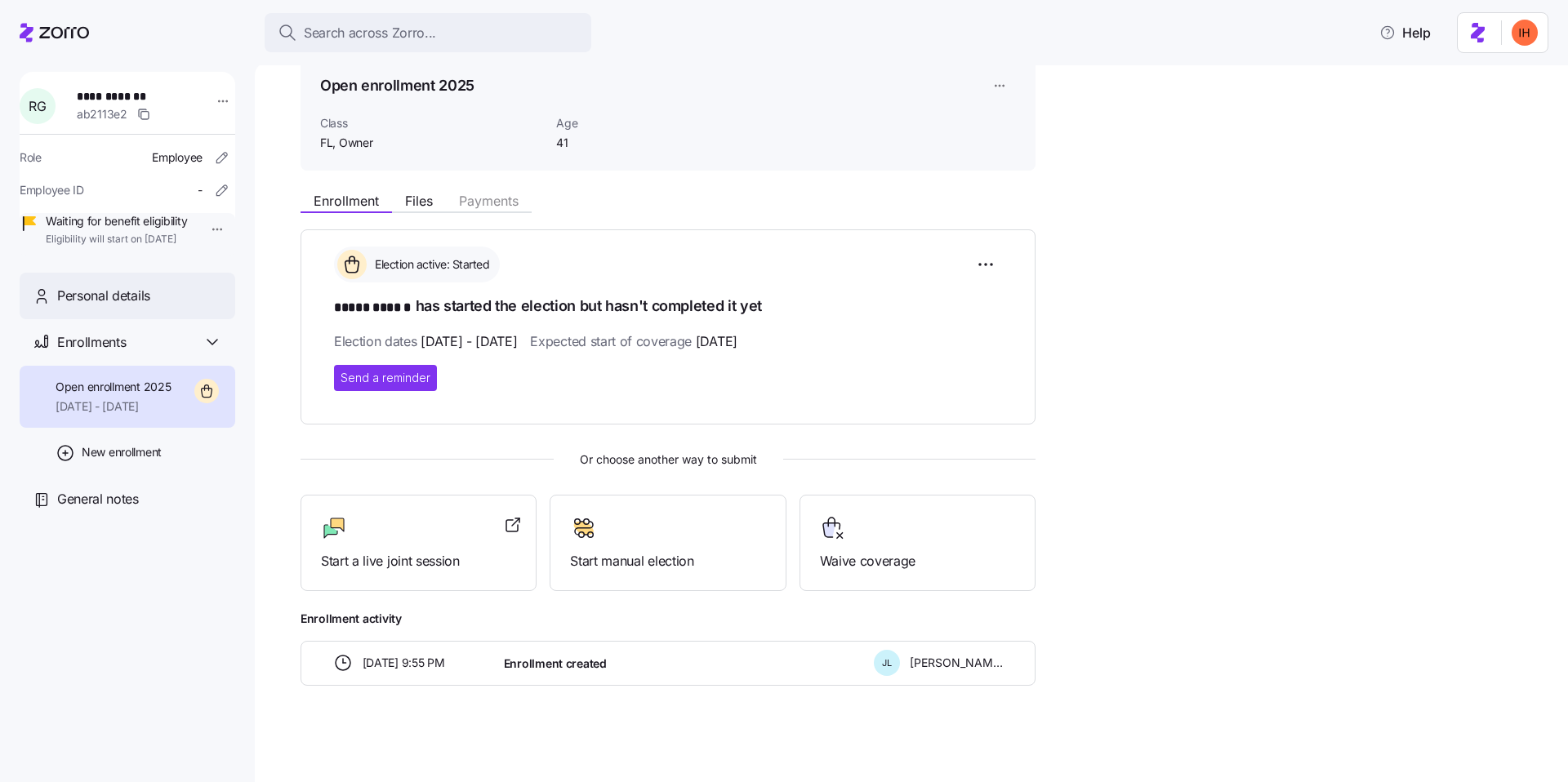
click at [152, 319] on div "Personal details" at bounding box center [127, 296] width 215 height 46
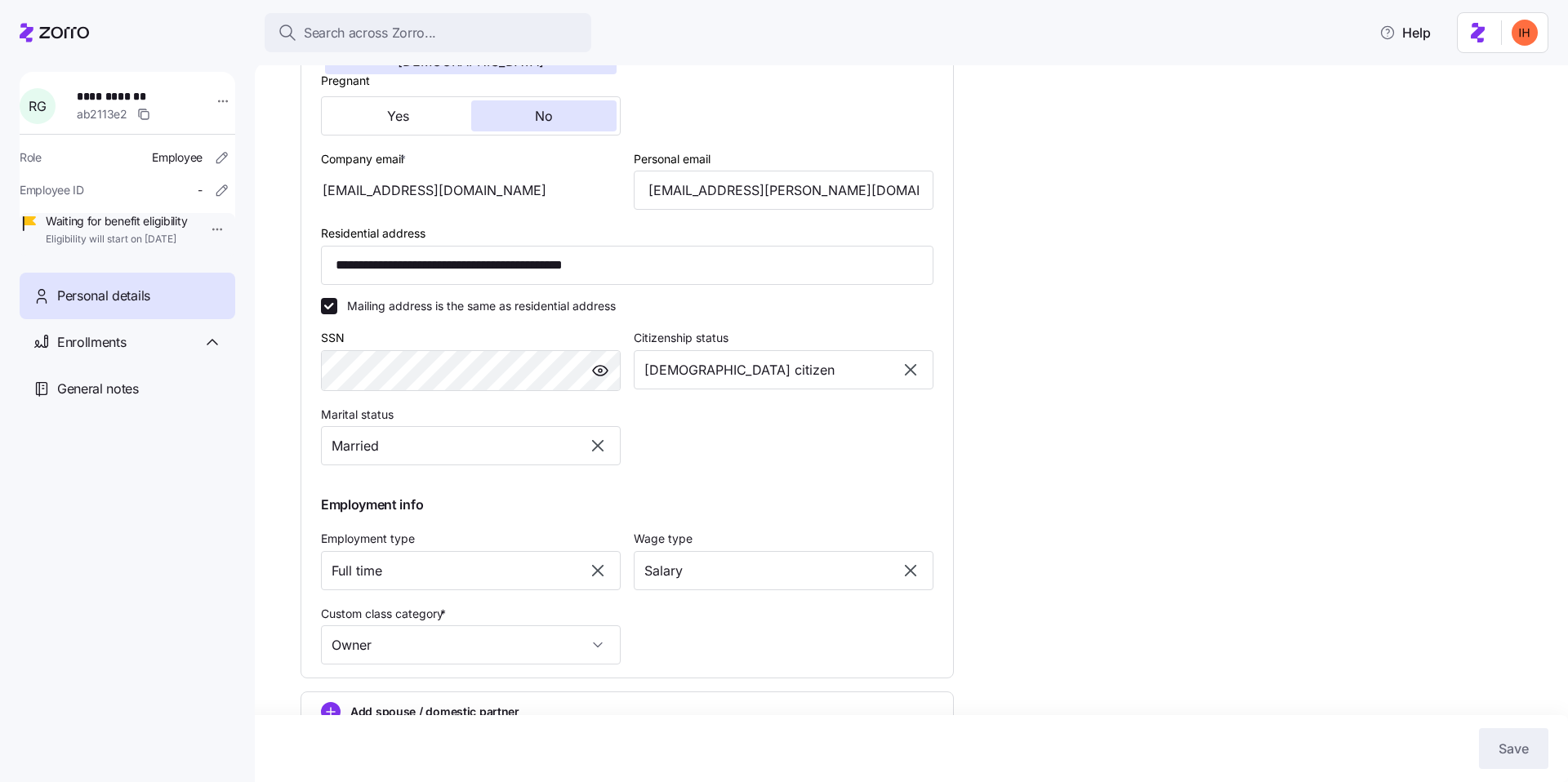
scroll to position [430, 0]
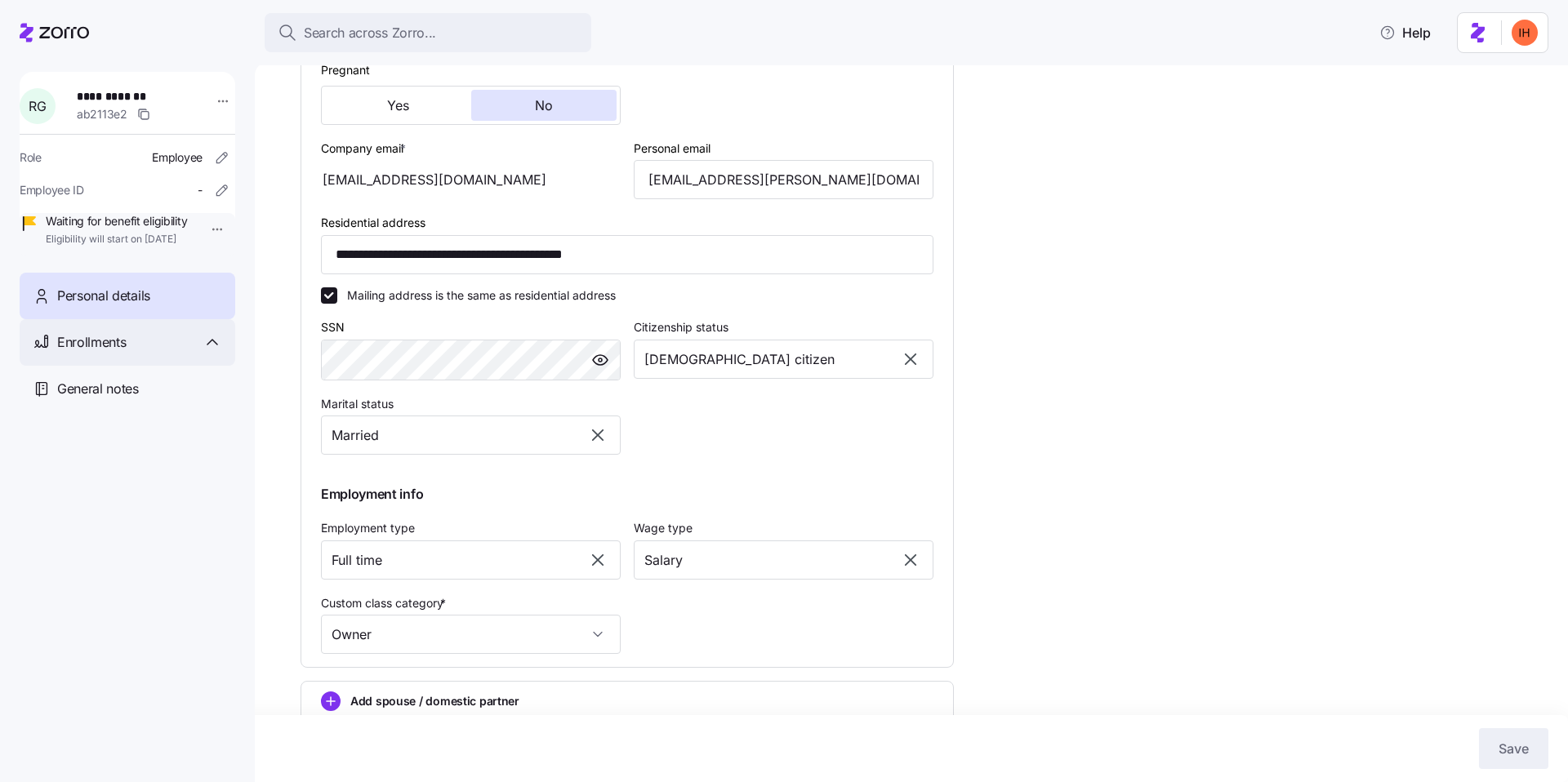
click at [135, 353] on div "Enrollments" at bounding box center [139, 343] width 165 height 20
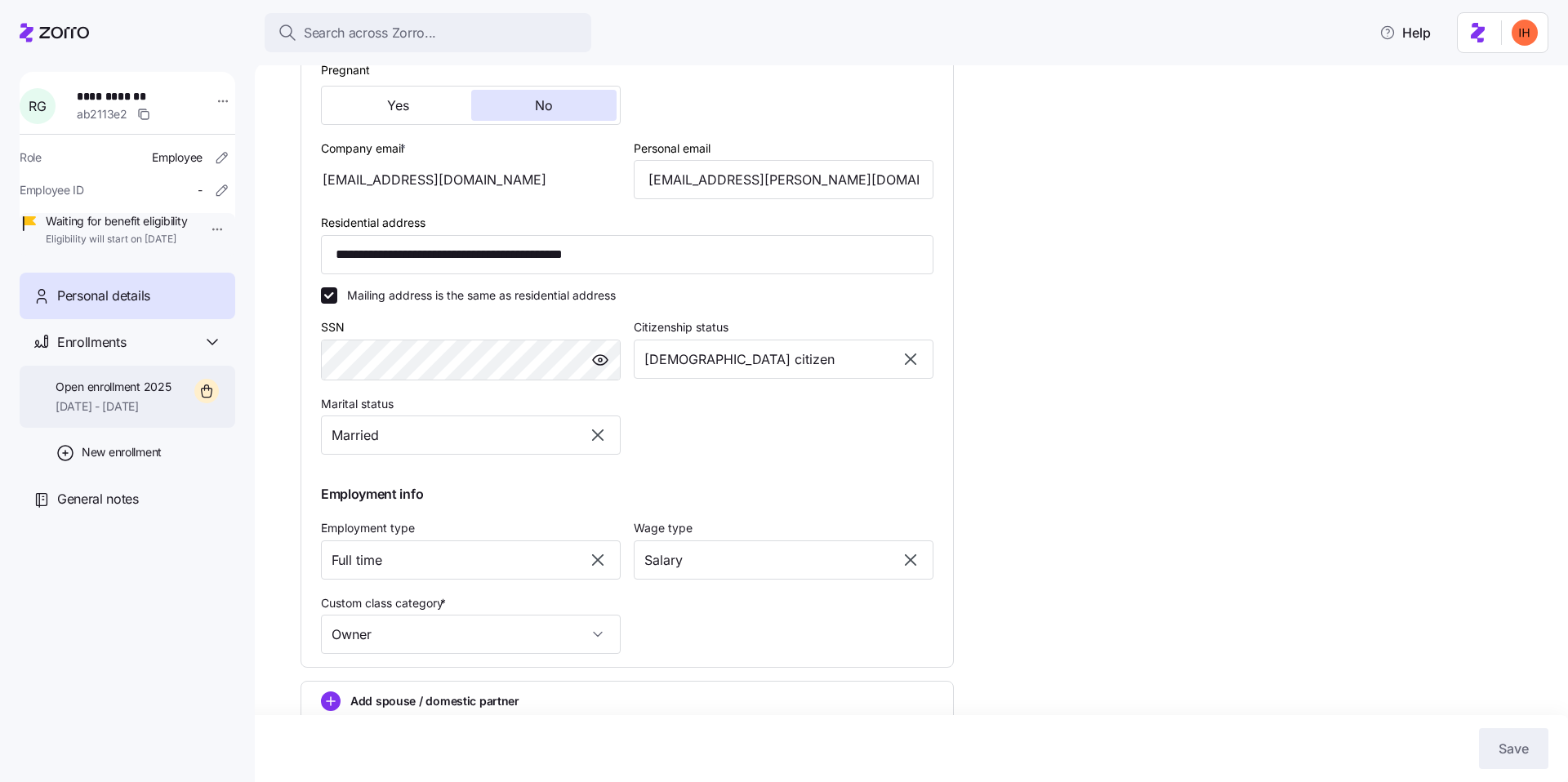
click at [139, 415] on span "11/01/2025 - 12/31/2025" at bounding box center [113, 406] width 115 height 16
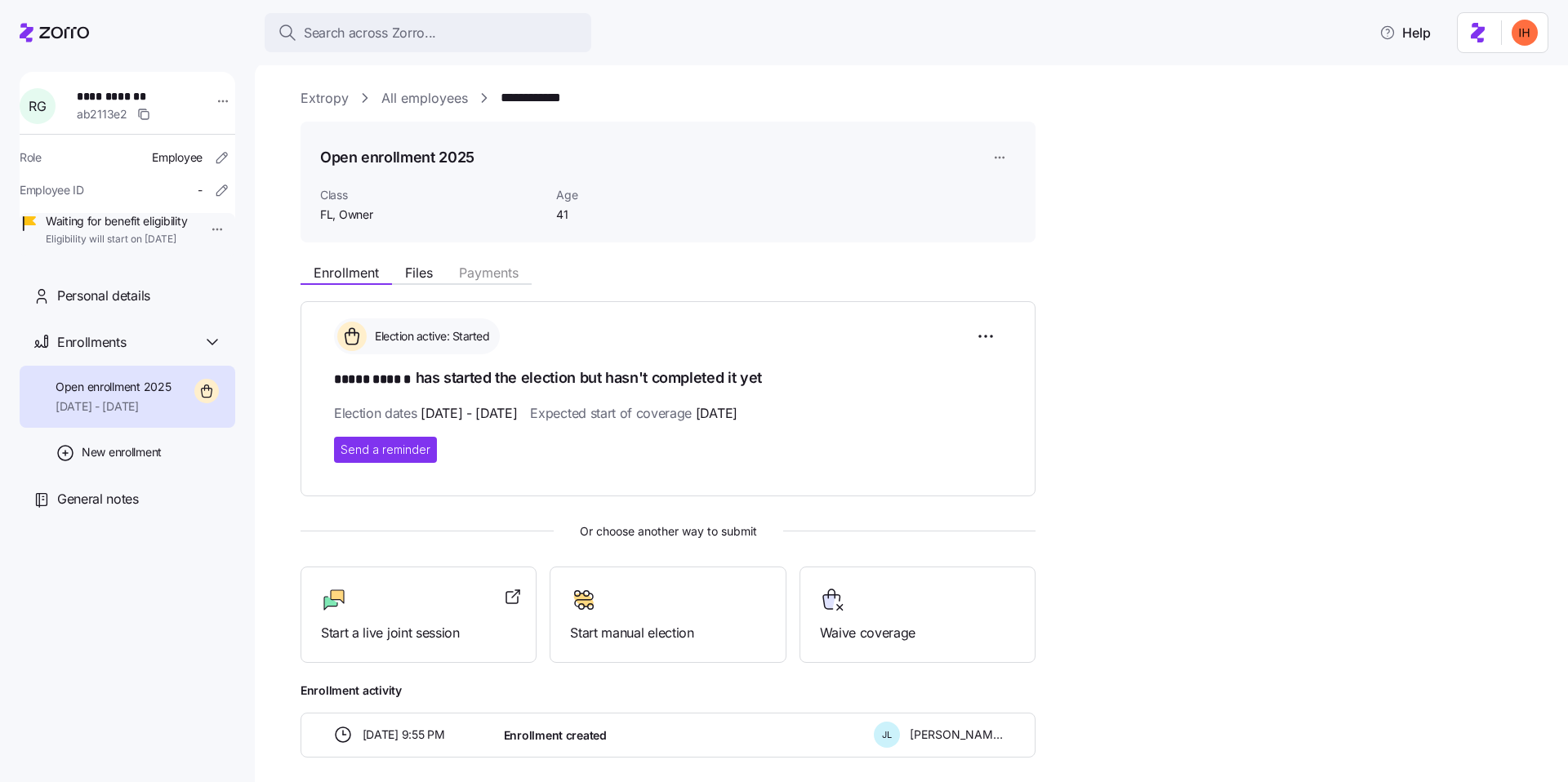
click at [422, 103] on link "All employees" at bounding box center [425, 98] width 86 height 20
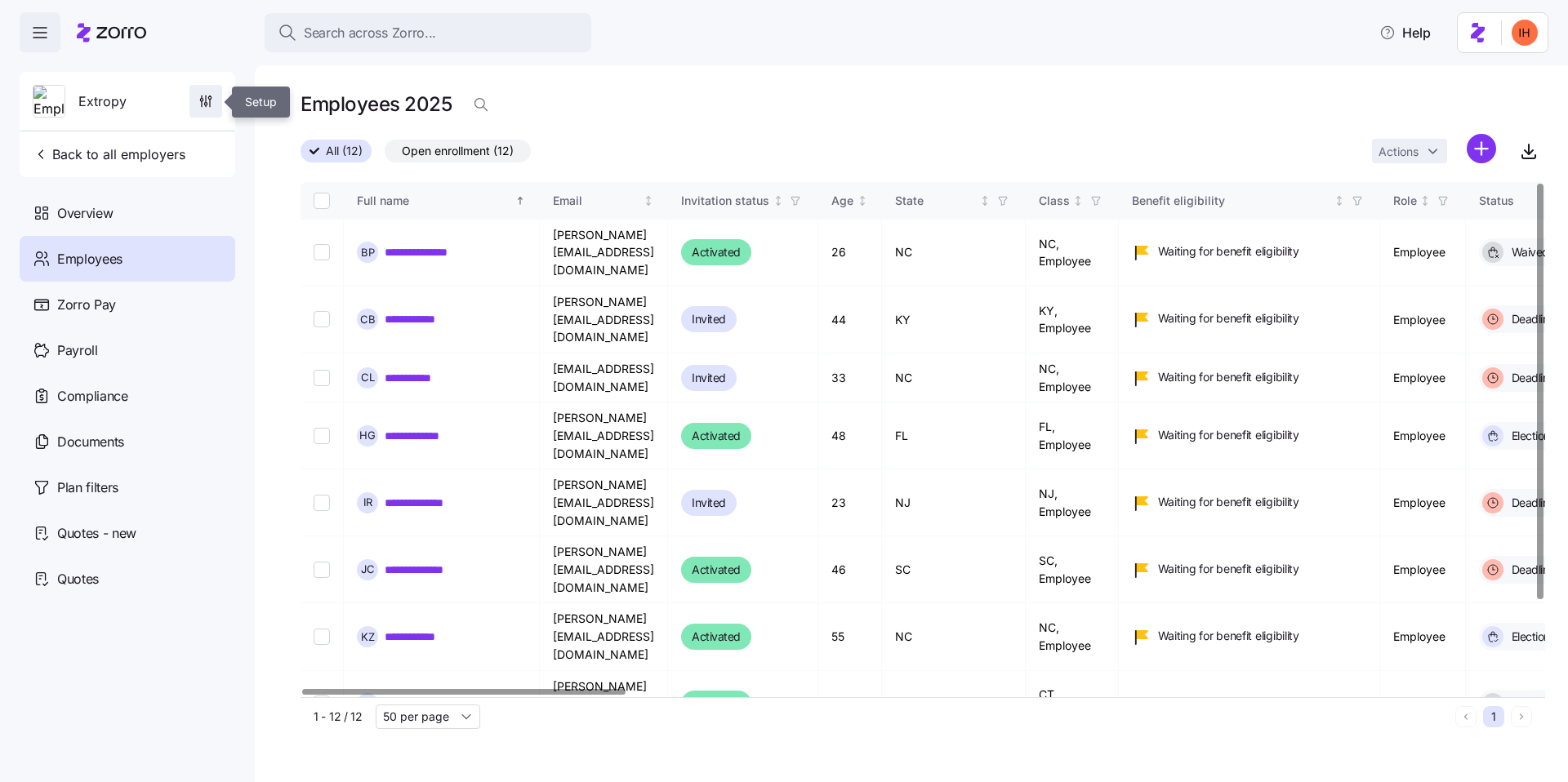
click at [208, 91] on span "button" at bounding box center [205, 101] width 31 height 31
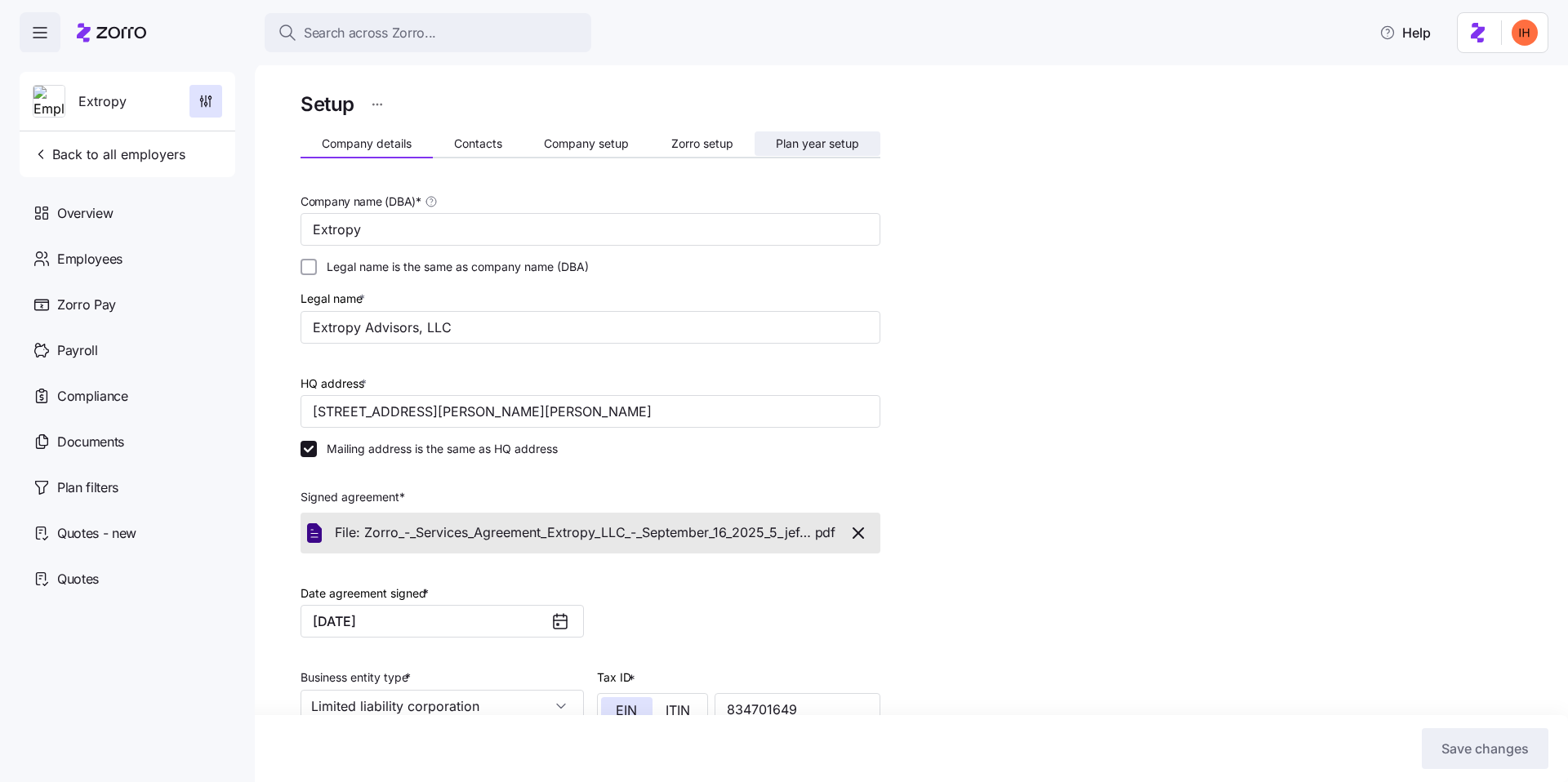
click at [810, 142] on span "Plan year setup" at bounding box center [818, 144] width 84 height 12
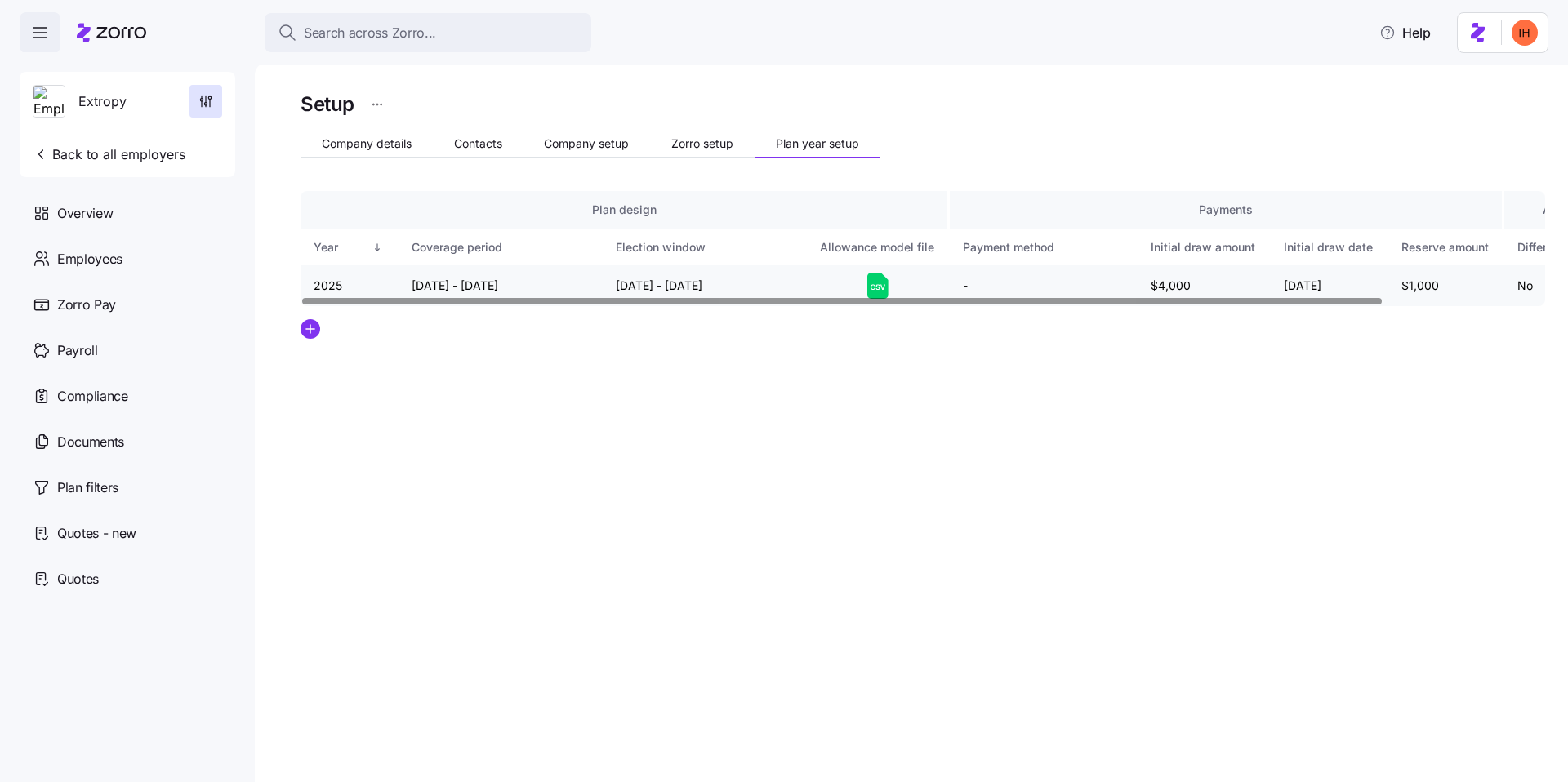
scroll to position [0, 27]
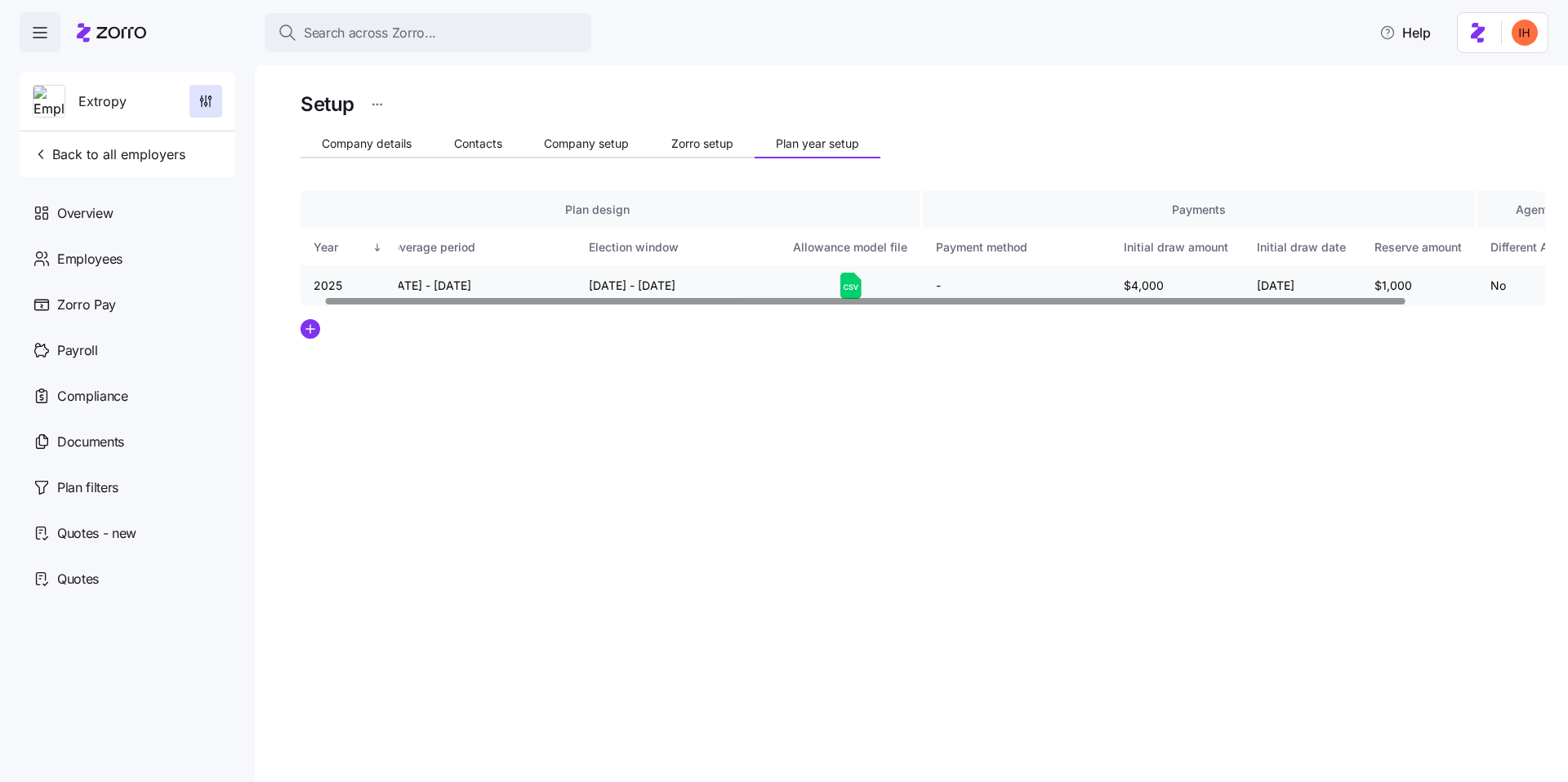
click at [843, 291] on icon at bounding box center [851, 285] width 21 height 26
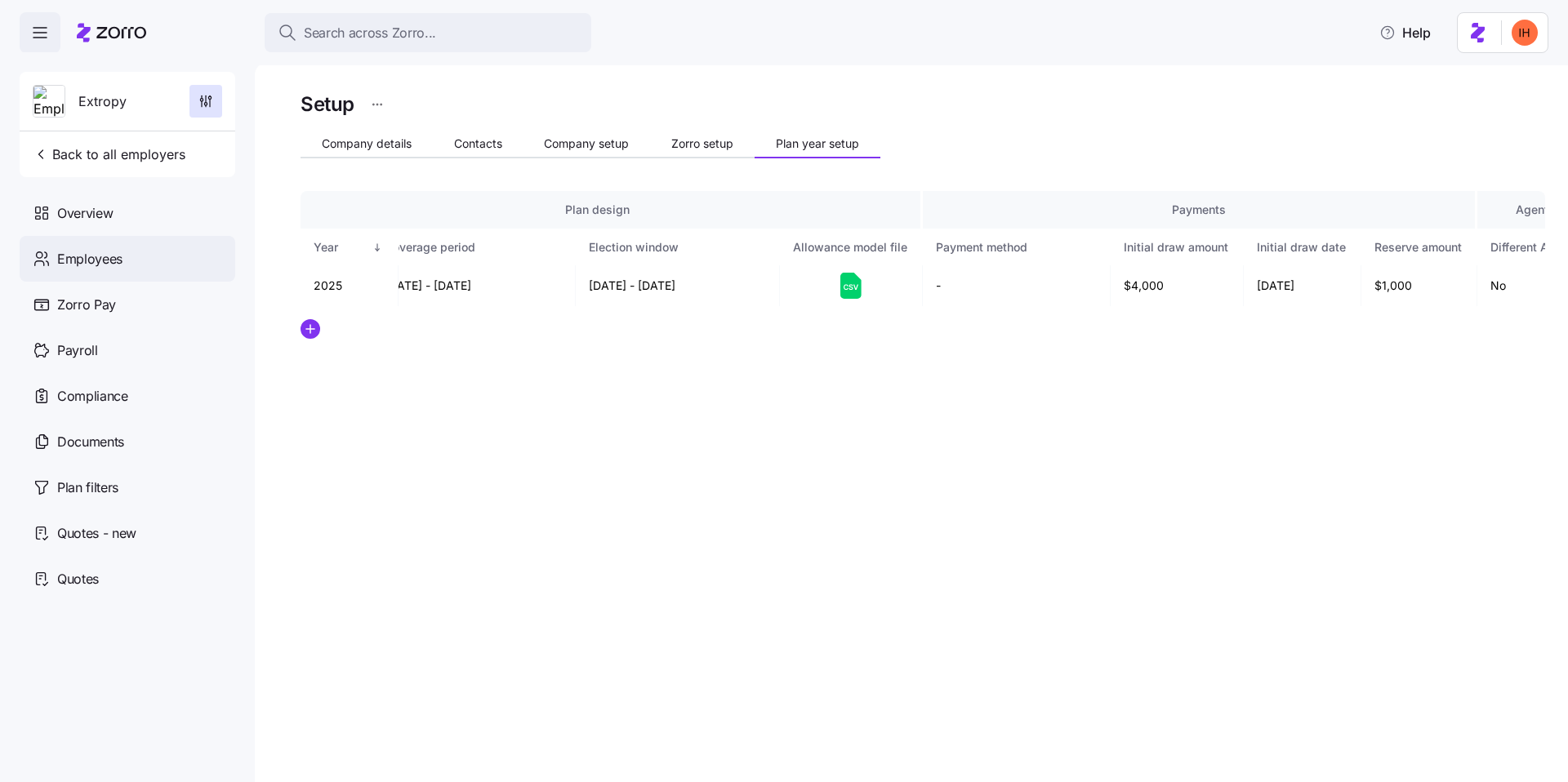
click at [119, 247] on div "Employees" at bounding box center [127, 258] width 215 height 46
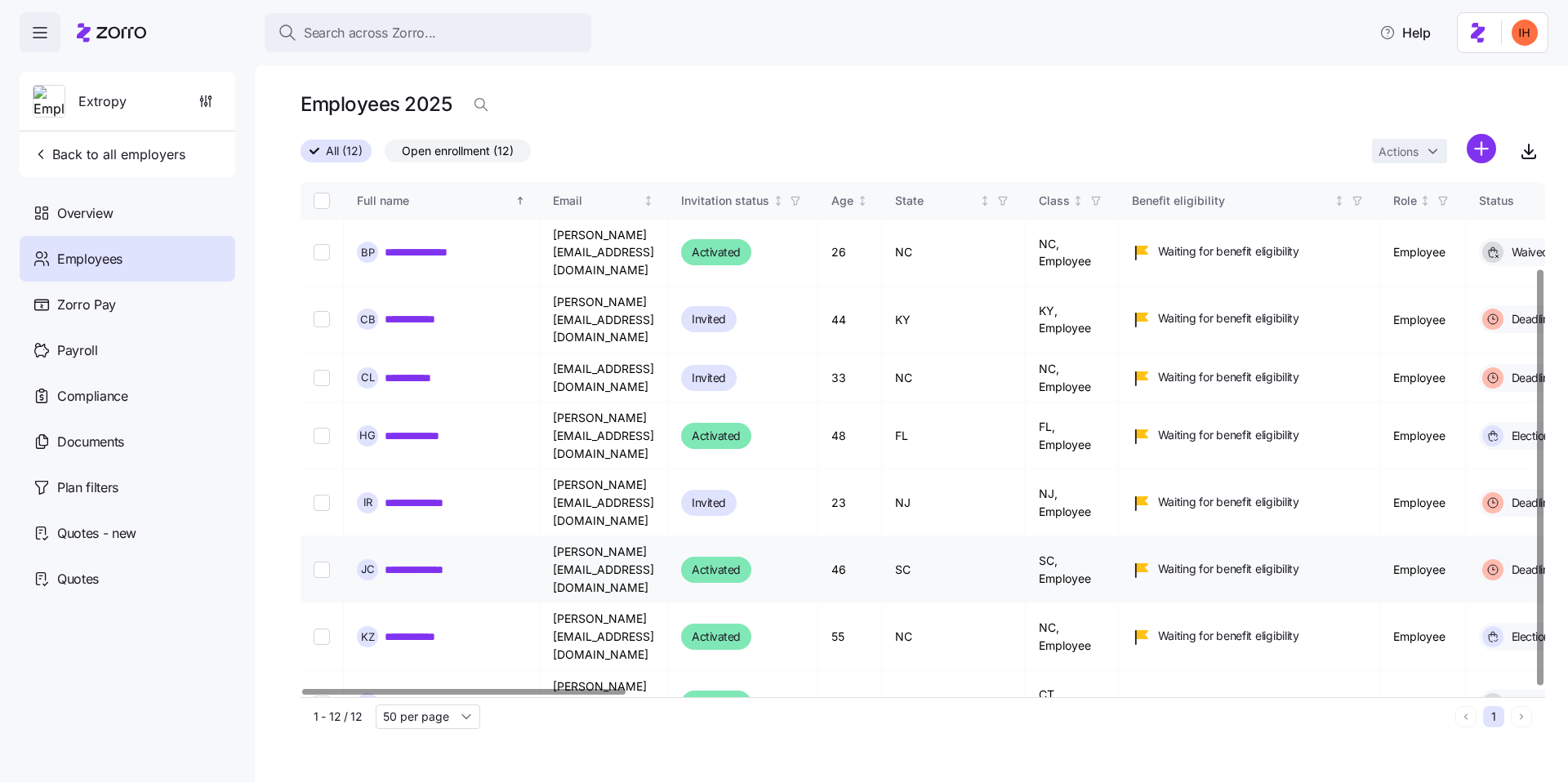
scroll to position [107, 0]
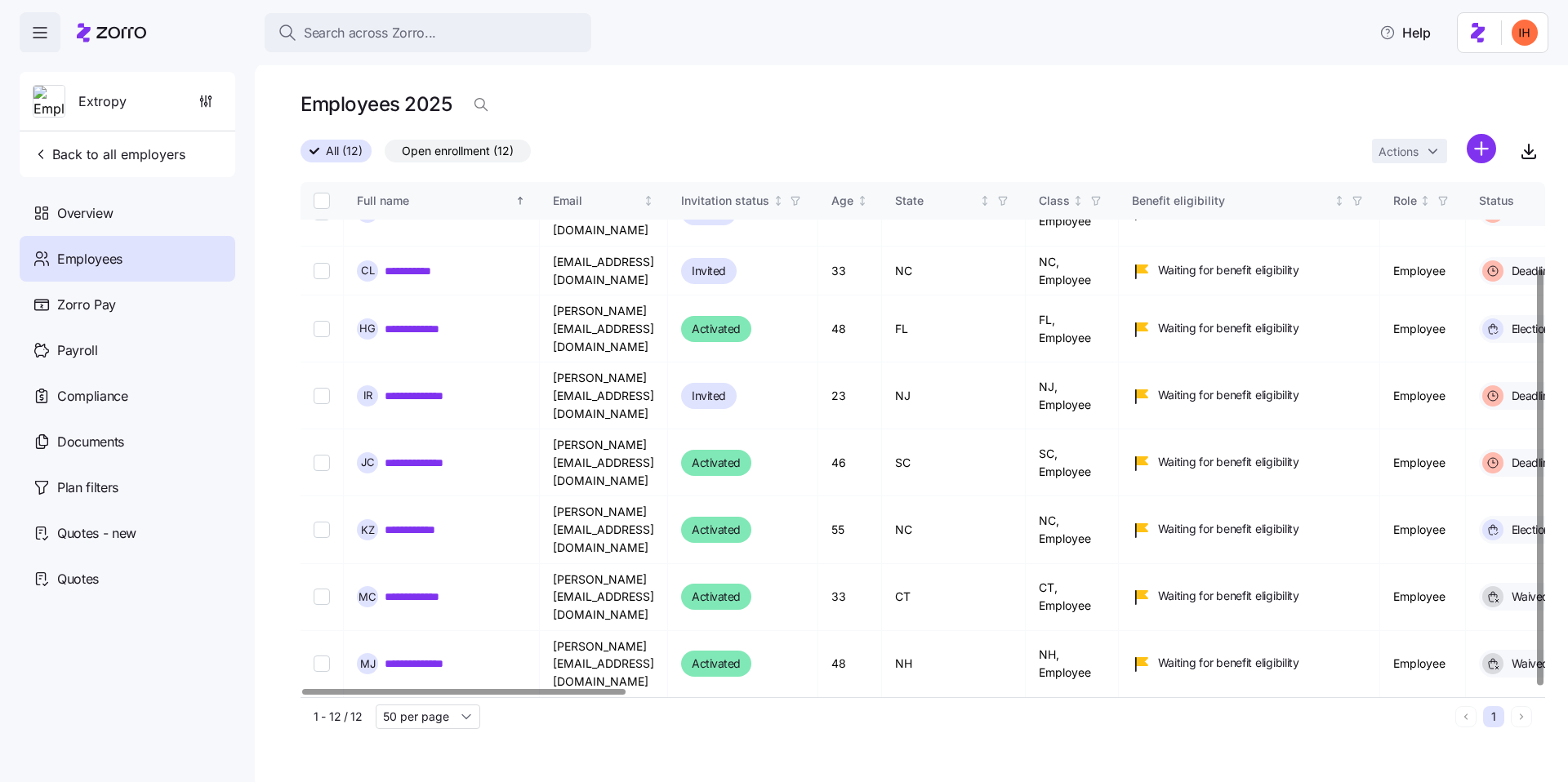
click at [439, 763] on link "**********" at bounding box center [420, 771] width 72 height 16
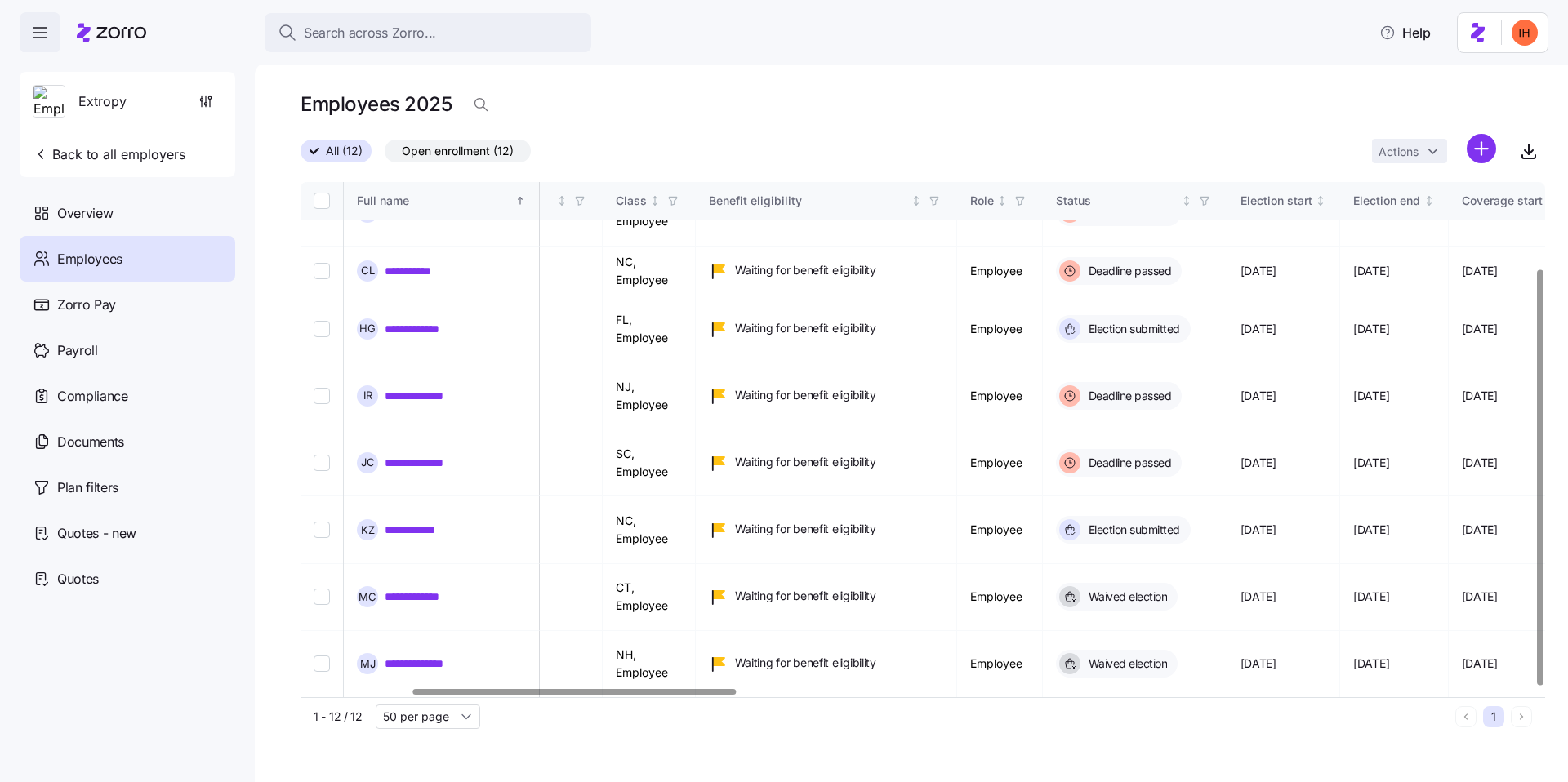
scroll to position [107, 433]
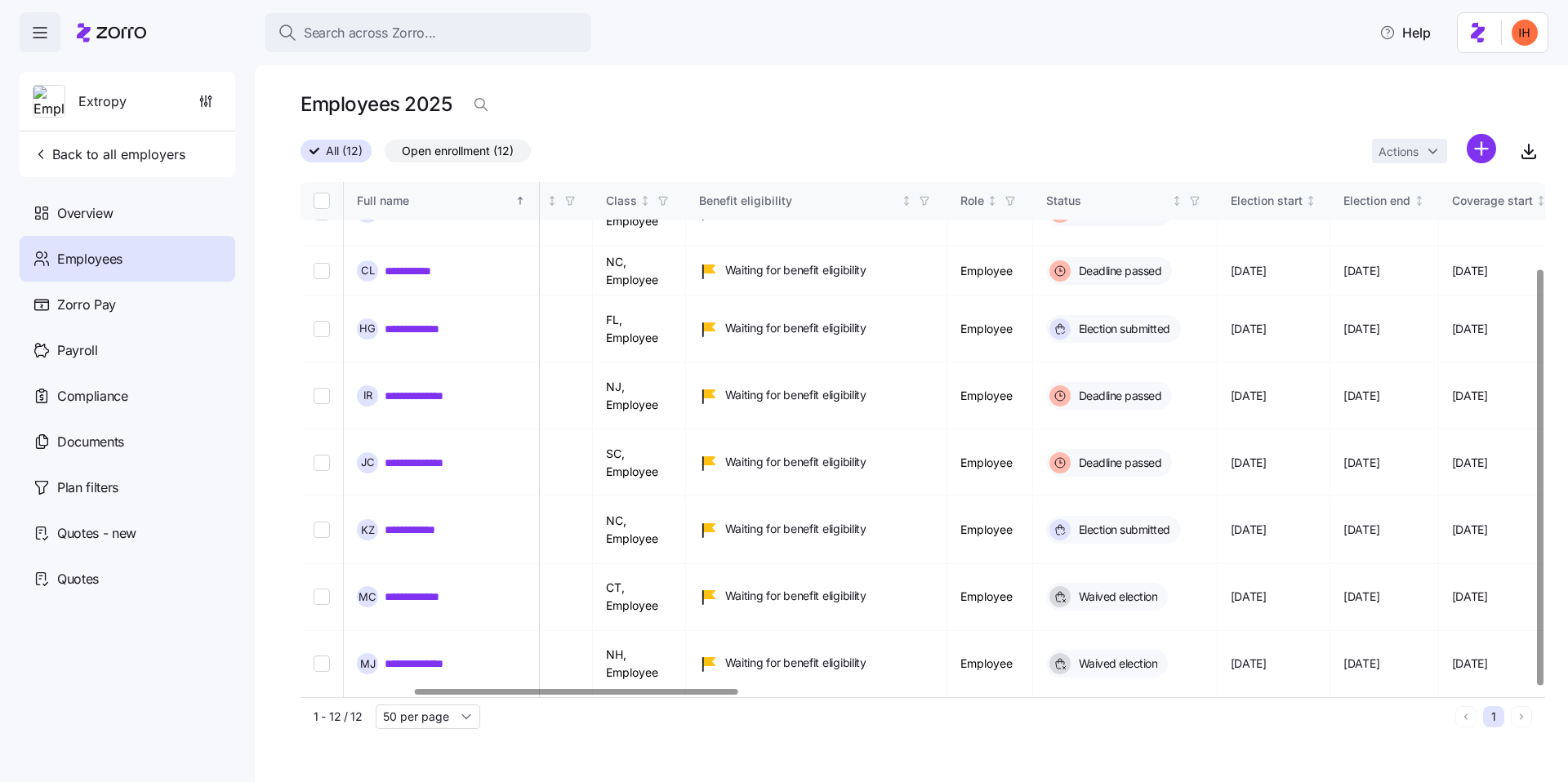
click at [1343, 714] on span "10/12/2025" at bounding box center [1361, 722] width 36 height 16
click at [1271, 698] on td "10/07/2025" at bounding box center [1275, 723] width 113 height 49
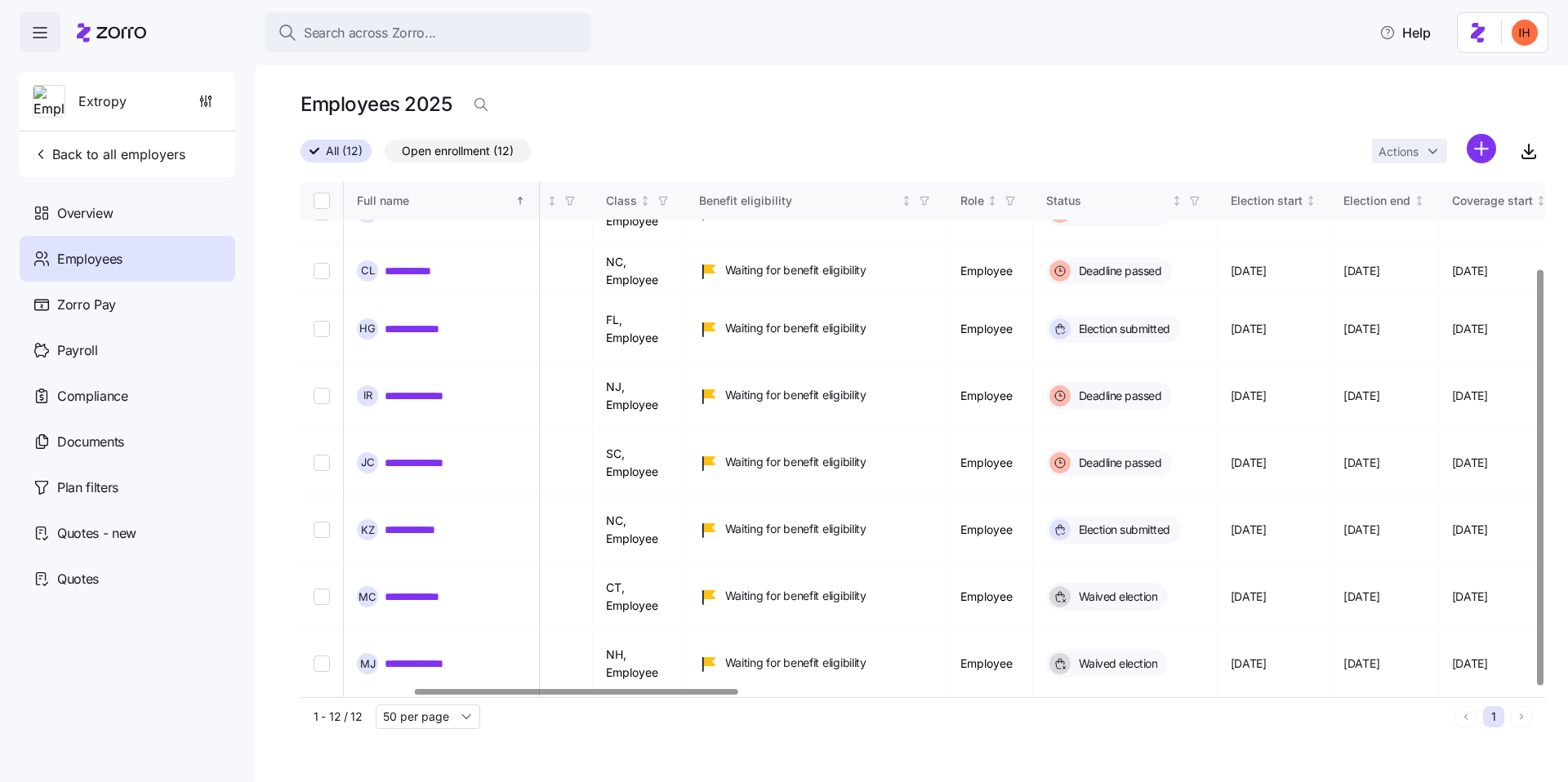
click at [1271, 698] on td "10/07/2025" at bounding box center [1275, 723] width 113 height 49
click at [1253, 714] on span "10/07/2025" at bounding box center [1249, 722] width 36 height 16
click at [1250, 763] on span "10/07/2025" at bounding box center [1249, 771] width 36 height 16
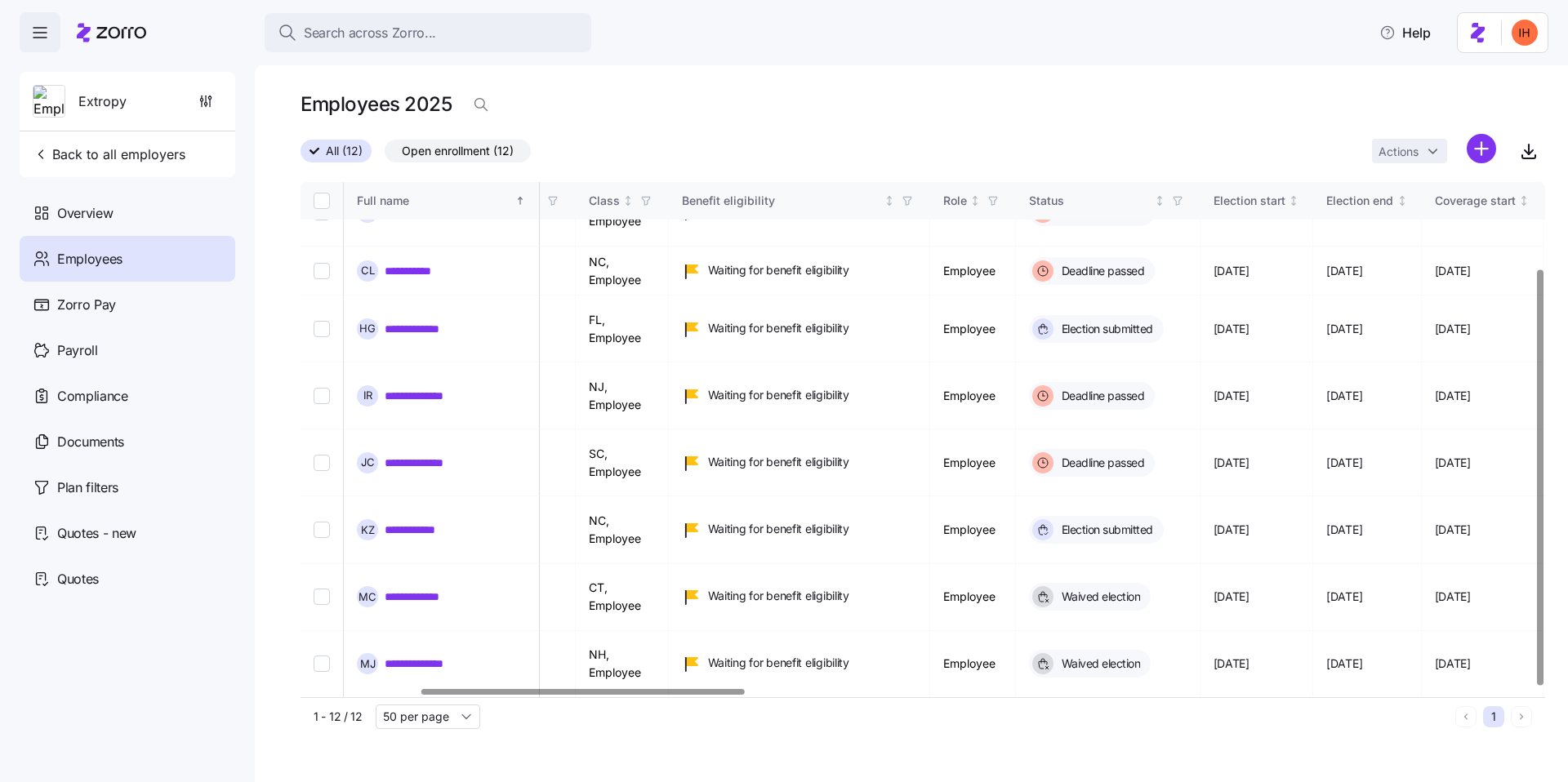
scroll to position [107, 471]
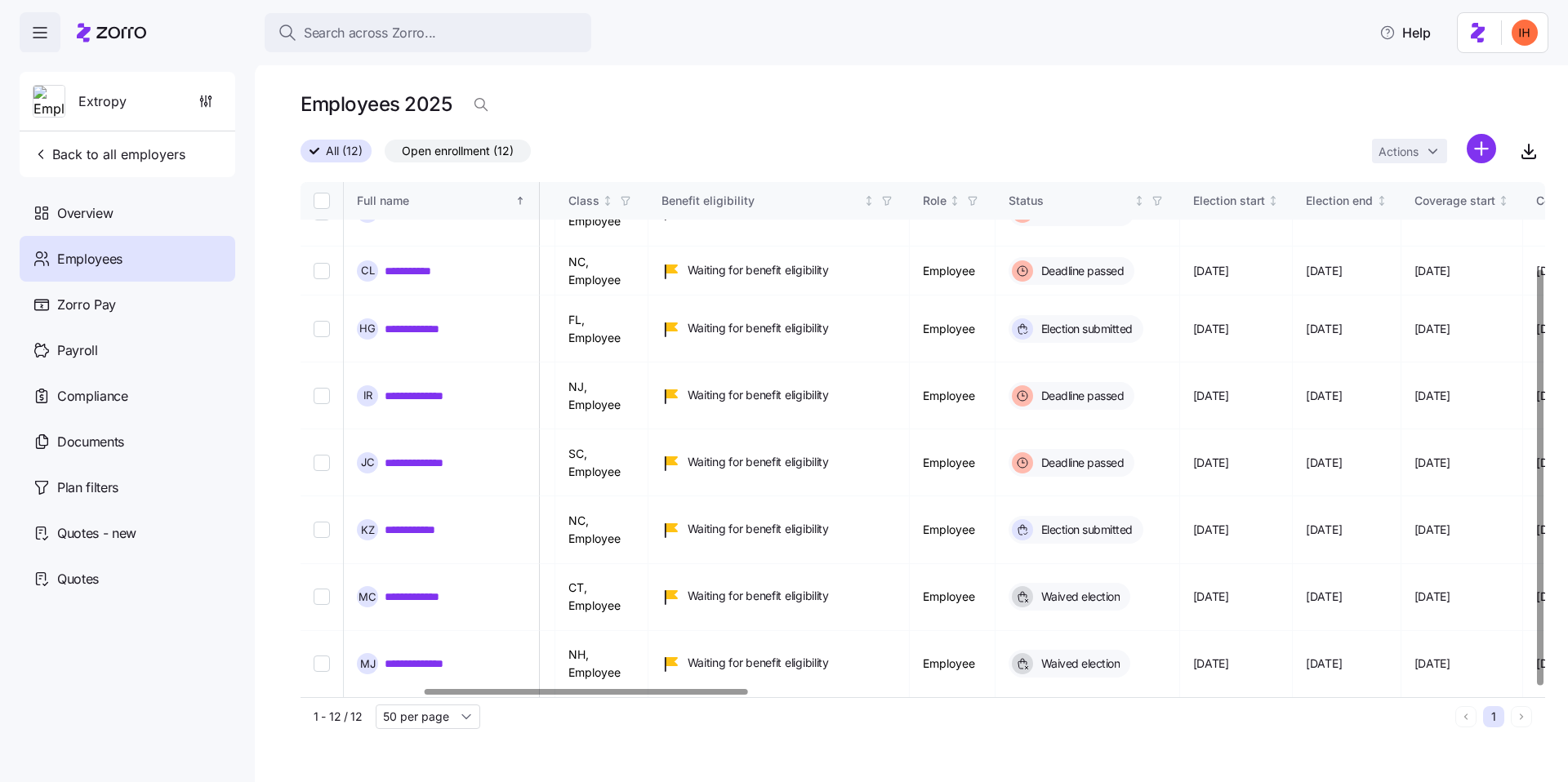
click at [399, 763] on link "**********" at bounding box center [420, 771] width 72 height 16
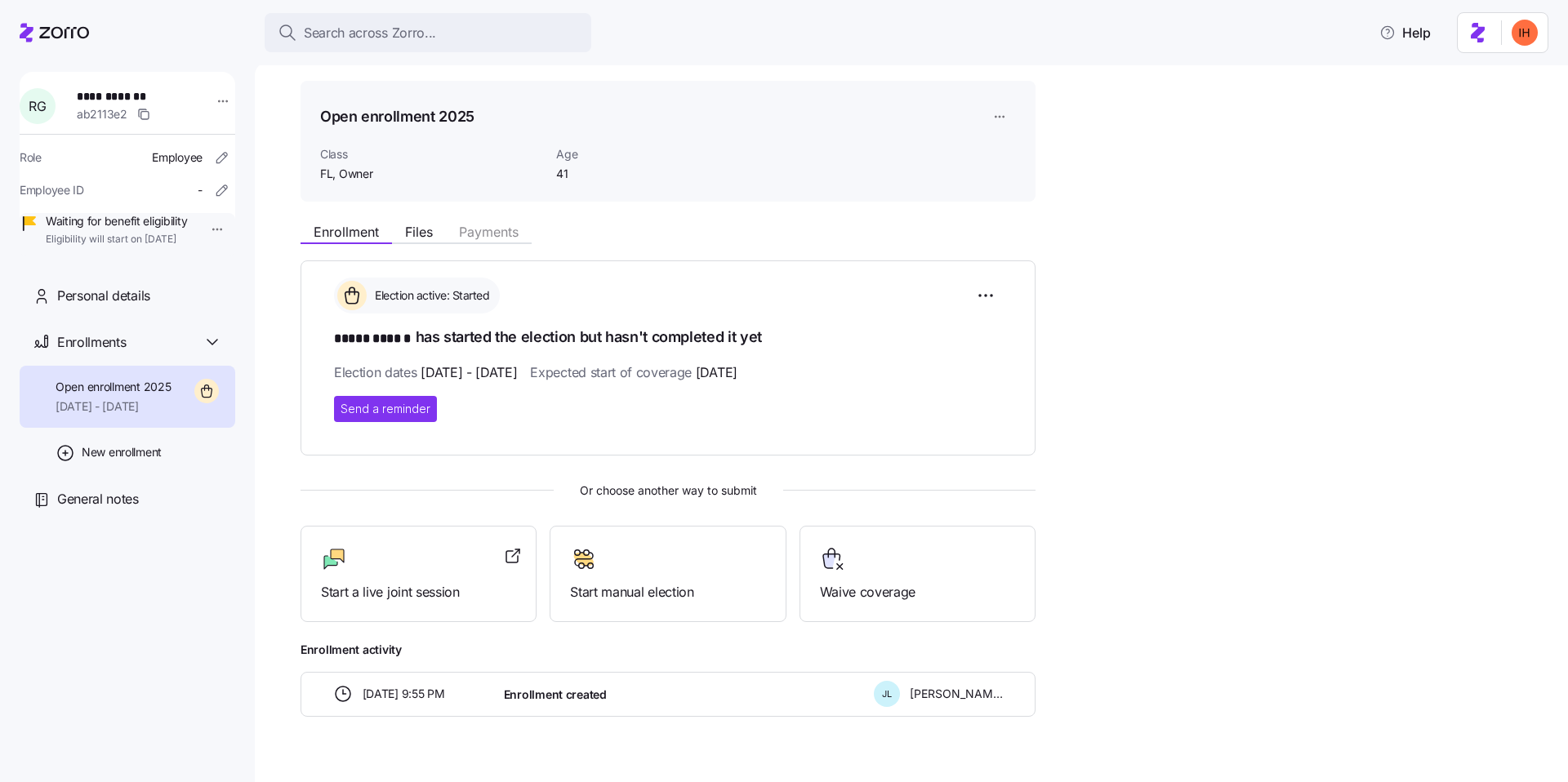
scroll to position [72, 0]
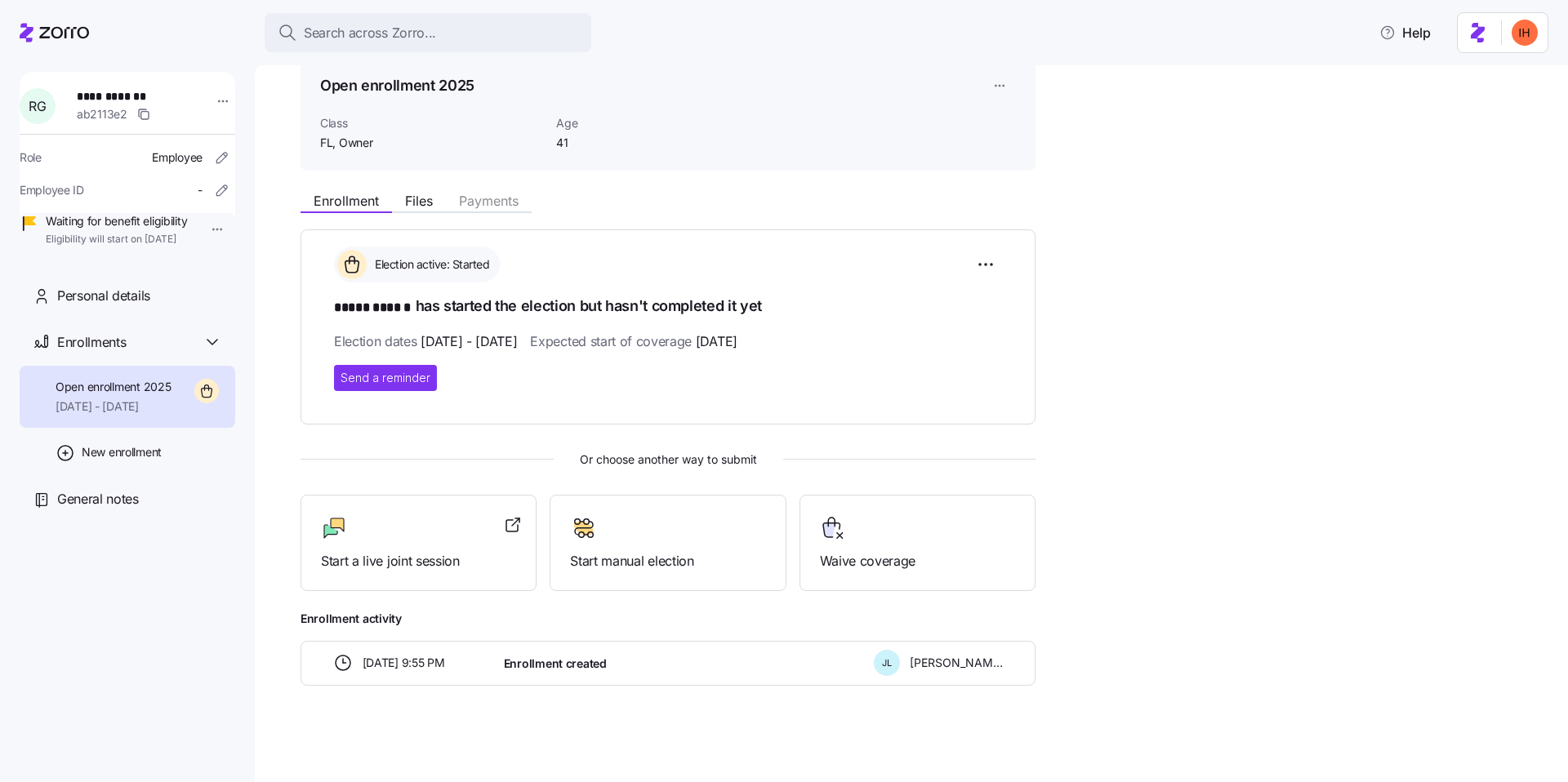
click at [569, 657] on span "Enrollment created" at bounding box center [556, 663] width 103 height 16
click at [509, 660] on span "Enrollment created" at bounding box center [556, 663] width 103 height 16
click at [336, 143] on span "FL, Owner" at bounding box center [432, 143] width 223 height 16
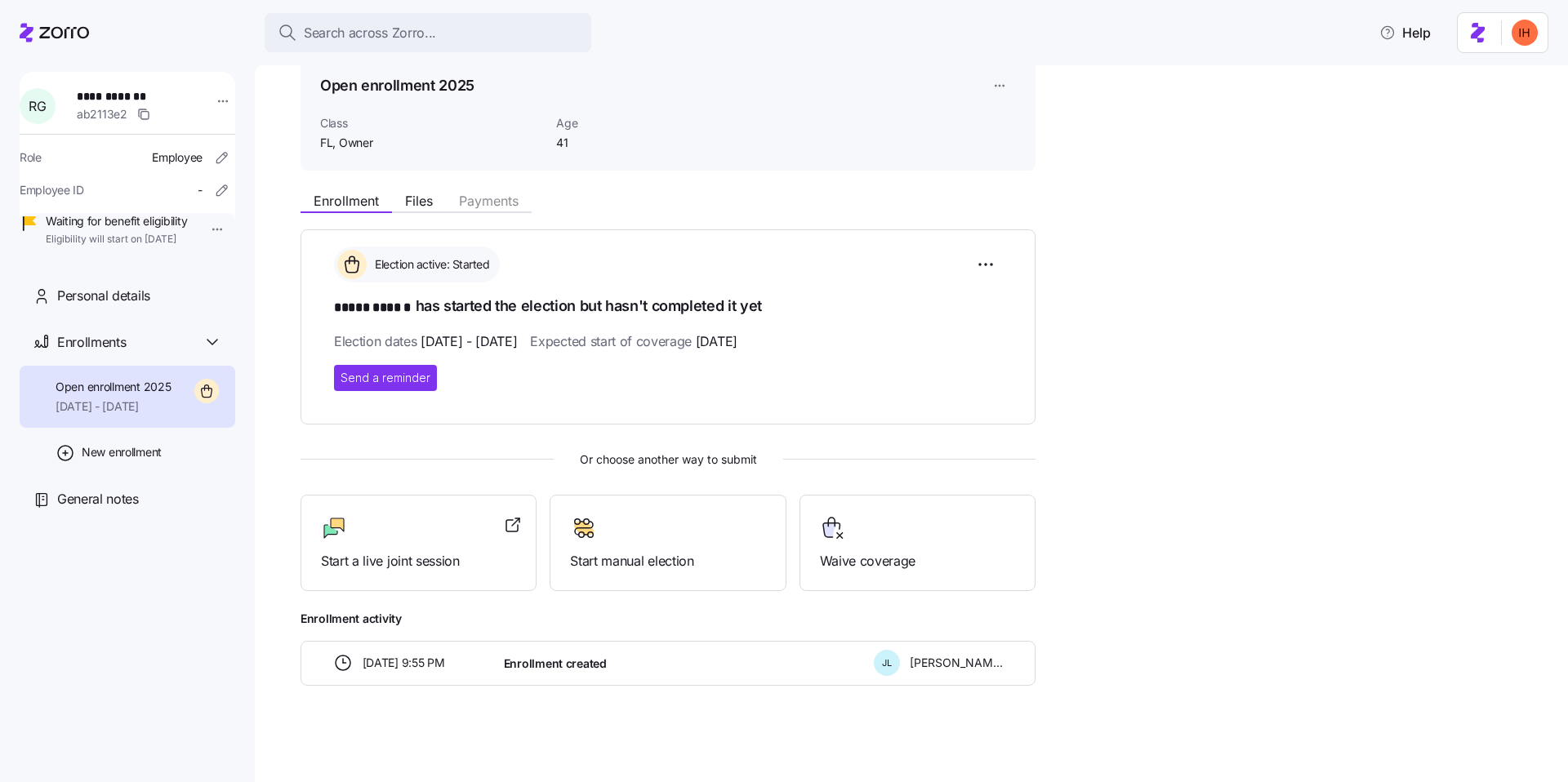
click at [336, 143] on span "FL, Owner" at bounding box center [432, 143] width 223 height 16
click at [560, 147] on span "41" at bounding box center [638, 143] width 164 height 16
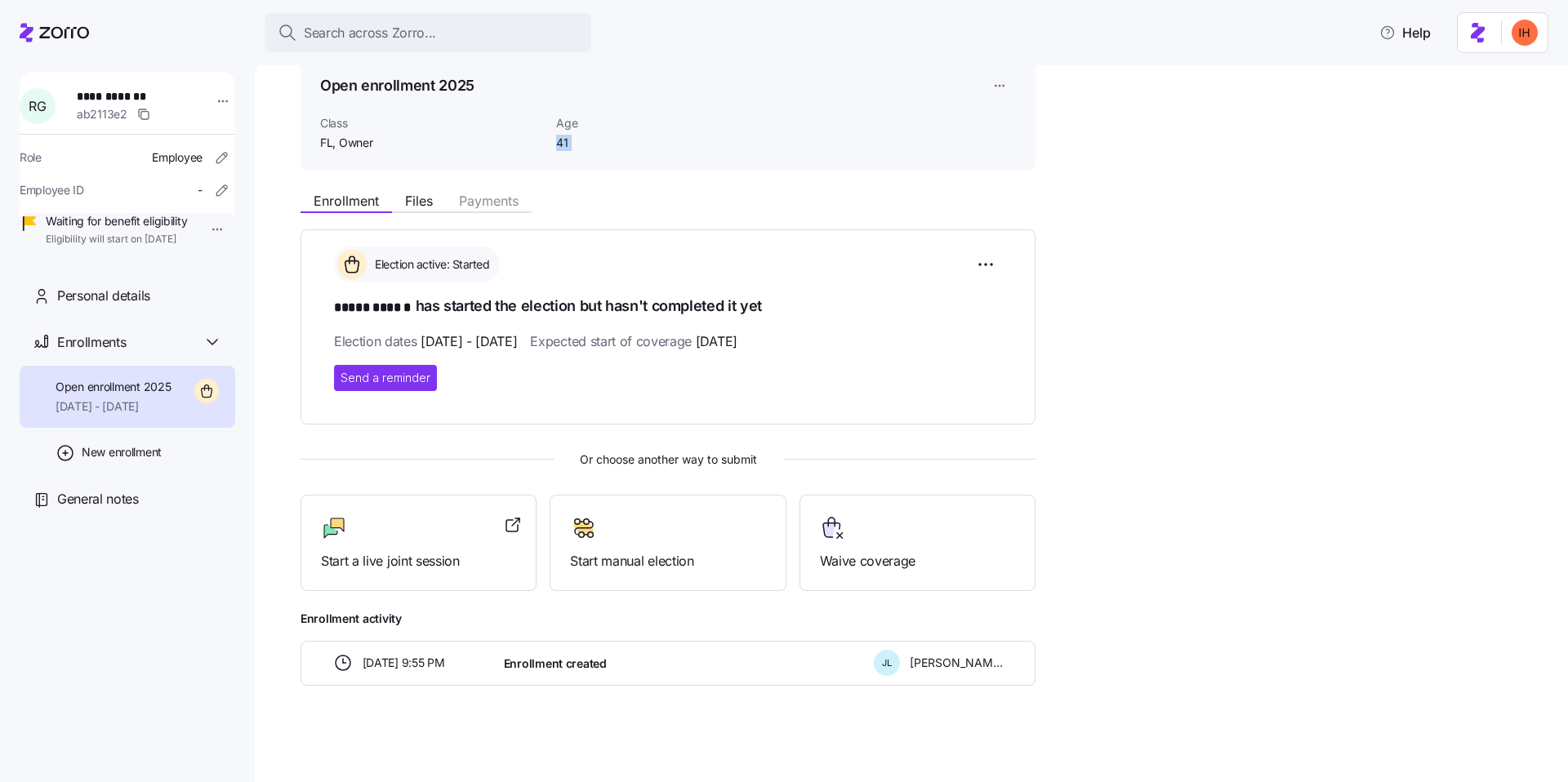
click at [558, 145] on span "41" at bounding box center [638, 143] width 164 height 16
click at [362, 149] on span "FL, Owner" at bounding box center [432, 143] width 223 height 16
click at [346, 144] on span "FL, Owner" at bounding box center [432, 143] width 223 height 16
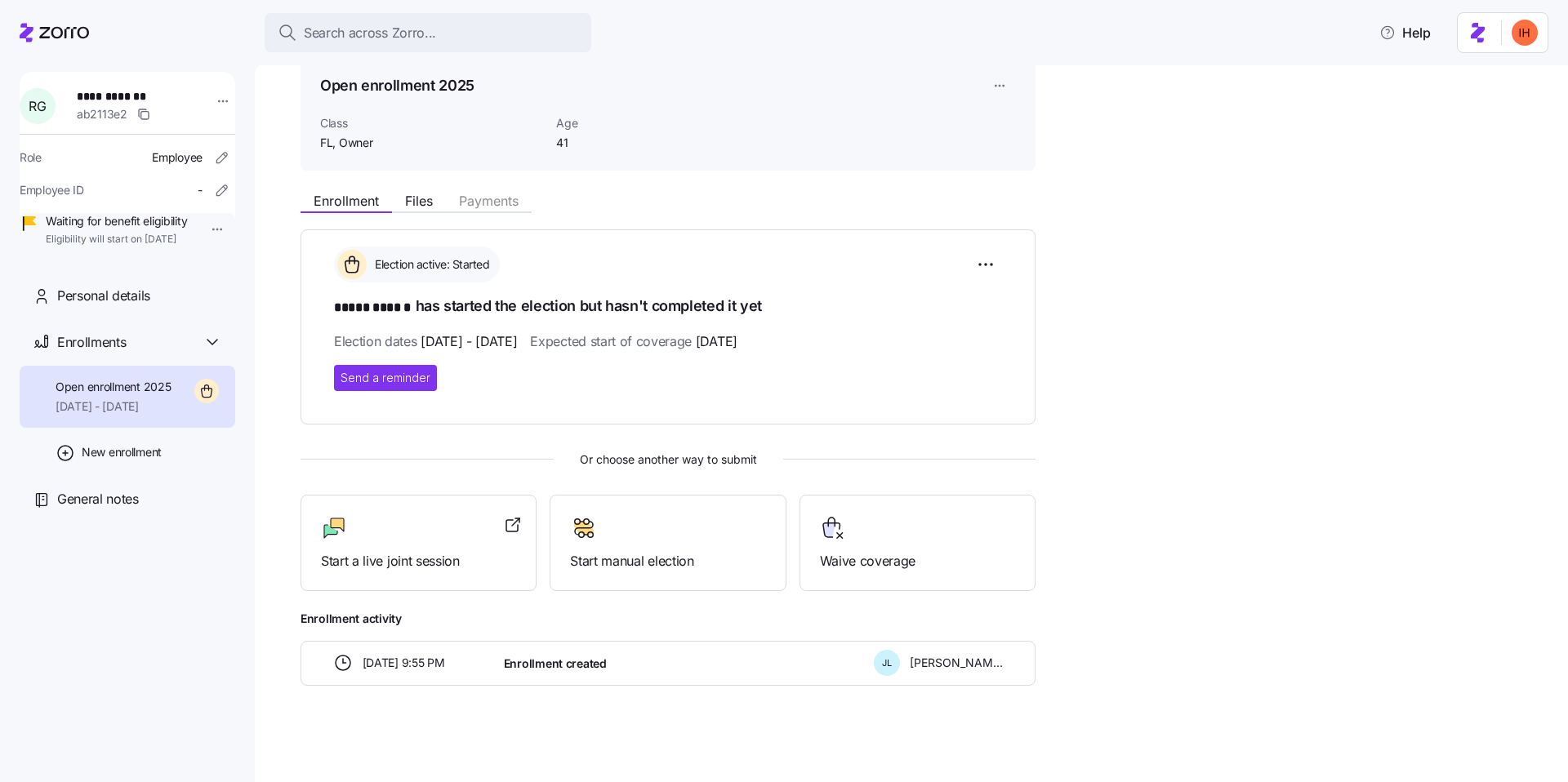
click at [420, 307] on h1 "***** ****** has started the election but hasn't completed it yet" at bounding box center [667, 307] width 668 height 23
click at [365, 336] on span "Election dates 10/07/2025 - 10/13/2025" at bounding box center [425, 342] width 183 height 20
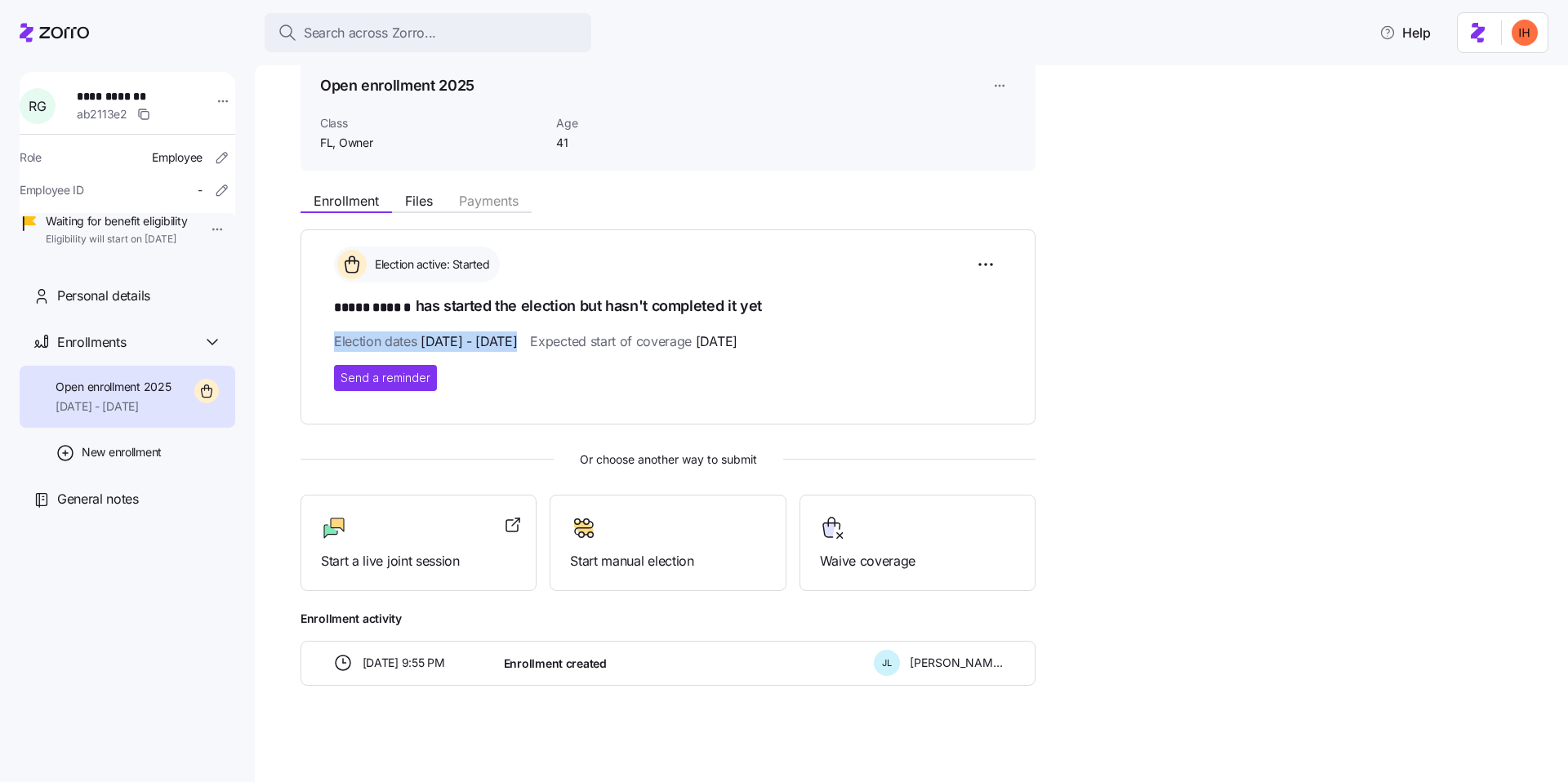
click at [365, 336] on span "Election dates 10/07/2025 - 10/13/2025" at bounding box center [425, 342] width 183 height 20
click at [399, 341] on span "Election dates 10/07/2025 - 10/13/2025" at bounding box center [425, 342] width 183 height 20
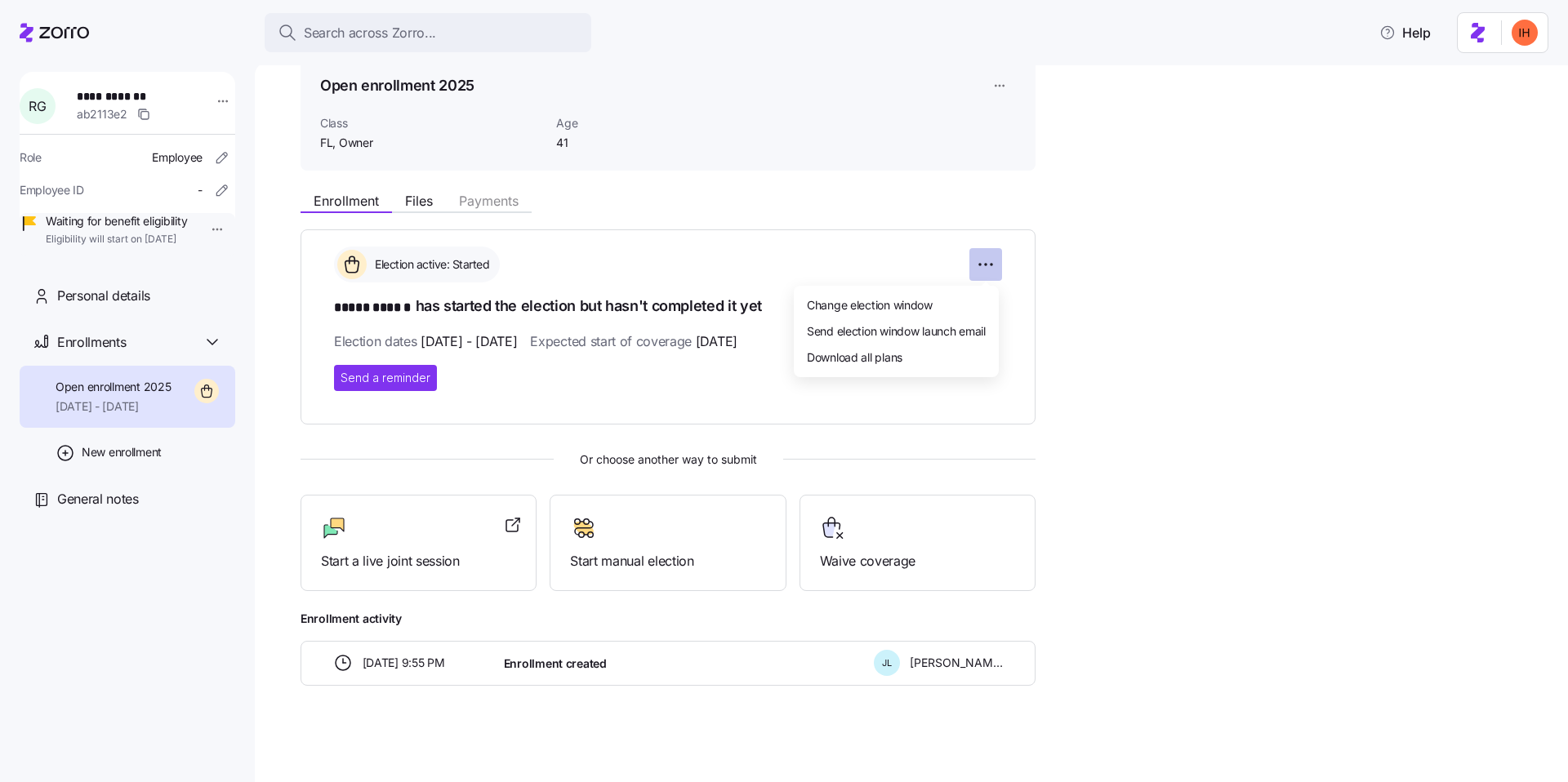
click at [972, 258] on html "**********" at bounding box center [784, 386] width 1568 height 773
click at [872, 307] on span "Change election window" at bounding box center [869, 304] width 126 height 16
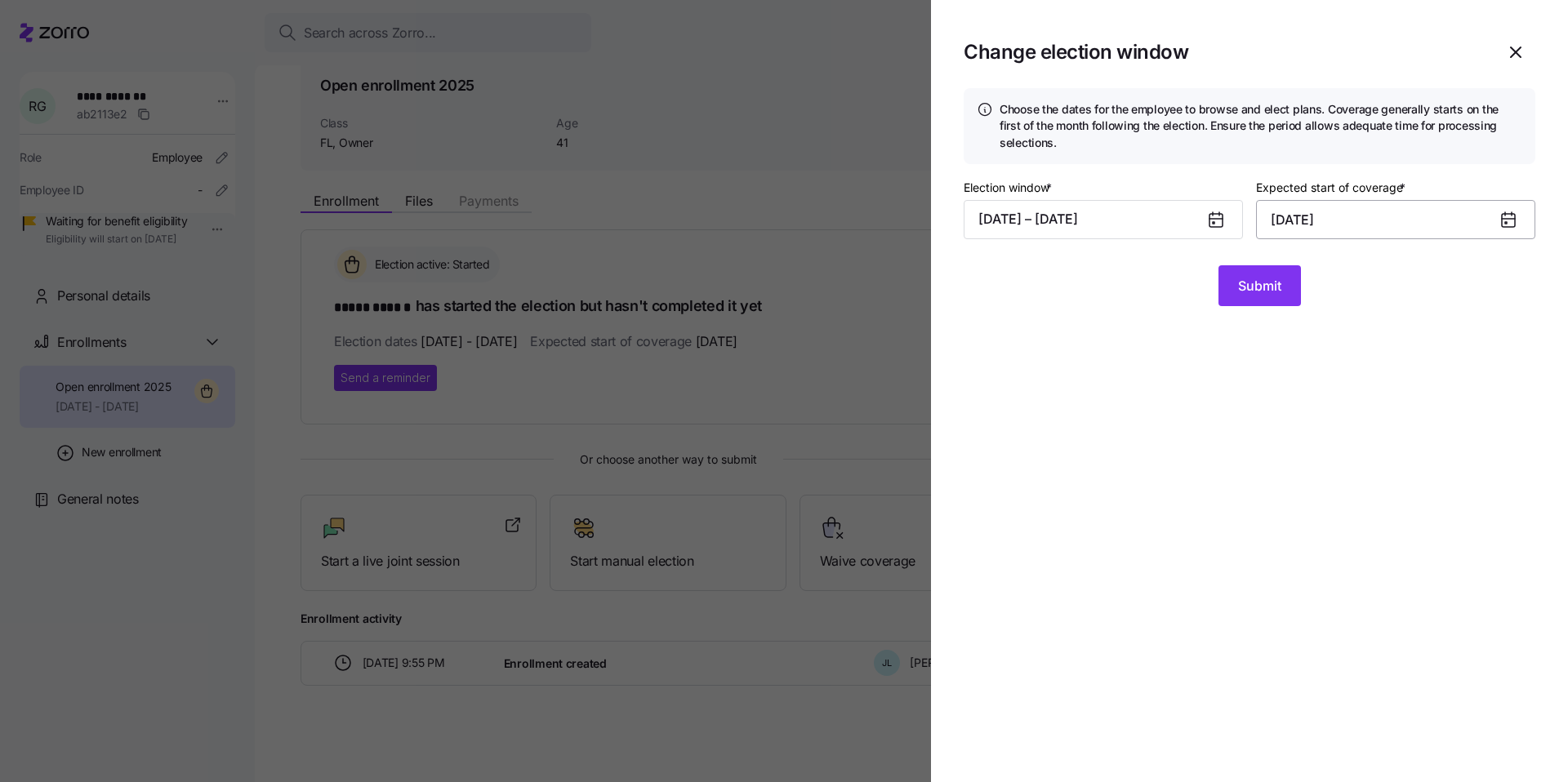
click at [1327, 220] on input "November 1, 2025" at bounding box center [1396, 220] width 280 height 39
click at [1097, 215] on button "10/07/2025 – 10/13/2025" at bounding box center [1103, 220] width 280 height 39
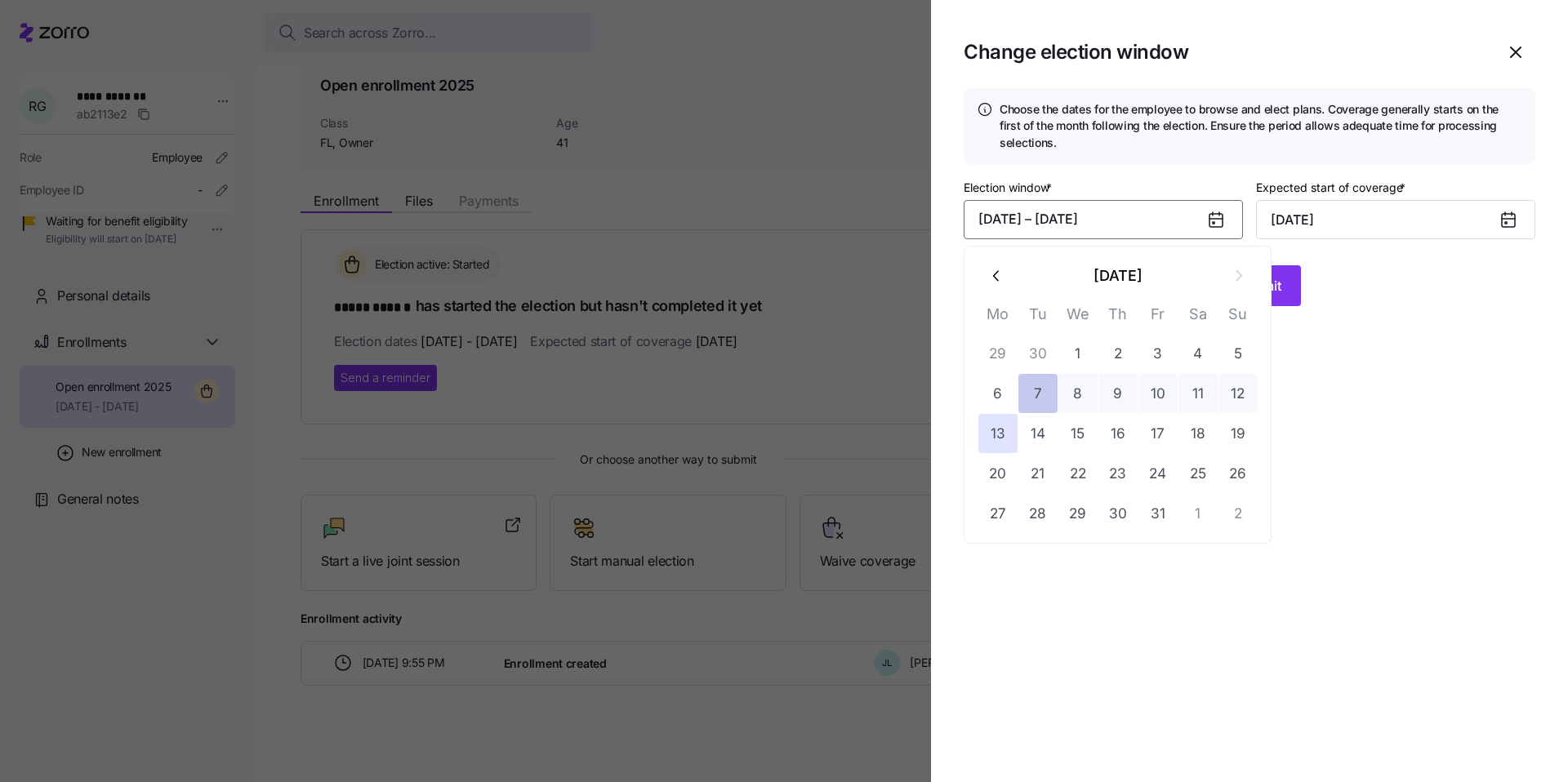
click at [1029, 390] on button "7" at bounding box center [1038, 394] width 39 height 39
click at [1235, 403] on button "12" at bounding box center [1239, 394] width 39 height 39
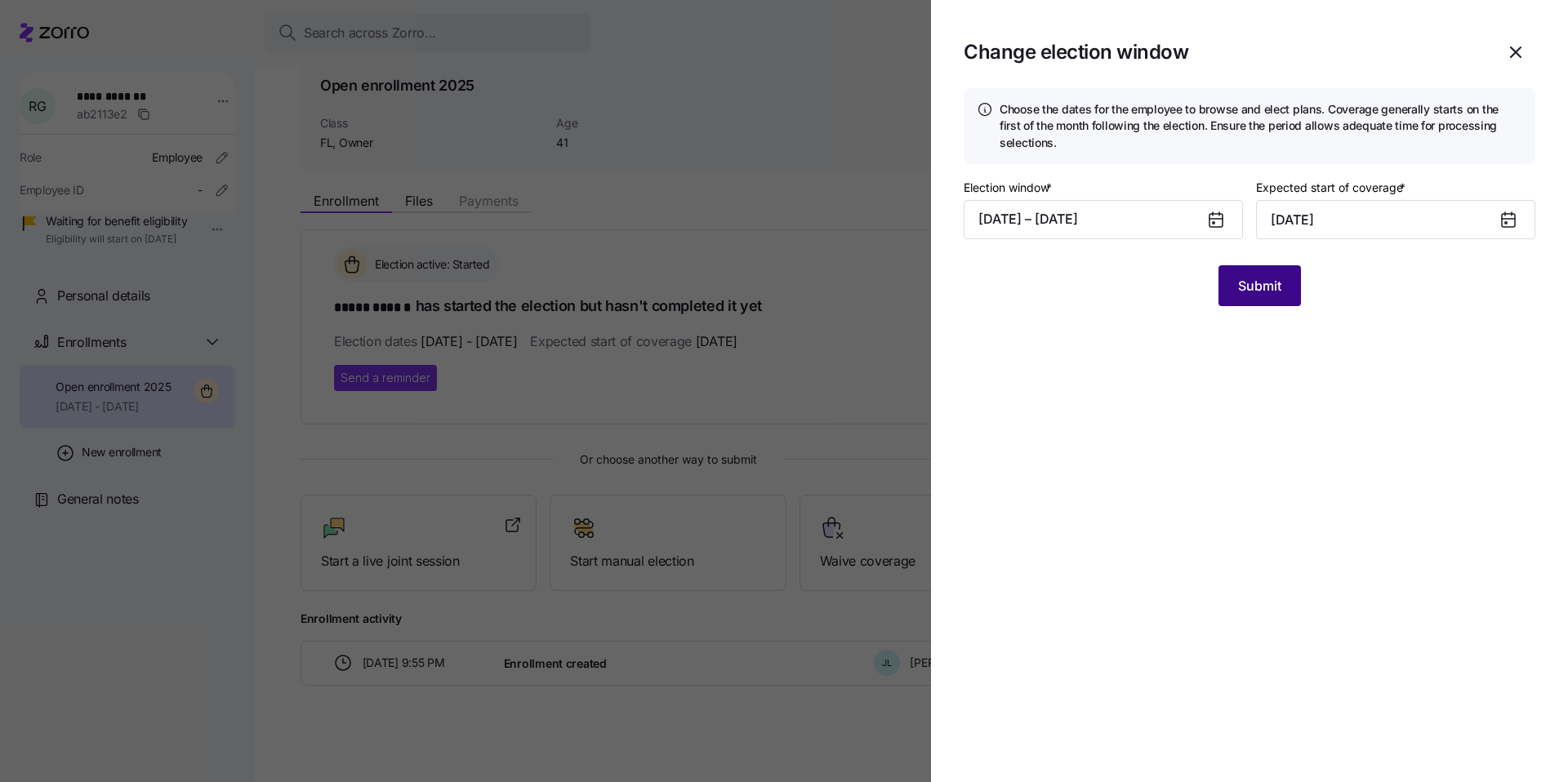
click at [1247, 281] on span "Submit" at bounding box center [1260, 285] width 43 height 19
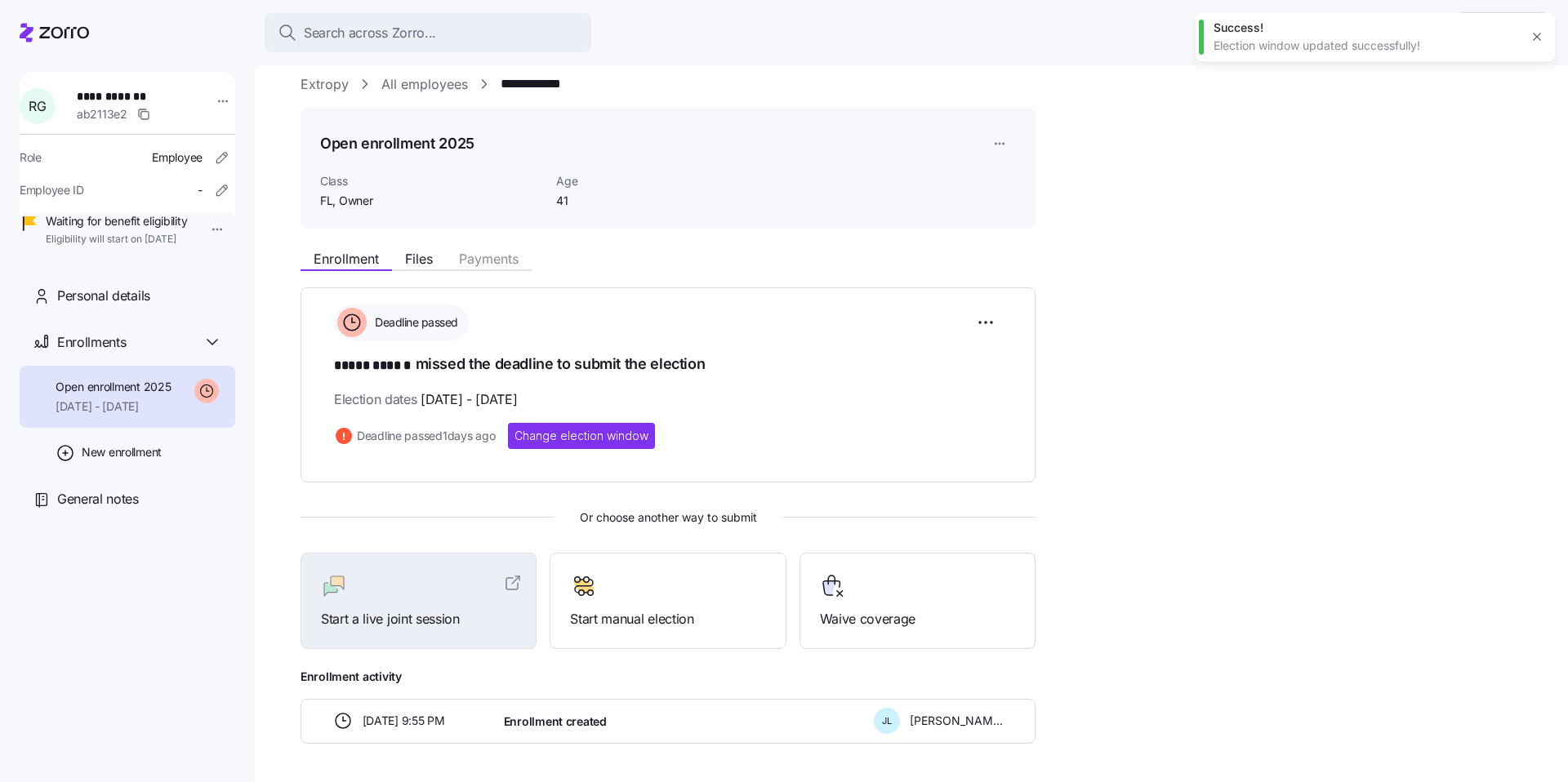
scroll to position [0, 0]
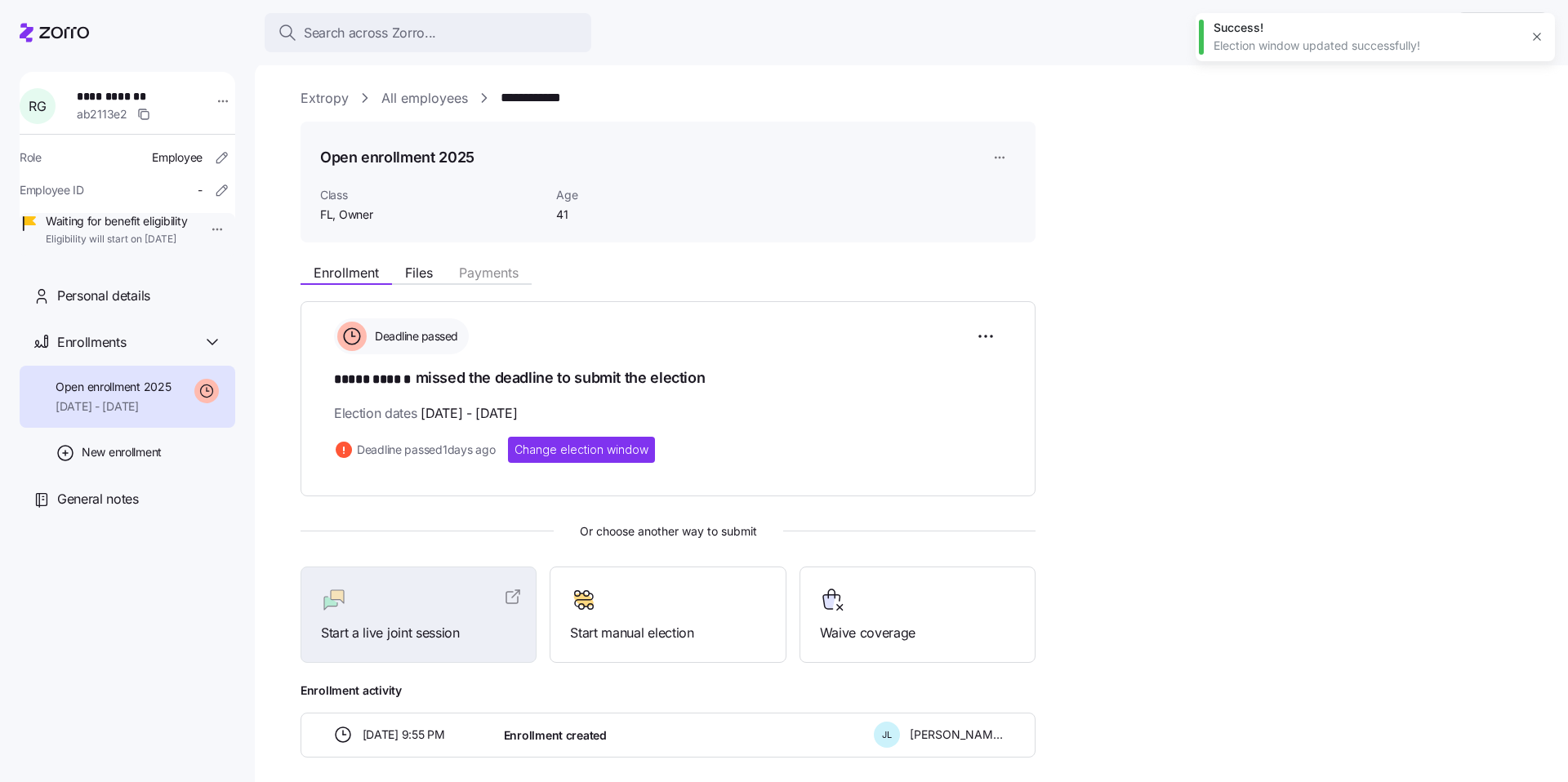
click at [1542, 37] on icon "button" at bounding box center [1537, 36] width 13 height 13
click at [406, 101] on link "All employees" at bounding box center [425, 98] width 86 height 20
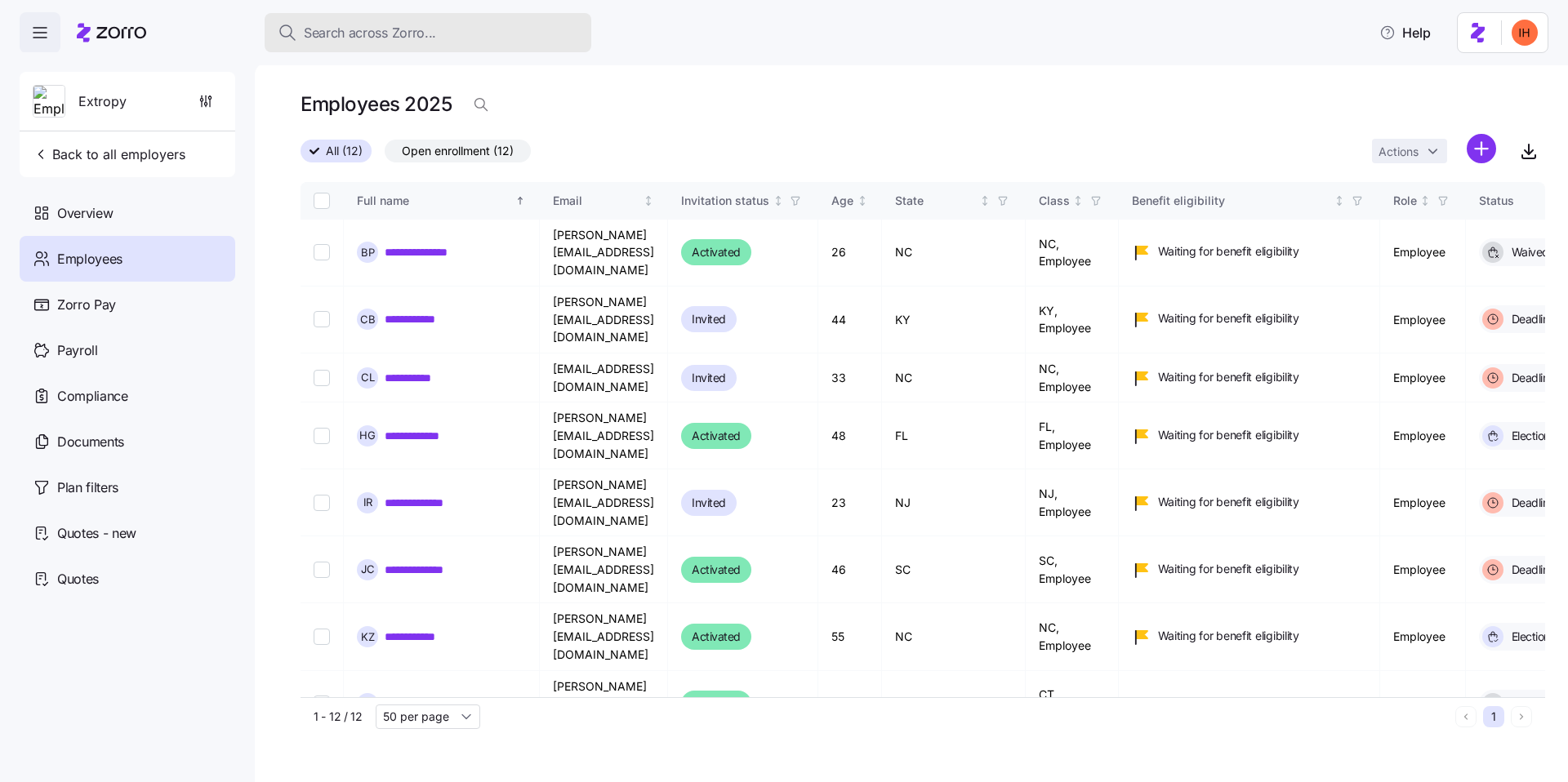
click at [410, 28] on span "Search across Zorro..." at bounding box center [370, 33] width 133 height 20
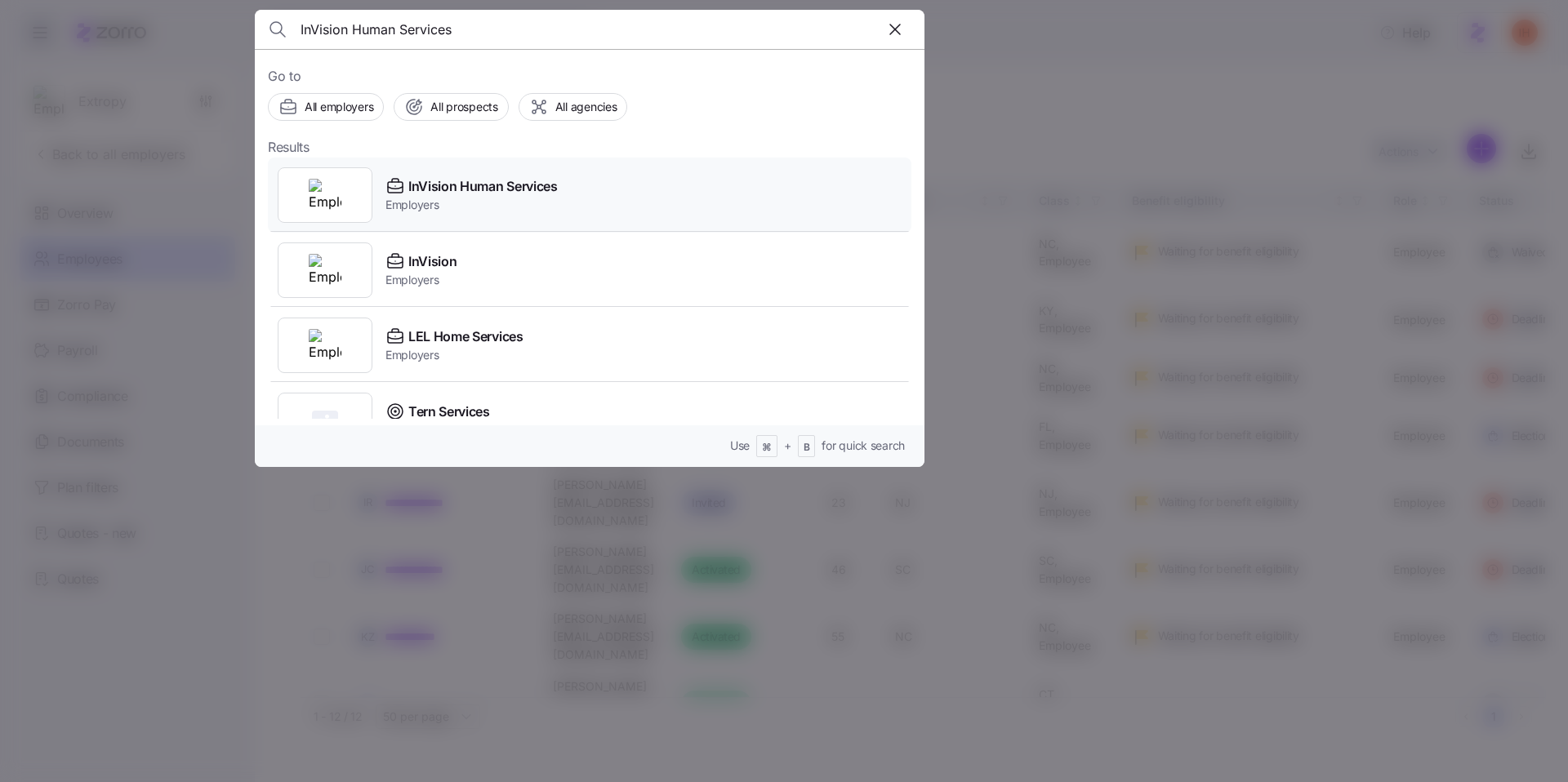
type input "InVision Human Services"
click at [521, 209] on span "Employers" at bounding box center [471, 204] width 172 height 16
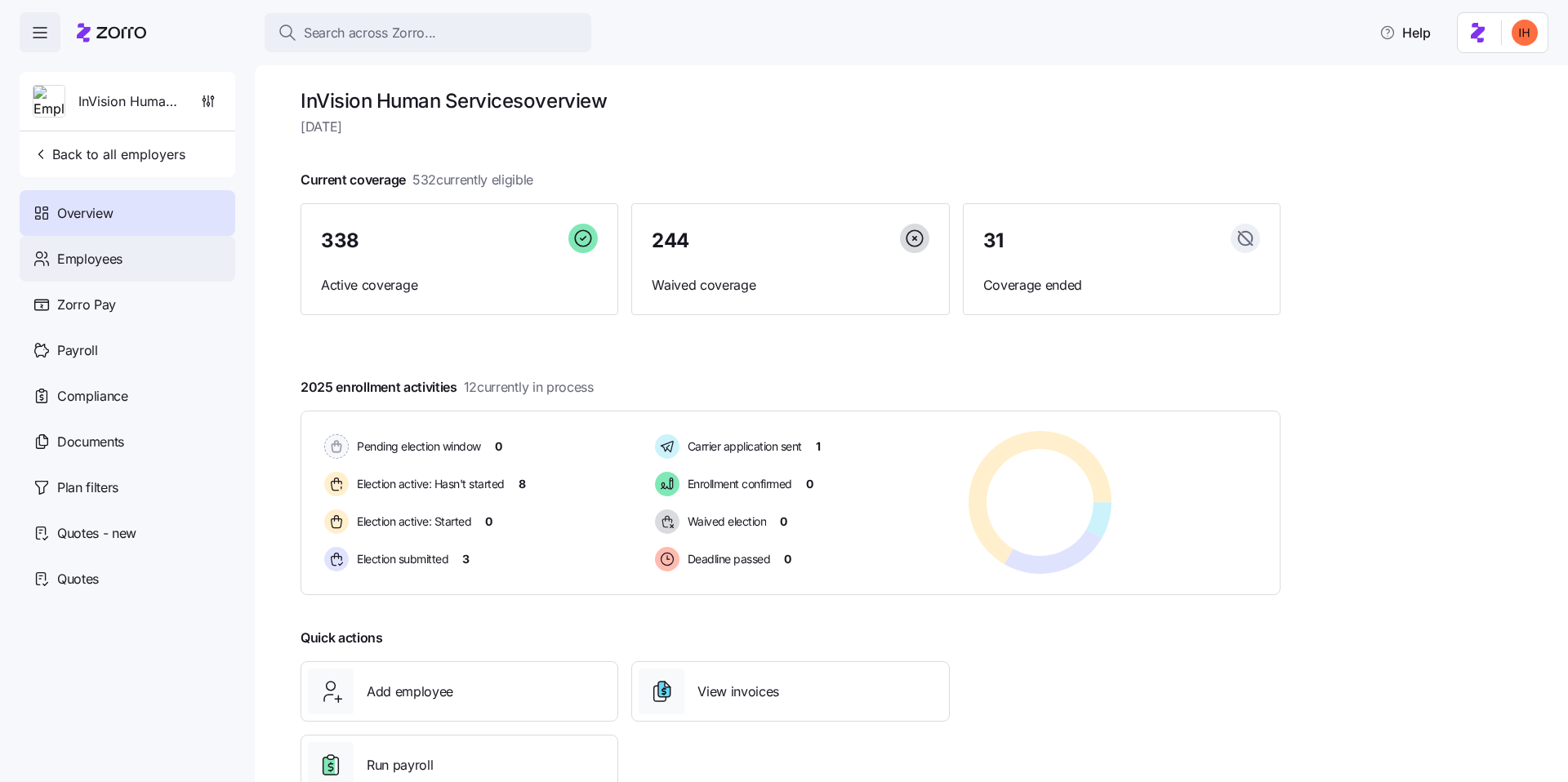
click at [65, 272] on div "Employees" at bounding box center [127, 258] width 215 height 46
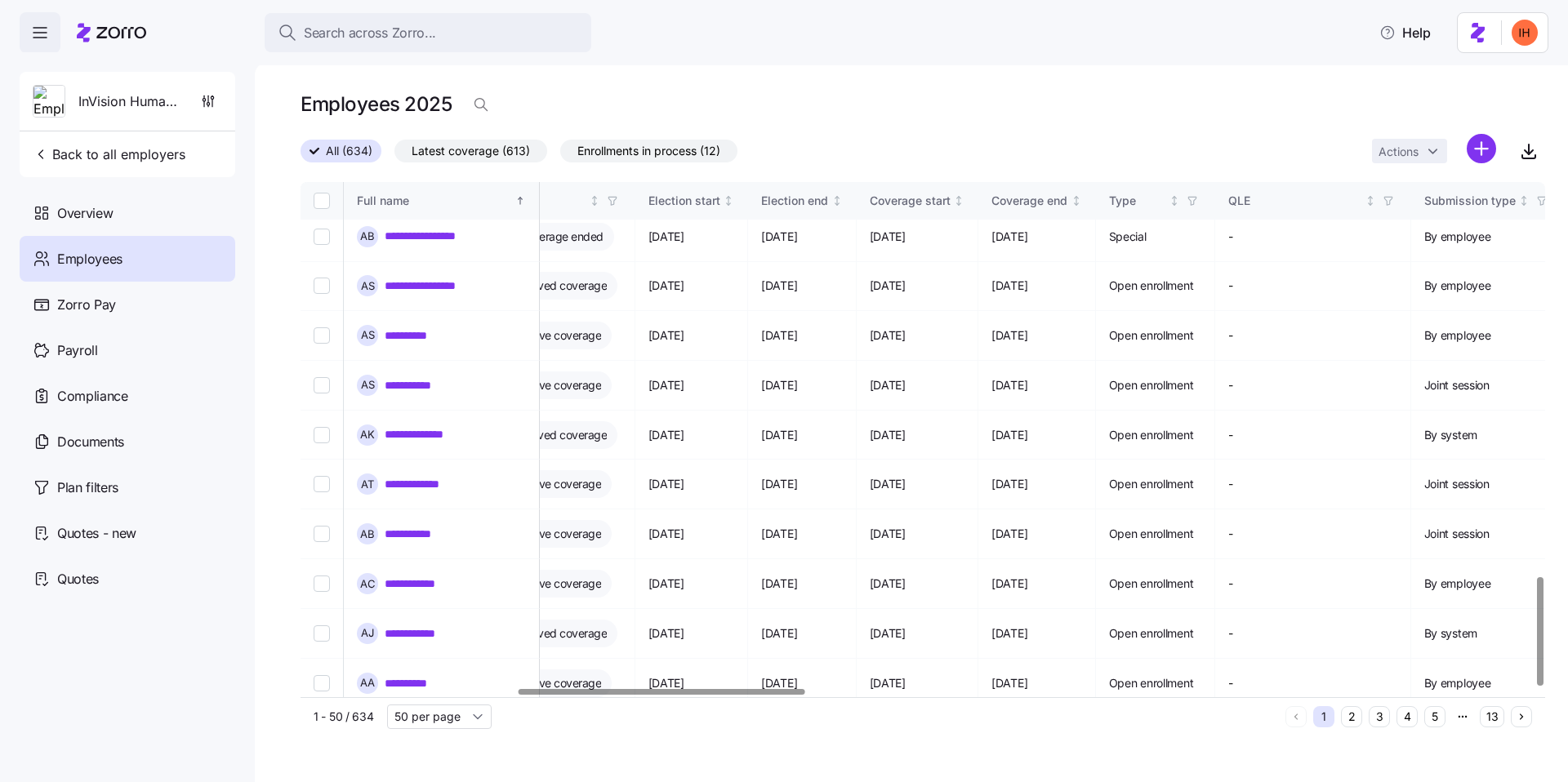
scroll to position [1868, 846]
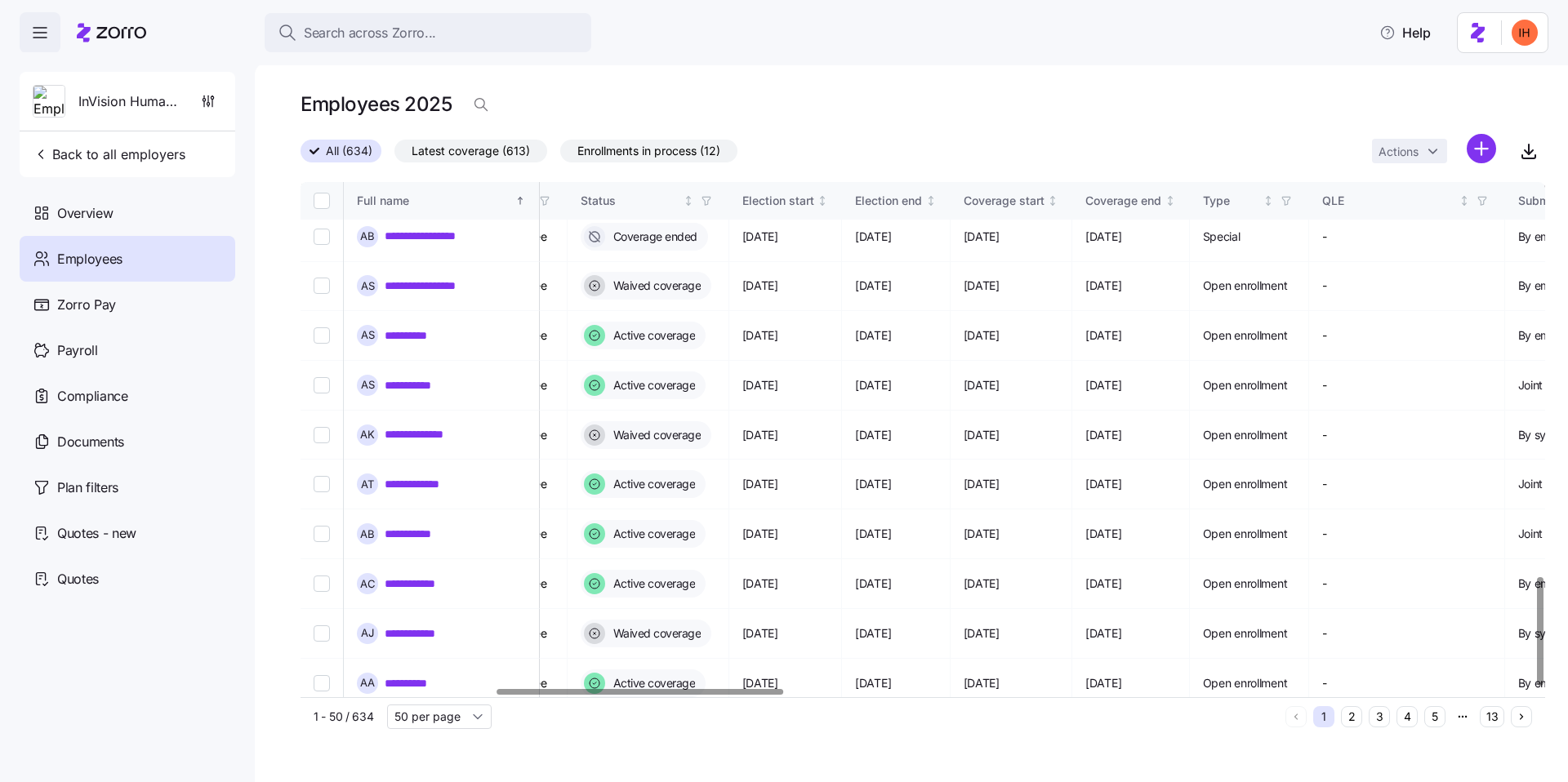
click at [594, 153] on span "Enrollments in process (12)" at bounding box center [649, 150] width 143 height 21
click at [560, 155] on input "Enrollments in process (12)" at bounding box center [560, 155] width 0 height 0
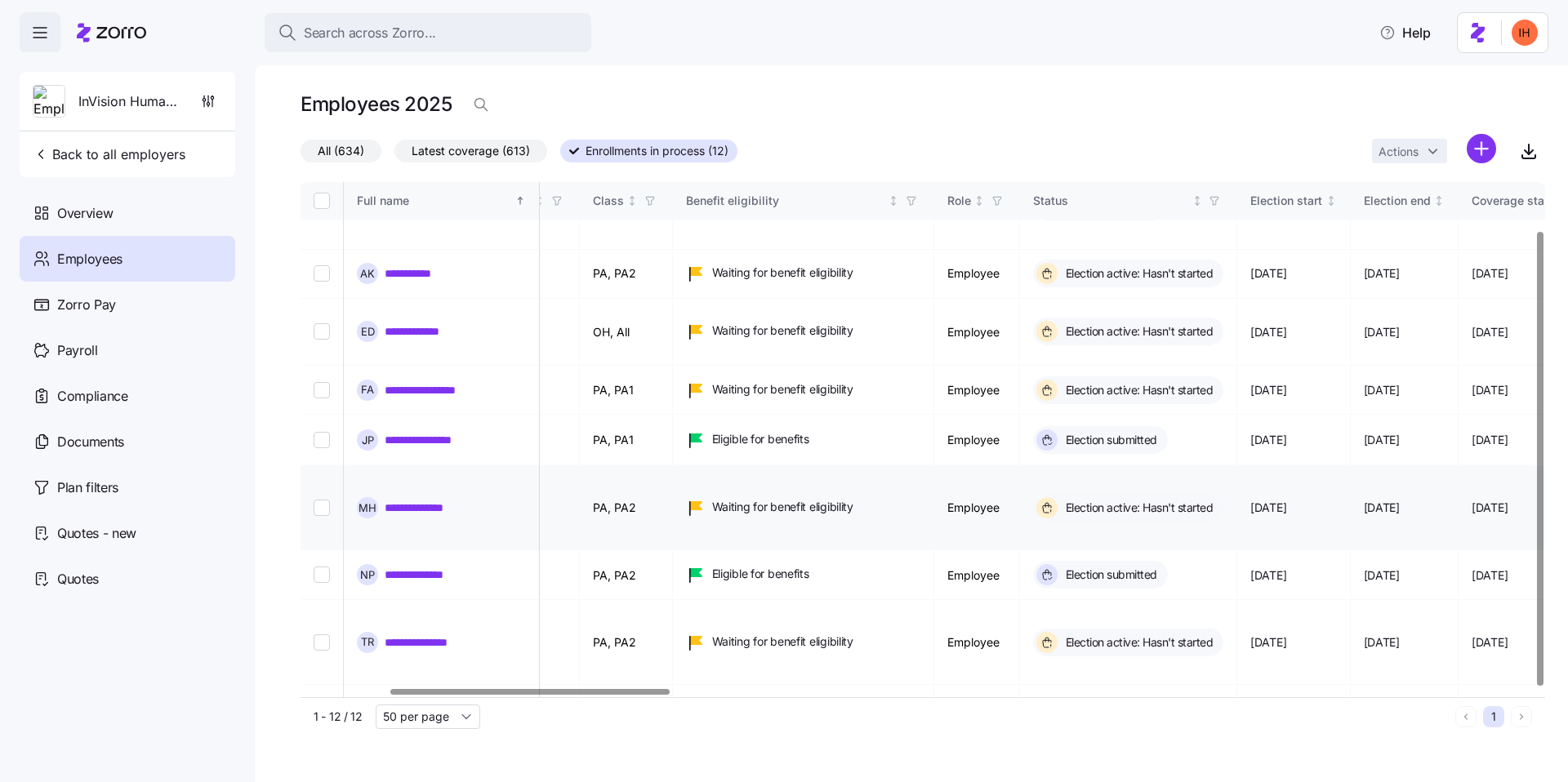
scroll to position [55, 419]
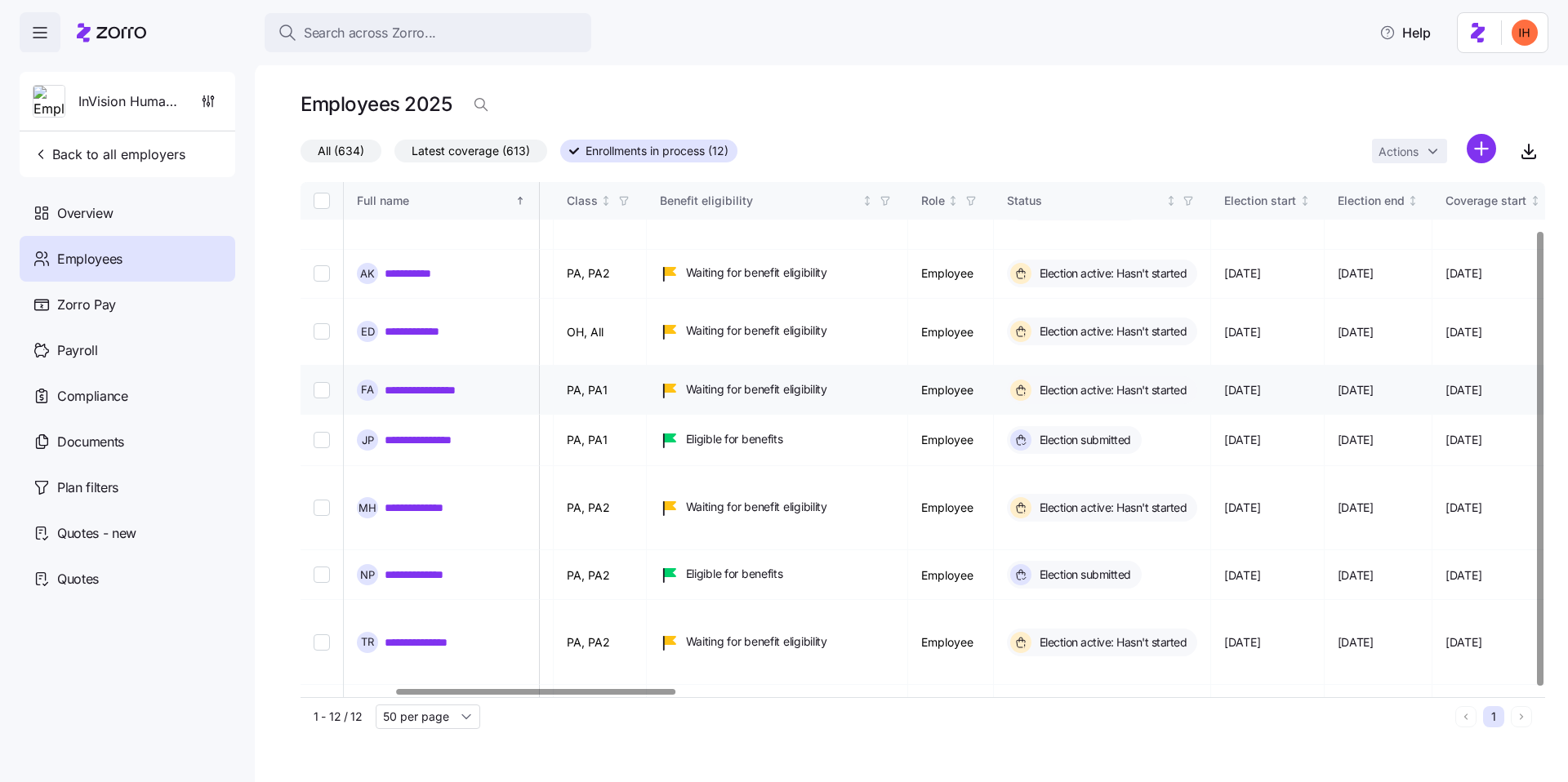
click at [407, 382] on link "**********" at bounding box center [433, 389] width 99 height 16
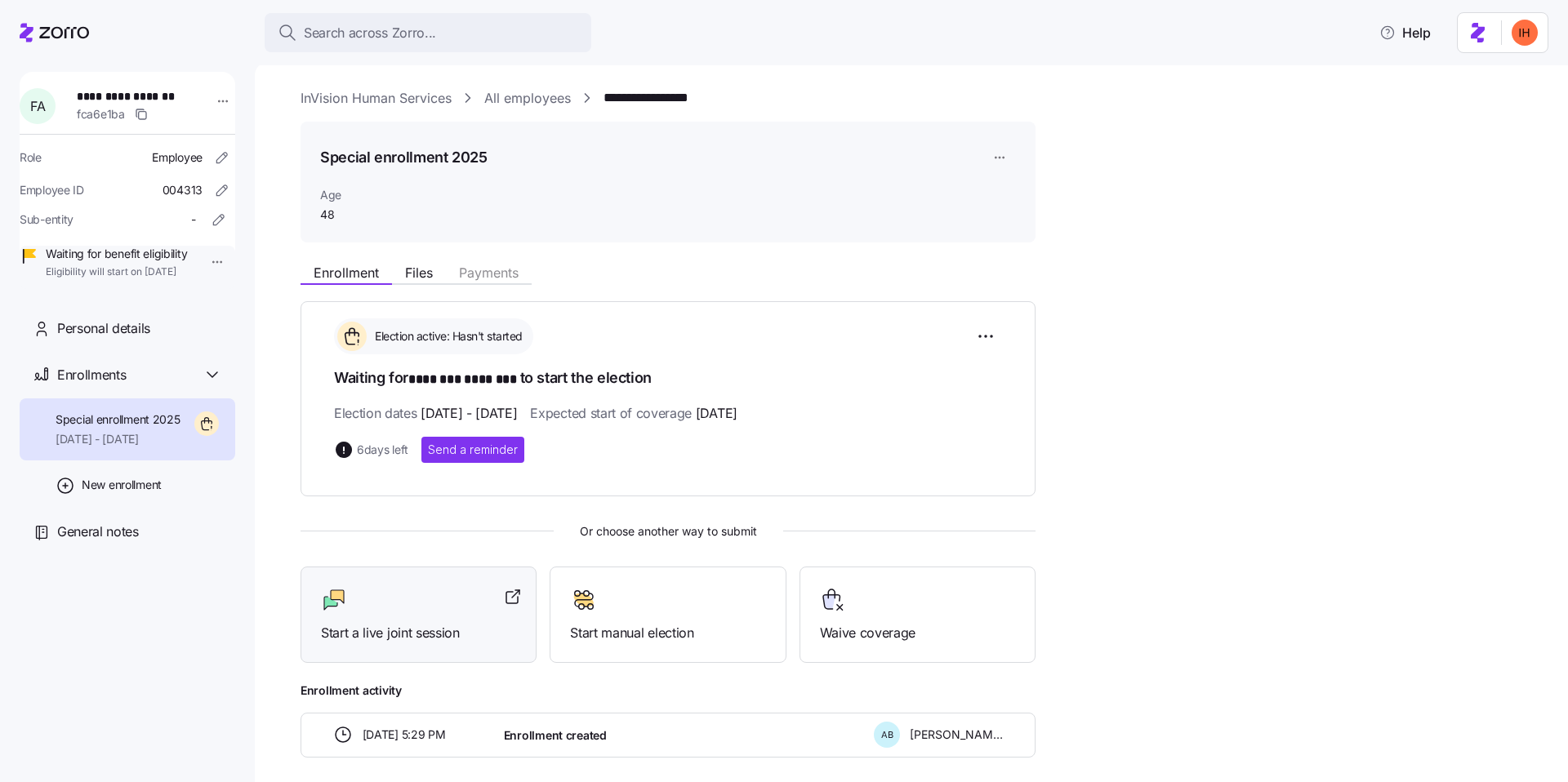
click at [392, 628] on span "Start a live joint session" at bounding box center [418, 633] width 195 height 20
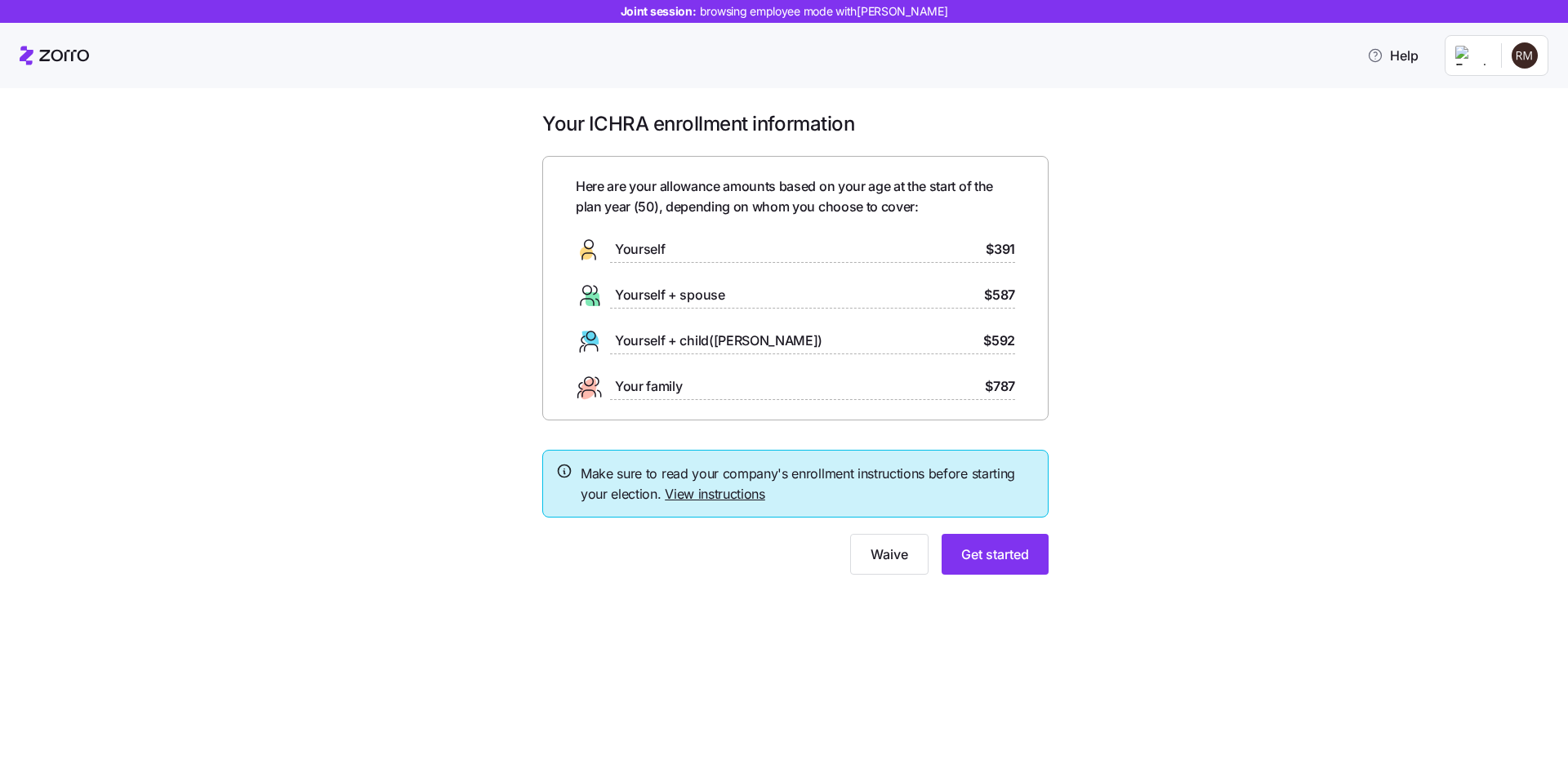
click at [1002, 337] on span "$592" at bounding box center [999, 341] width 32 height 20
click at [999, 336] on span "$592" at bounding box center [999, 341] width 32 height 20
click at [988, 392] on span "$787" at bounding box center [1000, 387] width 30 height 20
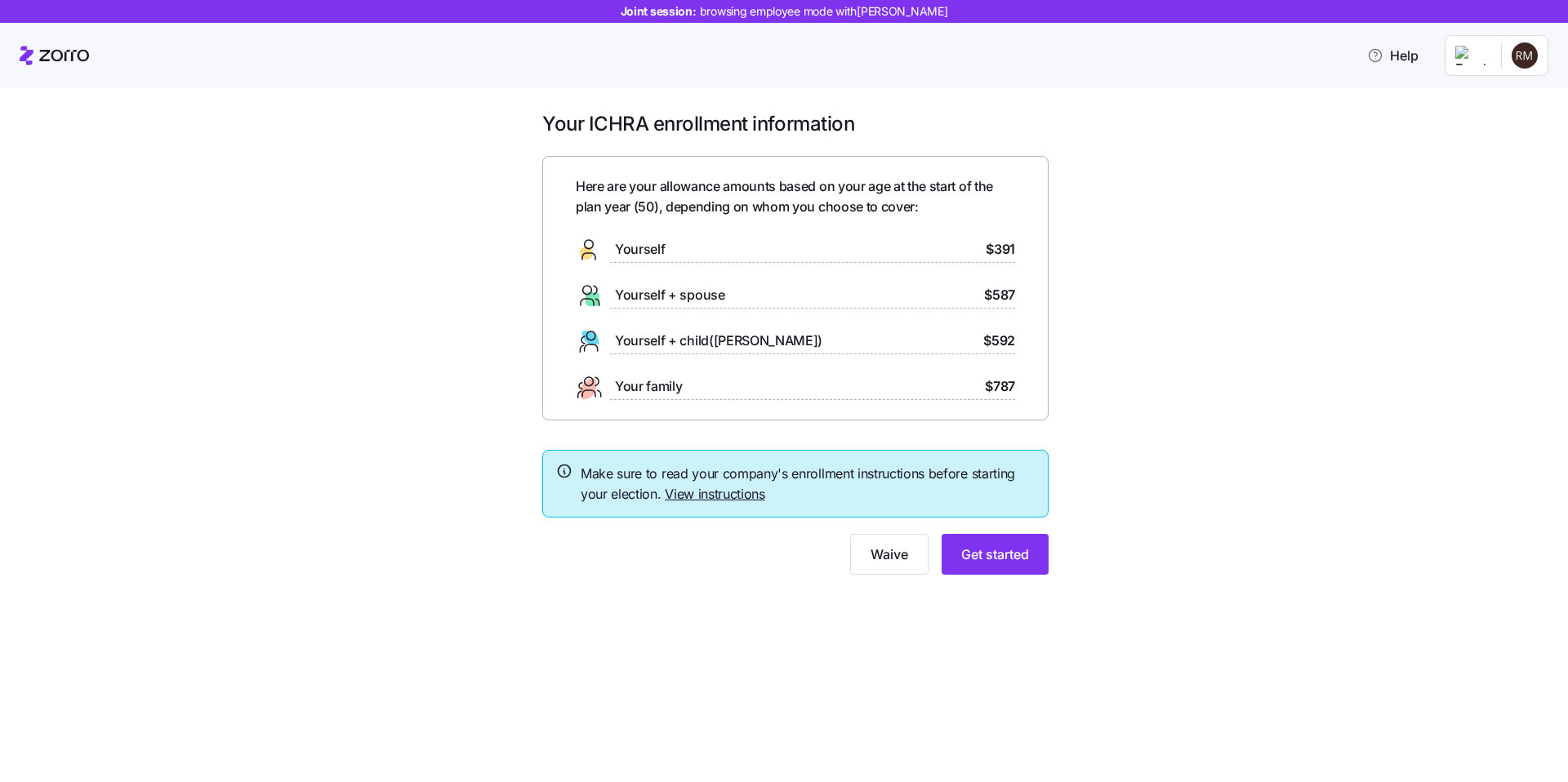
click at [990, 390] on span "$787" at bounding box center [1000, 387] width 30 height 20
click at [993, 390] on span "$787" at bounding box center [1000, 387] width 30 height 20
click at [994, 554] on span "Get started" at bounding box center [995, 554] width 68 height 19
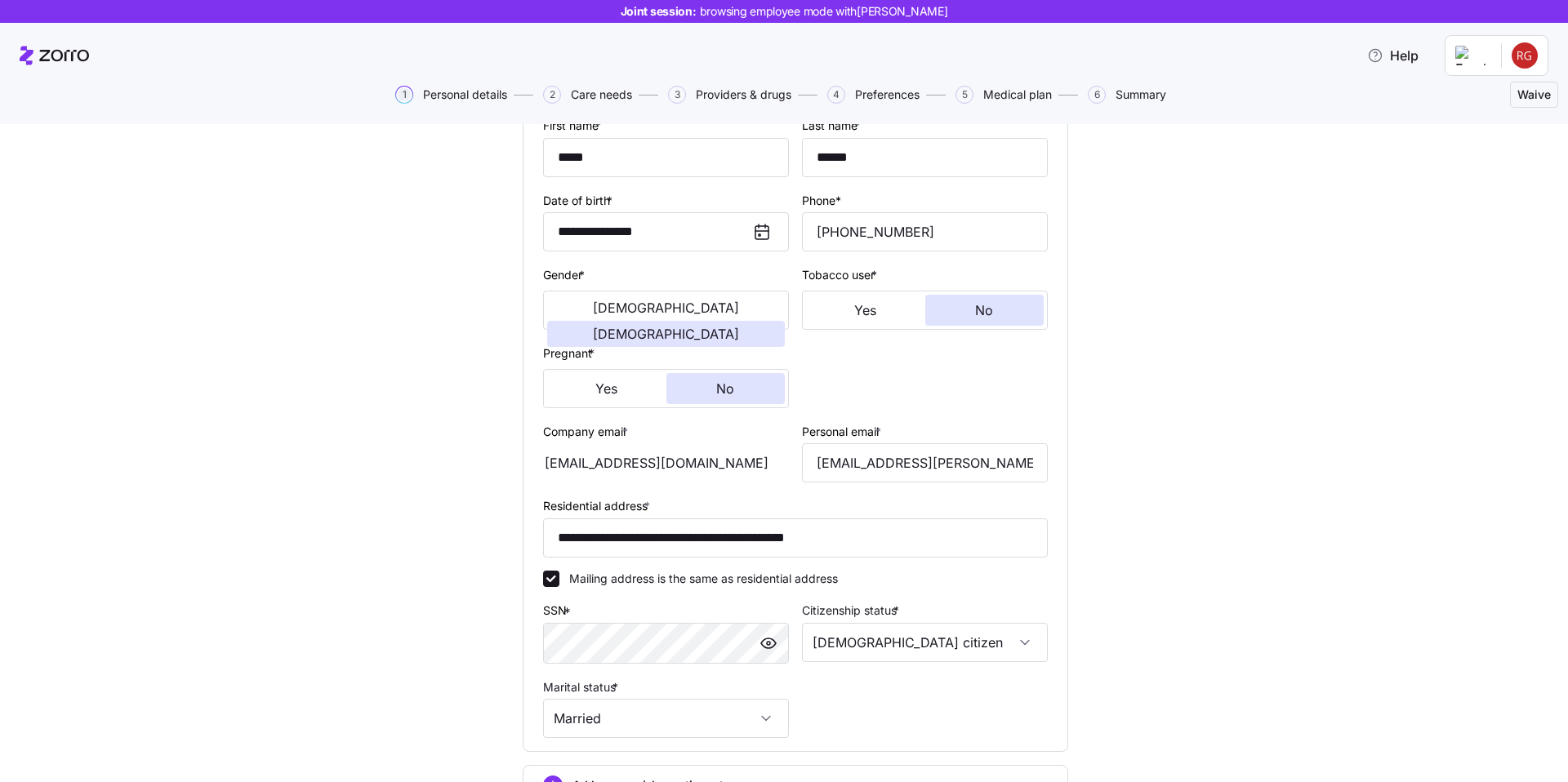
scroll to position [369, 0]
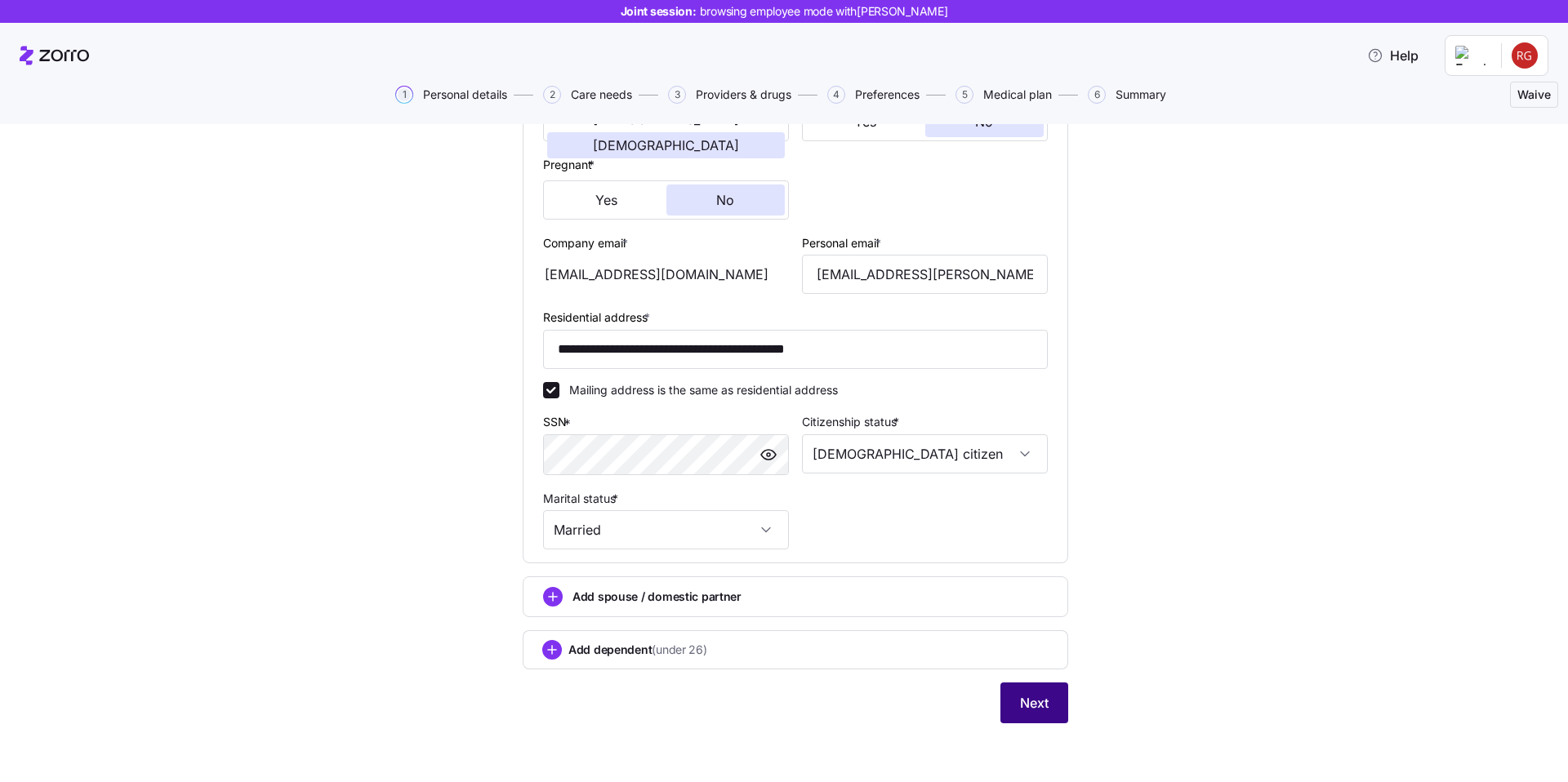
click at [1037, 707] on span "Next" at bounding box center [1035, 703] width 29 height 19
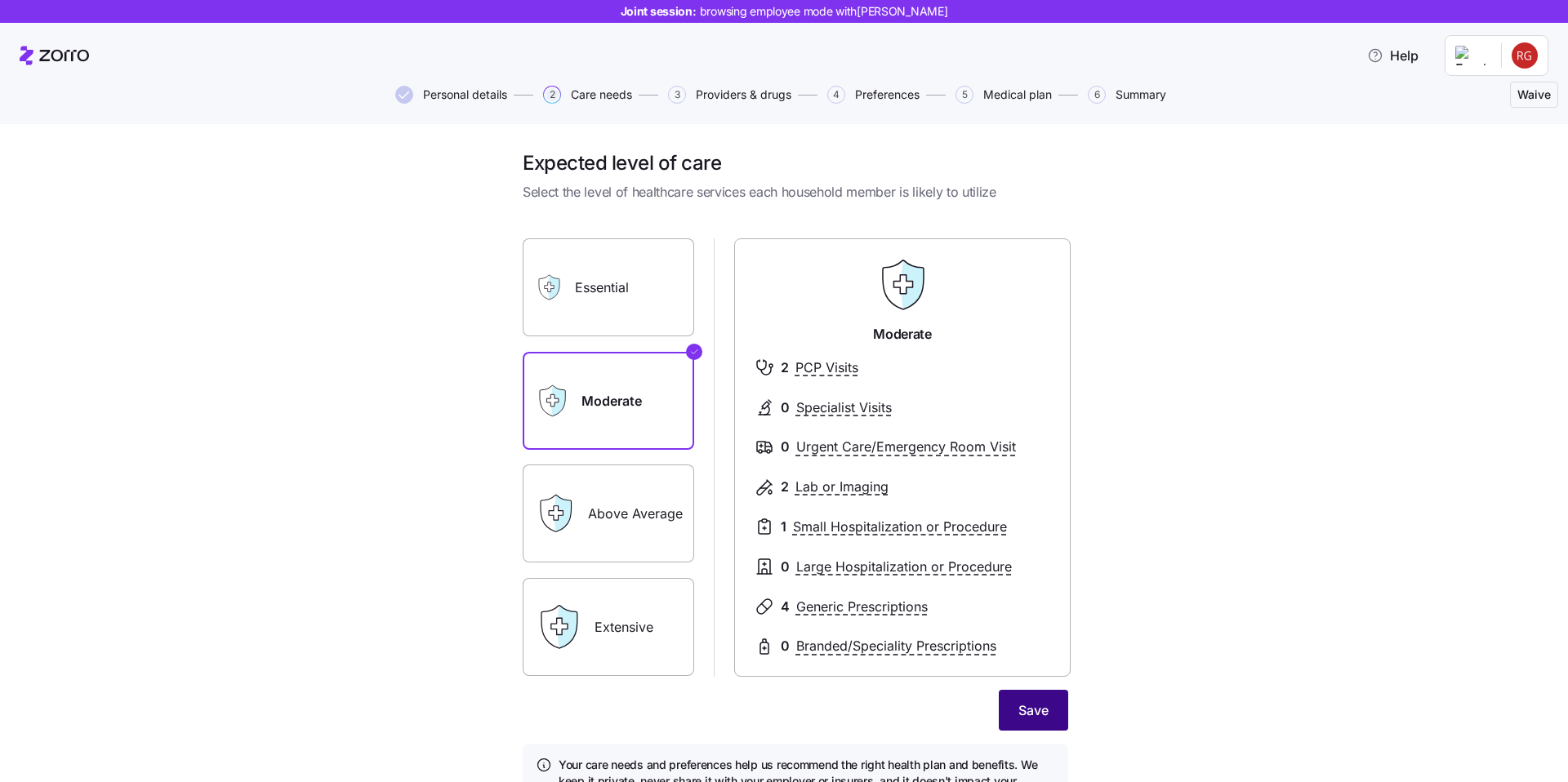
click at [1019, 715] on span "Save" at bounding box center [1034, 710] width 30 height 19
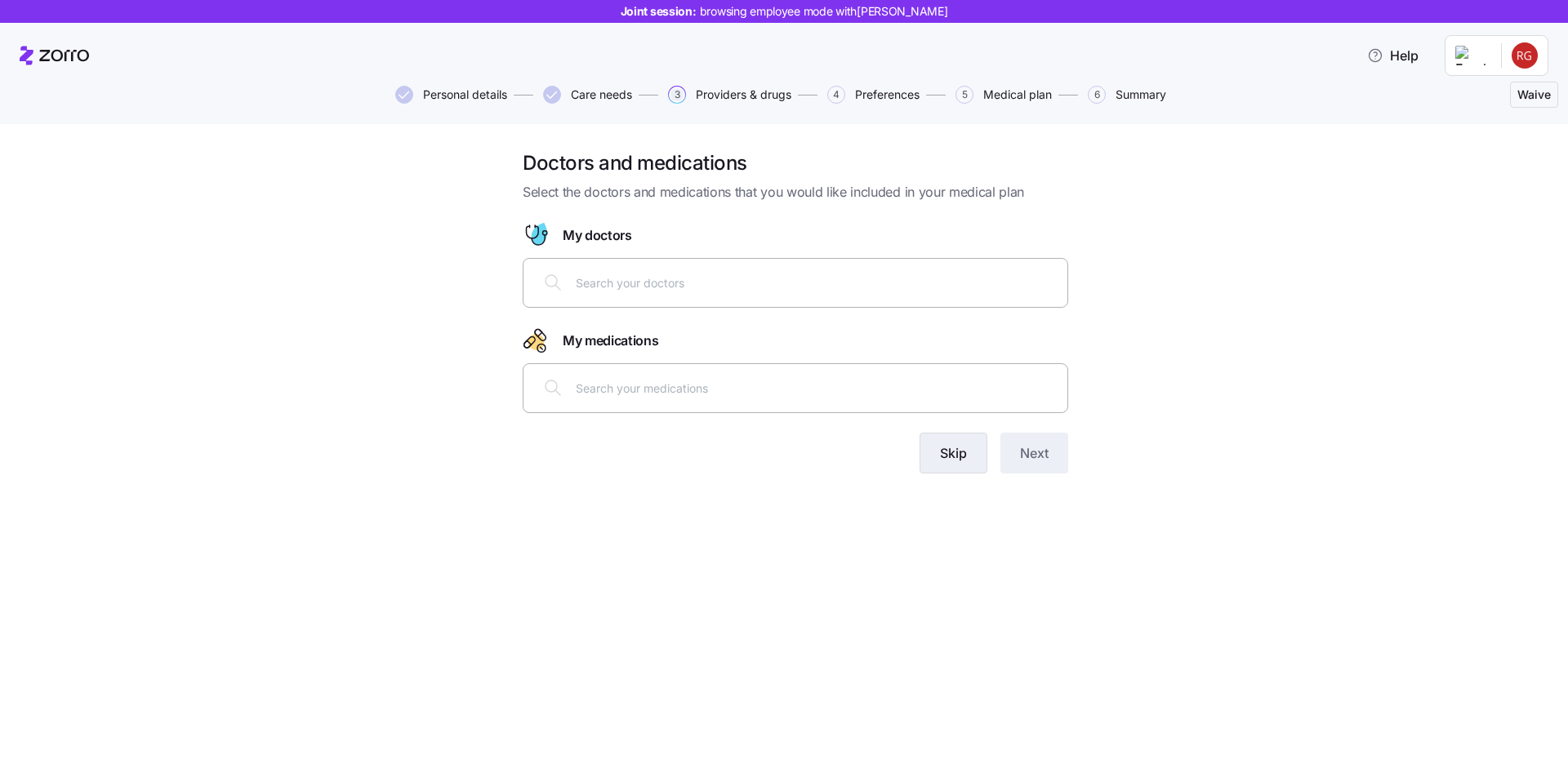
click at [942, 459] on span "Skip" at bounding box center [954, 453] width 27 height 19
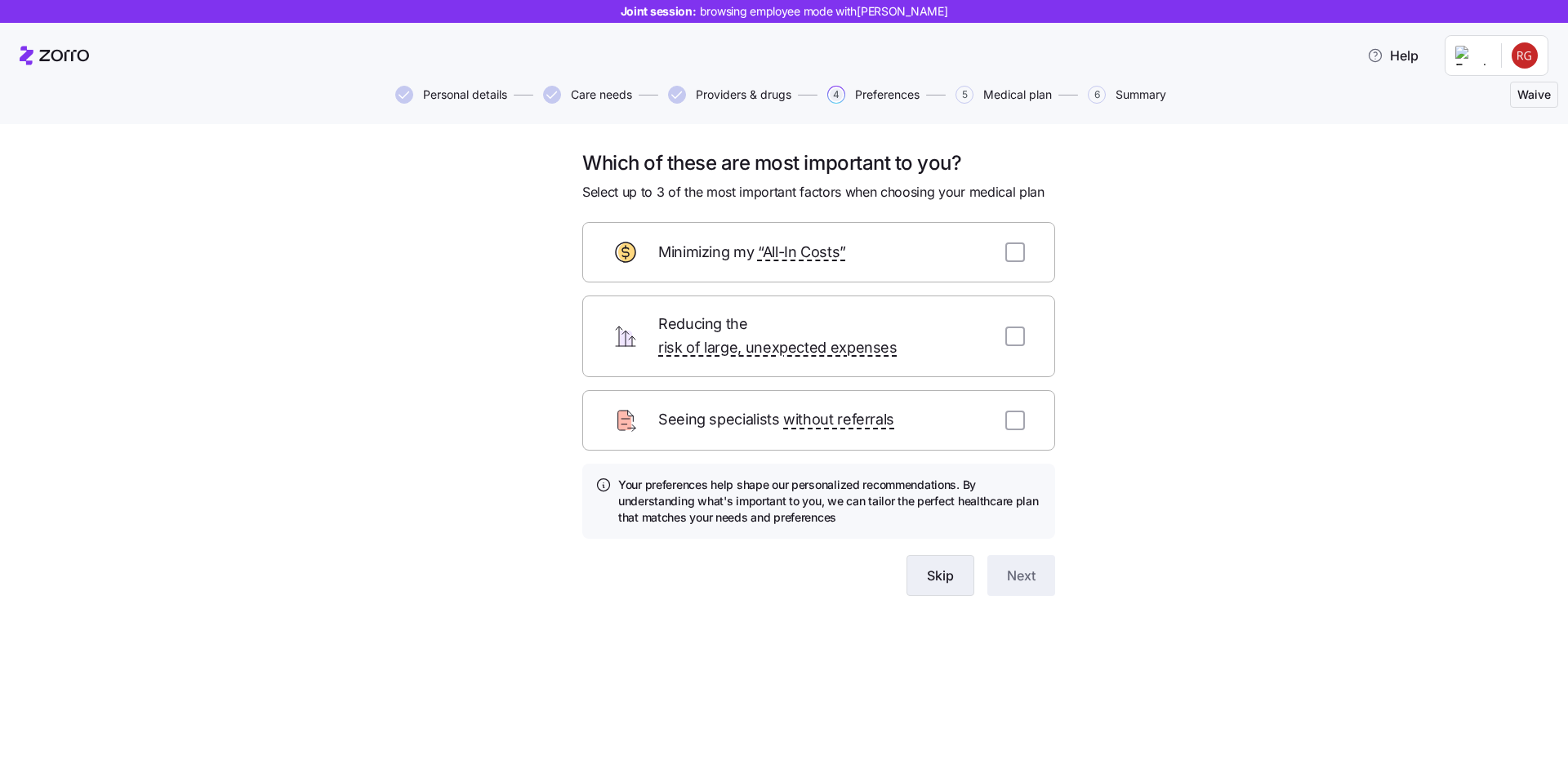
click at [949, 565] on button "Skip" at bounding box center [940, 575] width 68 height 41
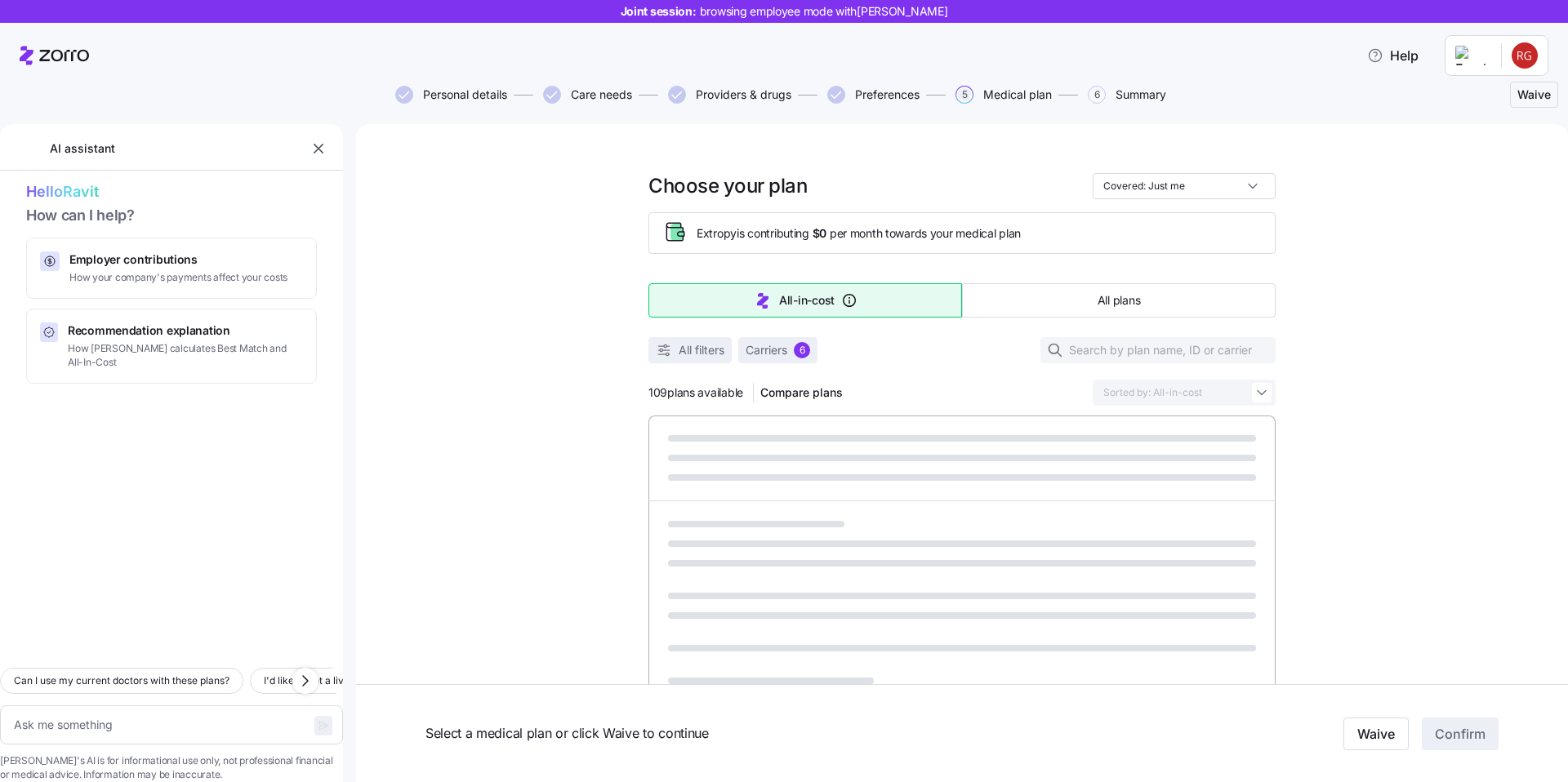
type textarea "x"
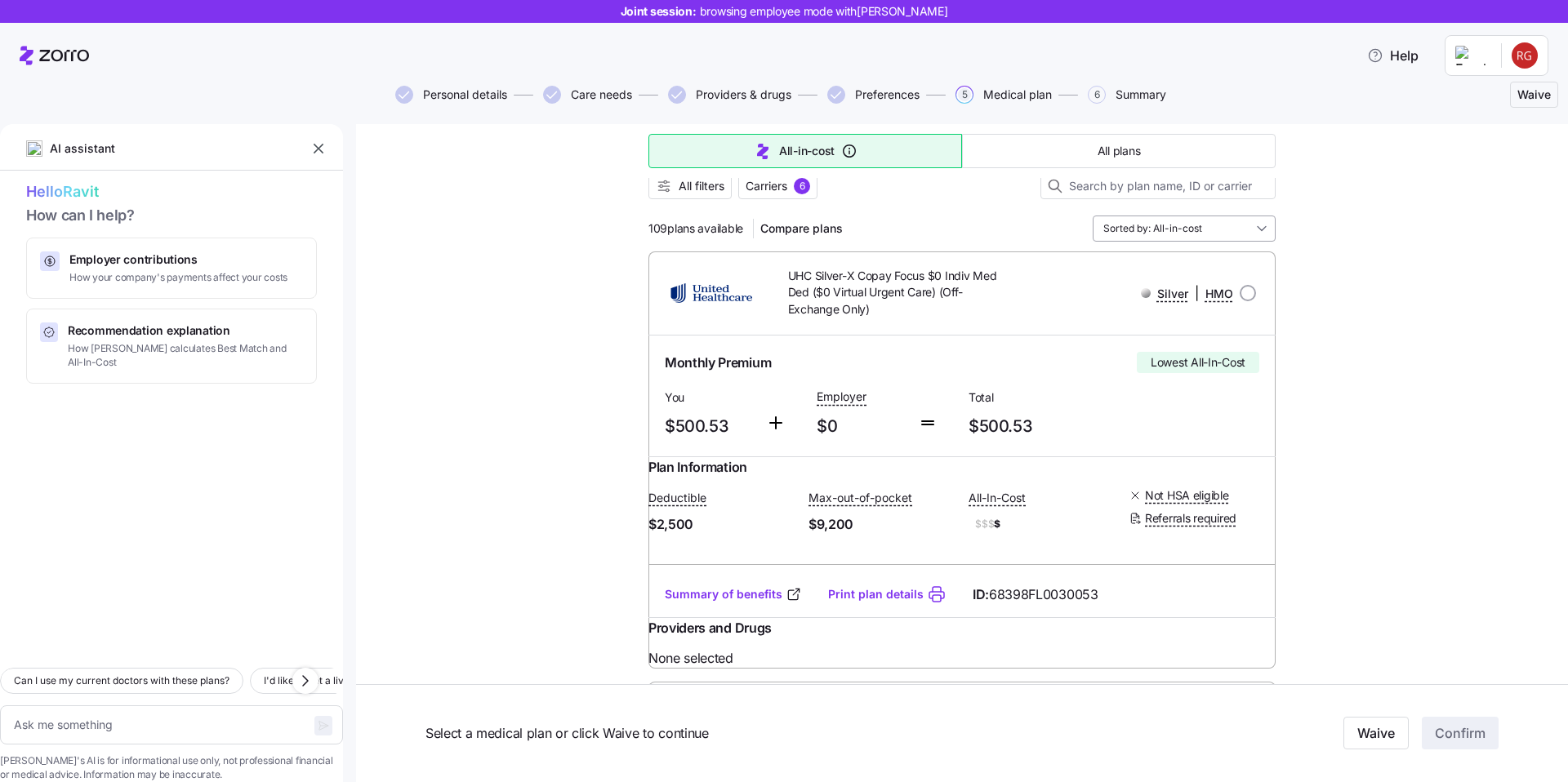
scroll to position [160, 0]
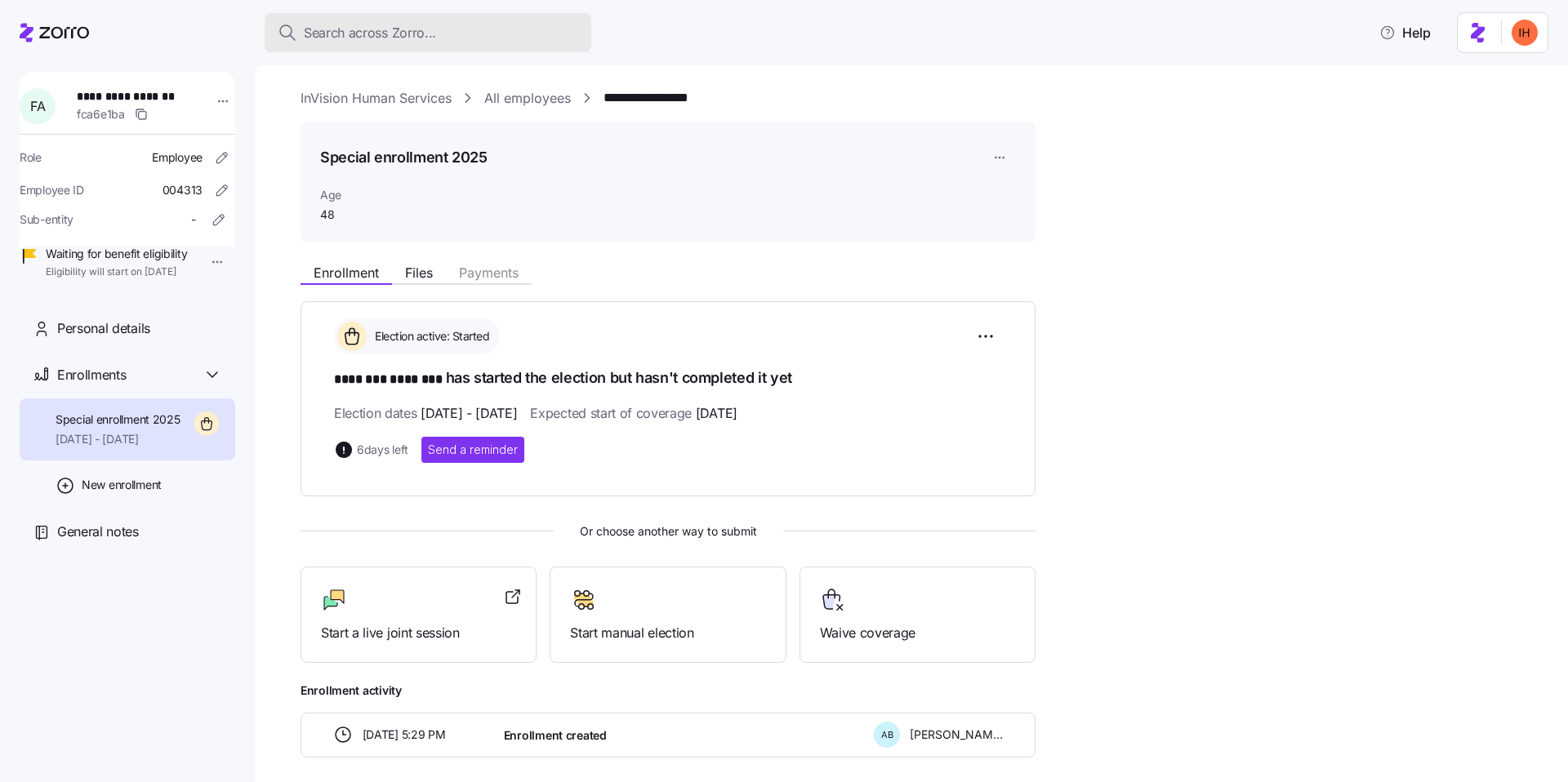
click at [347, 33] on span "Search across Zorro..." at bounding box center [370, 33] width 133 height 20
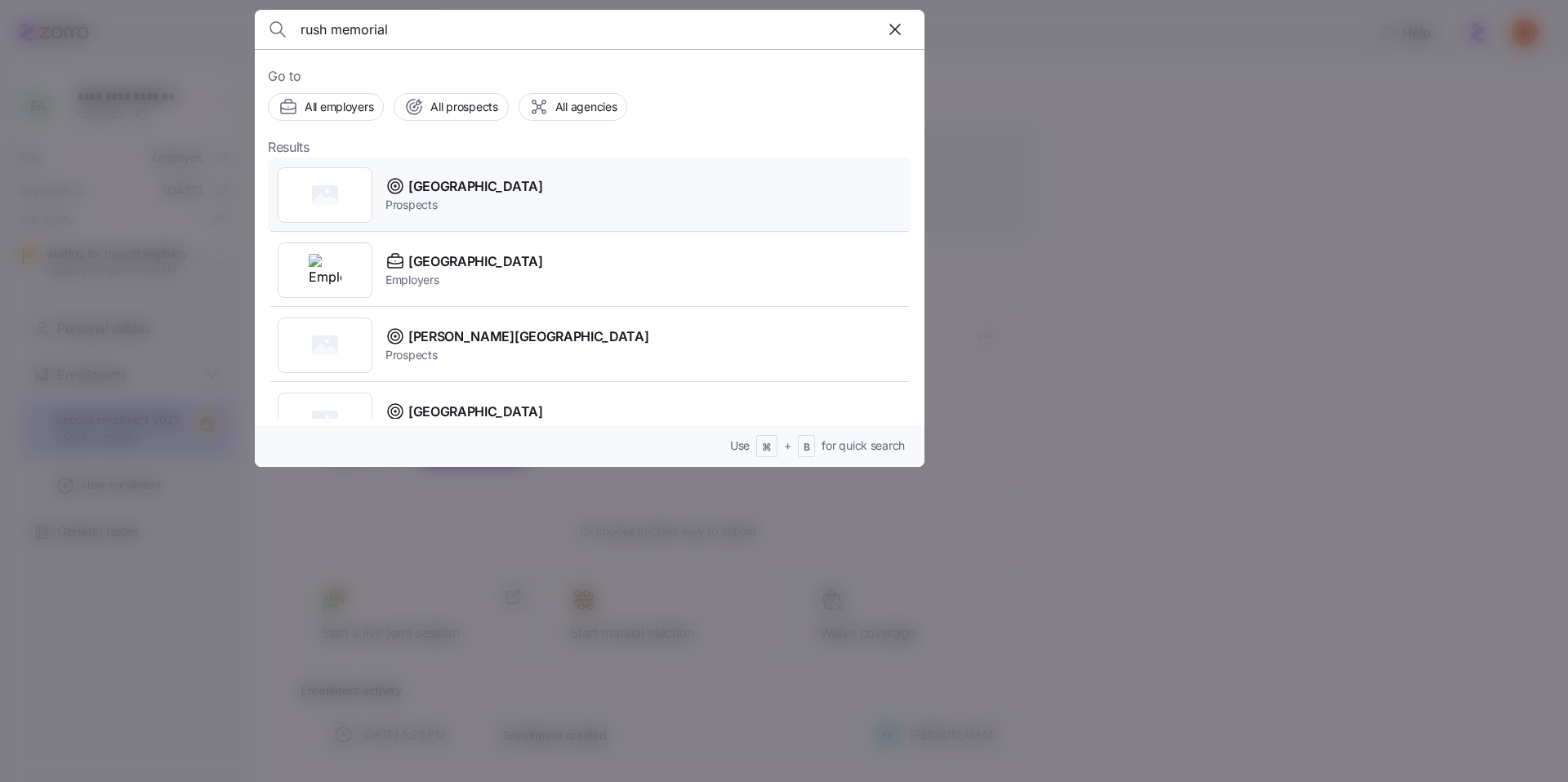
type input "rush memorial"
click at [591, 186] on div "[GEOGRAPHIC_DATA] Prospects" at bounding box center [590, 195] width 644 height 75
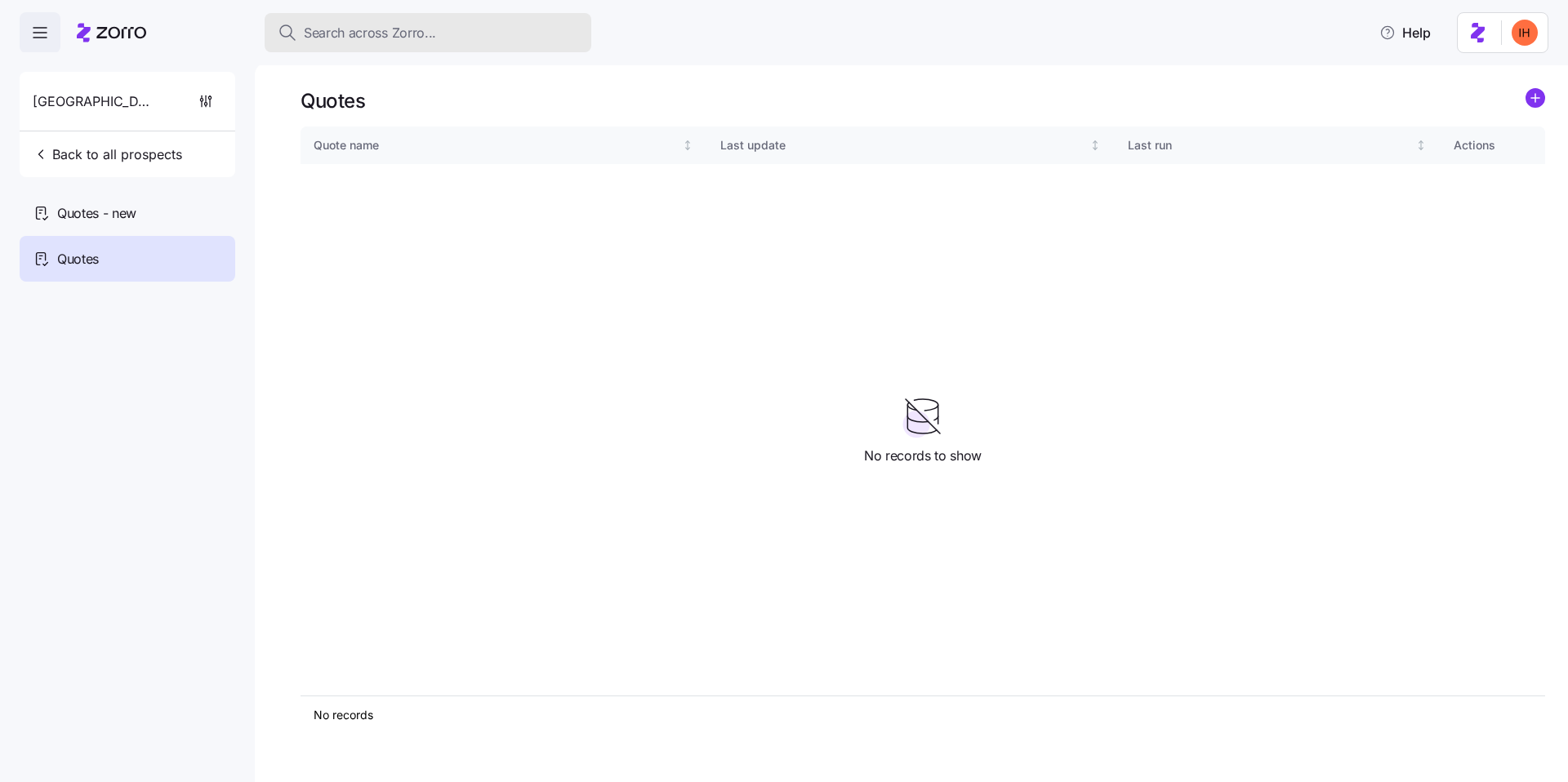
click at [390, 35] on span "Search across Zorro..." at bounding box center [370, 33] width 133 height 20
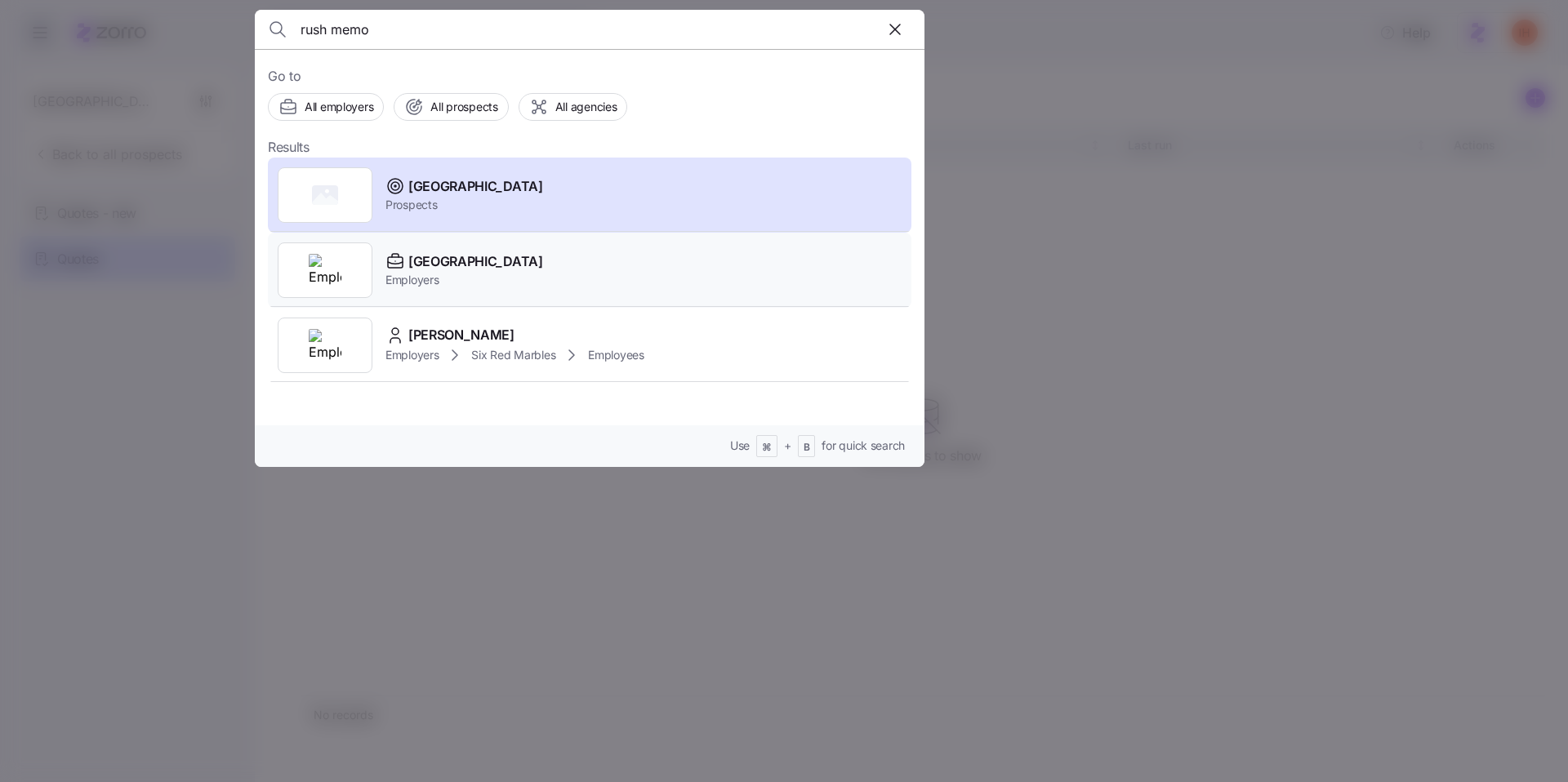
type input "rush memo"
click at [556, 280] on div "[GEOGRAPHIC_DATA] Employers" at bounding box center [590, 270] width 644 height 75
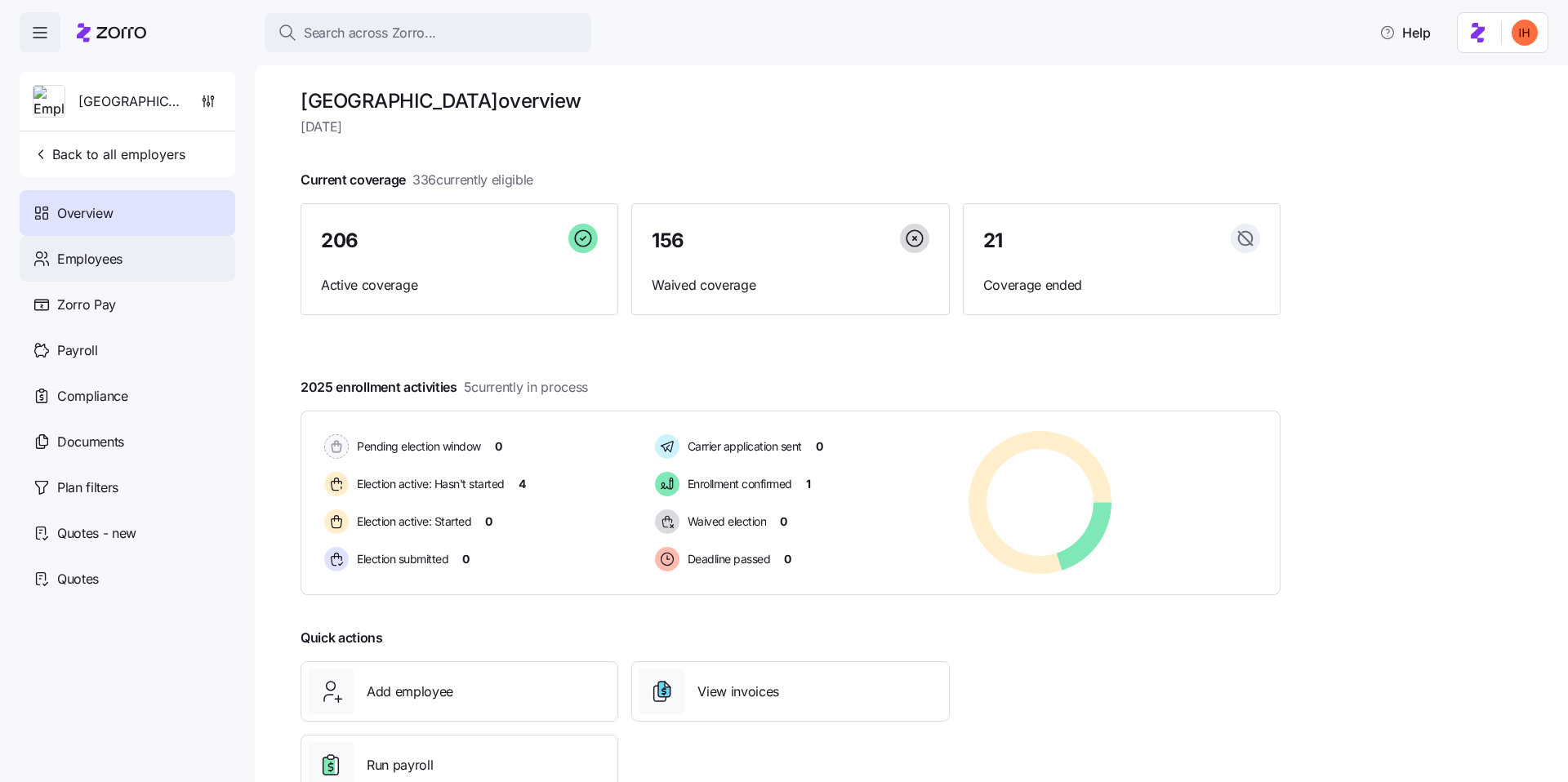
click at [143, 261] on div "Employees" at bounding box center [127, 258] width 215 height 46
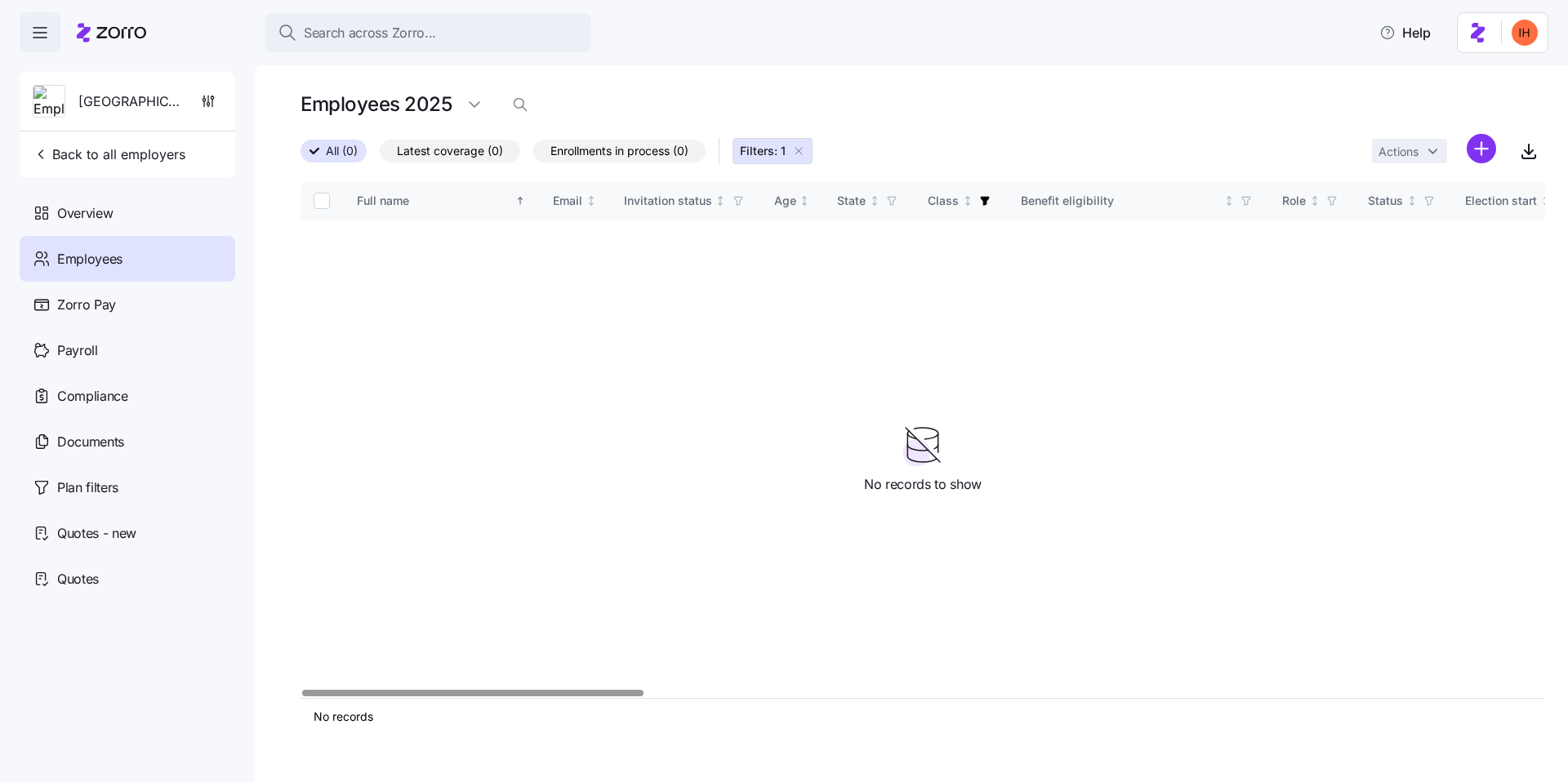
click at [795, 145] on icon "button" at bounding box center [798, 150] width 13 height 13
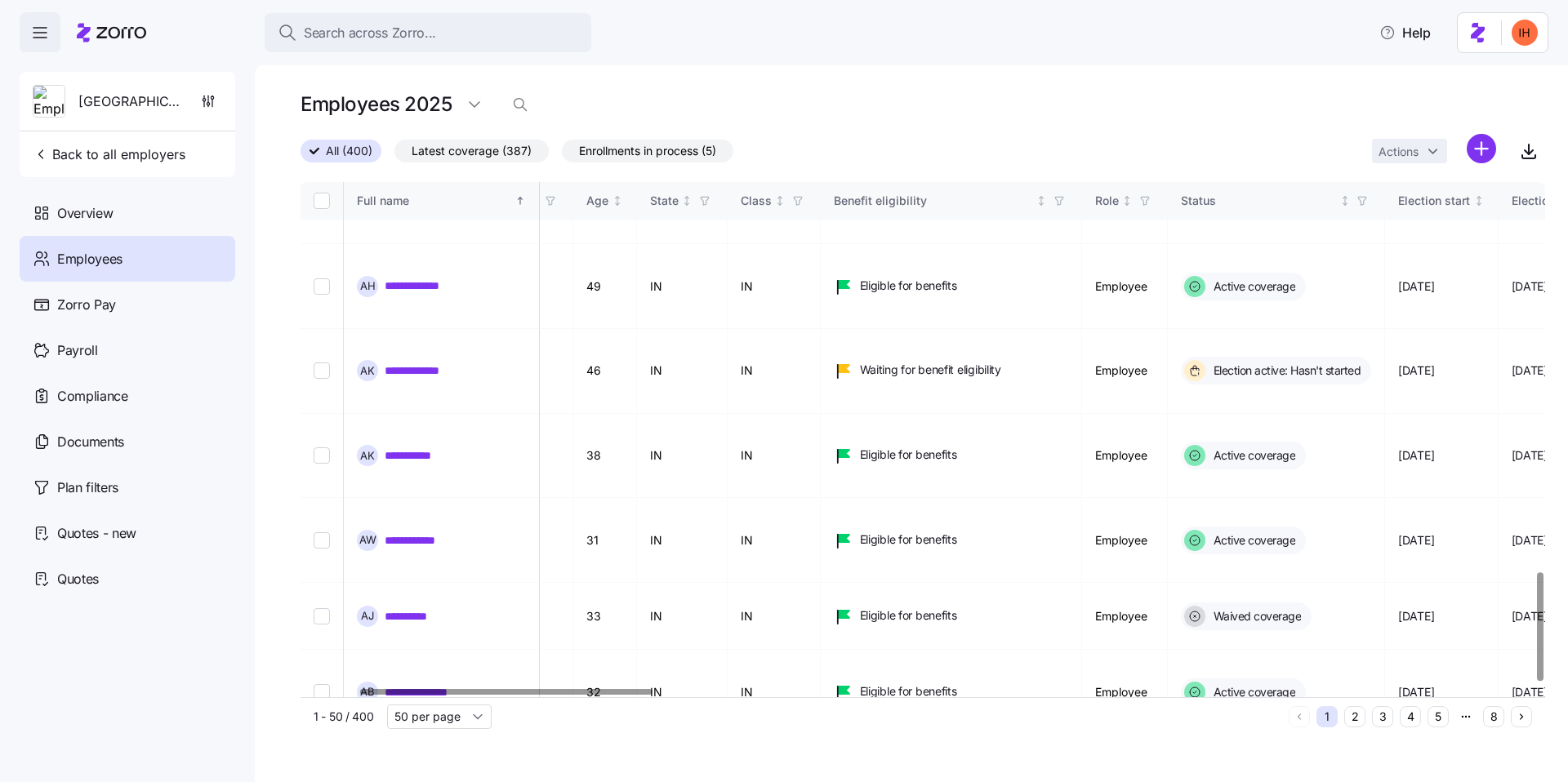
scroll to position [1846, 247]
click at [639, 151] on span "Enrollments in process (5)" at bounding box center [648, 150] width 137 height 21
click at [562, 155] on input "Enrollments in process (5)" at bounding box center [562, 155] width 0 height 0
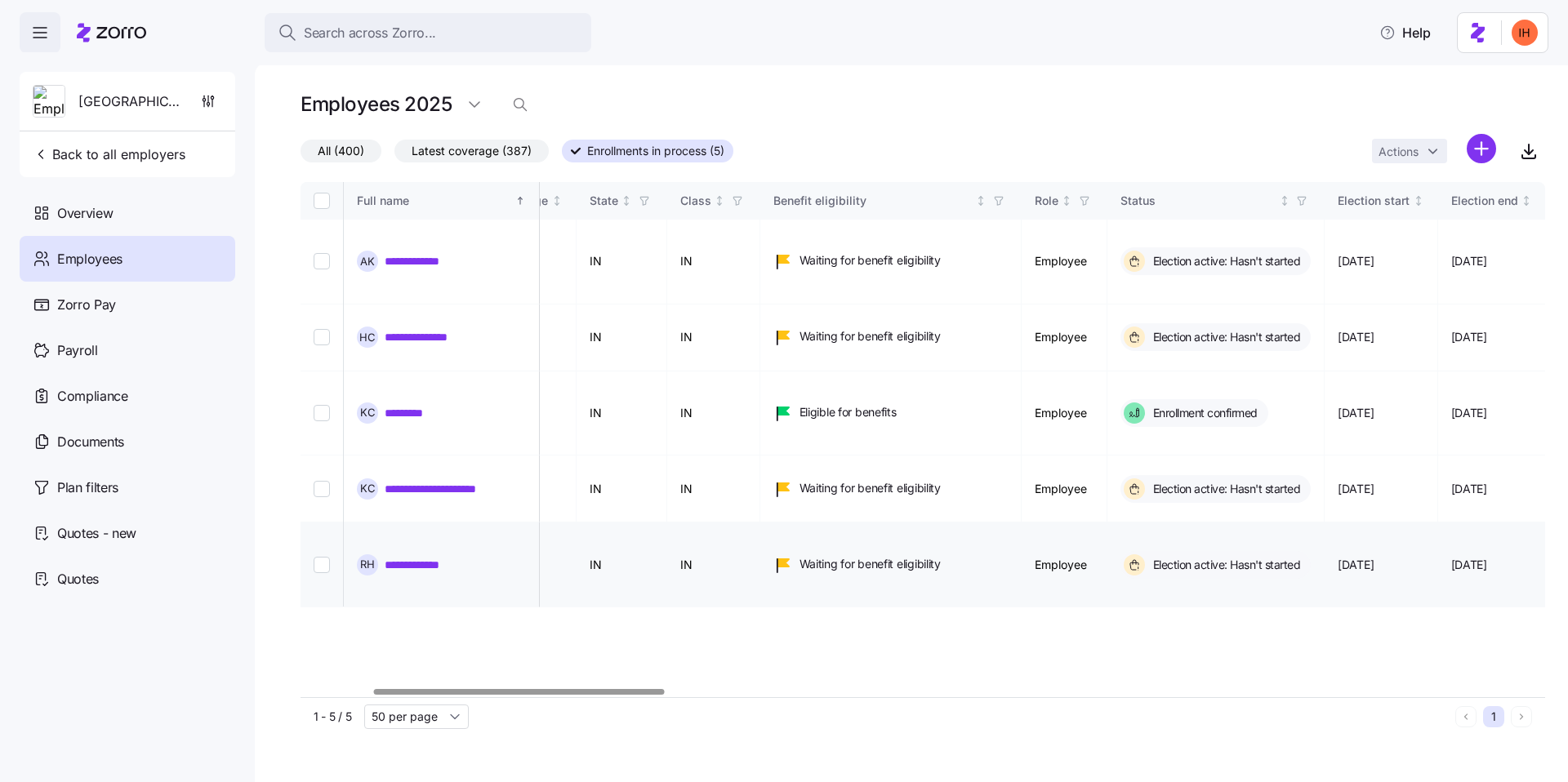
scroll to position [0, 307]
click at [454, 481] on link "**********" at bounding box center [452, 488] width 135 height 16
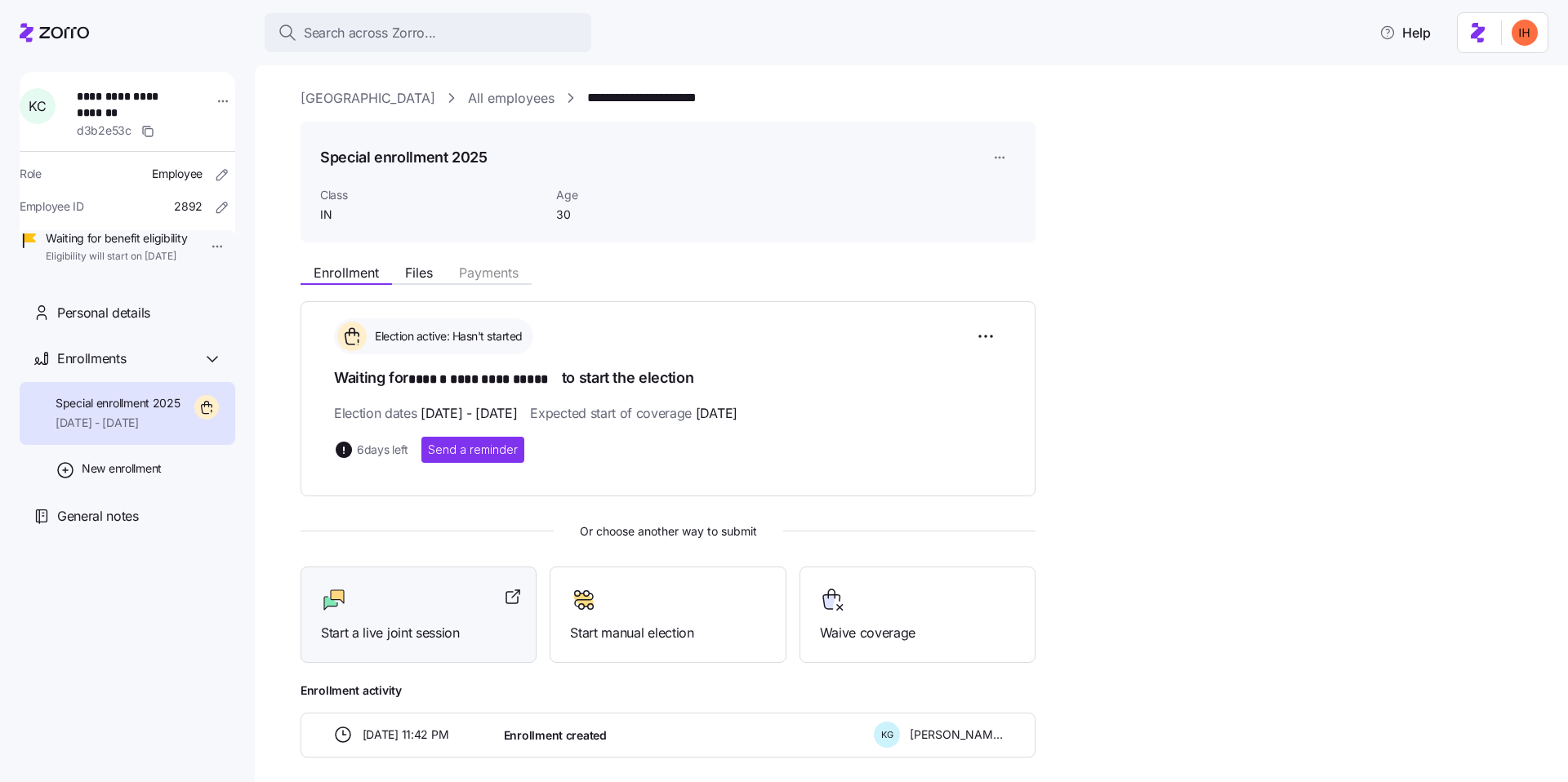
click at [466, 647] on div "Start a live joint session" at bounding box center [418, 615] width 236 height 97
click at [1127, 578] on div "**********" at bounding box center [923, 507] width 1244 height 502
click at [341, 25] on span "Search across Zorro..." at bounding box center [370, 33] width 133 height 20
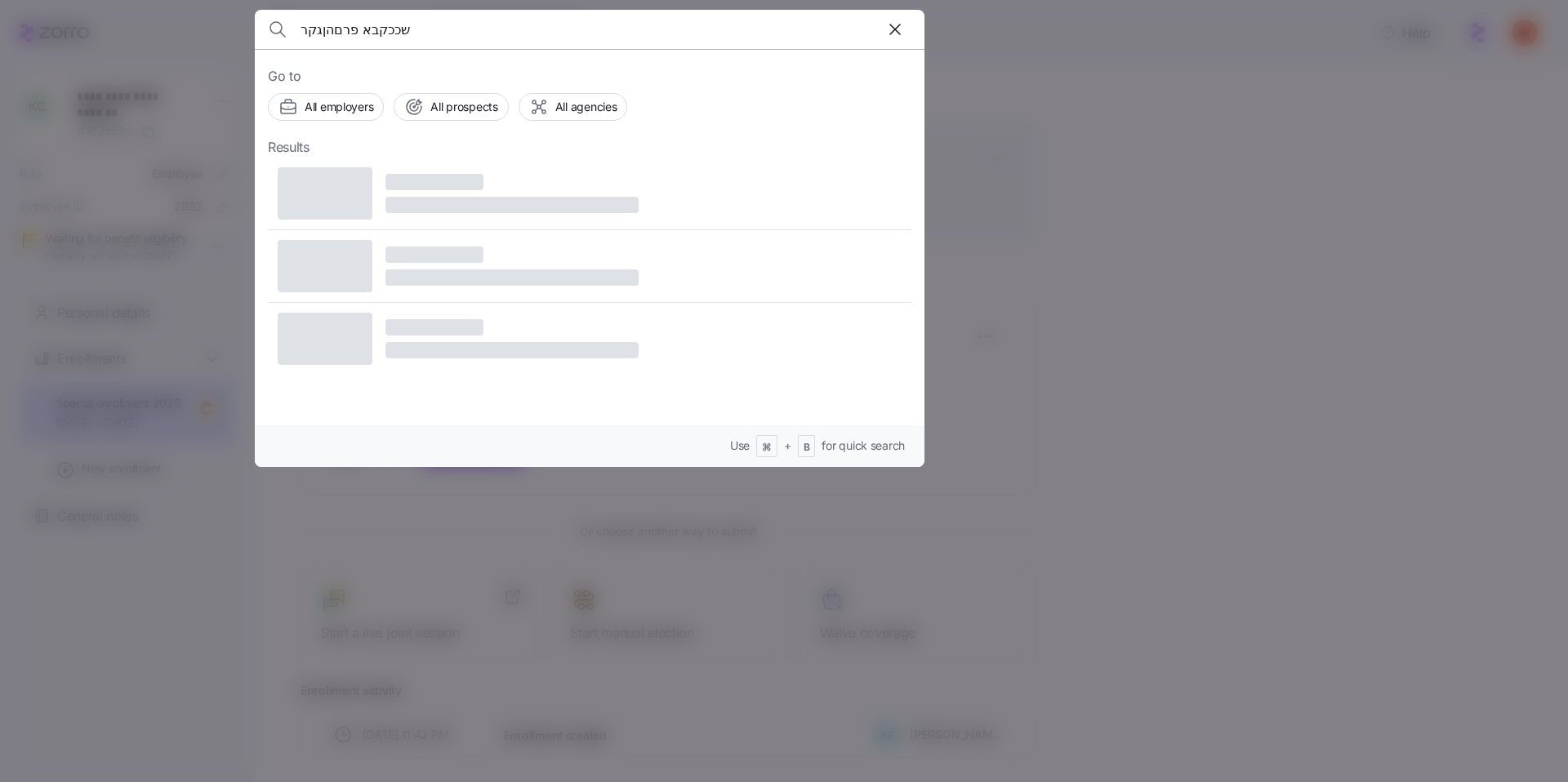
click at [370, 30] on input "שככקבא פרםהןגקר" at bounding box center [509, 30] width 418 height 39
click at [370, 29] on input "שככקבא פרםהןגקר" at bounding box center [509, 30] width 418 height 39
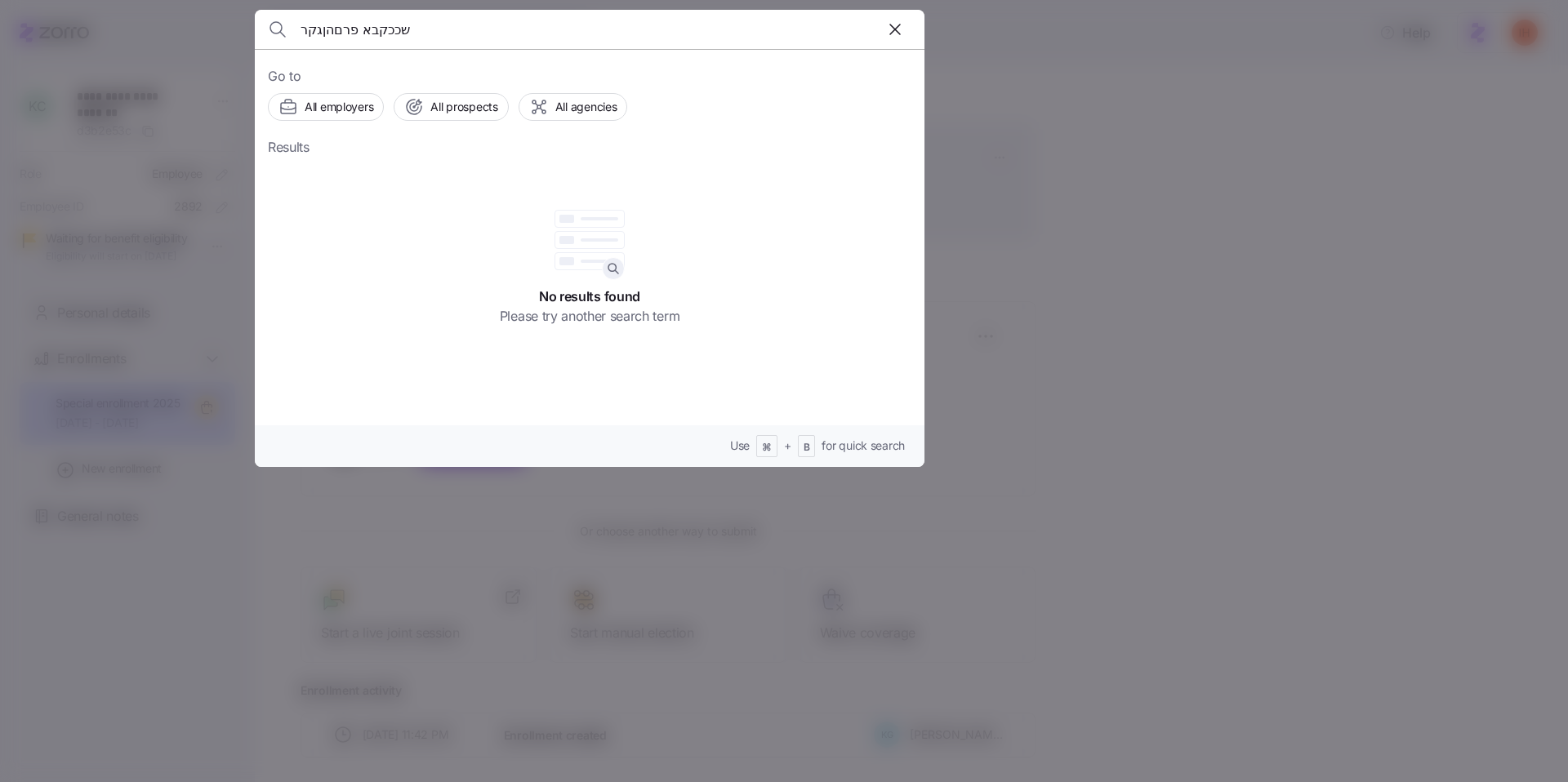
click at [370, 29] on input "שככקבא פרםהןגקר" at bounding box center [509, 30] width 418 height 39
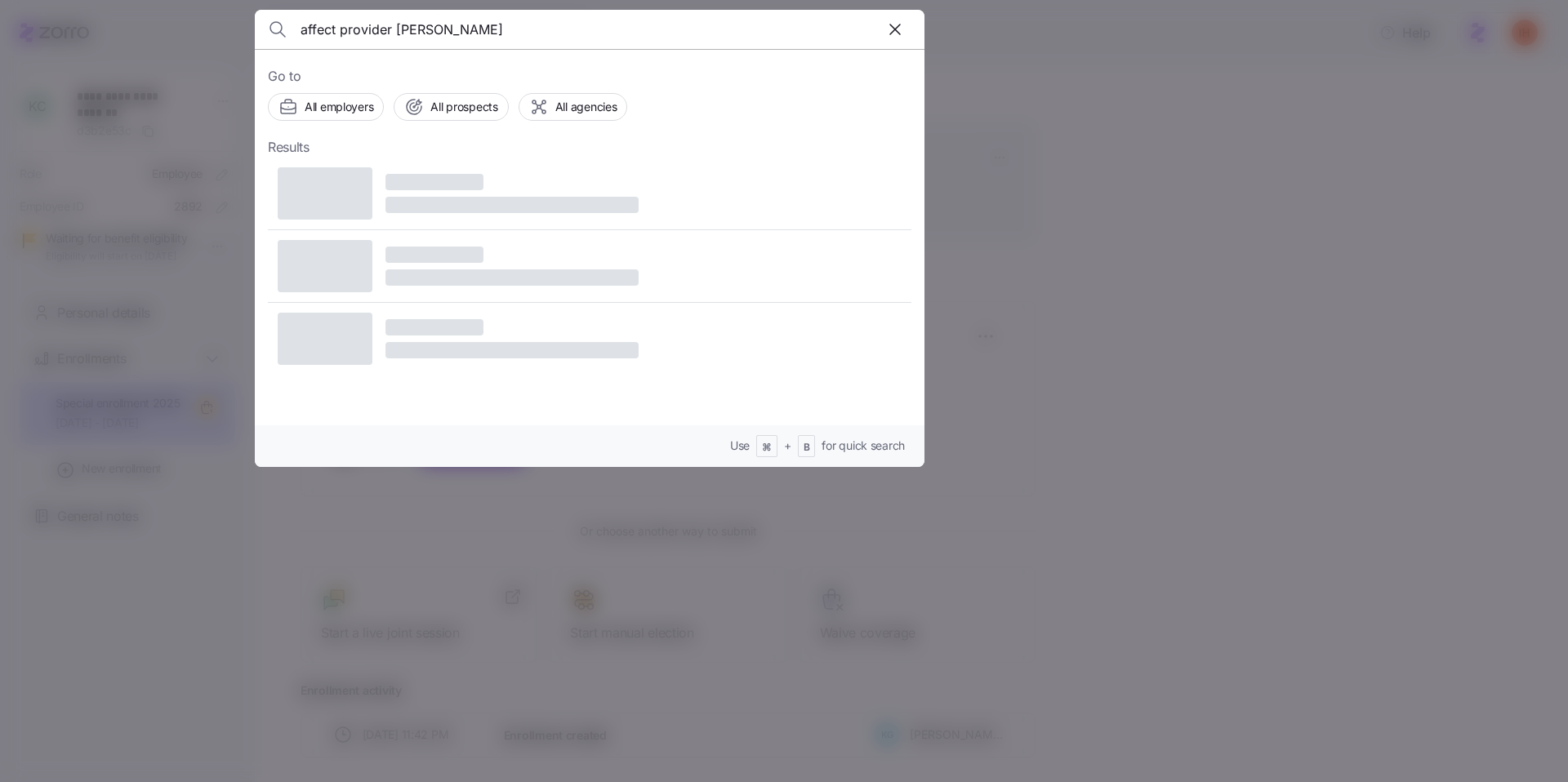
click at [355, 37] on input "affect provider [PERSON_NAME]" at bounding box center [509, 30] width 418 height 39
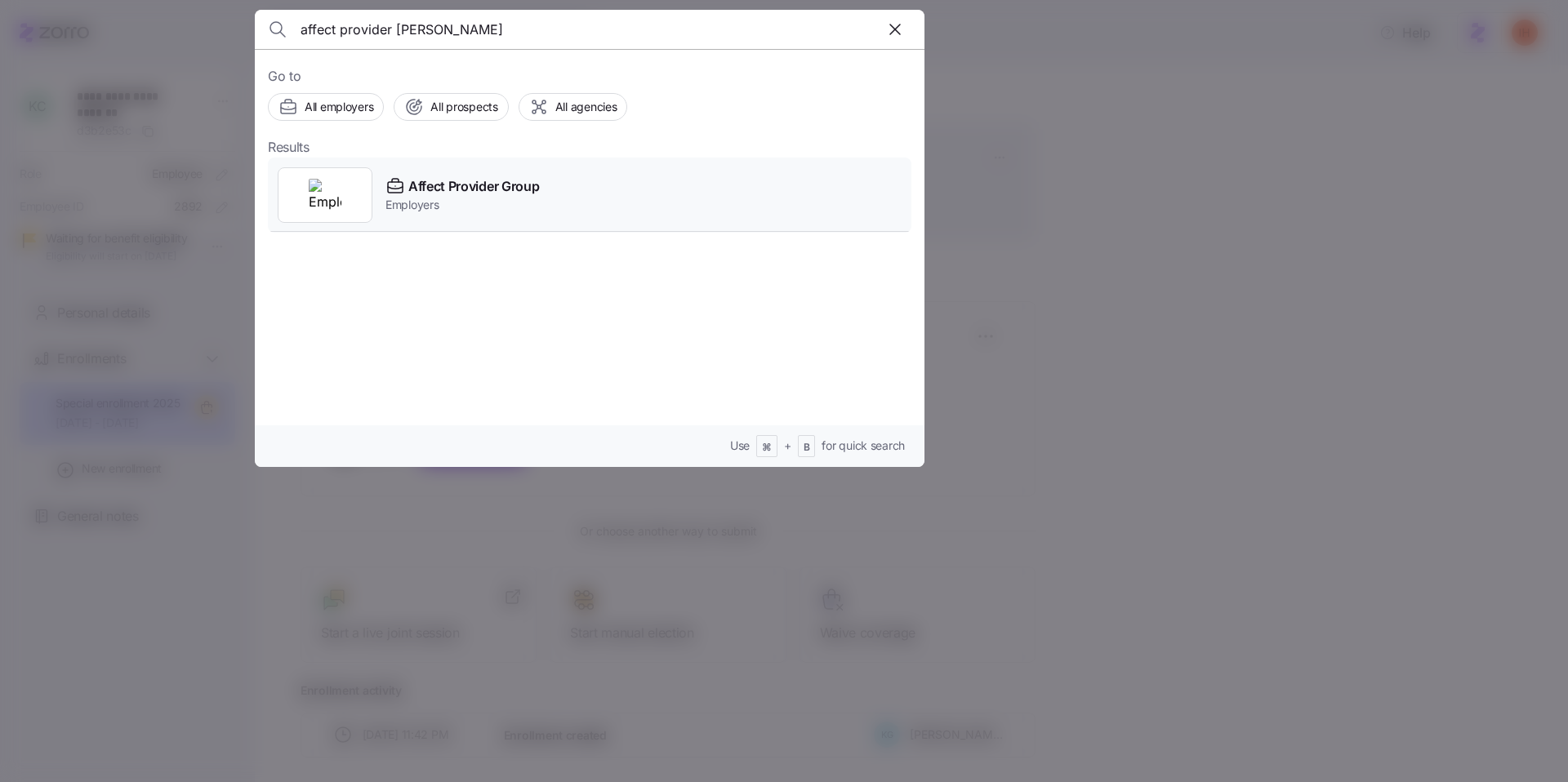
type input "affect provider [PERSON_NAME]"
click at [453, 187] on span "Affect Provider Group" at bounding box center [473, 187] width 131 height 20
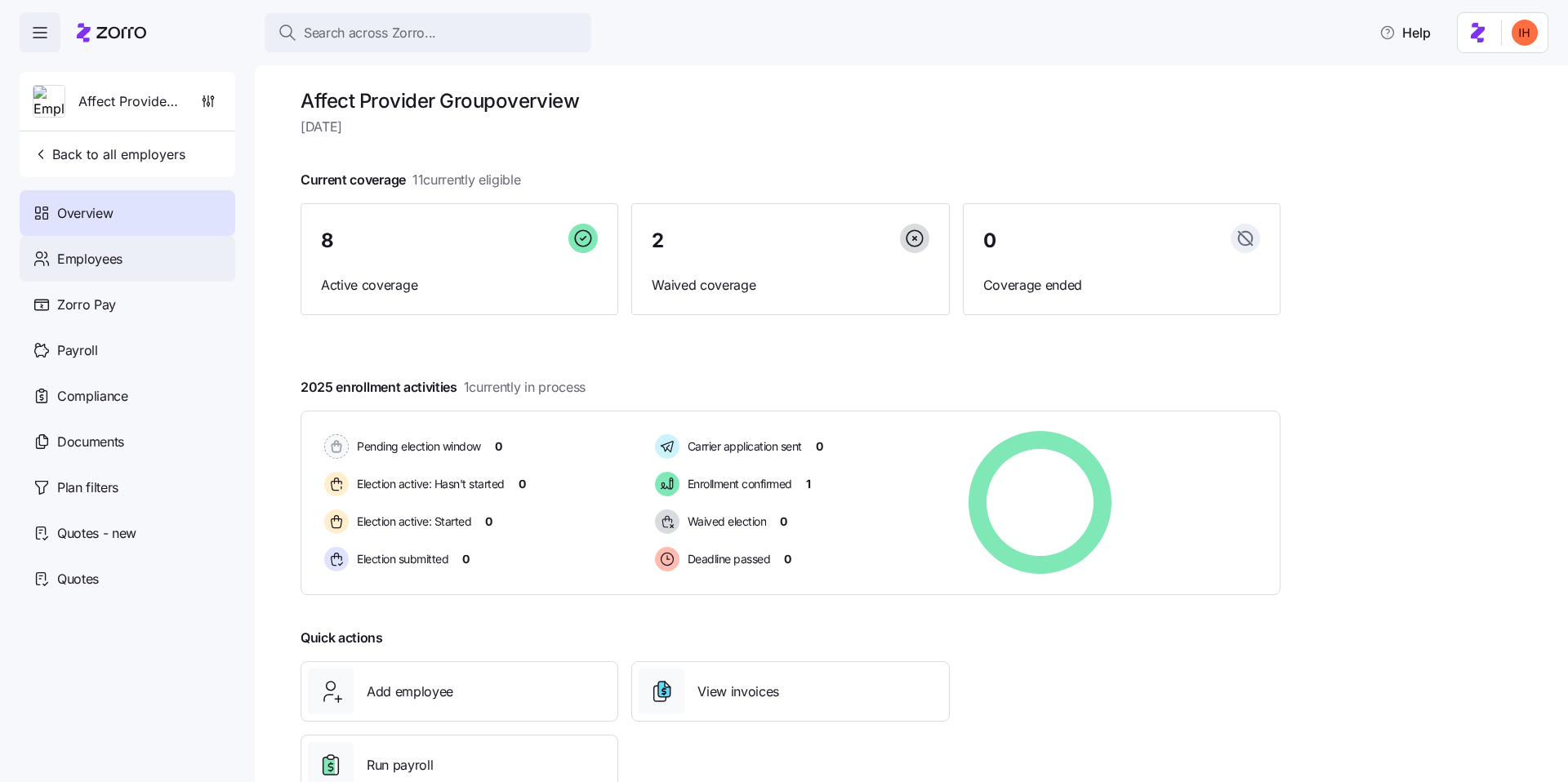
click at [135, 250] on div "Employees" at bounding box center [127, 258] width 215 height 46
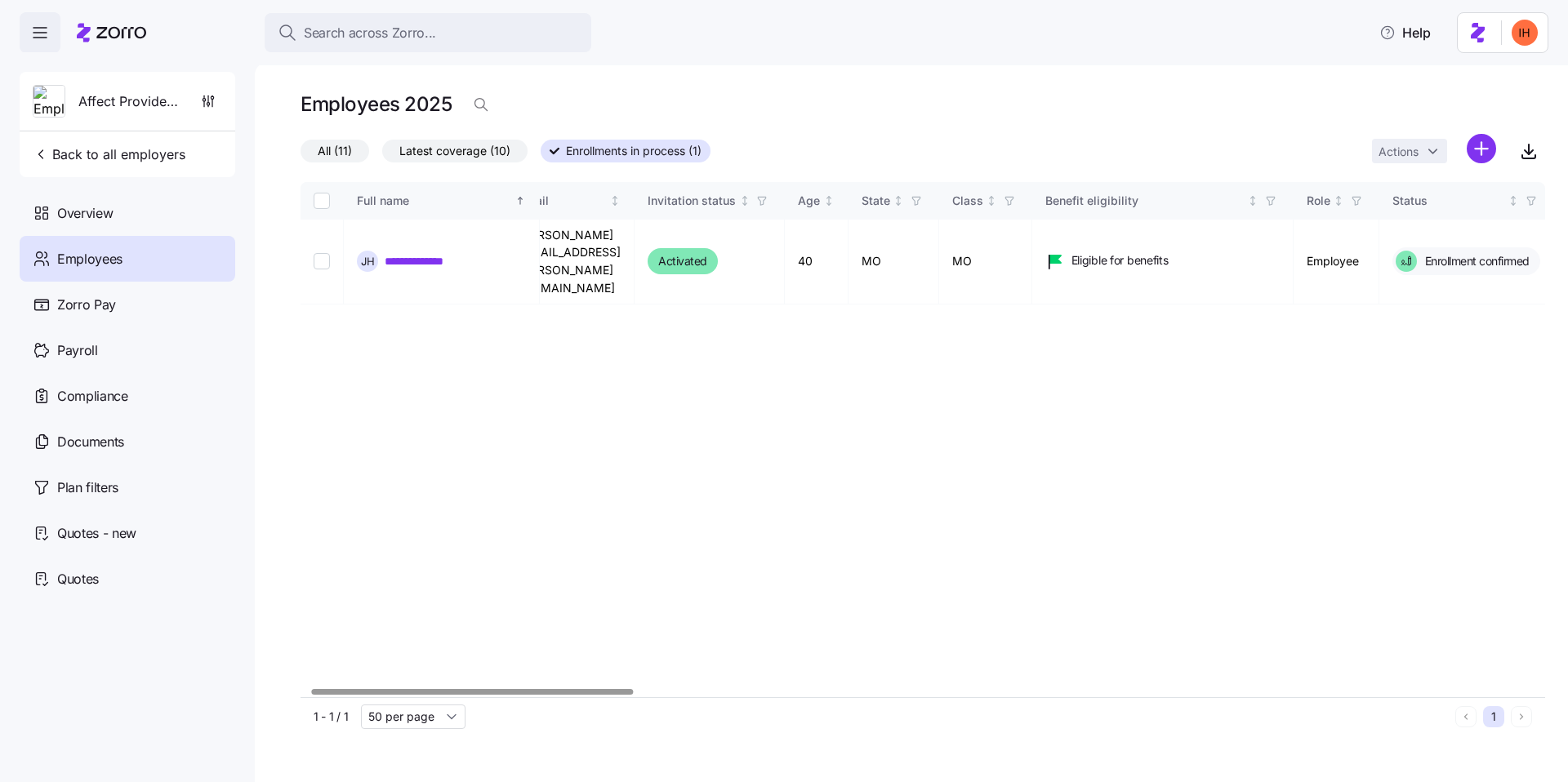
scroll to position [0, 37]
click at [423, 253] on link "**********" at bounding box center [427, 261] width 85 height 16
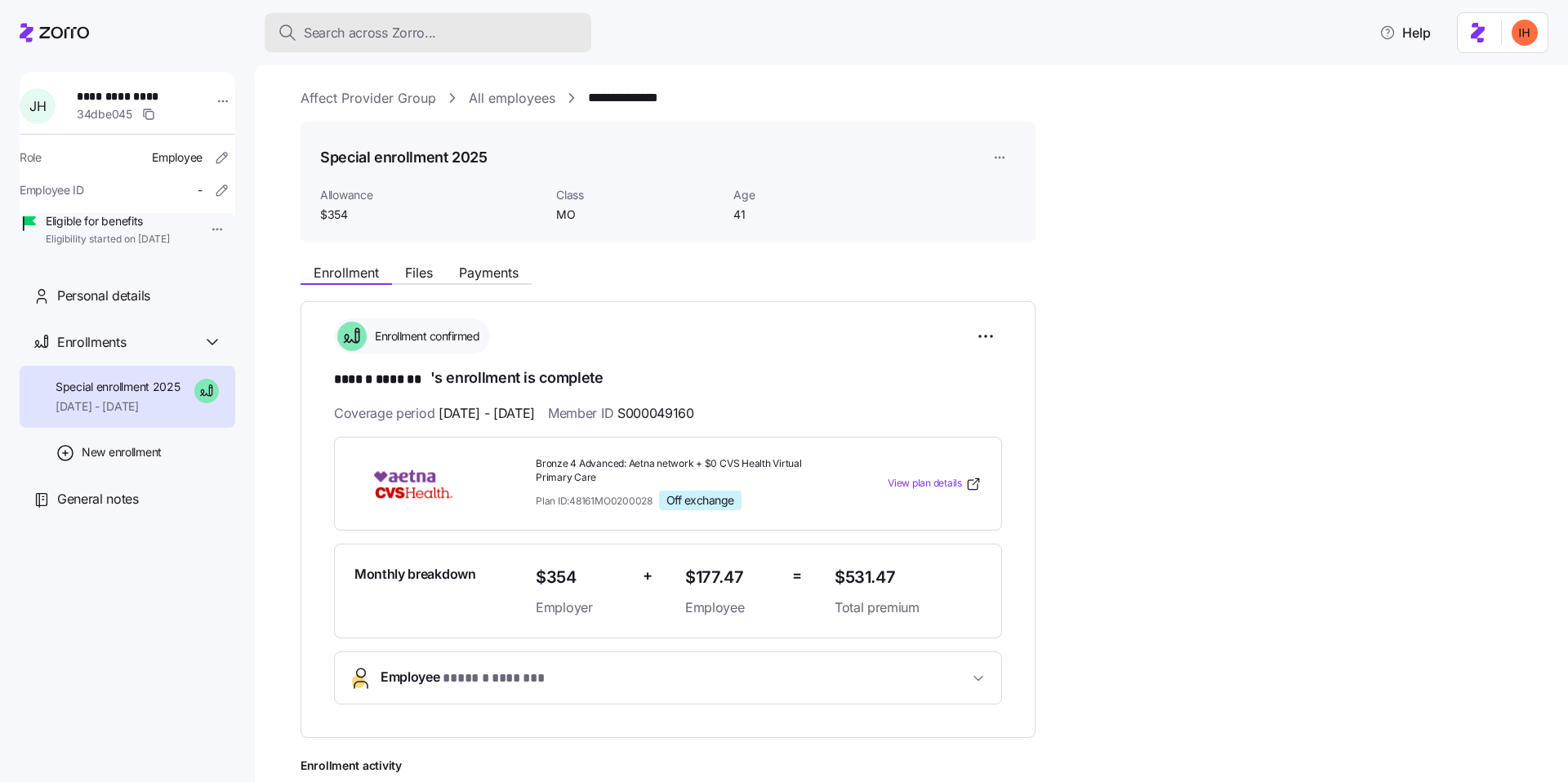
click at [357, 35] on span "Search across Zorro..." at bounding box center [370, 33] width 133 height 20
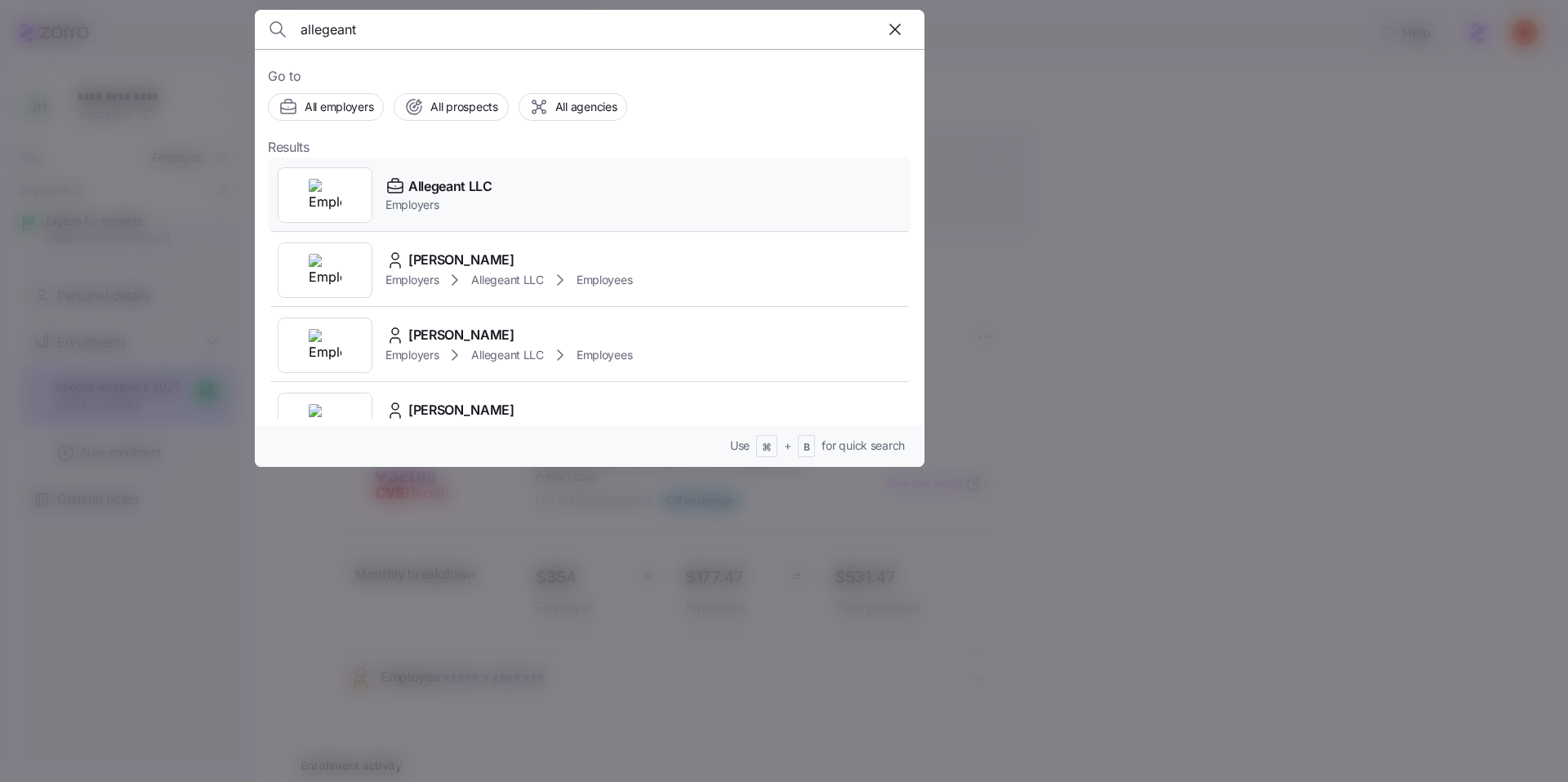
type input "allegeant"
click at [553, 205] on div "Allegeant LLC Employers" at bounding box center [590, 195] width 644 height 75
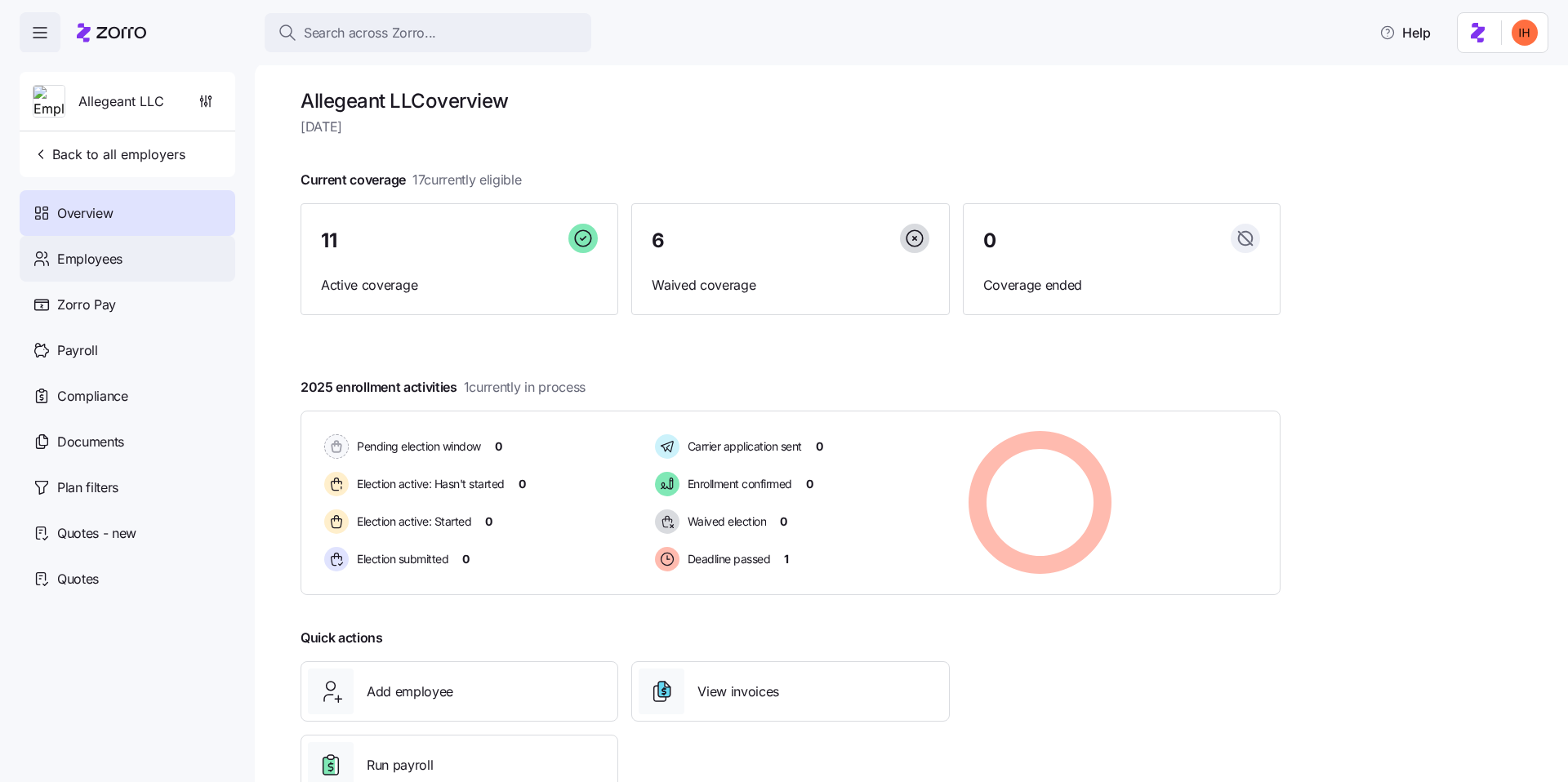
click at [114, 246] on div "Employees" at bounding box center [127, 258] width 215 height 46
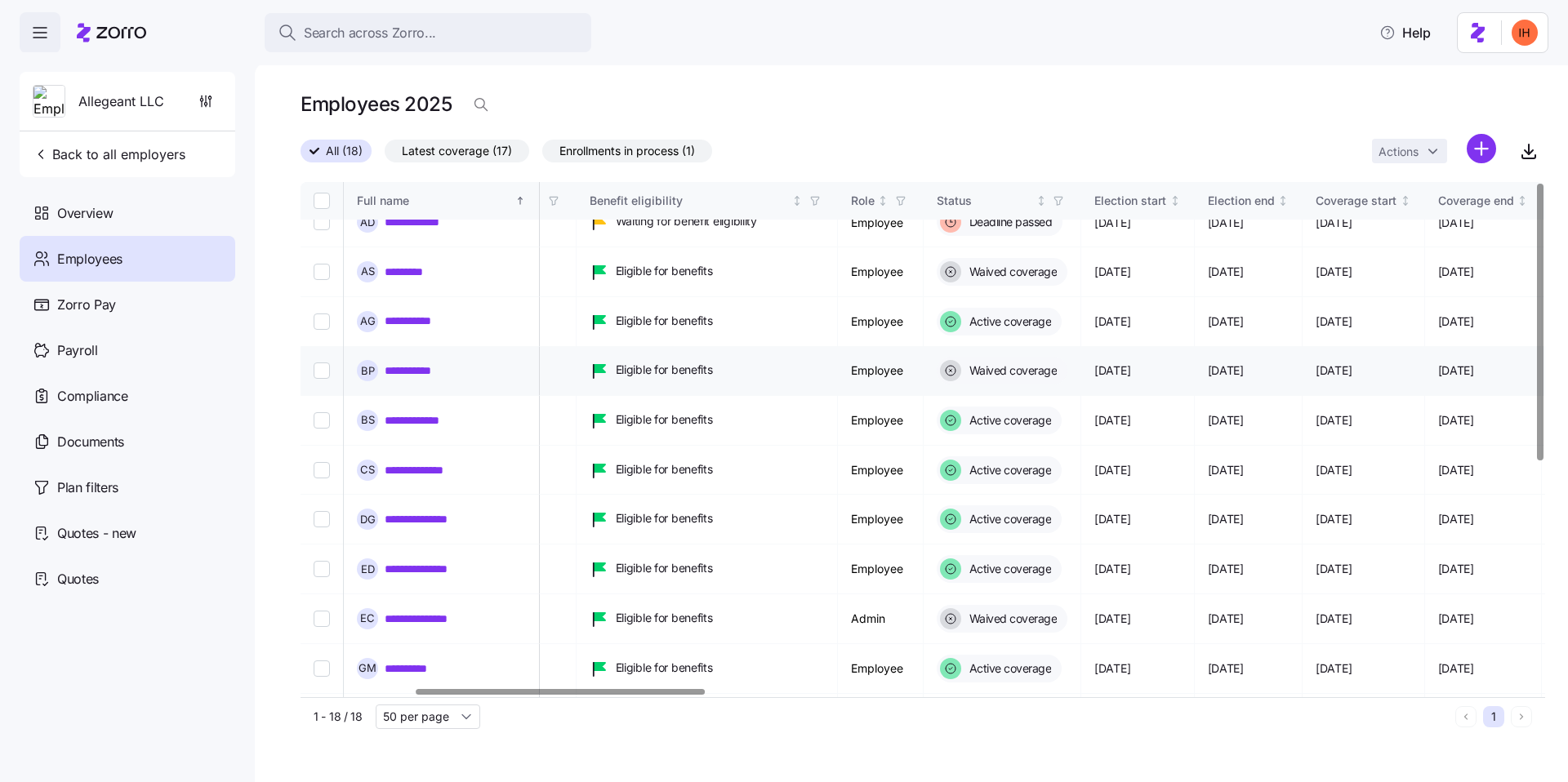
scroll to position [23, 489]
click at [628, 159] on span "Enrollments in process (1)" at bounding box center [627, 150] width 135 height 21
click at [542, 155] on input "Enrollments in process (1)" at bounding box center [542, 155] width 0 height 0
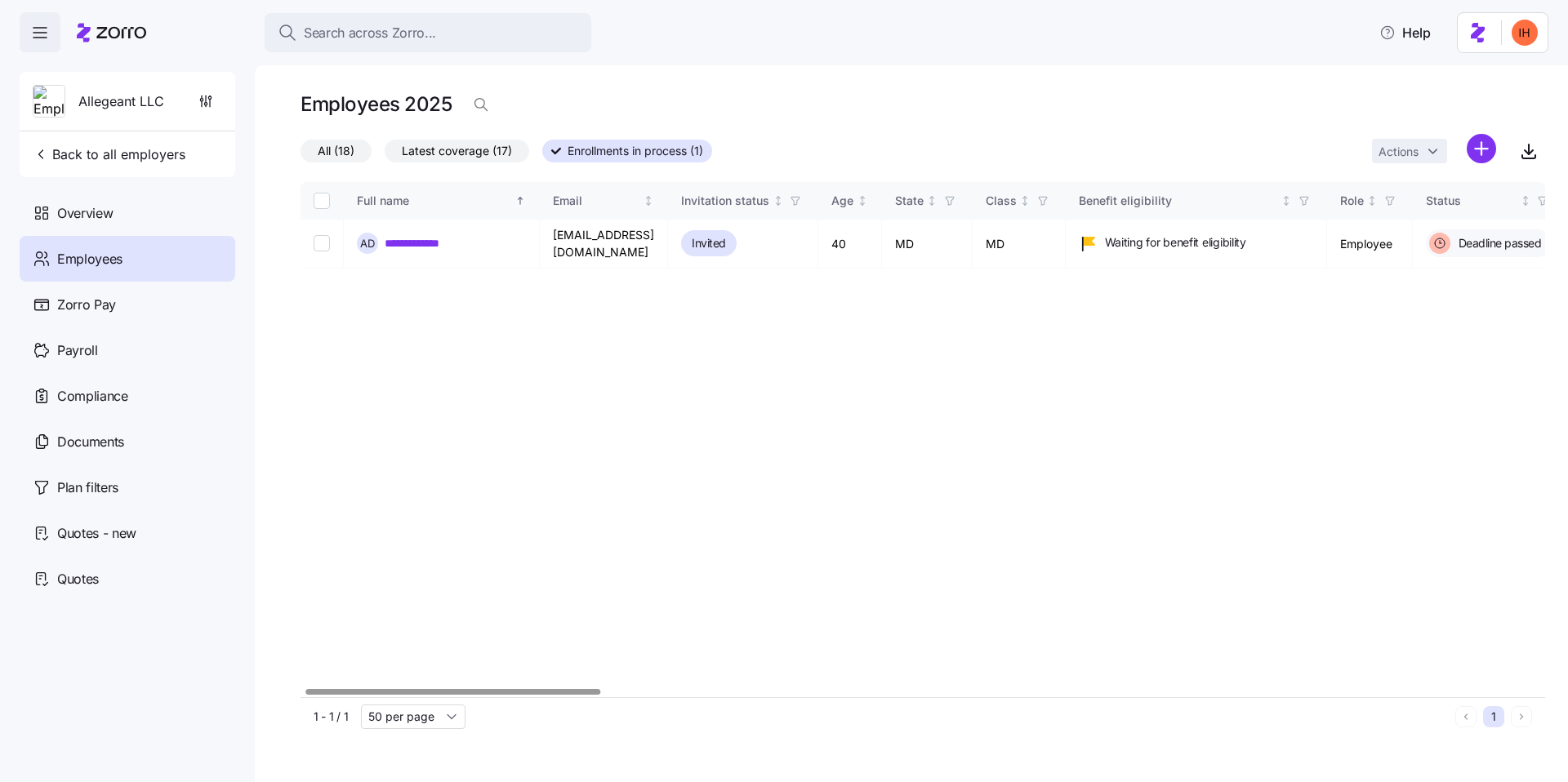
scroll to position [0, 19]
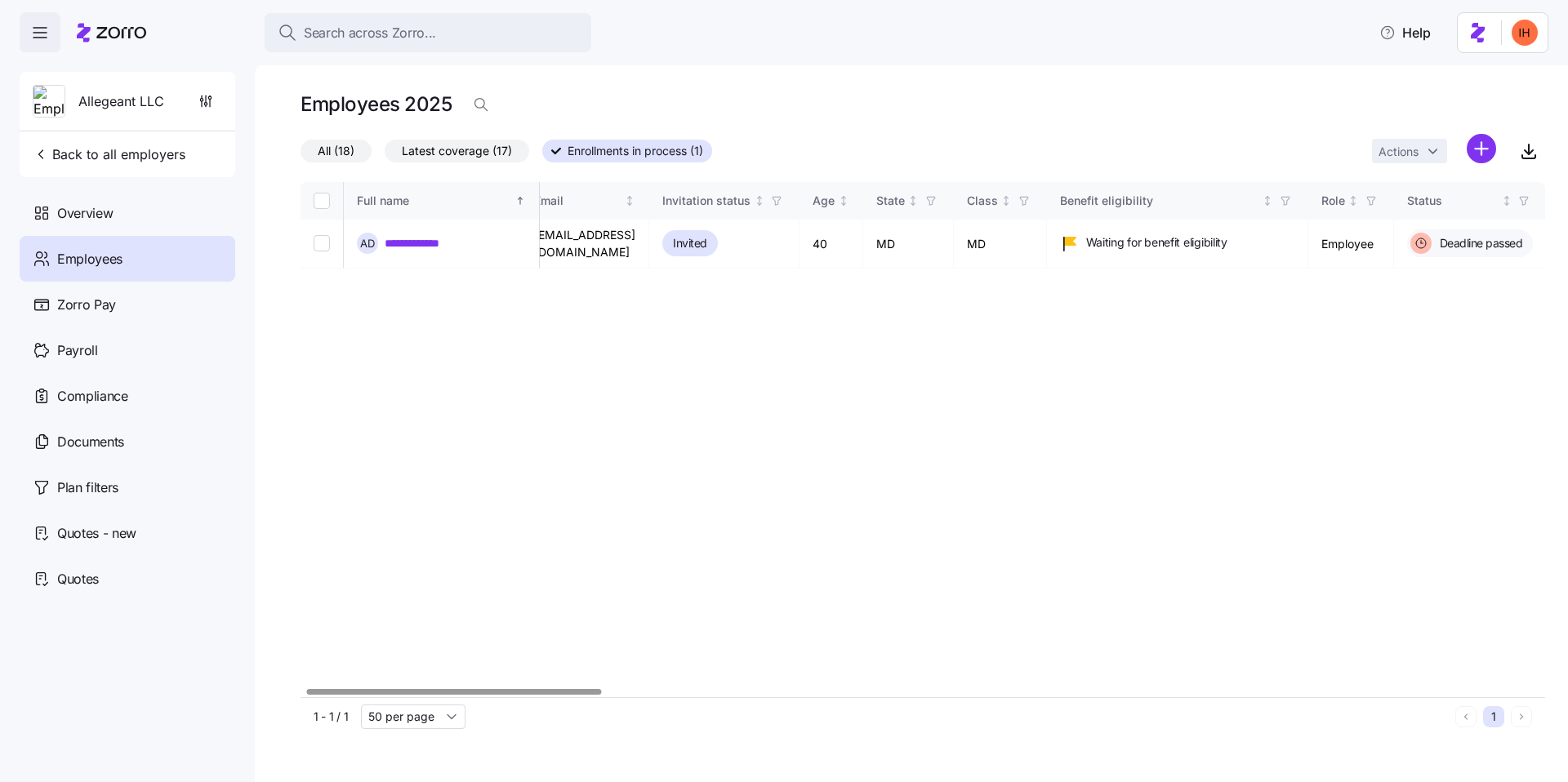
click at [329, 160] on span "All (18)" at bounding box center [336, 150] width 37 height 21
click at [301, 155] on input "All (18)" at bounding box center [301, 155] width 0 height 0
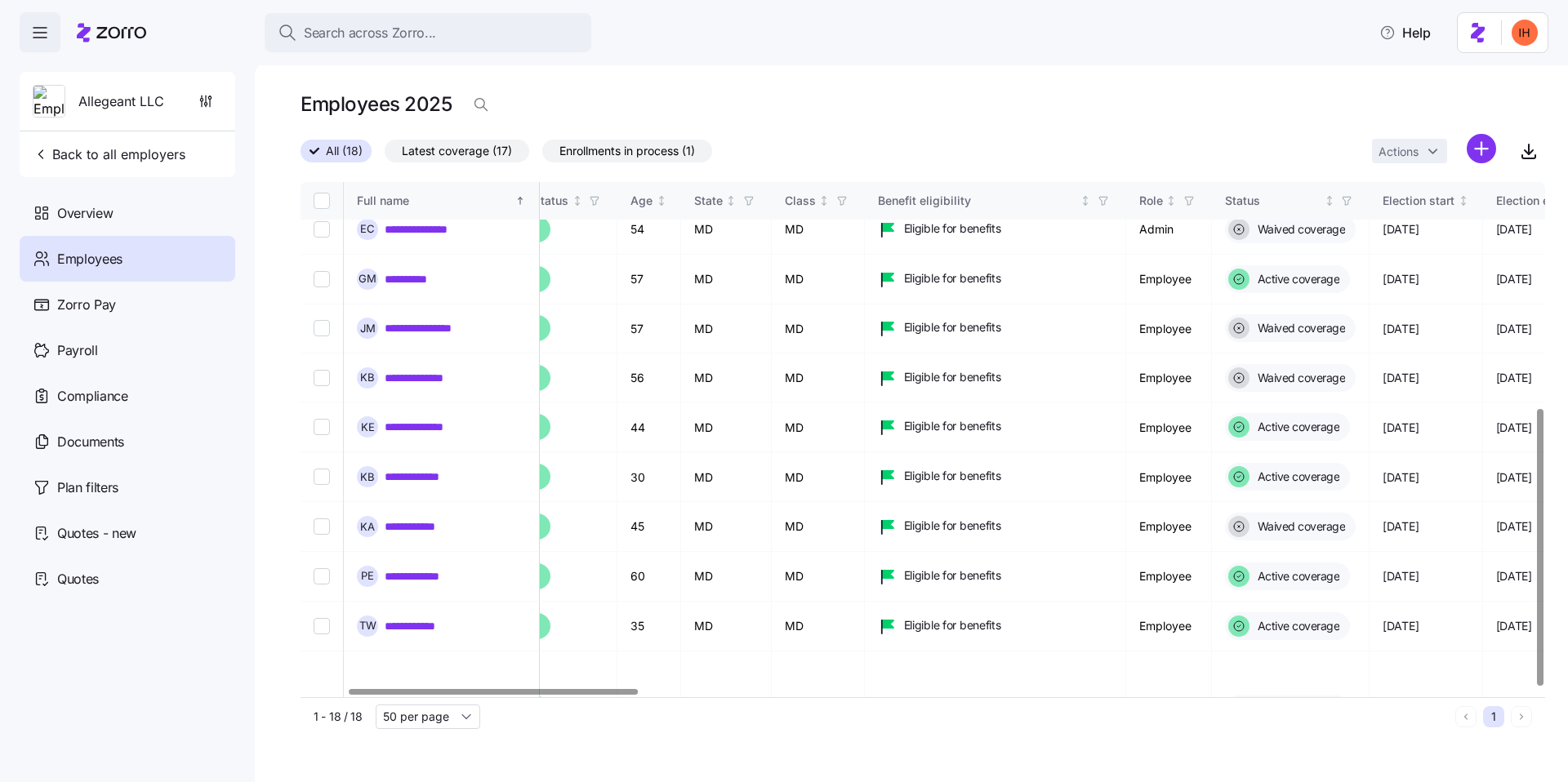
scroll to position [420, 201]
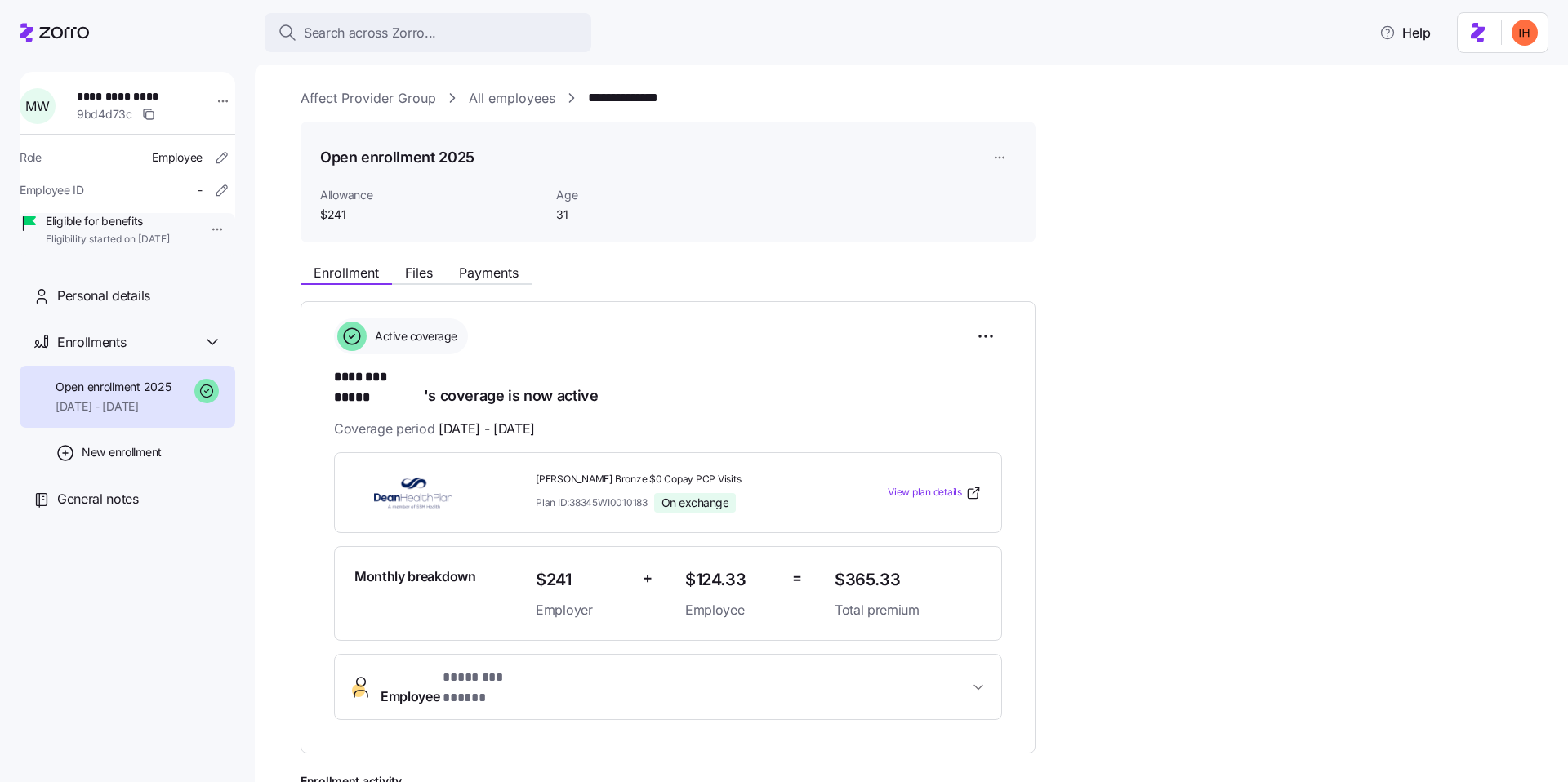
click at [482, 674] on button "Employee * ******** ***** *" at bounding box center [667, 687] width 667 height 65
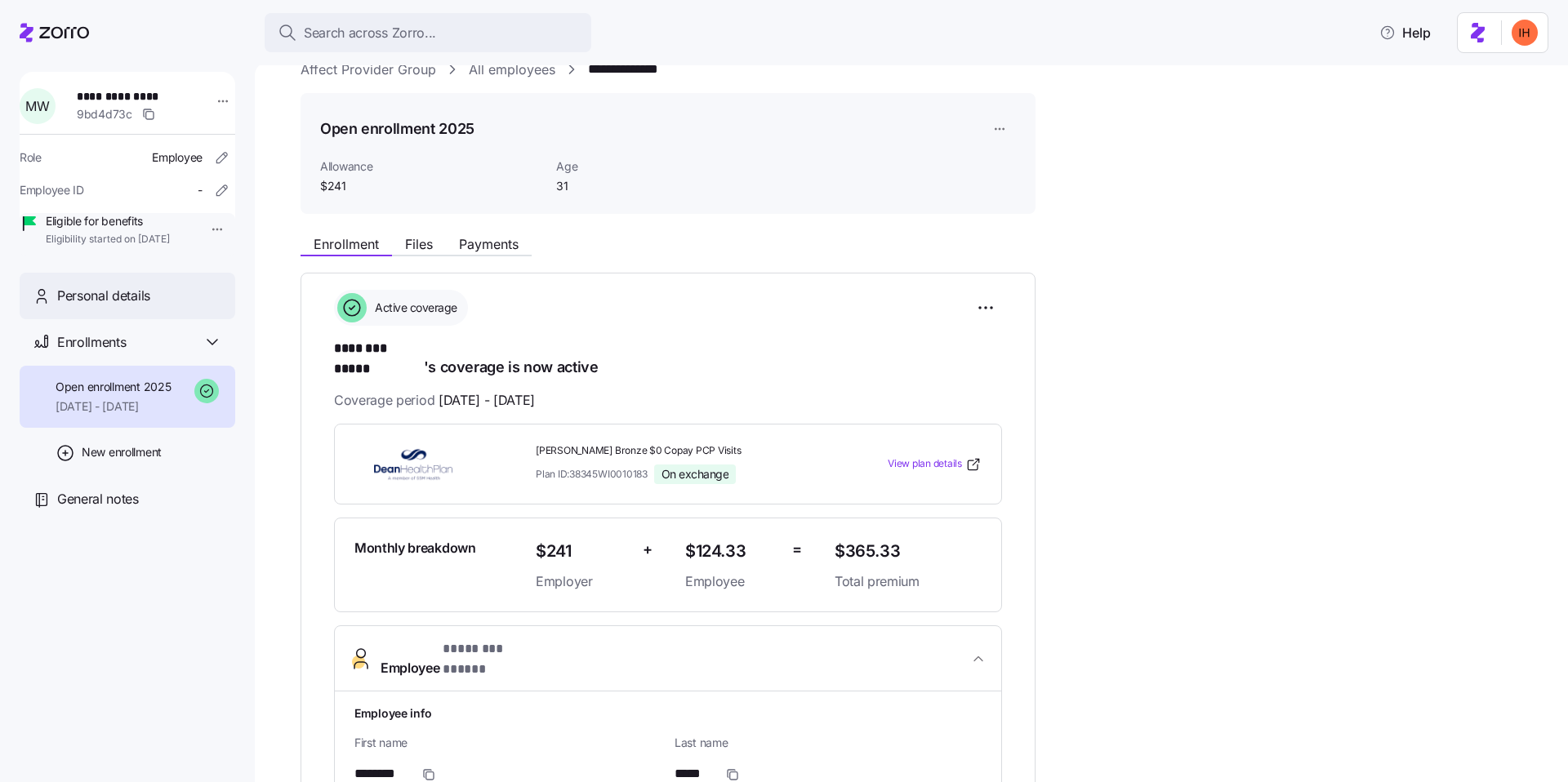
scroll to position [30, 0]
click at [81, 307] on span "Personal details" at bounding box center [104, 296] width 93 height 20
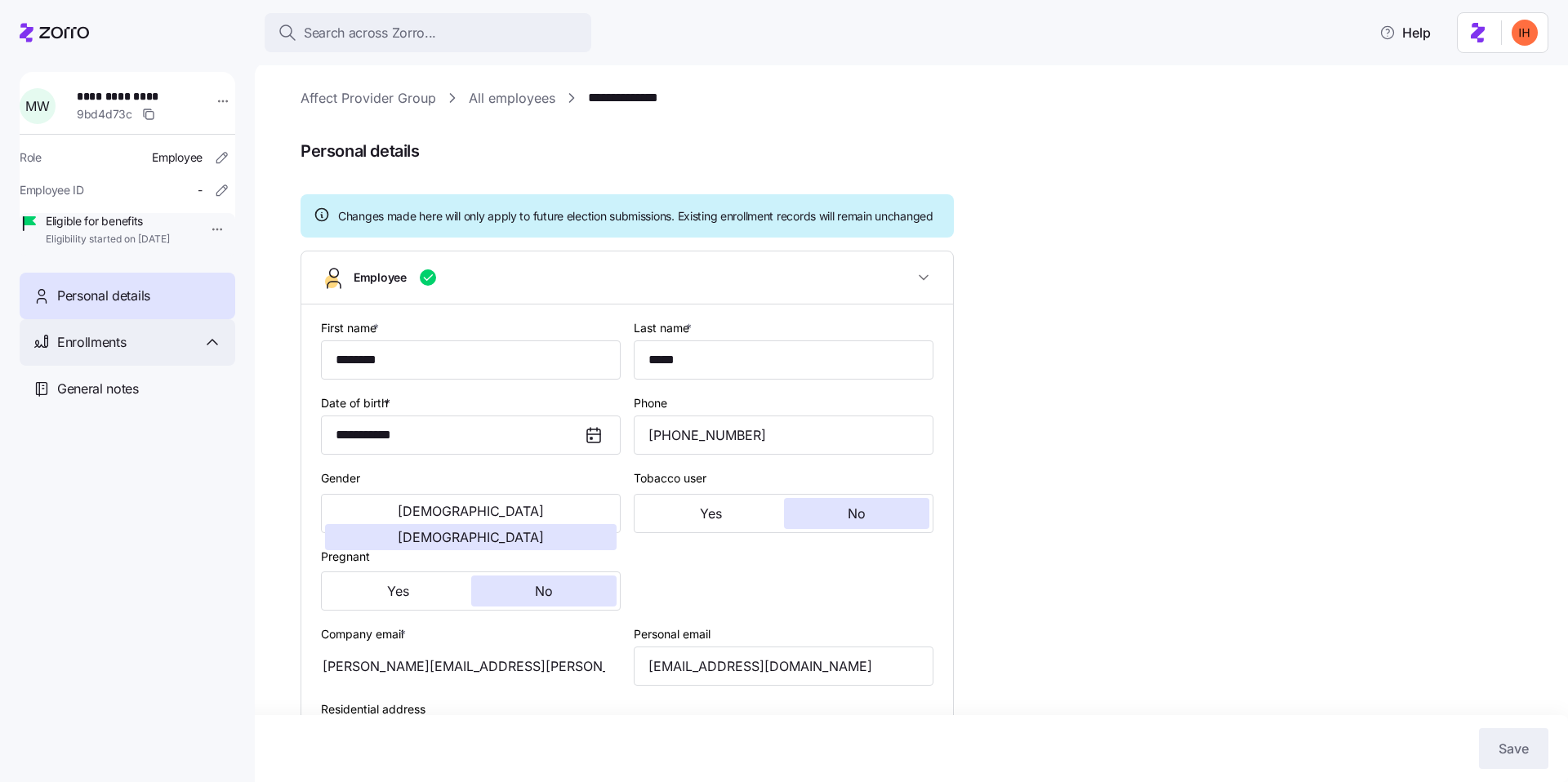
click at [128, 353] on div "Enrollments" at bounding box center [139, 343] width 165 height 20
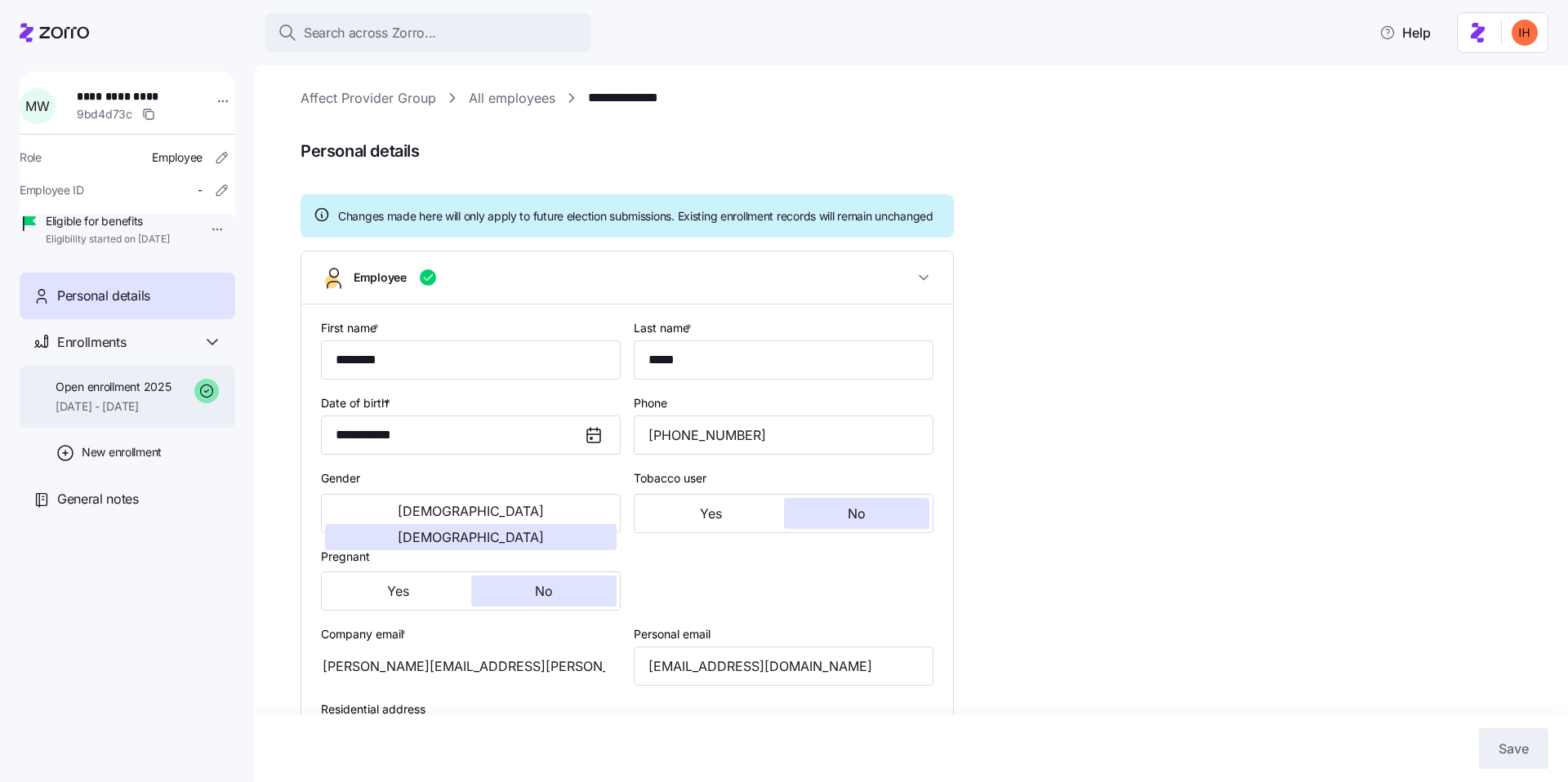
click at [107, 415] on span "[DATE] - [DATE]" at bounding box center [113, 406] width 115 height 16
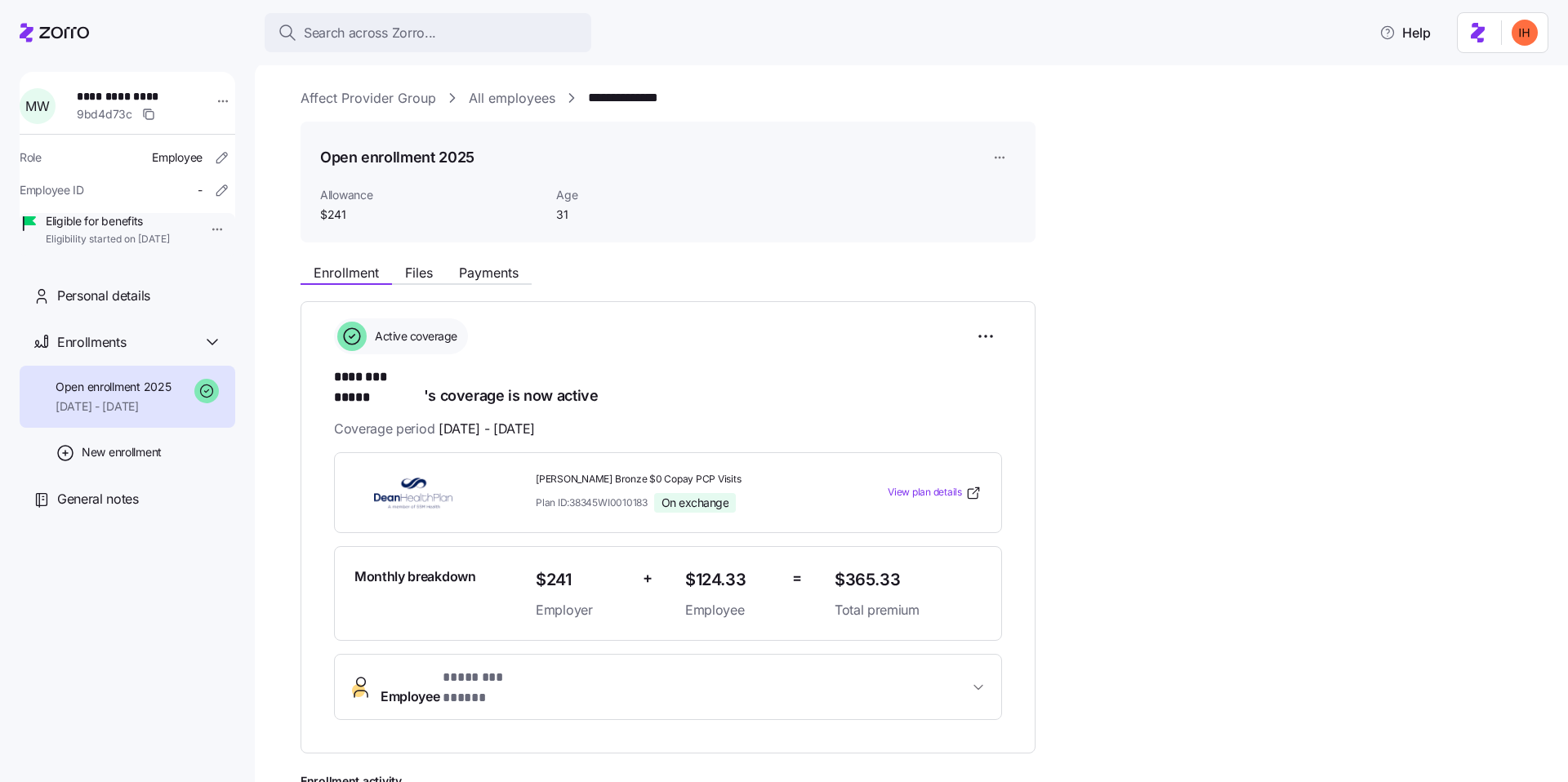
click at [580, 669] on span "Employee * ******** ***** *" at bounding box center [675, 687] width 588 height 39
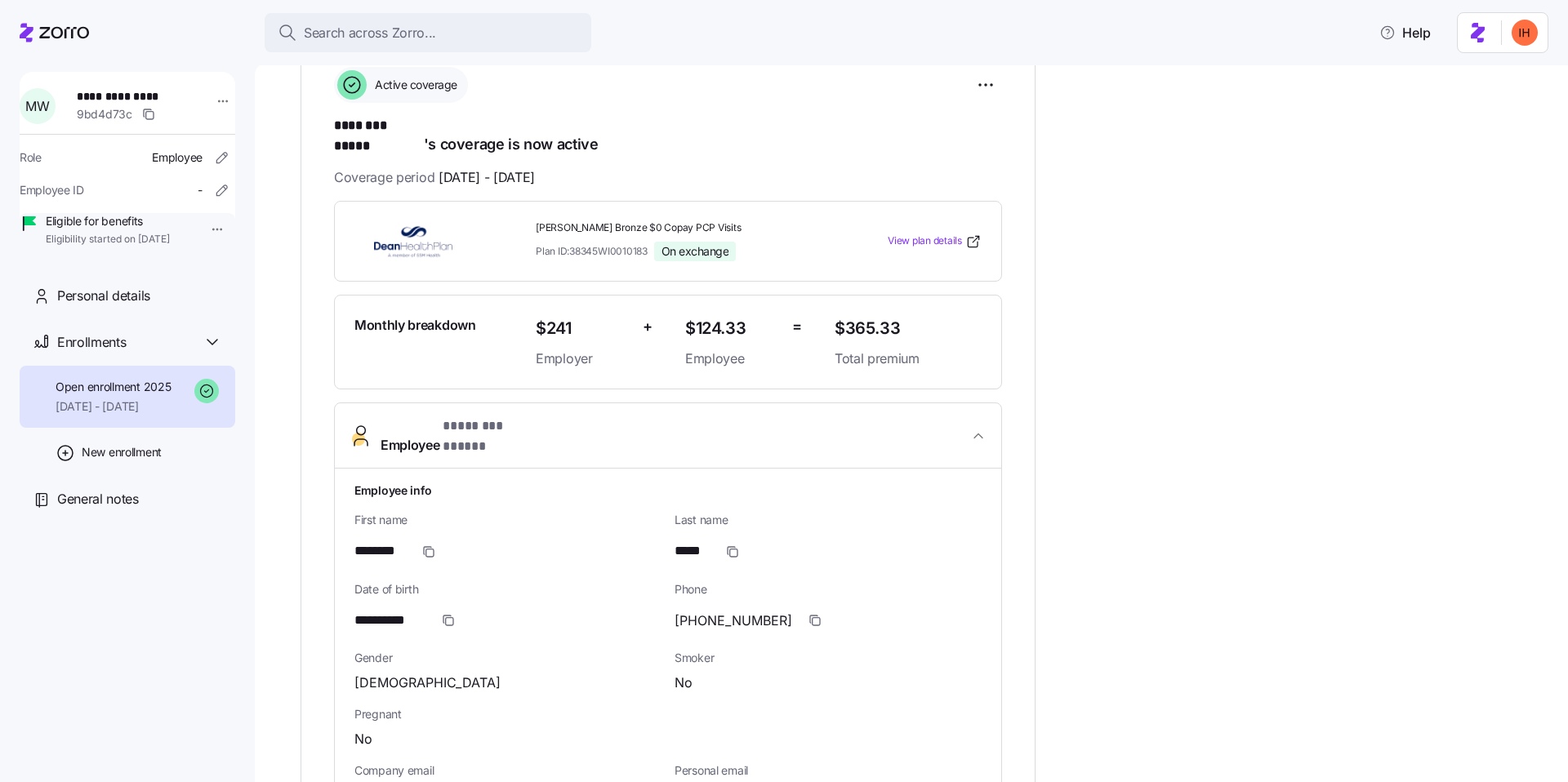
scroll to position [244, 0]
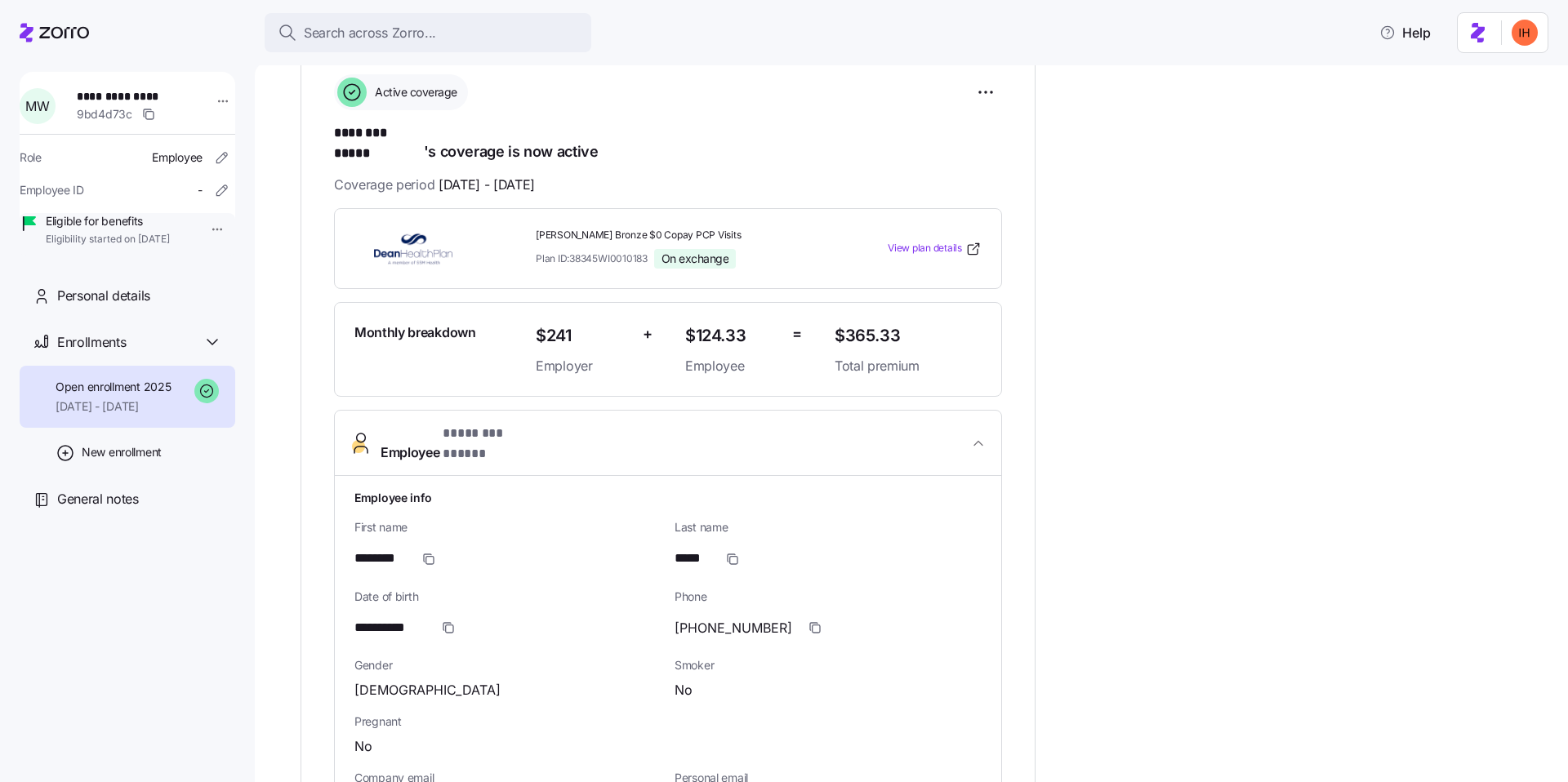
click at [537, 429] on span "* ******** ***** *" at bounding box center [490, 434] width 95 height 20
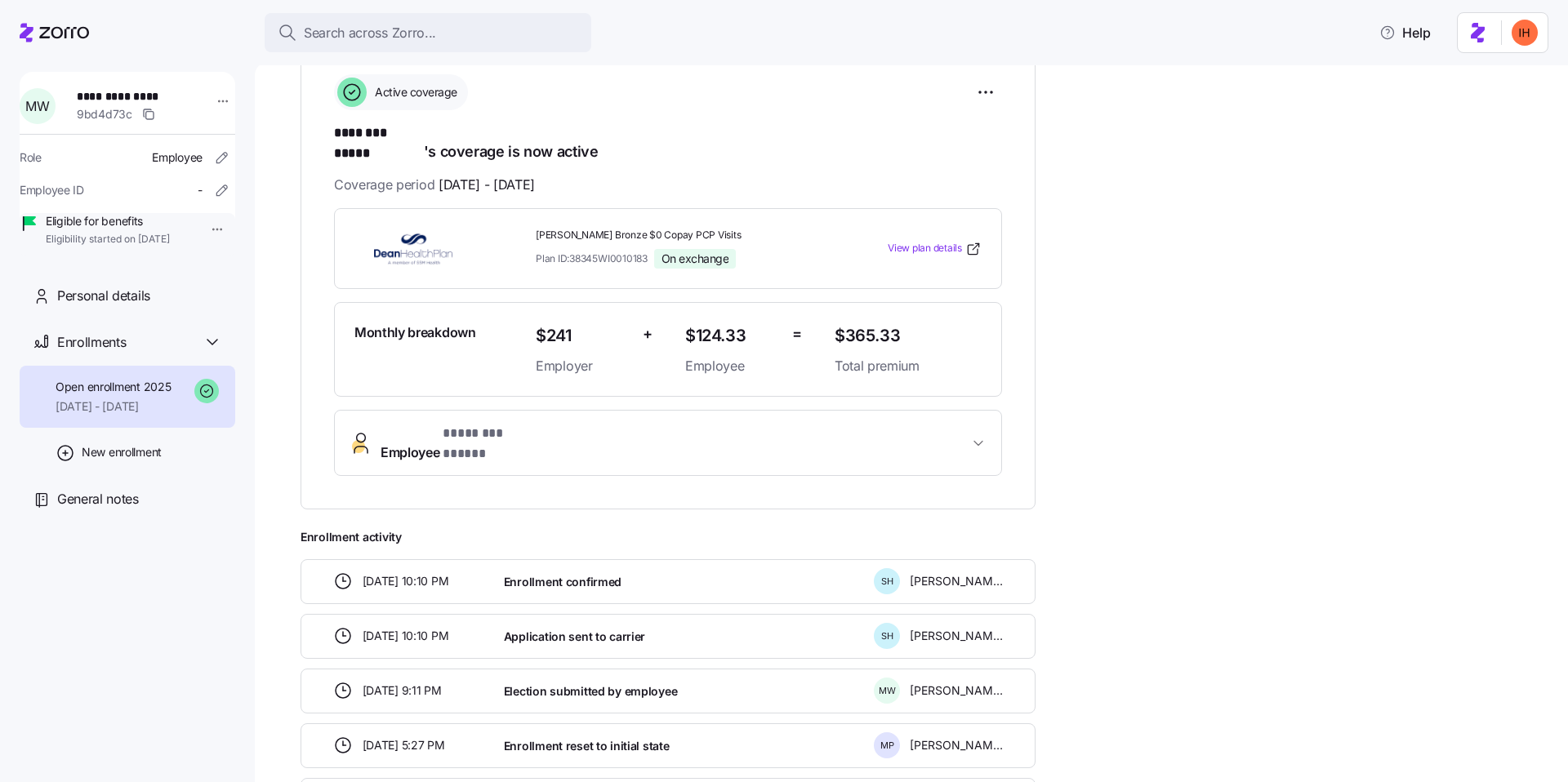
click at [537, 429] on span "* ******** ***** *" at bounding box center [490, 434] width 95 height 20
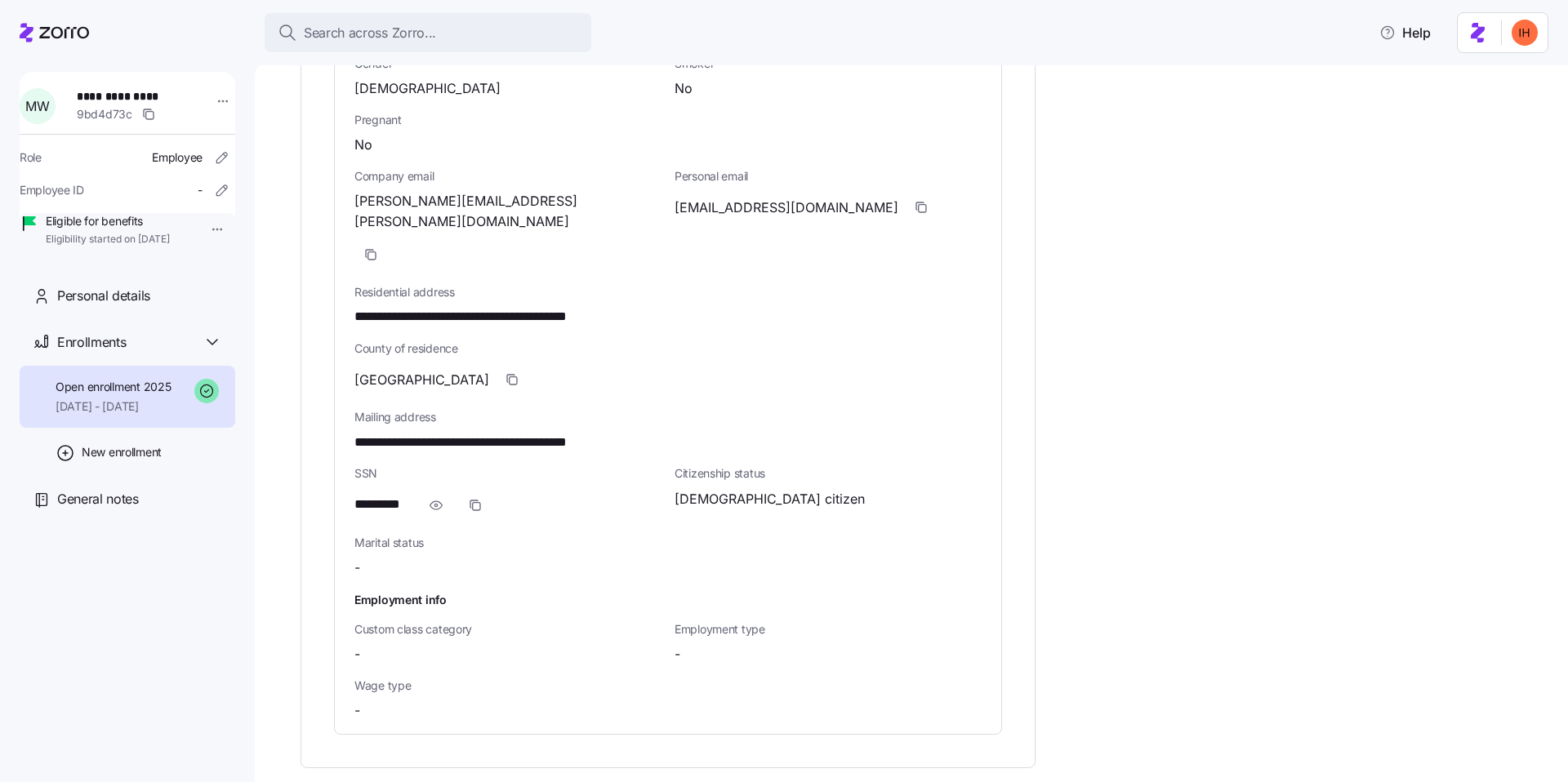
scroll to position [870, 0]
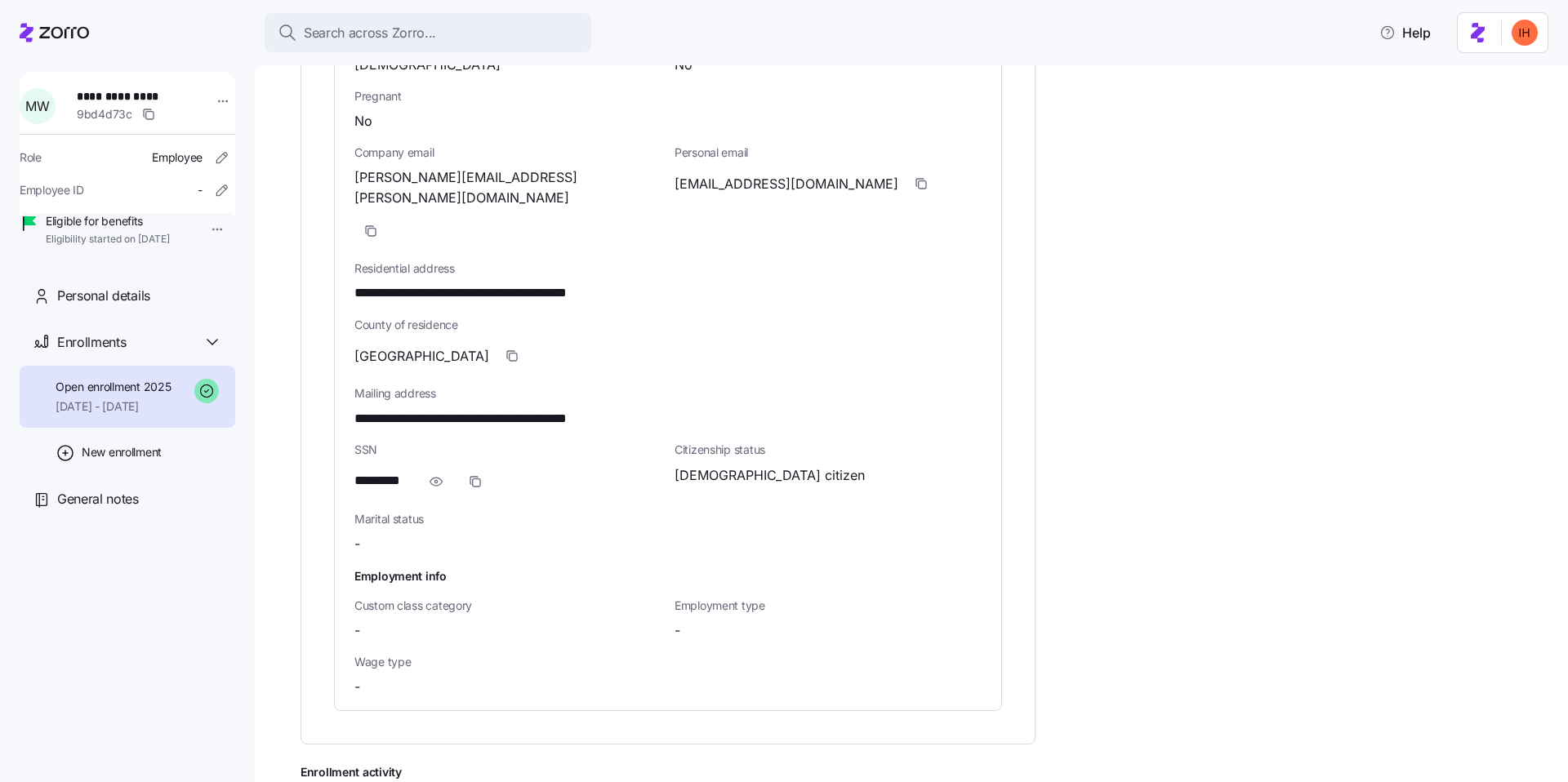
click at [358, 621] on span "-" at bounding box center [357, 631] width 6 height 20
click at [360, 622] on div "**********" at bounding box center [668, 280] width 628 height 860
click at [355, 677] on span "-" at bounding box center [357, 687] width 6 height 20
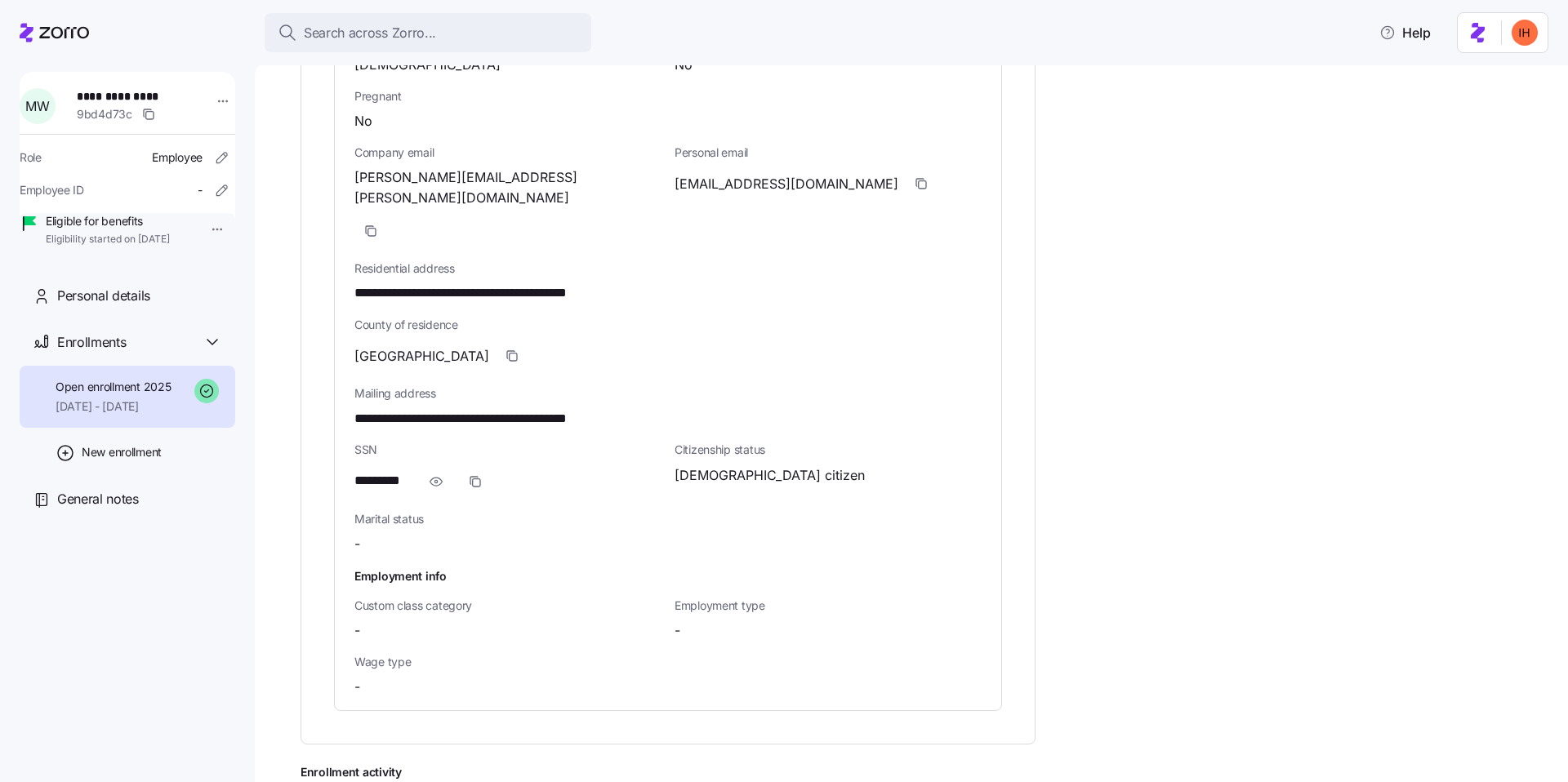
click at [355, 677] on span "-" at bounding box center [357, 687] width 6 height 20
click at [676, 621] on span "-" at bounding box center [678, 631] width 6 height 20
click at [675, 621] on span "-" at bounding box center [678, 631] width 6 height 20
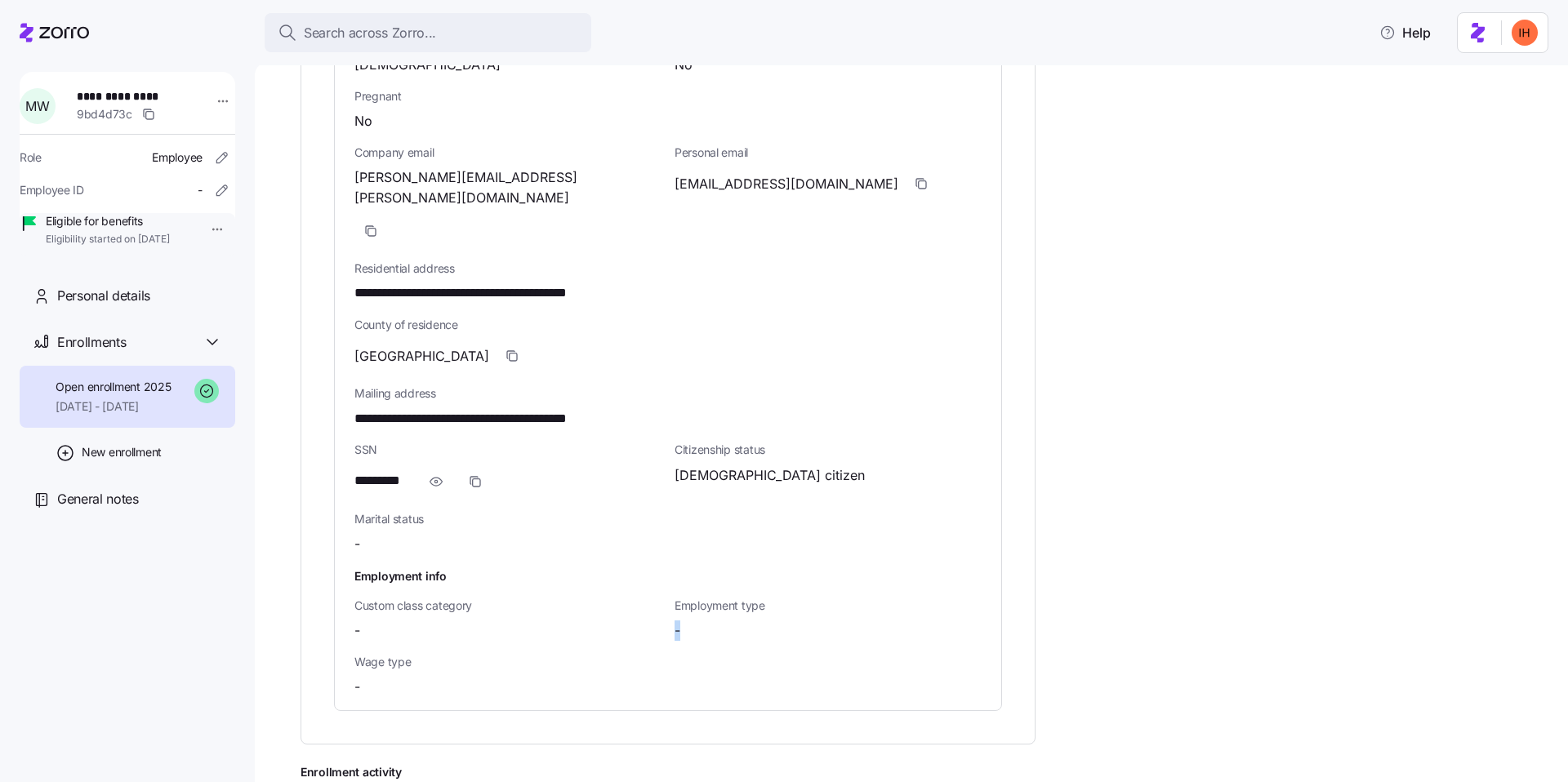
click at [675, 621] on span "-" at bounding box center [678, 631] width 6 height 20
click at [713, 621] on div "-" at bounding box center [829, 631] width 308 height 20
click at [373, 567] on h1 "Employment info" at bounding box center [668, 576] width 628 height 17
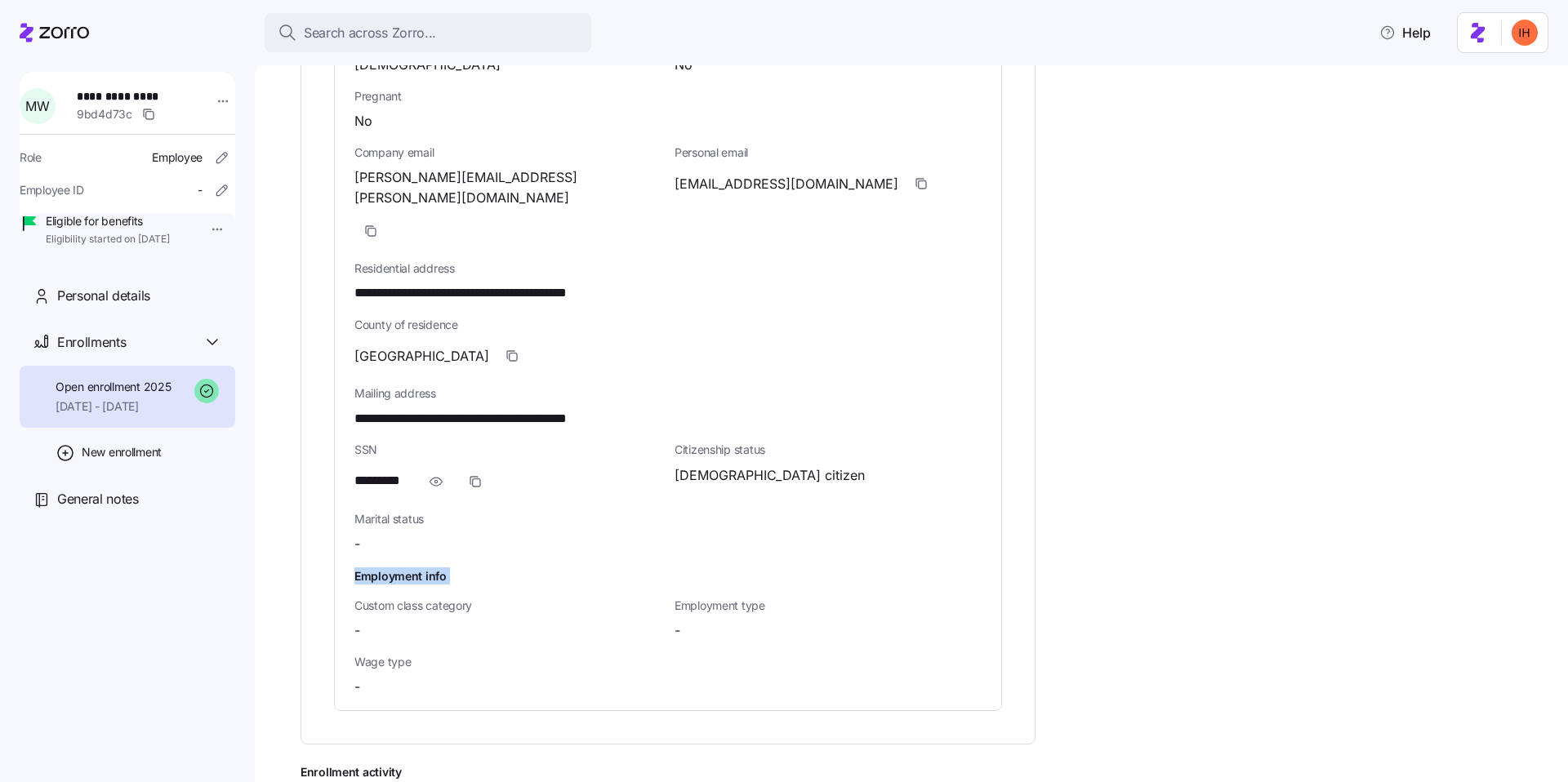
click at [406, 598] on span "Custom class category" at bounding box center [509, 606] width 308 height 16
click at [481, 598] on span "Custom class category" at bounding box center [509, 606] width 308 height 16
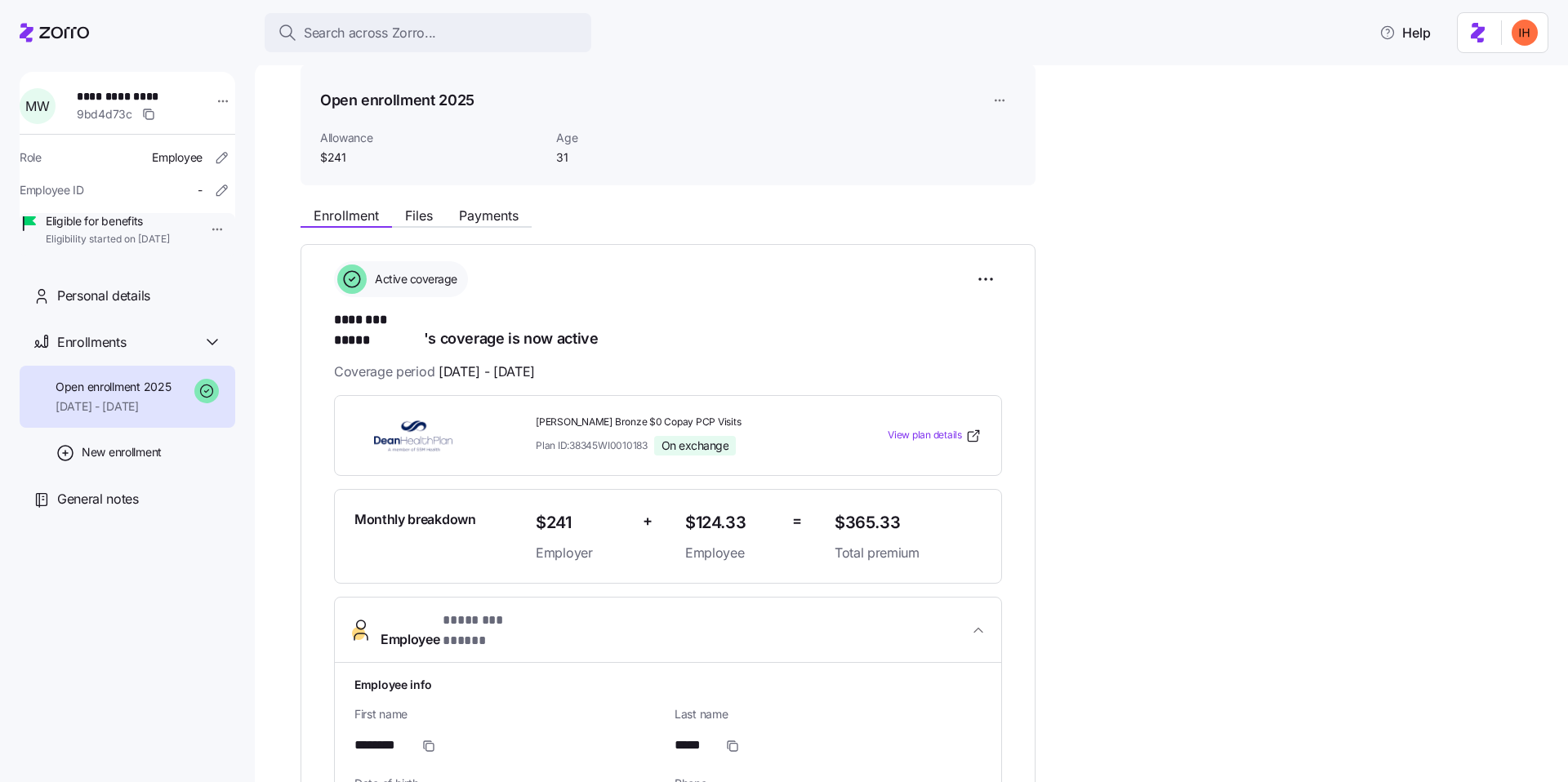
scroll to position [0, 0]
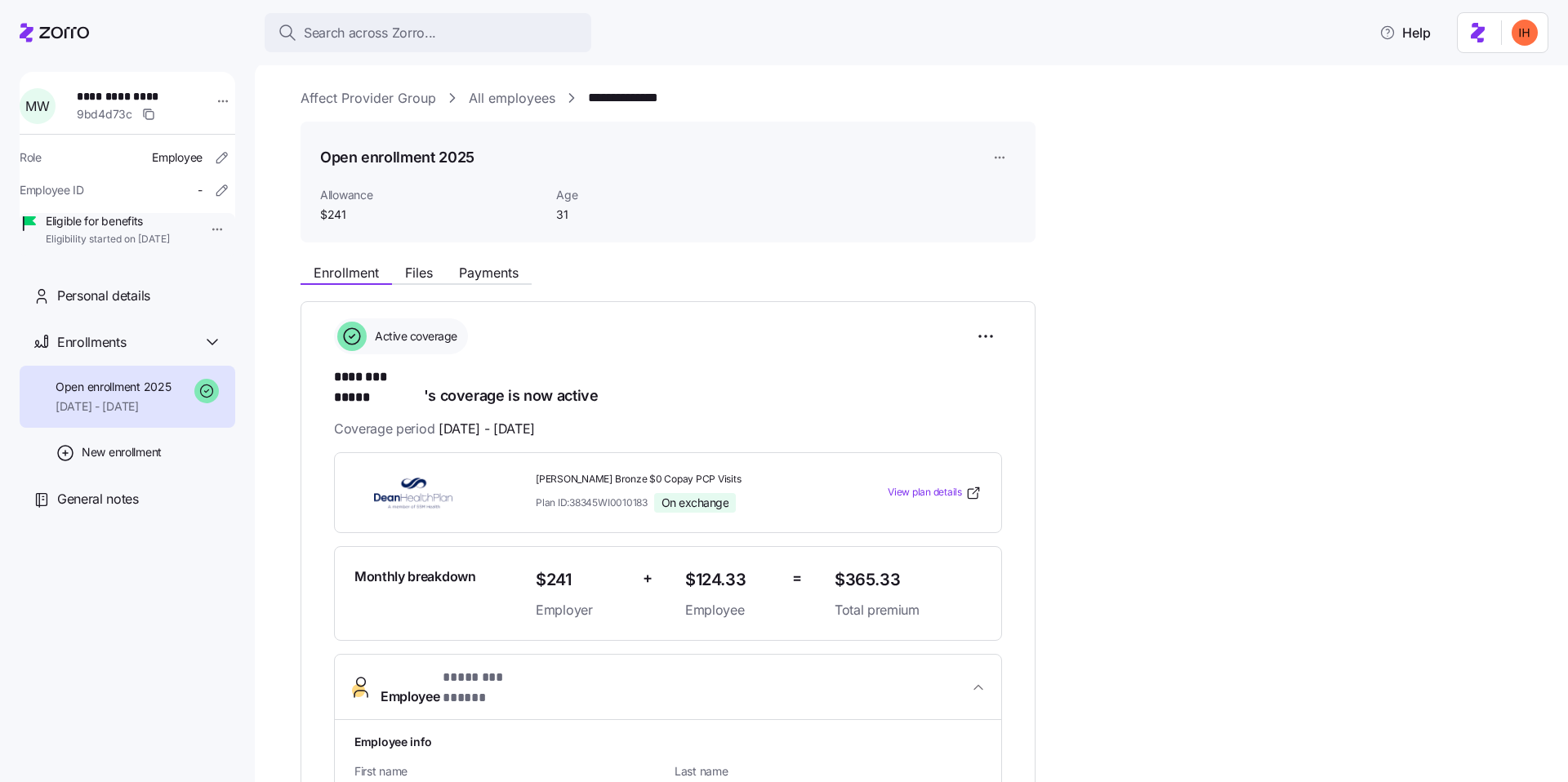
click at [497, 98] on link "All employees" at bounding box center [512, 98] width 86 height 20
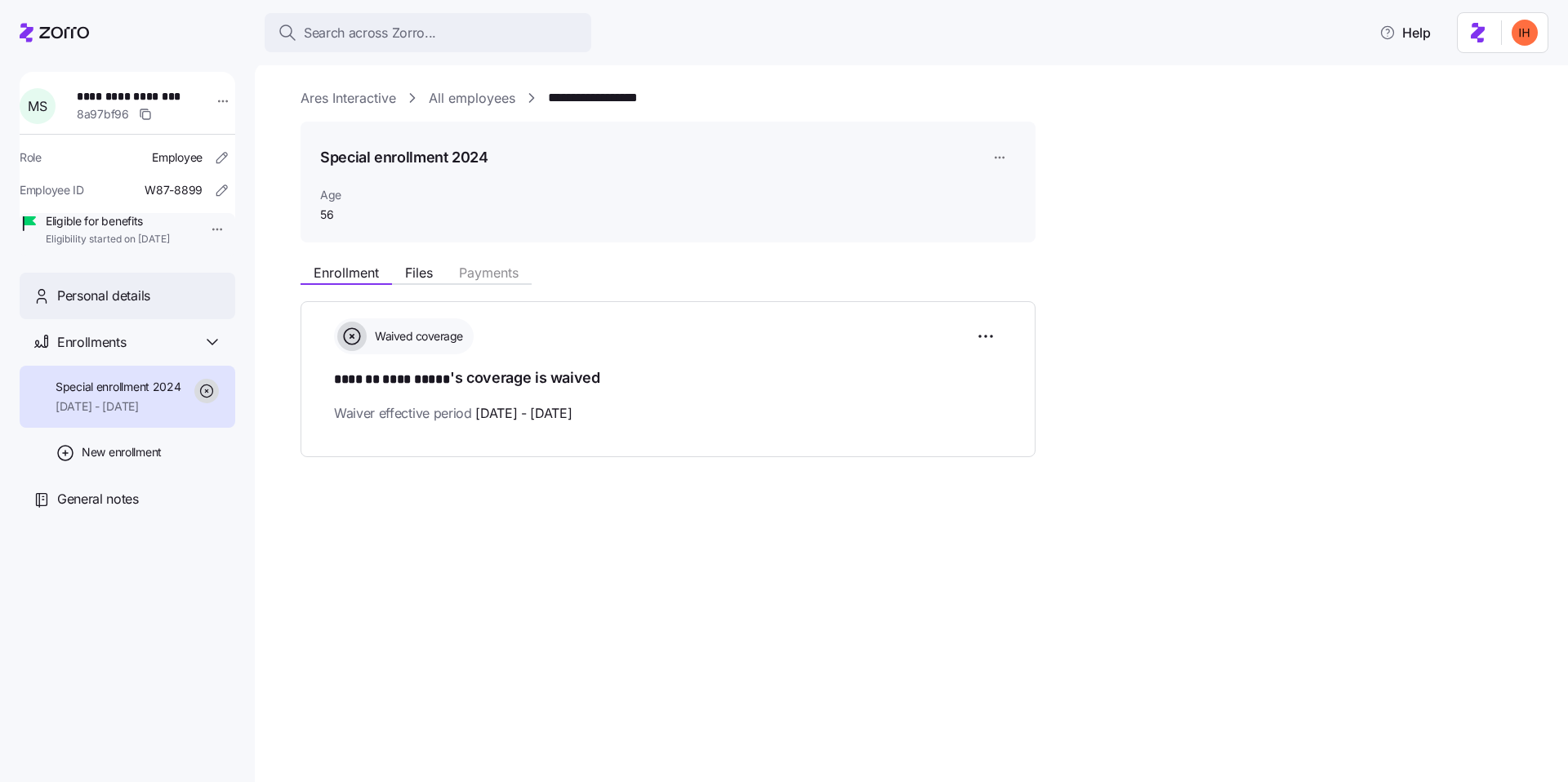
click at [152, 319] on div "Personal details" at bounding box center [127, 296] width 215 height 46
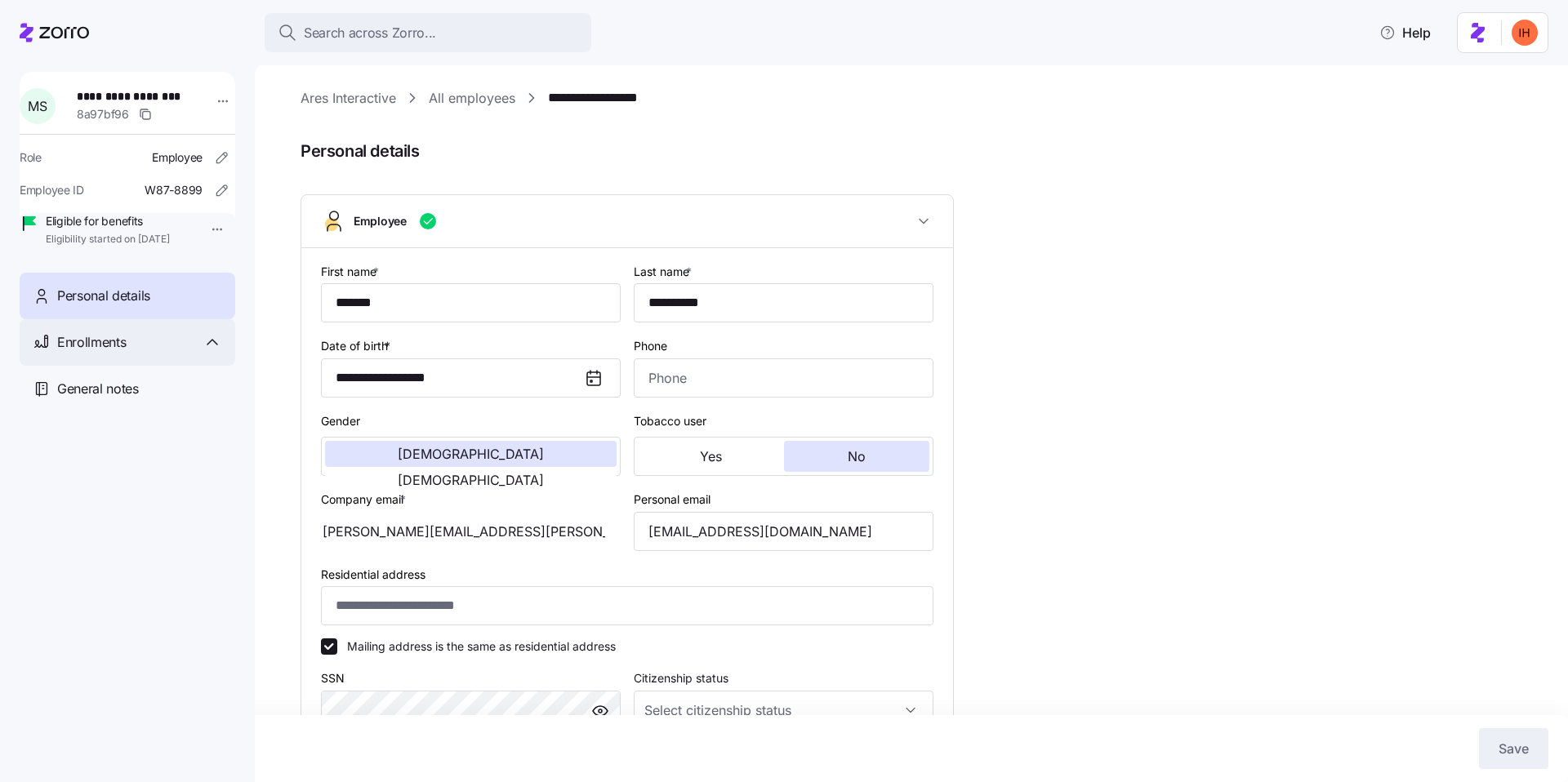
click at [96, 366] on div "Enrollments" at bounding box center [127, 342] width 215 height 46
click at [497, 97] on link "All employees" at bounding box center [472, 98] width 86 height 20
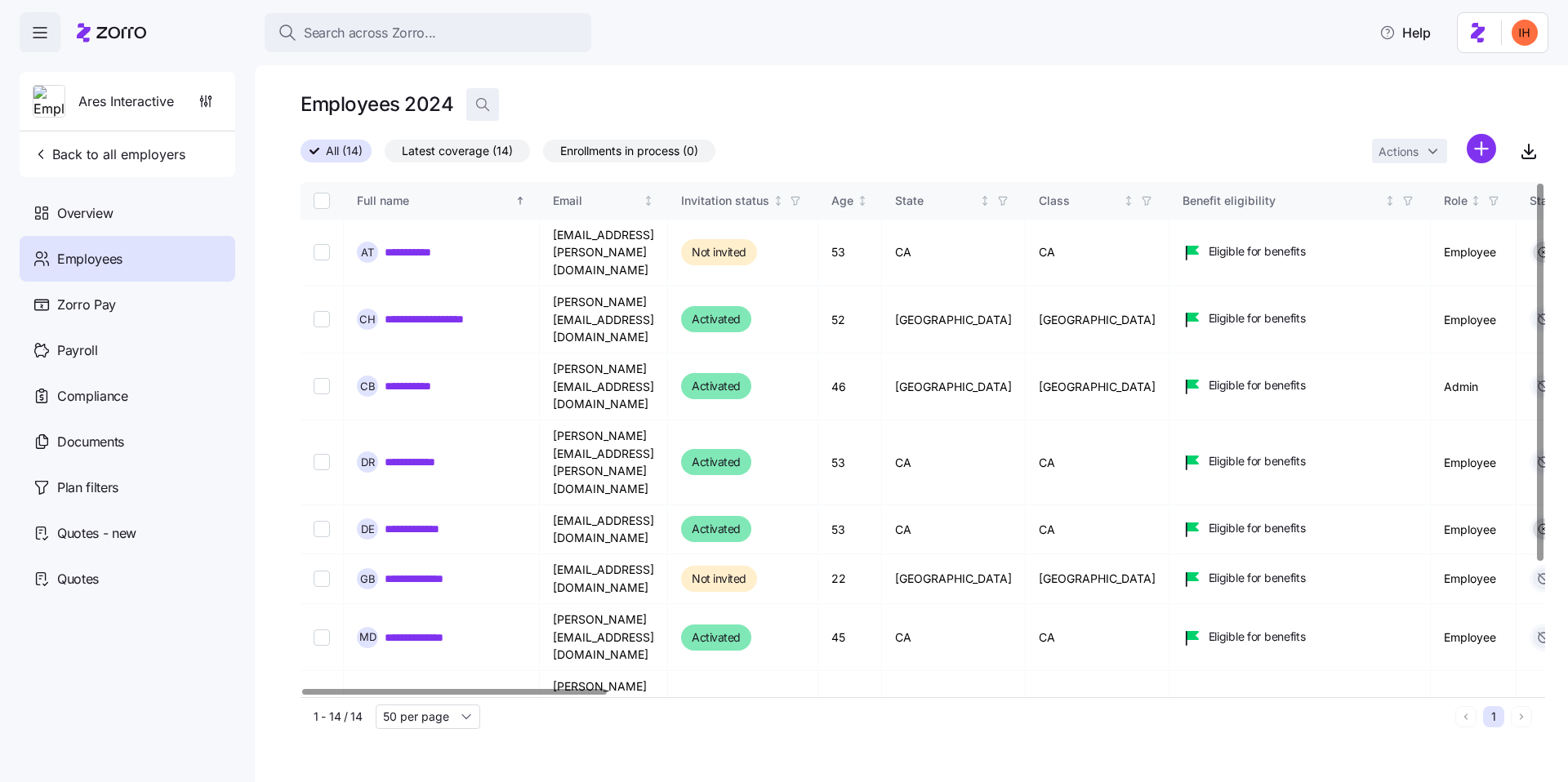
click at [483, 111] on icon "button" at bounding box center [482, 104] width 16 height 16
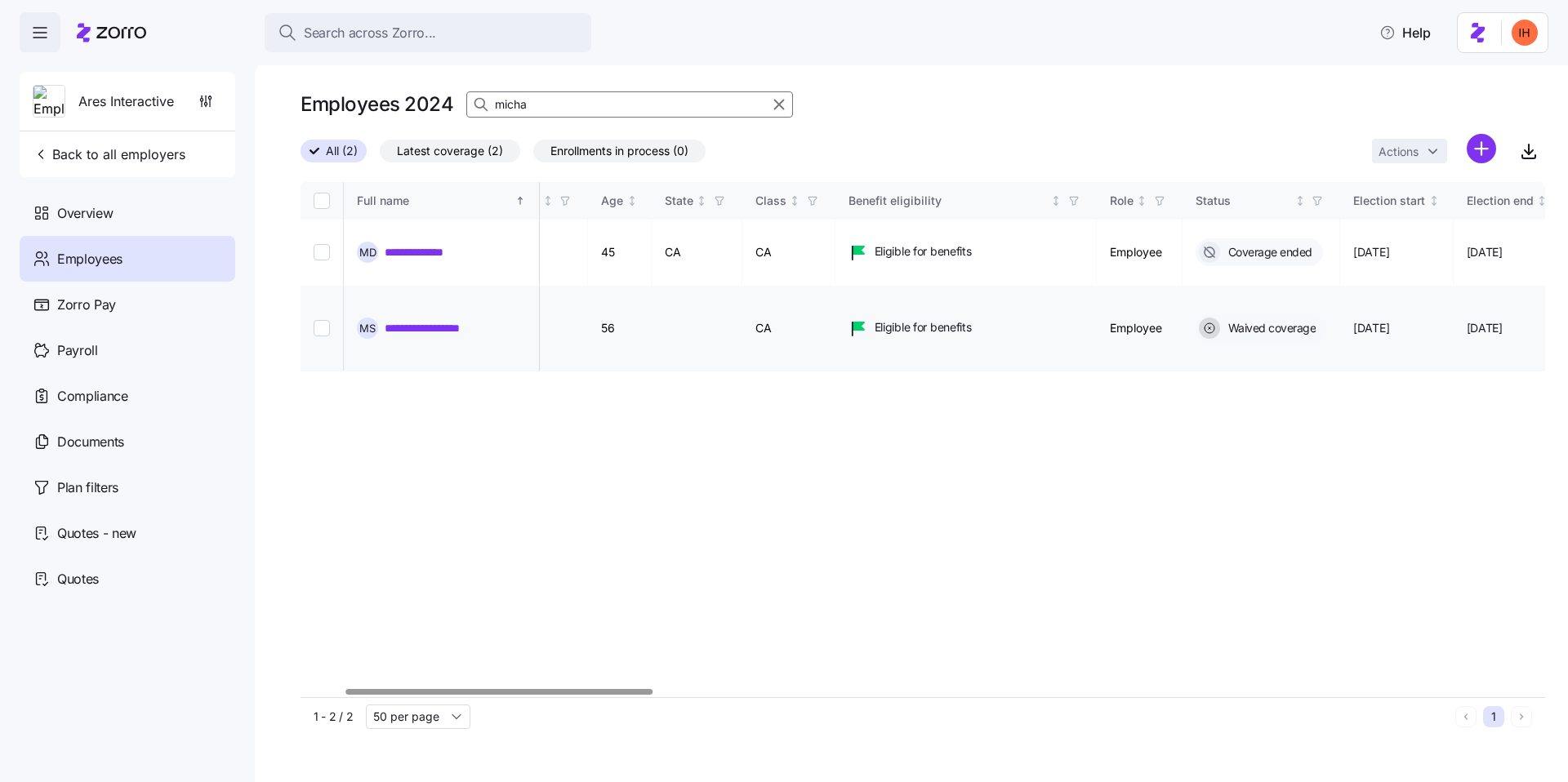
scroll to position [0, 158]
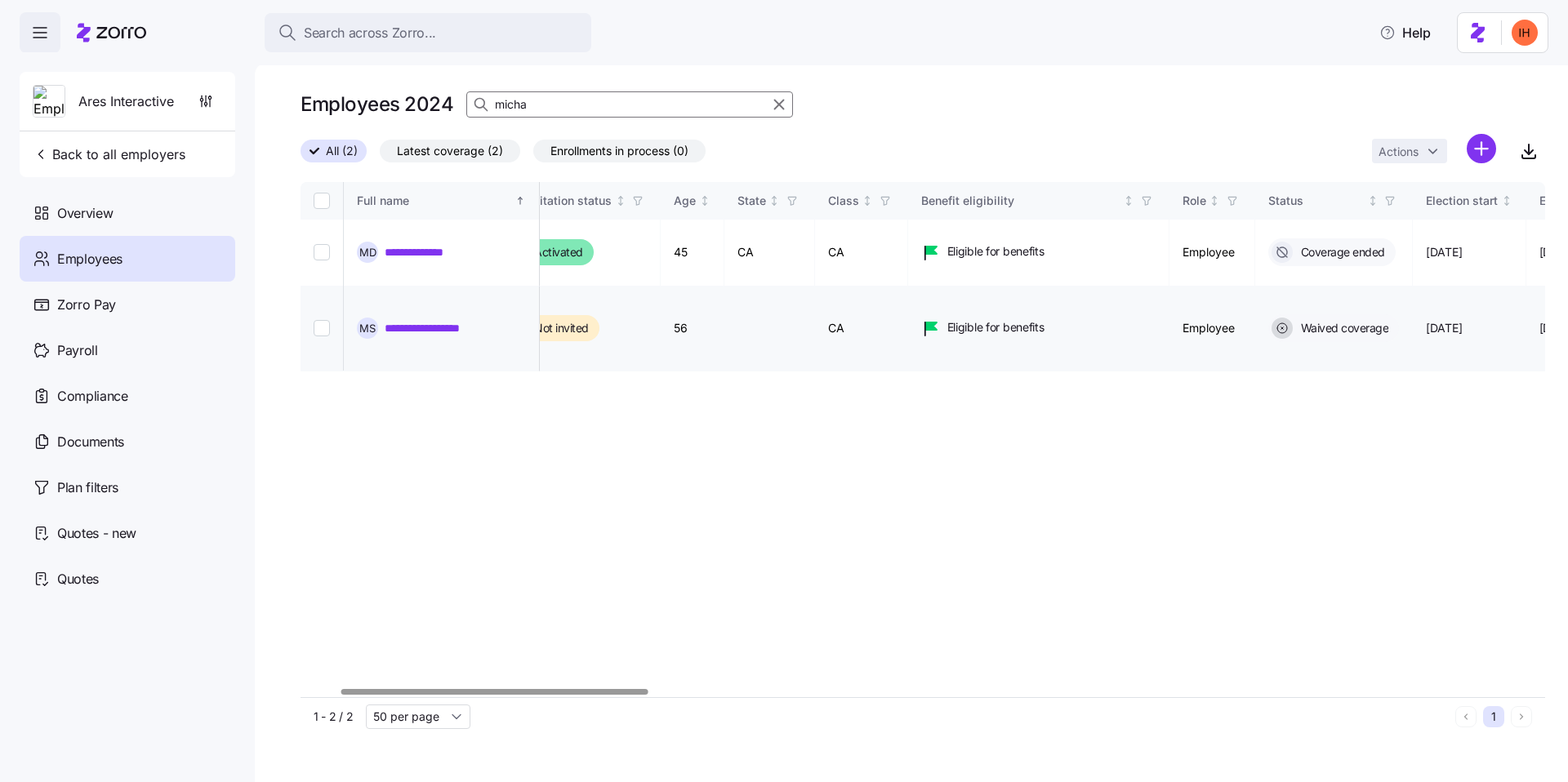
type input "micha"
click at [908, 295] on td "CA" at bounding box center [862, 329] width 93 height 85
click at [908, 241] on td "CA" at bounding box center [862, 253] width 93 height 67
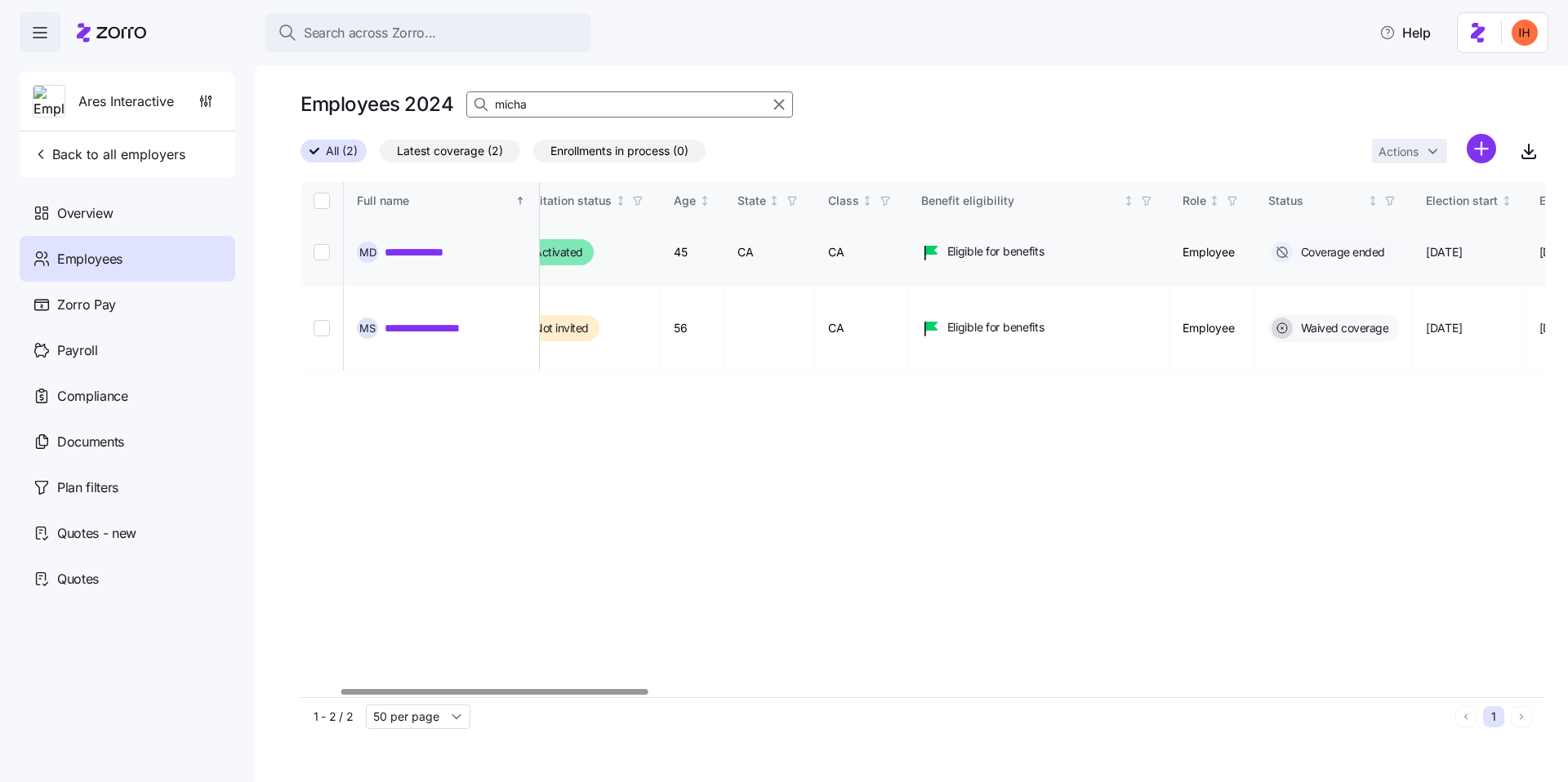
click at [908, 241] on td "CA" at bounding box center [862, 253] width 93 height 67
click at [908, 290] on td "CA" at bounding box center [862, 329] width 93 height 85
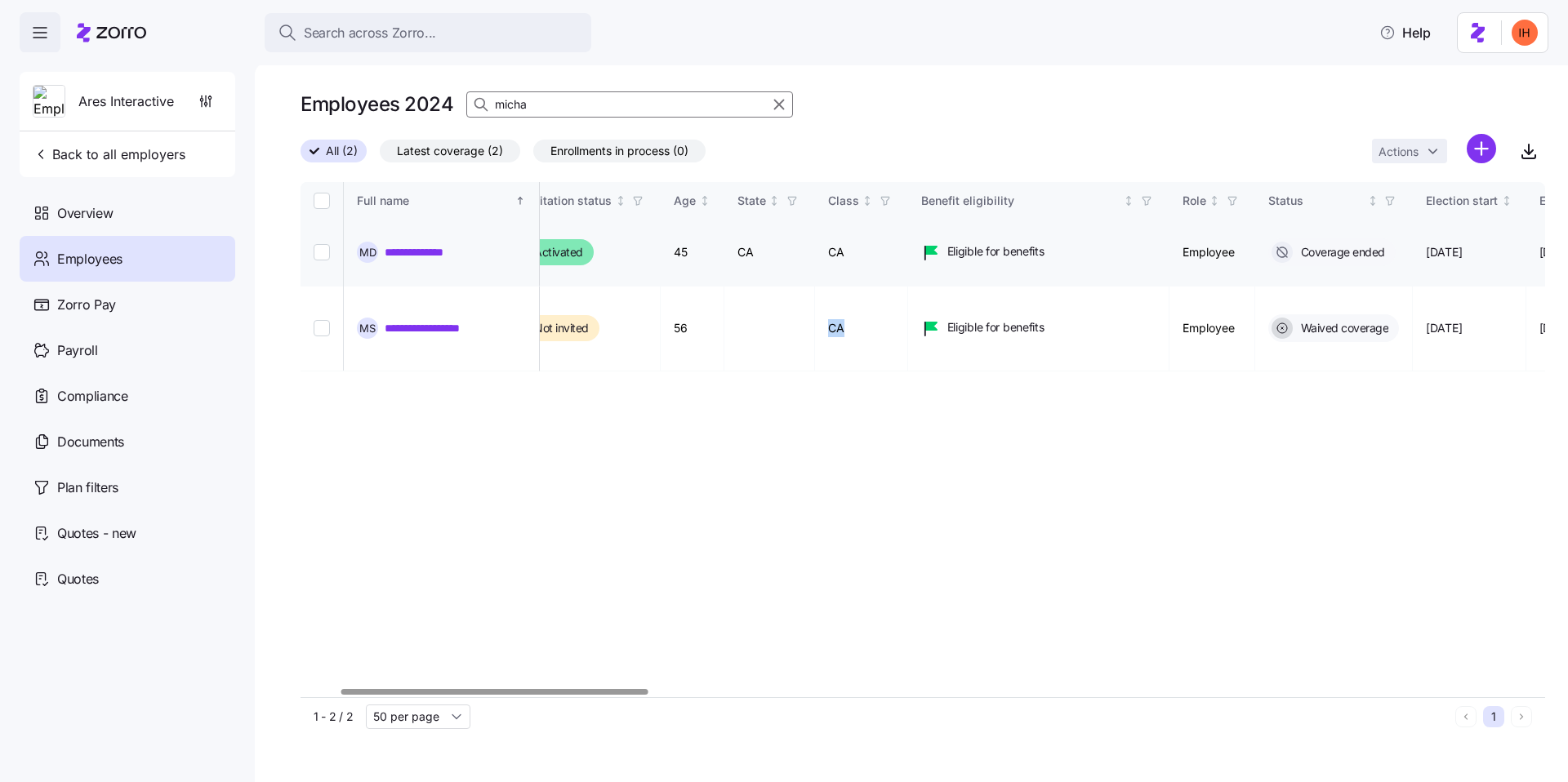
click at [908, 250] on td "CA" at bounding box center [862, 253] width 93 height 67
click at [908, 299] on td "CA" at bounding box center [862, 329] width 93 height 85
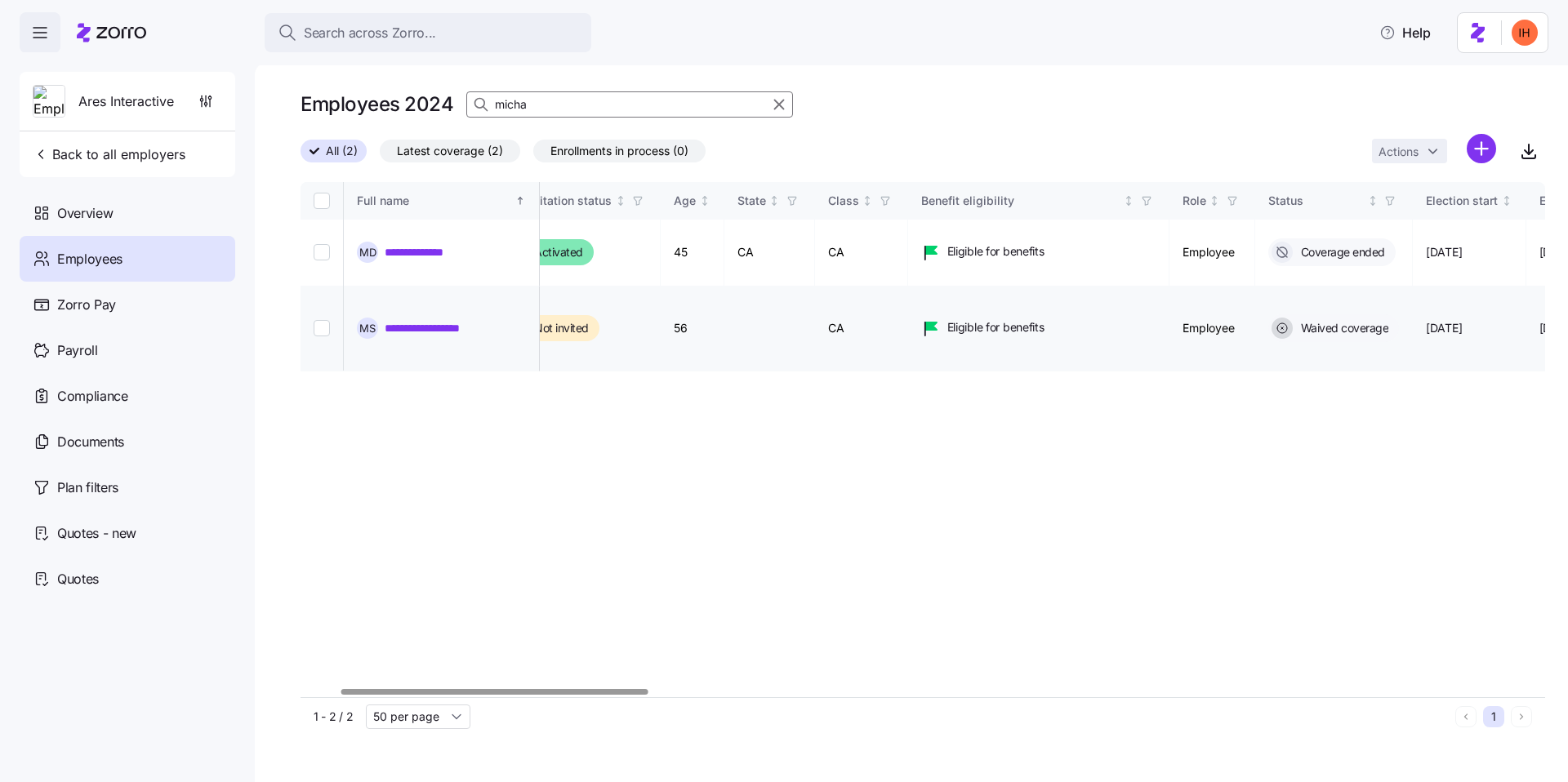
click at [908, 286] on td "CA" at bounding box center [862, 329] width 93 height 85
click at [908, 238] on td "CA" at bounding box center [862, 253] width 93 height 67
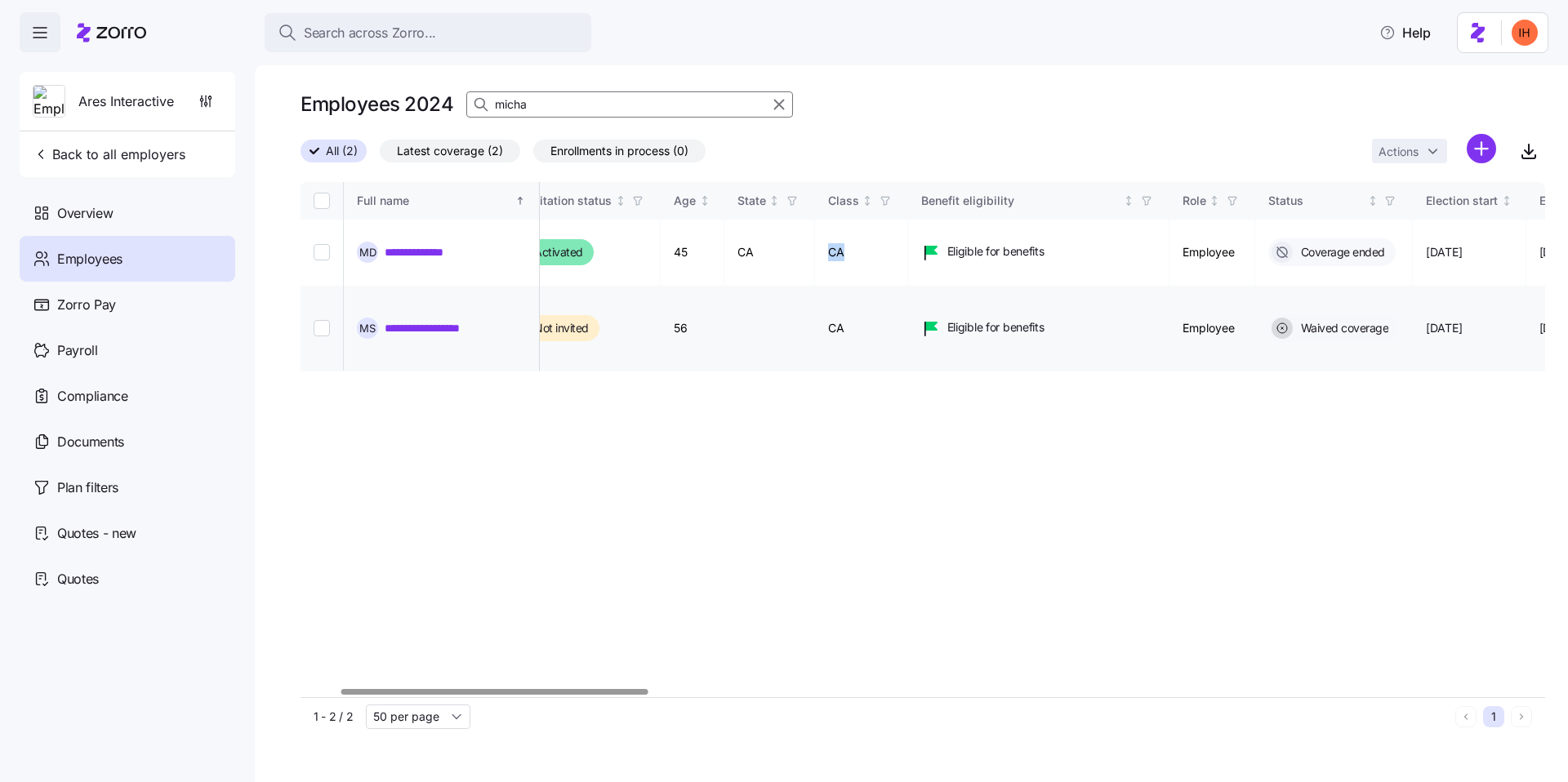
click at [908, 286] on td "CA" at bounding box center [862, 329] width 93 height 85
click at [908, 247] on td "CA" at bounding box center [862, 253] width 93 height 67
click at [908, 297] on td "CA" at bounding box center [862, 329] width 93 height 85
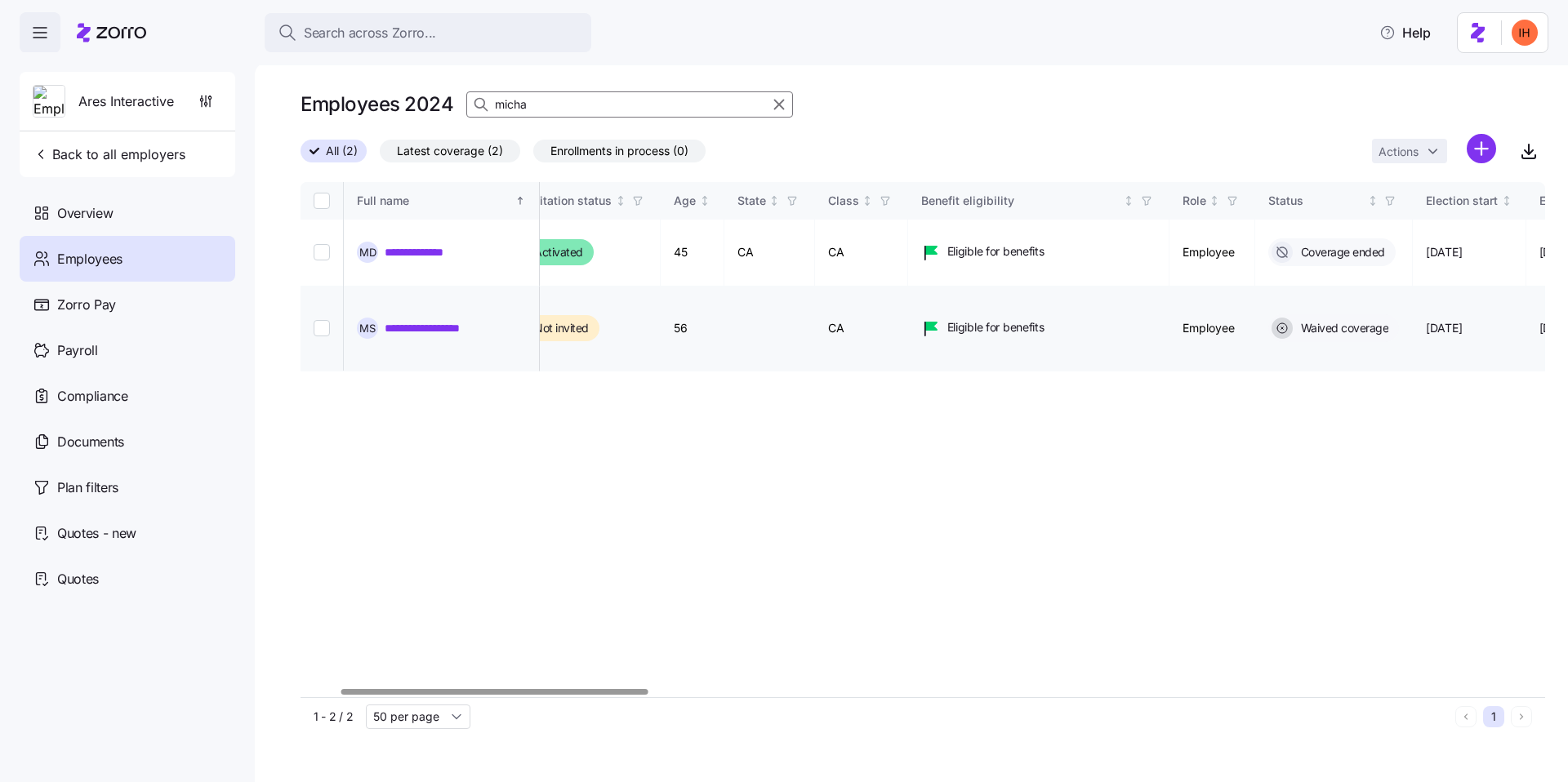
click at [908, 297] on td "CA" at bounding box center [862, 329] width 93 height 85
click at [908, 241] on td "CA" at bounding box center [862, 253] width 93 height 67
click at [908, 295] on td "CA" at bounding box center [862, 329] width 93 height 85
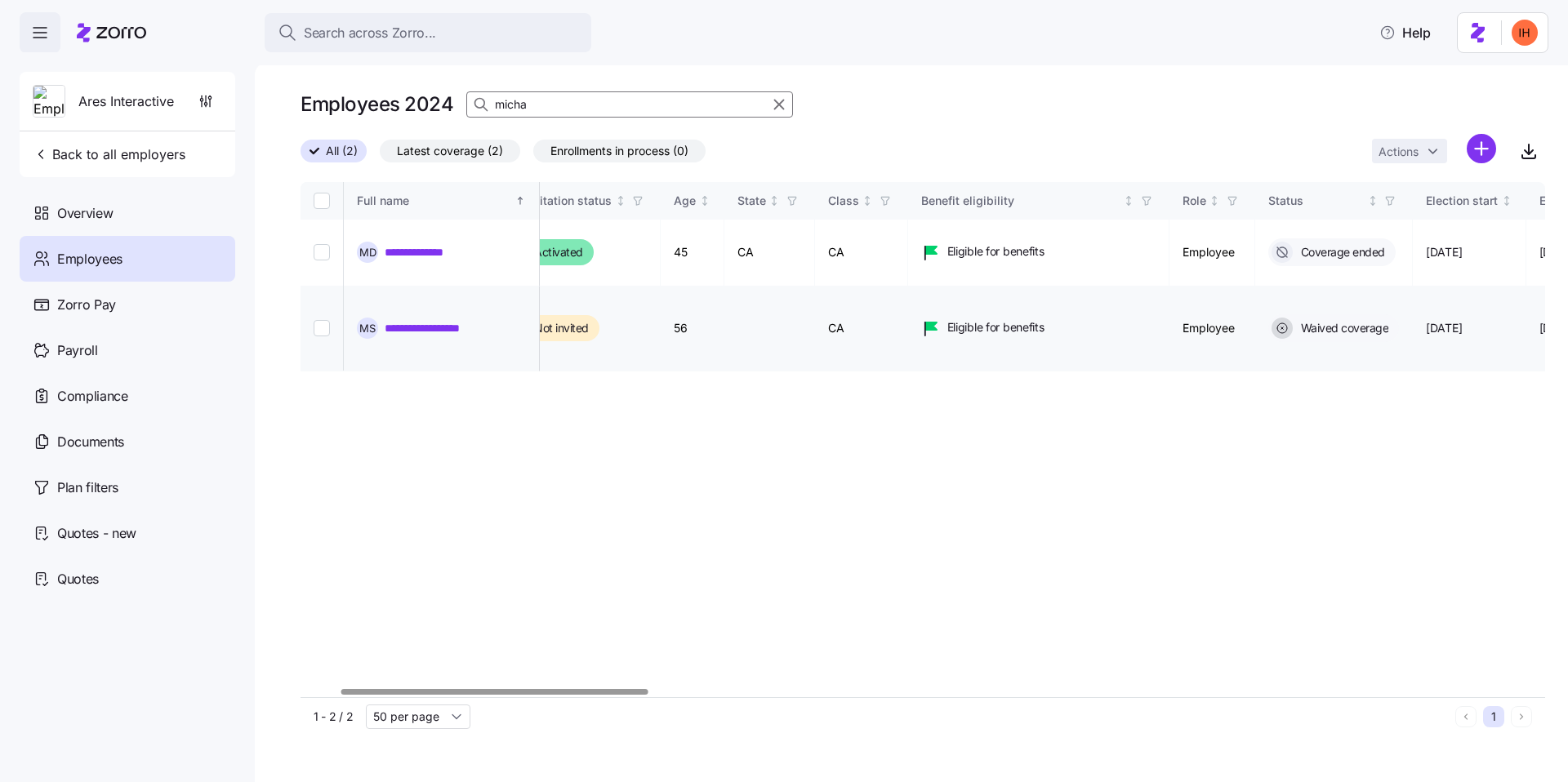
click at [908, 295] on td "CA" at bounding box center [862, 329] width 93 height 85
click at [938, 312] on div "**********" at bounding box center [923, 440] width 1244 height 515
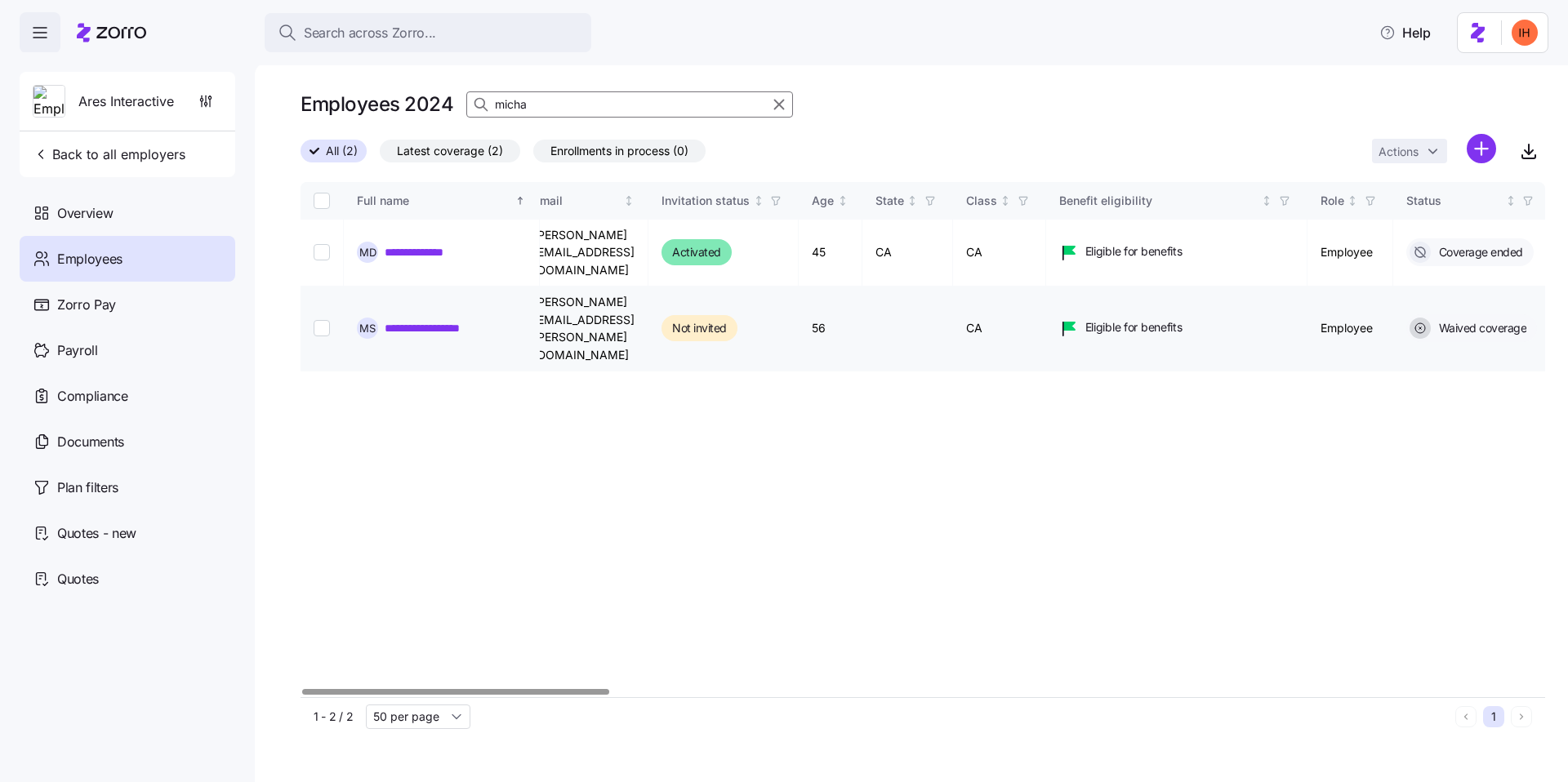
scroll to position [0, 0]
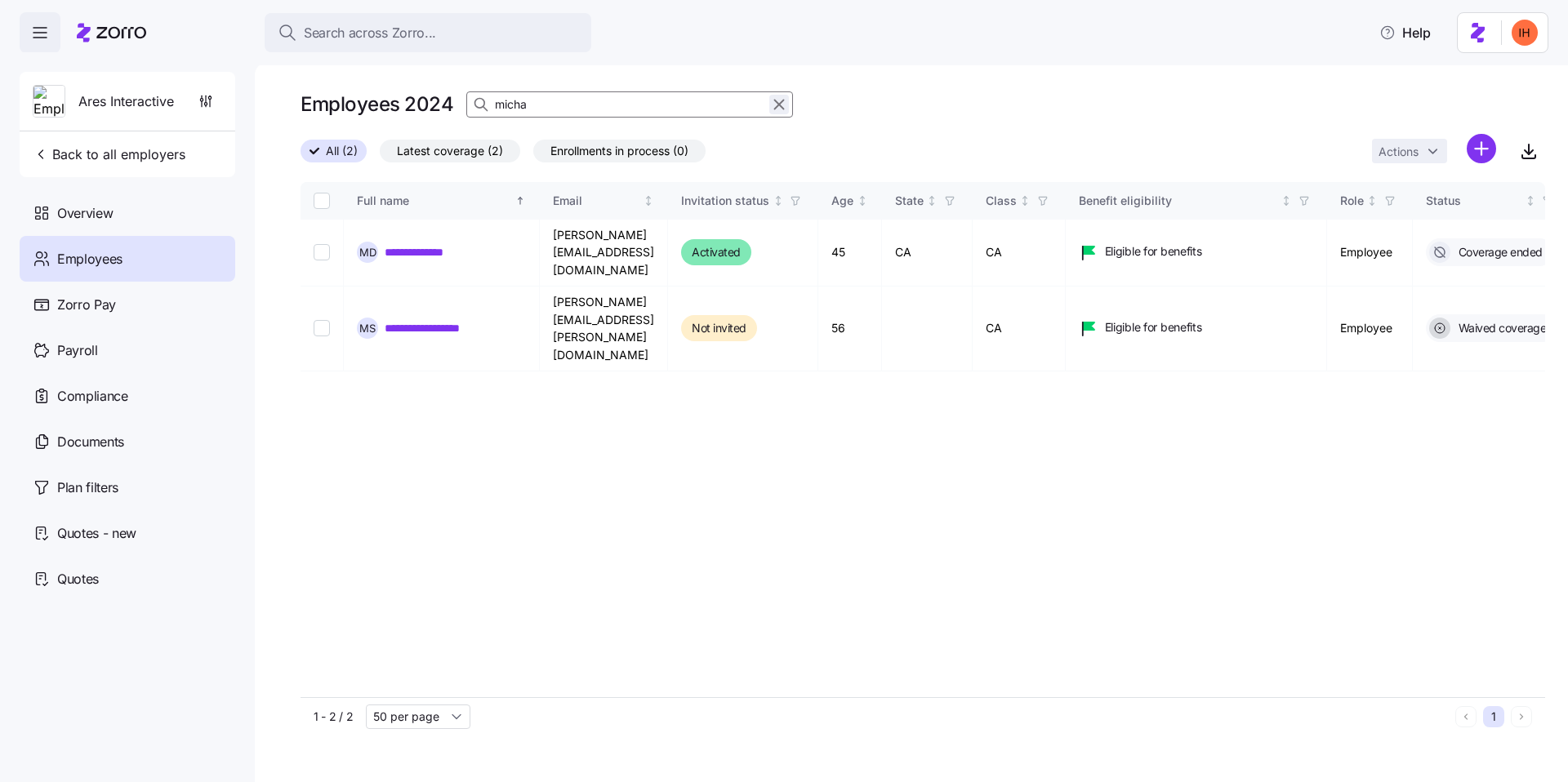
click at [778, 105] on icon "button" at bounding box center [780, 105] width 9 height 9
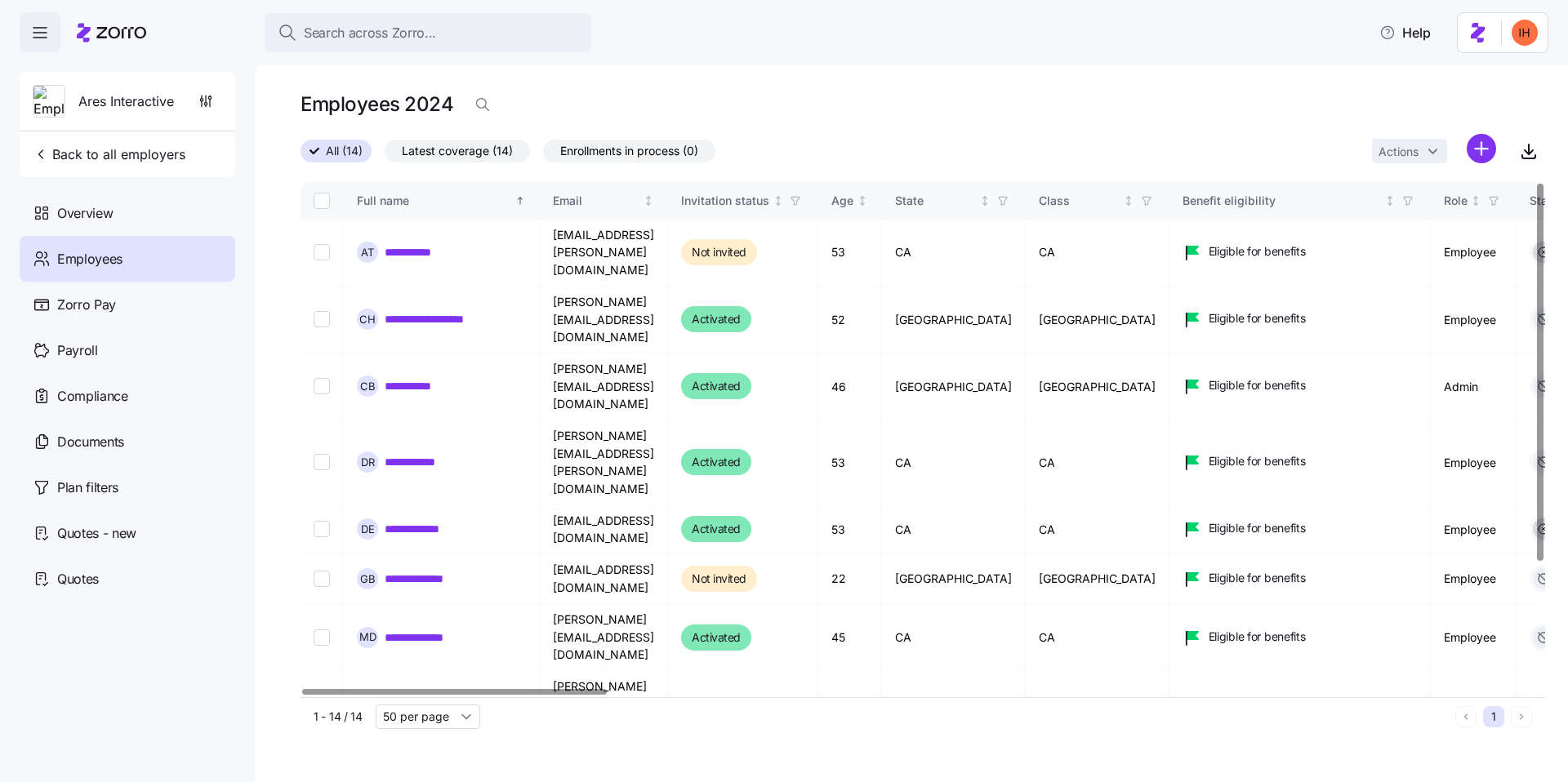
click at [874, 106] on div "Employees 2024" at bounding box center [923, 104] width 1244 height 33
